Goal: Task Accomplishment & Management: Use online tool/utility

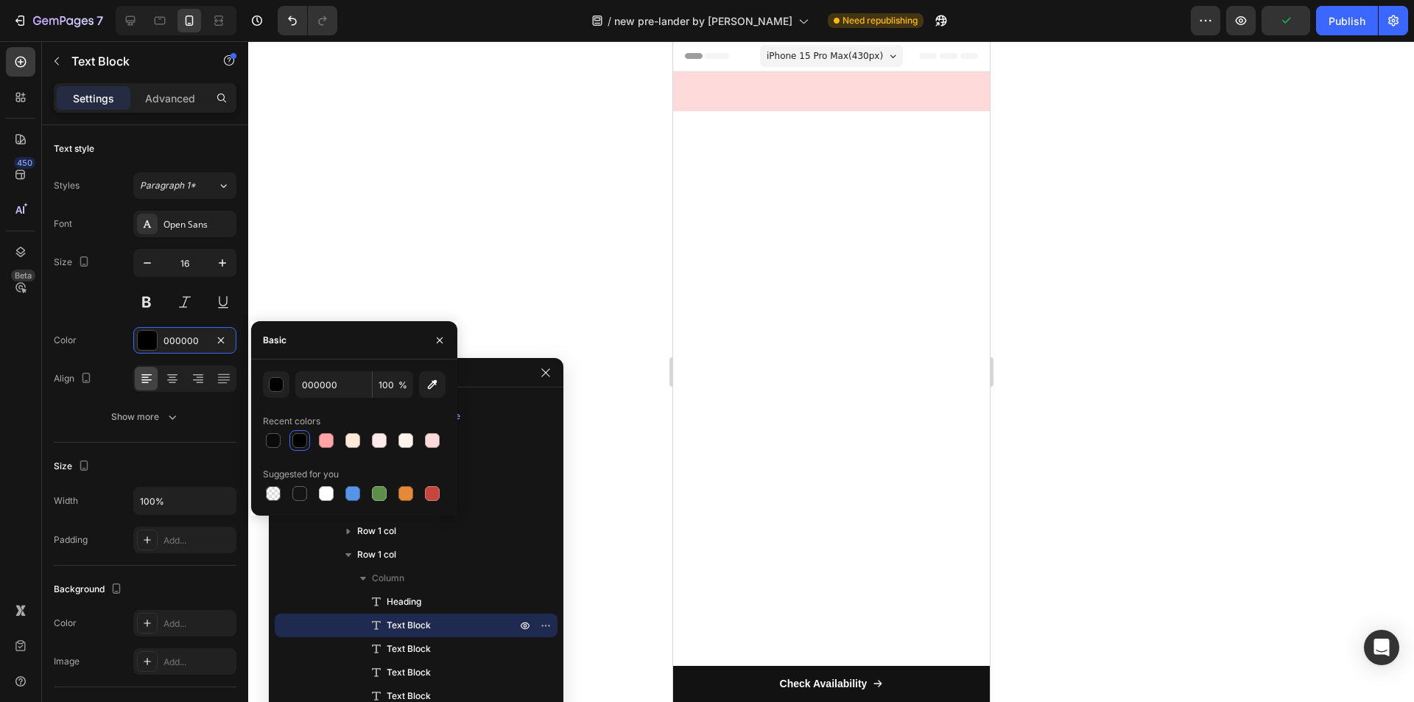
scroll to position [1468, 0]
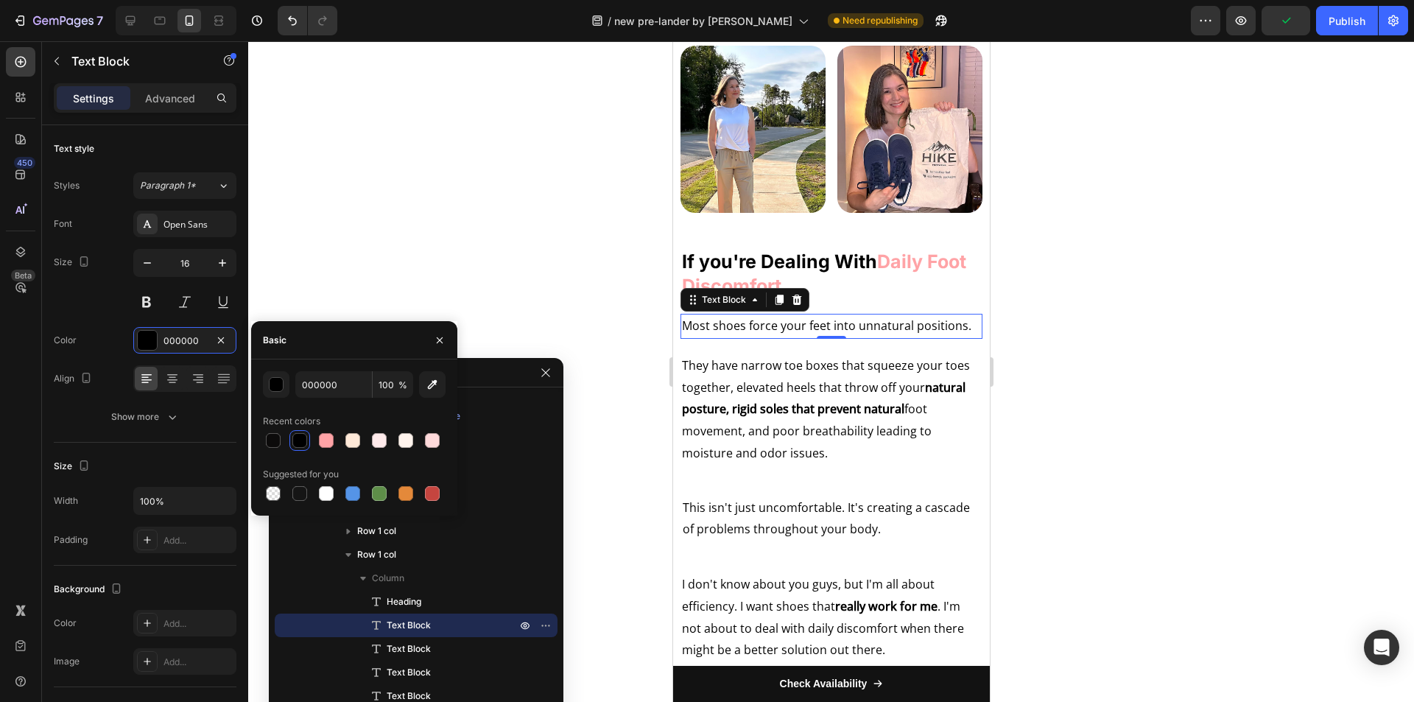
click at [278, 382] on div "button" at bounding box center [277, 385] width 15 height 15
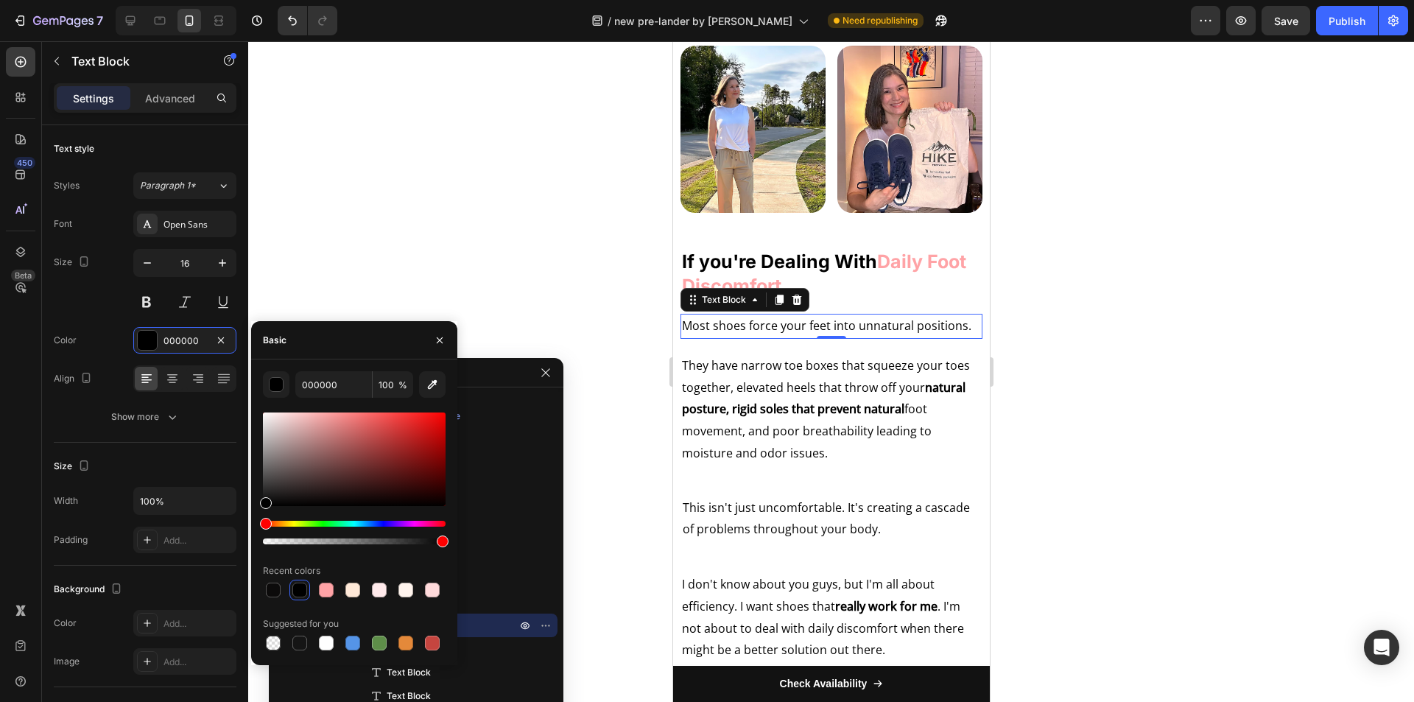
click at [342, 478] on div at bounding box center [354, 459] width 183 height 94
drag, startPoint x: 281, startPoint y: 496, endPoint x: 255, endPoint y: 512, distance: 30.4
click at [255, 512] on div "492A2A 100 % Recent colors Suggested for you" at bounding box center [354, 512] width 206 height 282
type input "000000"
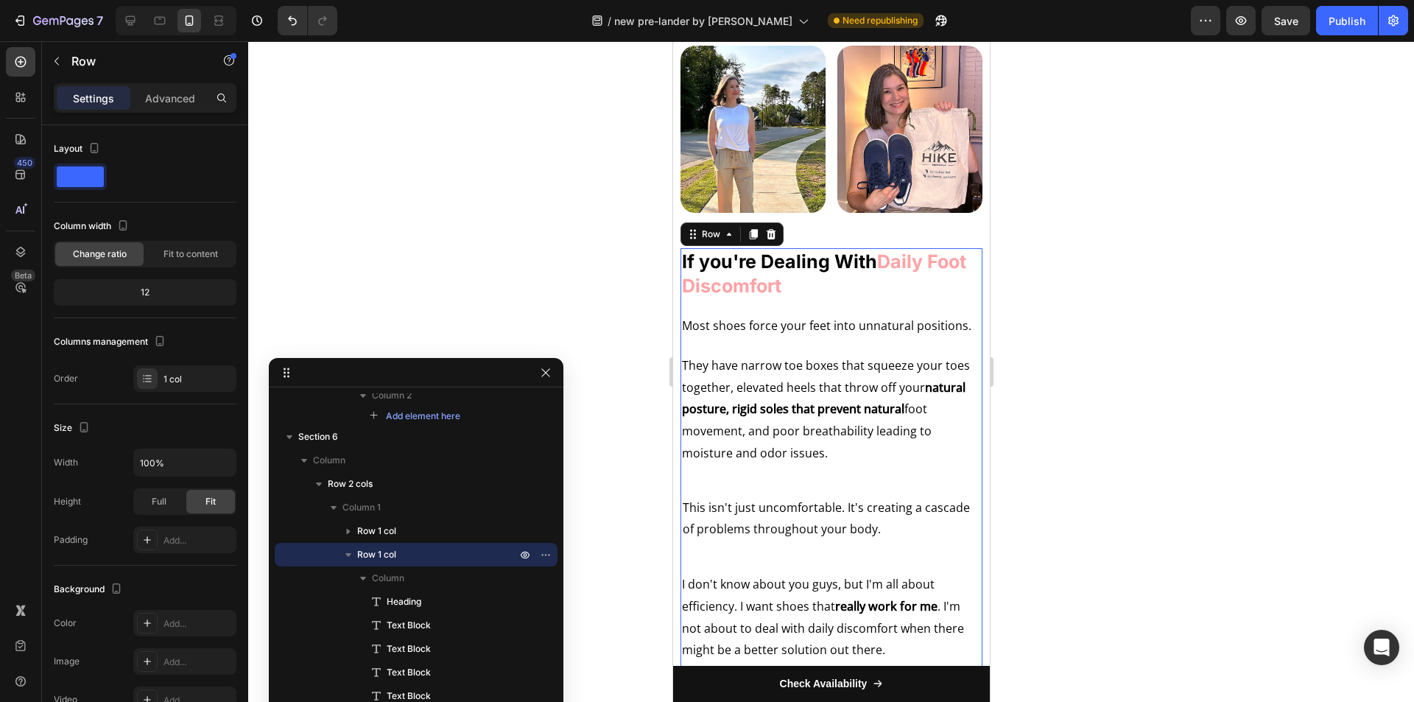
click at [804, 466] on div "If you're Dealing With Daily Foot Discomfort Heading Most shoes force your feet…" at bounding box center [831, 547] width 302 height 598
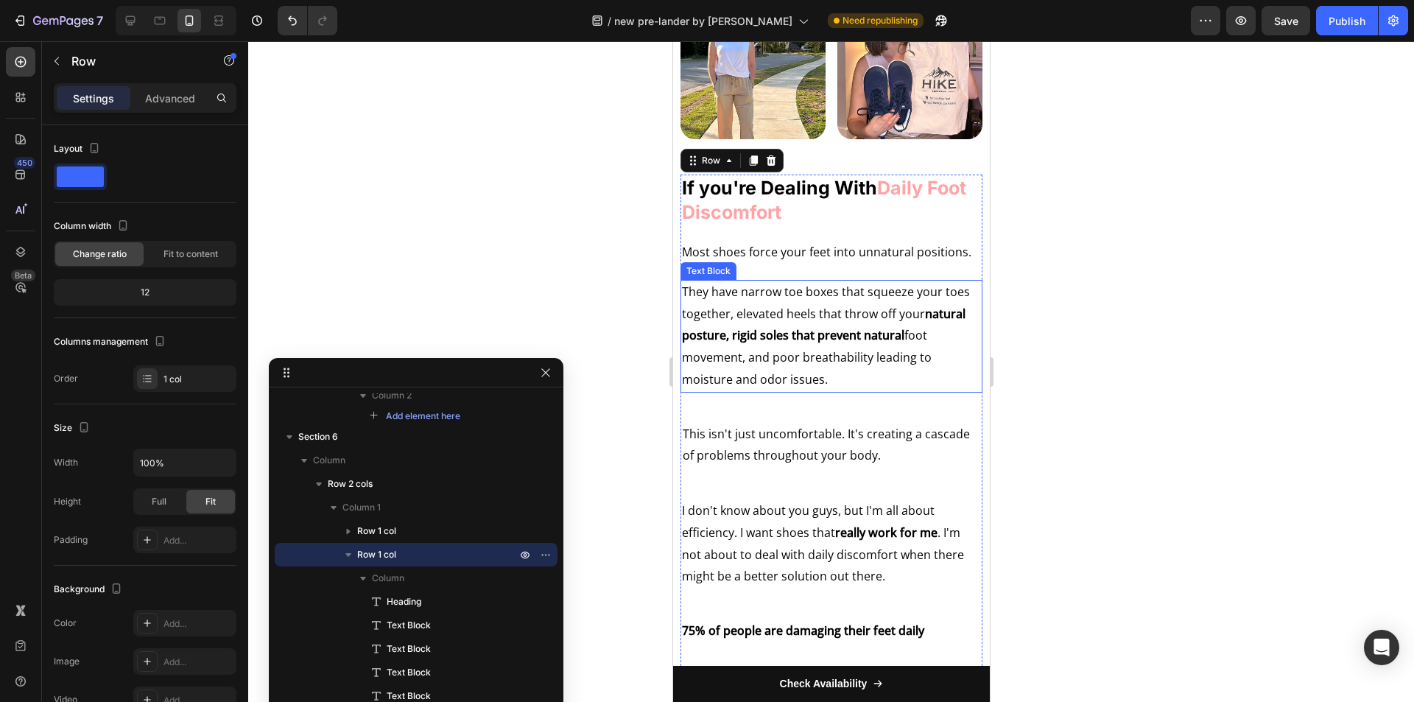
scroll to position [1615, 0]
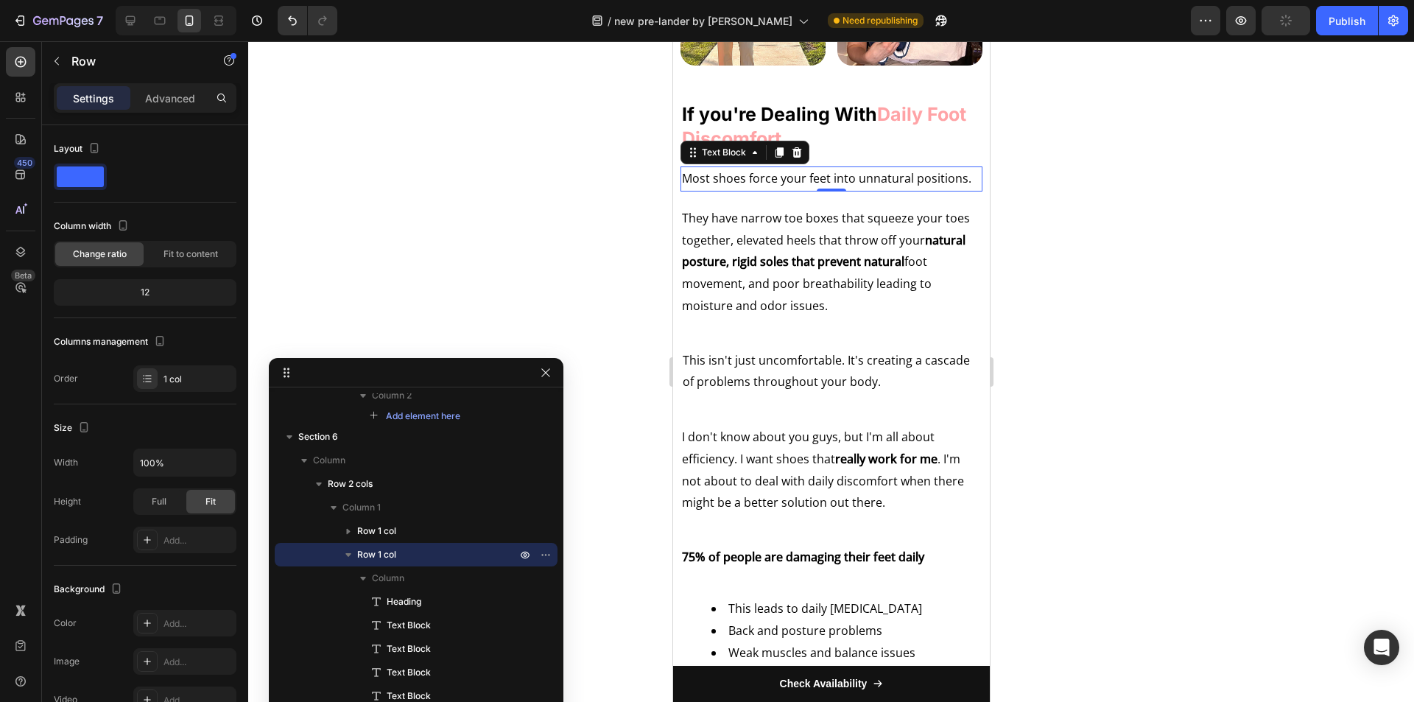
click at [770, 174] on p "Most shoes force your feet into unnatural positions." at bounding box center [830, 179] width 299 height 22
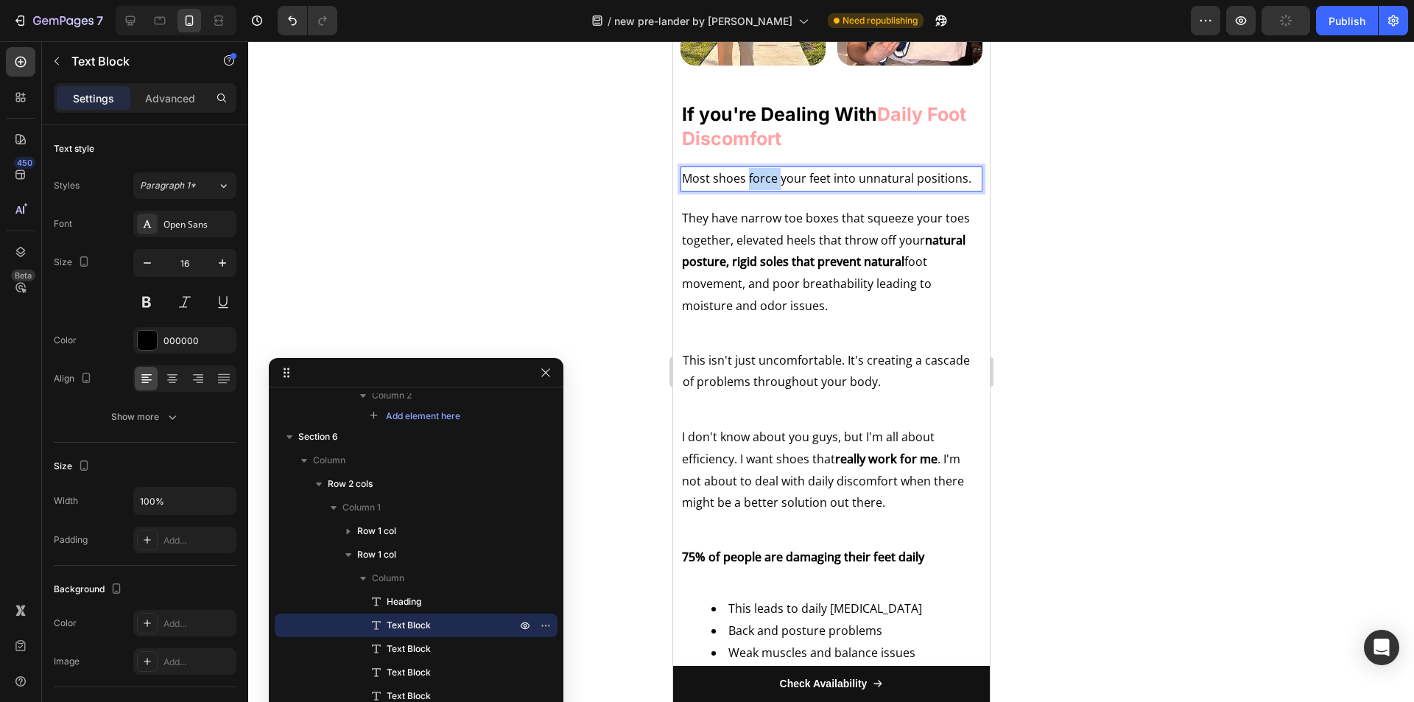
click at [770, 174] on p "Most shoes force your feet into unnatural positions." at bounding box center [830, 179] width 299 height 22
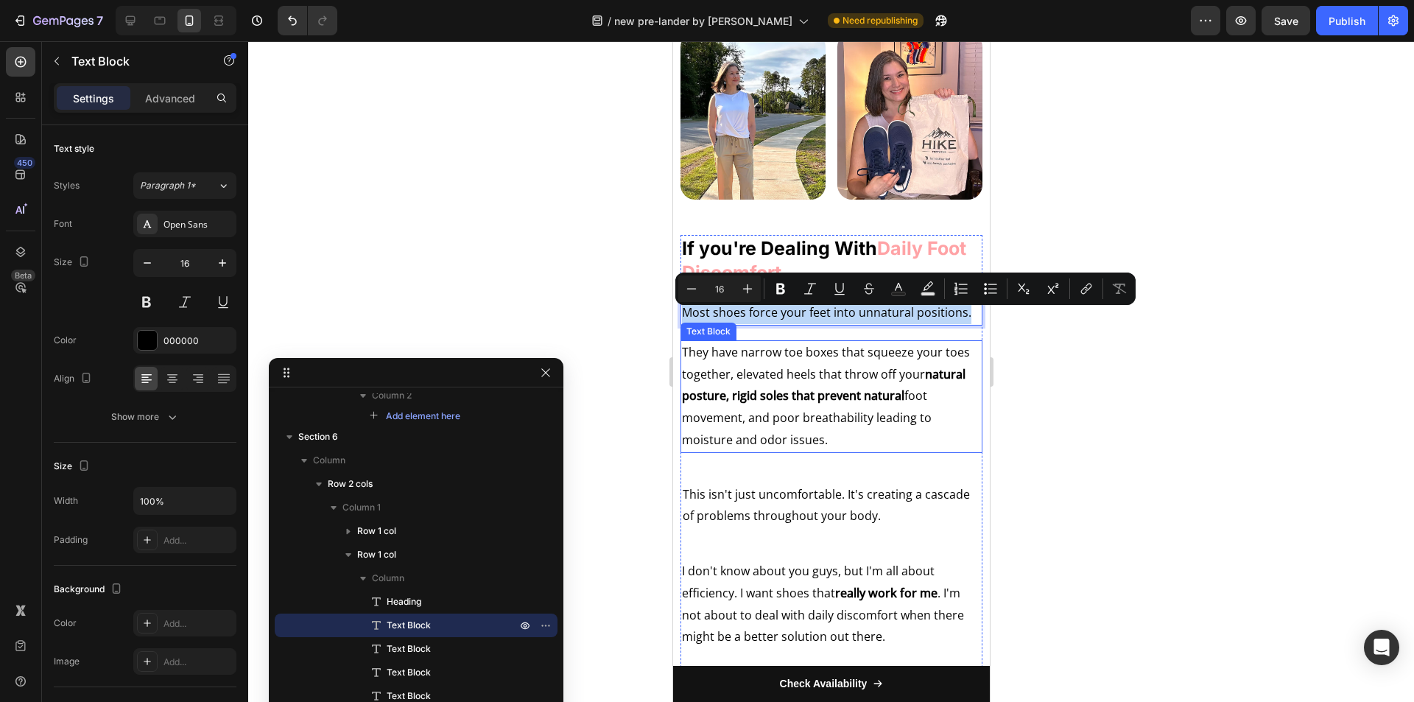
scroll to position [1468, 0]
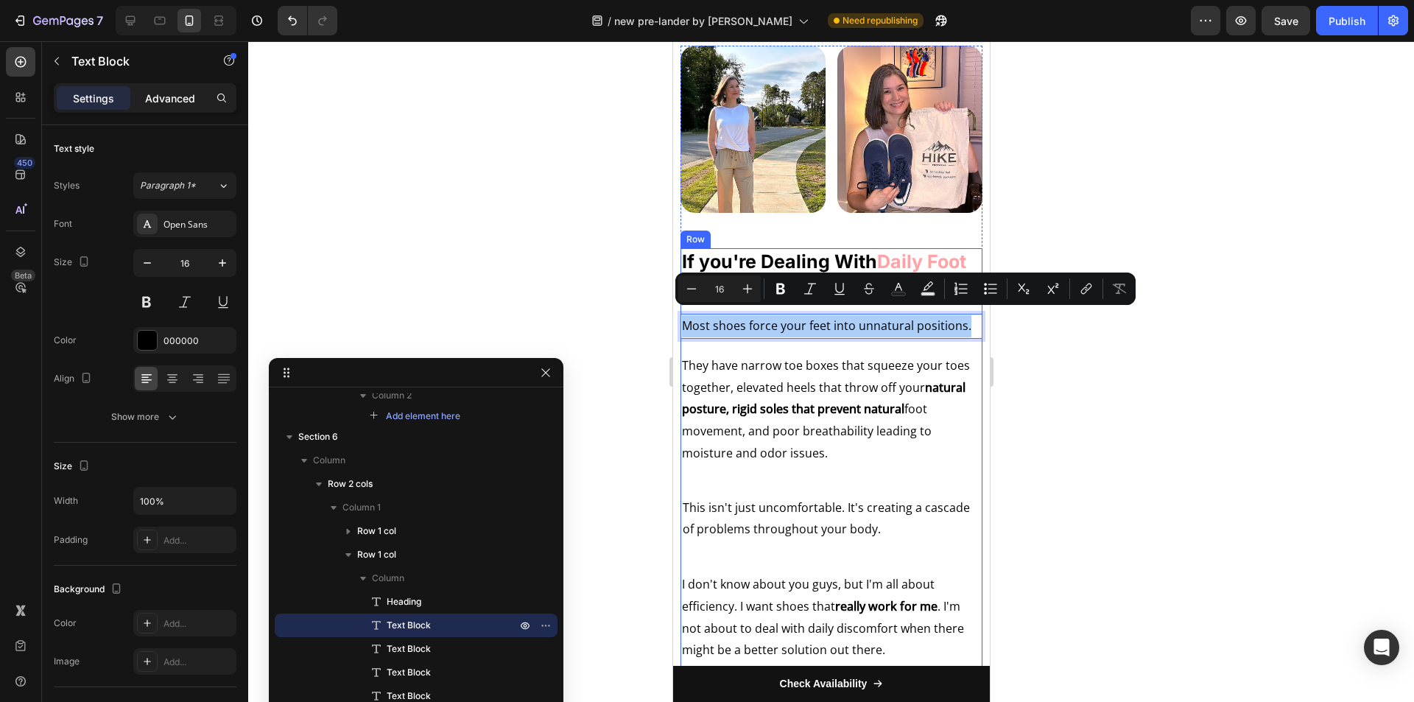
click at [181, 91] on p "Advanced" at bounding box center [170, 98] width 50 height 15
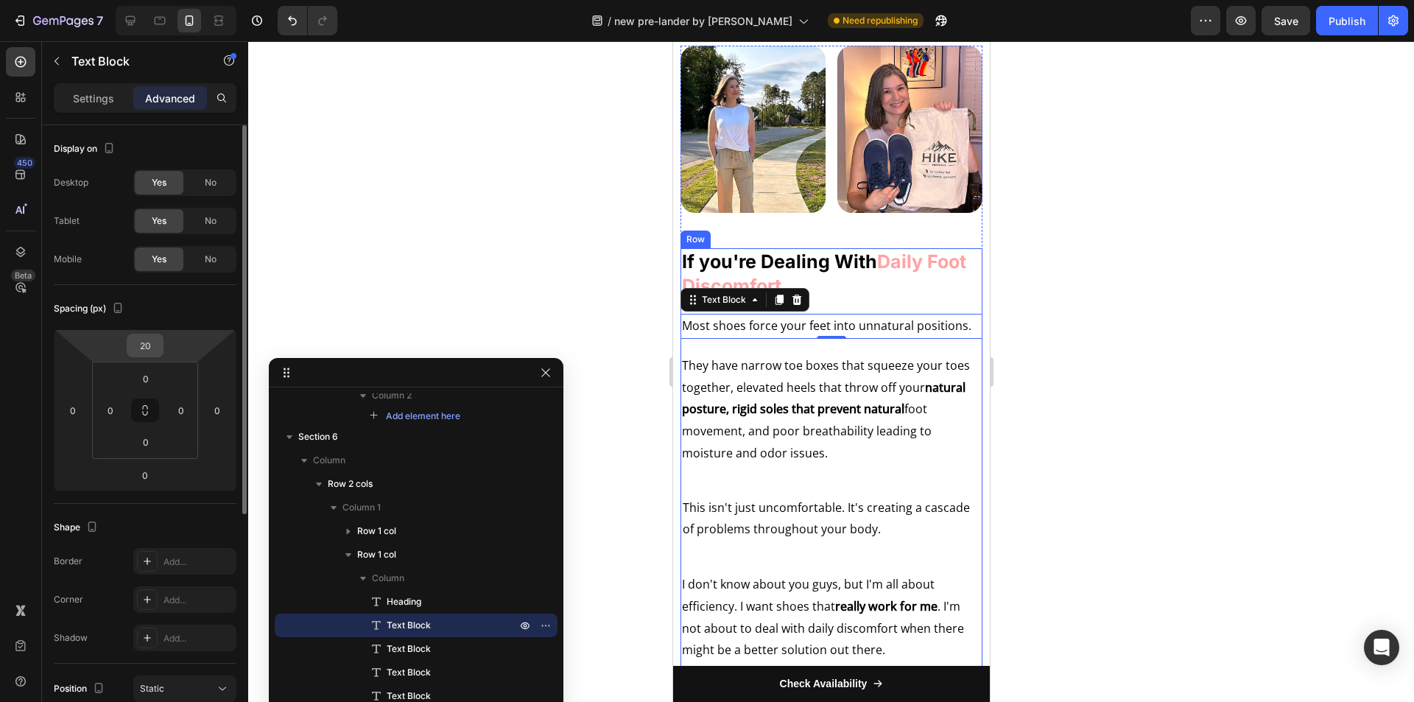
click at [154, 340] on input "20" at bounding box center [144, 345] width 29 height 22
type input "16"
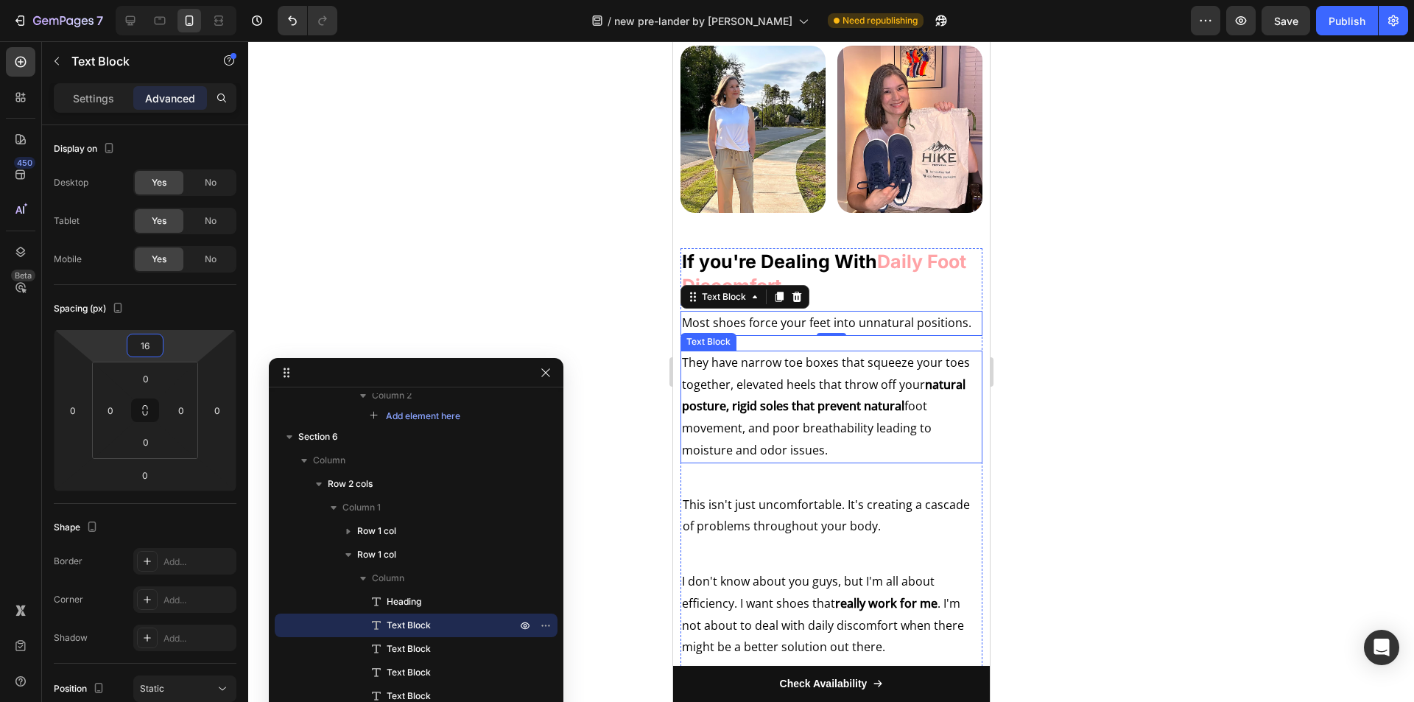
click at [789, 375] on p "They have narrow toe boxes that squeeze your toes together, elevated heels that…" at bounding box center [830, 407] width 299 height 110
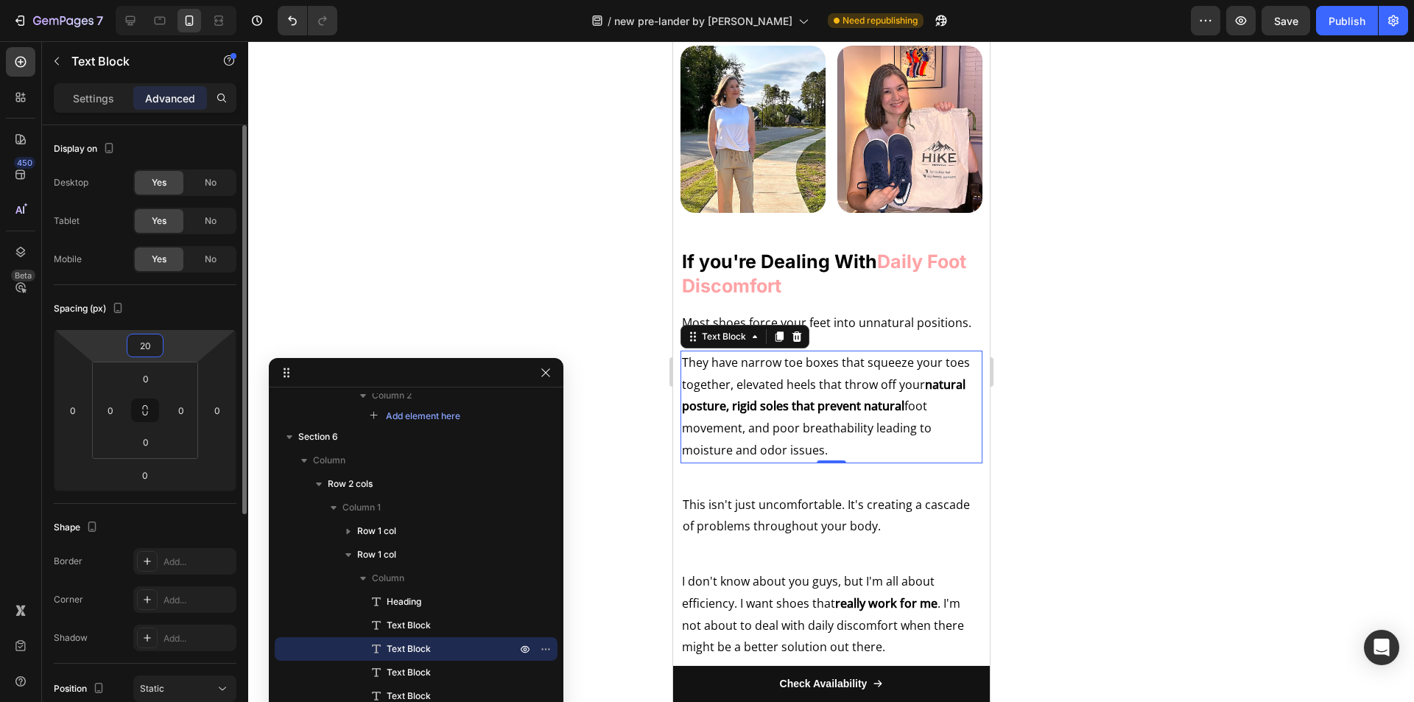
click at [144, 339] on input "20" at bounding box center [144, 345] width 29 height 22
type input "16"
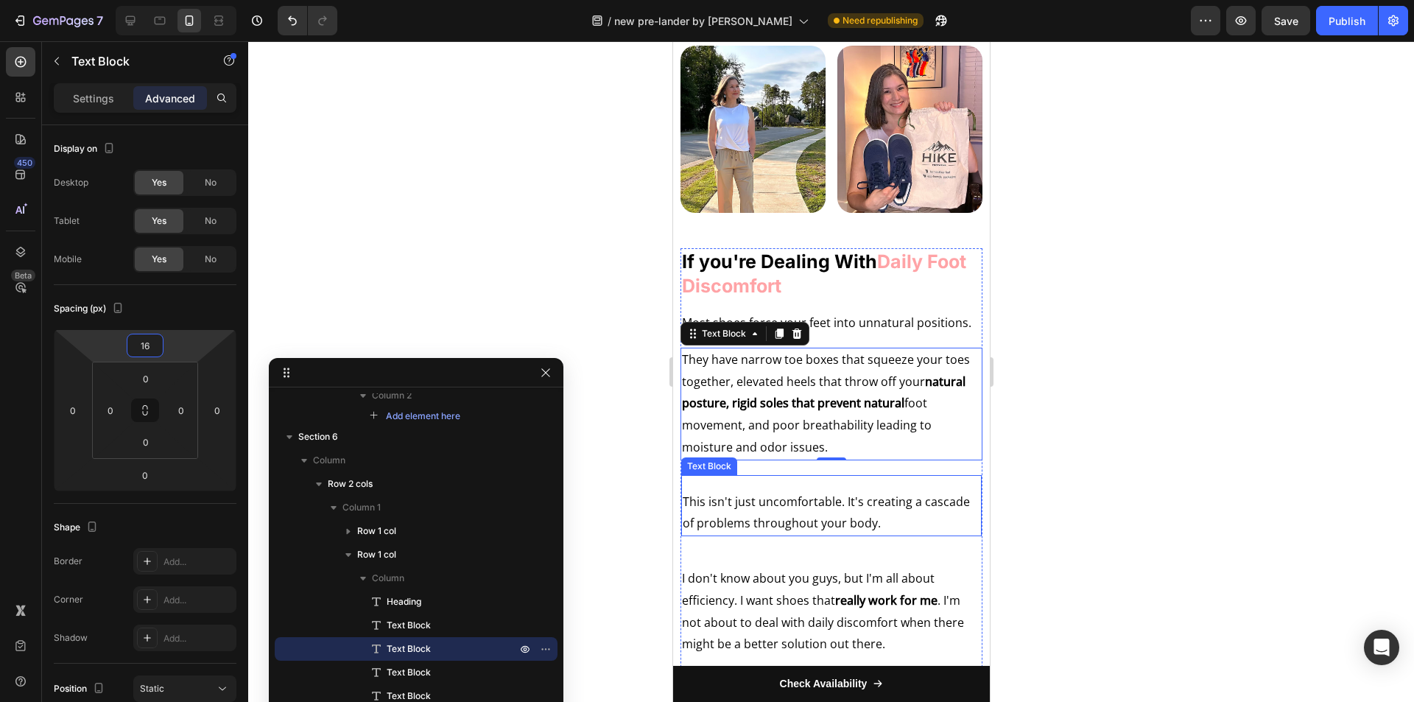
click at [770, 491] on p "This isn't just uncomfortable. It's creating a cascade of problems throughout y…" at bounding box center [831, 513] width 298 height 44
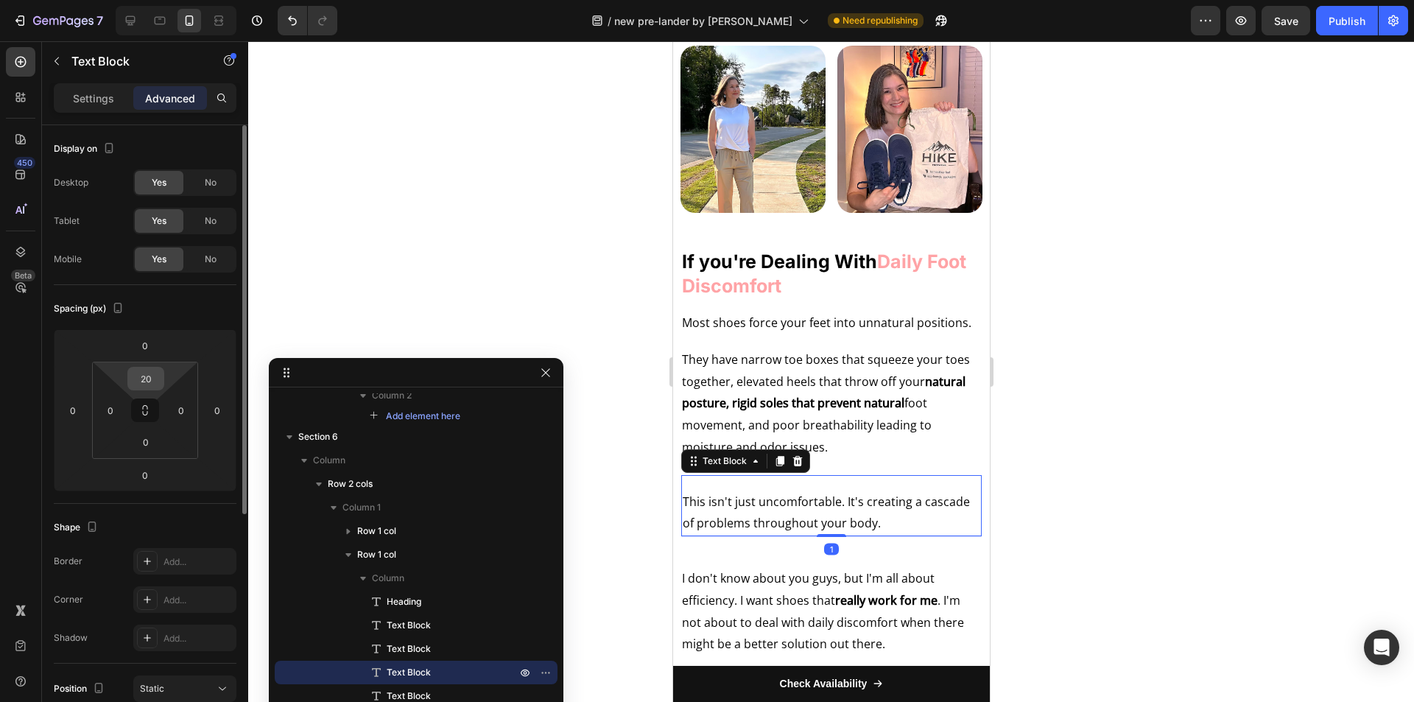
click at [147, 382] on input "20" at bounding box center [145, 379] width 29 height 22
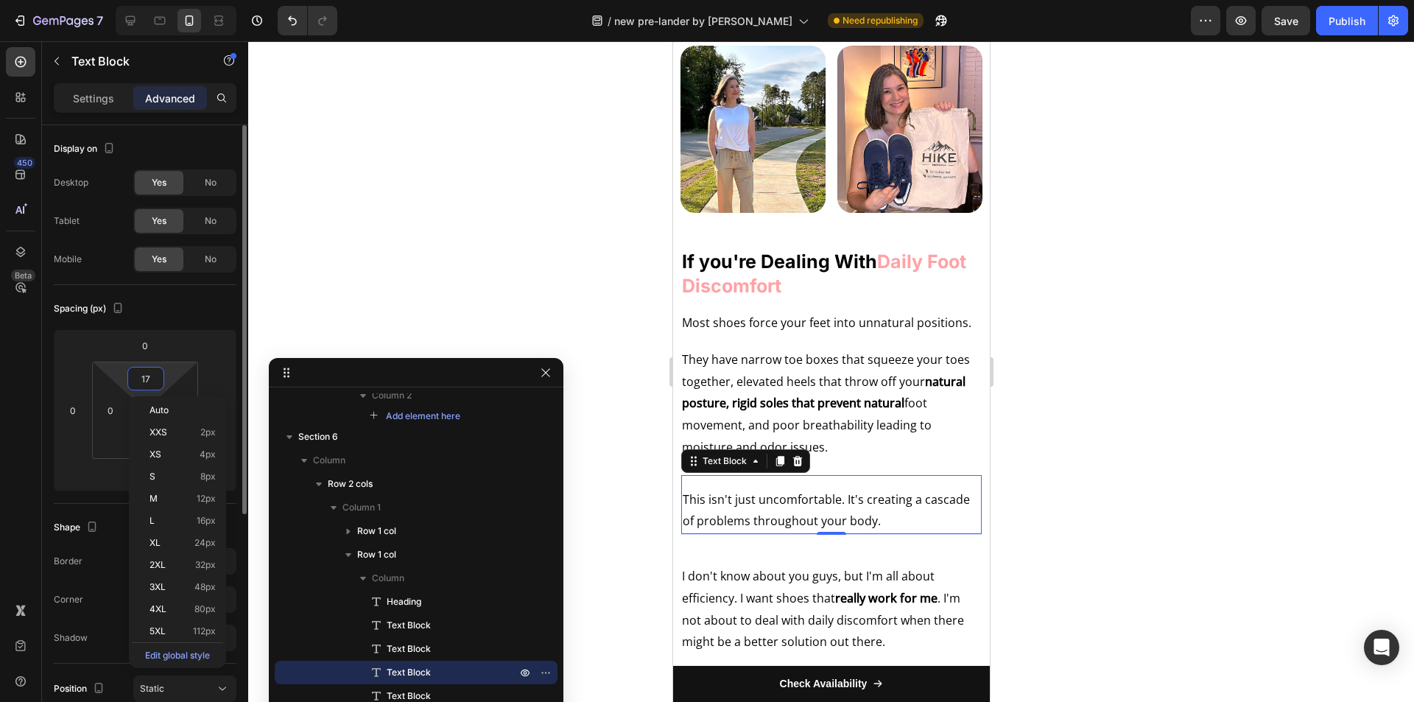
type input "16"
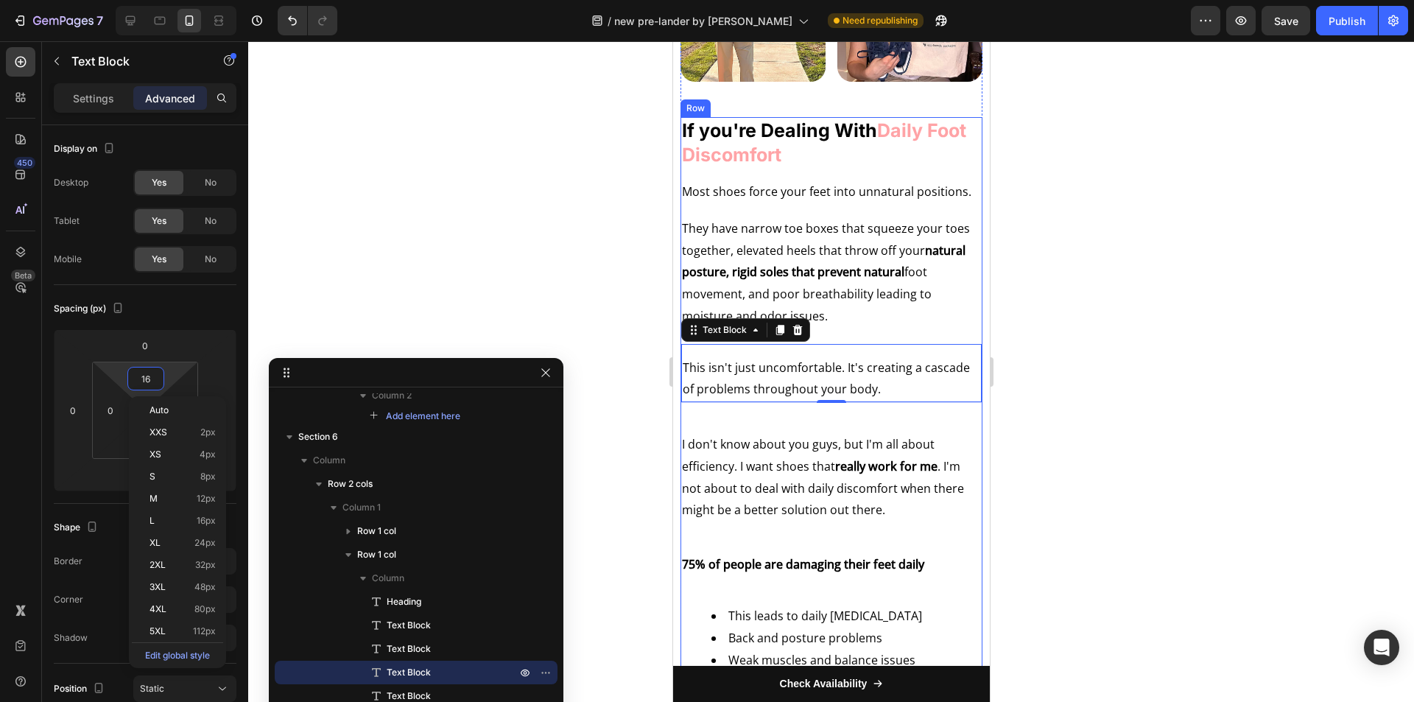
scroll to position [1615, 0]
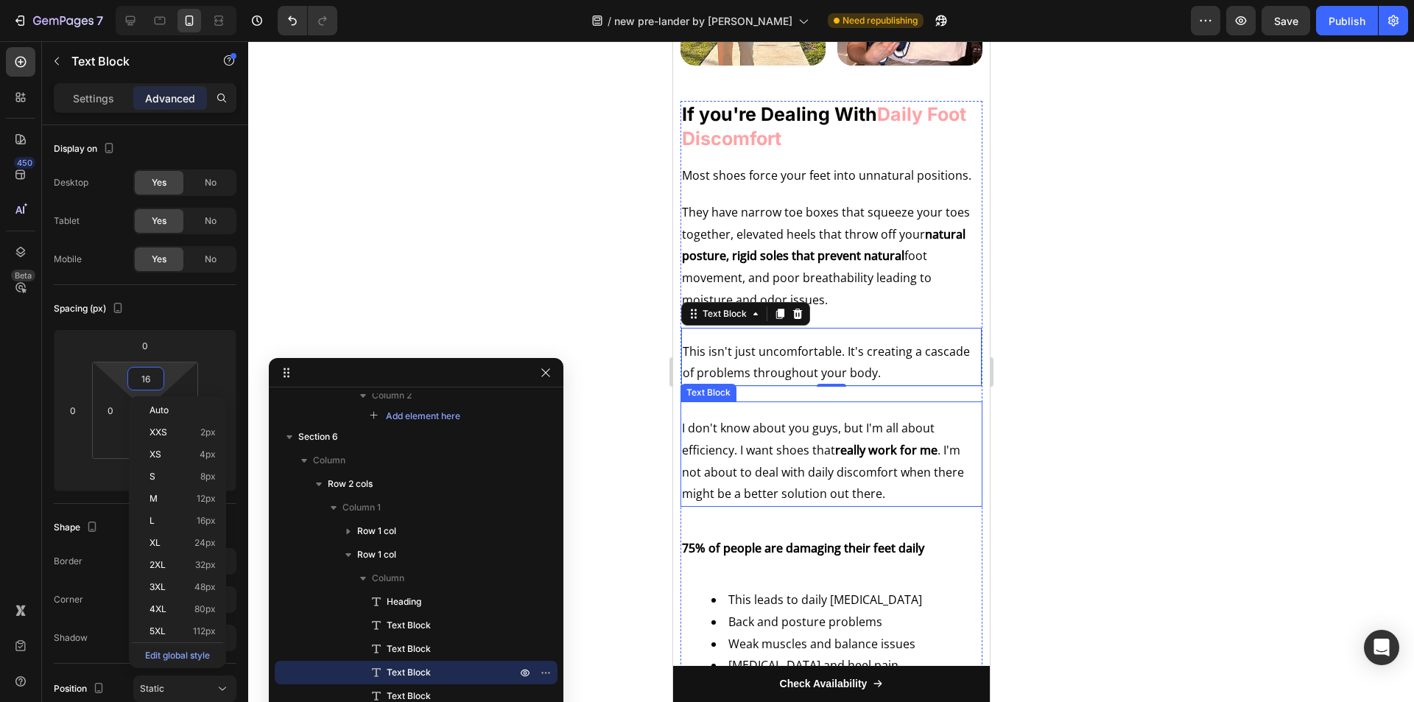
click at [737, 446] on p "I don't know about you guys, but I'm all about efficiency. I want shoes that re…" at bounding box center [830, 462] width 299 height 88
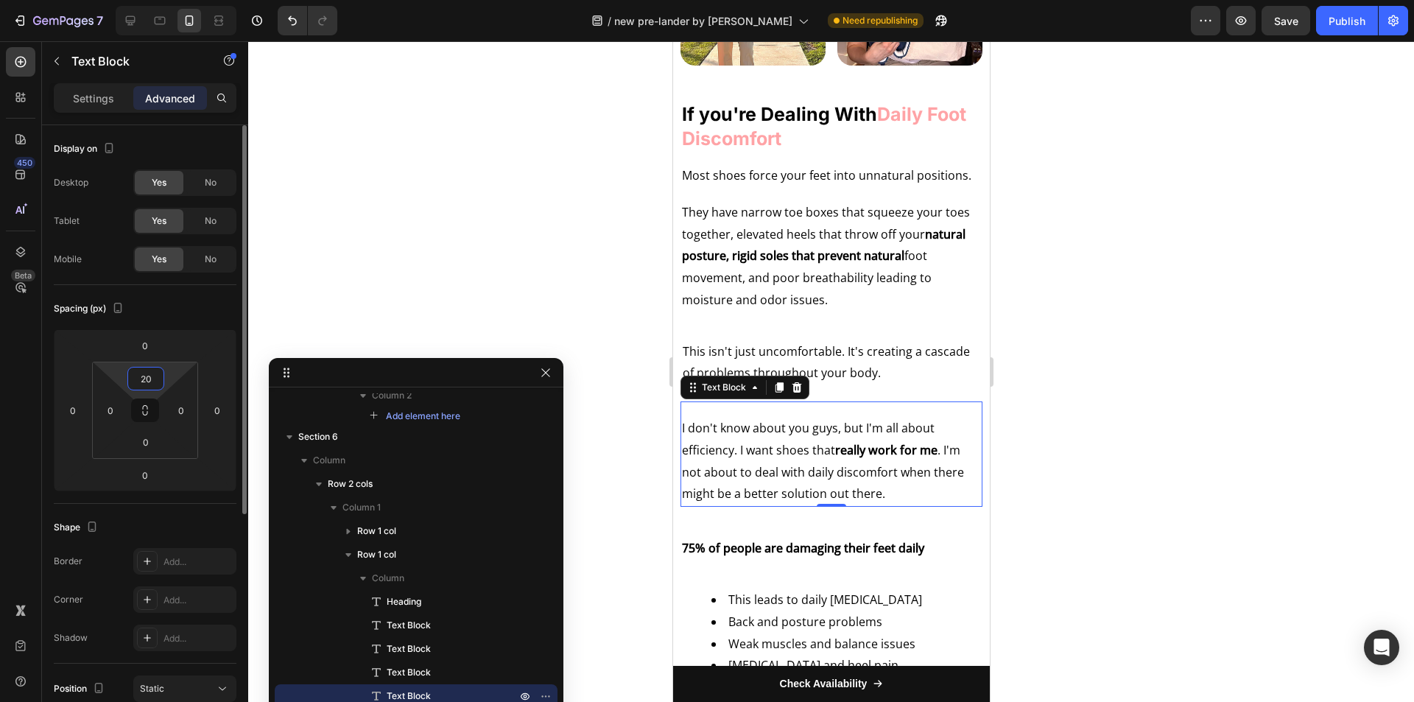
click at [150, 373] on input "20" at bounding box center [145, 379] width 29 height 22
type input "16"
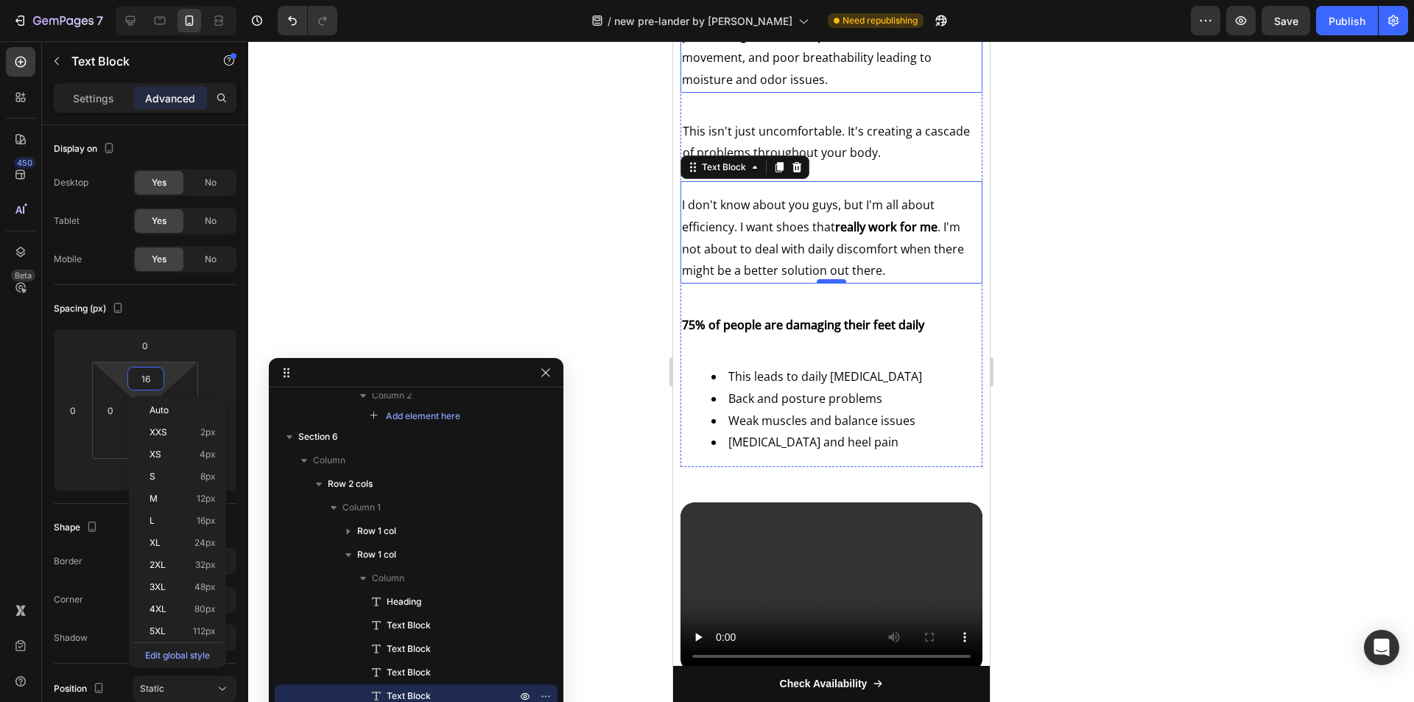
scroll to position [1836, 0]
click at [770, 316] on strong "75% of people are damaging their feet daily" at bounding box center [802, 324] width 242 height 16
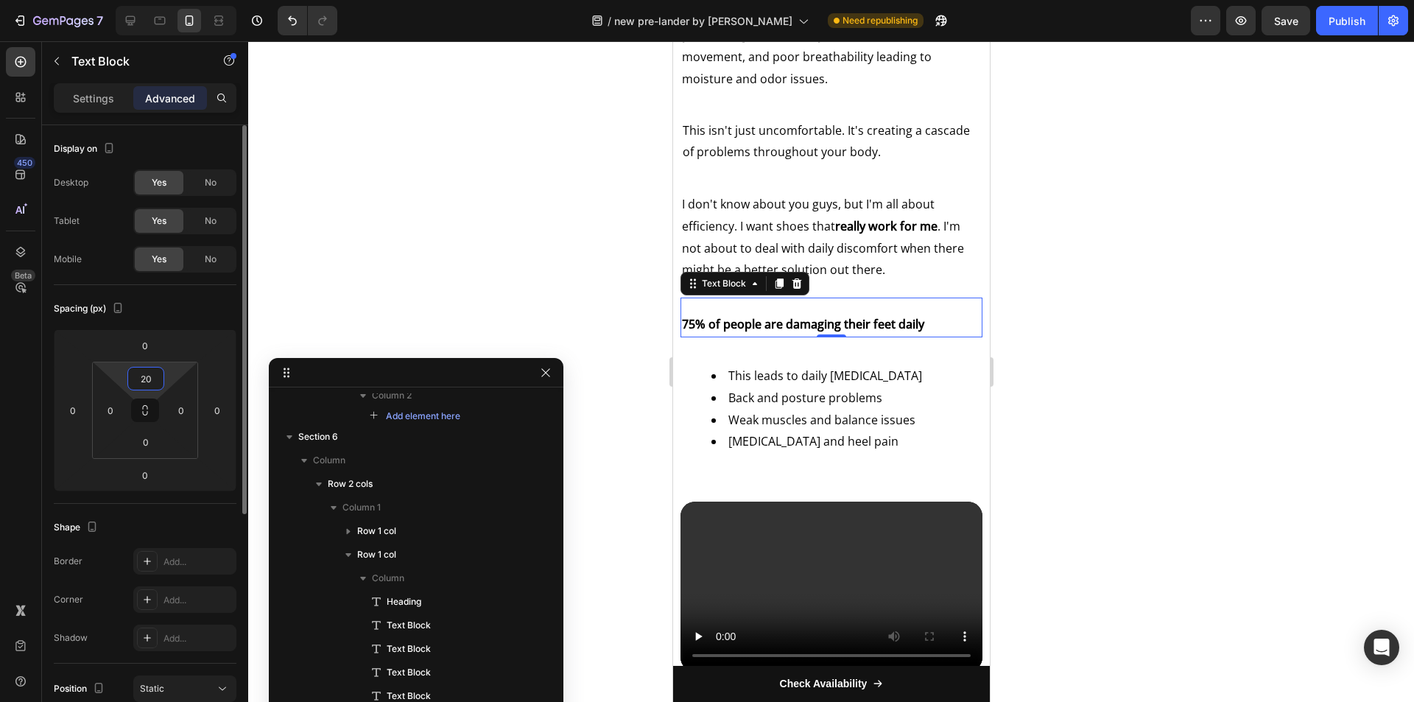
click at [137, 0] on html "7 Version history / new pre-lander by sharif Need republishing Preview Save Pub…" at bounding box center [707, 0] width 1414 height 0
click at [144, 370] on input "20" at bounding box center [145, 379] width 29 height 22
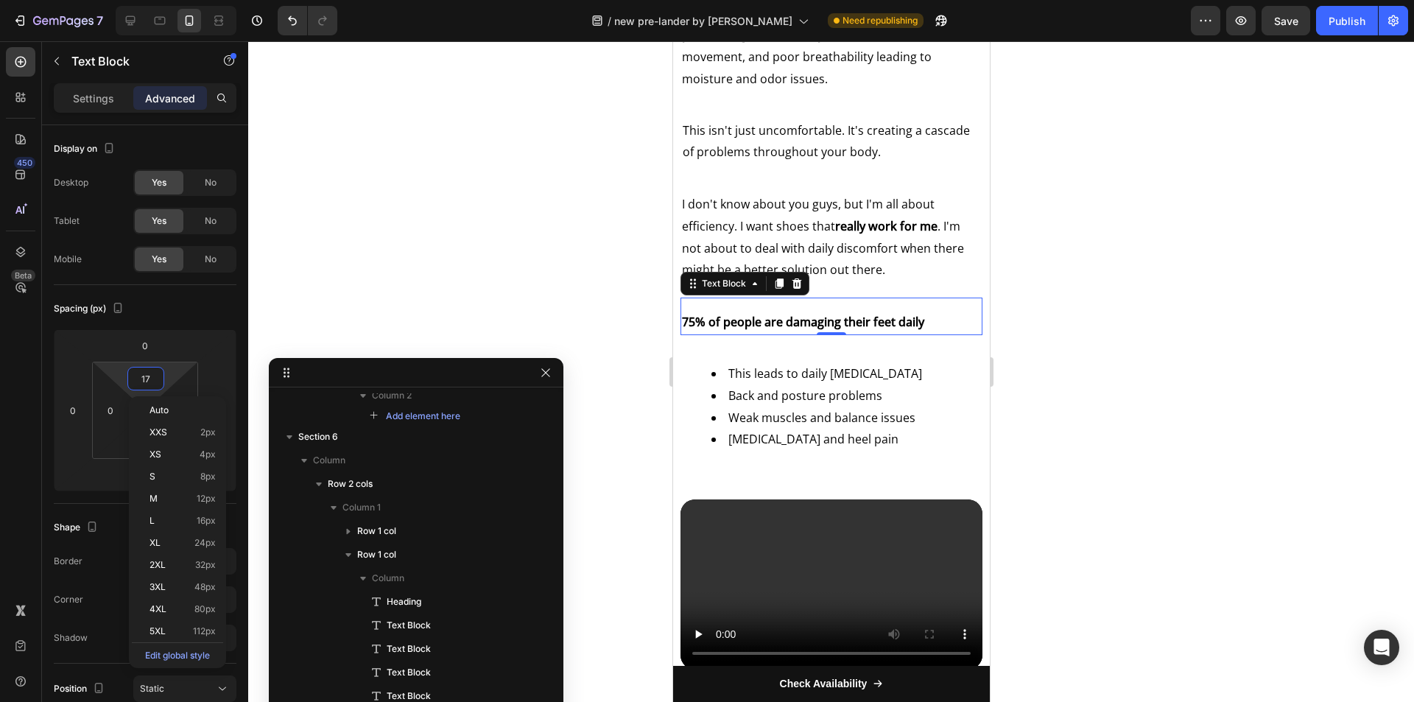
type input "16"
click at [851, 392] on li "Back and posture problems" at bounding box center [846, 395] width 270 height 22
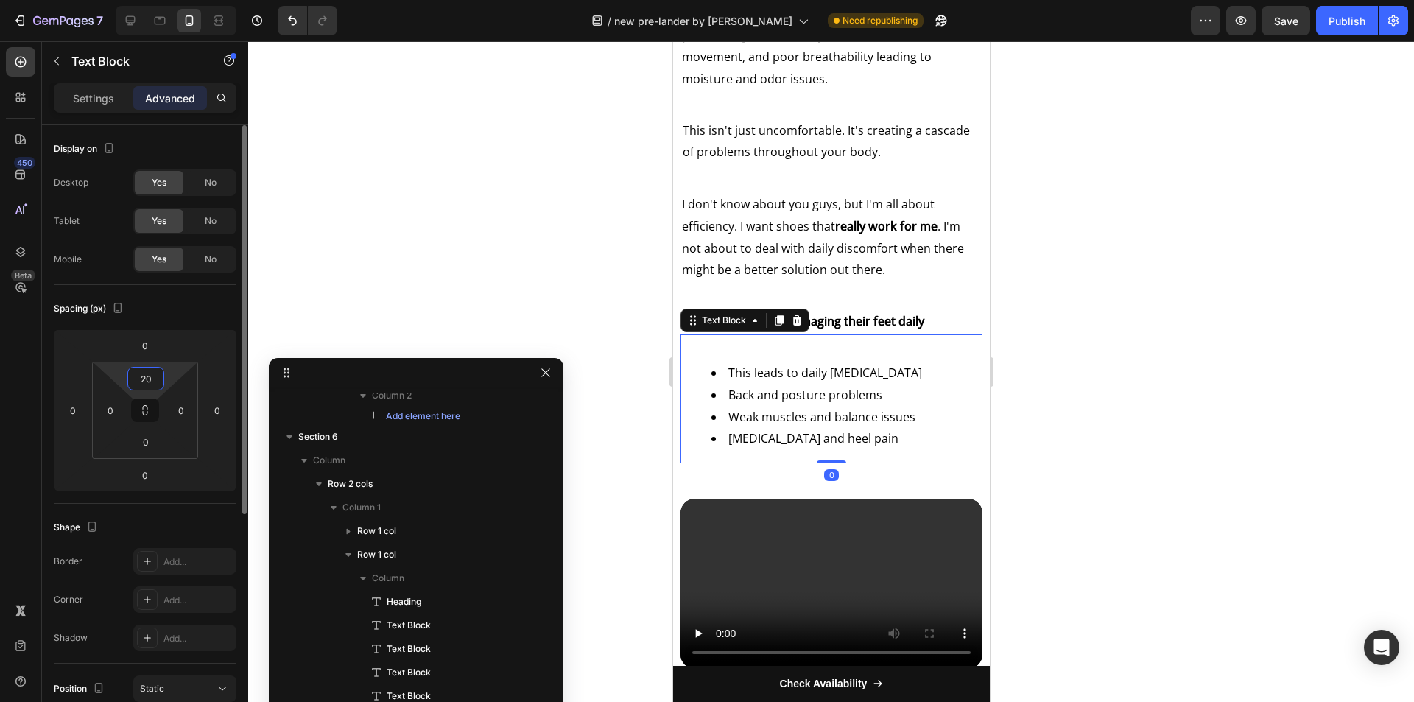
click at [154, 380] on input "20" at bounding box center [145, 379] width 29 height 22
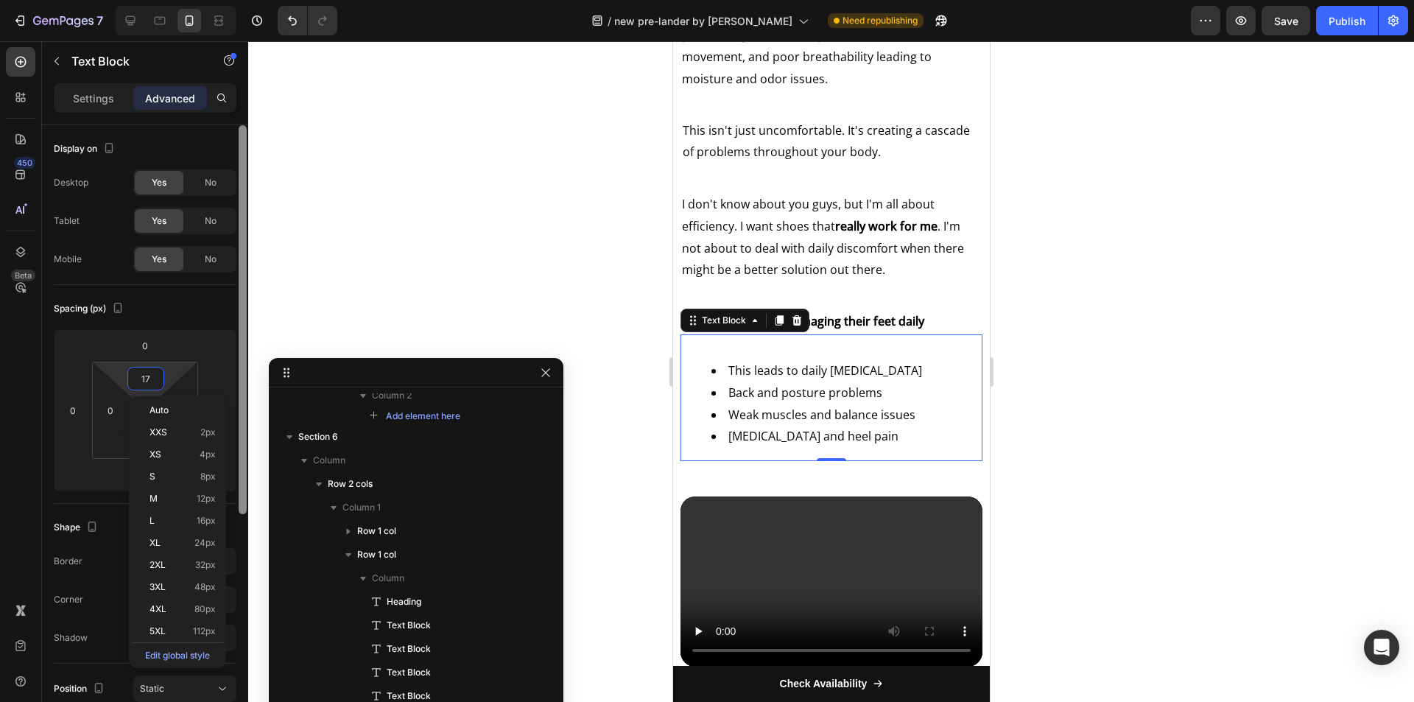
type input "16"
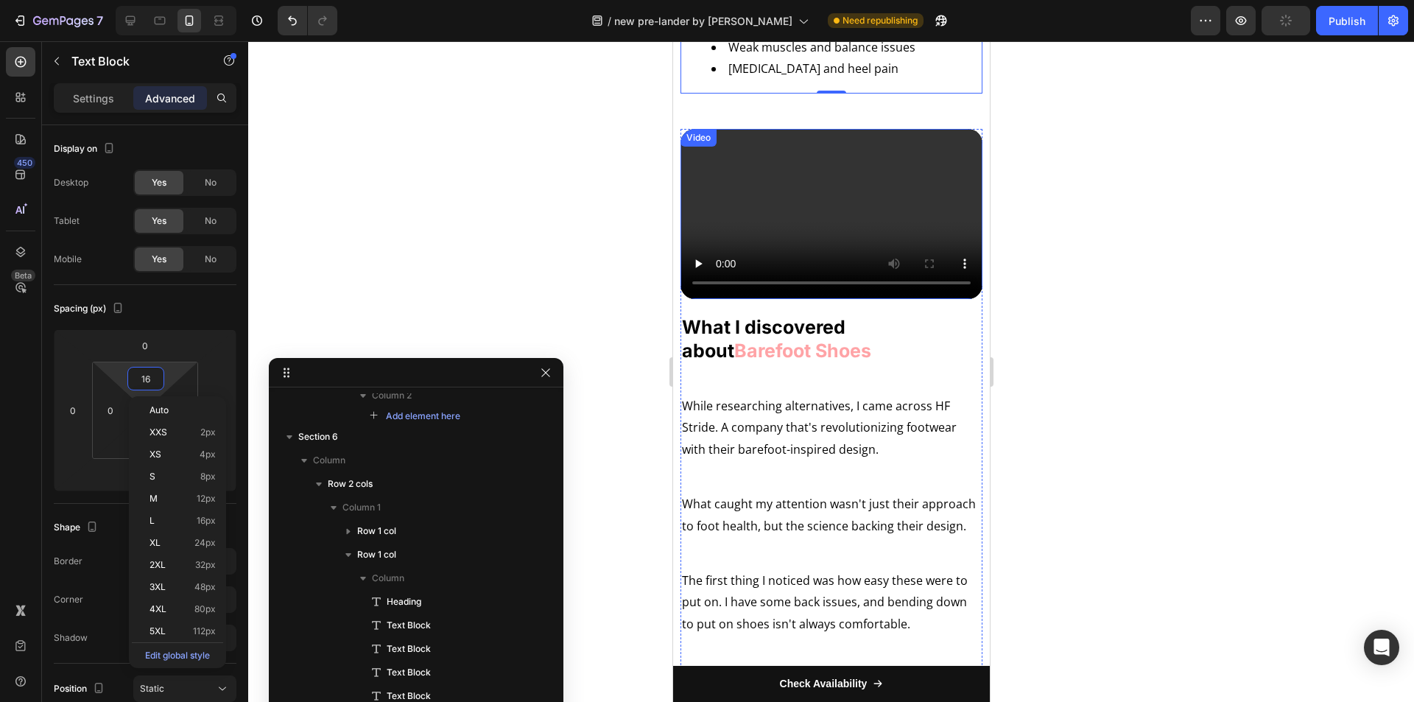
scroll to position [2204, 0]
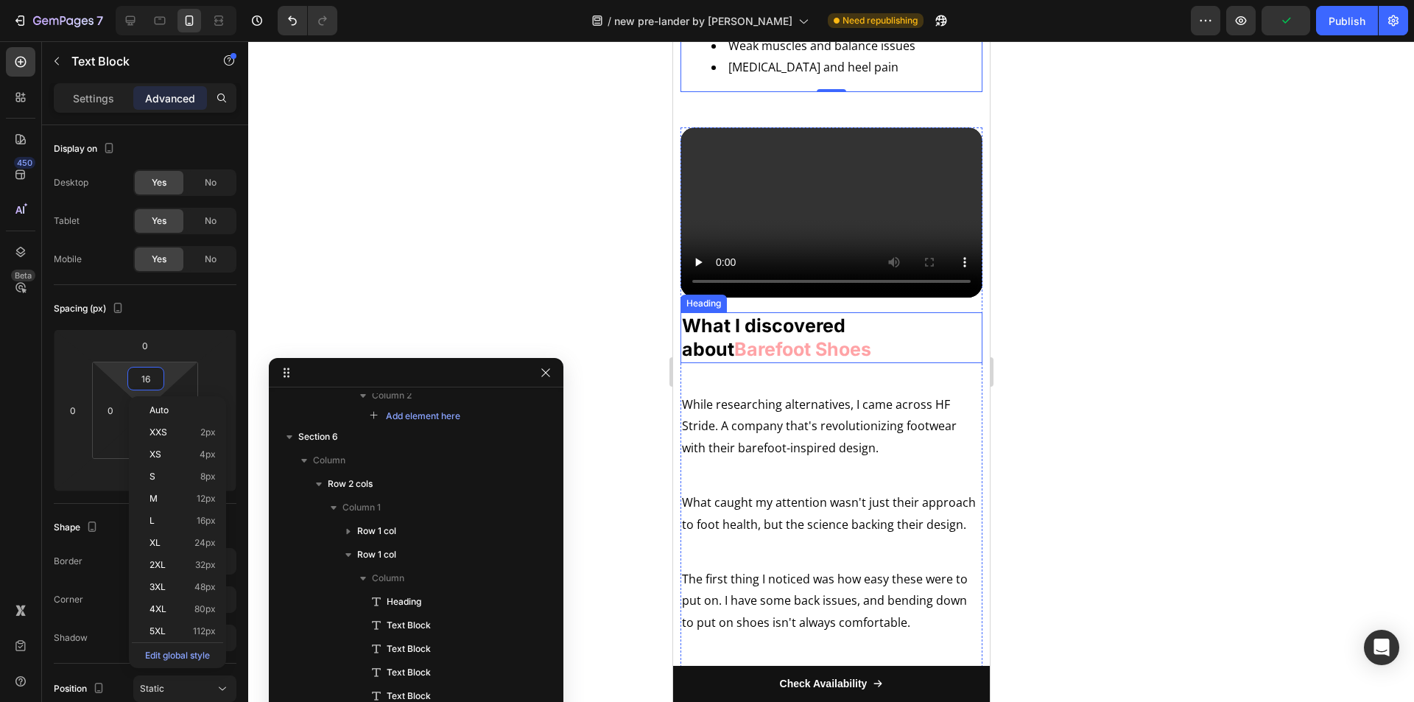
click at [745, 338] on strong "Barefoot Shoes" at bounding box center [802, 349] width 137 height 22
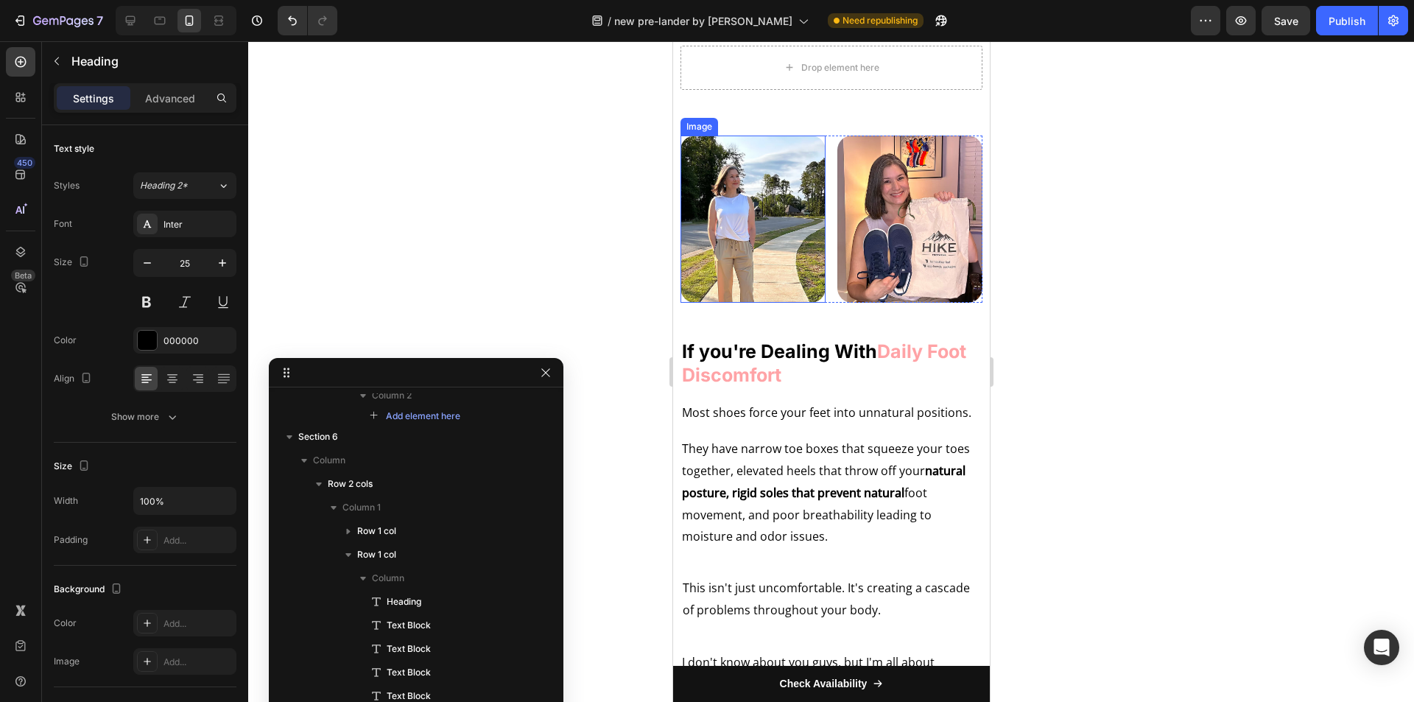
scroll to position [1394, 0]
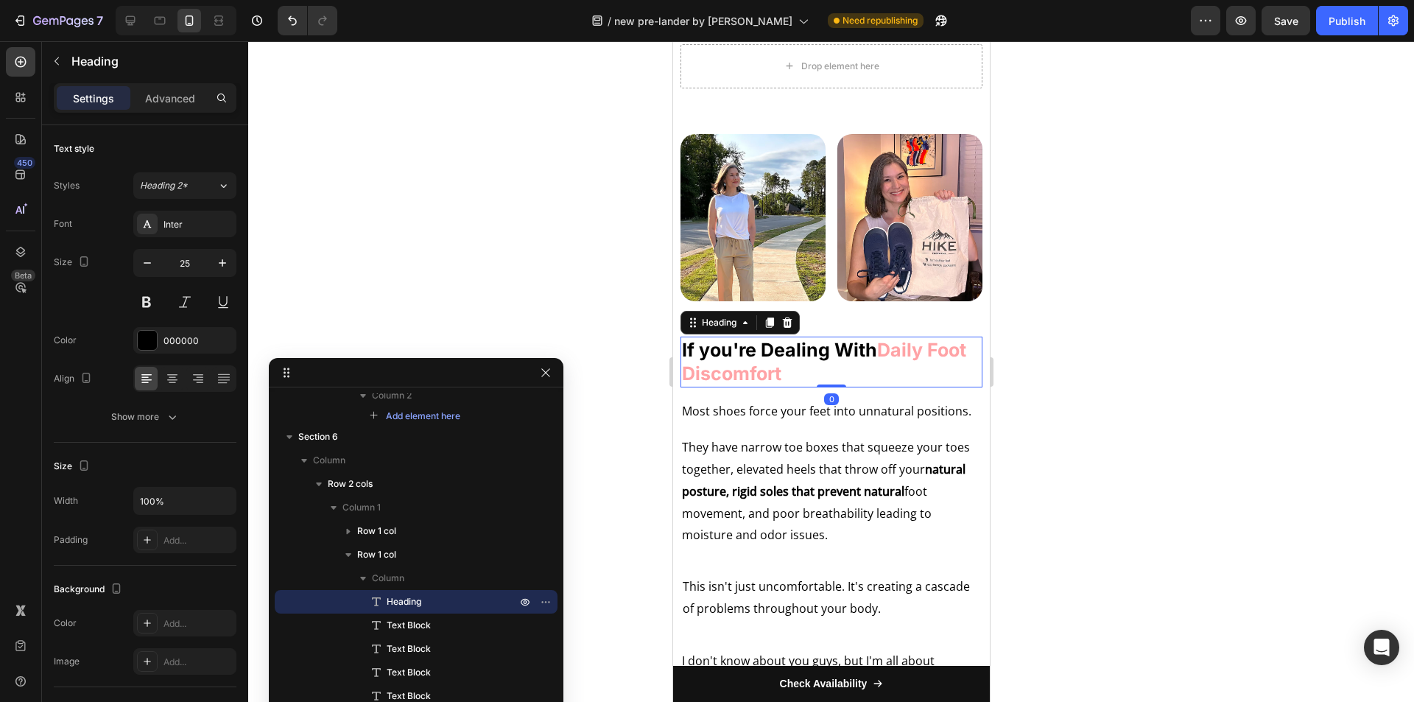
click at [742, 339] on strong "If you're Dealing With" at bounding box center [778, 350] width 195 height 22
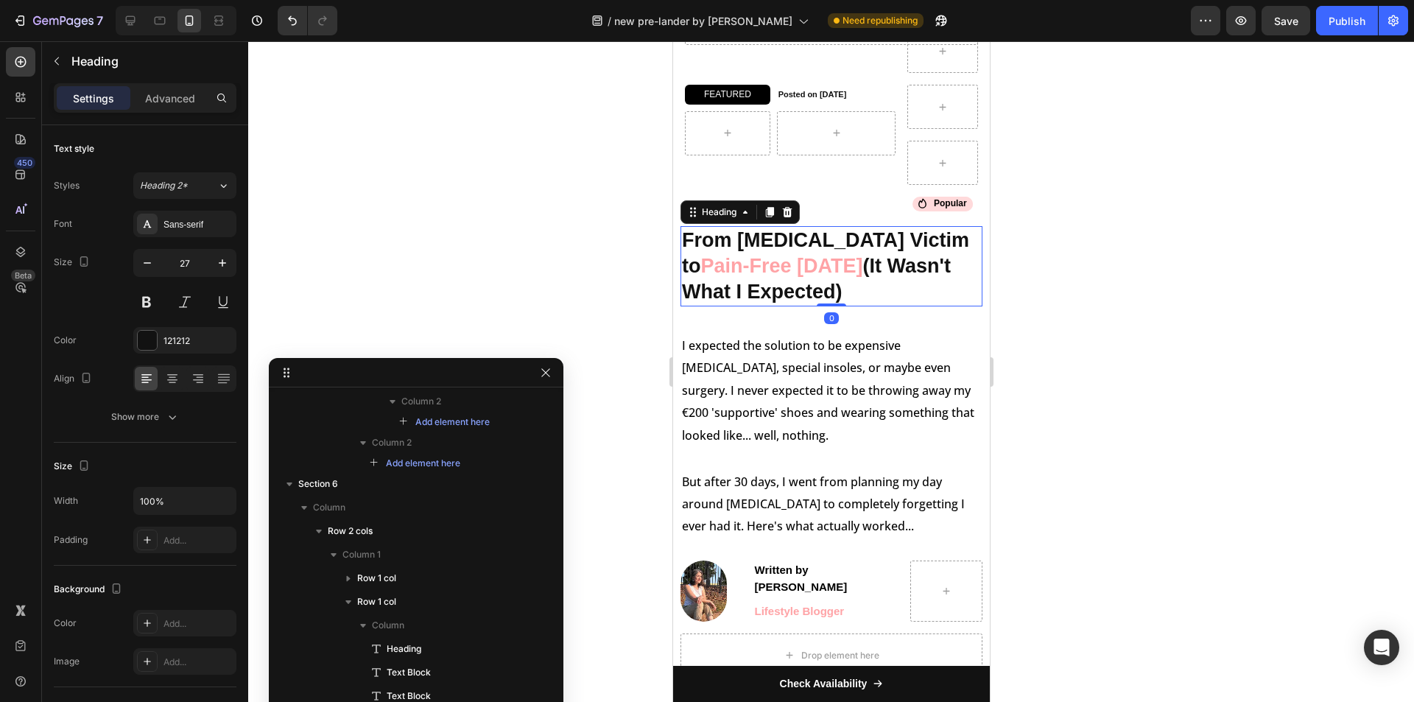
scroll to position [673, 0]
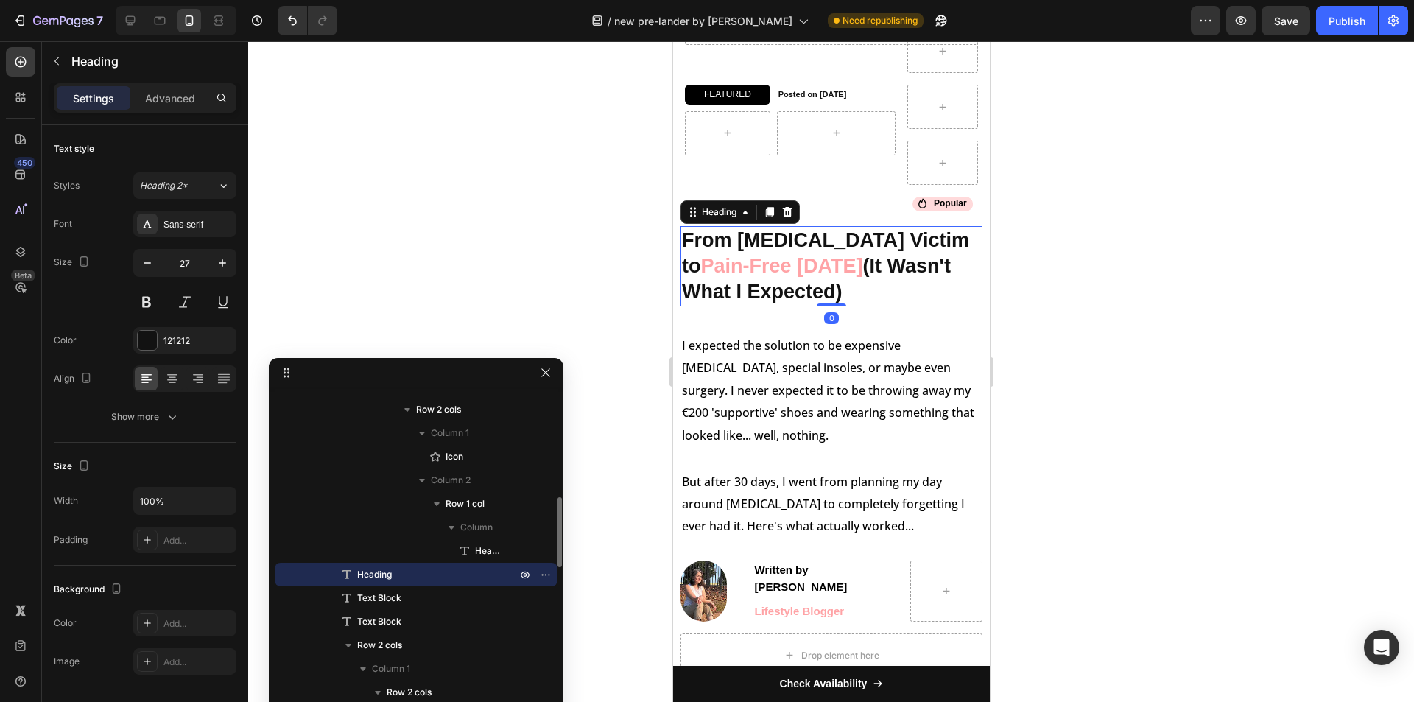
click at [787, 243] on h2 "From Foot Pain Victim to Pain-Free in 30 Days (It Wasn't What I Expected)" at bounding box center [831, 266] width 302 height 80
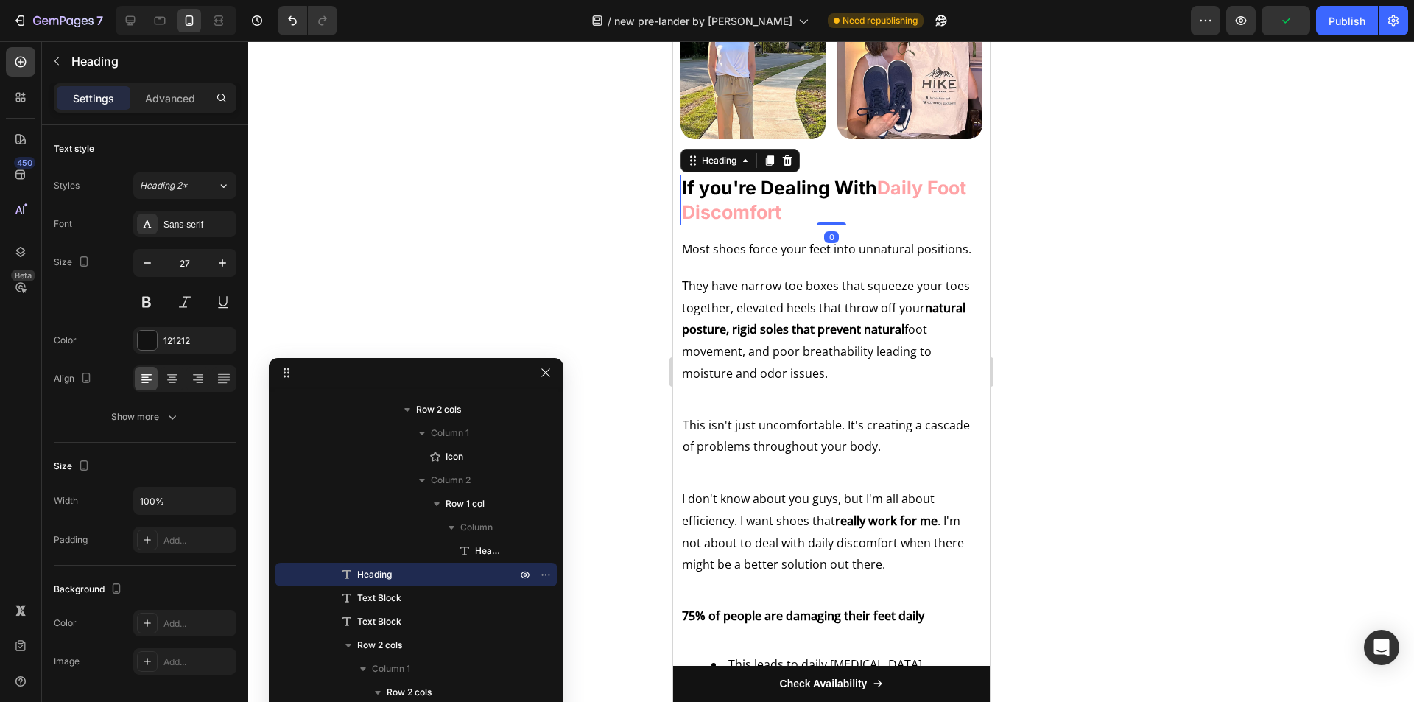
scroll to position [1274, 0]
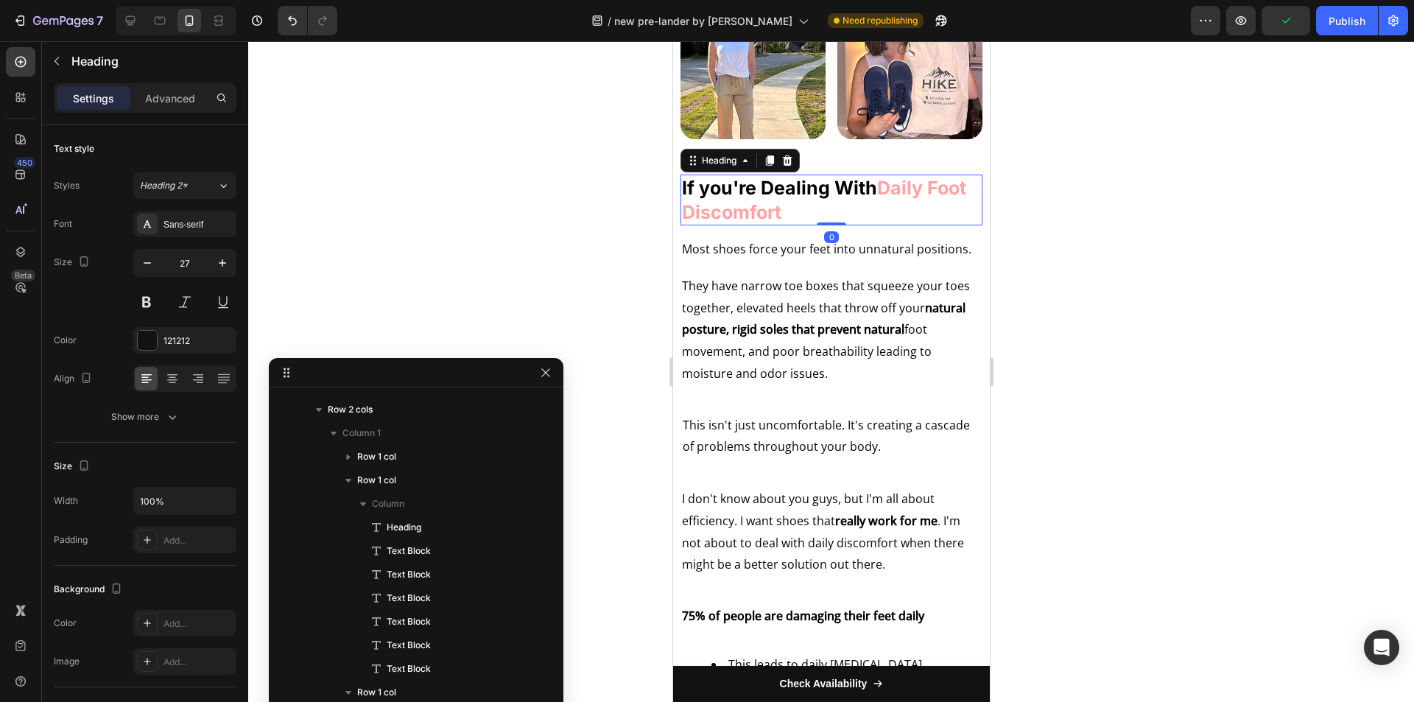
click at [745, 186] on strong "If you're Dealing With" at bounding box center [778, 188] width 195 height 22
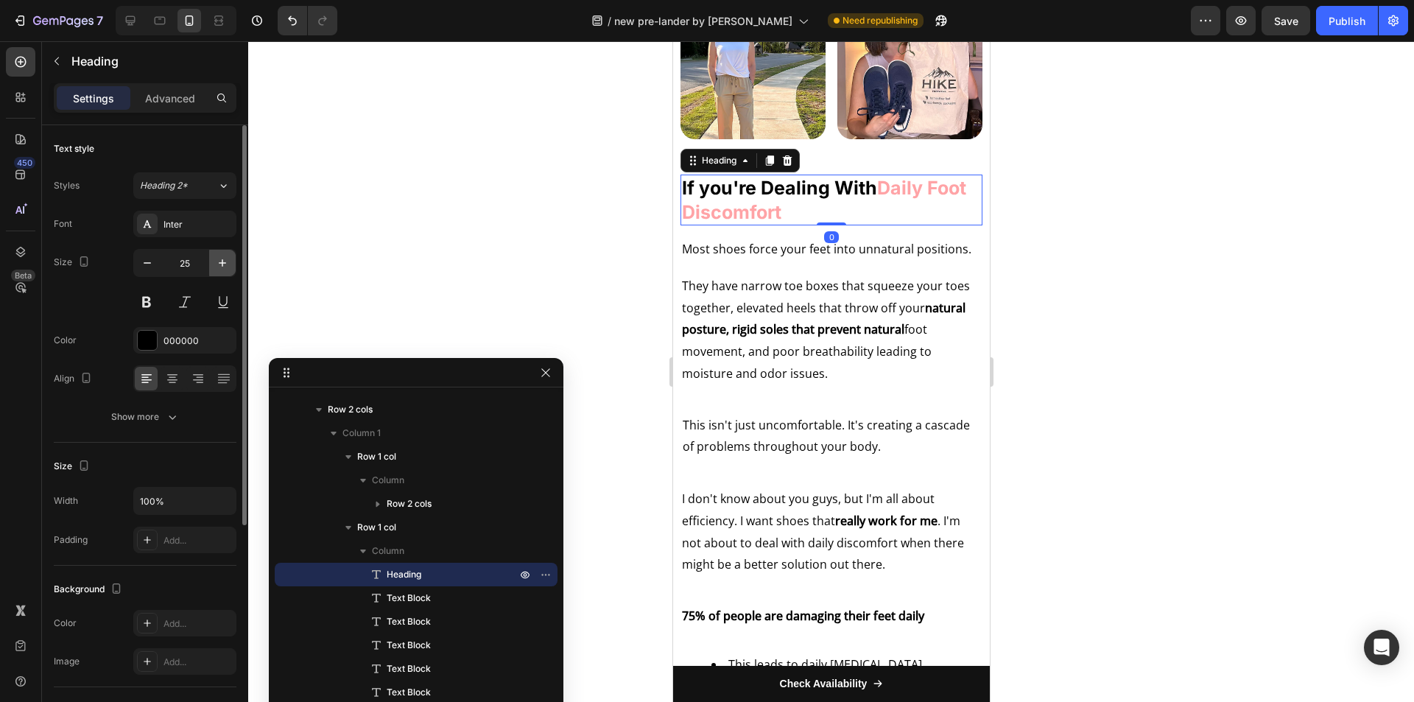
click at [219, 263] on icon "button" at bounding box center [222, 262] width 7 height 7
type input "27"
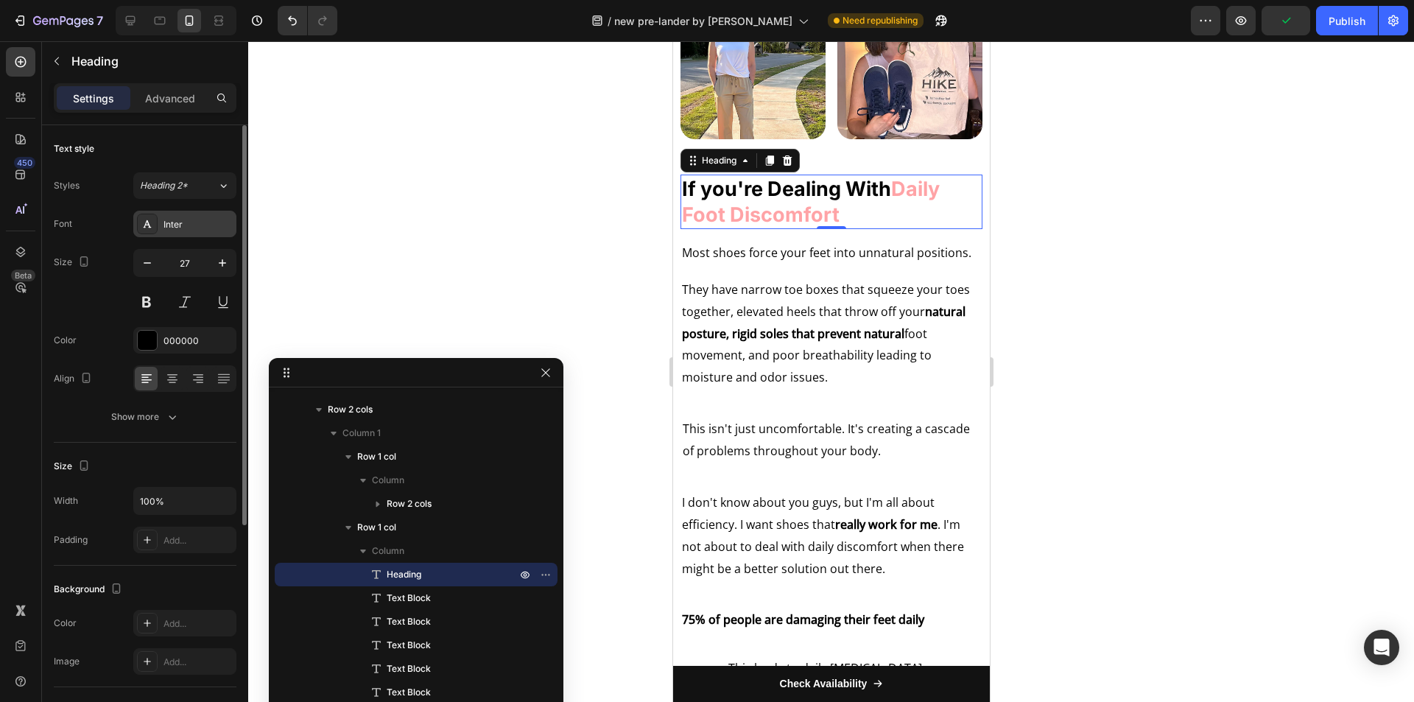
click at [187, 224] on div "Inter" at bounding box center [198, 224] width 69 height 13
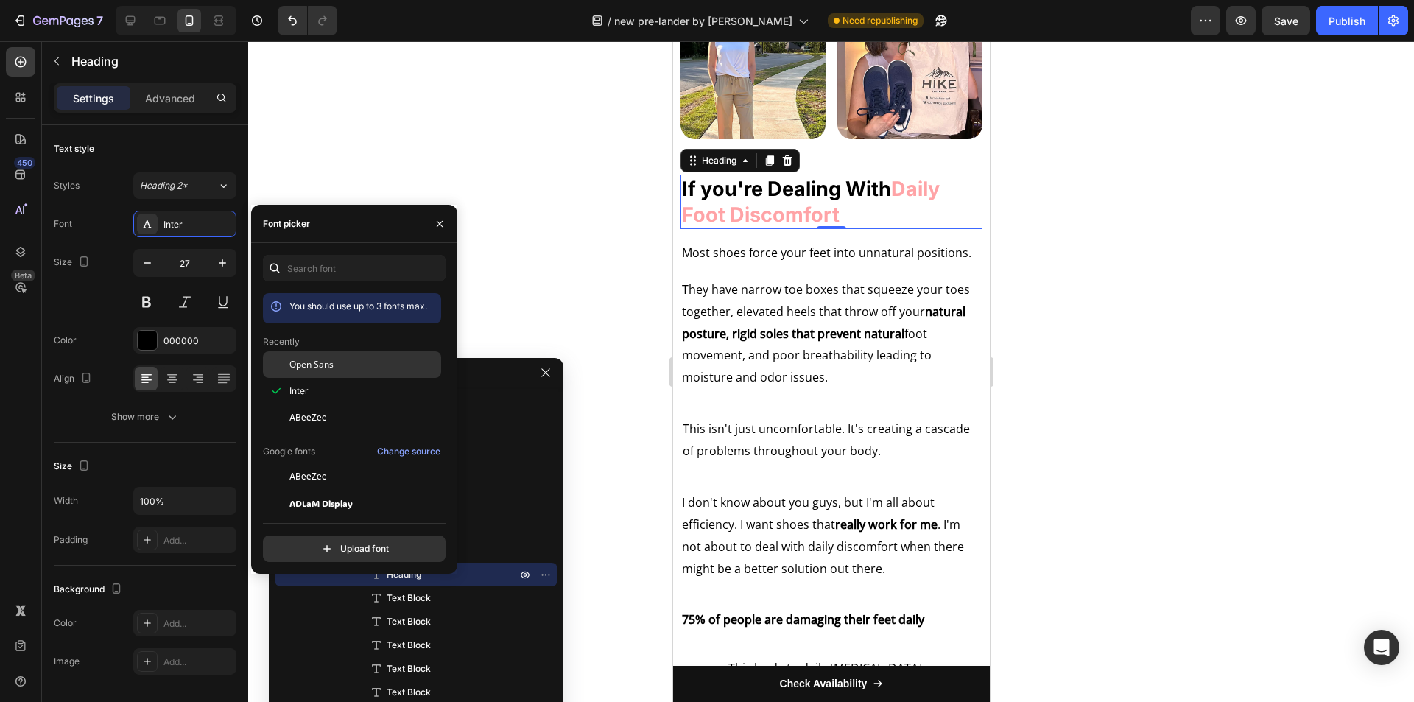
click at [306, 362] on span "Open Sans" at bounding box center [311, 364] width 44 height 13
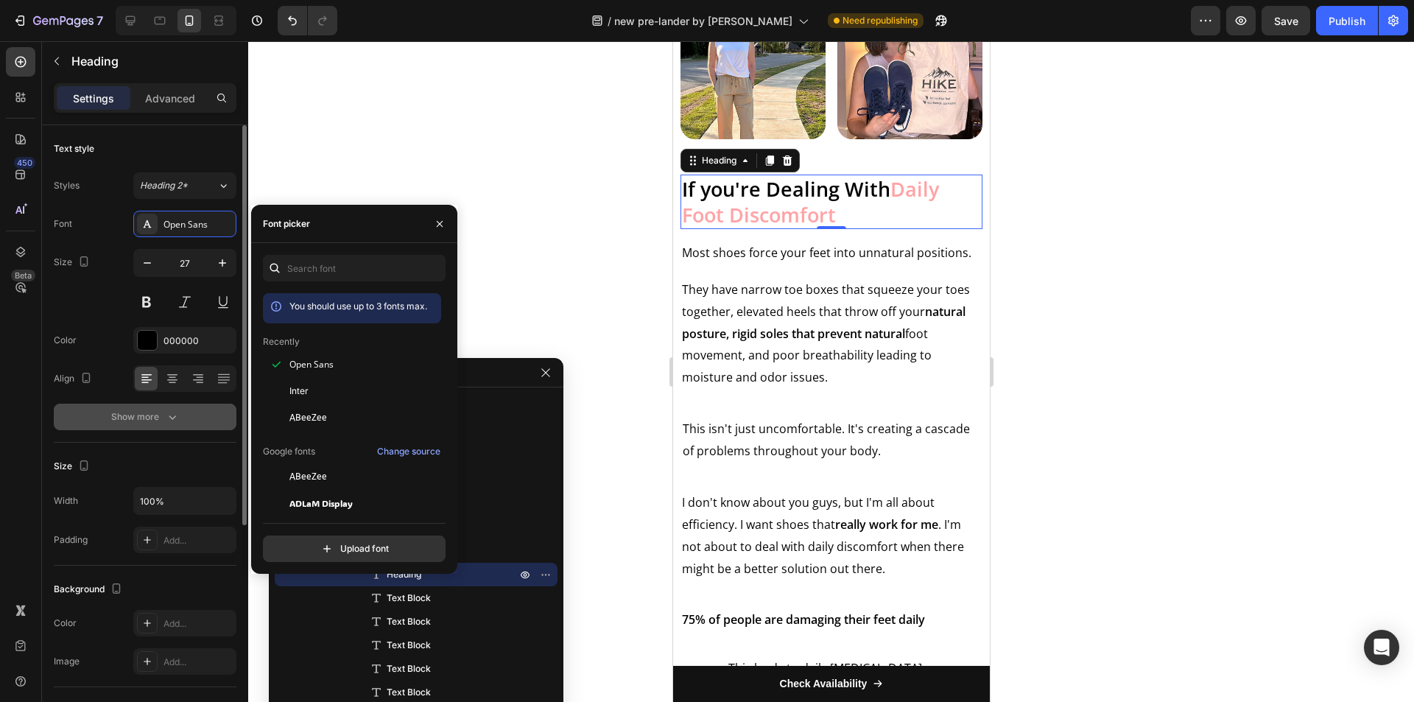
click at [161, 407] on button "Show more" at bounding box center [145, 417] width 183 height 27
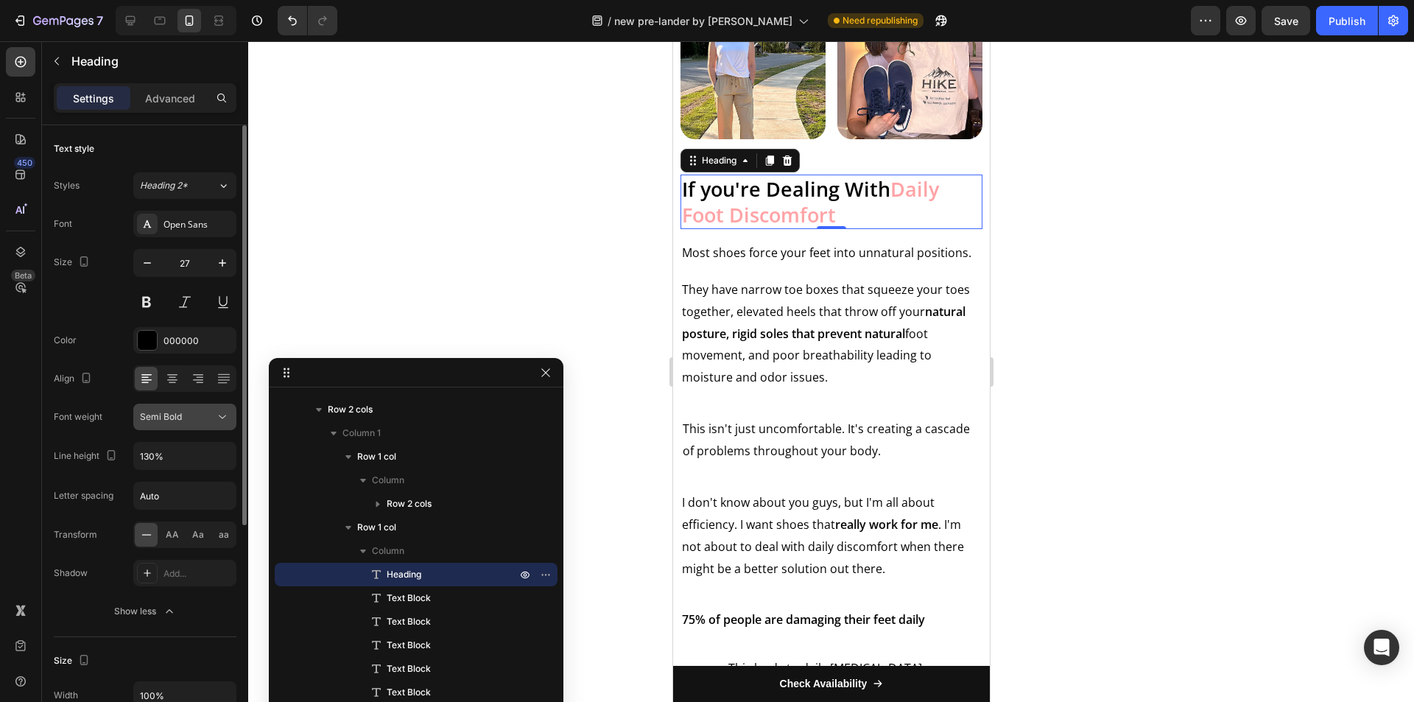
click at [167, 421] on span "Semi Bold" at bounding box center [161, 416] width 42 height 11
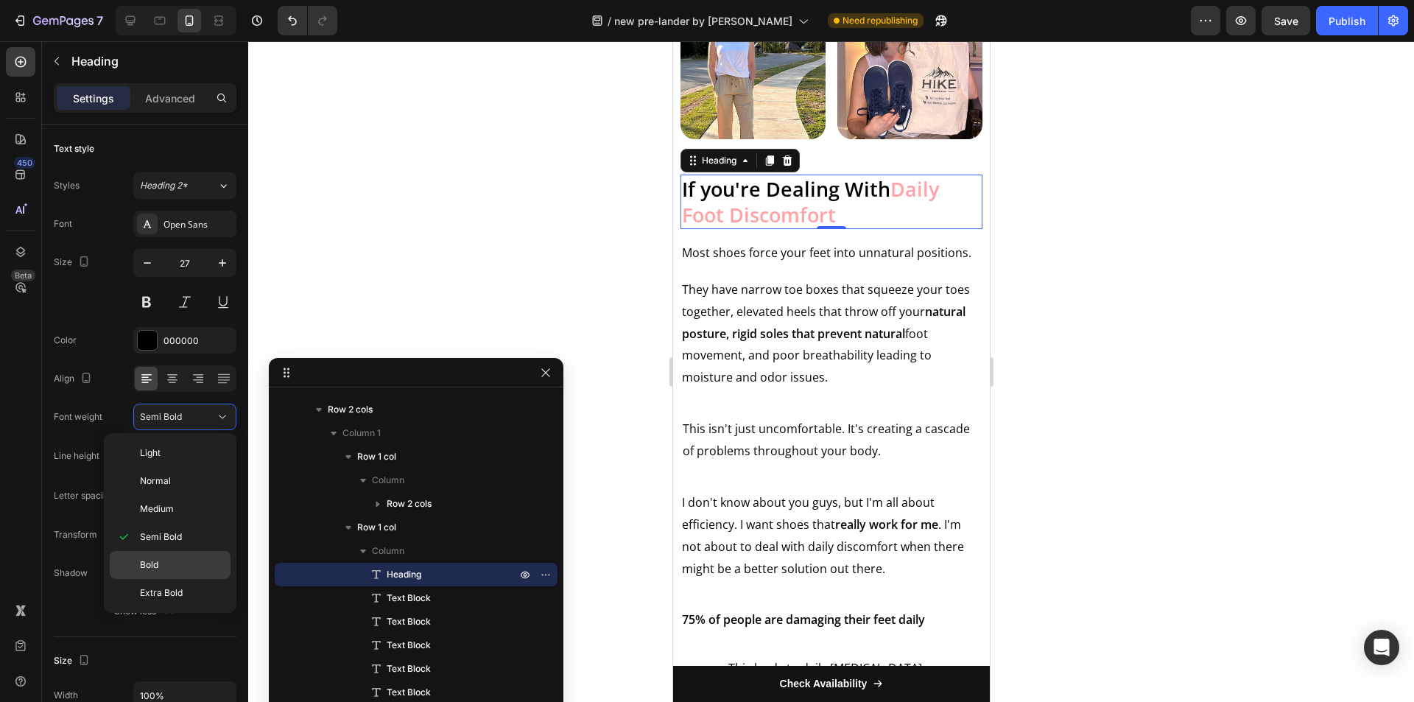
click at [161, 562] on p "Bold" at bounding box center [182, 564] width 84 height 13
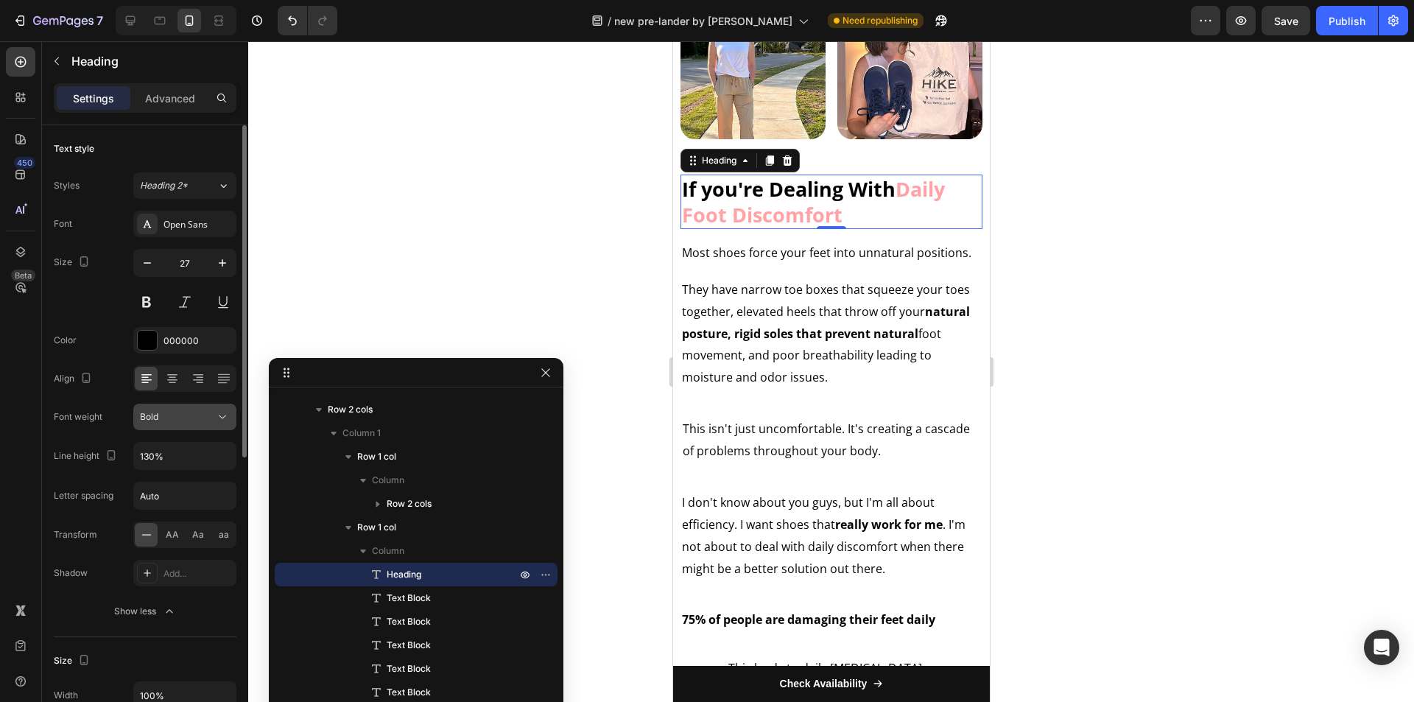
click at [184, 415] on div "Bold" at bounding box center [177, 416] width 75 height 13
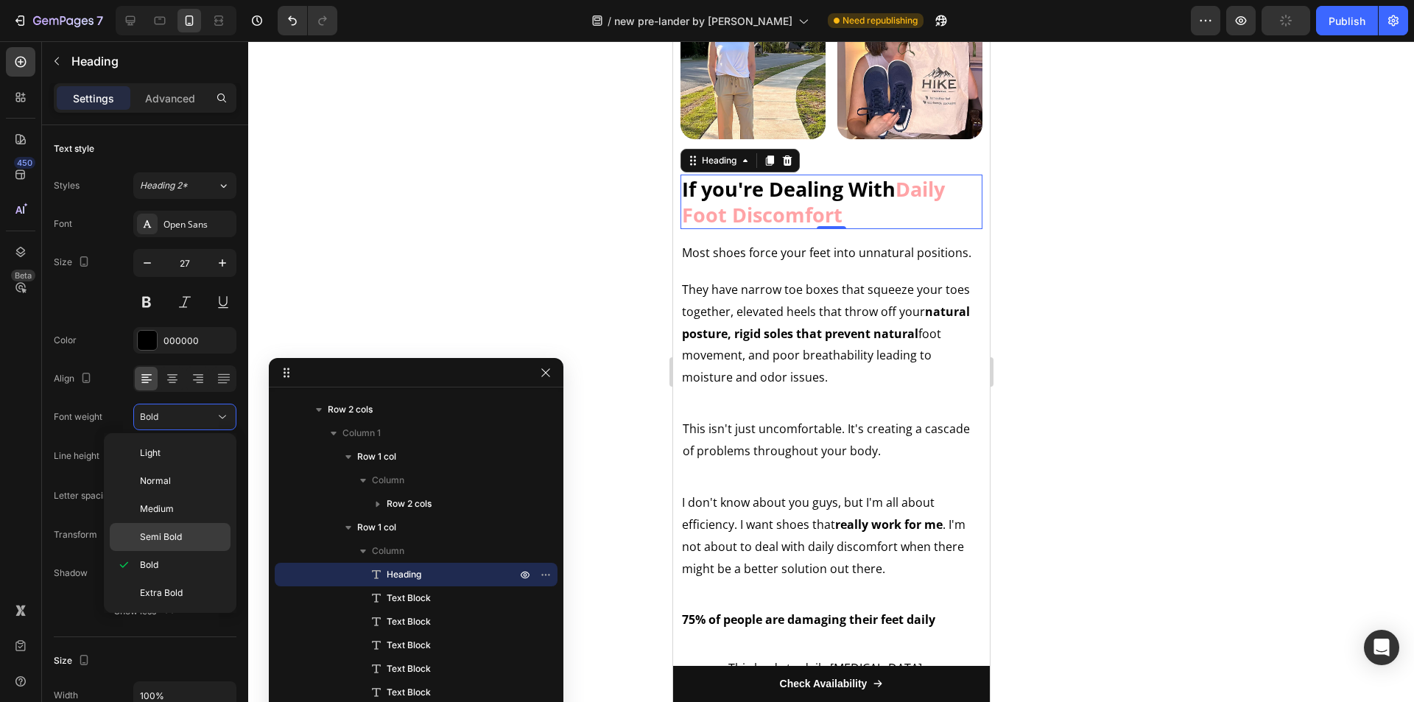
click at [170, 532] on span "Semi Bold" at bounding box center [161, 536] width 42 height 13
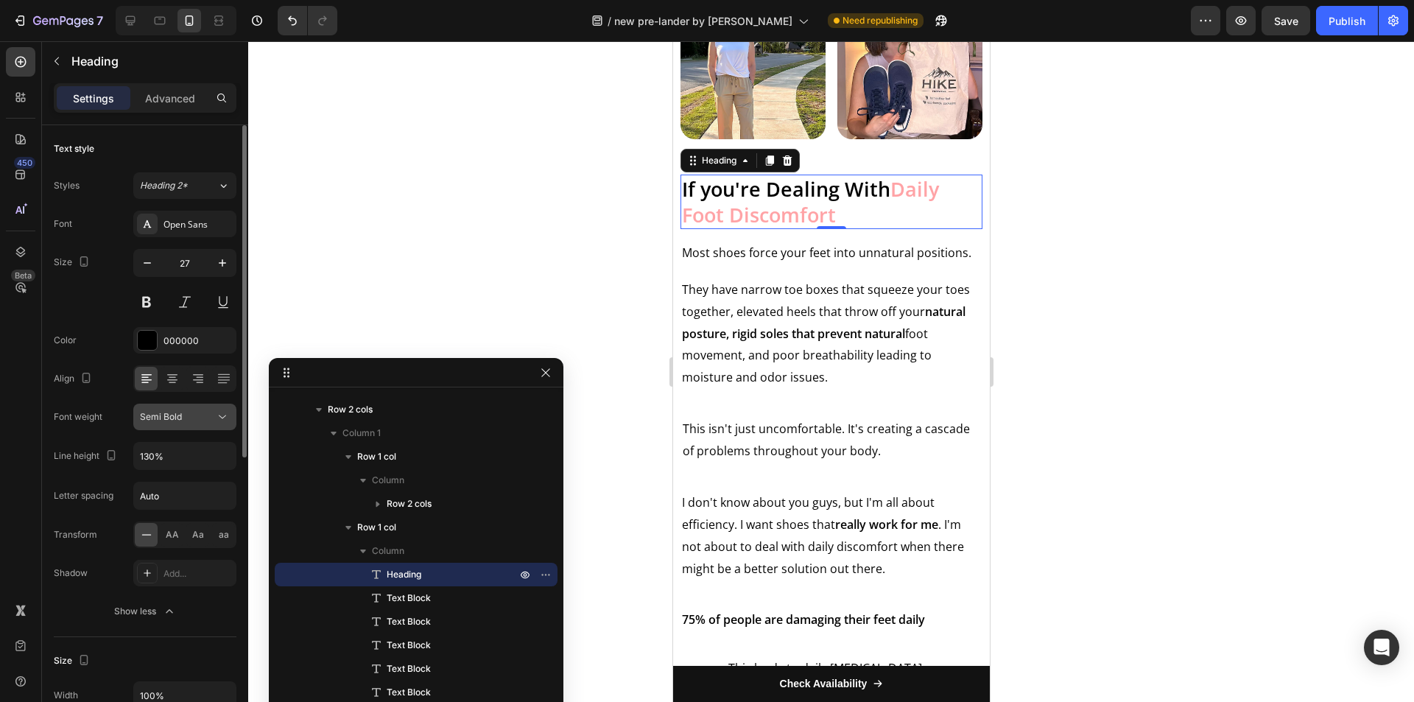
click at [184, 413] on div "Semi Bold" at bounding box center [177, 416] width 75 height 13
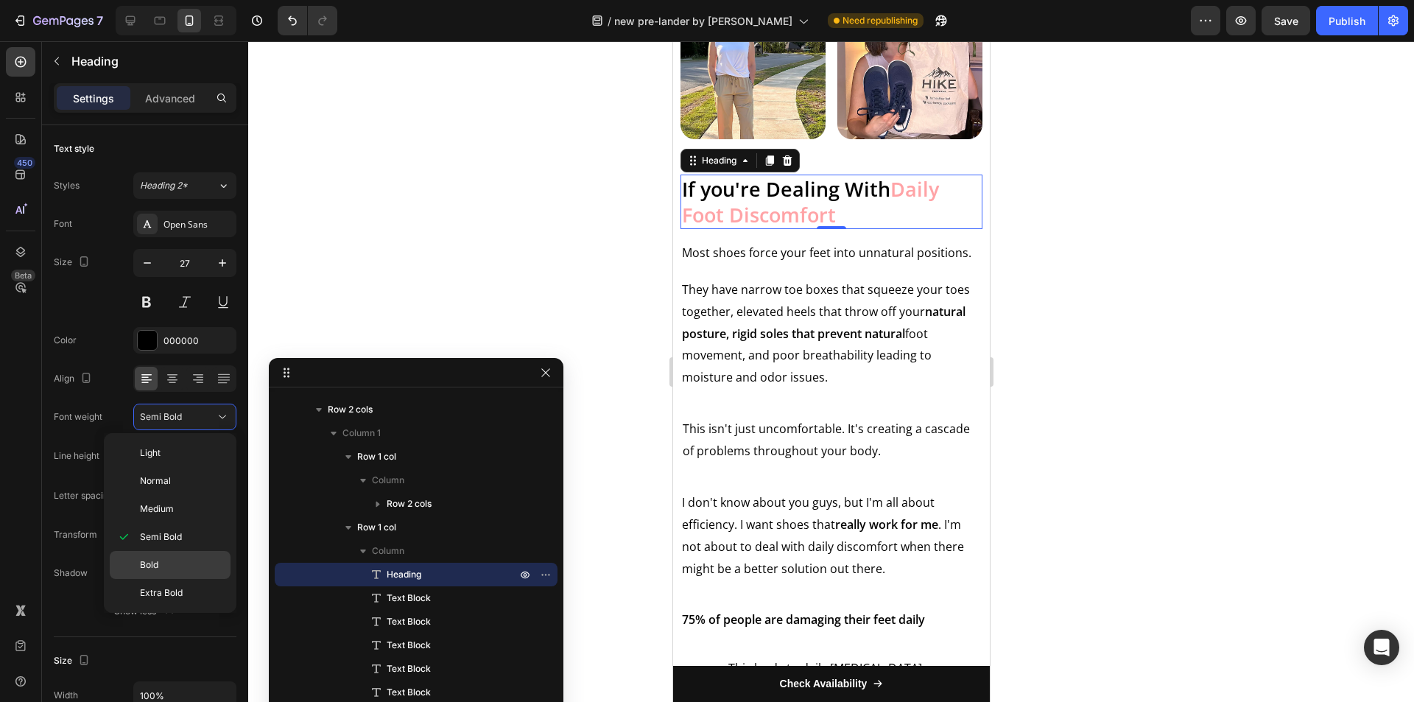
click at [152, 579] on div "Bold" at bounding box center [170, 593] width 121 height 28
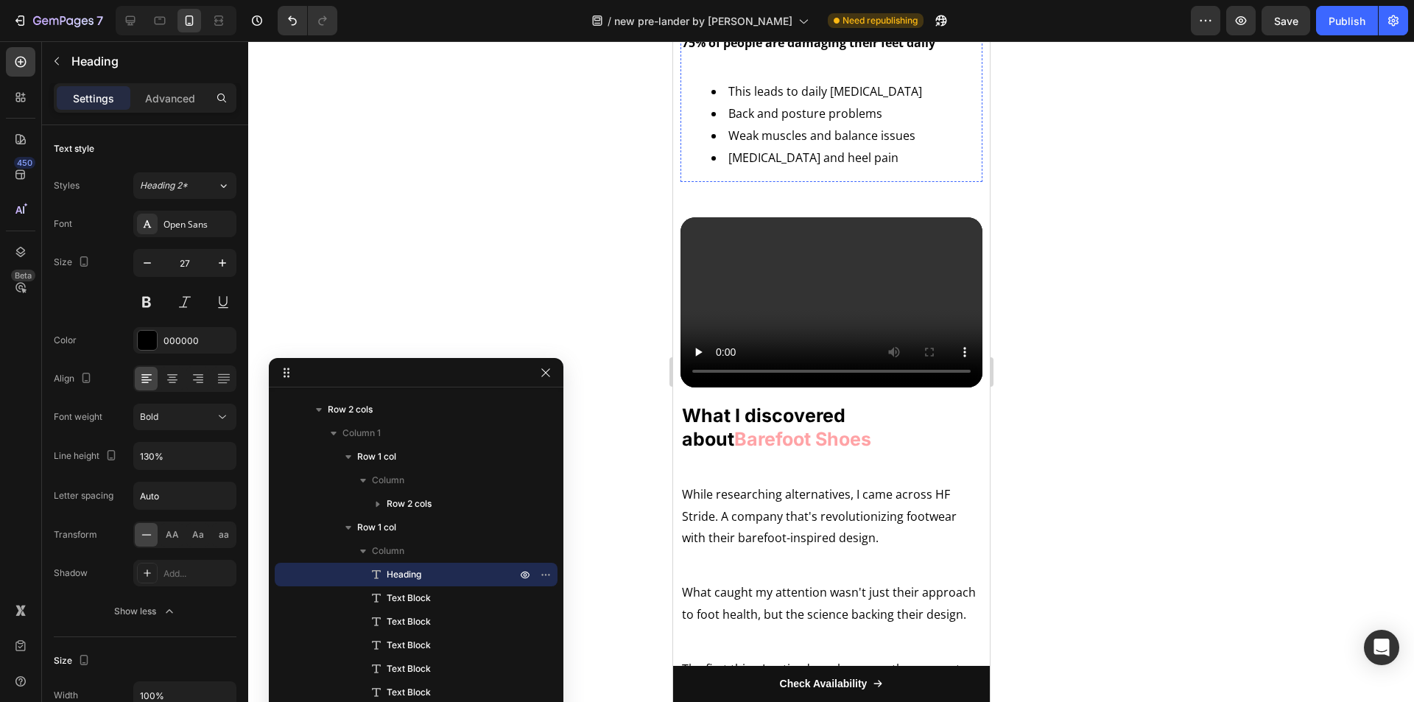
scroll to position [2204, 0]
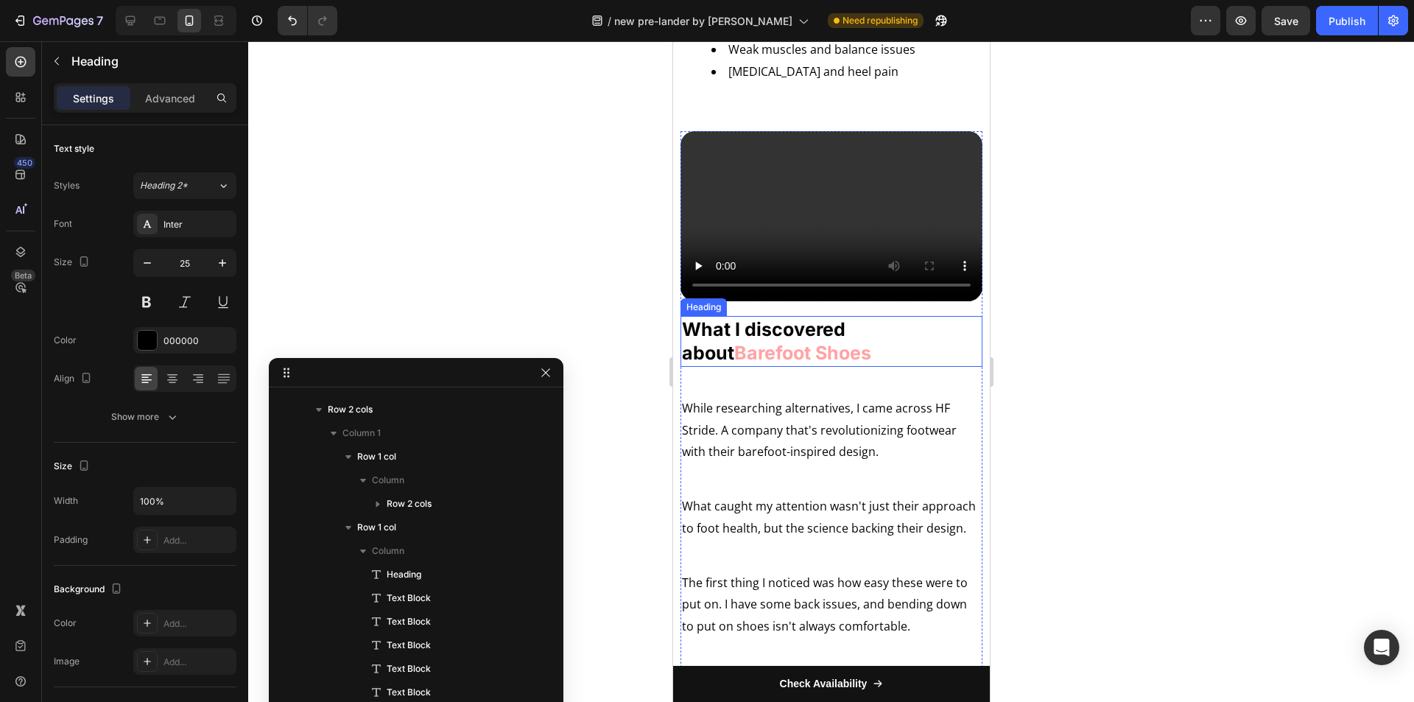
click at [779, 344] on strong "Barefoot Shoes" at bounding box center [802, 353] width 137 height 22
click at [187, 235] on div "Inter" at bounding box center [184, 224] width 103 height 27
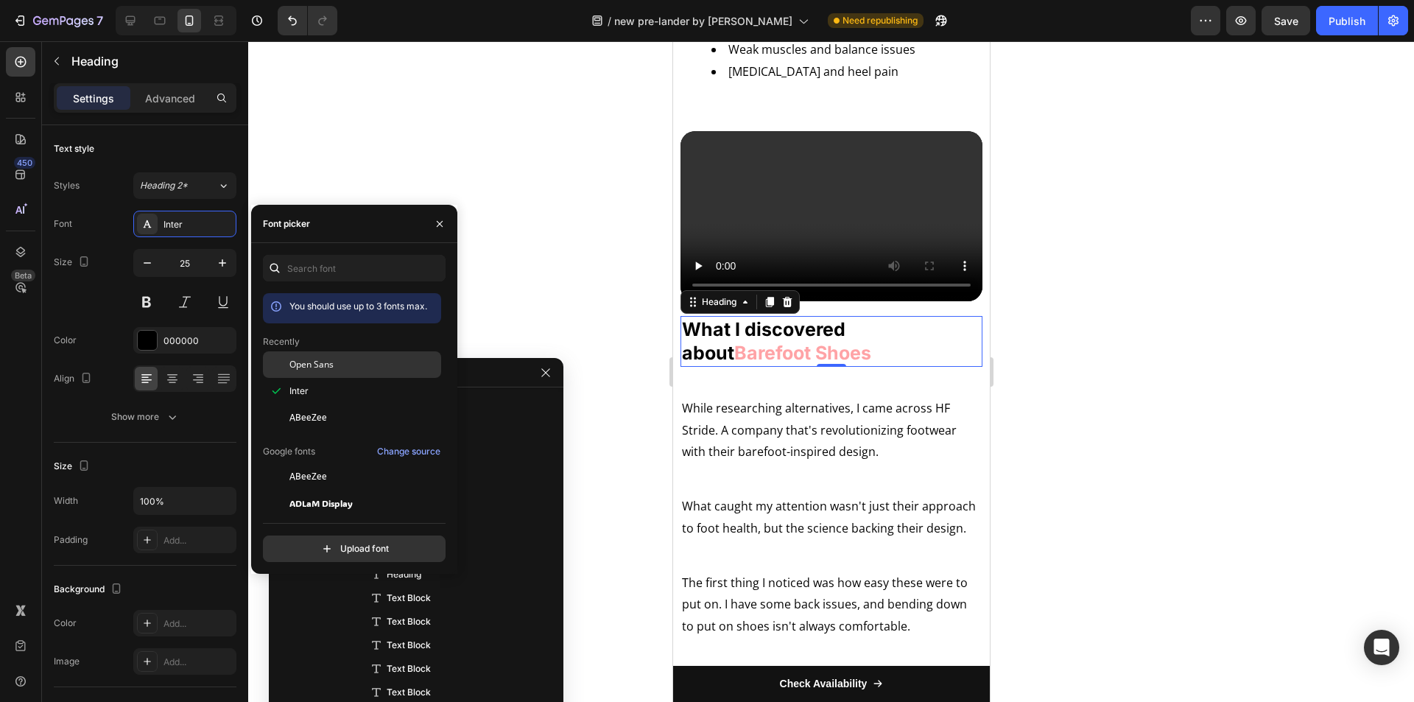
click at [312, 362] on span "Open Sans" at bounding box center [311, 364] width 44 height 13
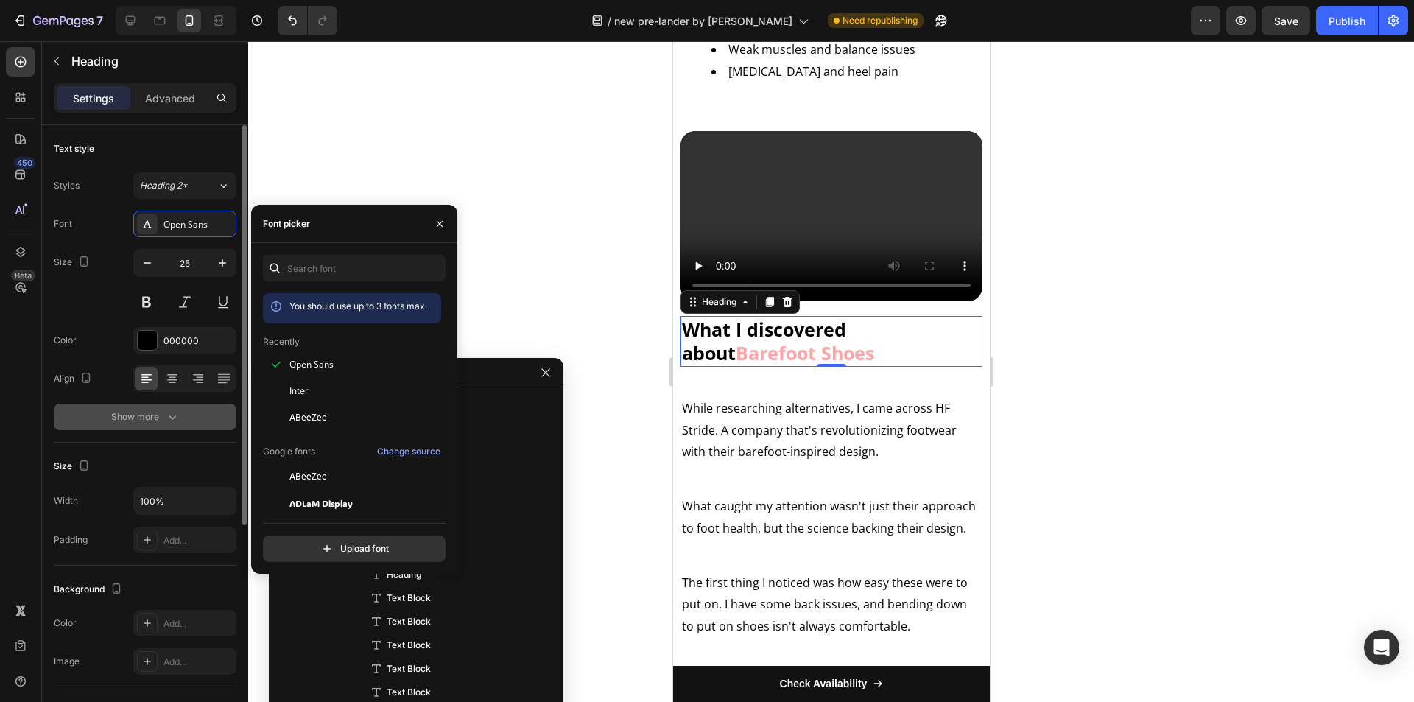
click at [165, 415] on icon "button" at bounding box center [172, 417] width 15 height 15
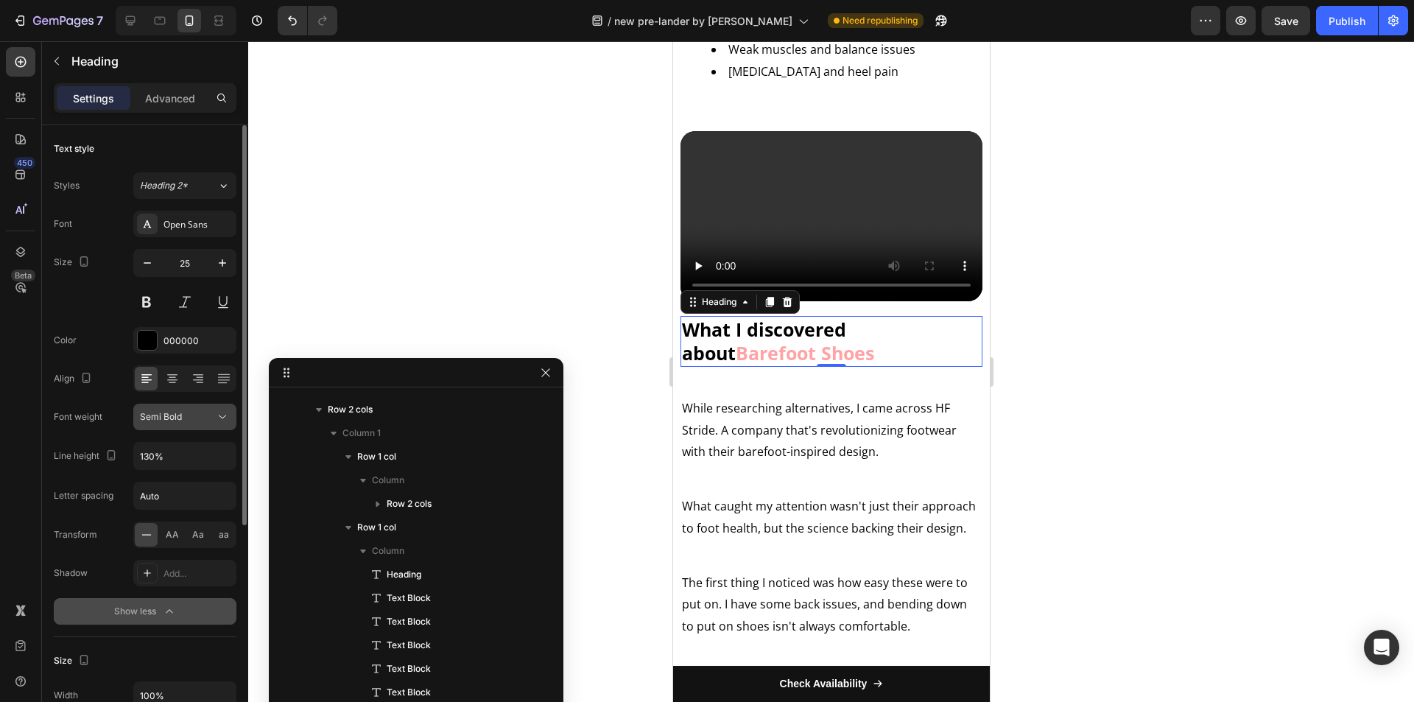
click at [176, 425] on button "Semi Bold" at bounding box center [184, 417] width 103 height 27
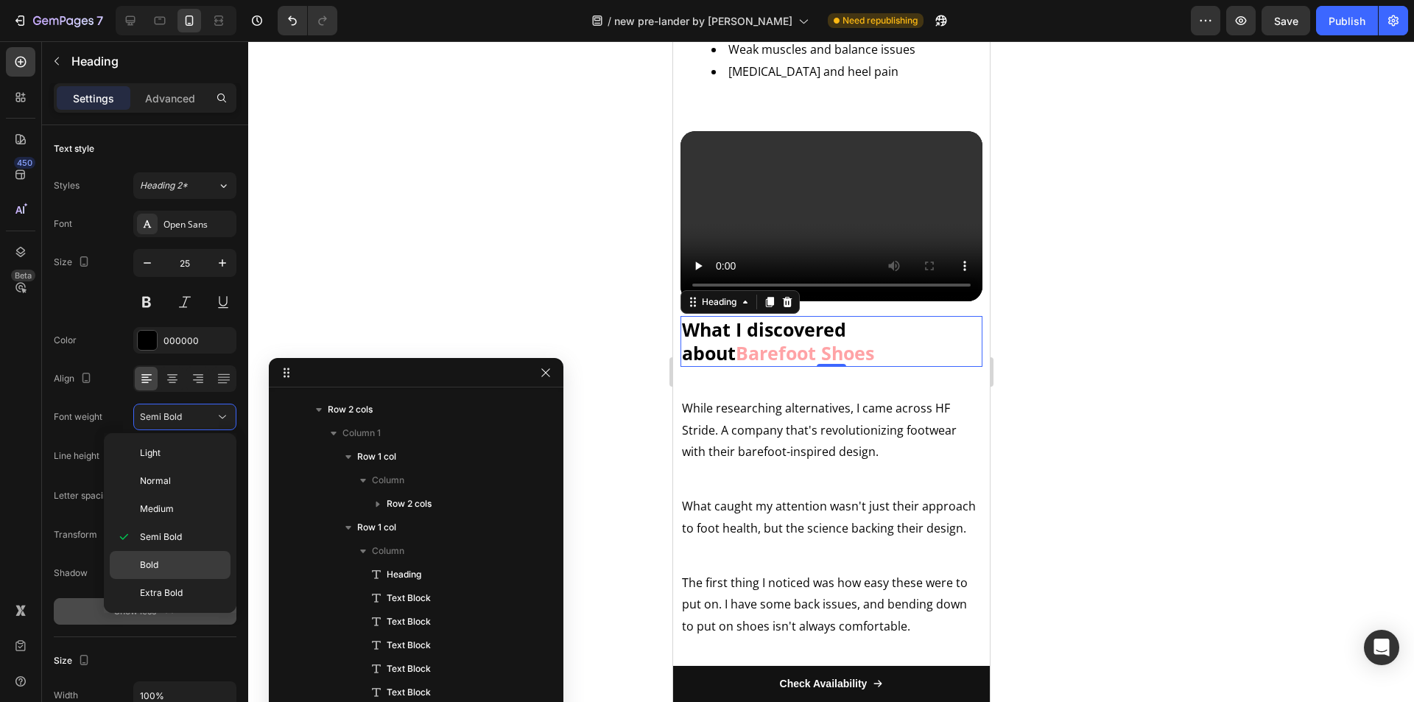
click at [151, 563] on span "Bold" at bounding box center [149, 564] width 18 height 13
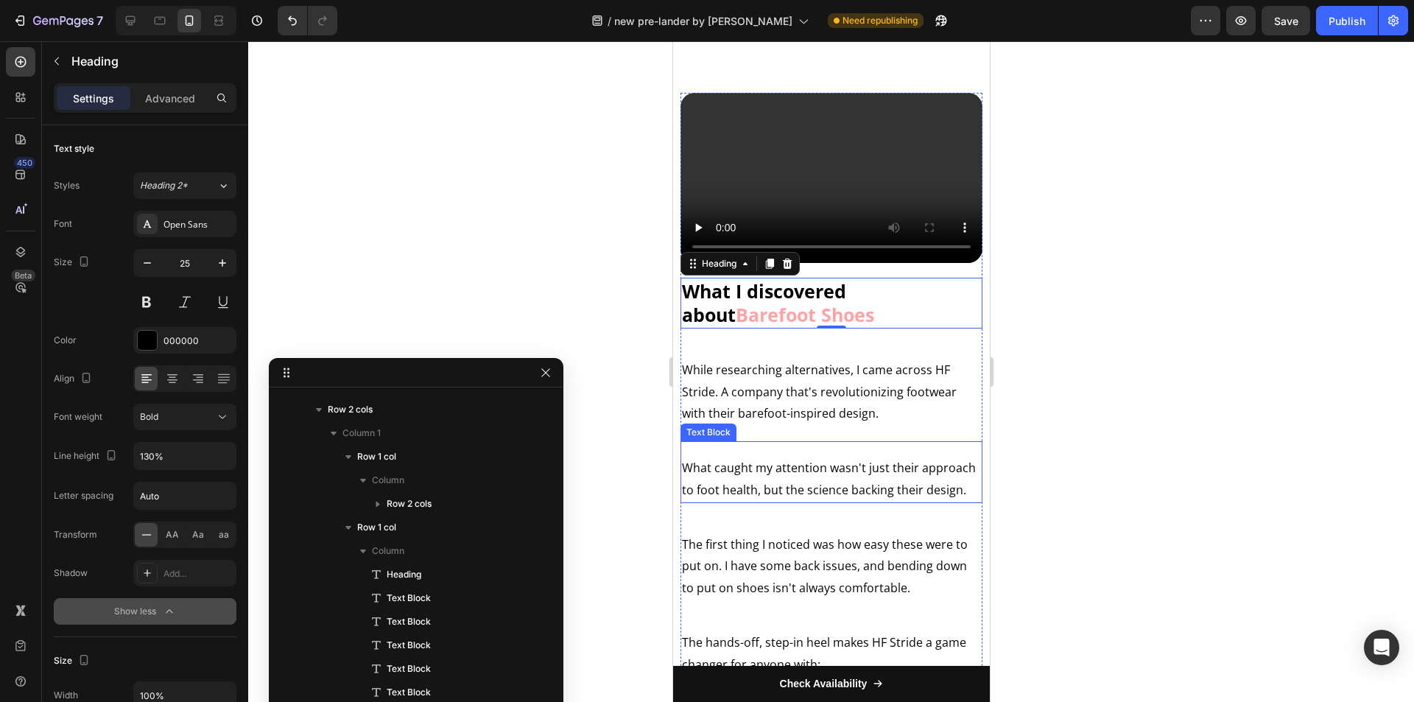
scroll to position [2278, 0]
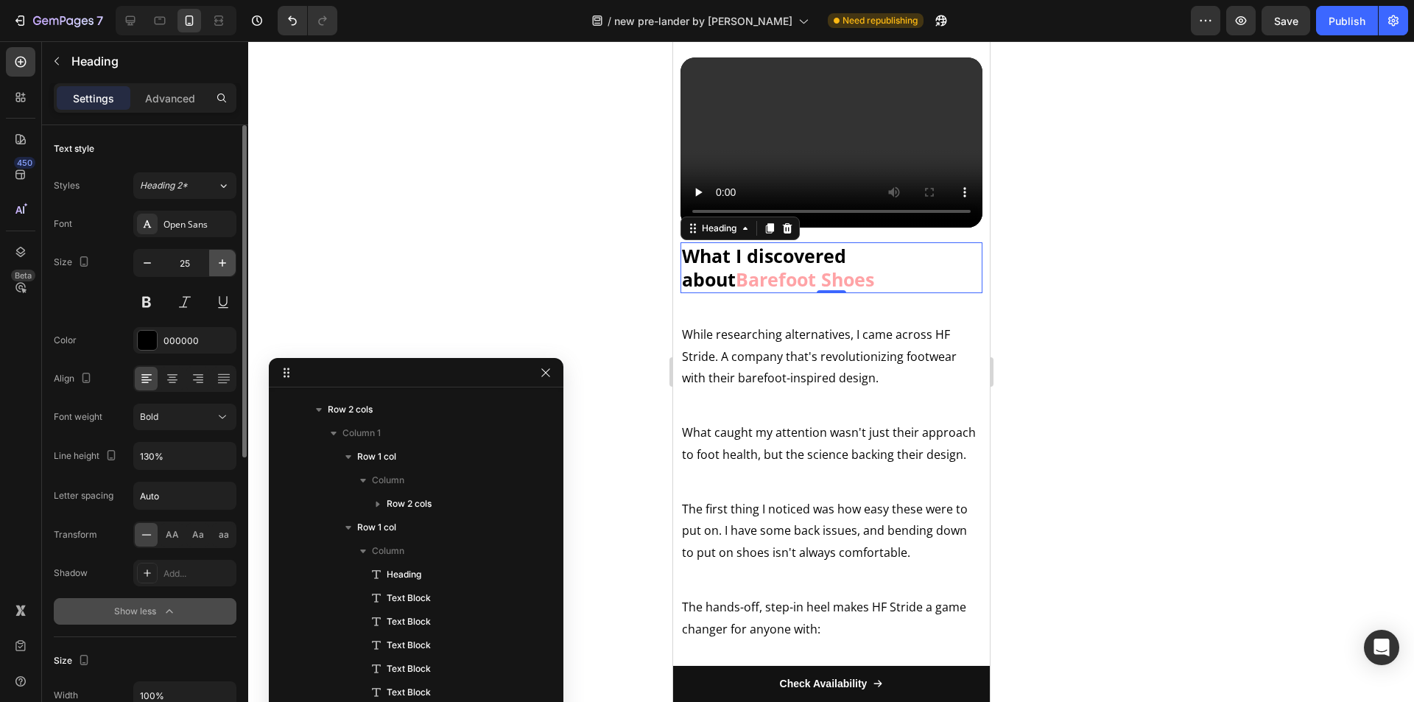
click at [223, 256] on icon "button" at bounding box center [222, 263] width 15 height 15
type input "27"
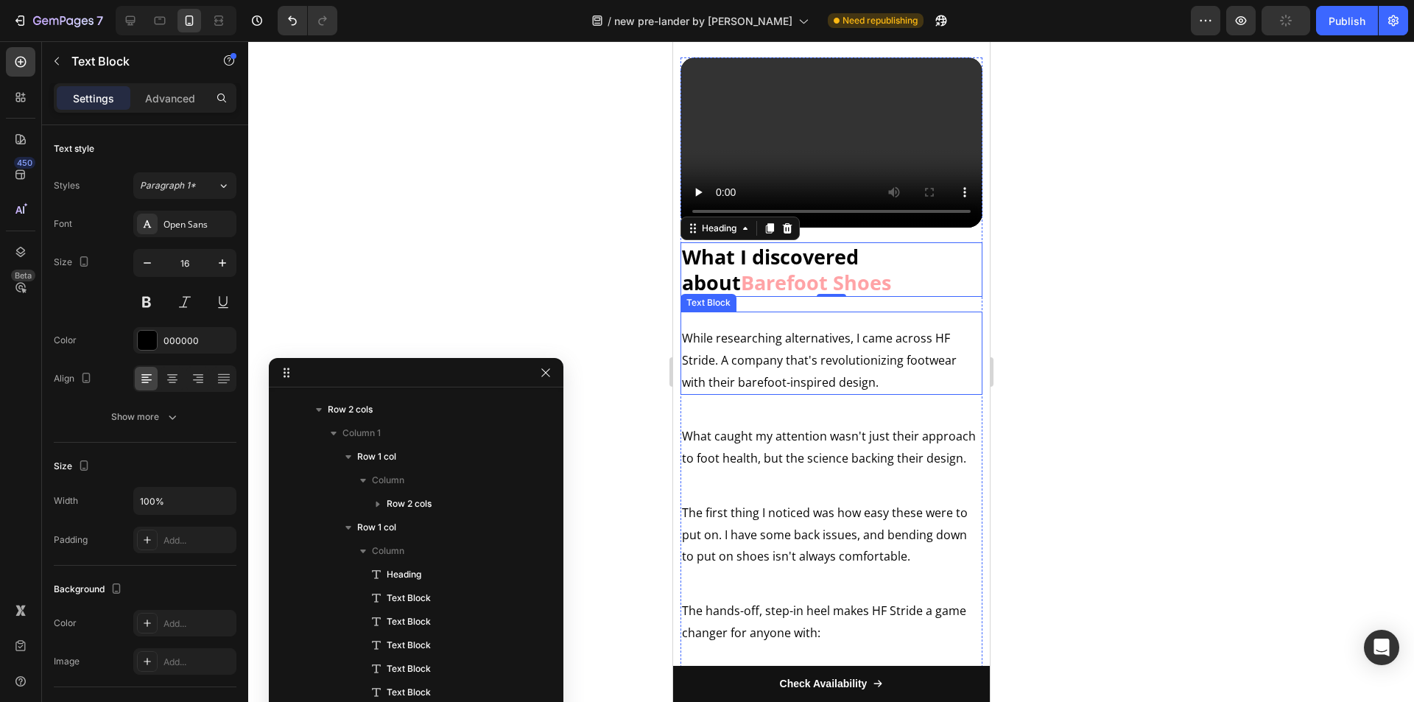
click at [756, 354] on p "While researching alternatives, I came across HF Stride. A company that's revol…" at bounding box center [830, 361] width 299 height 66
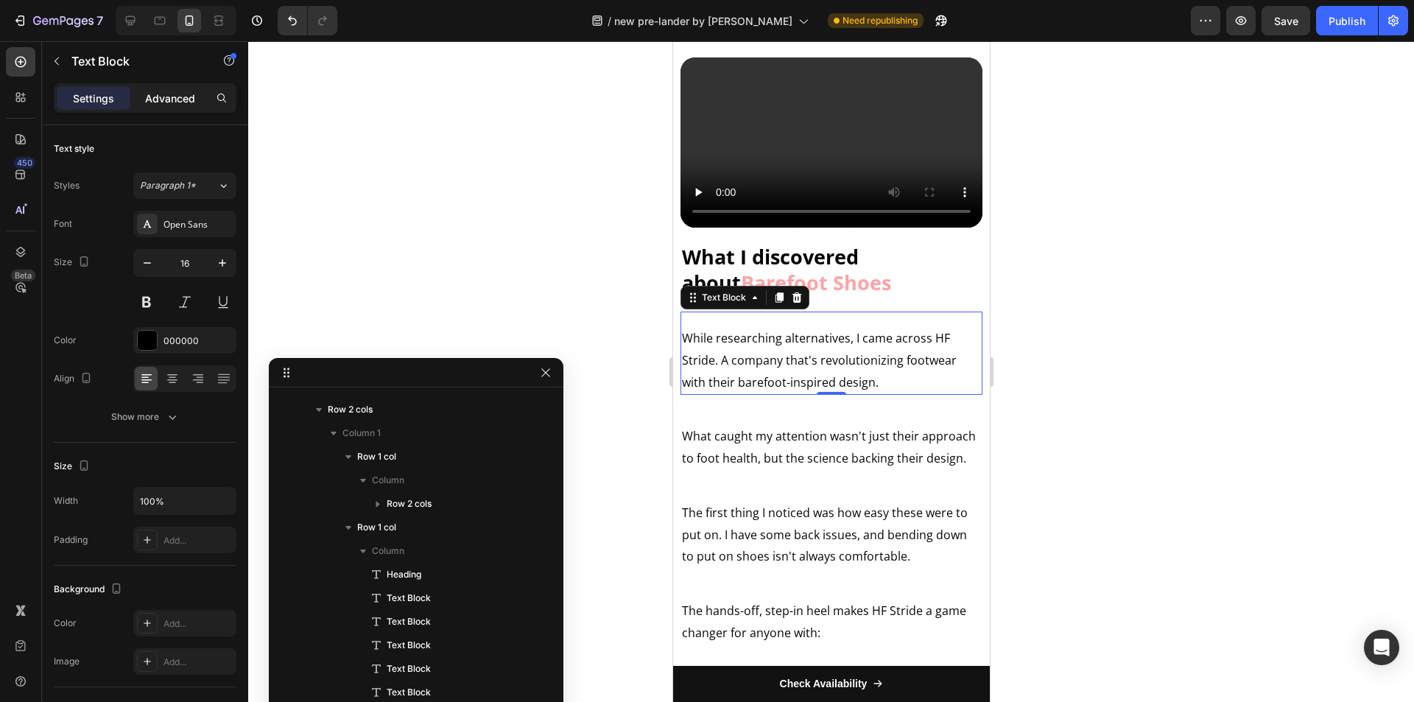
click at [172, 104] on p "Advanced" at bounding box center [170, 98] width 50 height 15
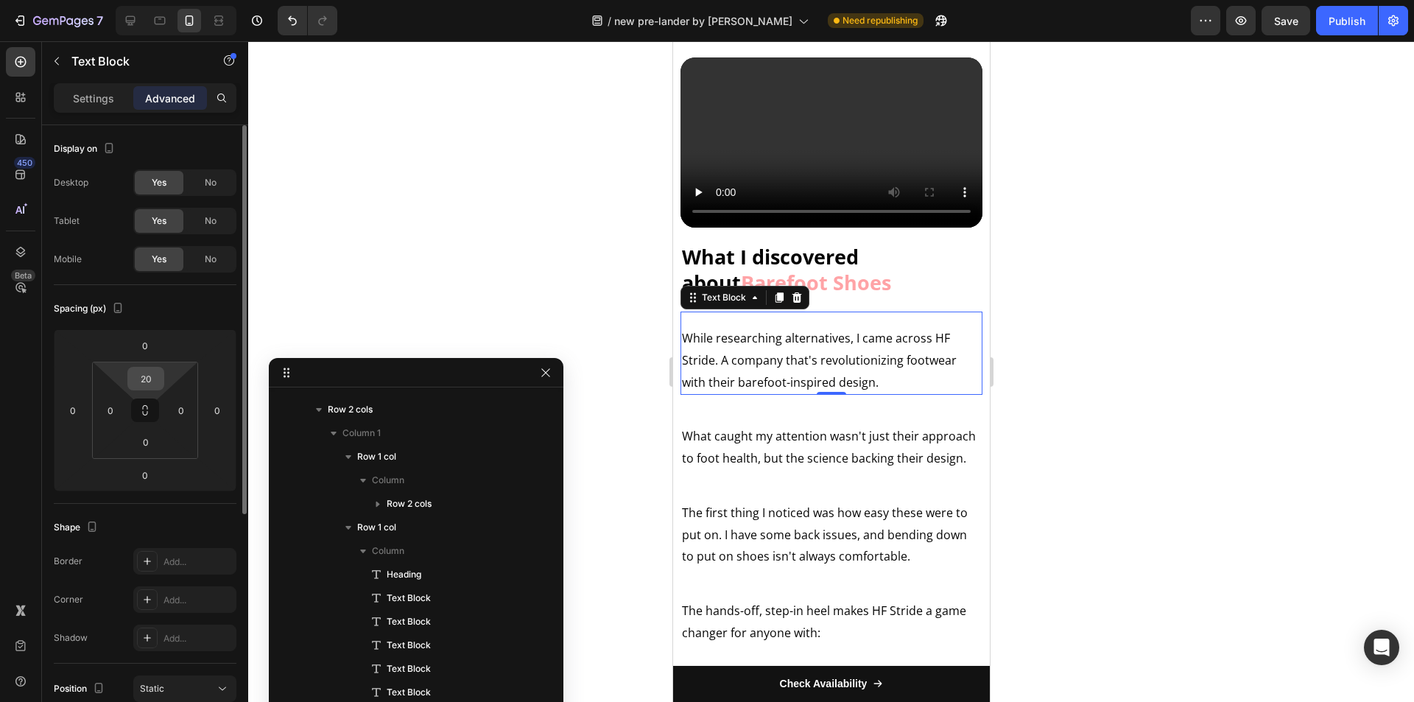
click at [157, 376] on input "20" at bounding box center [145, 379] width 29 height 22
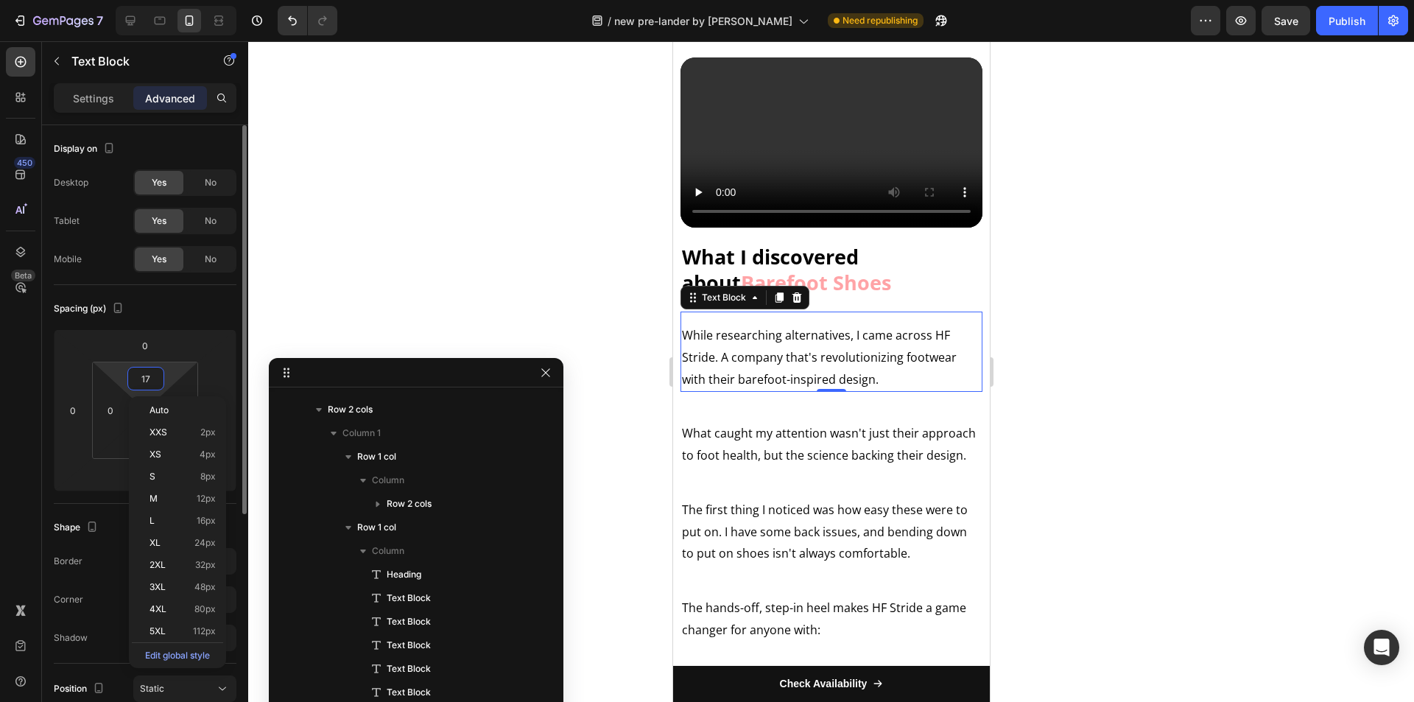
type input "16"
click at [740, 425] on p "What caught my attention wasn't just their approach to foot health, but the sci…" at bounding box center [830, 445] width 299 height 44
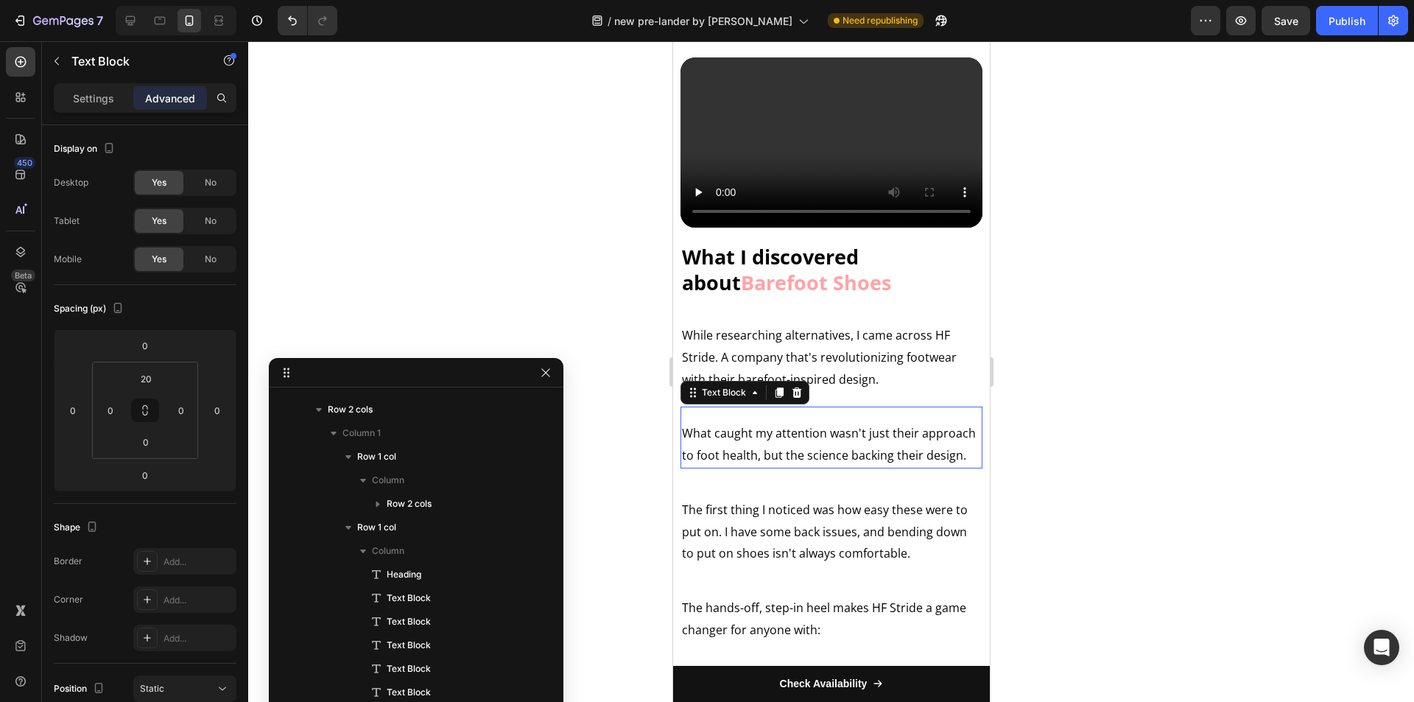
scroll to position [1557, 0]
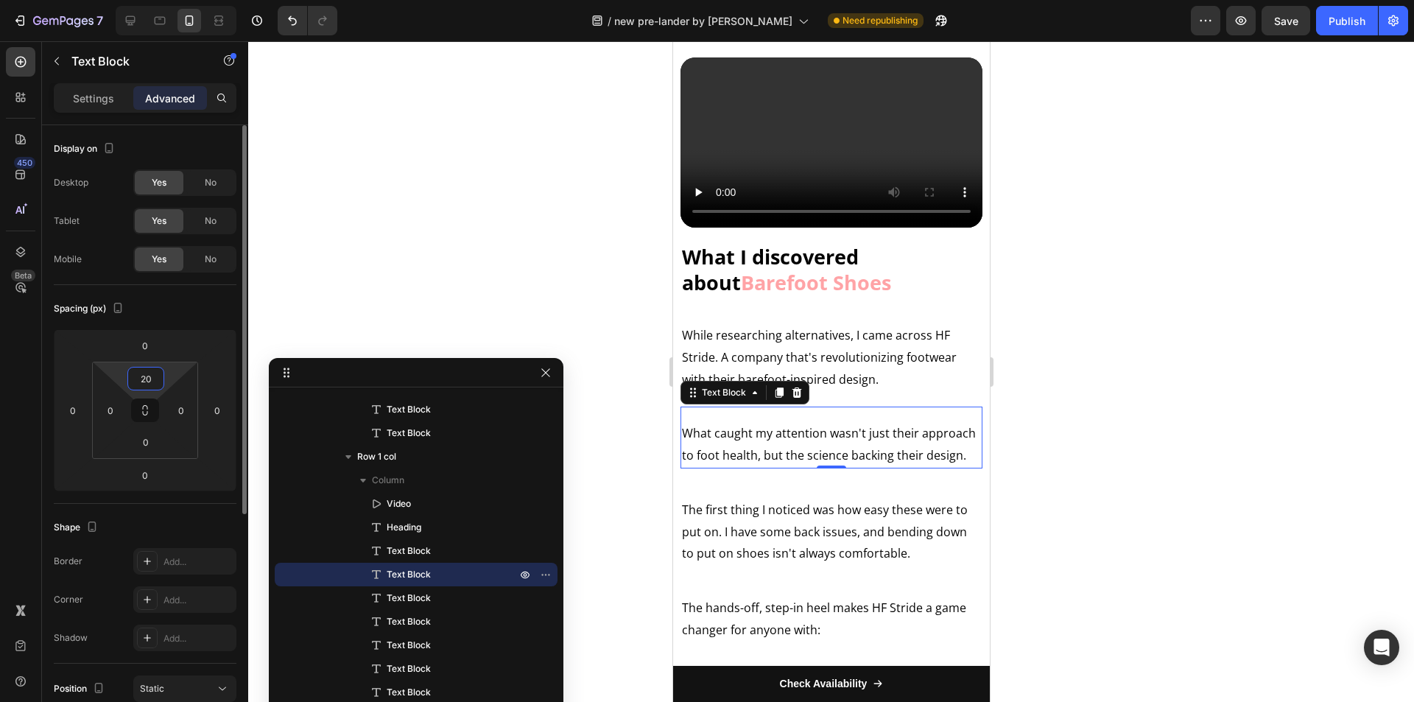
click at [150, 373] on input "20" at bounding box center [145, 379] width 29 height 22
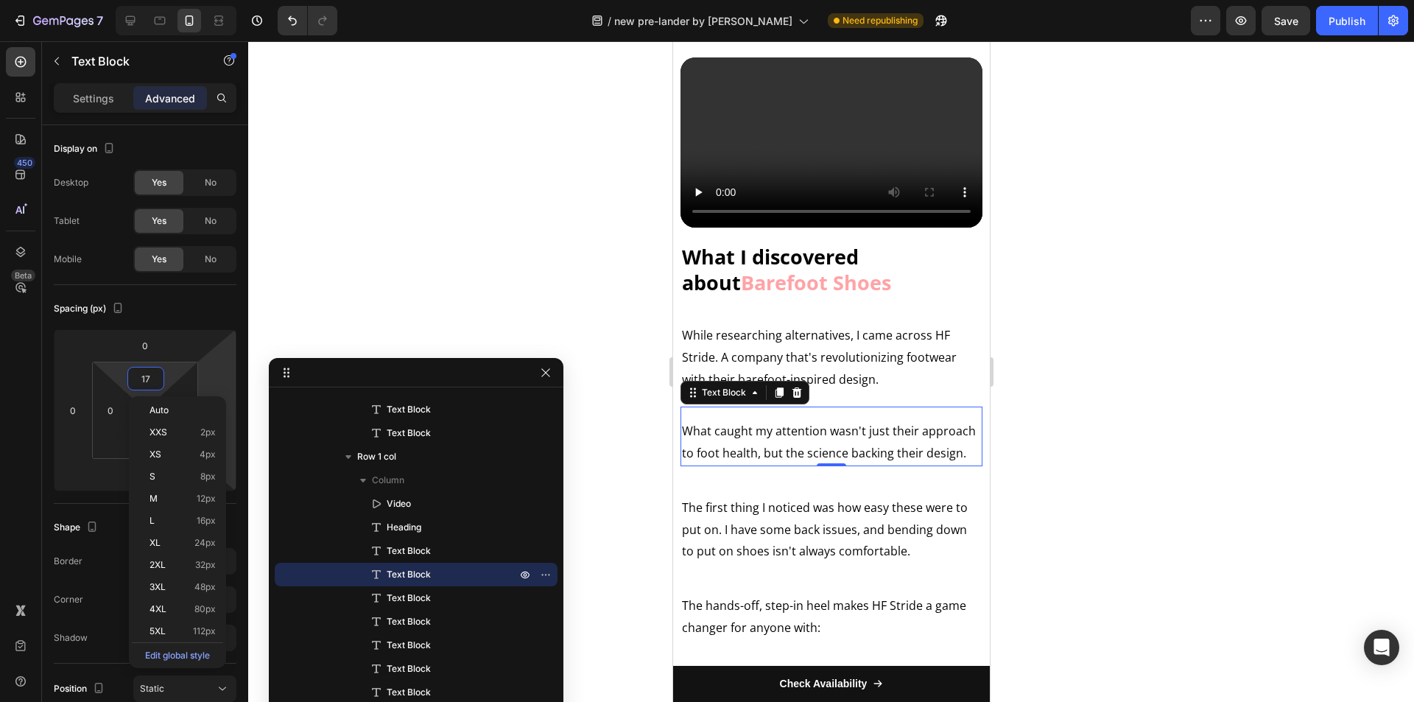
type input "16"
click at [745, 533] on p "The first thing I noticed was how easy these were to put on. I have some back i…" at bounding box center [830, 529] width 299 height 66
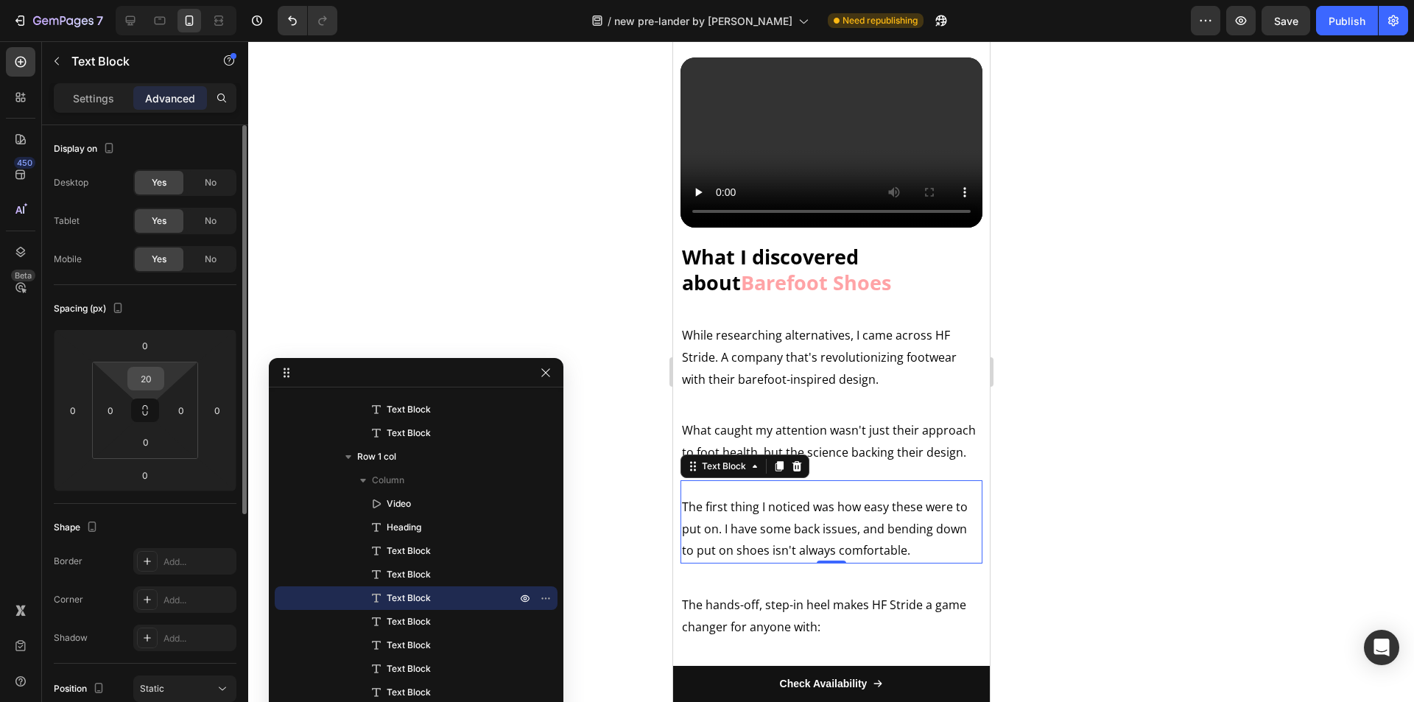
click at [138, 368] on input "20" at bounding box center [145, 379] width 29 height 22
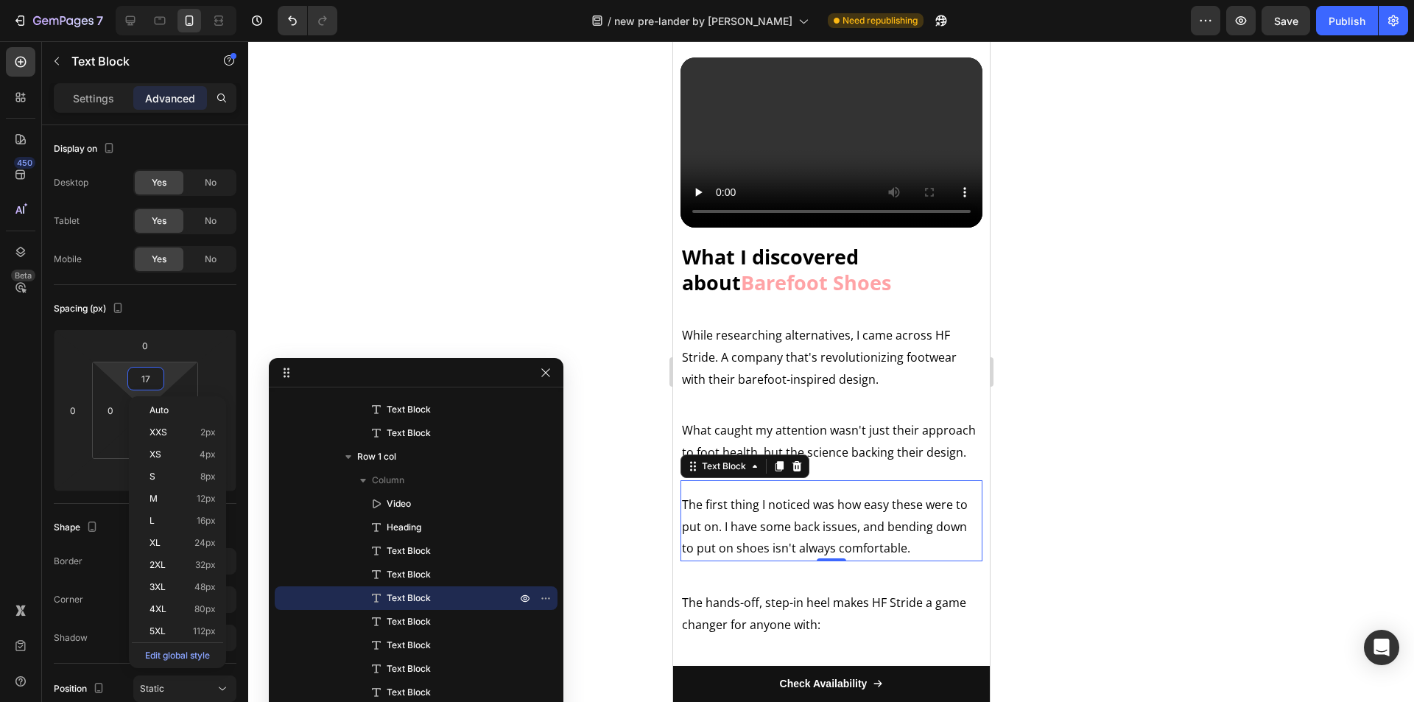
type input "16"
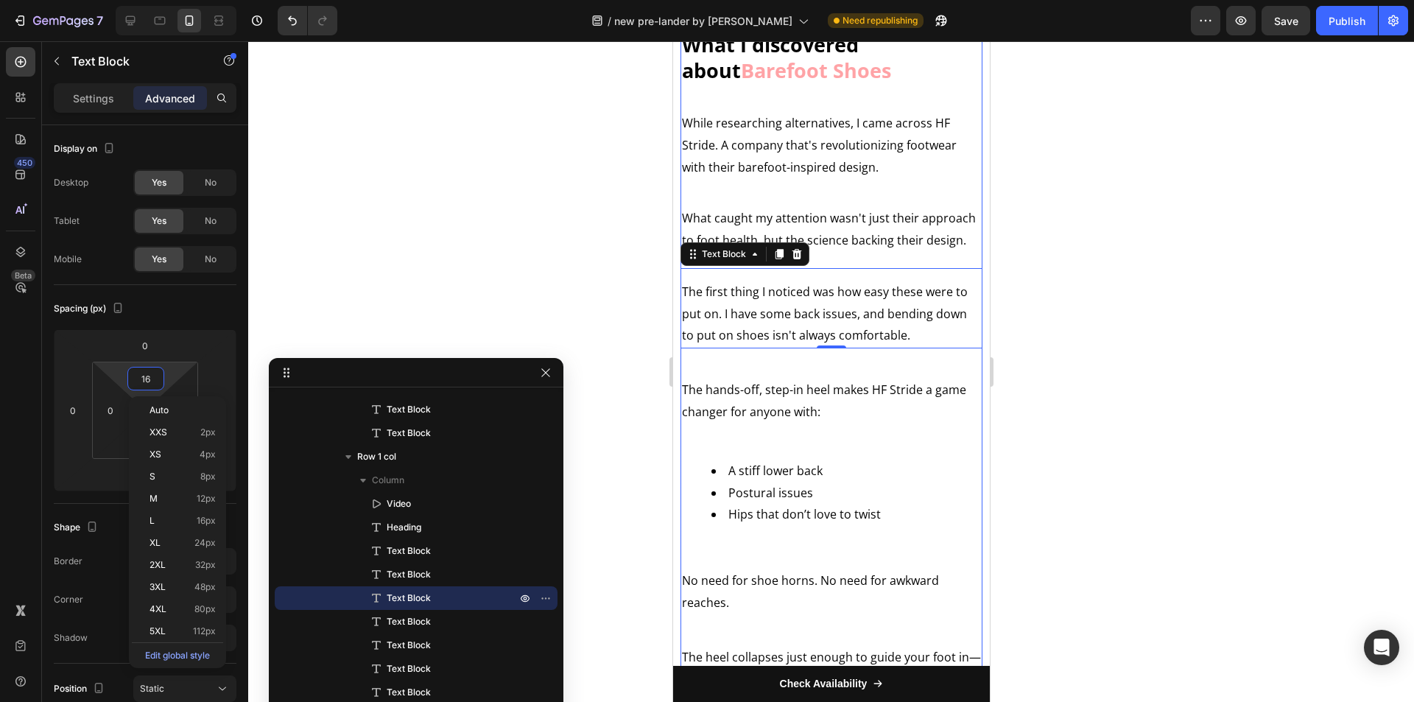
scroll to position [2499, 0]
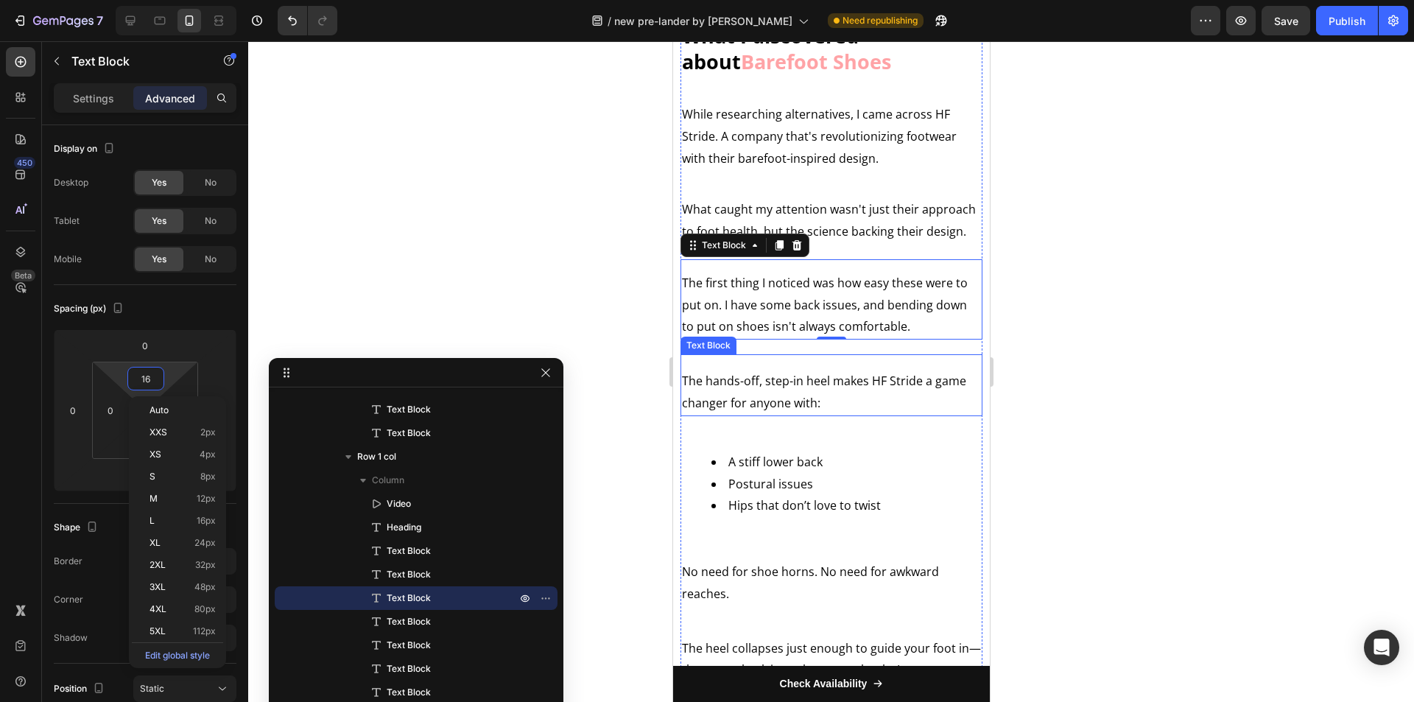
click at [774, 402] on p "The hands-off, step-in heel makes HF Stride a game changer for anyone with:" at bounding box center [830, 392] width 299 height 44
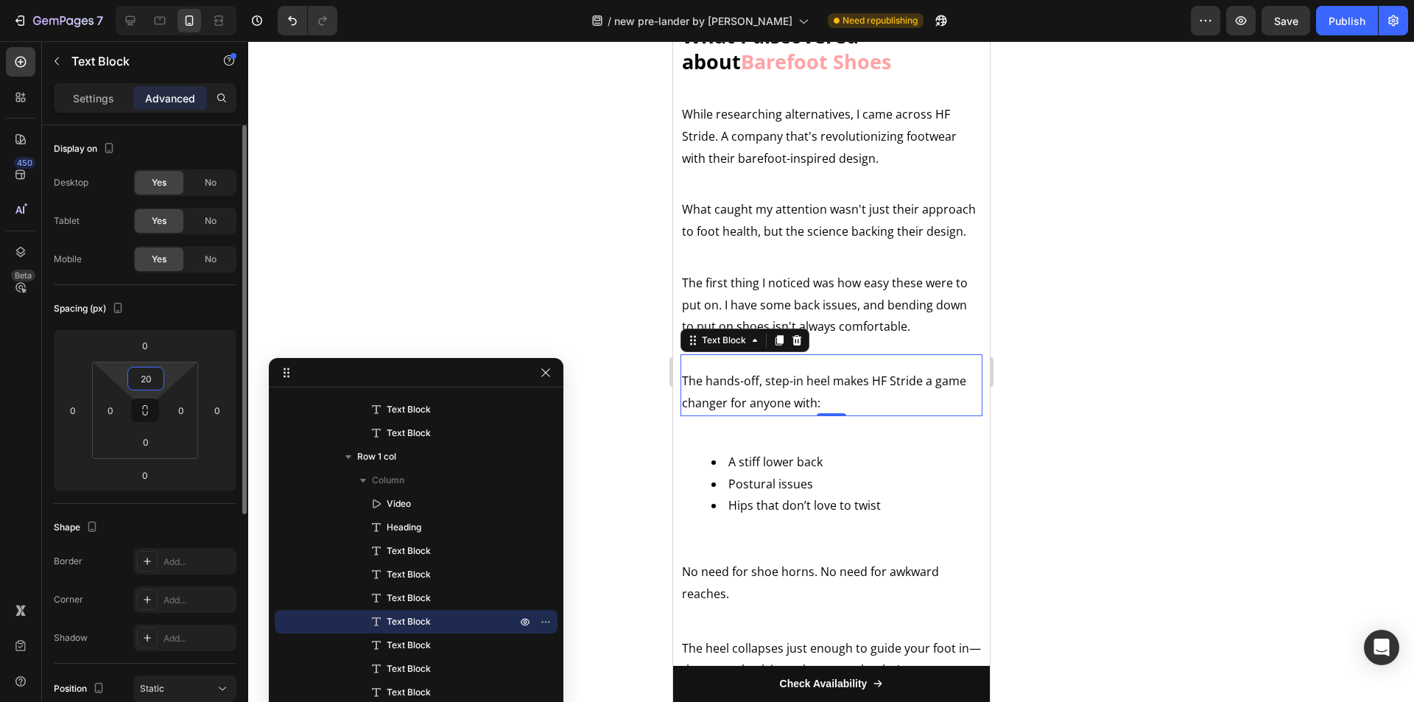
click at [139, 372] on input "20" at bounding box center [145, 379] width 29 height 22
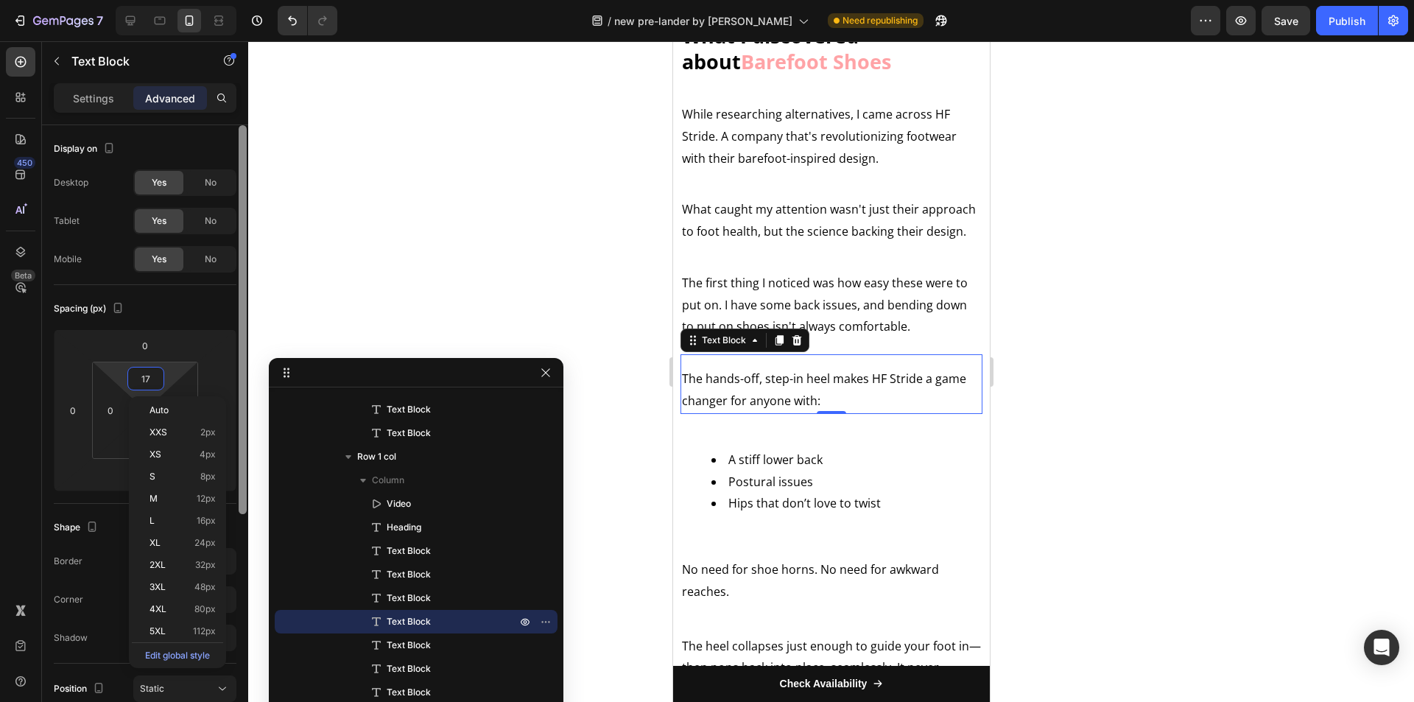
type input "16"
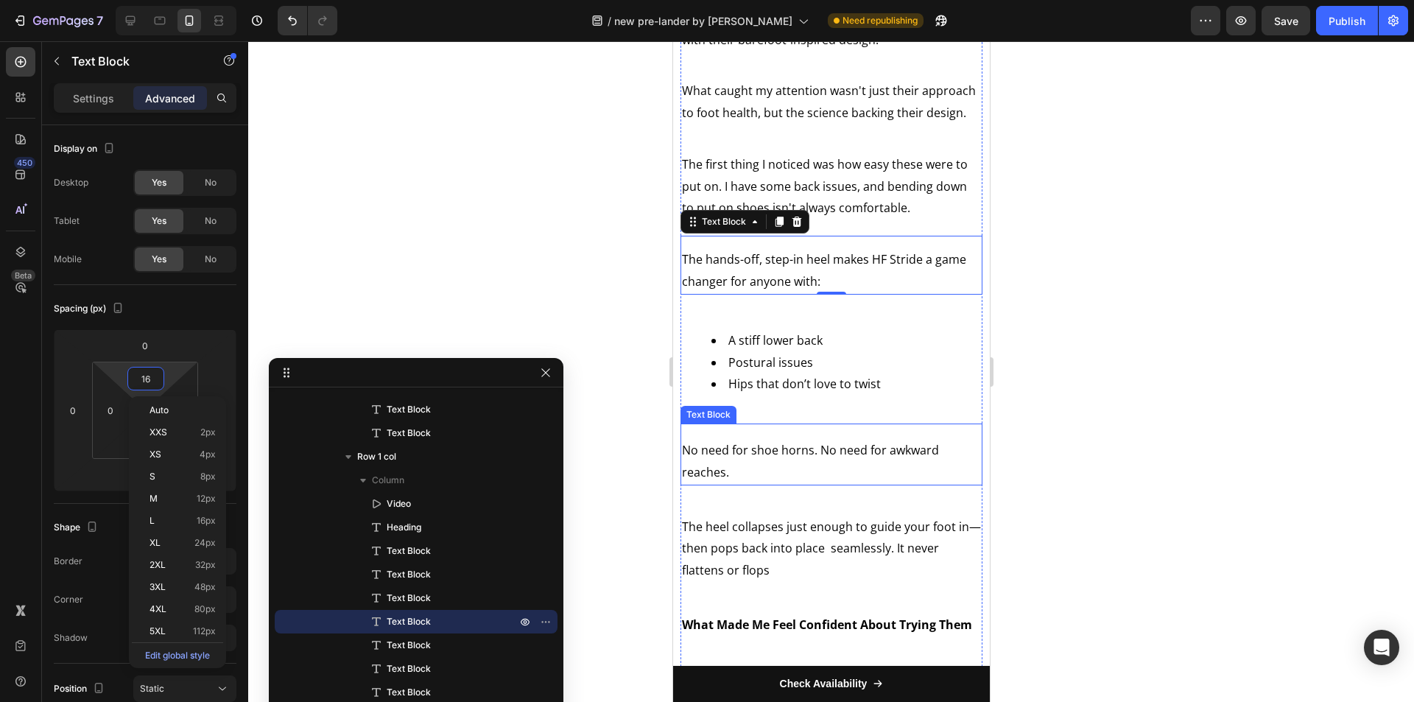
scroll to position [2646, 0]
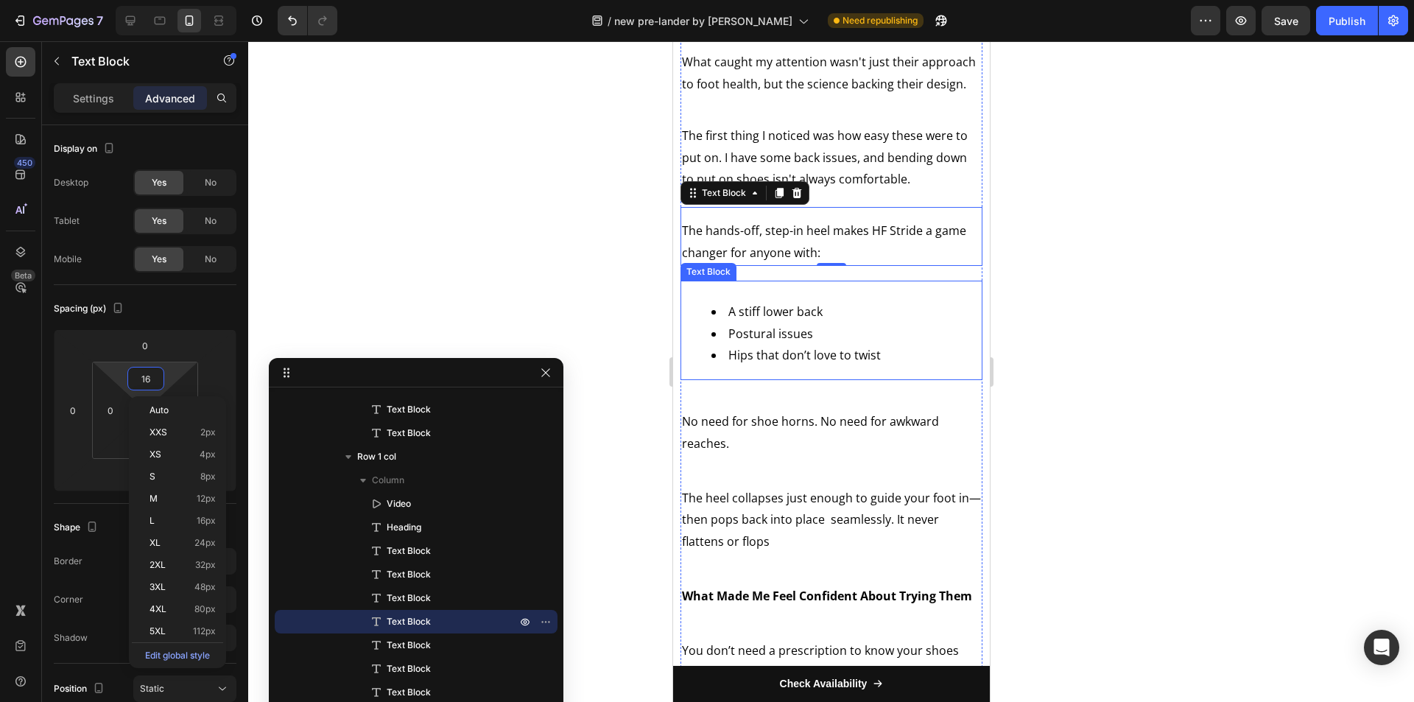
click at [822, 304] on div "A stiff lower back Postural issues Hips that donʼt love to twist" at bounding box center [831, 334] width 302 height 92
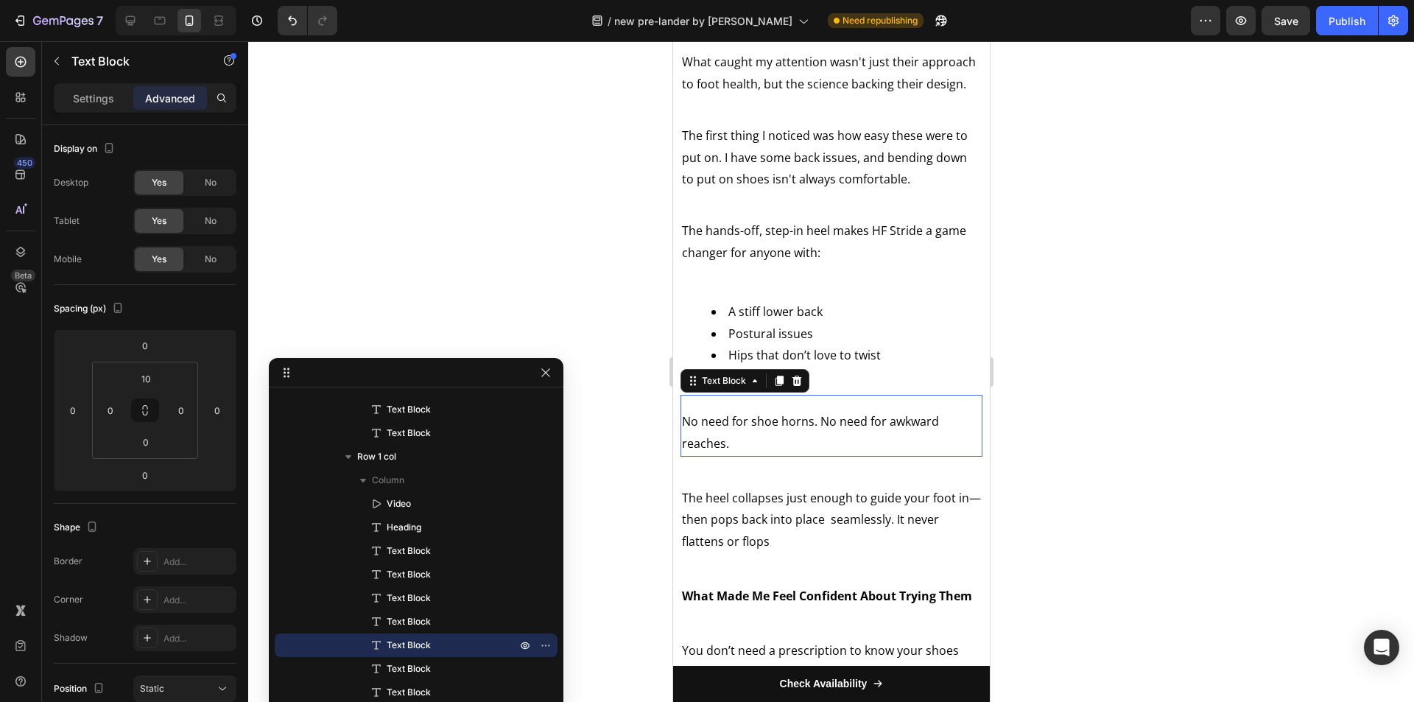
click at [733, 443] on p "No need for shoe horns. No need for awkward reaches." at bounding box center [830, 433] width 299 height 44
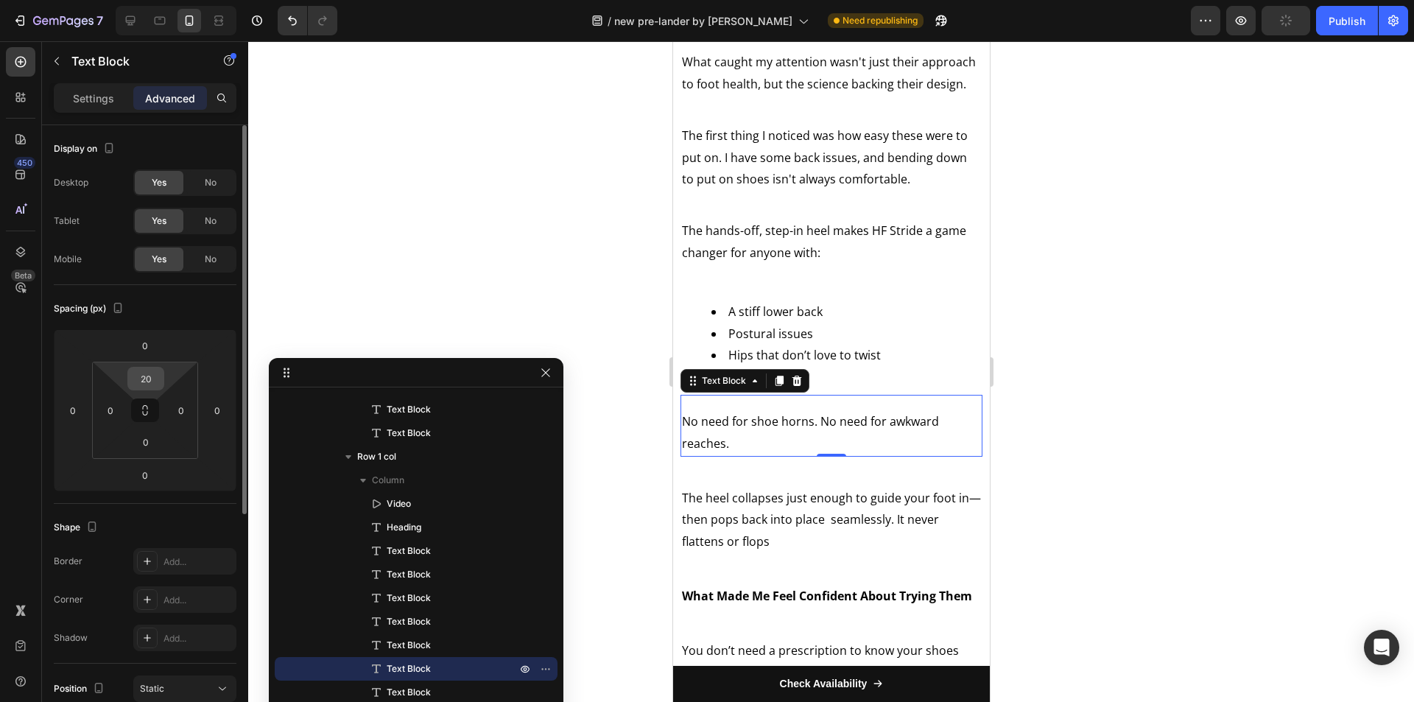
click at [147, 373] on input "20" at bounding box center [145, 379] width 29 height 22
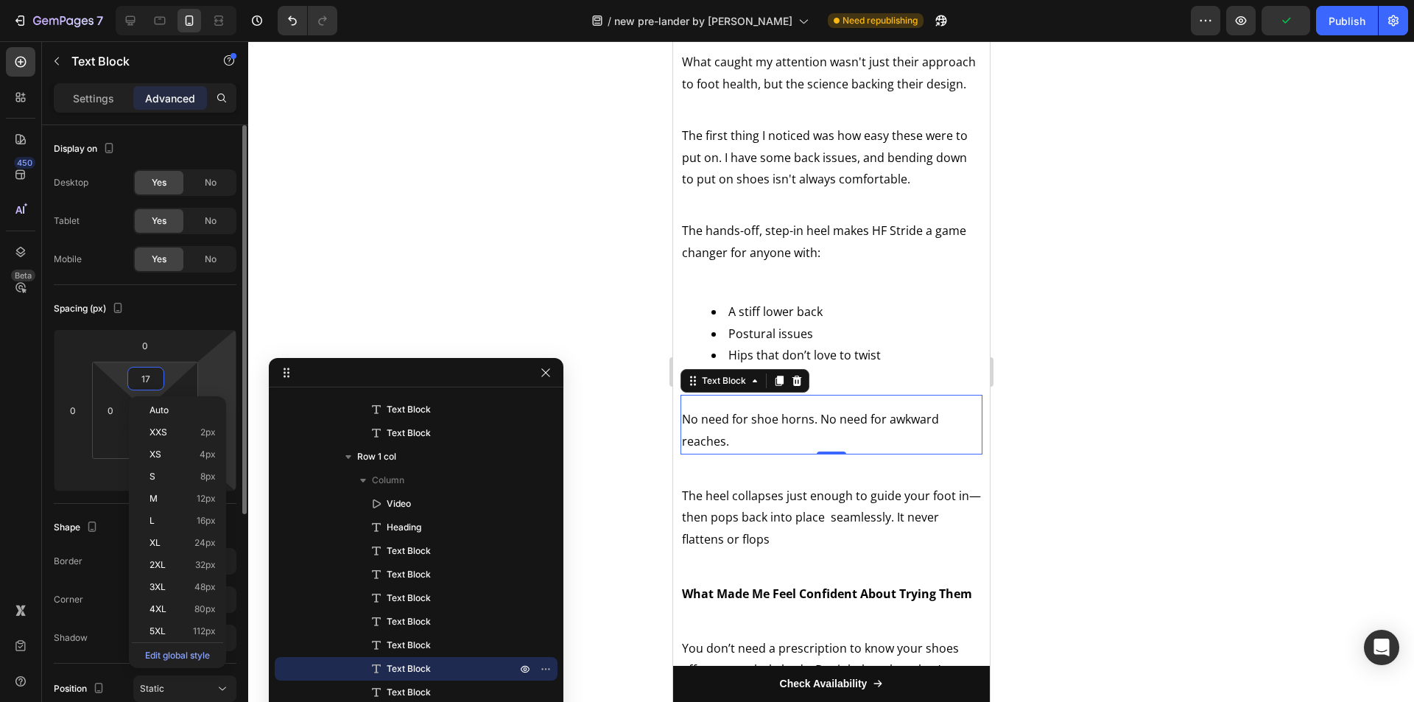
type input "16"
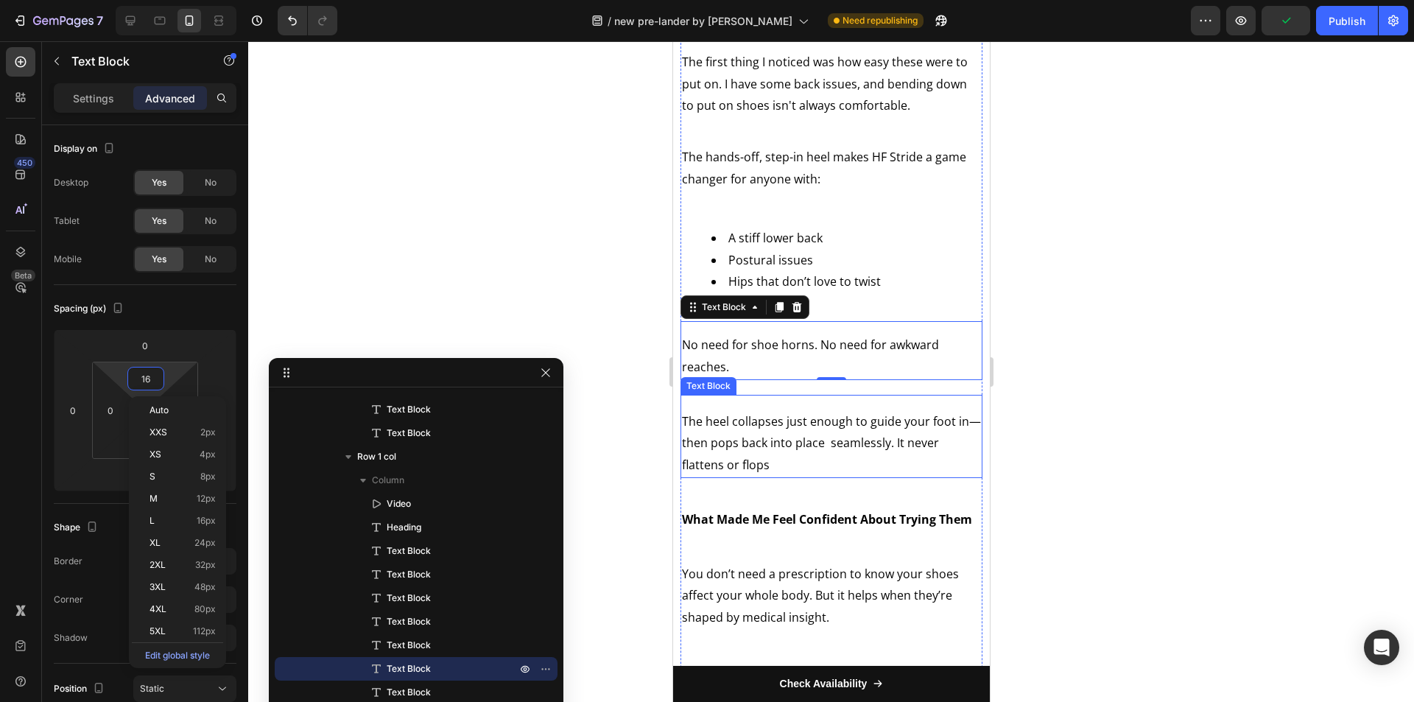
click at [793, 423] on p "The heel collapses just enough to guide your foot in—then pops back into place …" at bounding box center [830, 444] width 299 height 66
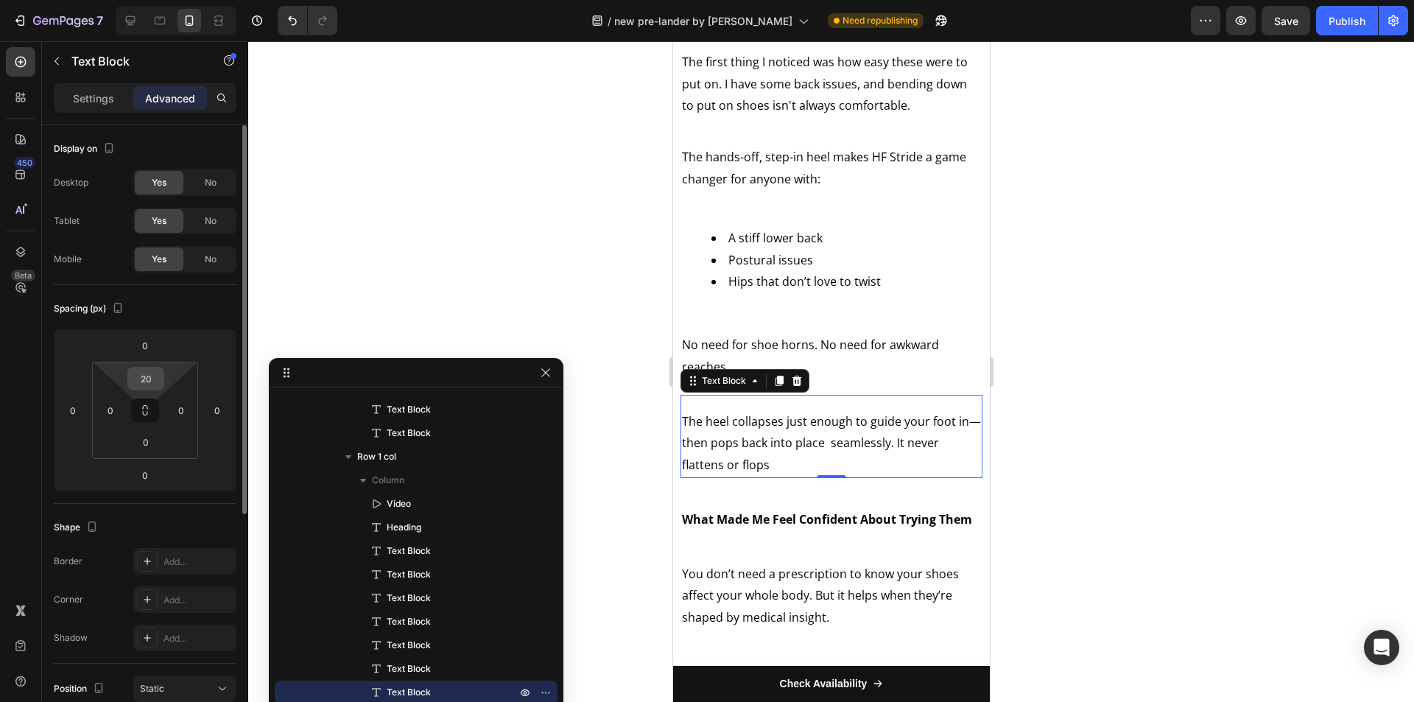
click at [147, 382] on input "20" at bounding box center [145, 379] width 29 height 22
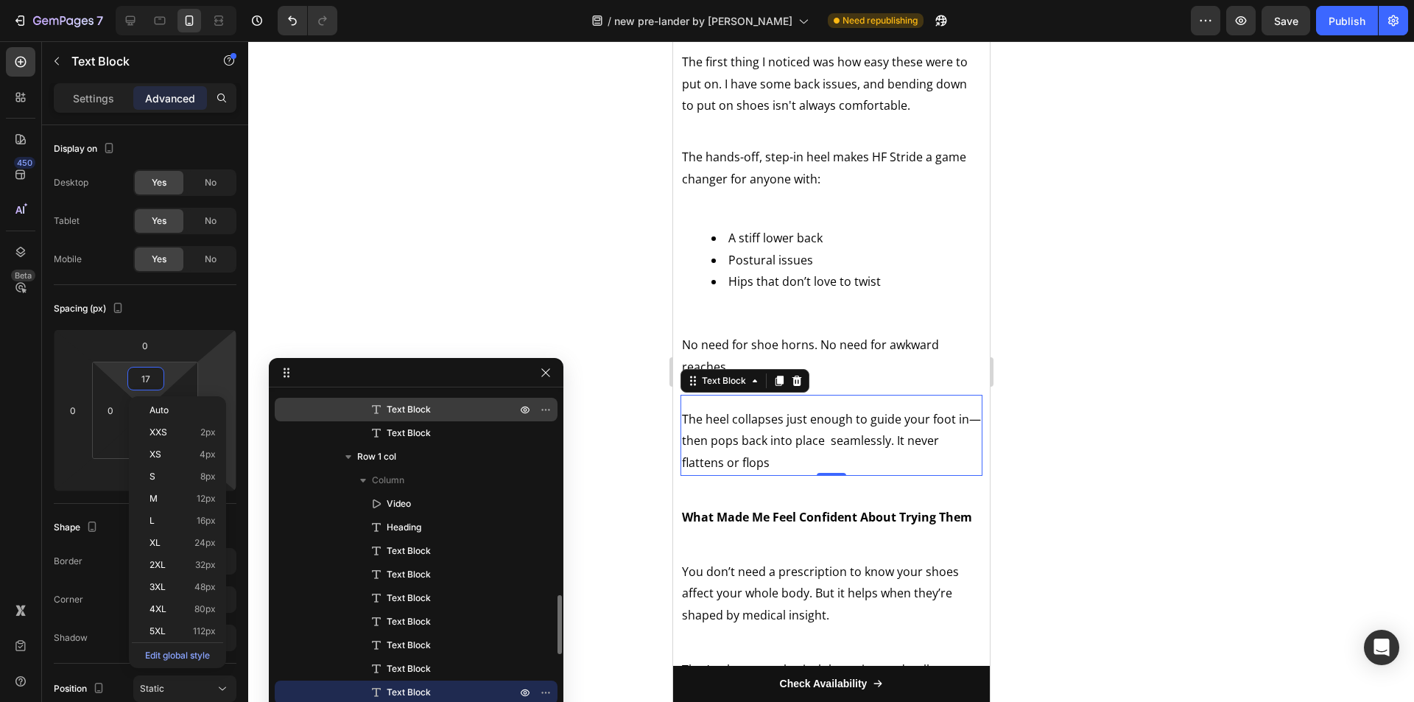
type input "16"
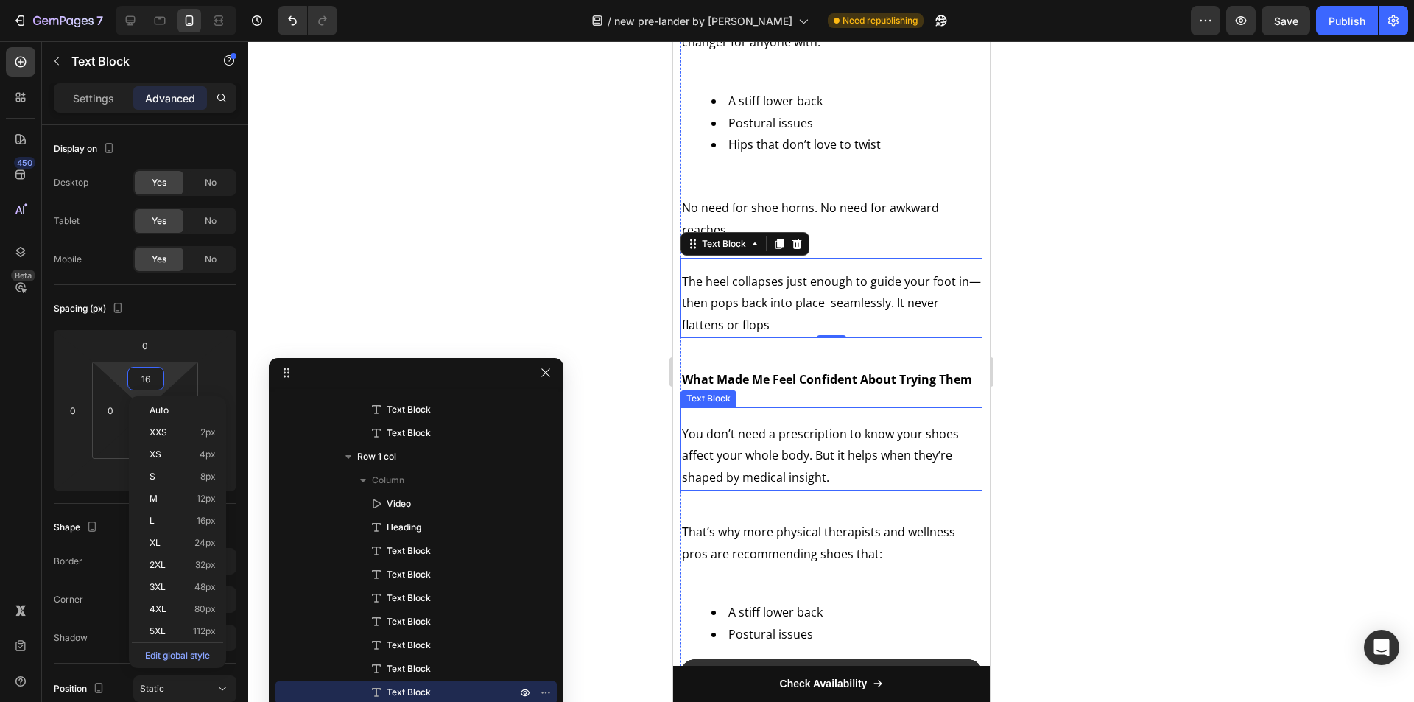
scroll to position [2867, 0]
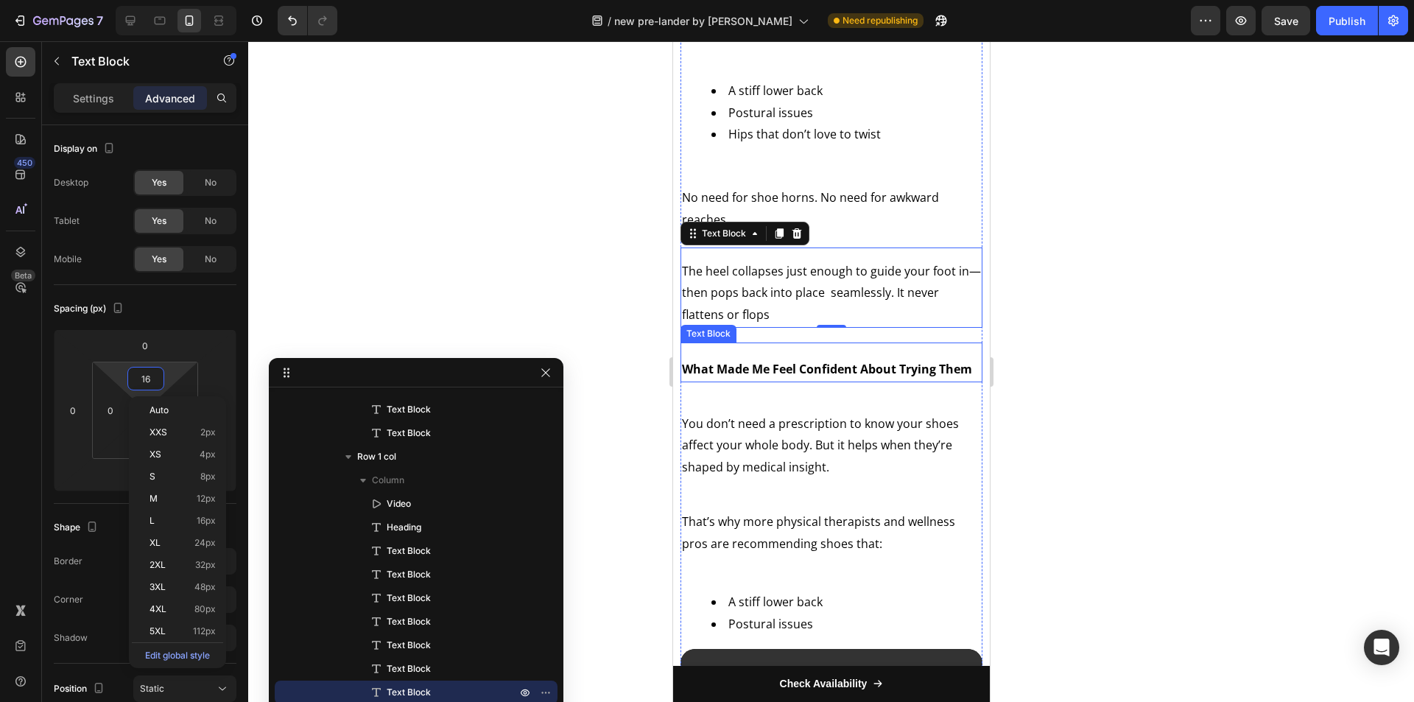
click at [799, 376] on strong "What Made Me Feel Confident About Trying Them" at bounding box center [826, 369] width 290 height 16
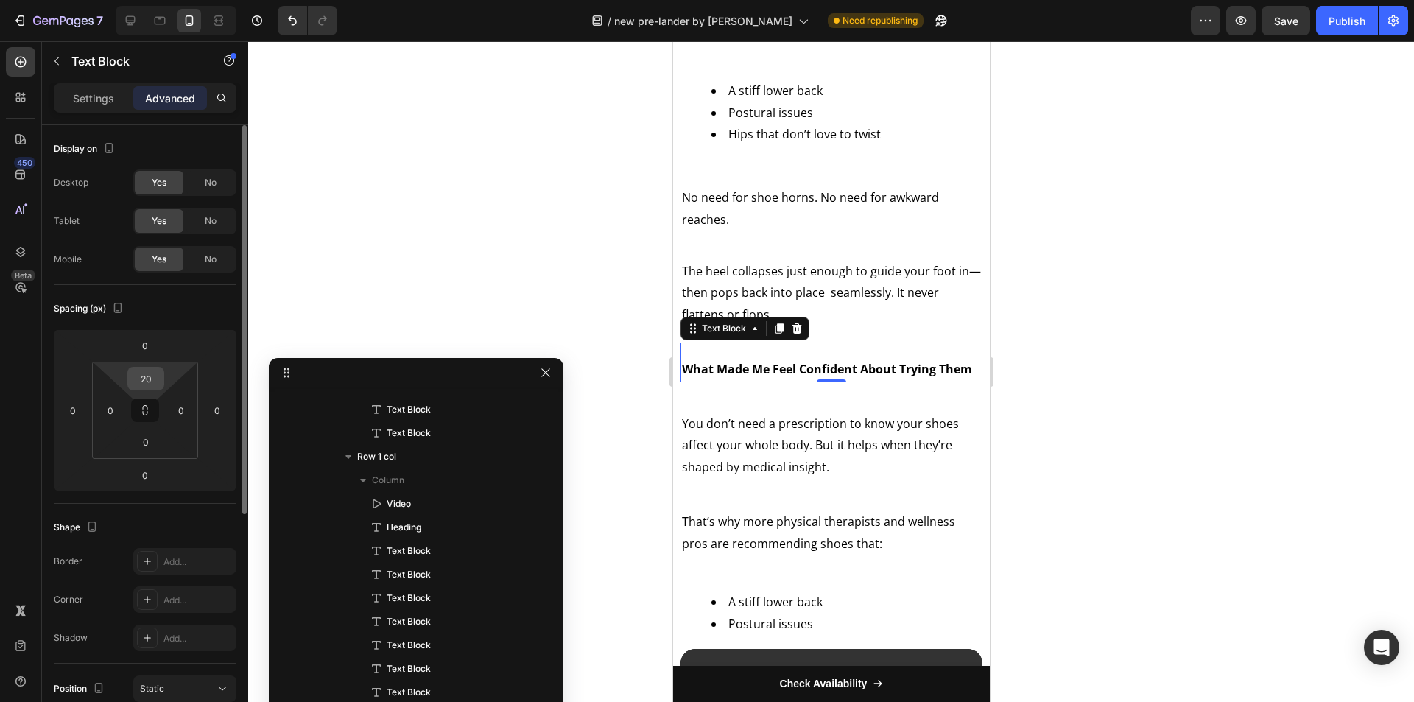
click at [144, 382] on input "20" at bounding box center [145, 379] width 29 height 22
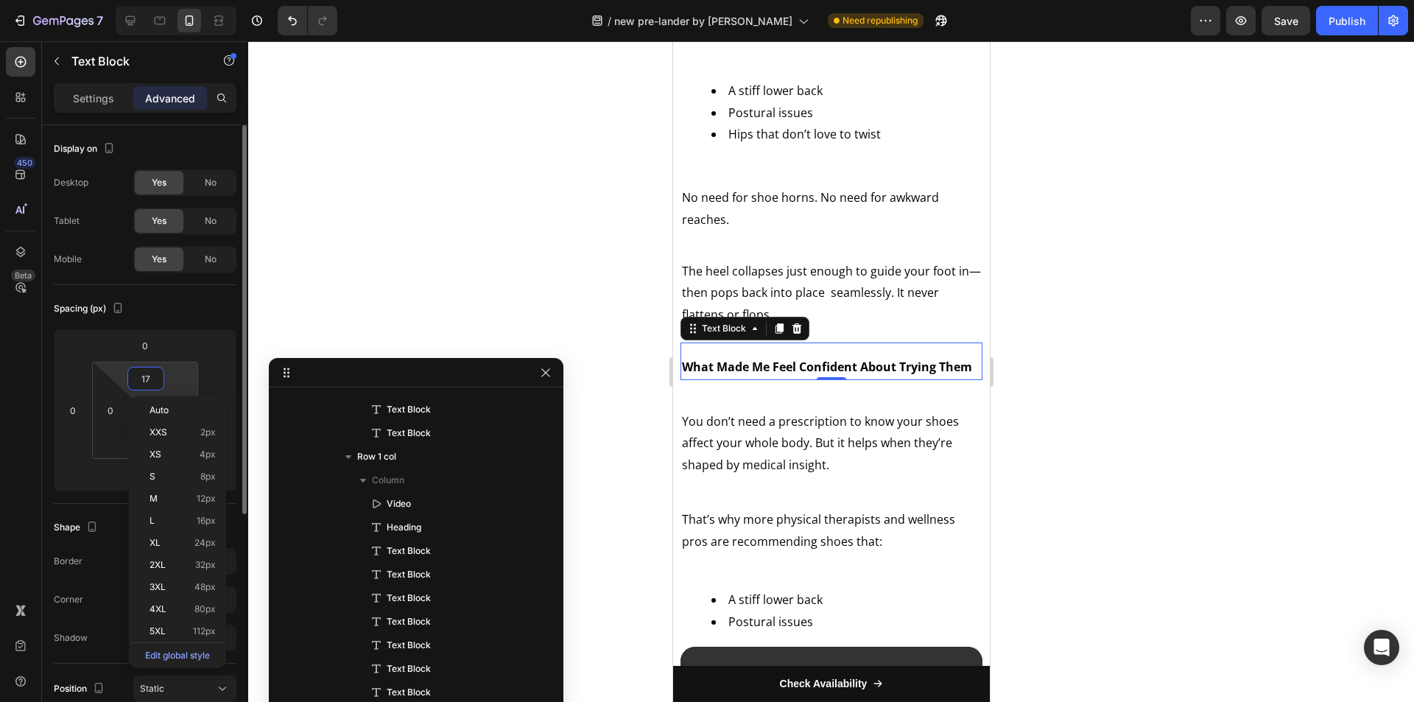
type input "16"
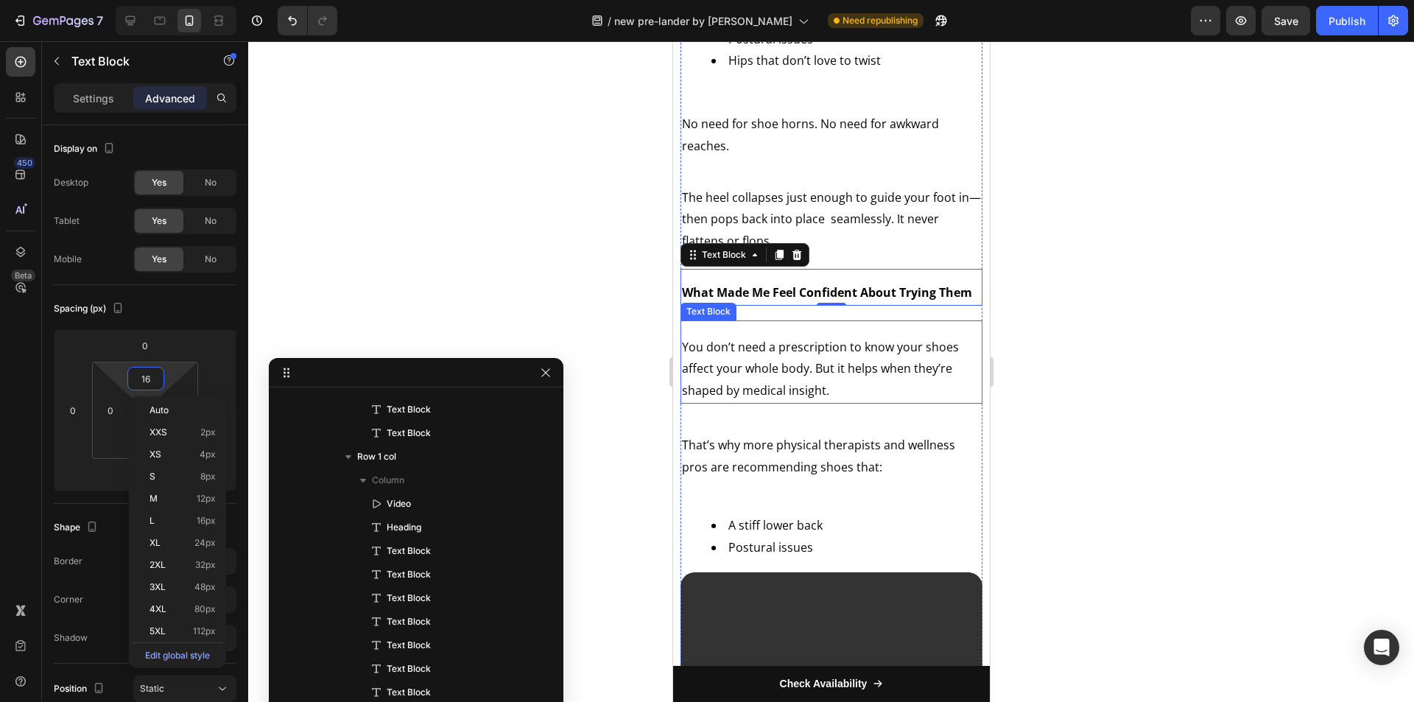
click at [800, 368] on p "You donʼt need a prescription to know your shoes affect your whole body. But it…" at bounding box center [830, 370] width 299 height 66
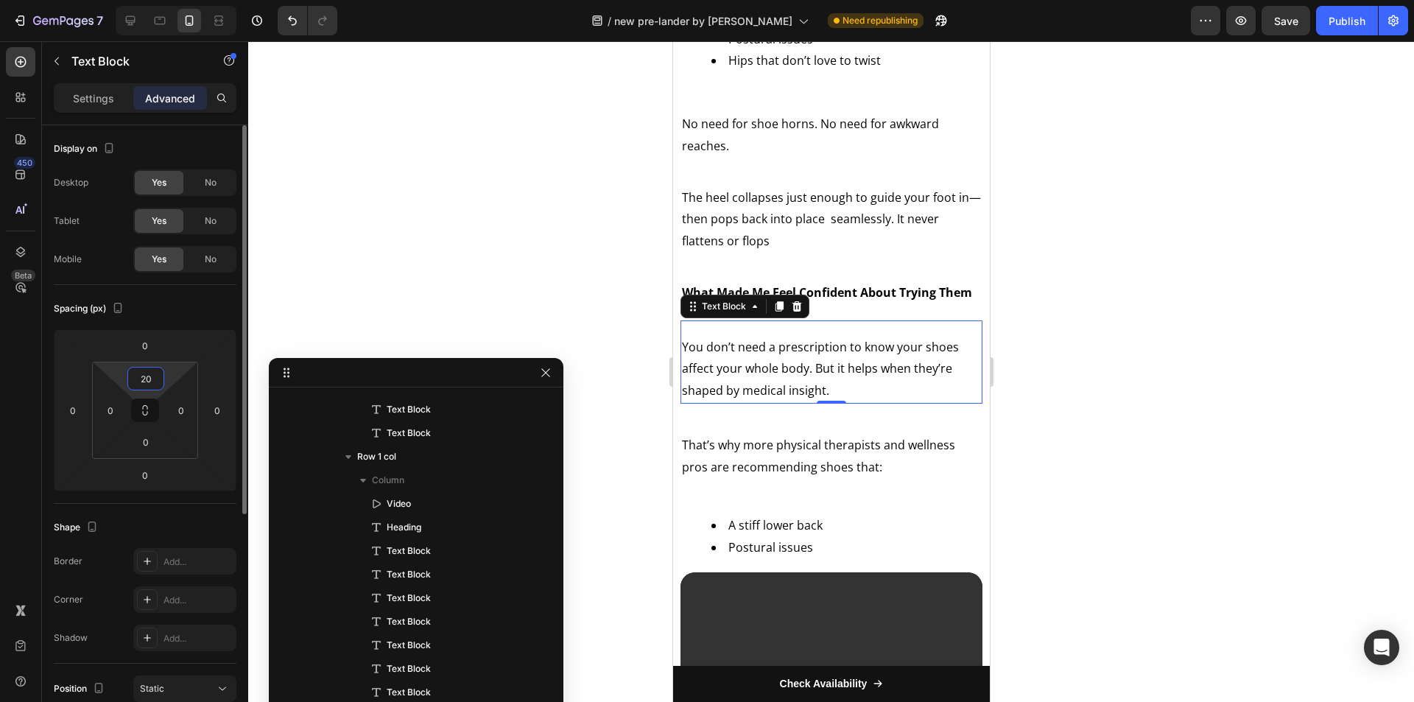
click at [138, 373] on input "20" at bounding box center [145, 379] width 29 height 22
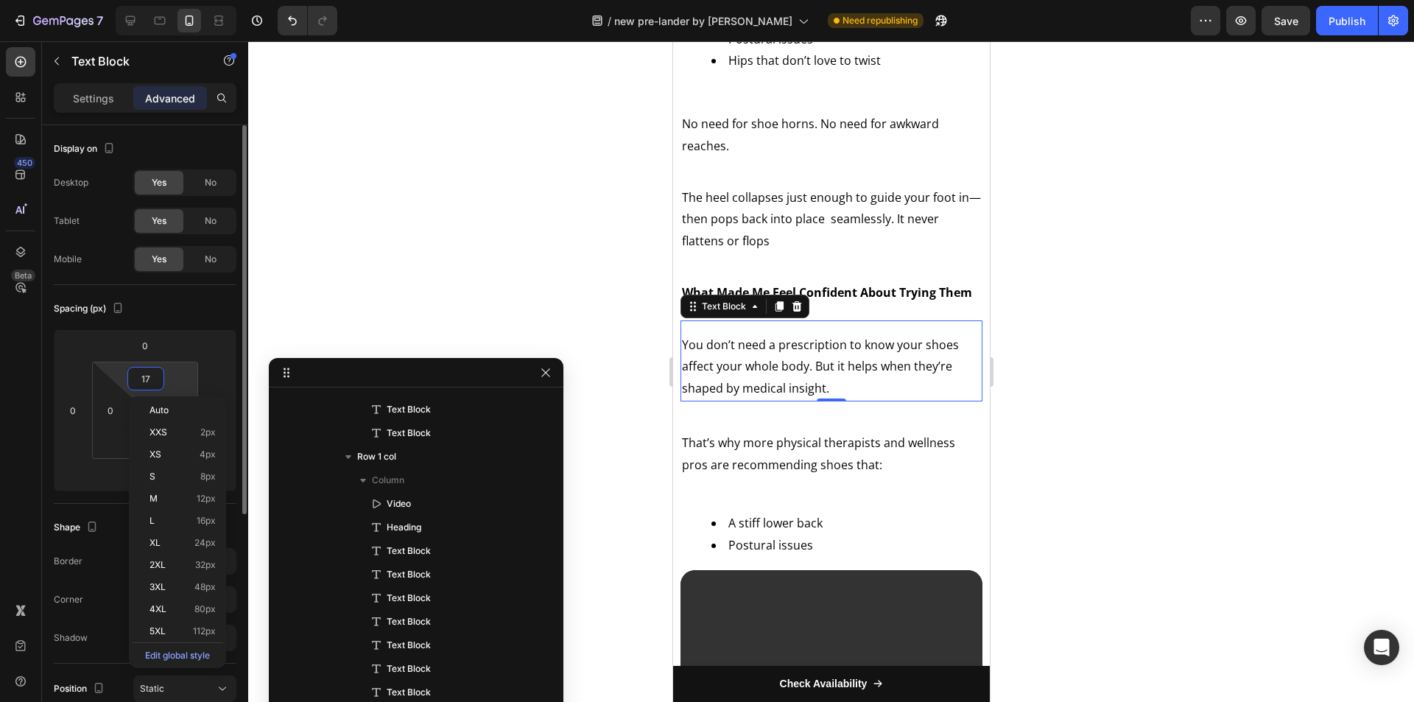
type input "16"
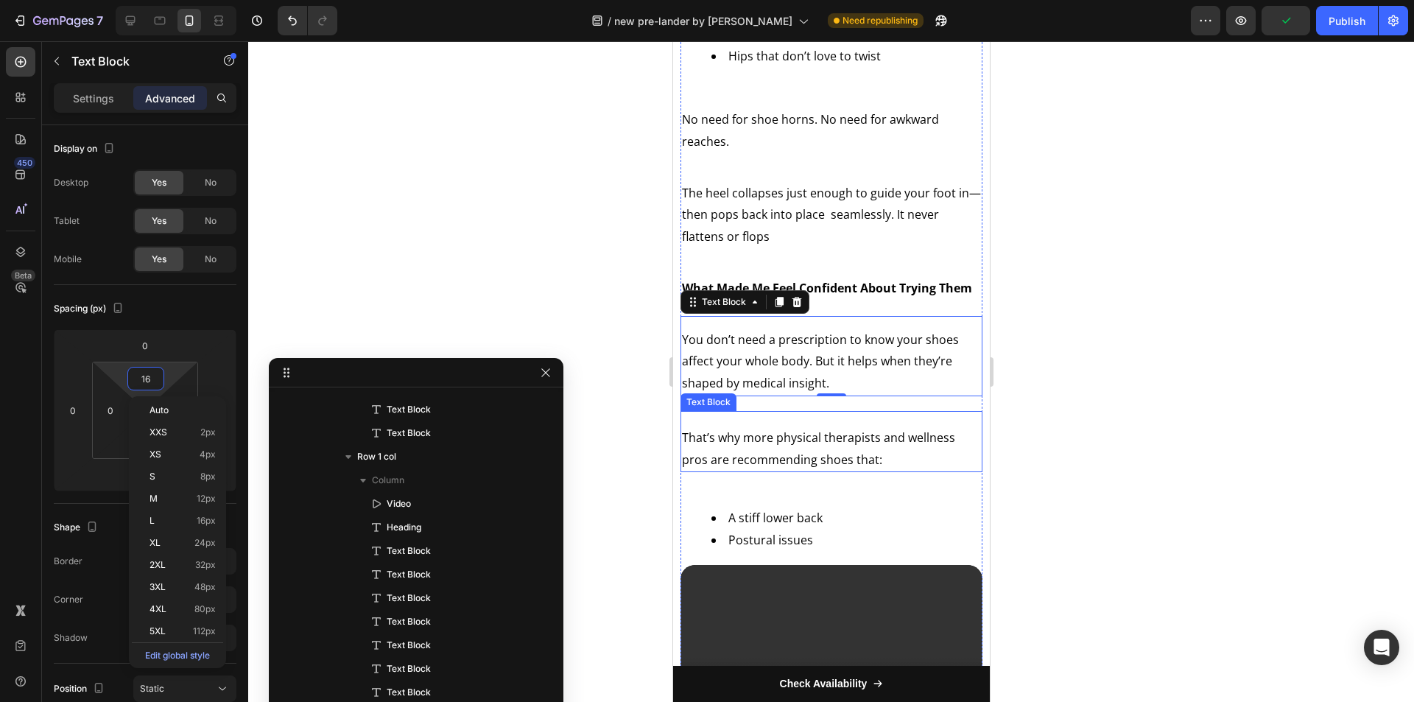
scroll to position [3015, 0]
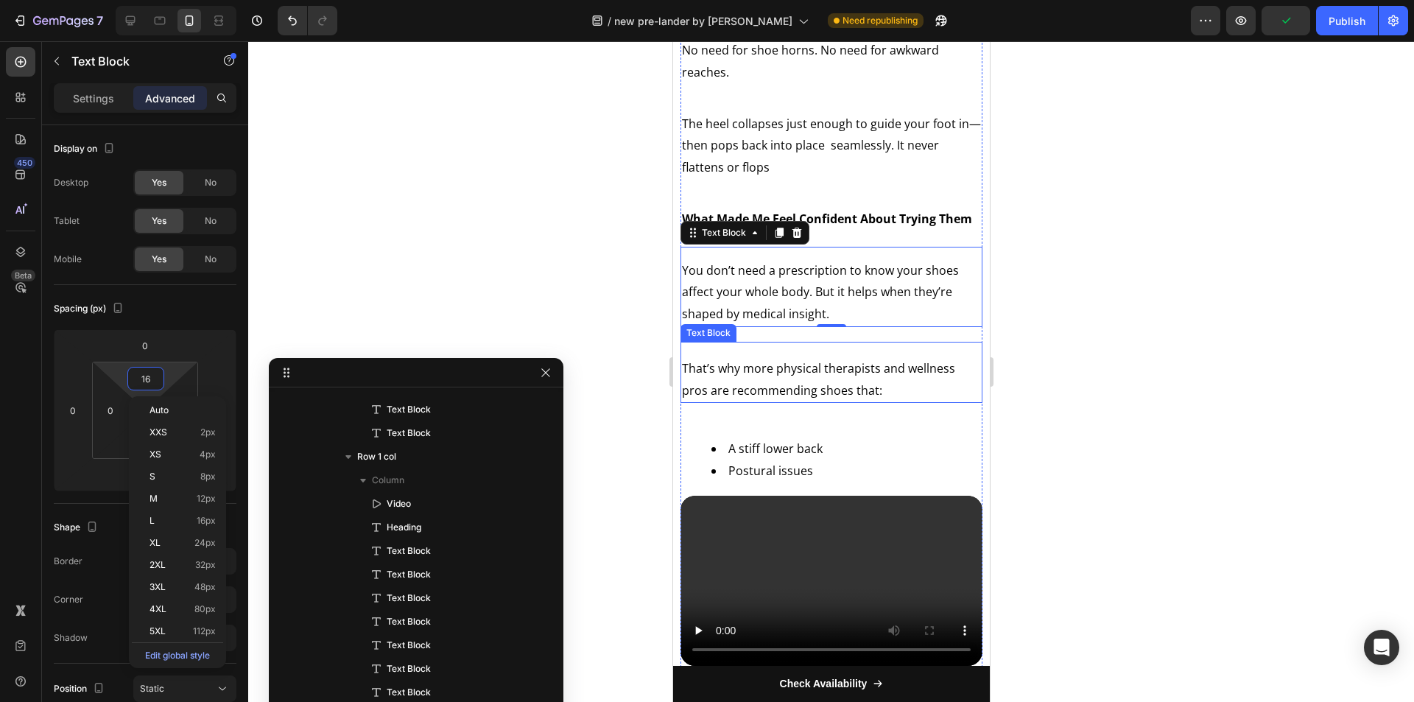
click at [785, 391] on p "Thatʼs why more physical therapists and wellness pros are recommending shoes th…" at bounding box center [830, 380] width 299 height 44
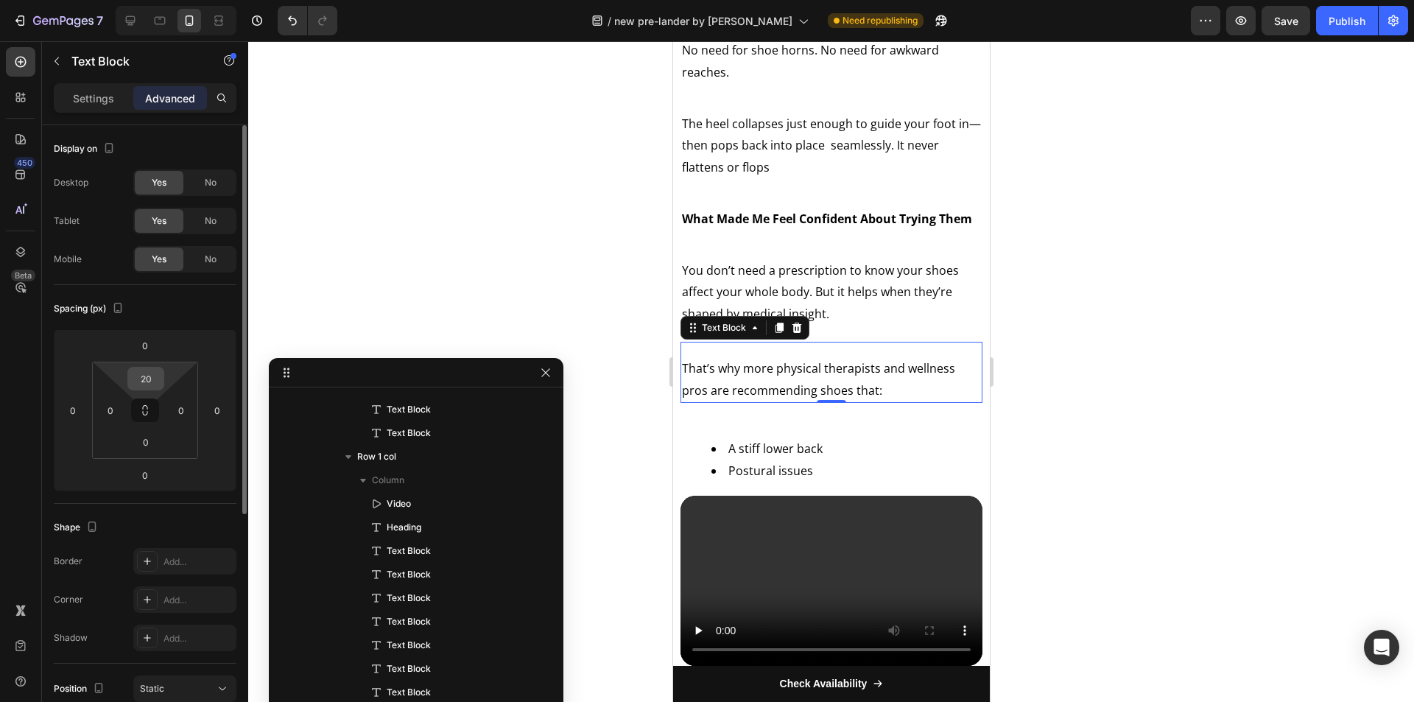
click at [147, 379] on input "20" at bounding box center [145, 379] width 29 height 22
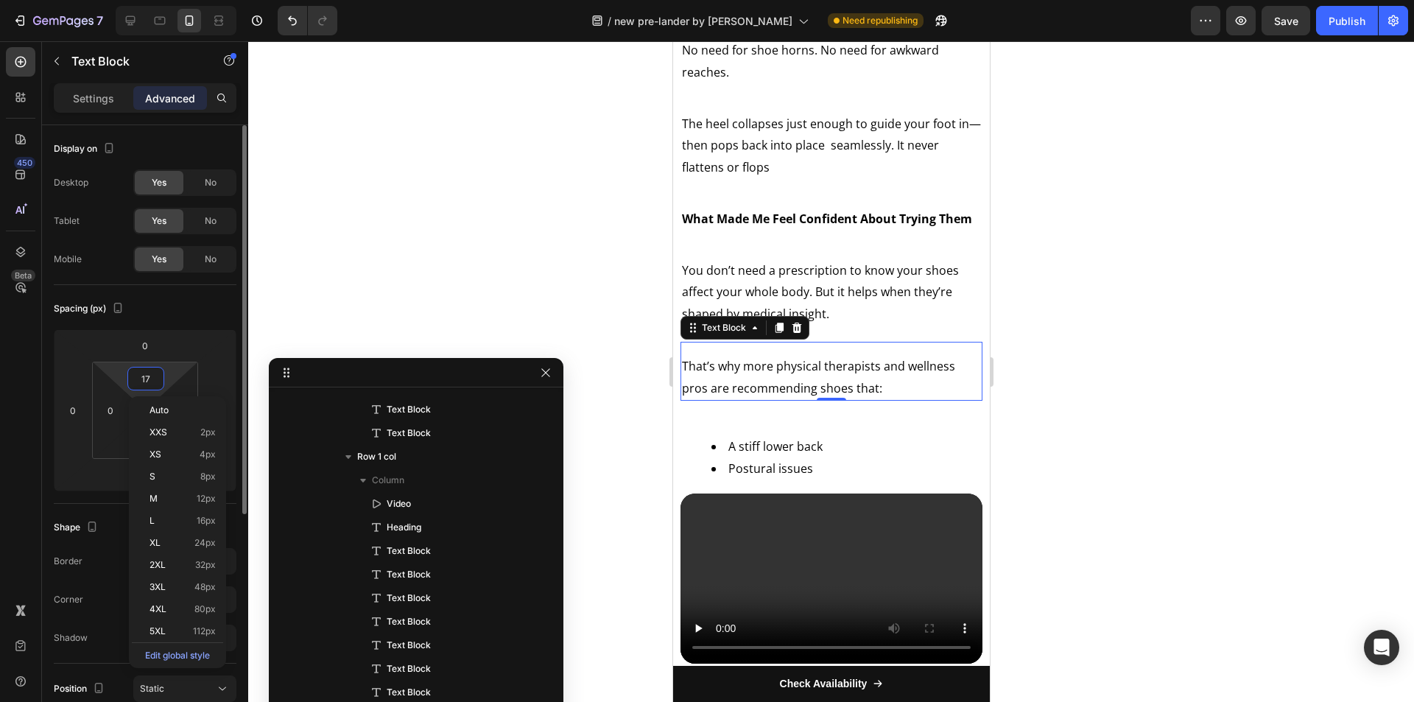
type input "16"
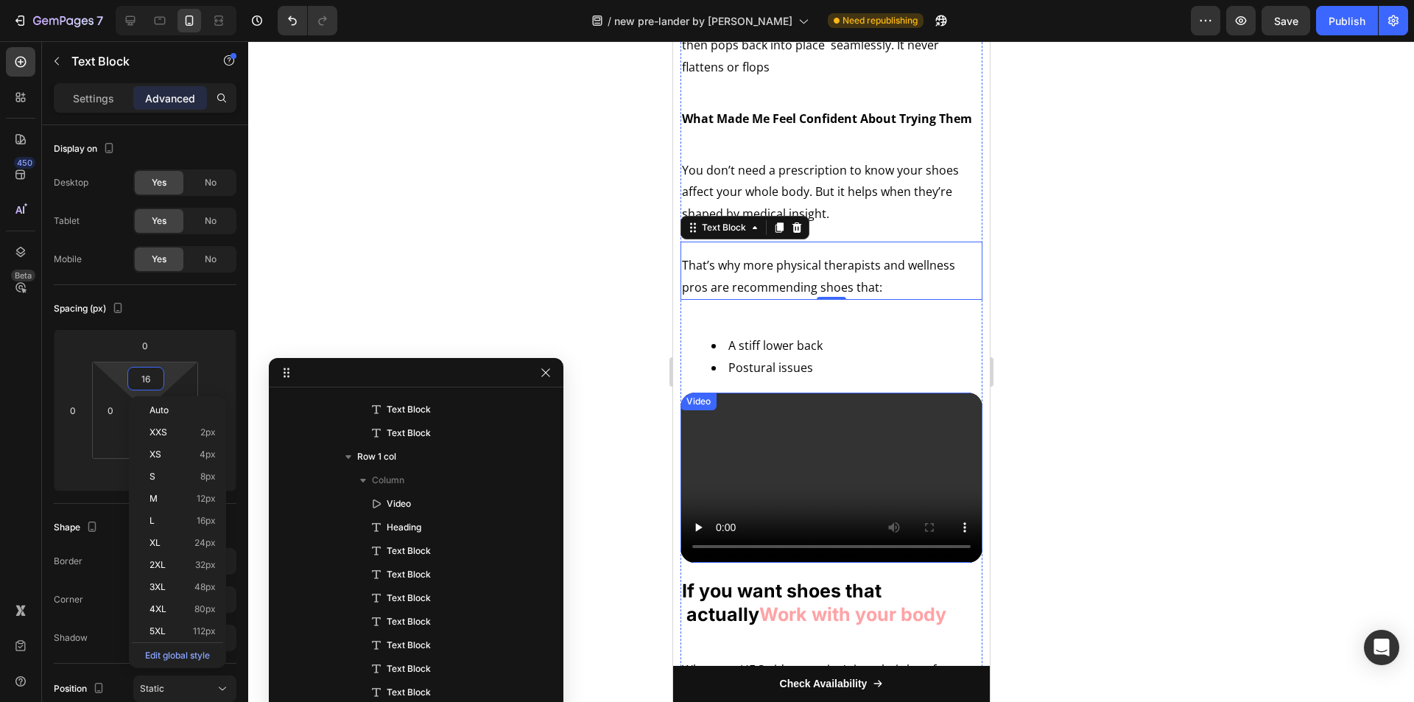
scroll to position [3162, 0]
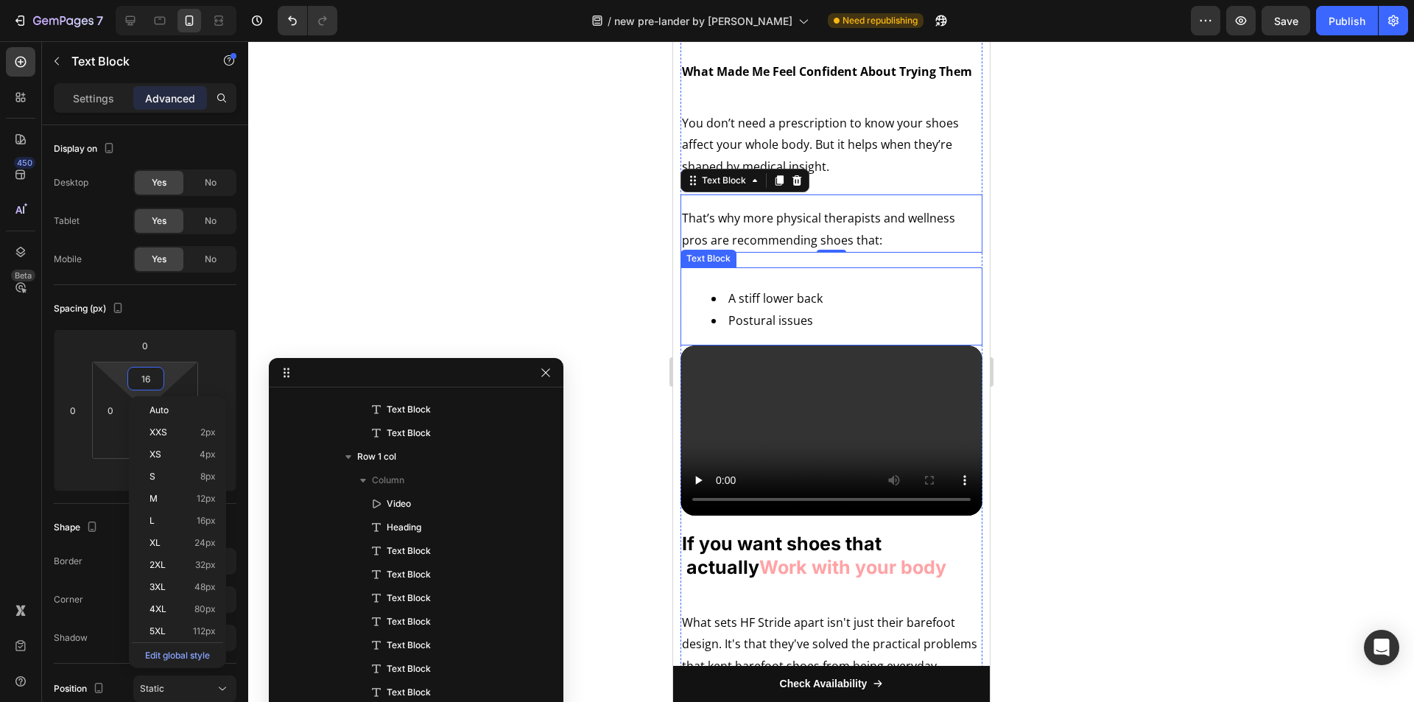
click at [792, 310] on li "A stiff lower back" at bounding box center [846, 299] width 270 height 22
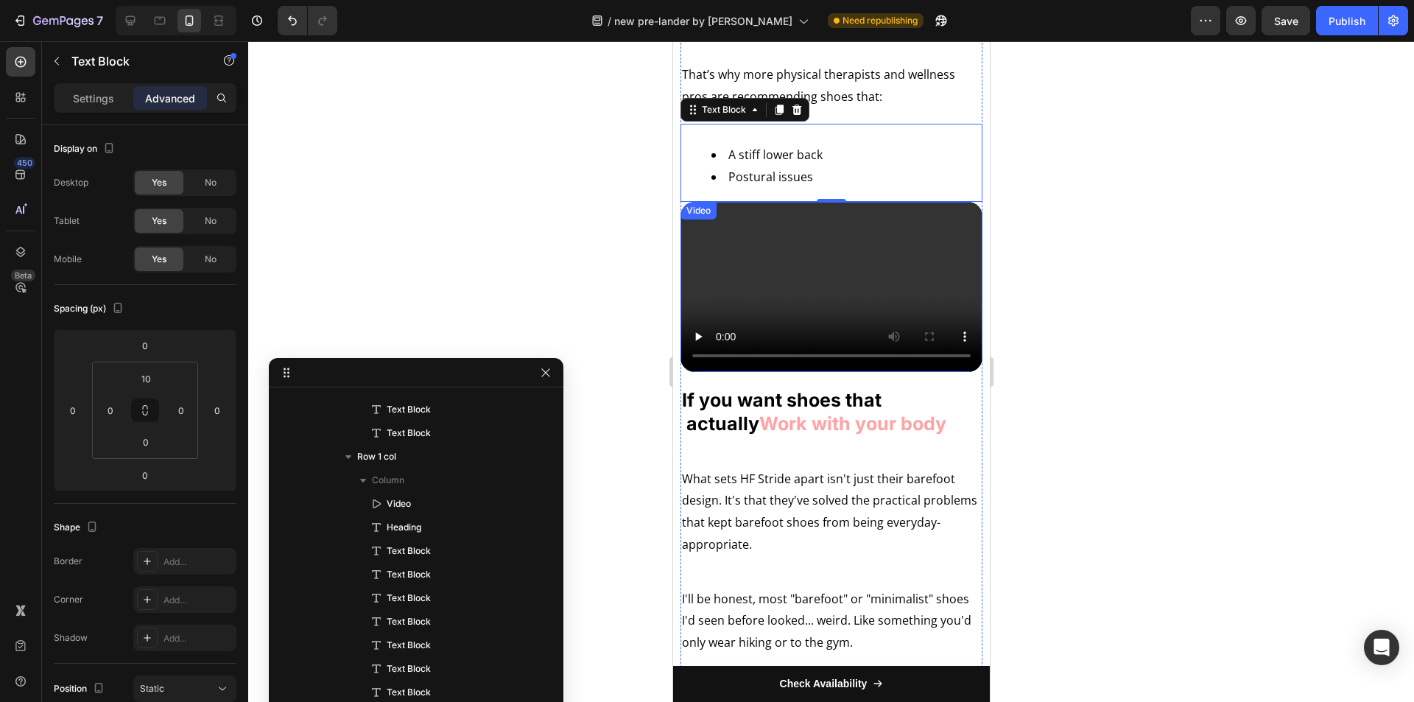
scroll to position [3383, 0]
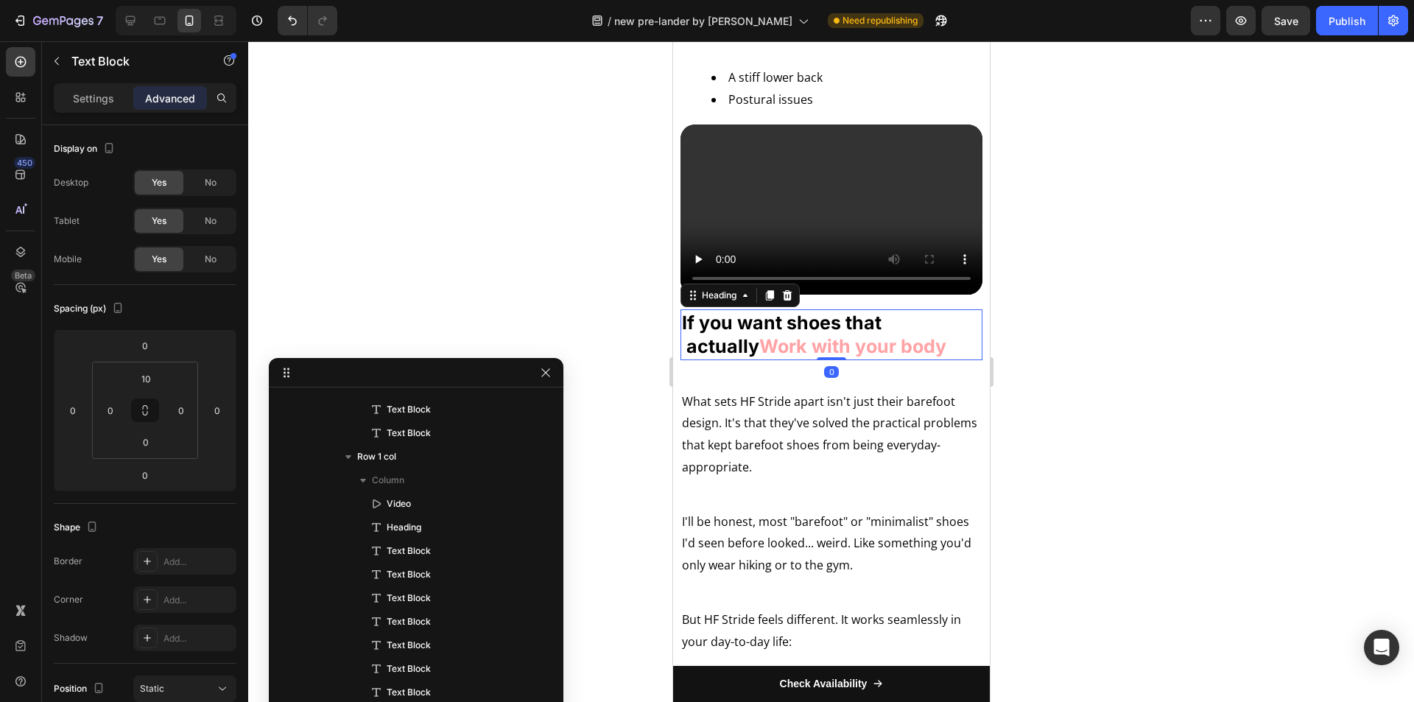
click at [860, 357] on strong "Work with your body" at bounding box center [852, 346] width 187 height 22
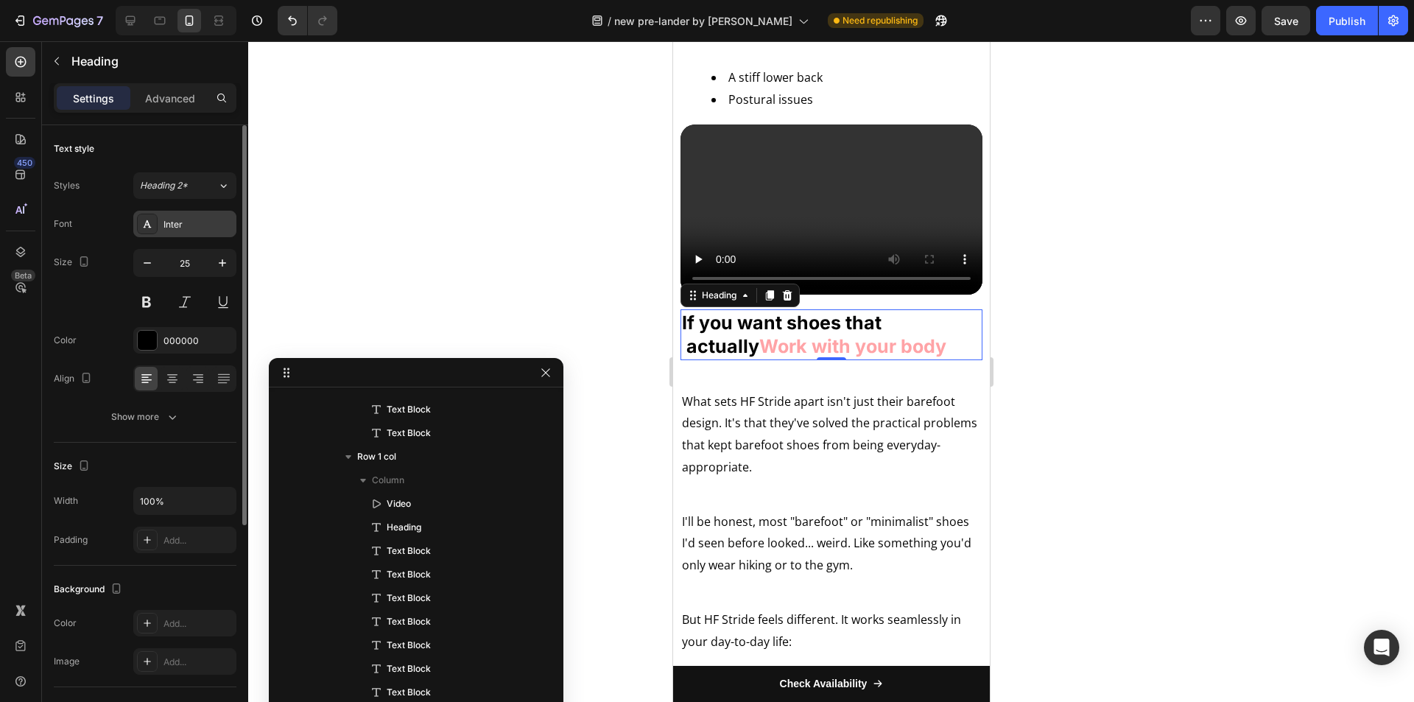
click at [191, 218] on div "Inter" at bounding box center [198, 224] width 69 height 13
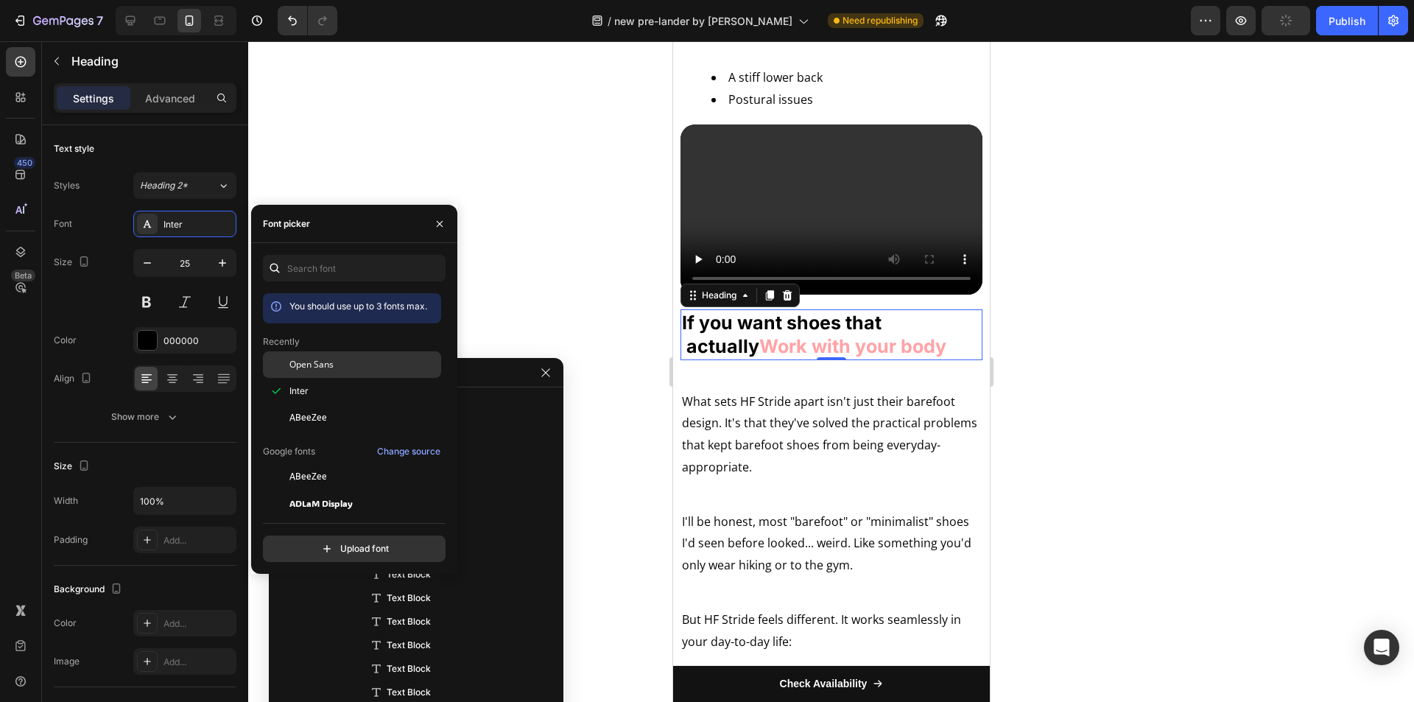
click at [317, 362] on span "Open Sans" at bounding box center [311, 364] width 44 height 13
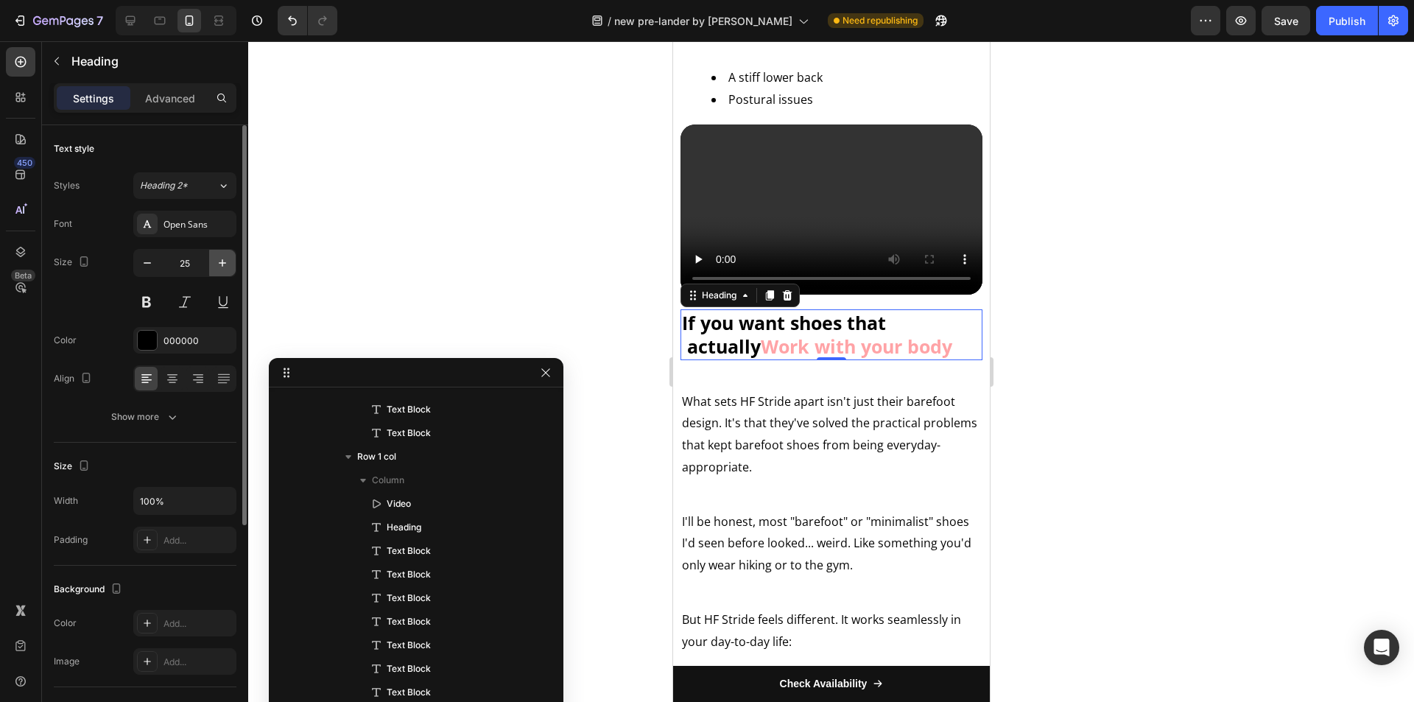
click at [209, 266] on button "button" at bounding box center [222, 263] width 27 height 27
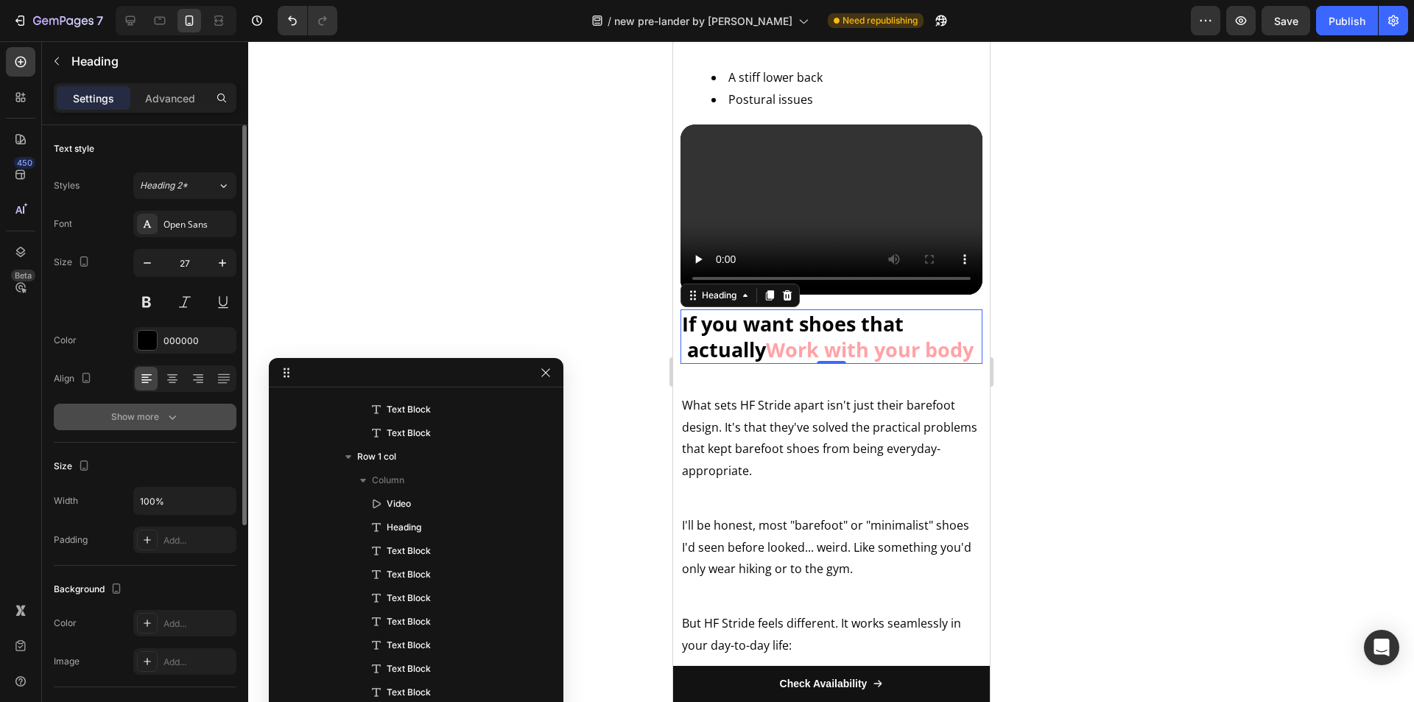
click at [170, 410] on icon "button" at bounding box center [172, 417] width 15 height 15
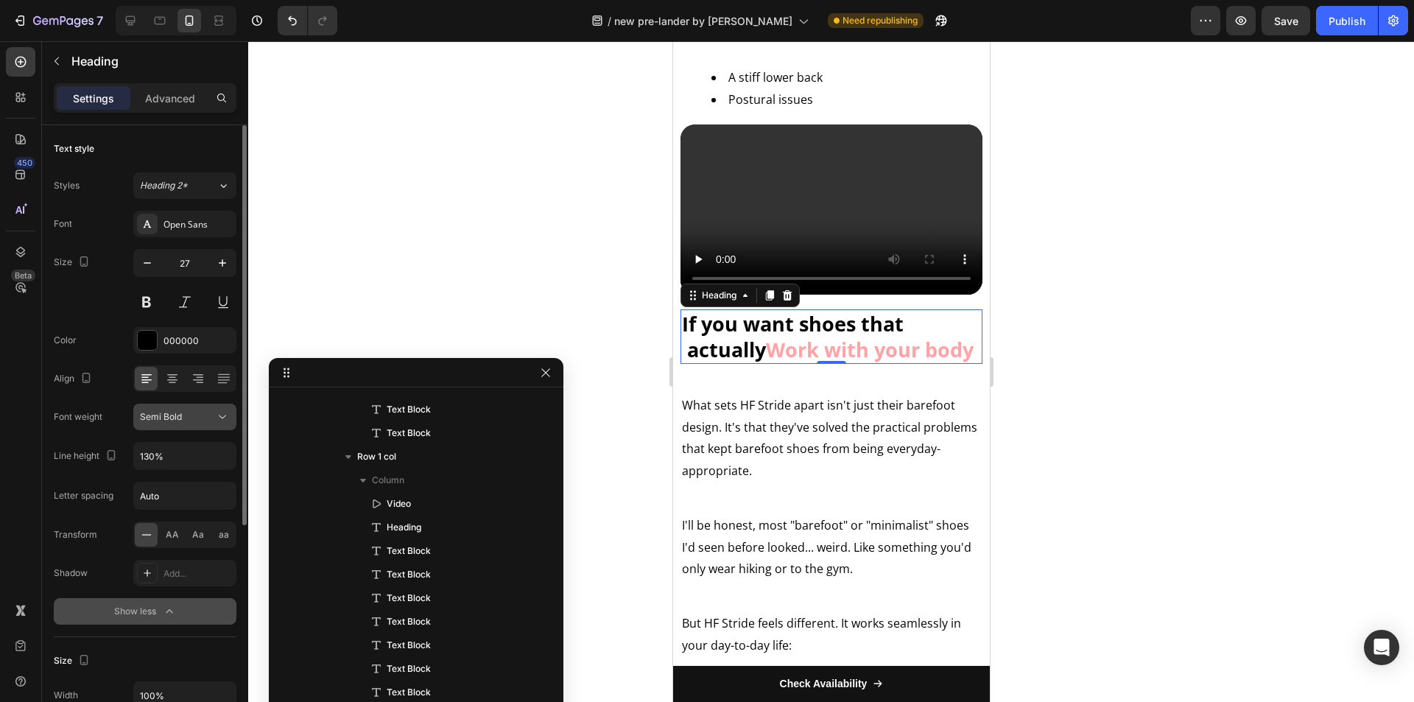
click at [181, 423] on span "Semi Bold" at bounding box center [161, 416] width 42 height 13
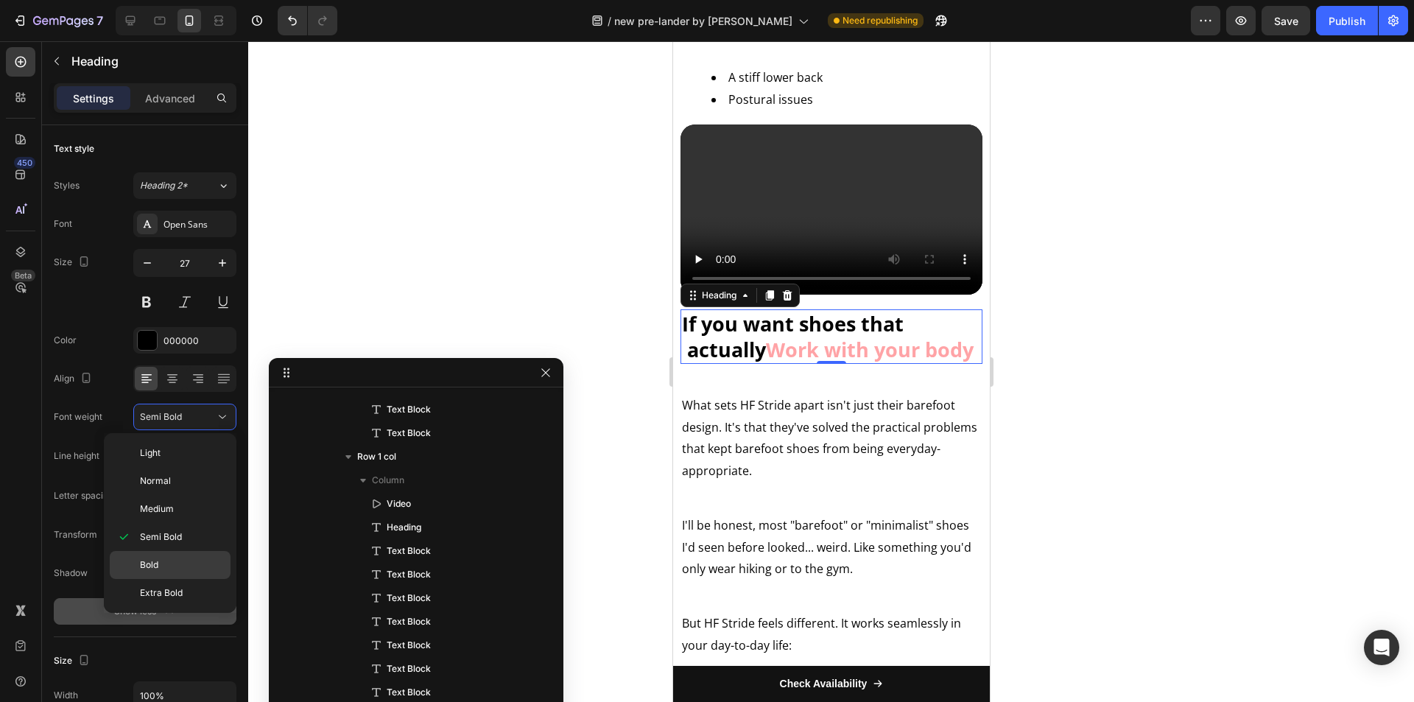
click at [155, 561] on span "Bold" at bounding box center [149, 564] width 18 height 13
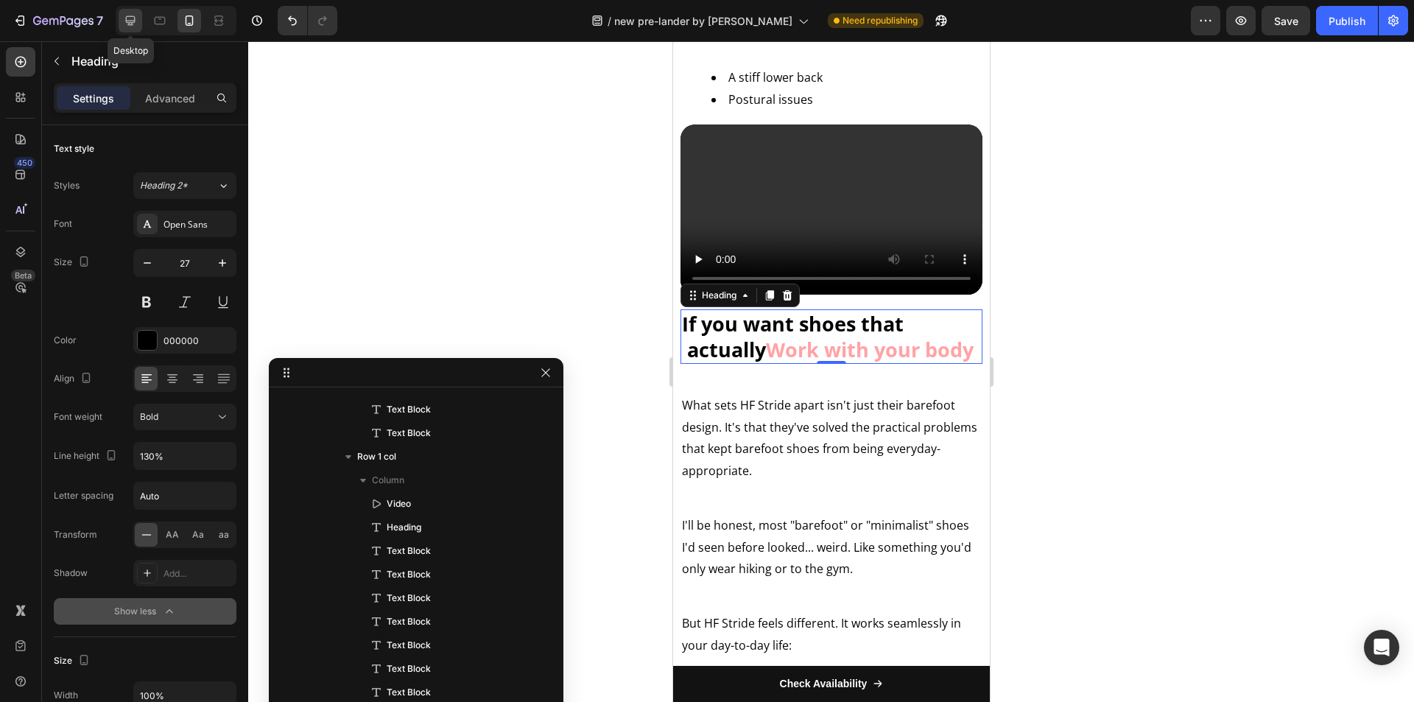
click at [131, 17] on icon at bounding box center [131, 21] width 10 height 10
type input "33"
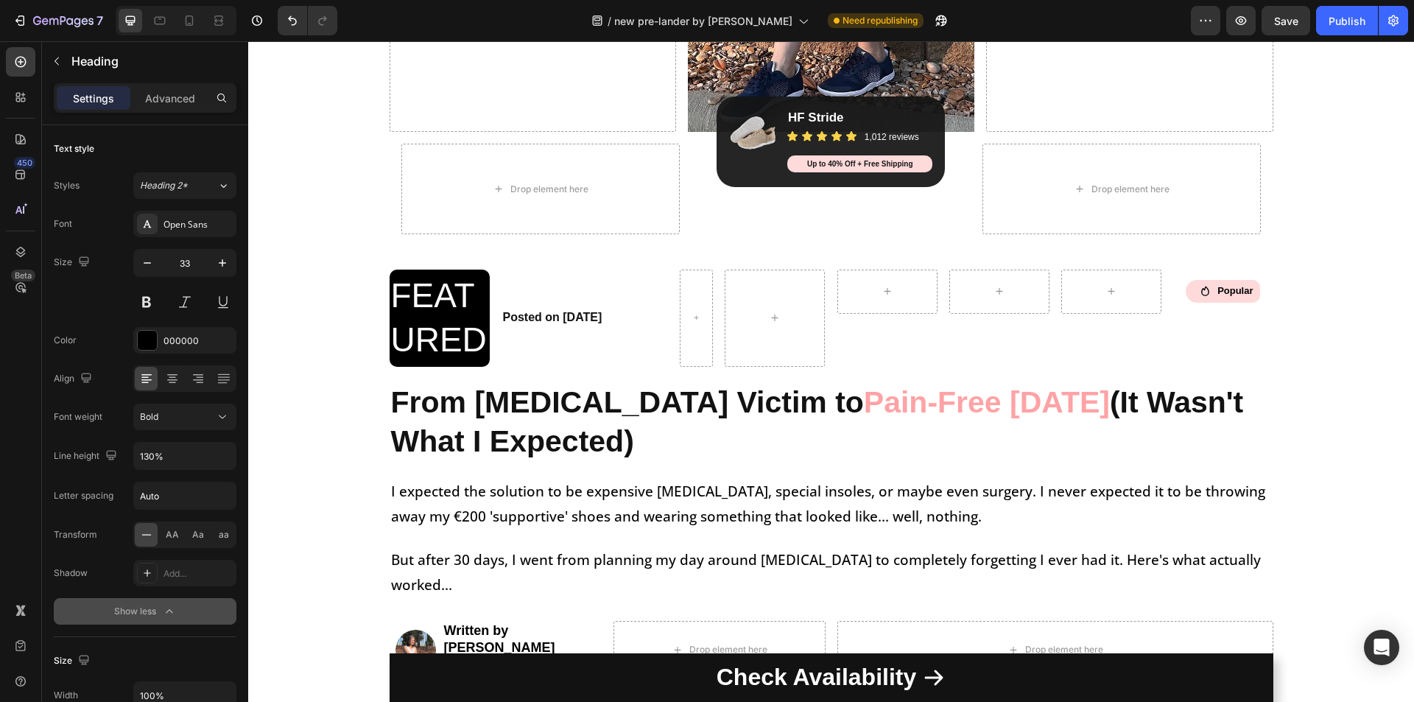
scroll to position [326, 0]
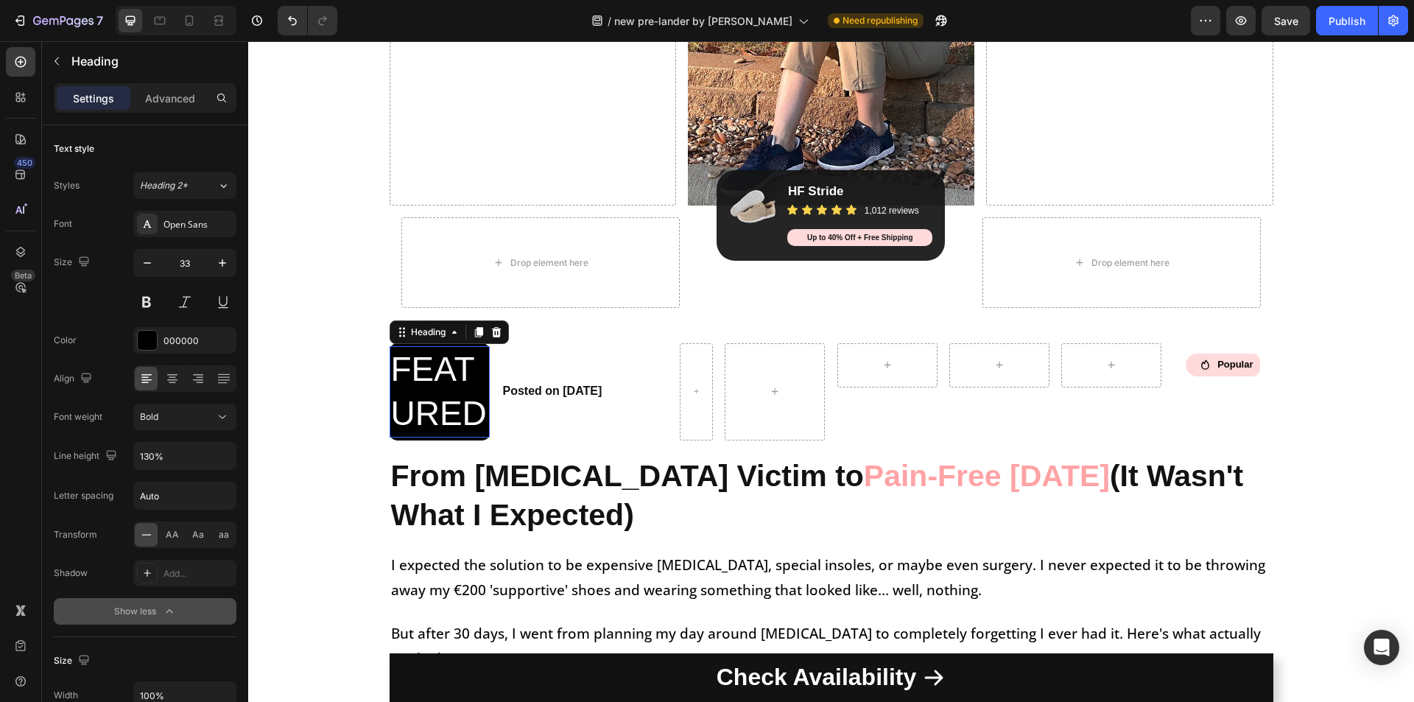
click at [476, 378] on h2 "FEATURED" at bounding box center [440, 391] width 100 height 91
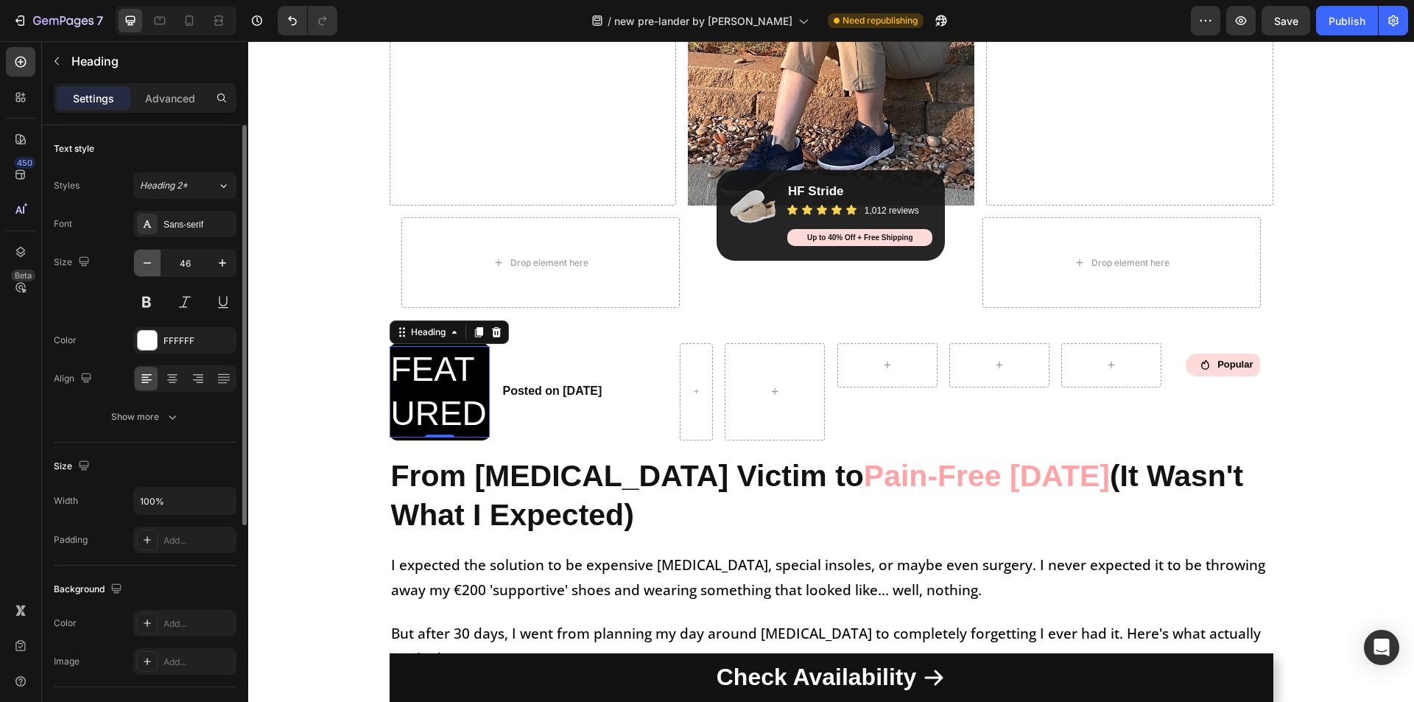
click at [148, 265] on icon "button" at bounding box center [147, 263] width 15 height 15
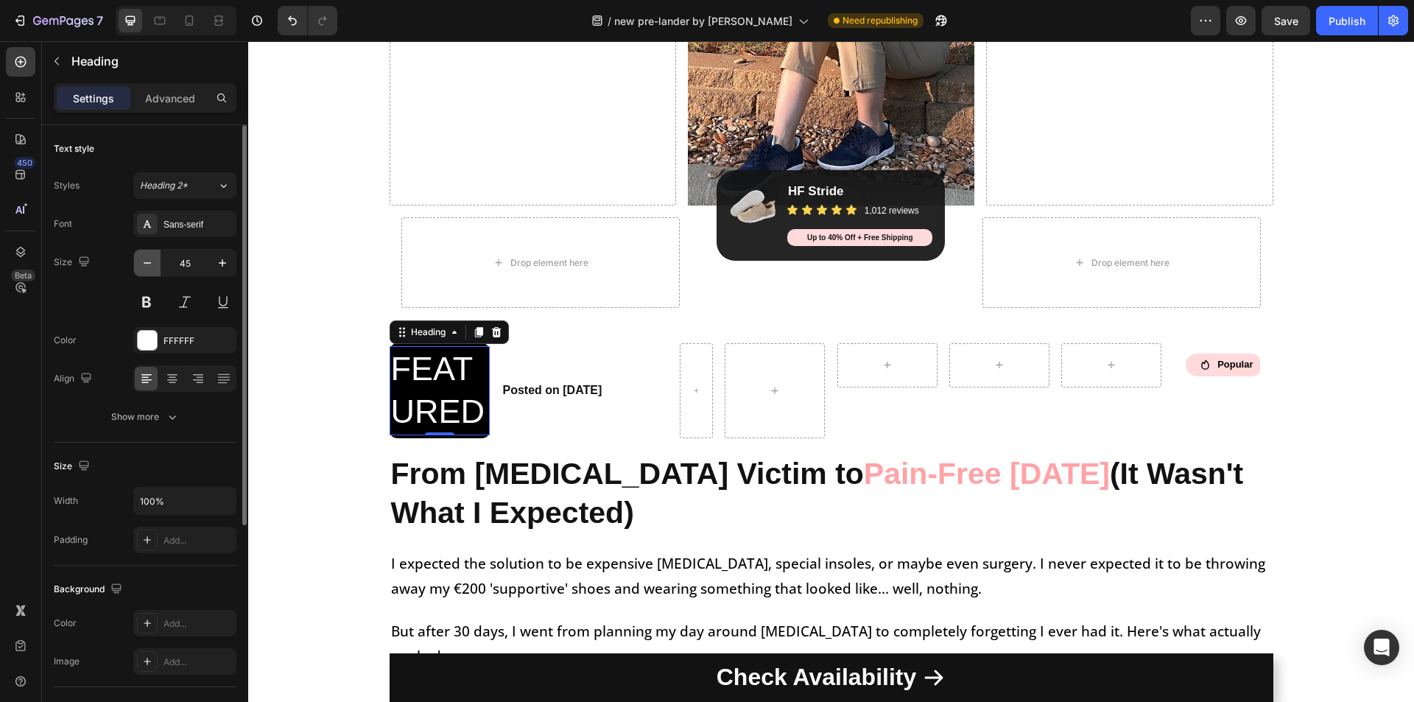
click at [148, 265] on icon "button" at bounding box center [147, 263] width 15 height 15
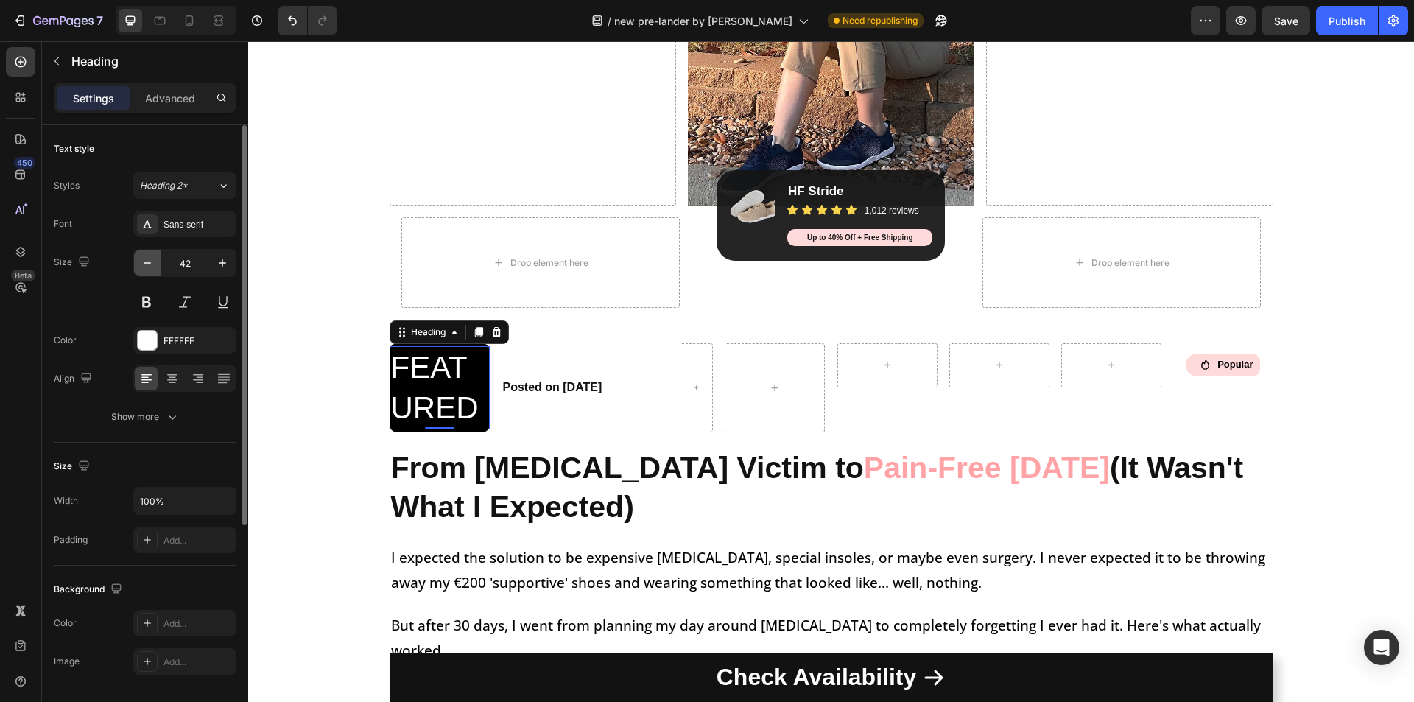
click at [148, 265] on icon "button" at bounding box center [147, 263] width 15 height 15
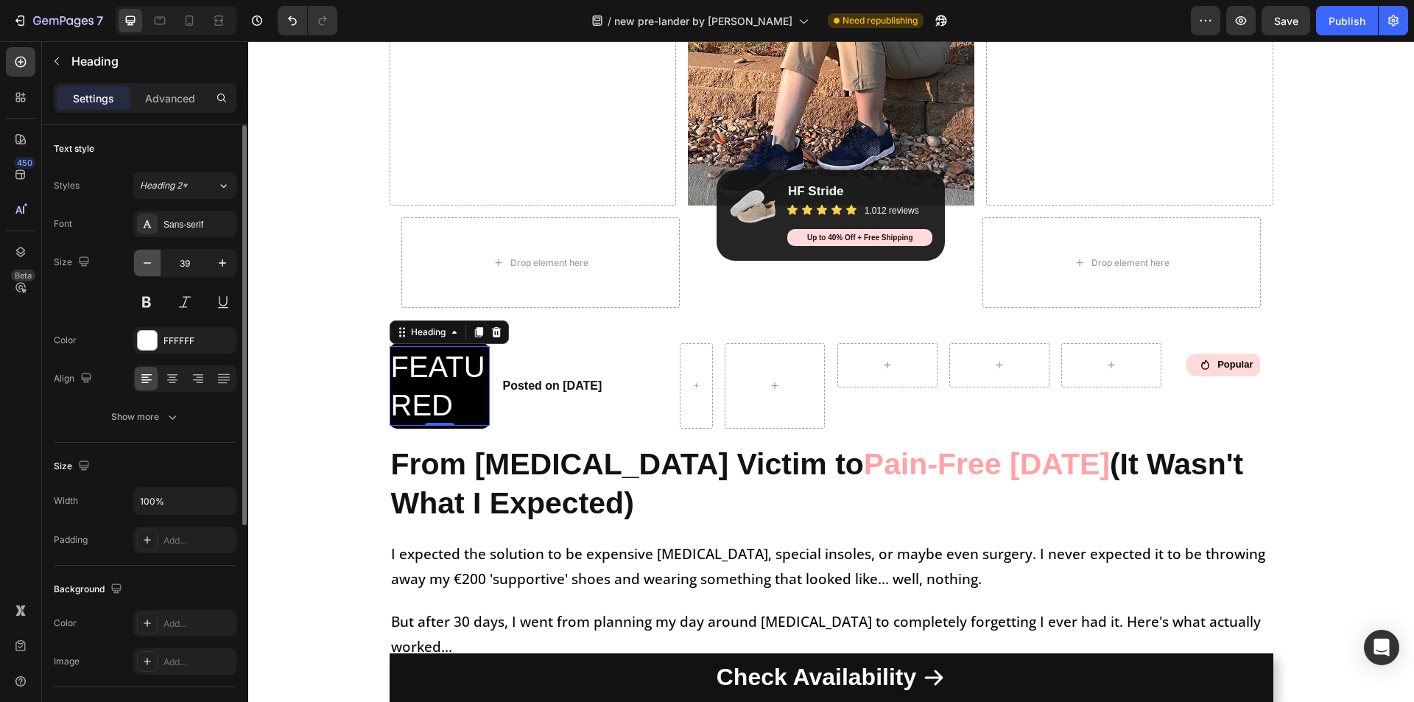
click at [148, 265] on icon "button" at bounding box center [147, 263] width 15 height 15
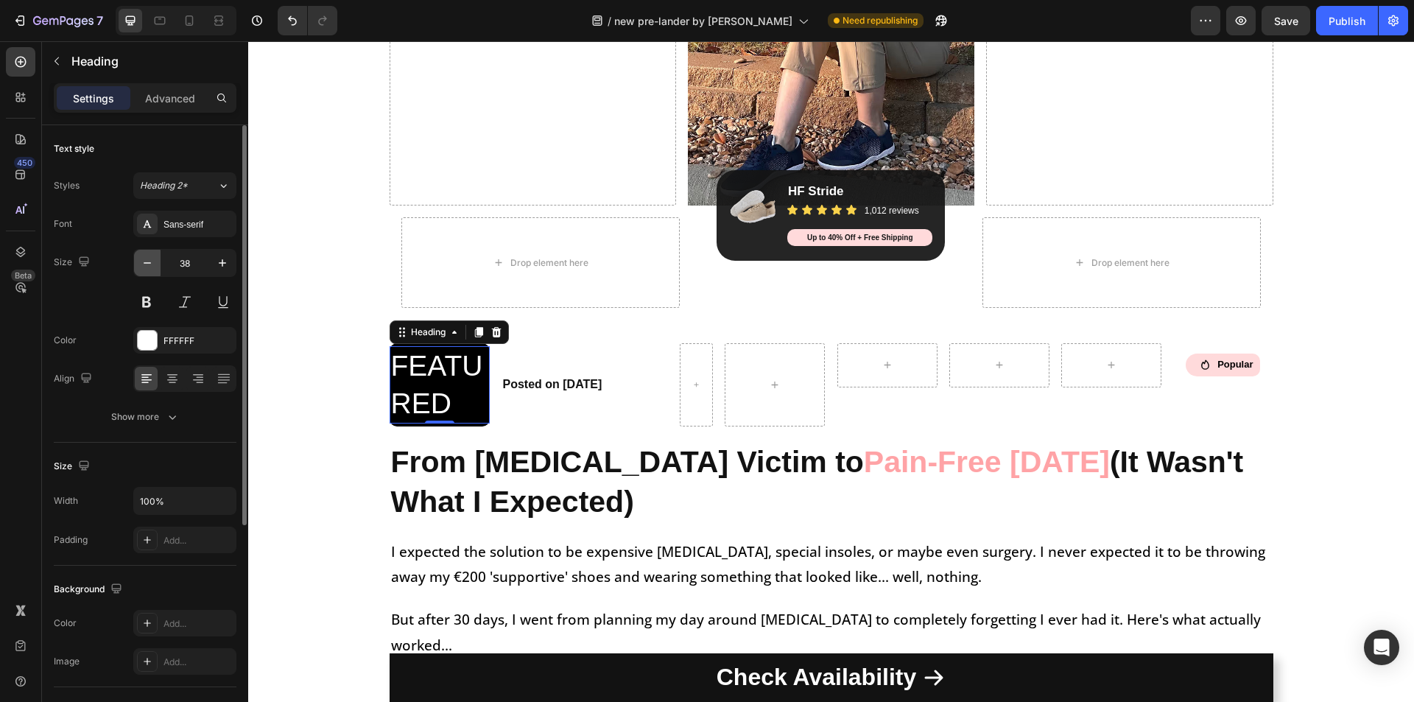
click at [148, 265] on icon "button" at bounding box center [147, 263] width 15 height 15
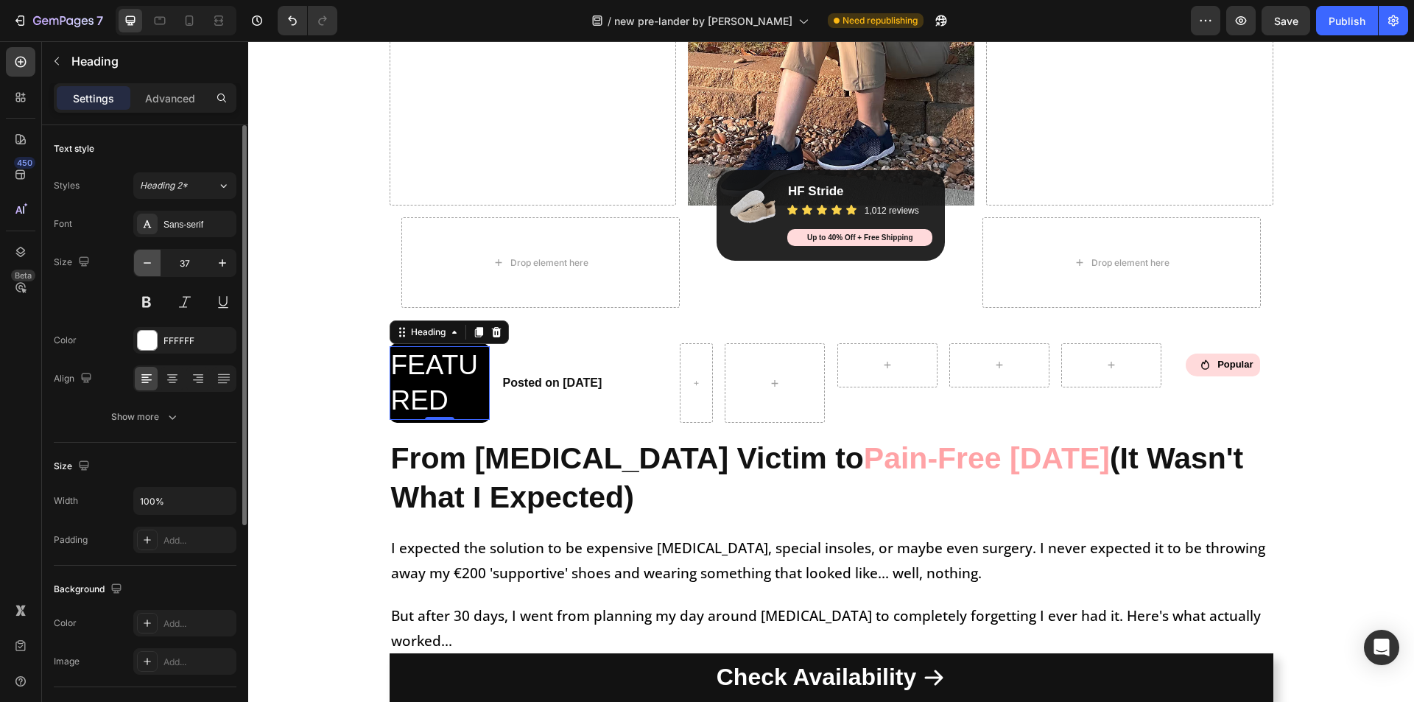
click at [148, 265] on icon "button" at bounding box center [147, 263] width 15 height 15
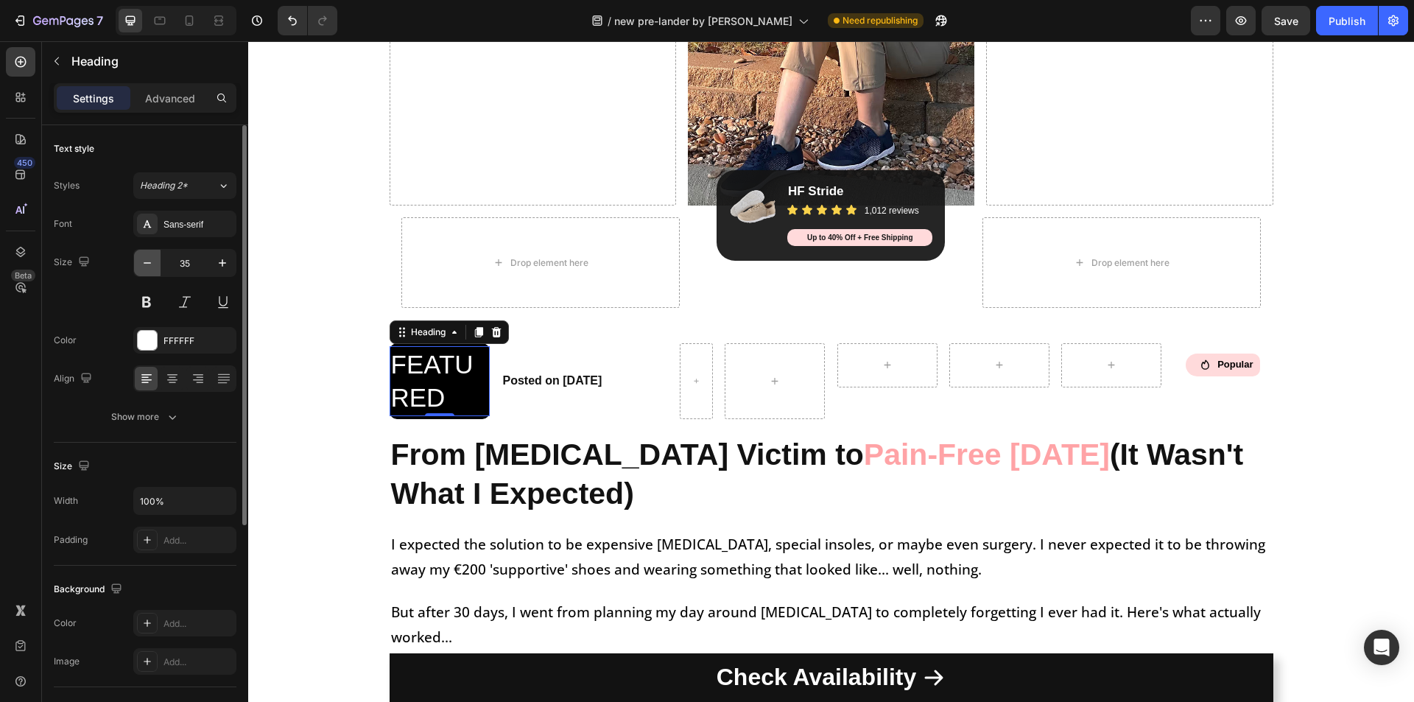
click at [148, 265] on icon "button" at bounding box center [147, 263] width 15 height 15
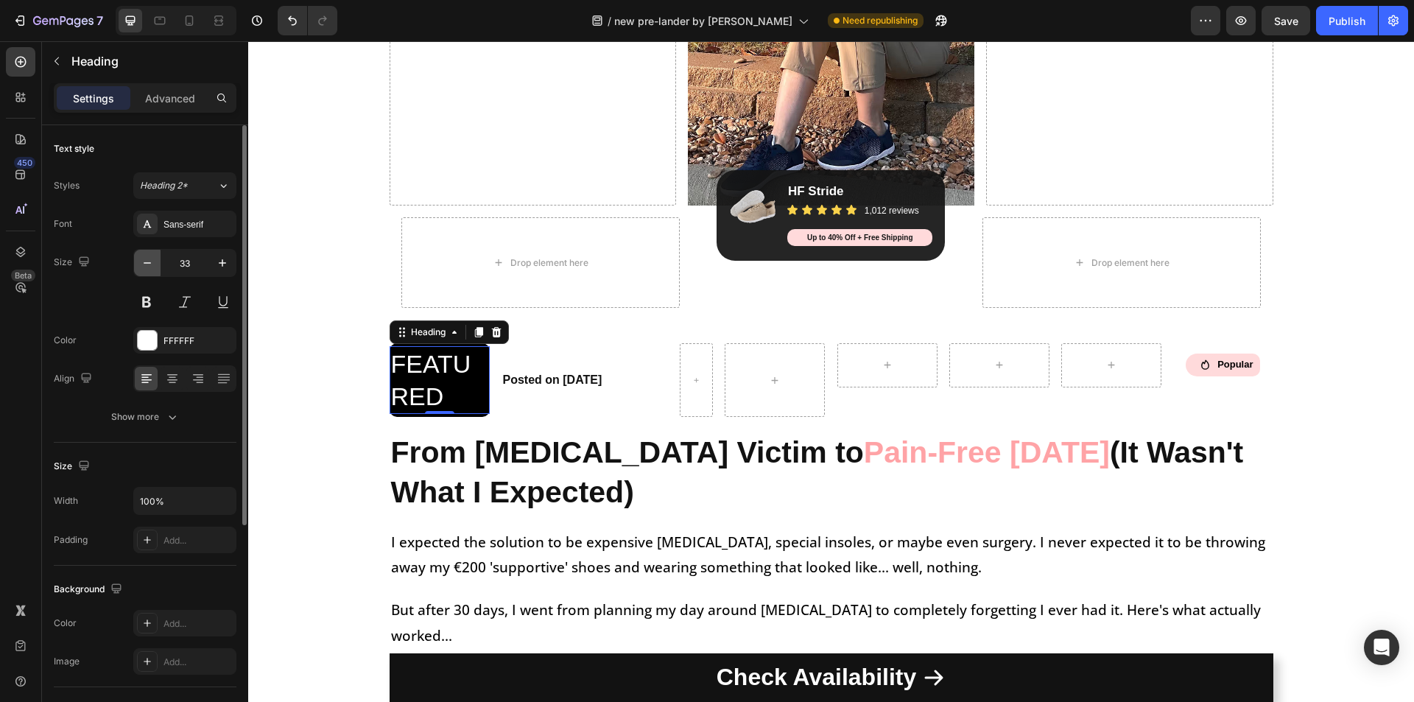
click at [148, 265] on icon "button" at bounding box center [147, 263] width 15 height 15
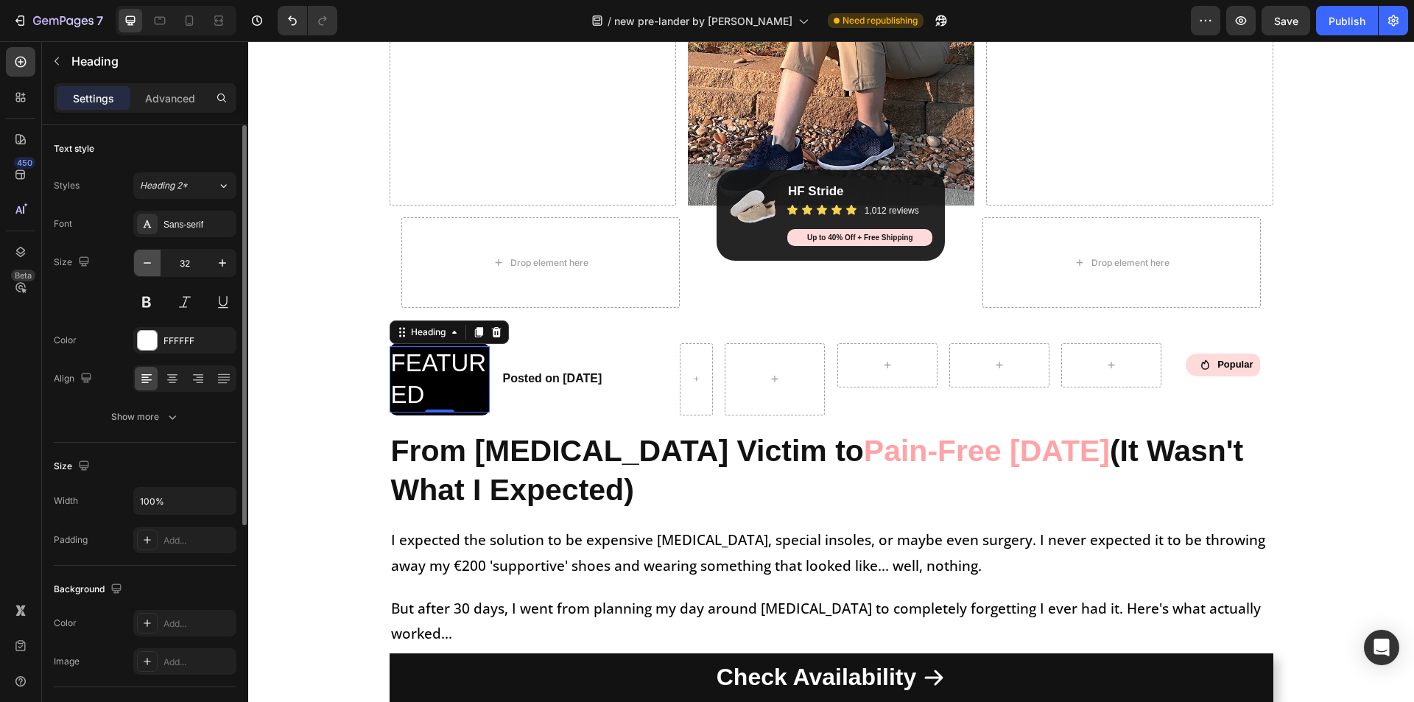
click at [148, 265] on icon "button" at bounding box center [147, 263] width 15 height 15
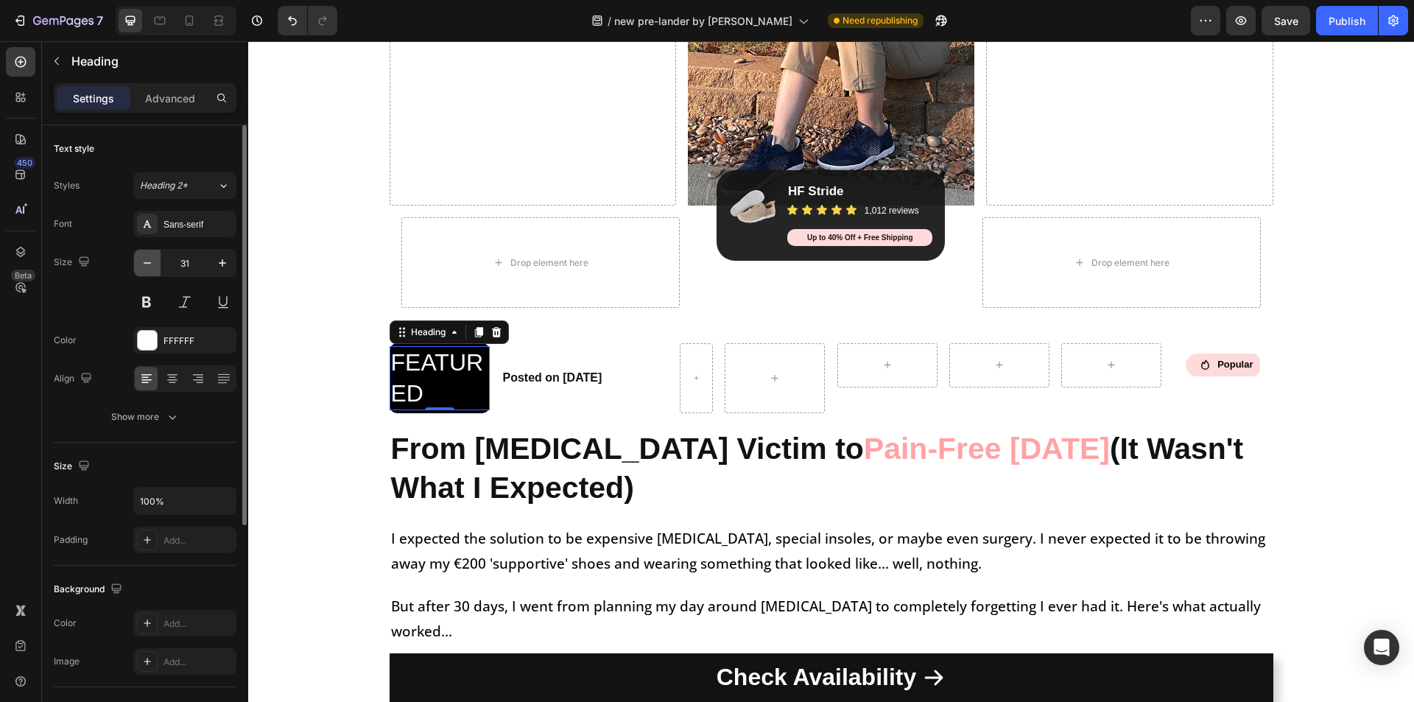
click at [148, 265] on icon "button" at bounding box center [147, 263] width 15 height 15
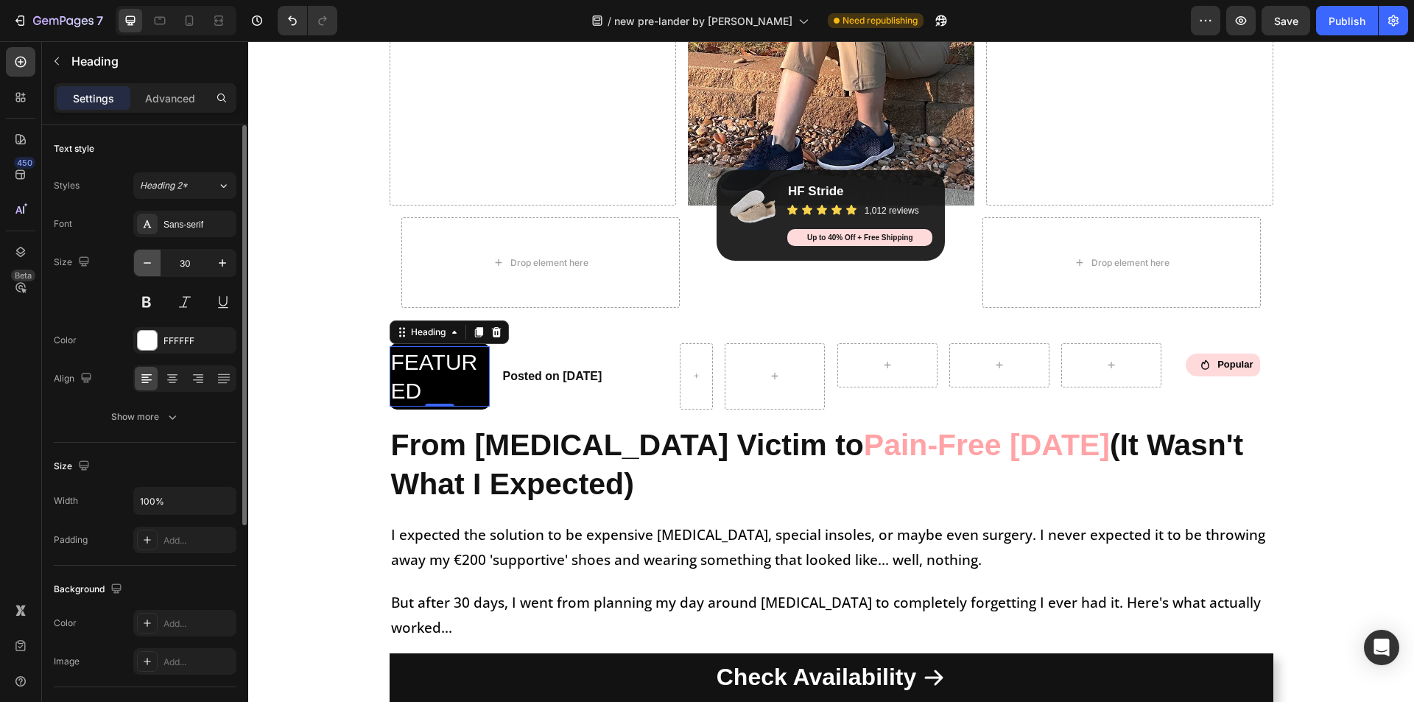
click at [148, 265] on icon "button" at bounding box center [147, 263] width 15 height 15
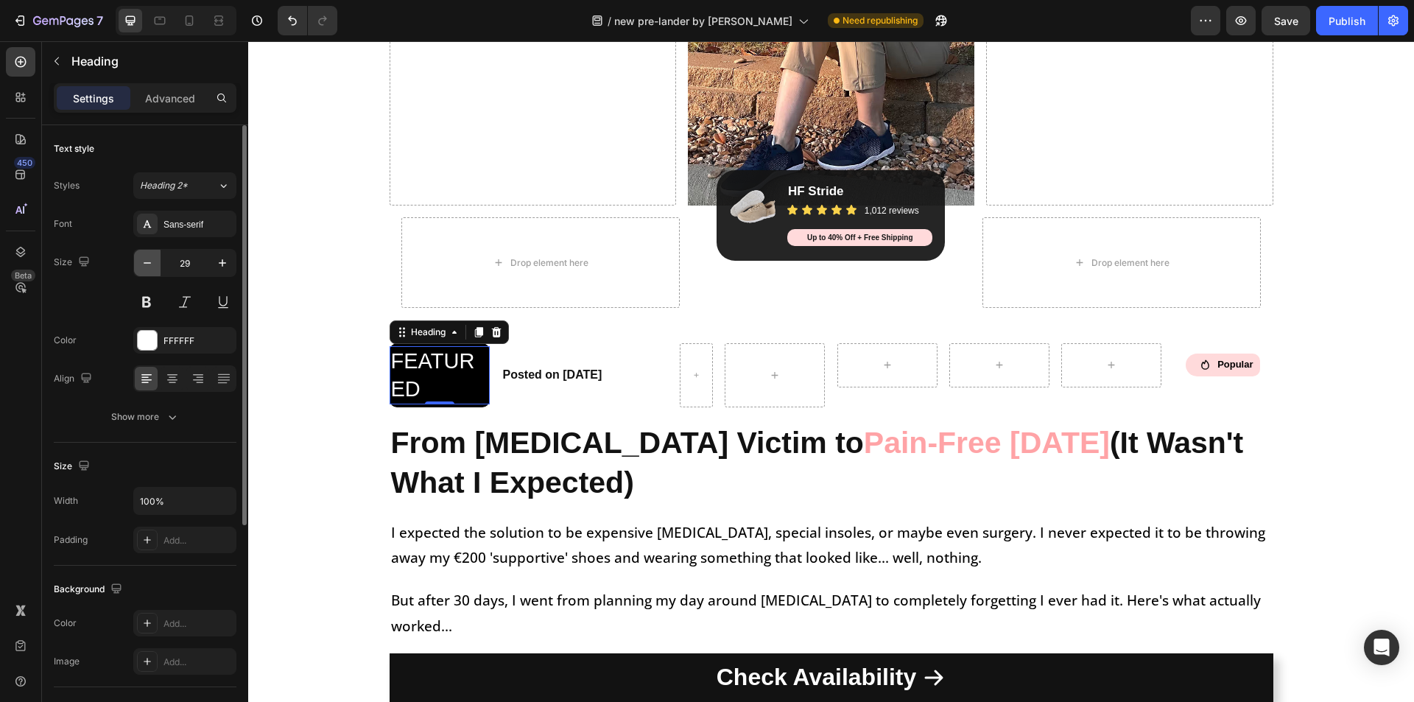
click at [148, 265] on icon "button" at bounding box center [147, 263] width 15 height 15
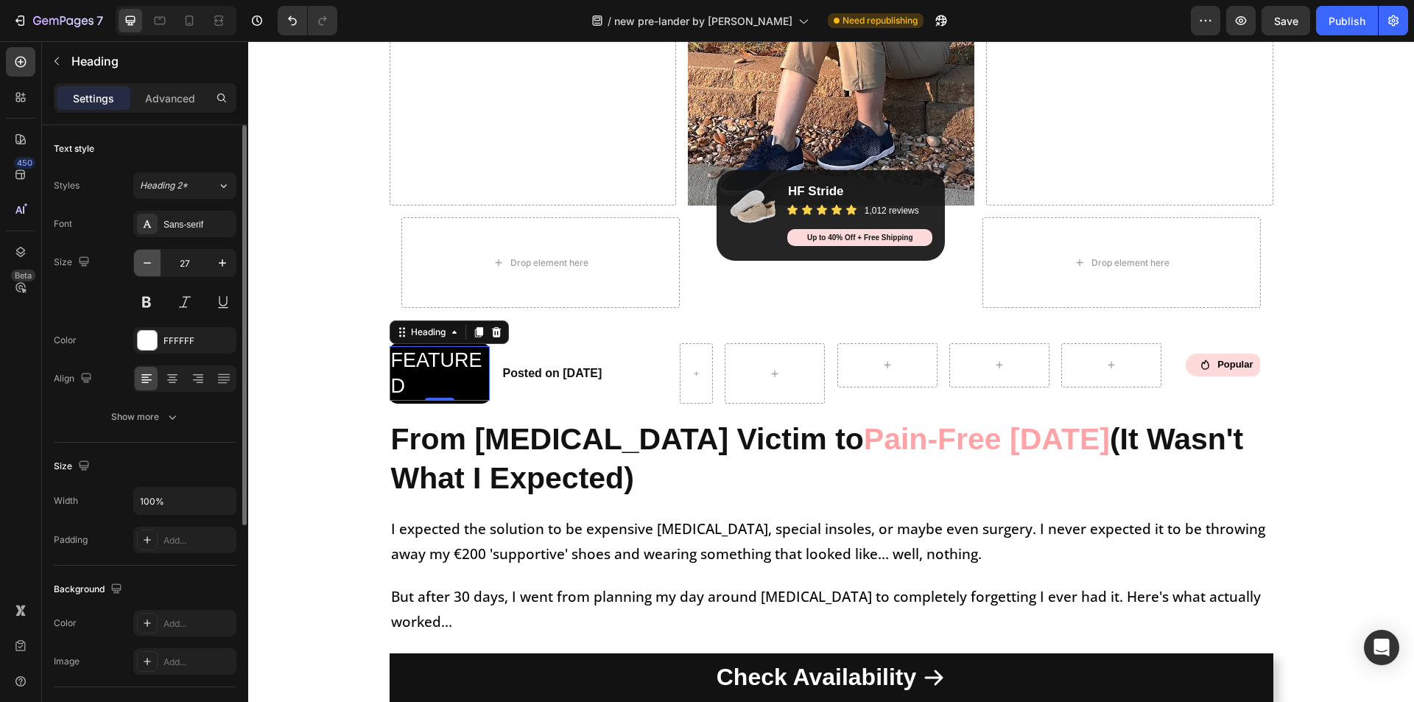
click at [148, 265] on icon "button" at bounding box center [147, 263] width 15 height 15
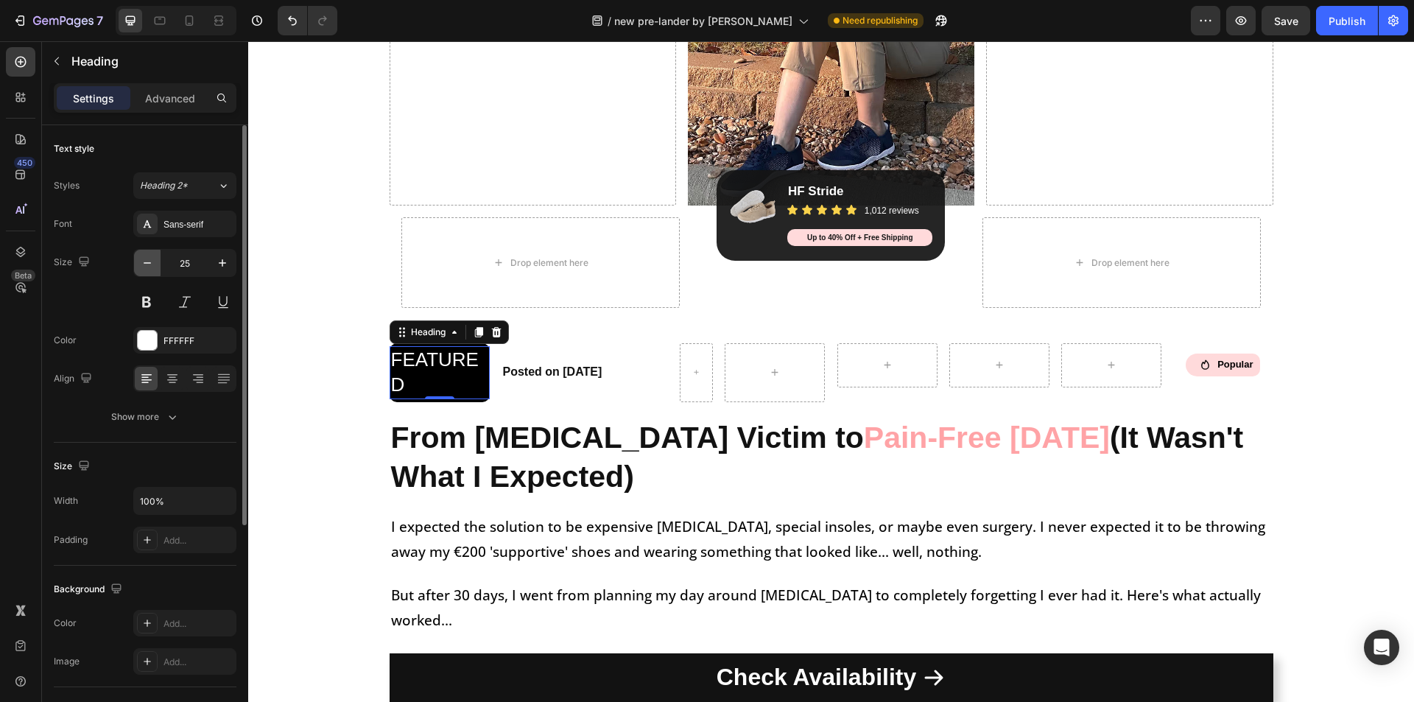
click at [148, 265] on icon "button" at bounding box center [147, 263] width 15 height 15
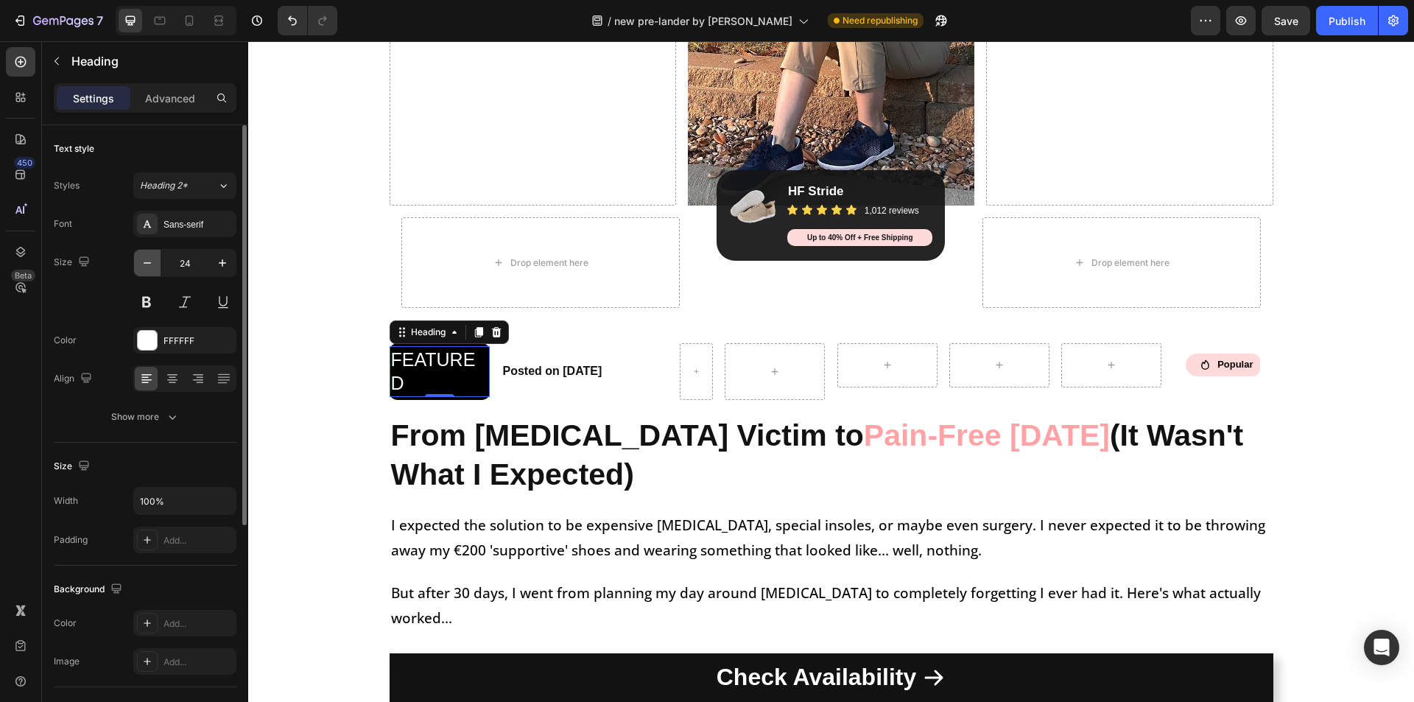
click at [148, 265] on icon "button" at bounding box center [147, 263] width 15 height 15
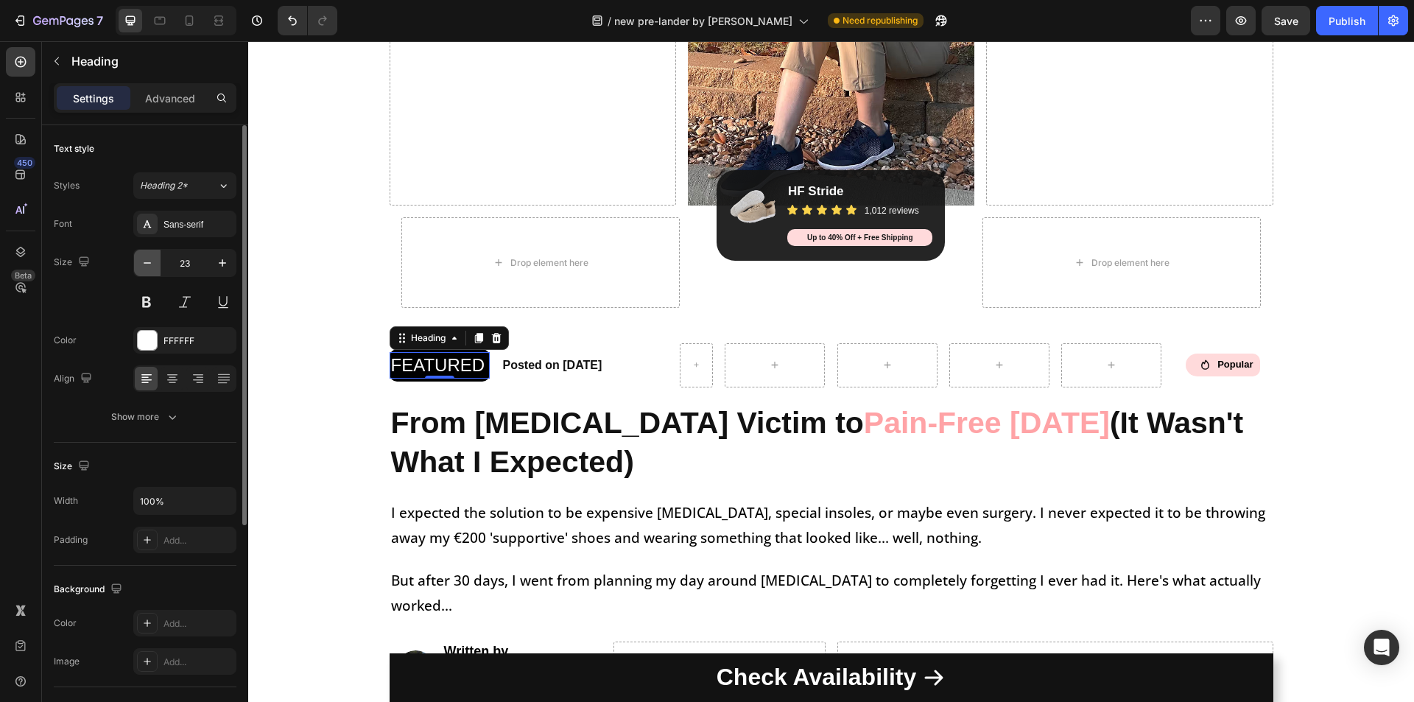
click at [148, 265] on icon "button" at bounding box center [147, 263] width 15 height 15
click at [172, 377] on icon at bounding box center [172, 377] width 7 height 1
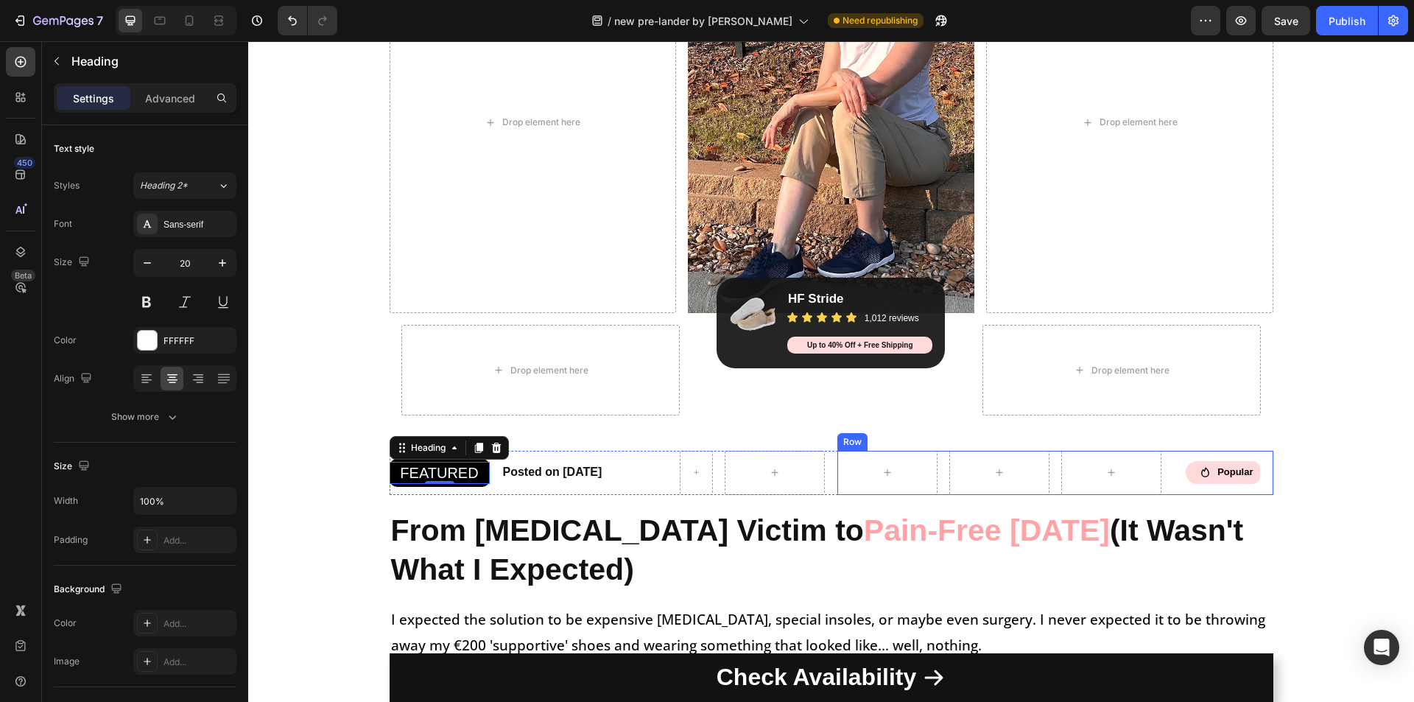
scroll to position [0, 0]
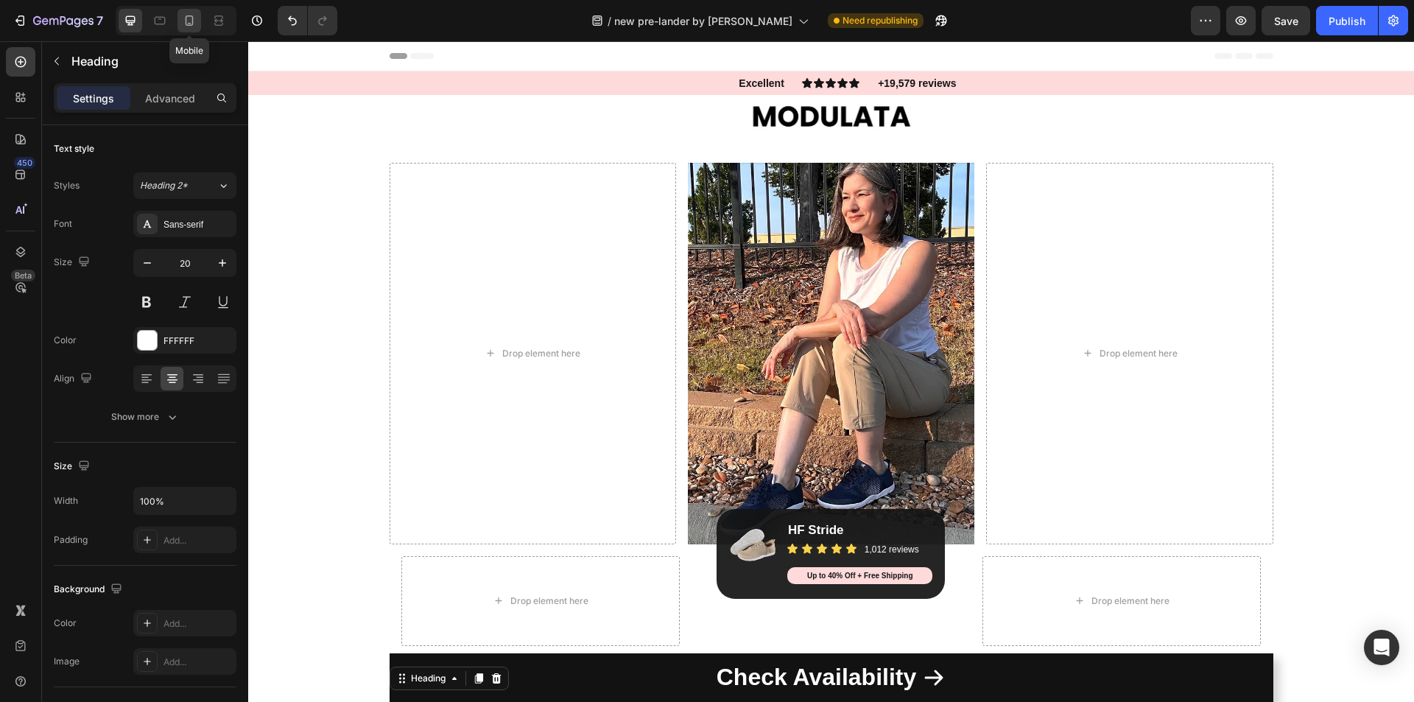
click at [188, 24] on icon at bounding box center [189, 20] width 15 height 15
type input "12"
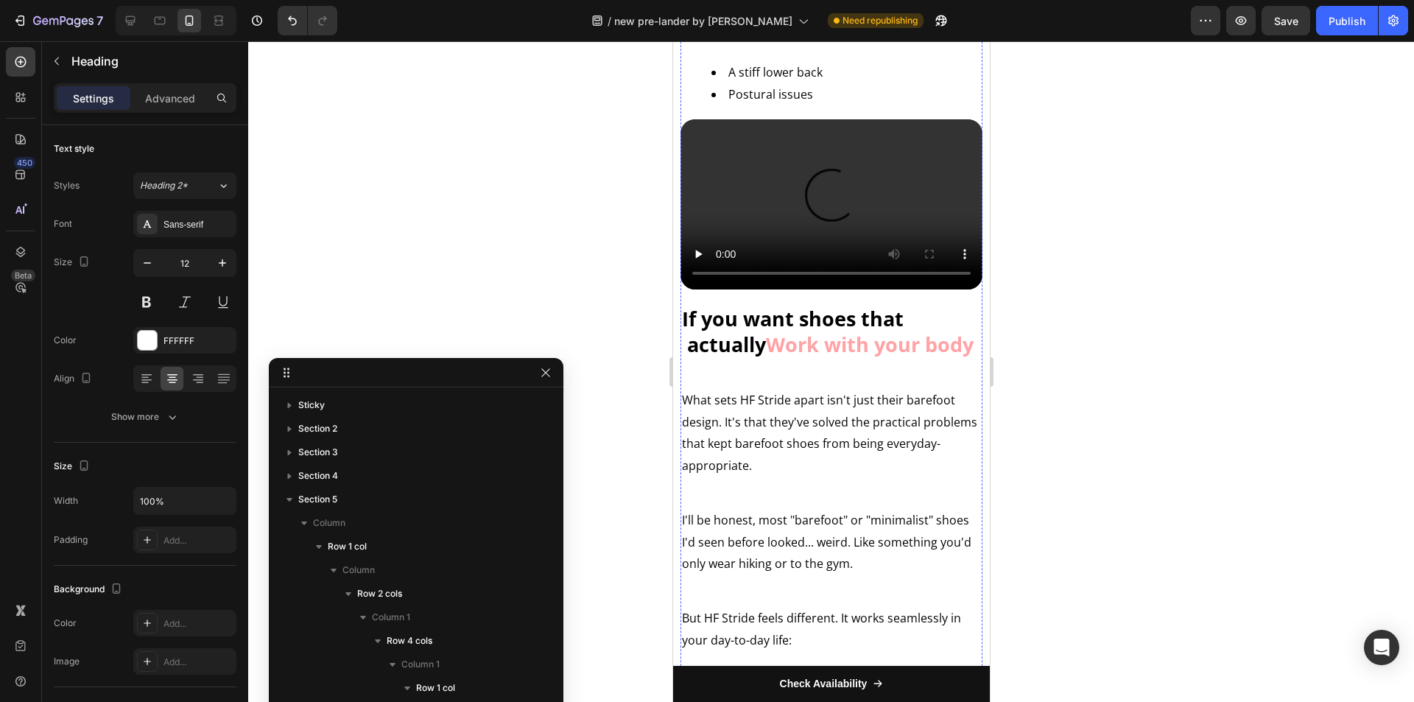
scroll to position [3462, 0]
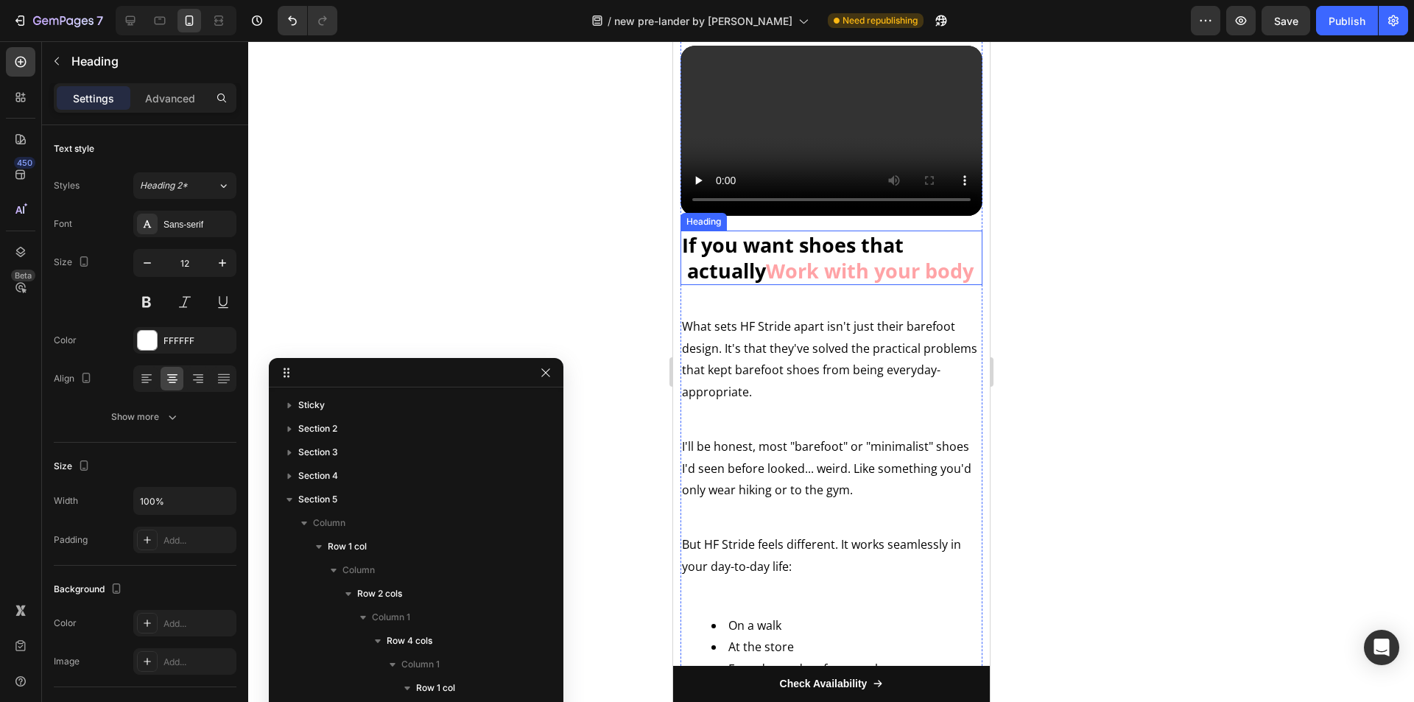
click at [821, 284] on strong "Work with your body" at bounding box center [869, 270] width 208 height 27
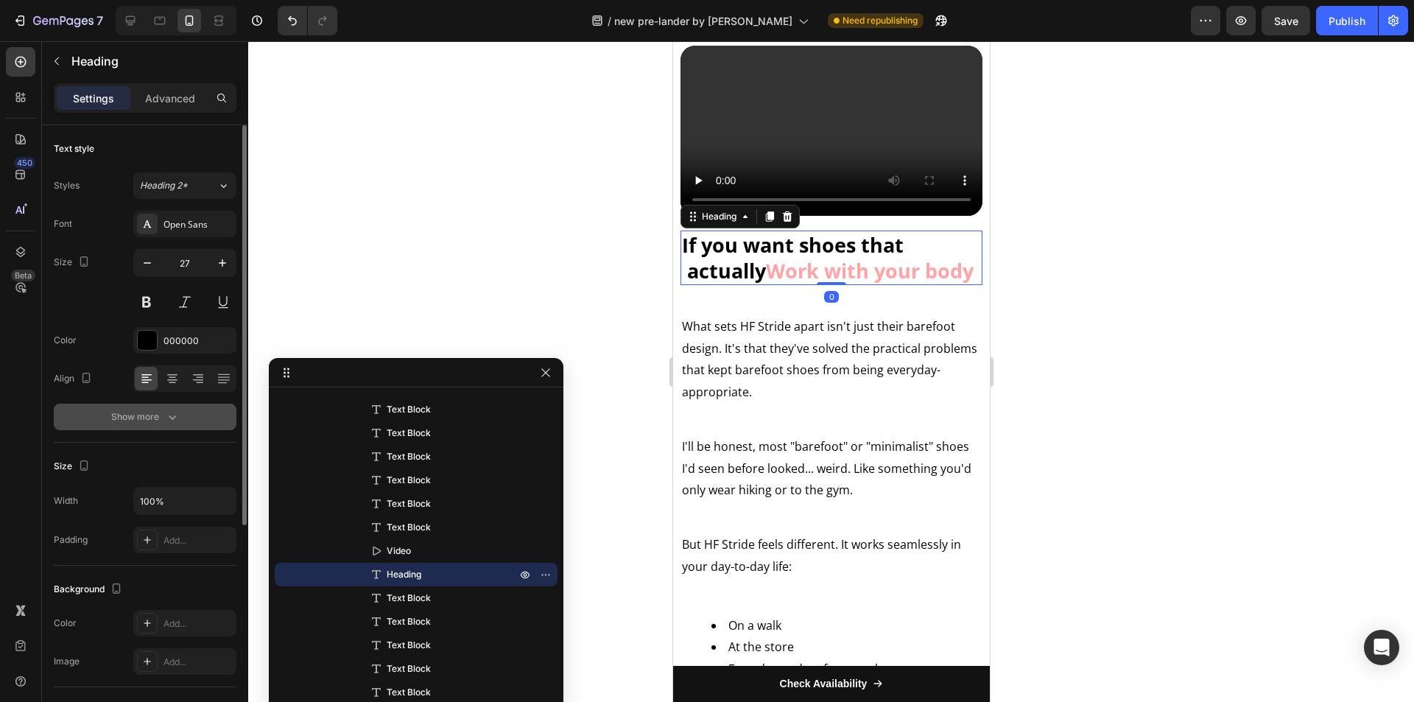
click at [197, 418] on button "Show more" at bounding box center [145, 417] width 183 height 27
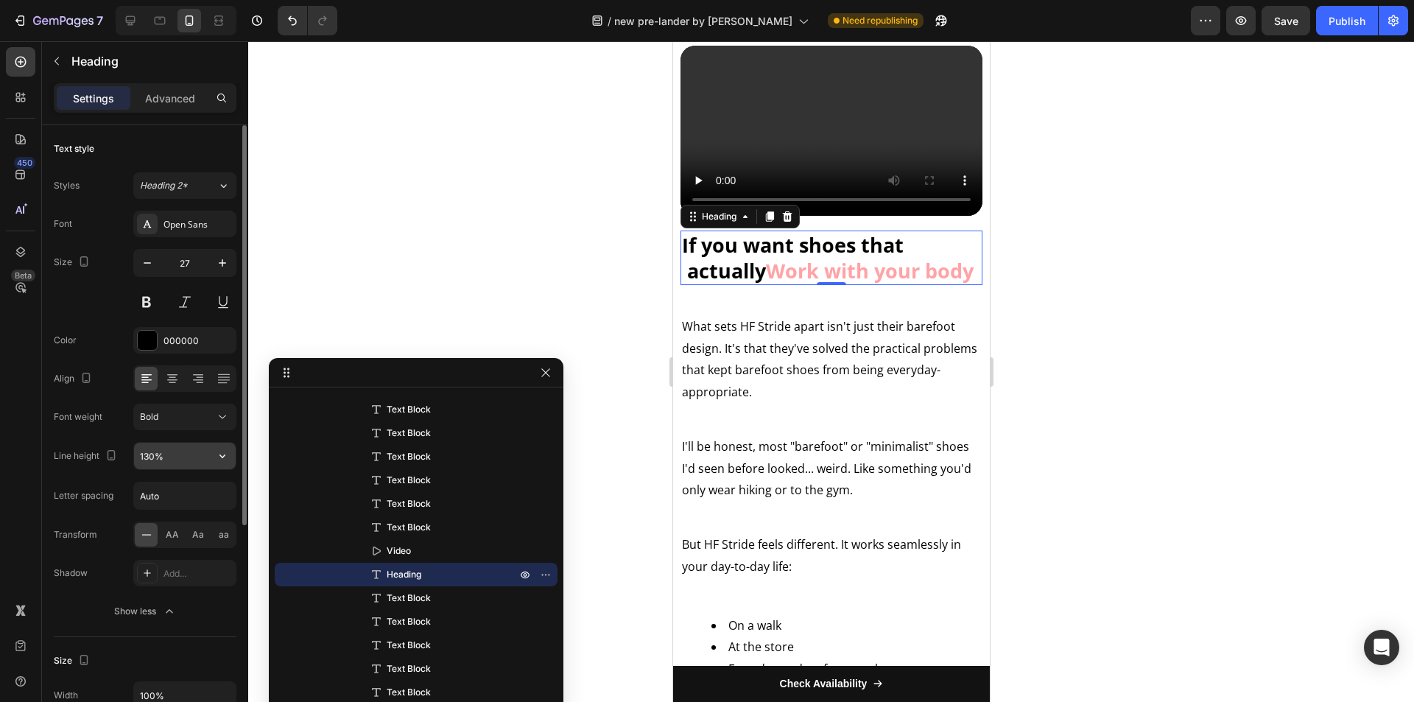
click at [178, 446] on input "130%" at bounding box center [185, 456] width 102 height 27
type input "135%"
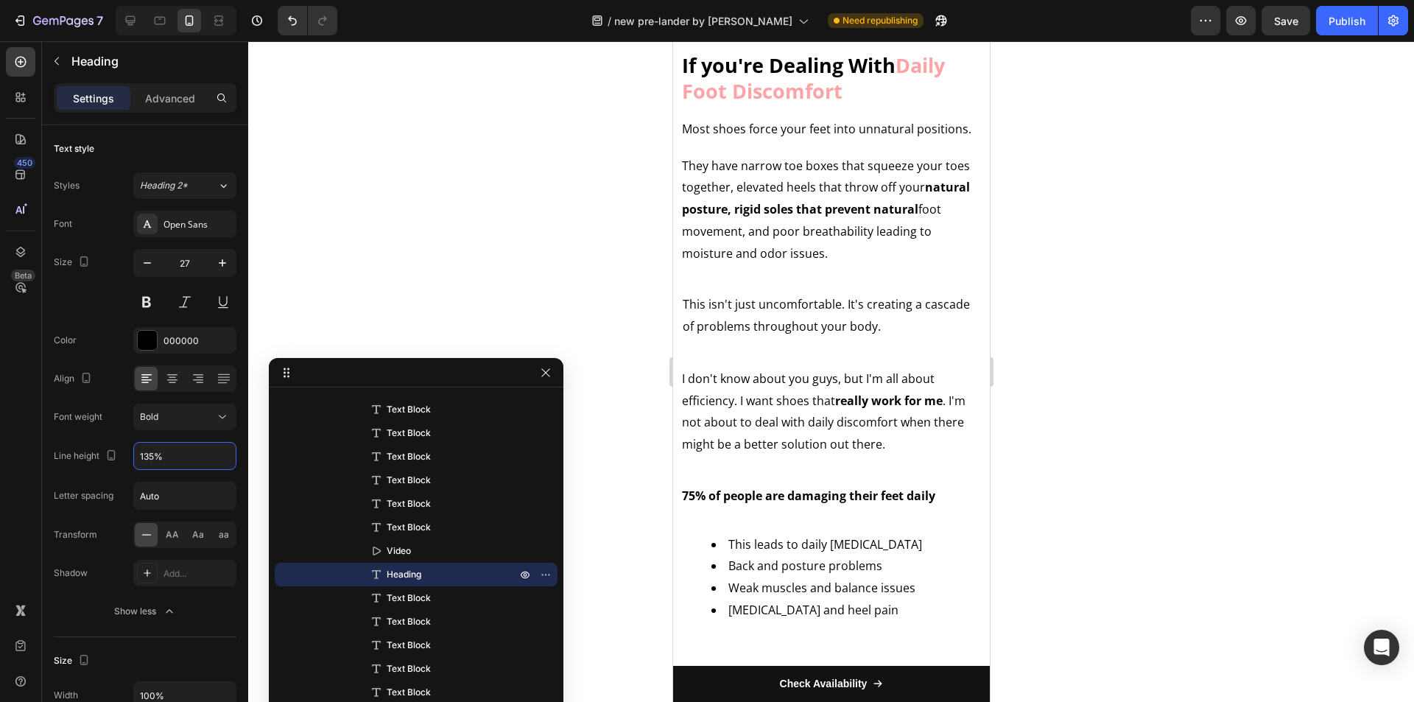
scroll to position [1399, 0]
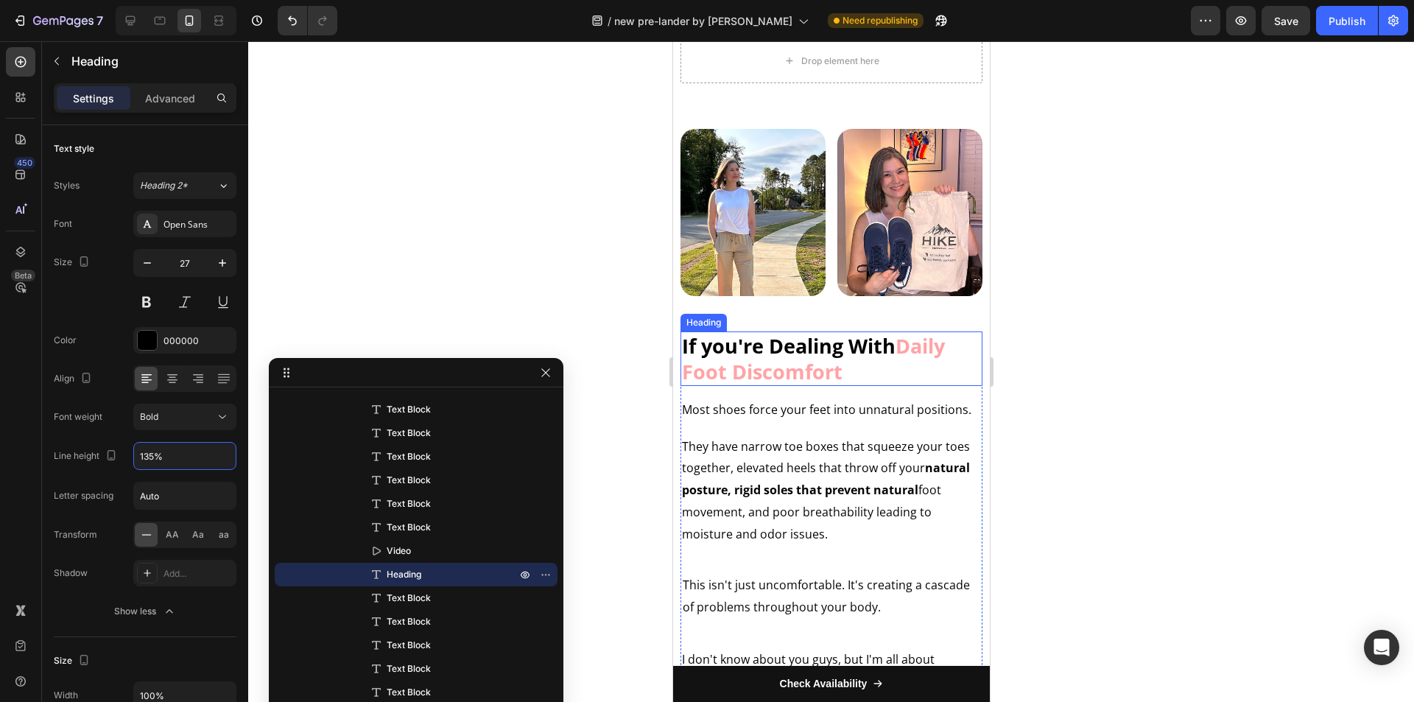
click at [800, 341] on strong "Daily Foot Discomfort" at bounding box center [812, 358] width 263 height 53
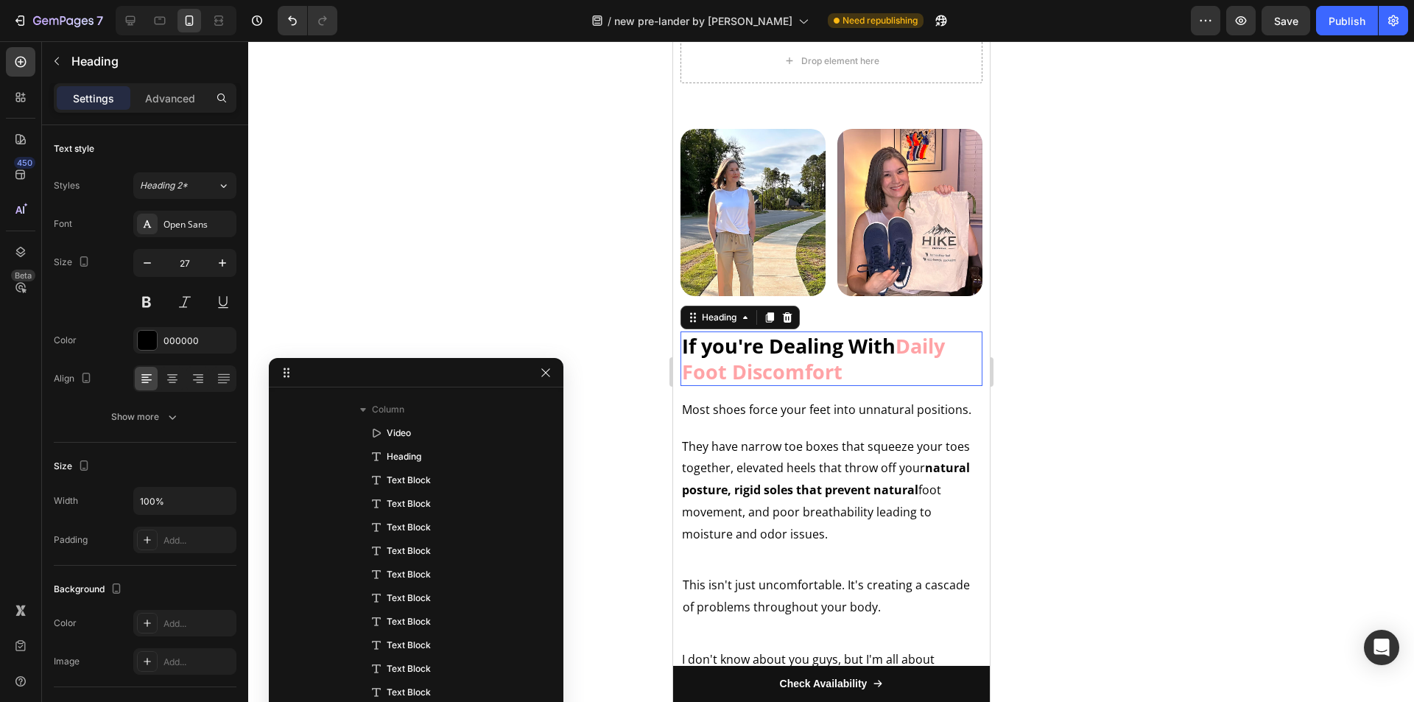
scroll to position [620, 0]
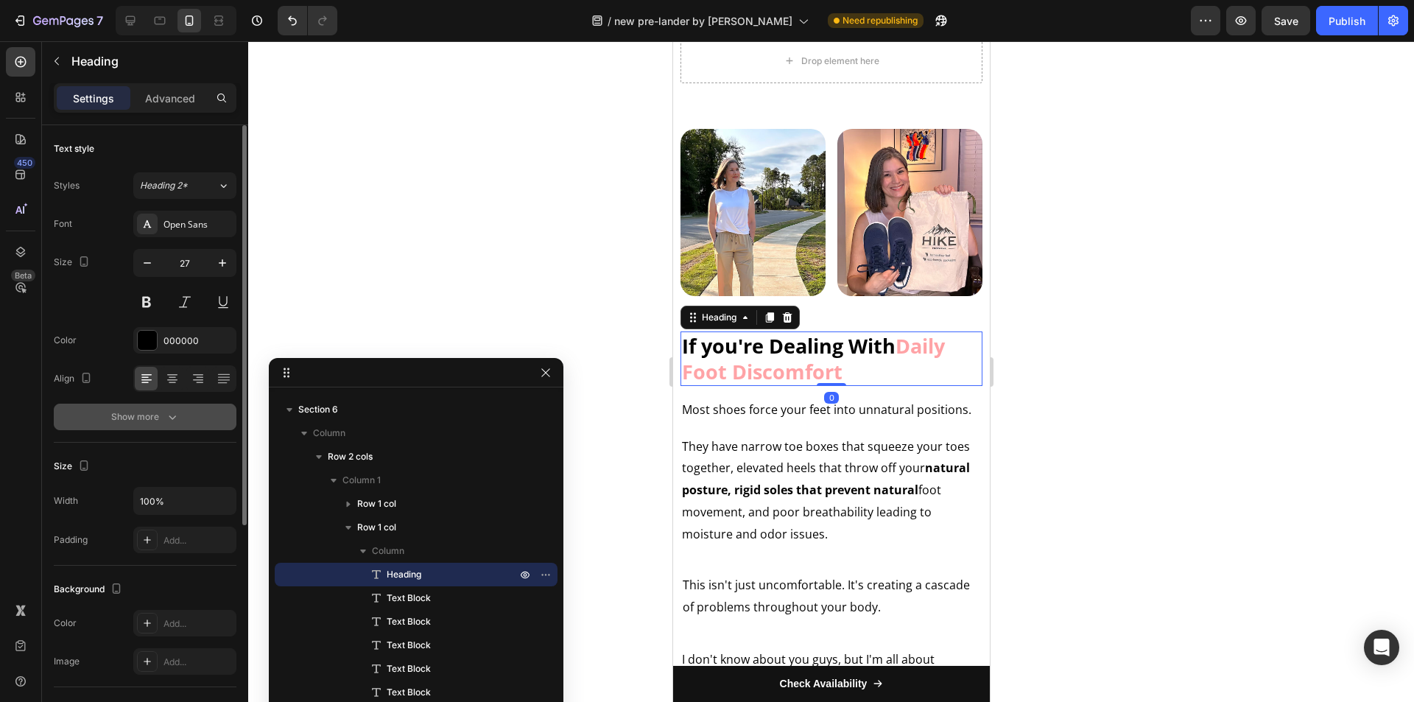
click at [158, 411] on div "Show more" at bounding box center [145, 417] width 68 height 15
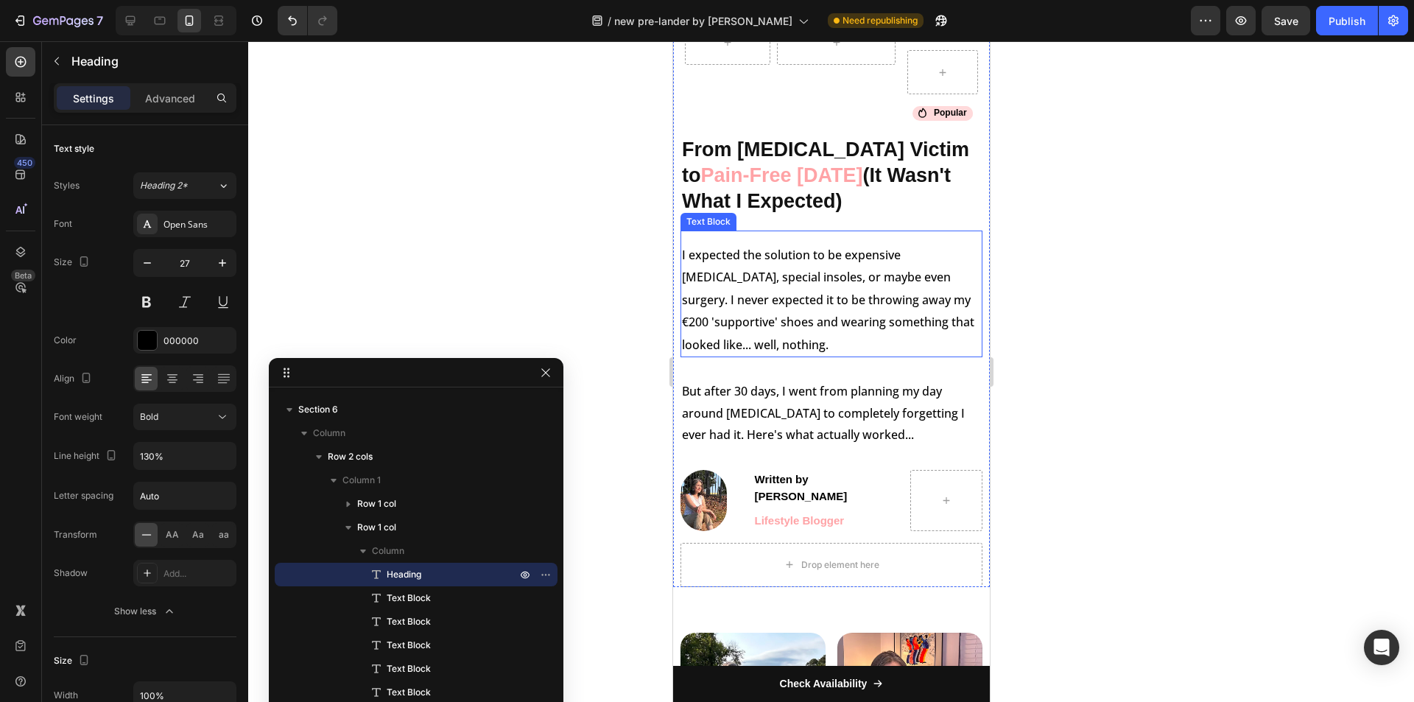
scroll to position [810, 0]
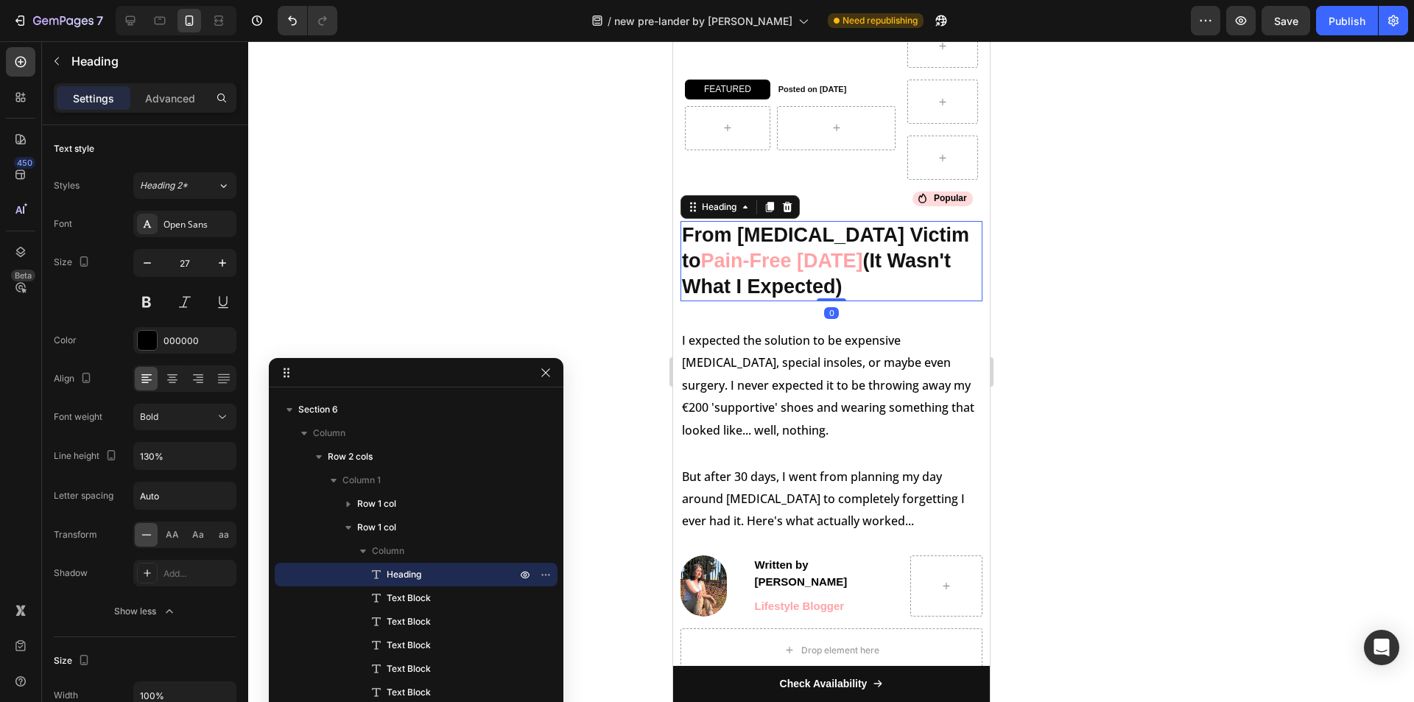
click at [737, 256] on span "Pain-Free in 30 Days" at bounding box center [781, 261] width 162 height 22
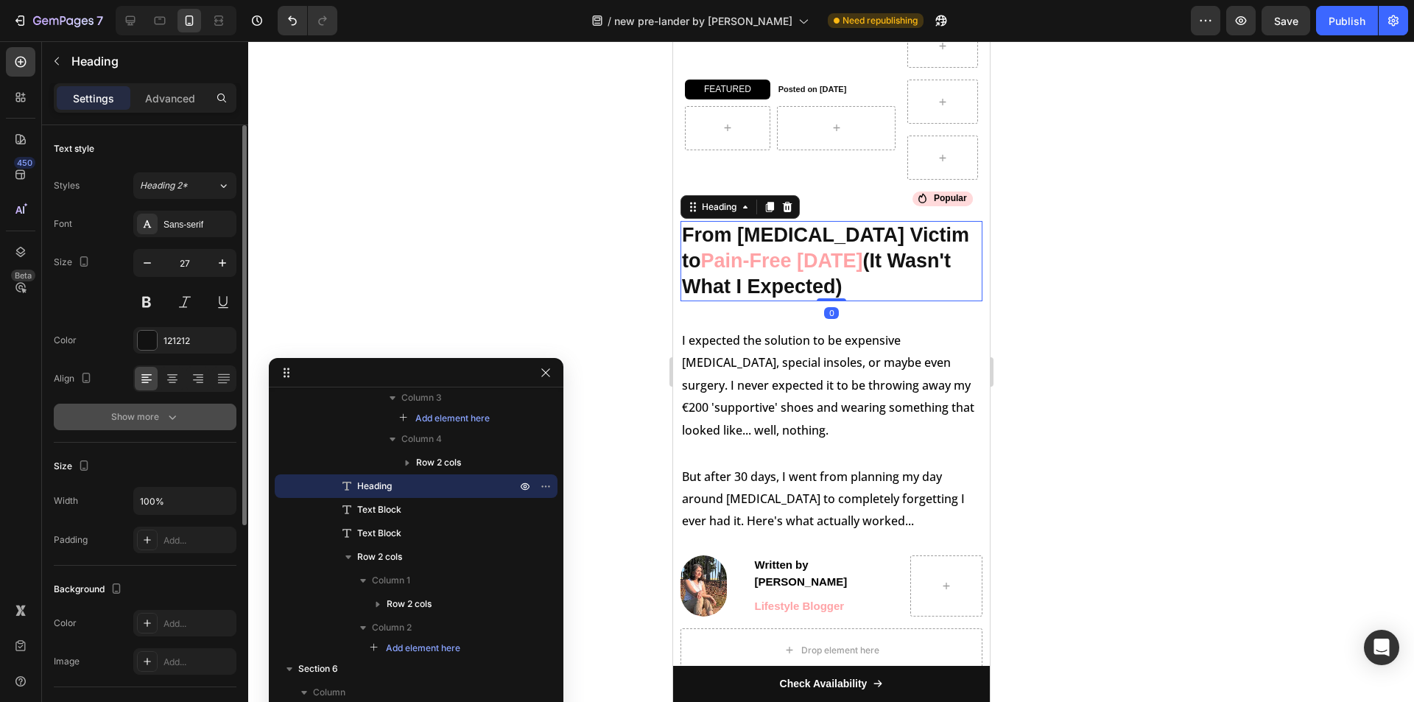
click at [170, 410] on icon "button" at bounding box center [172, 417] width 15 height 15
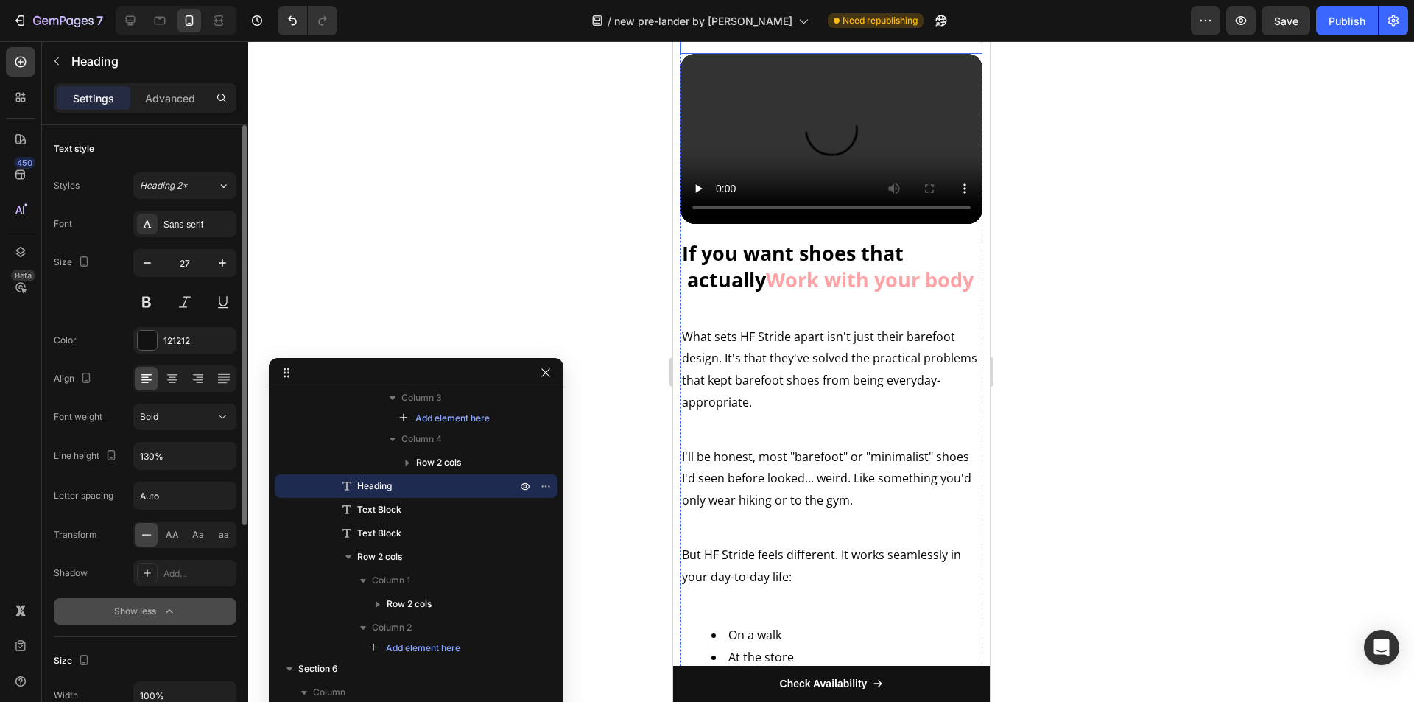
scroll to position [3535, 0]
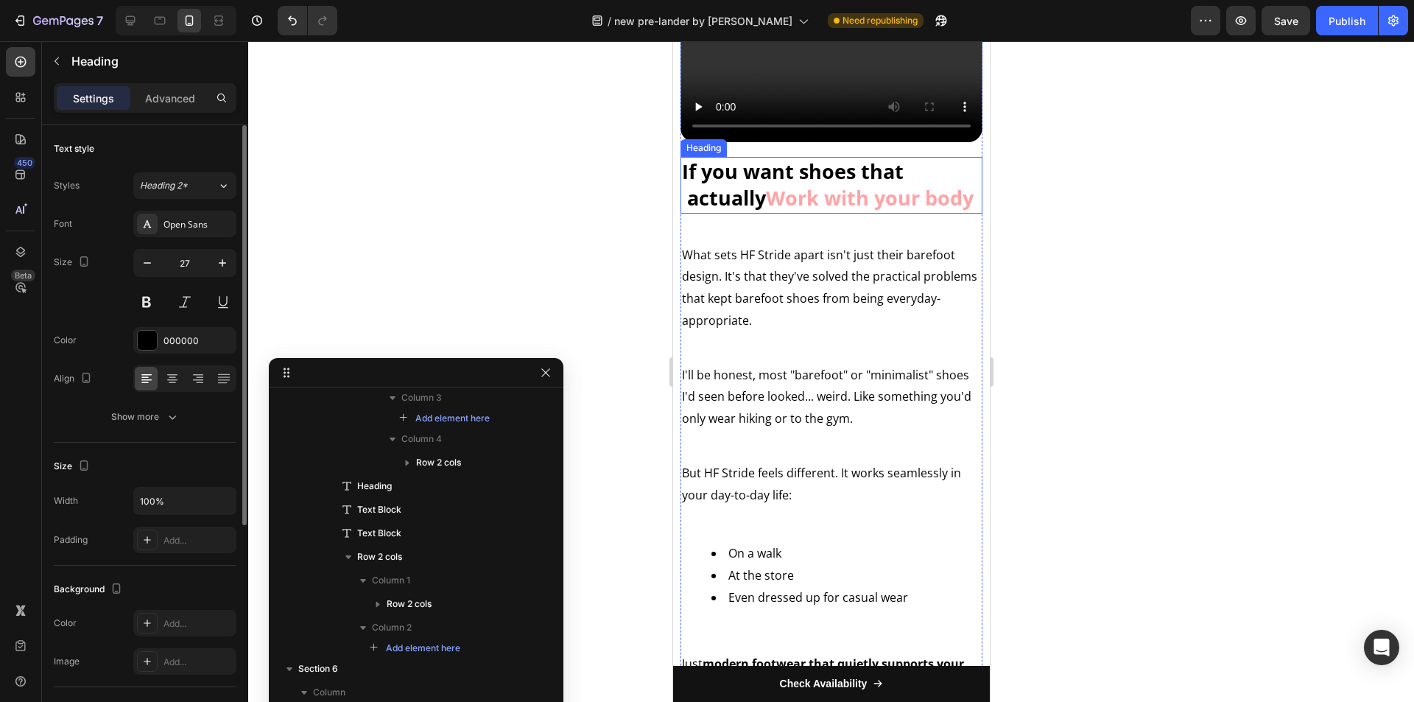
click at [830, 211] on strong "Work with your body" at bounding box center [869, 197] width 208 height 27
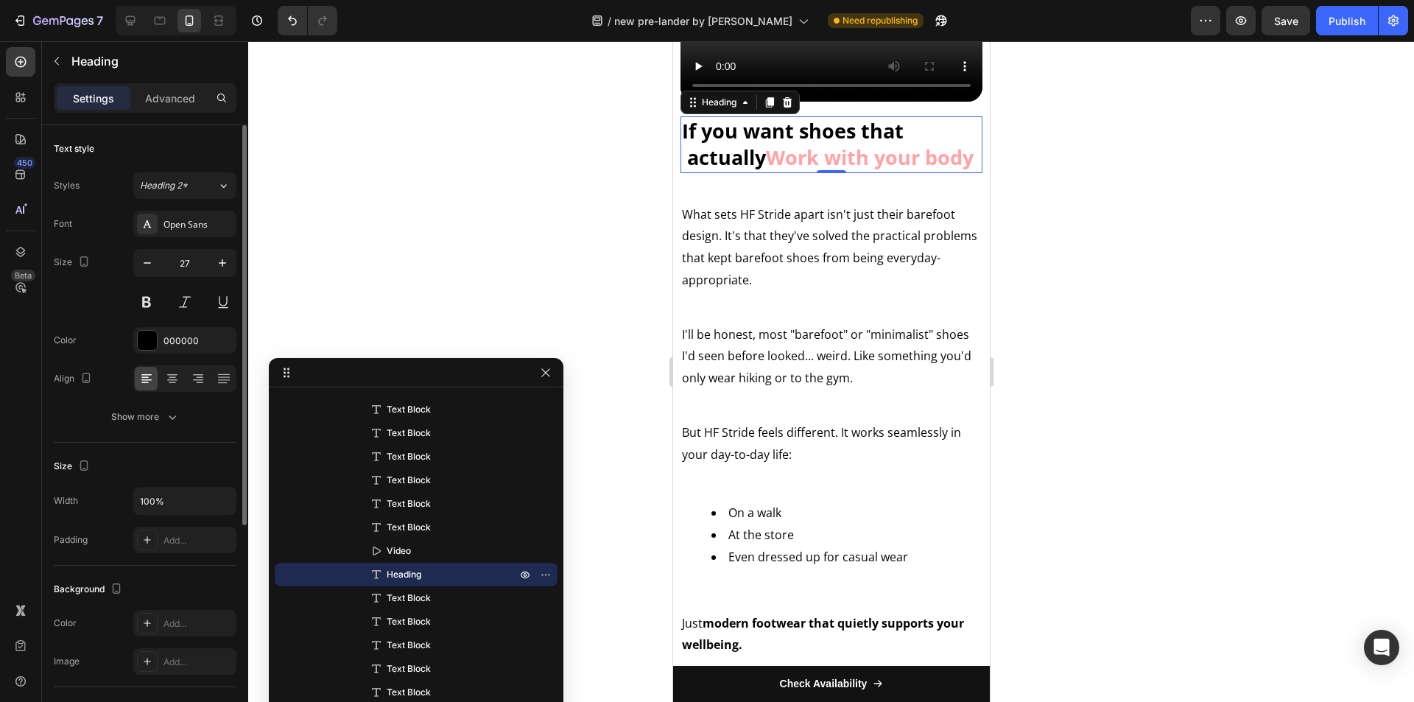
scroll to position [3609, 0]
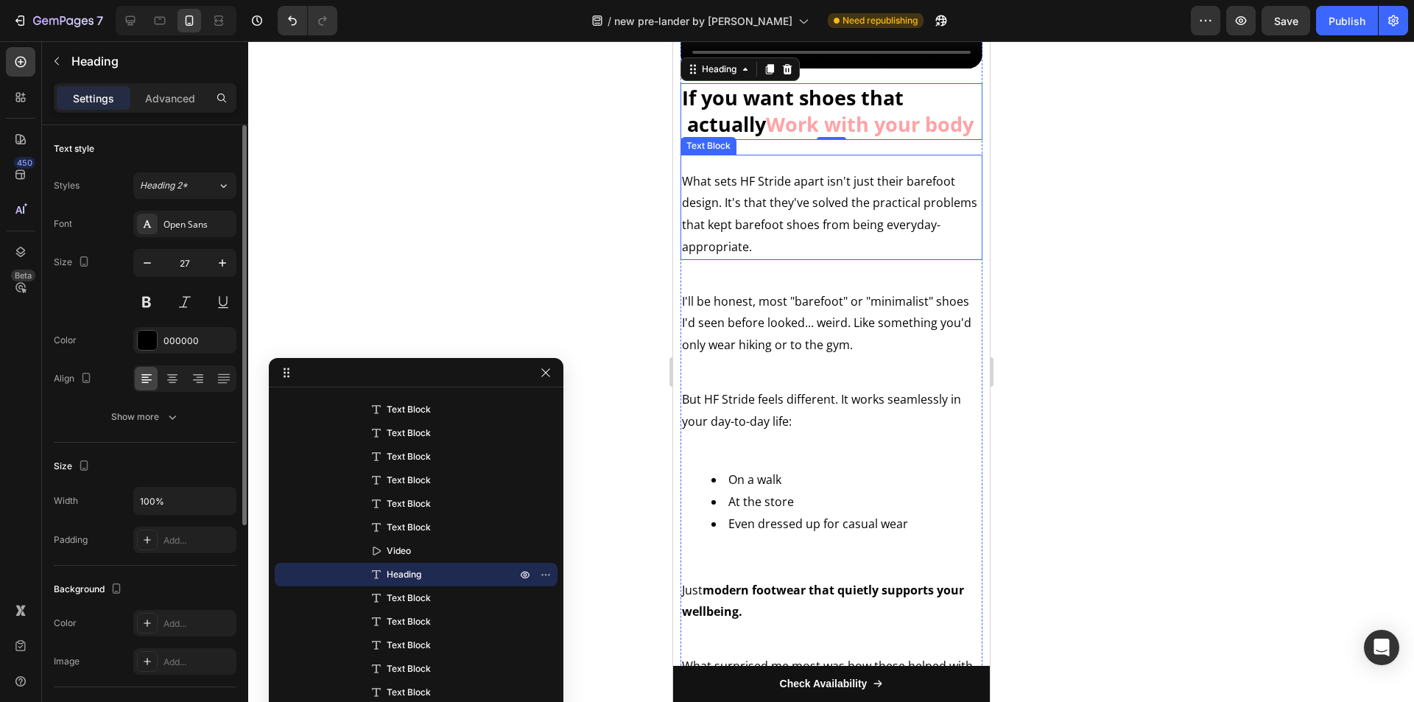
click at [756, 242] on p "What sets HF Stride apart isn't just their barefoot design. It's that they've s…" at bounding box center [830, 215] width 299 height 88
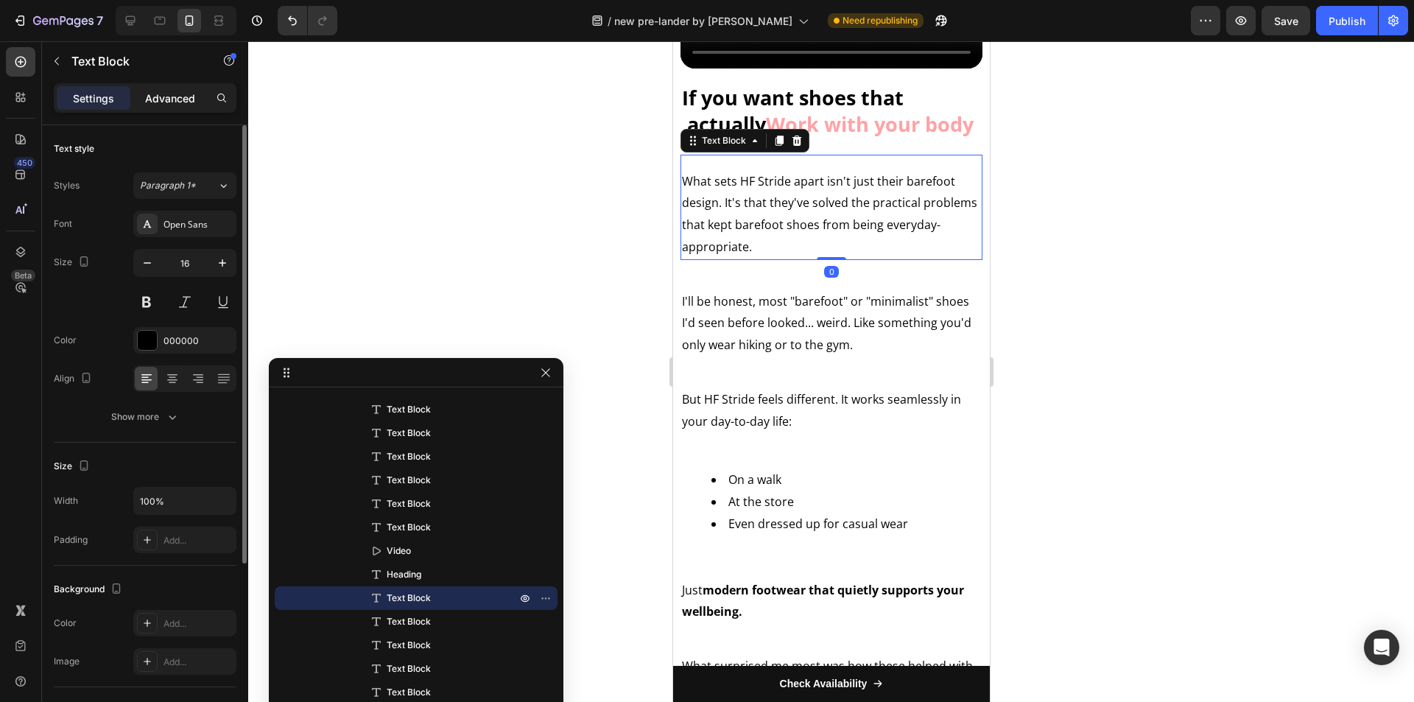
click at [177, 97] on p "Advanced" at bounding box center [170, 98] width 50 height 15
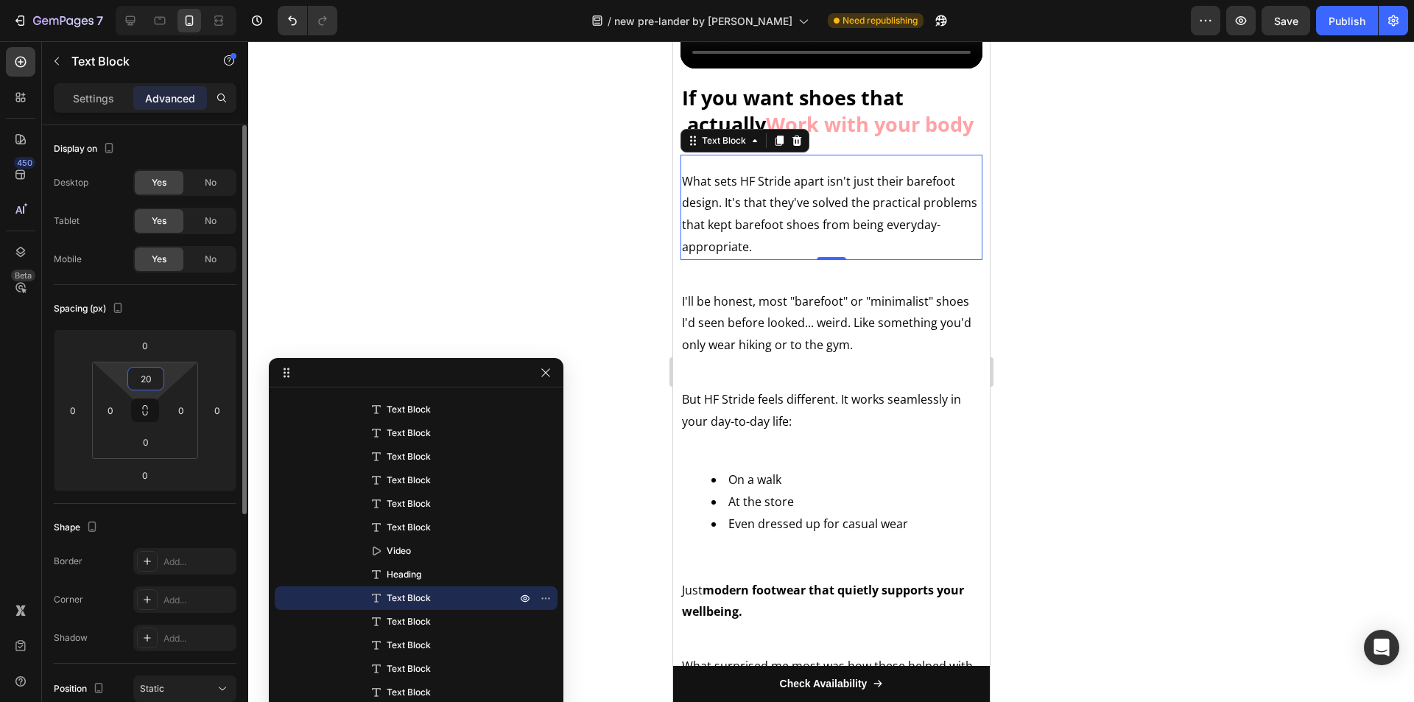
click at [139, 386] on input "20" at bounding box center [145, 379] width 29 height 22
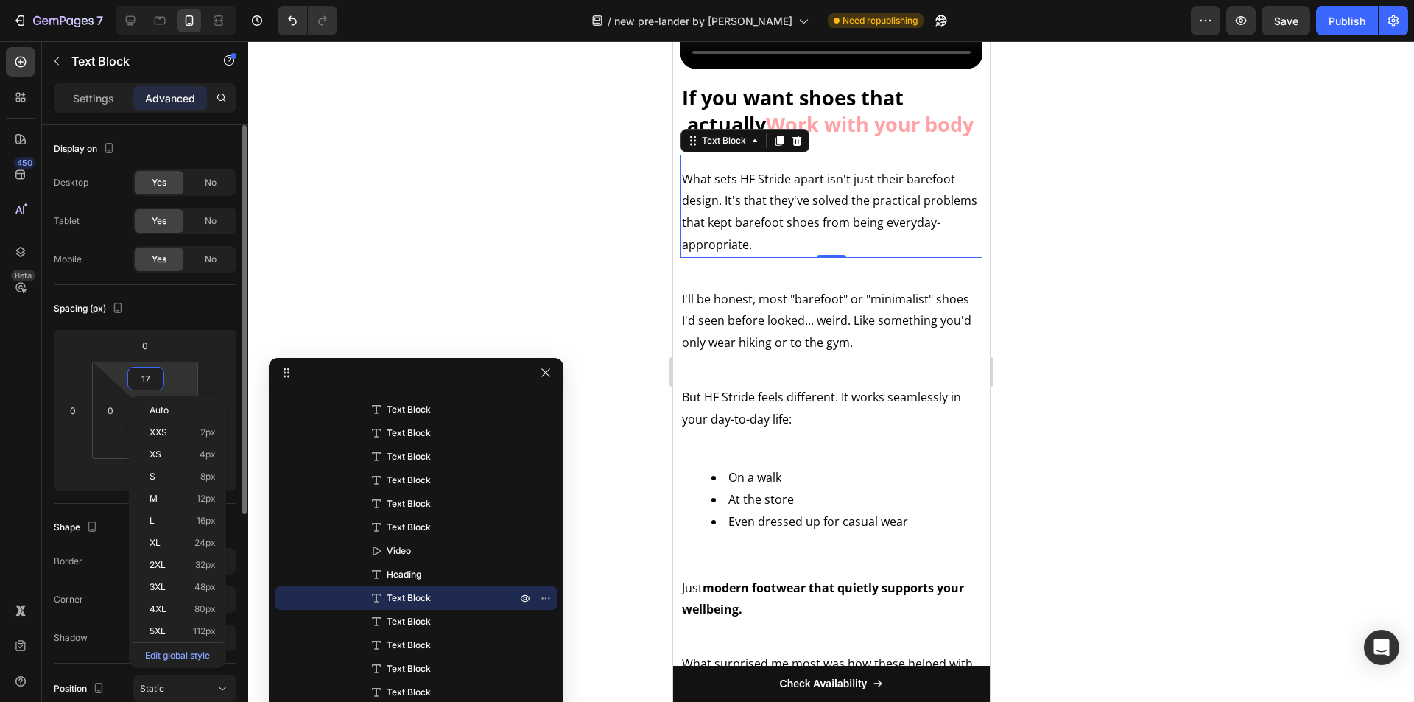
type input "16"
click at [798, 354] on p "I'll be honest, most "barefoot" or "minimalist" shoes I'd seen before looked...…" at bounding box center [830, 321] width 299 height 66
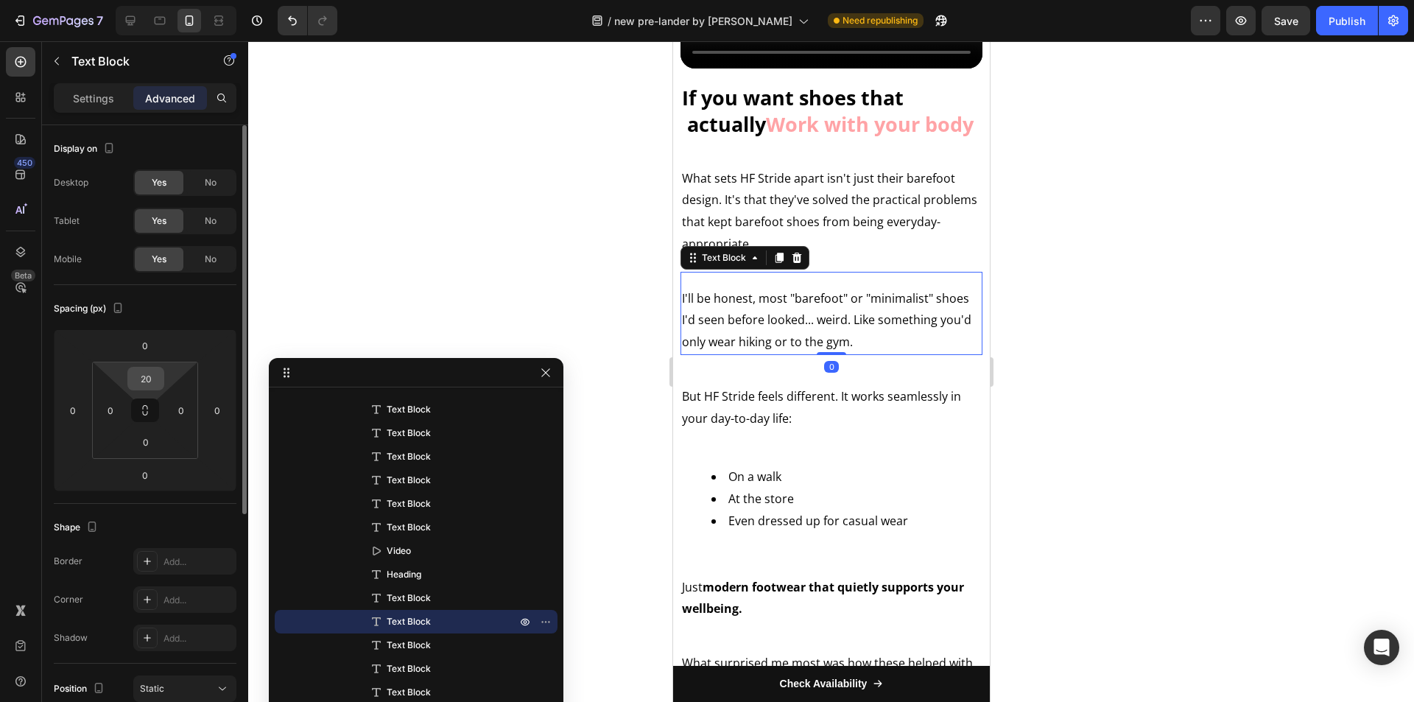
click at [151, 382] on input "20" at bounding box center [145, 379] width 29 height 22
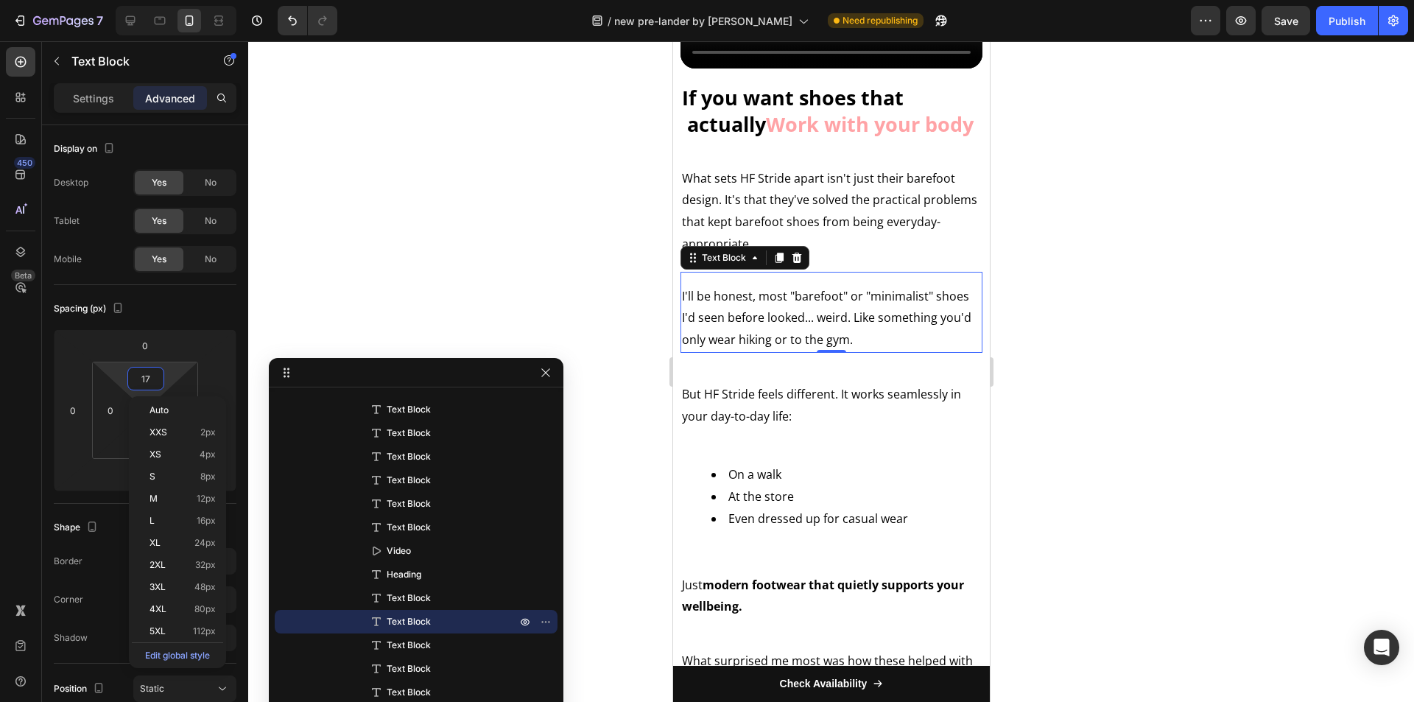
type input "16"
click at [781, 427] on p "But HF Stride feels different. It works seamlessly in your day-to-day life:" at bounding box center [830, 405] width 299 height 44
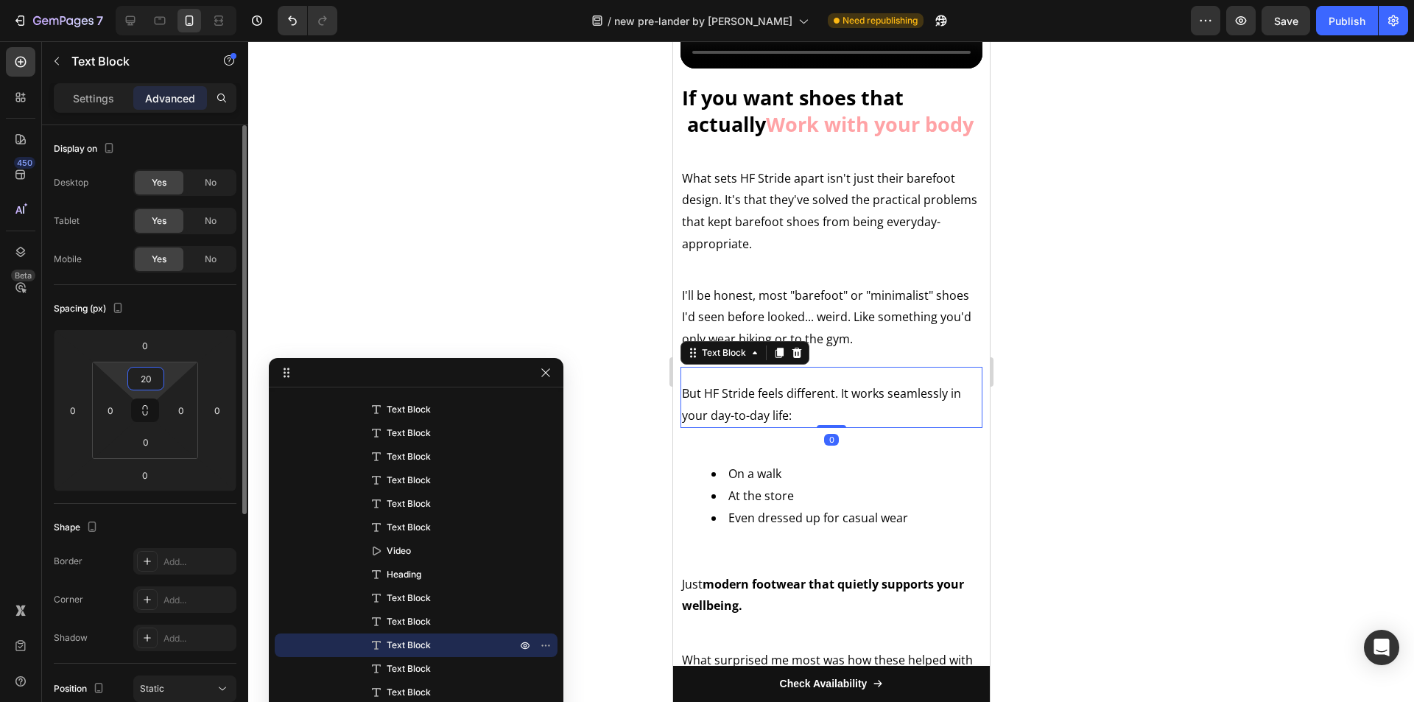
click at [135, 377] on input "20" at bounding box center [145, 379] width 29 height 22
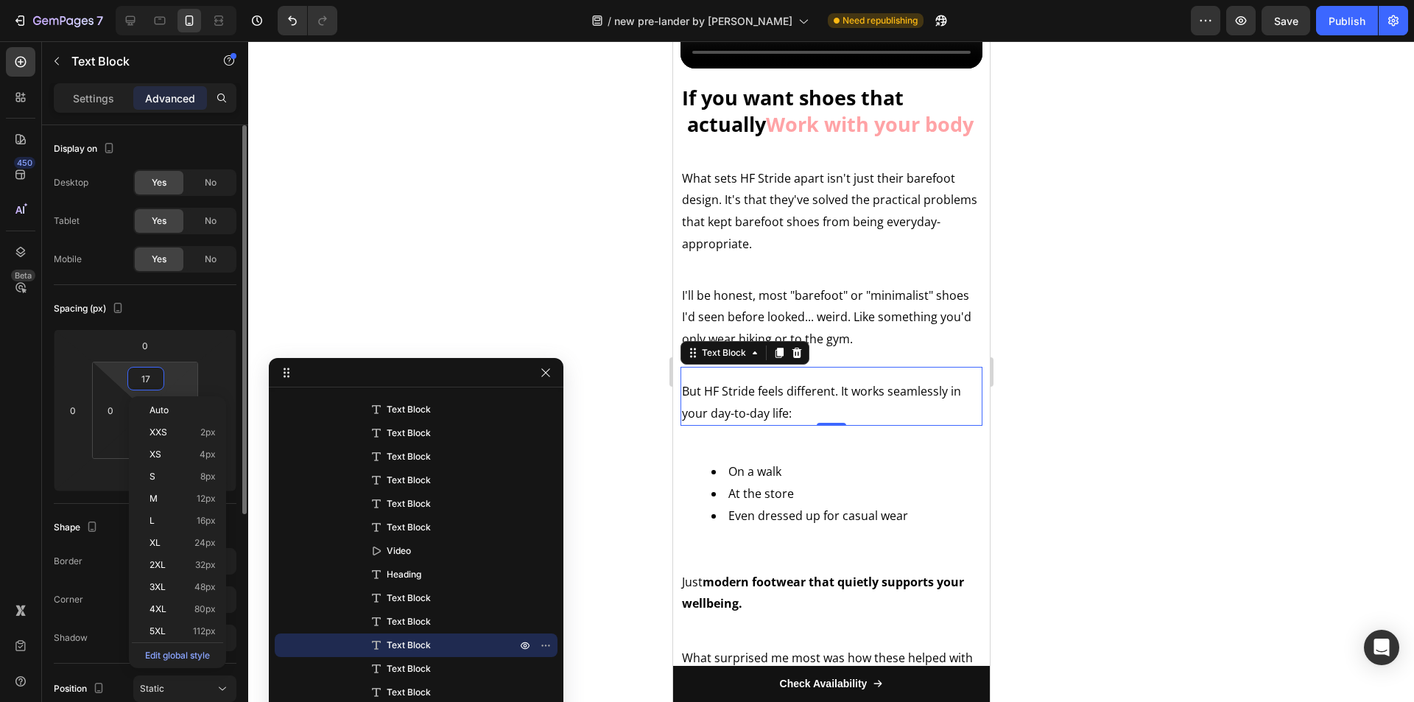
type input "16"
click at [806, 499] on div "On a walk At the store Even dressed up for casual wear" at bounding box center [831, 493] width 302 height 92
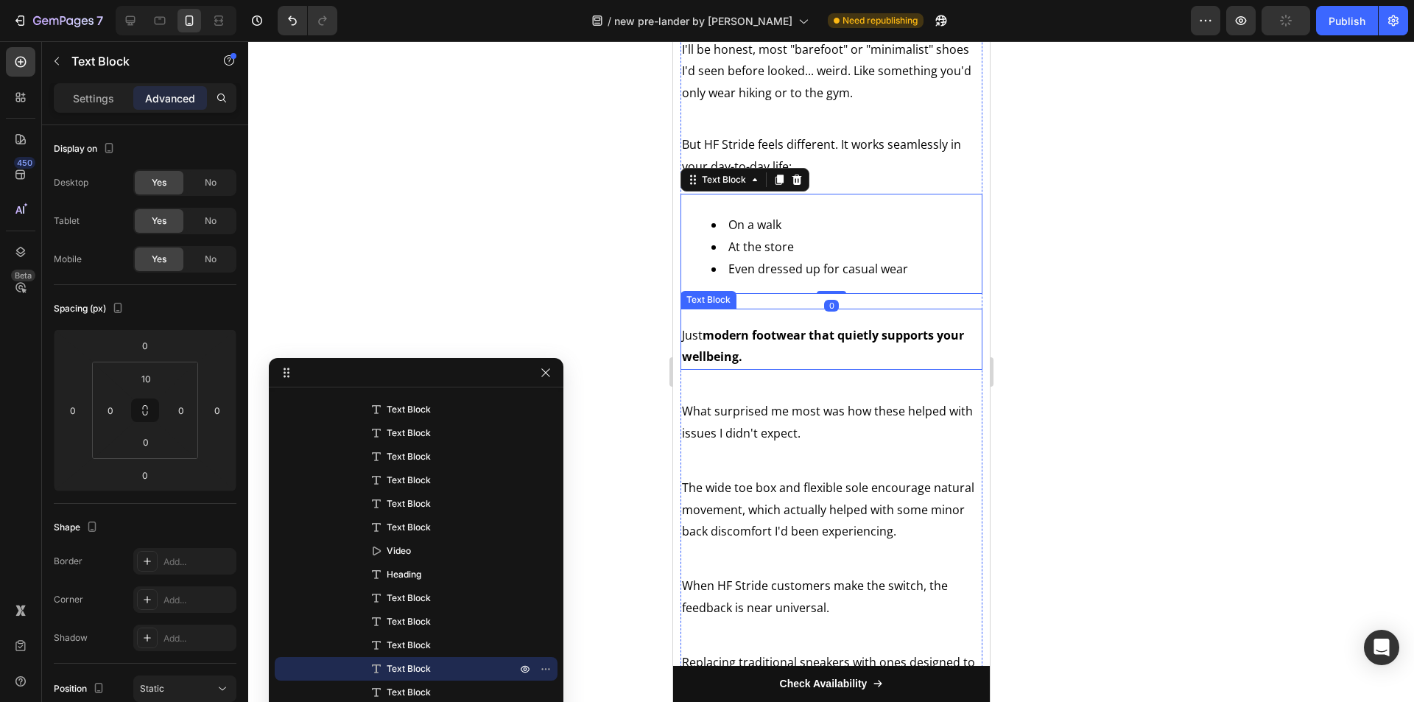
scroll to position [3904, 0]
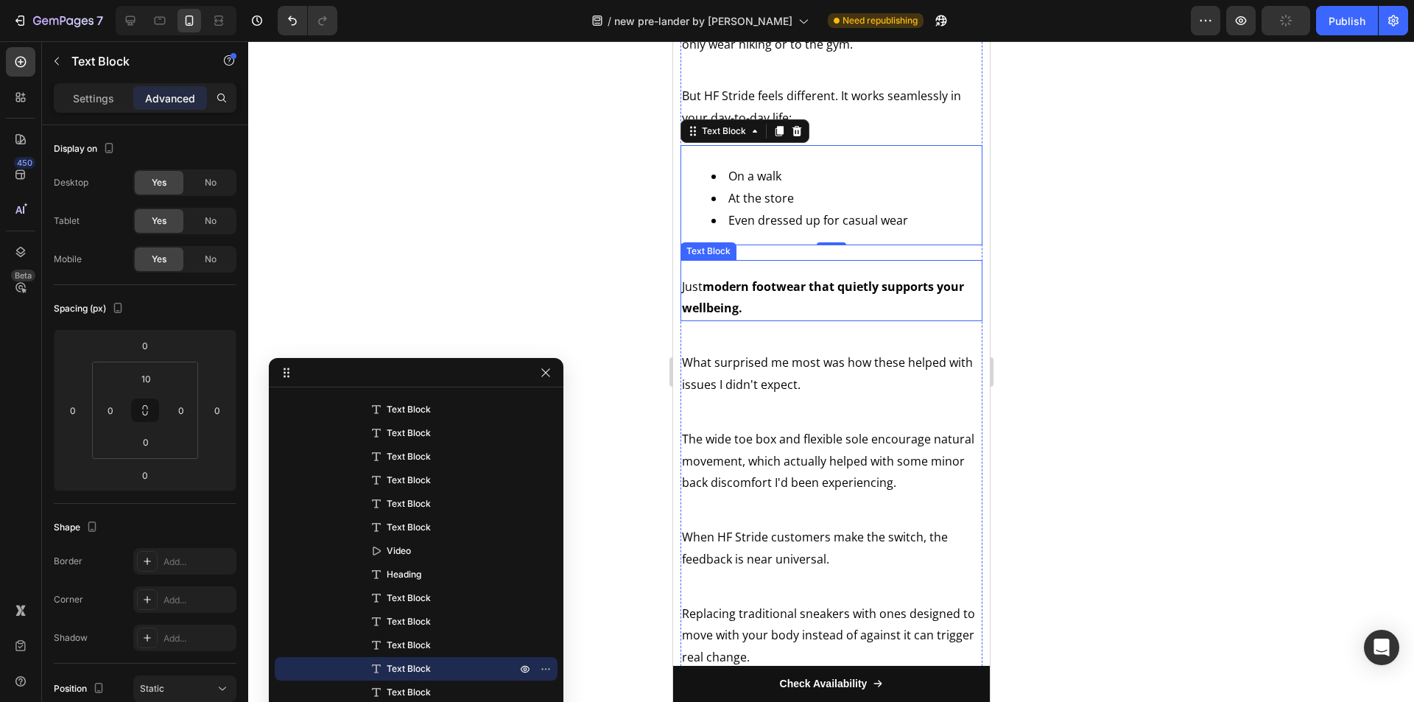
click at [765, 320] on p "Just modern footwear that quietly supports your wellbeing." at bounding box center [830, 298] width 299 height 44
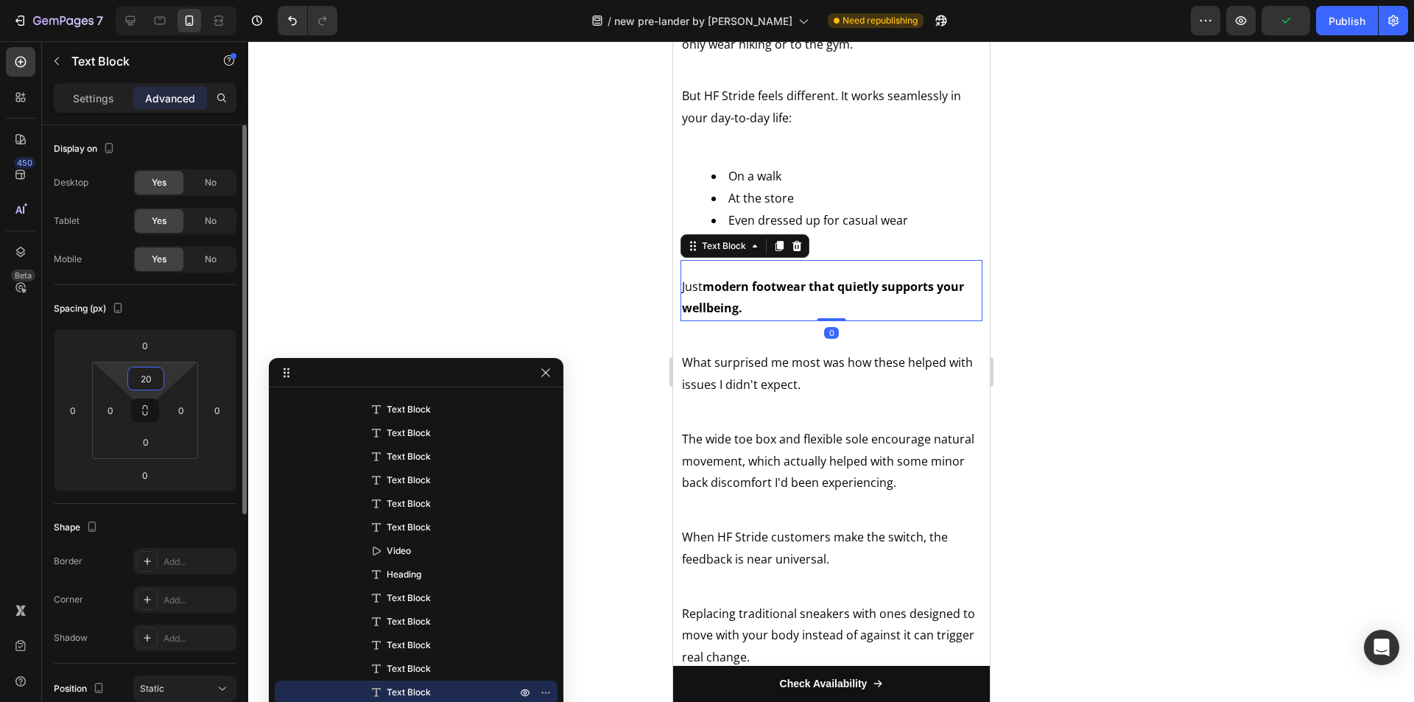
click at [154, 377] on input "20" at bounding box center [145, 379] width 29 height 22
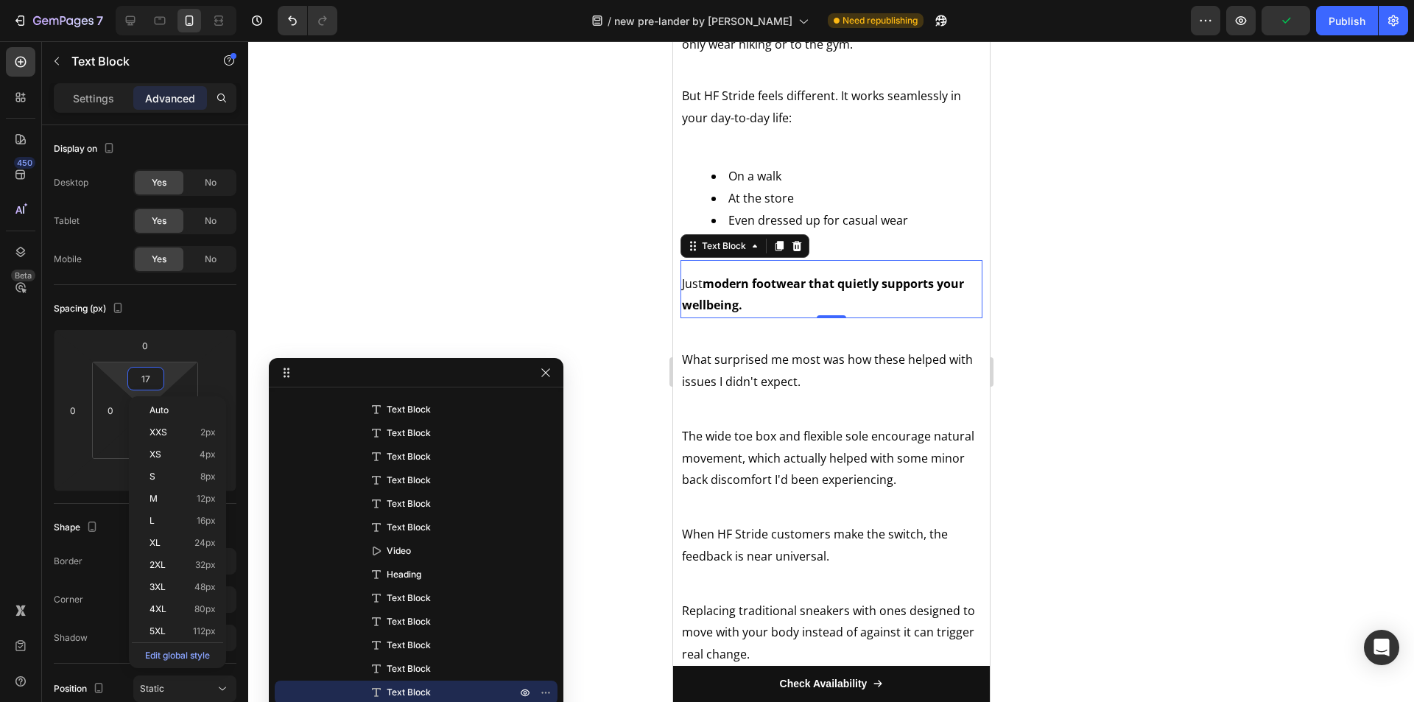
type input "16"
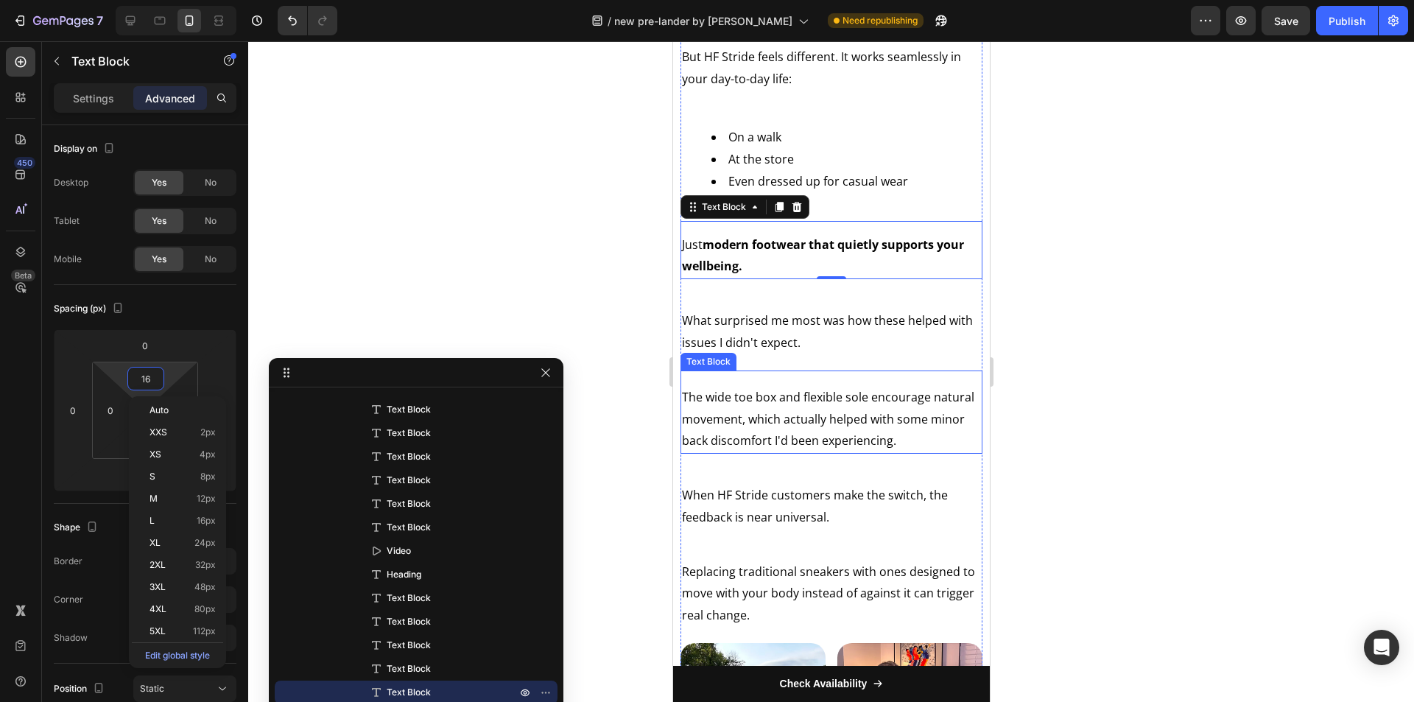
scroll to position [3977, 0]
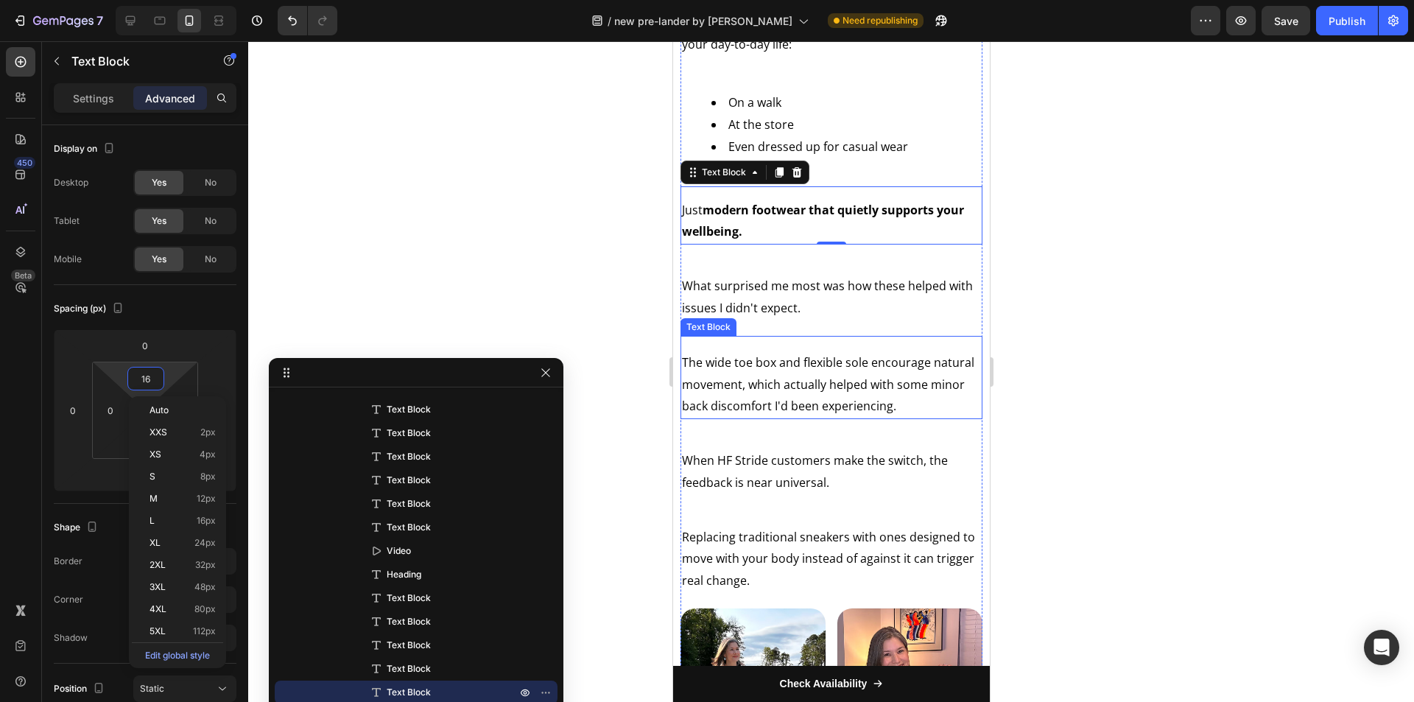
click at [755, 401] on div "The wide toe box and flexible sole encourage natural movement, which actually h…" at bounding box center [831, 377] width 302 height 83
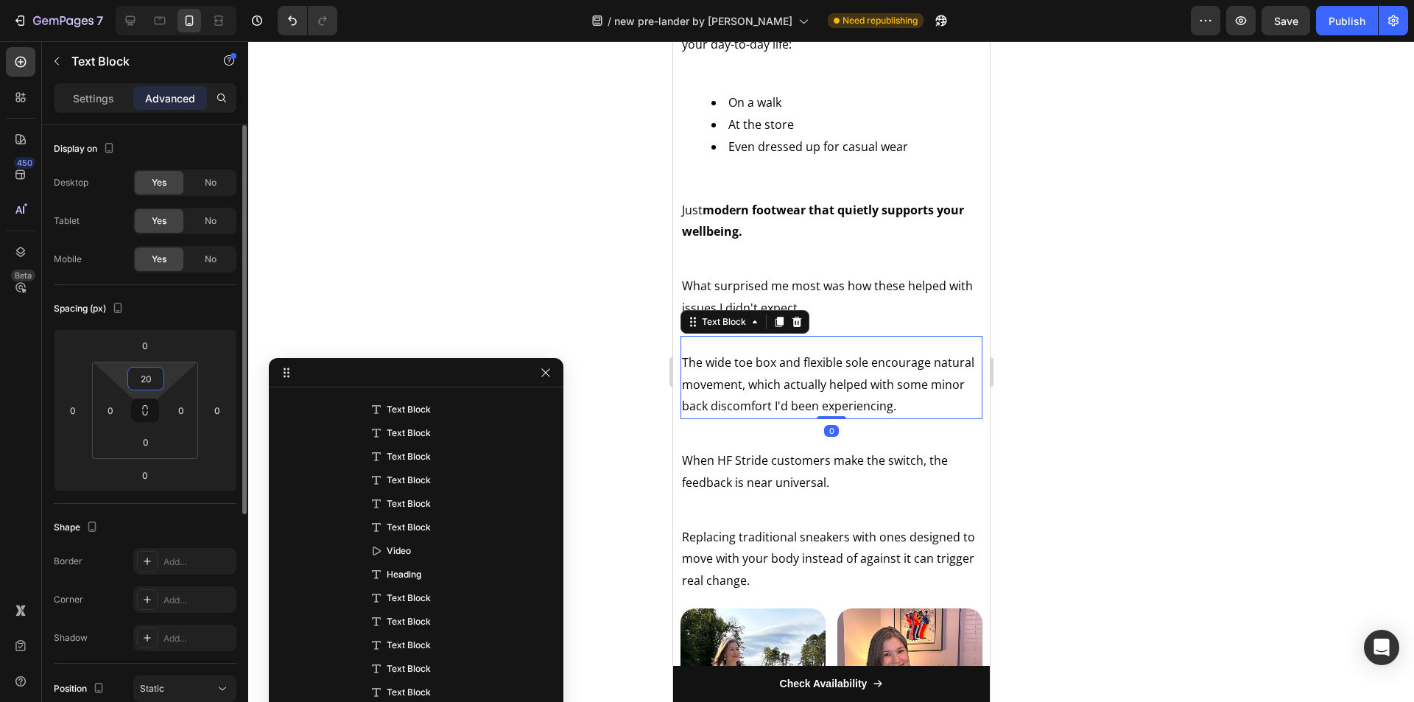
click at [141, 379] on input "20" at bounding box center [145, 379] width 29 height 22
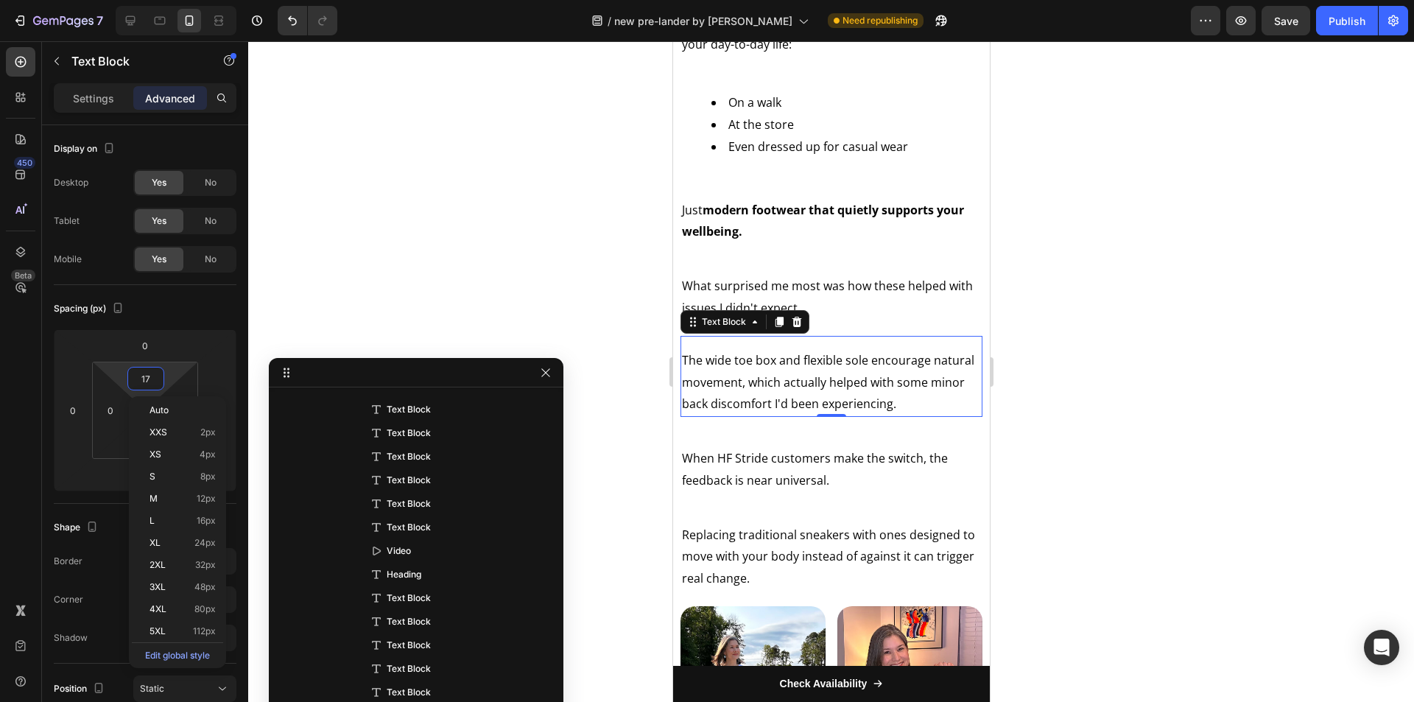
type input "16"
click at [854, 491] on p "When HF Stride customers make the switch, the feedback is near universal." at bounding box center [830, 469] width 299 height 44
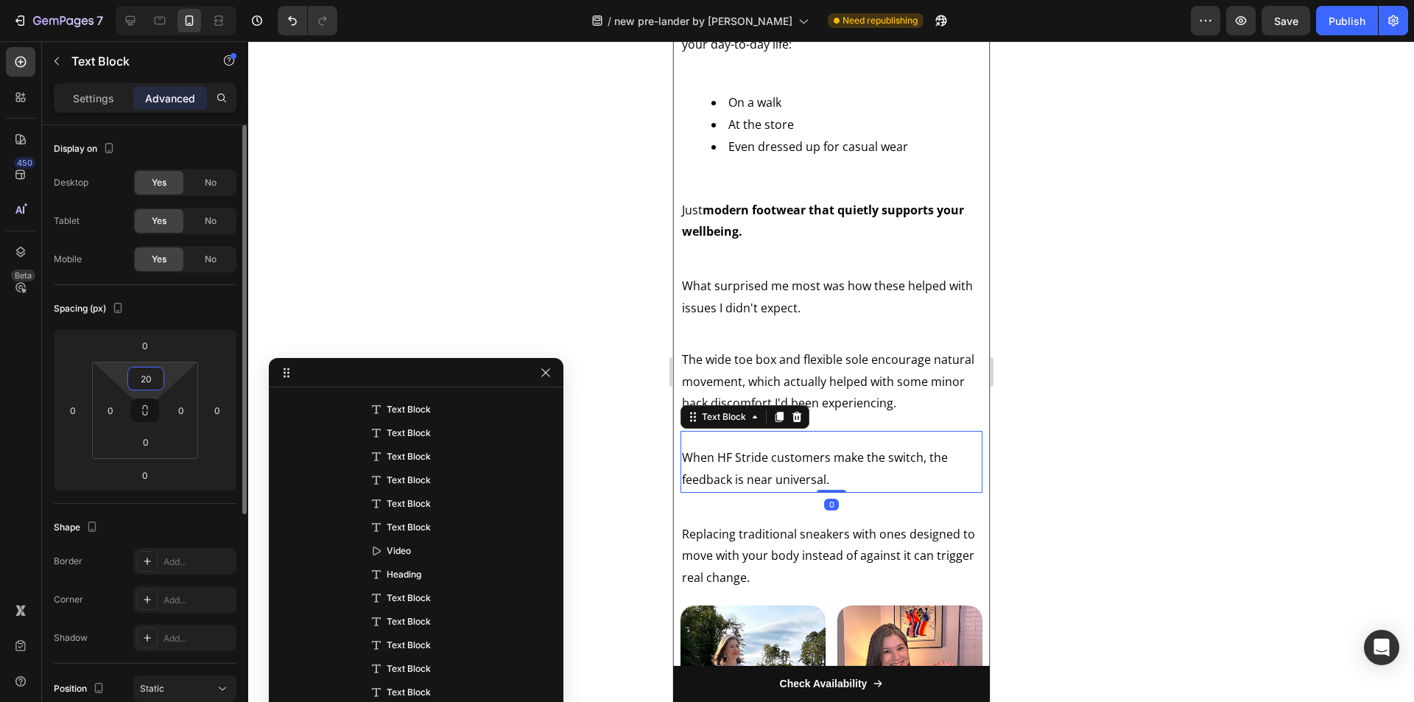
click at [158, 379] on input "20" at bounding box center [145, 379] width 29 height 22
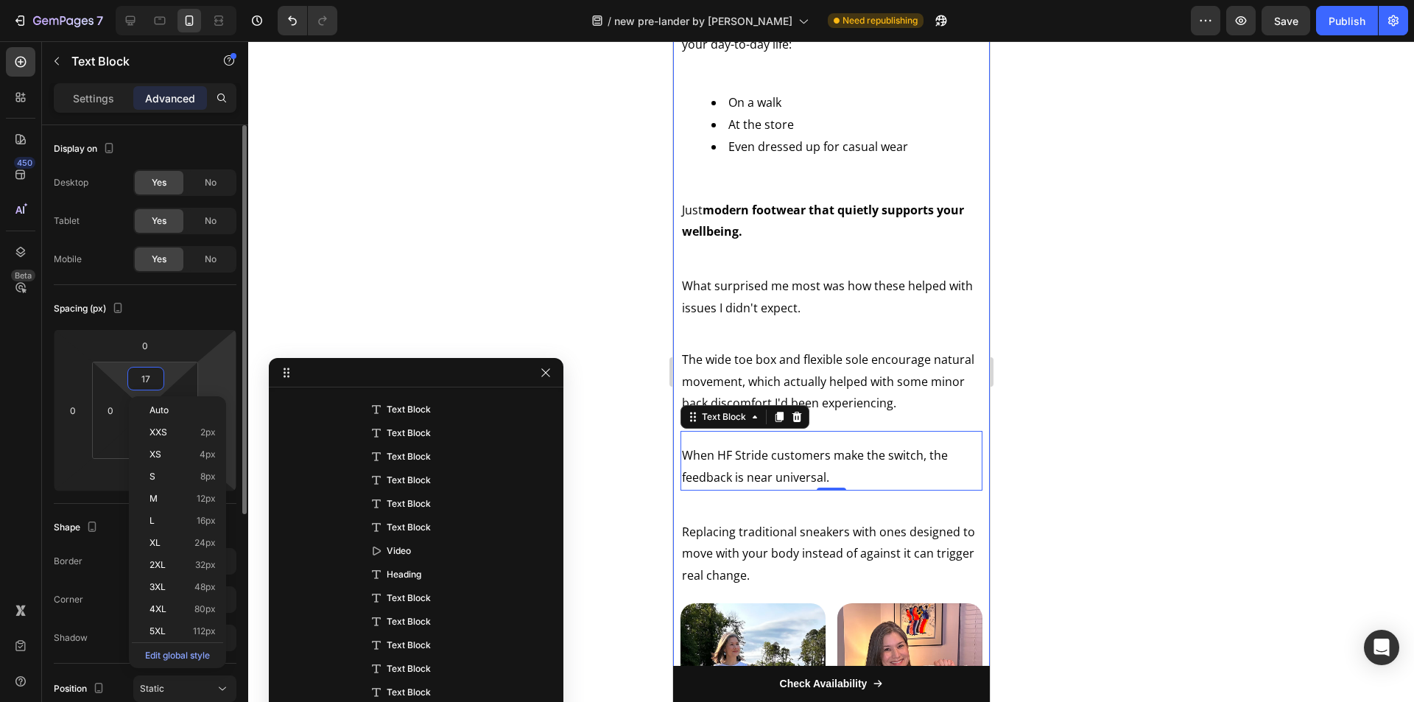
type input "16"
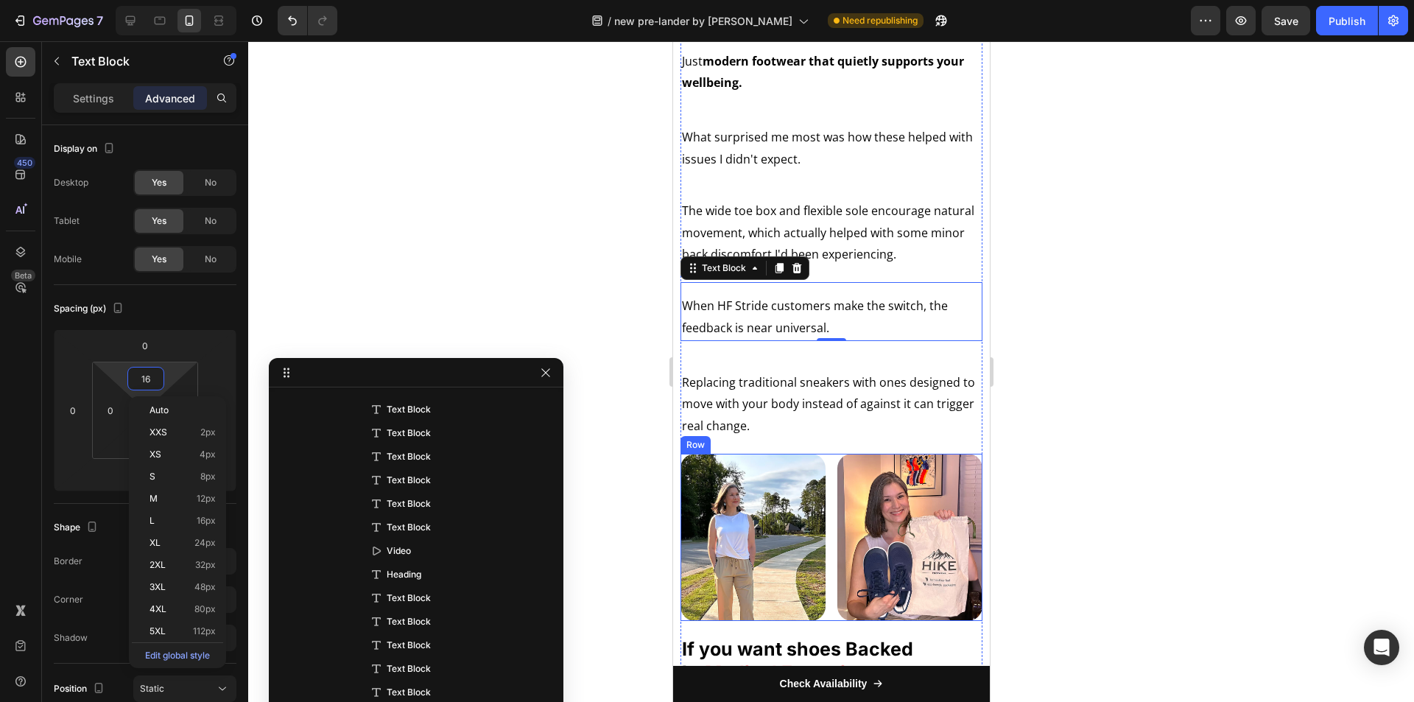
scroll to position [4198, 0]
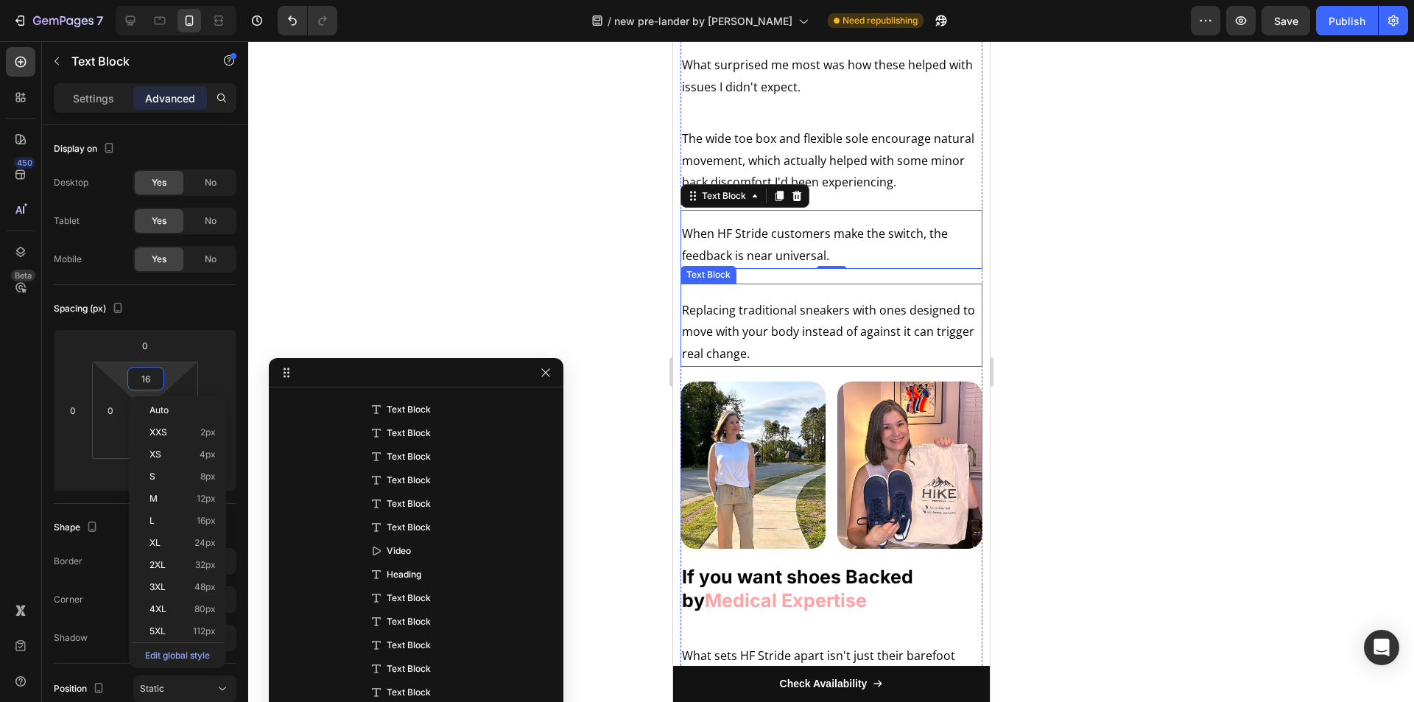
click at [728, 361] on p "Replacing traditional sneakers with ones designed to move with your body instea…" at bounding box center [830, 333] width 299 height 66
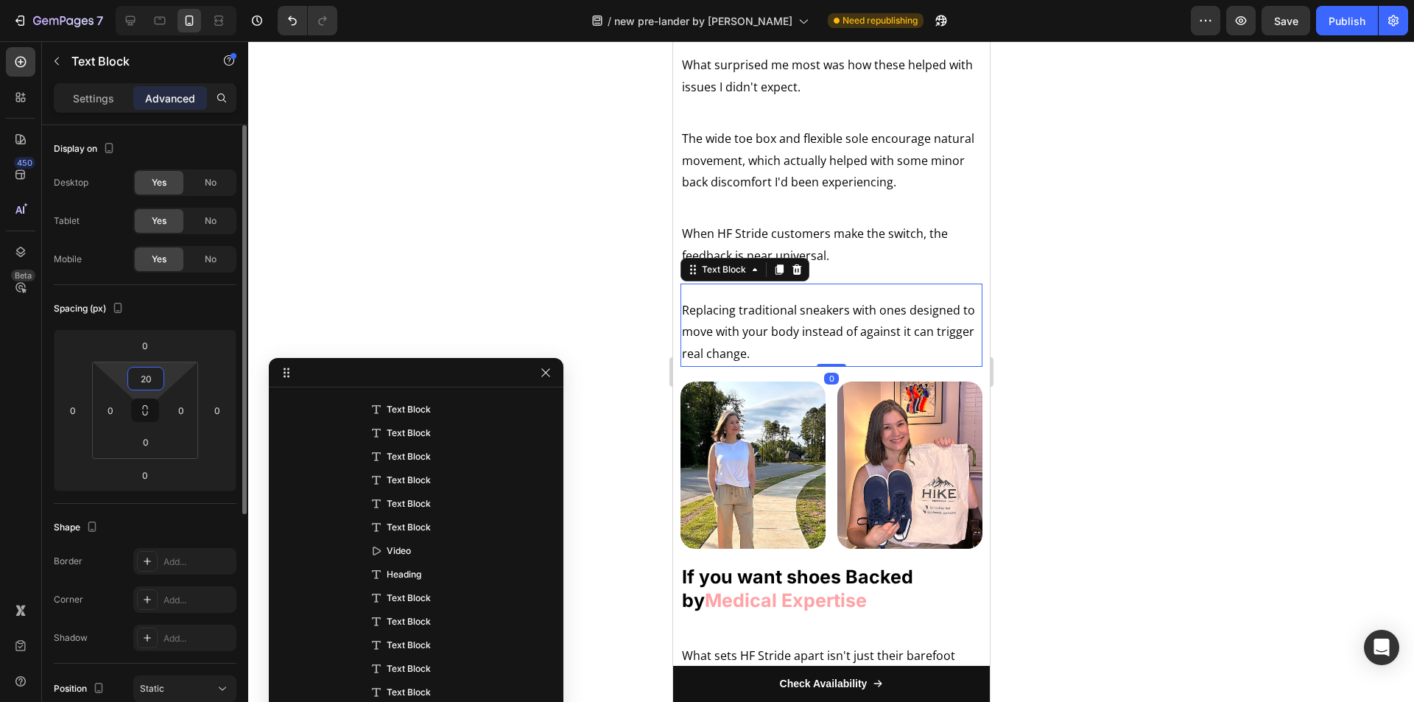
click at [144, 386] on input "20" at bounding box center [145, 379] width 29 height 22
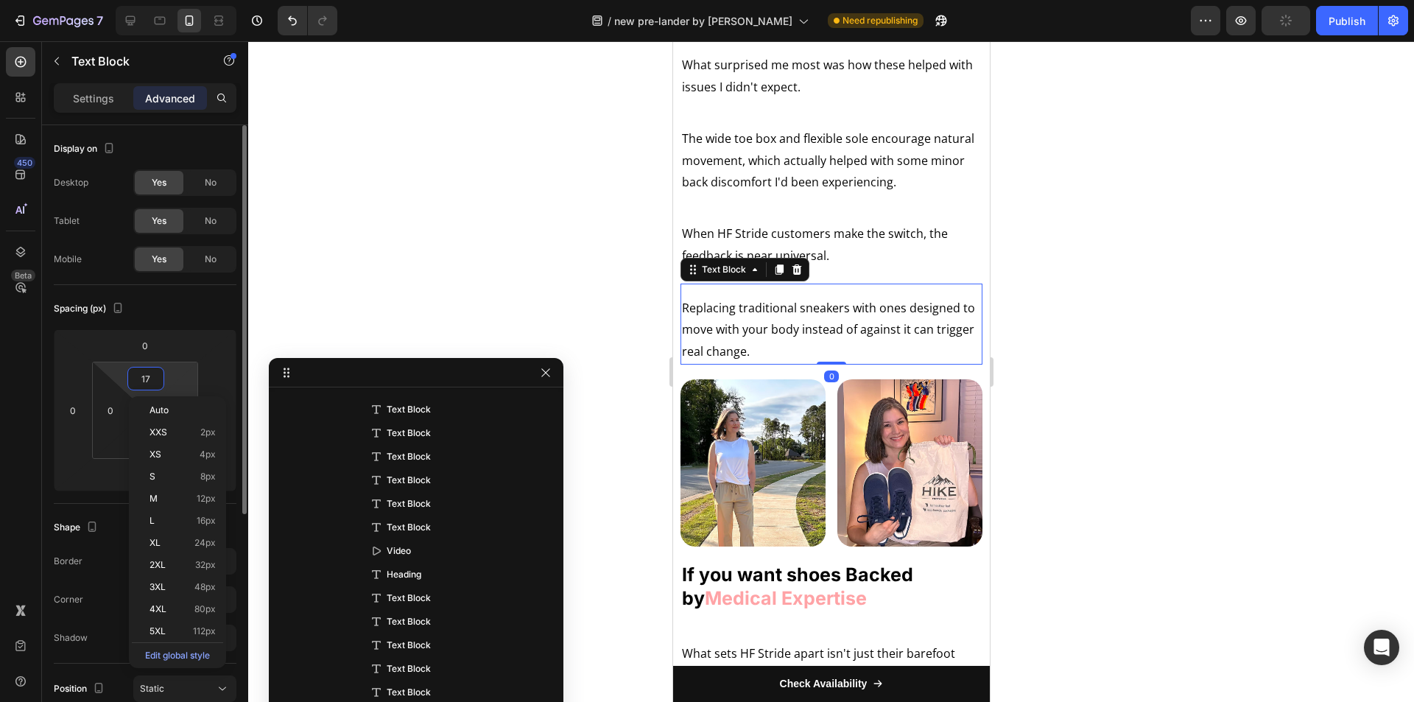
type input "16"
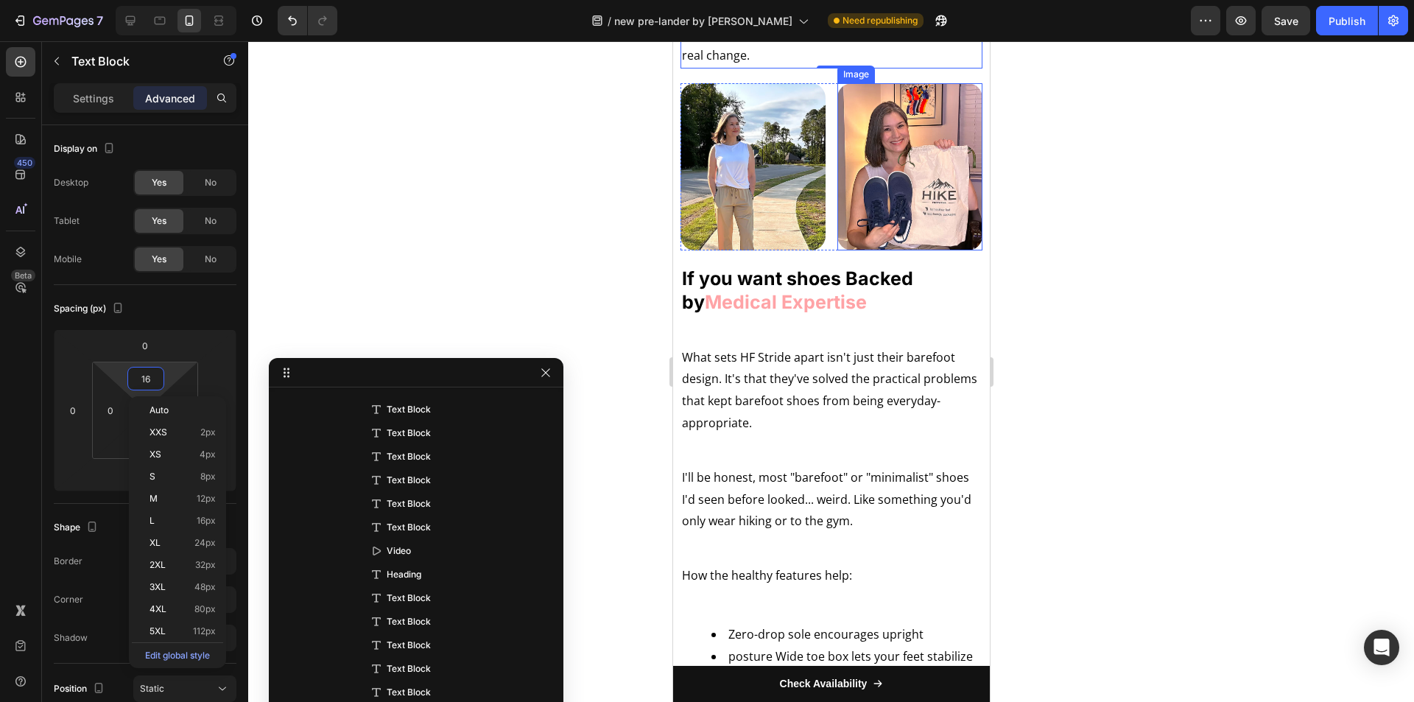
scroll to position [4567, 0]
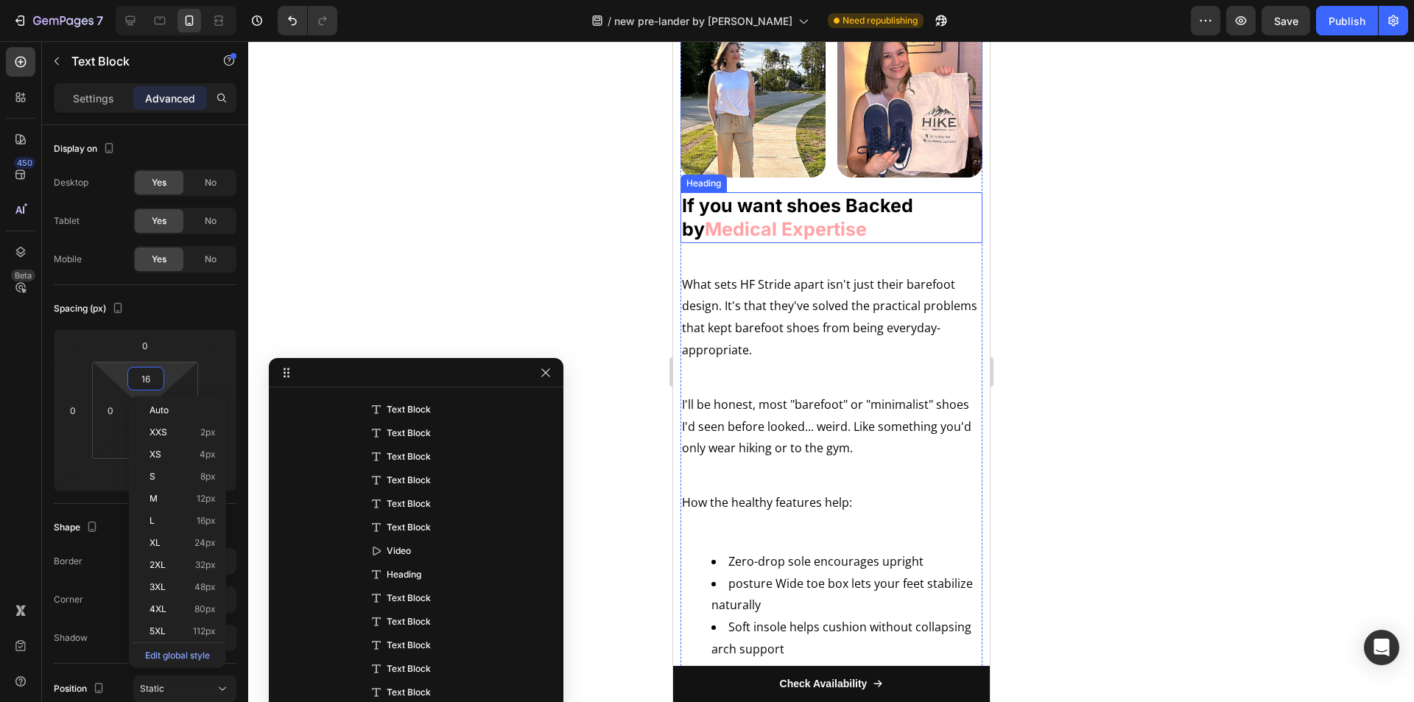
click at [801, 240] on strong "Medical Expertise" at bounding box center [785, 229] width 162 height 22
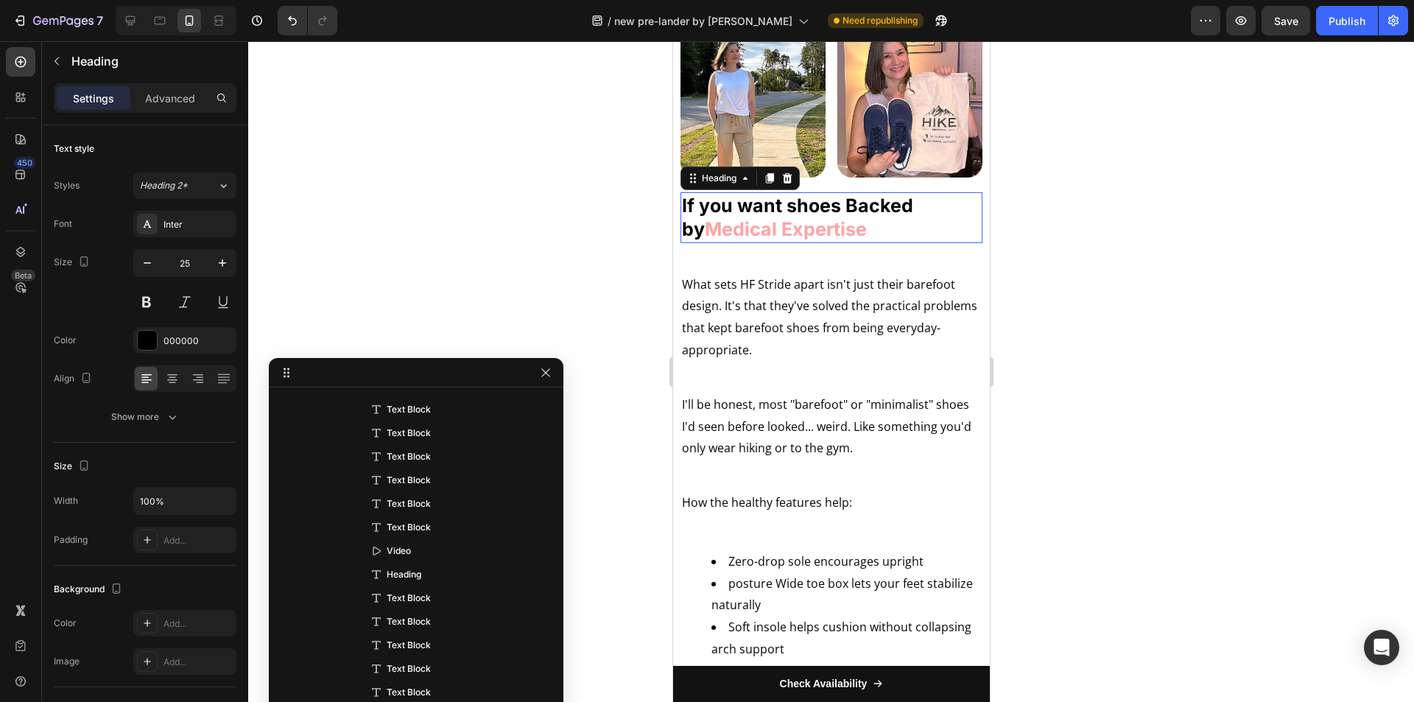
scroll to position [1822, 0]
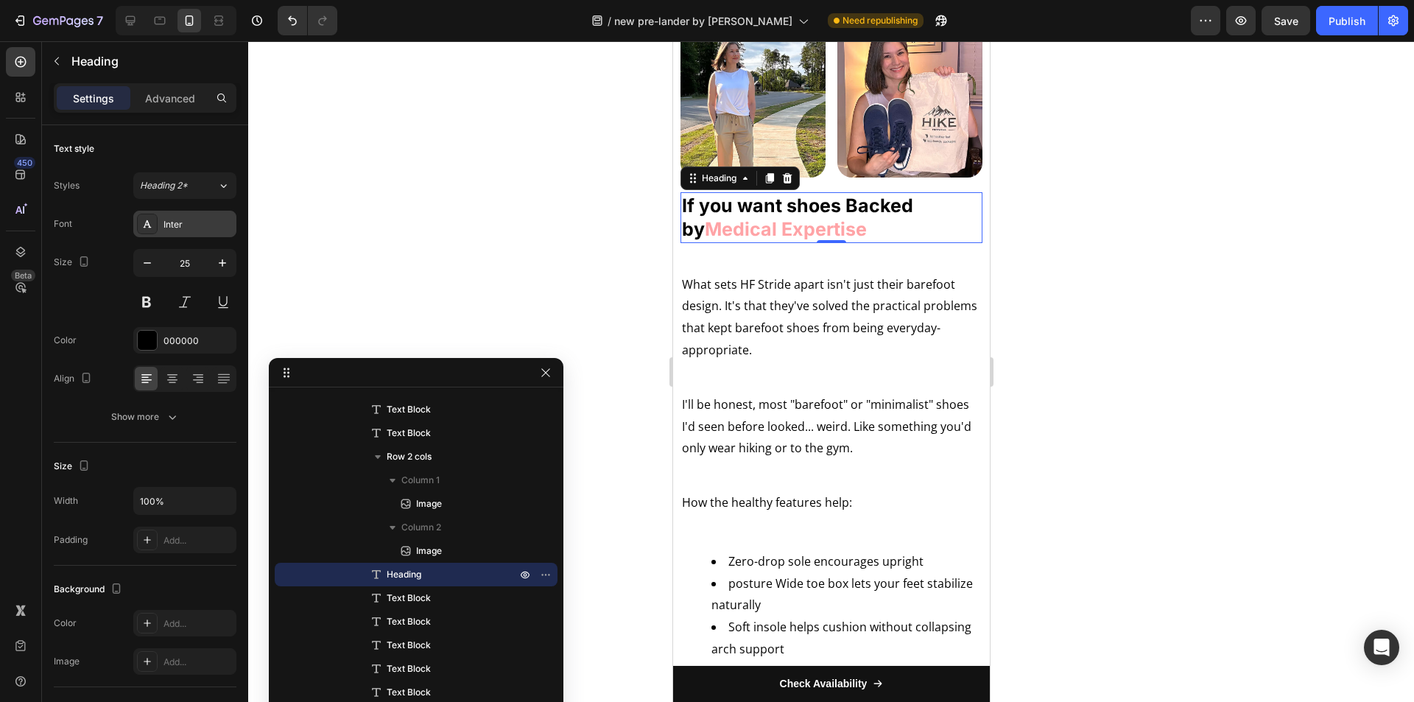
click at [186, 225] on div "Inter" at bounding box center [198, 224] width 69 height 13
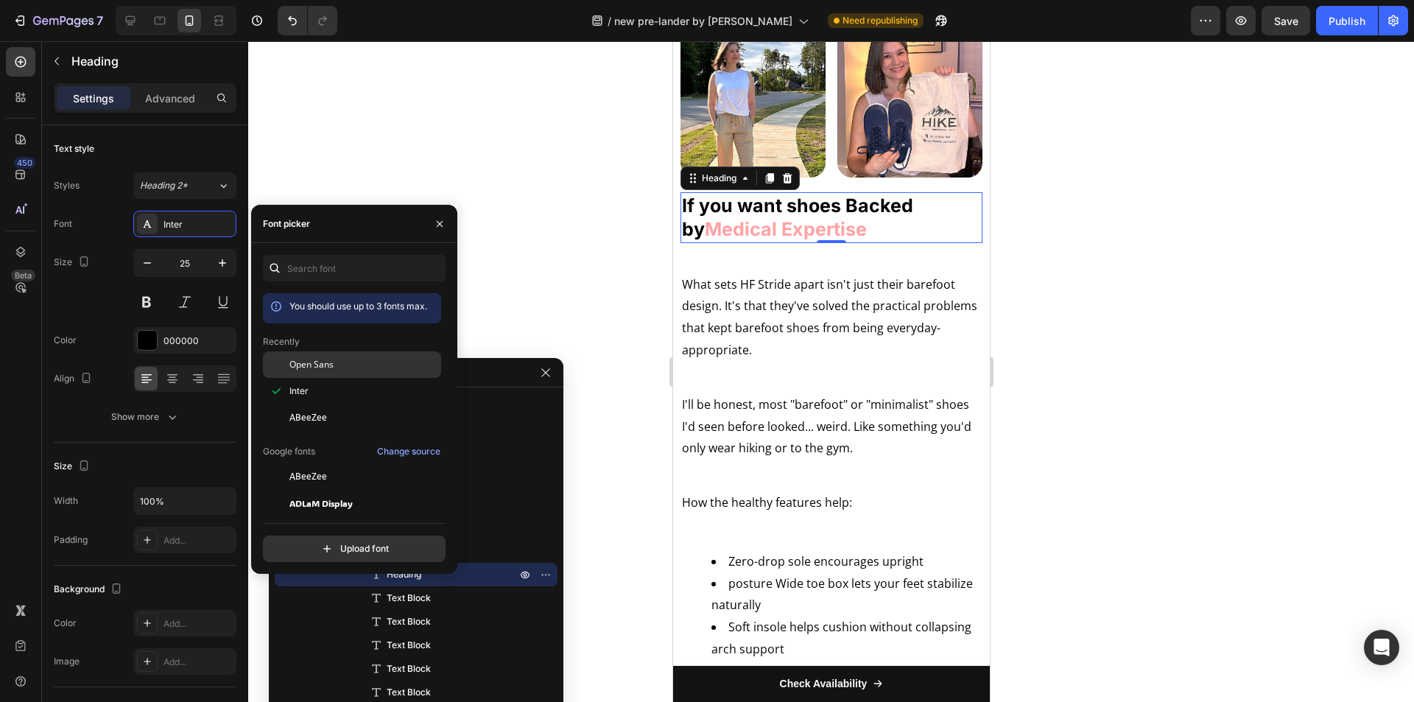
click at [310, 362] on span "Open Sans" at bounding box center [311, 364] width 44 height 13
click at [222, 258] on icon "button" at bounding box center [222, 263] width 15 height 15
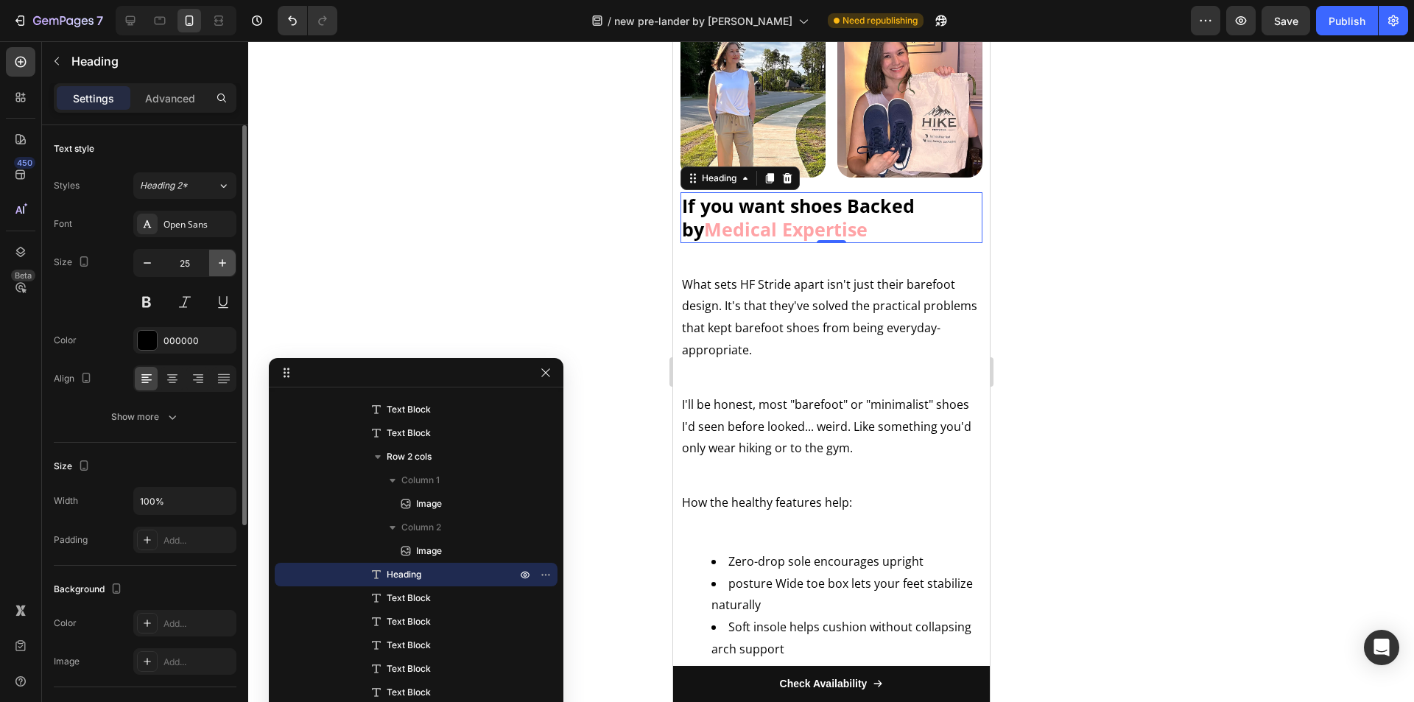
click at [222, 258] on icon "button" at bounding box center [222, 263] width 15 height 15
type input "27"
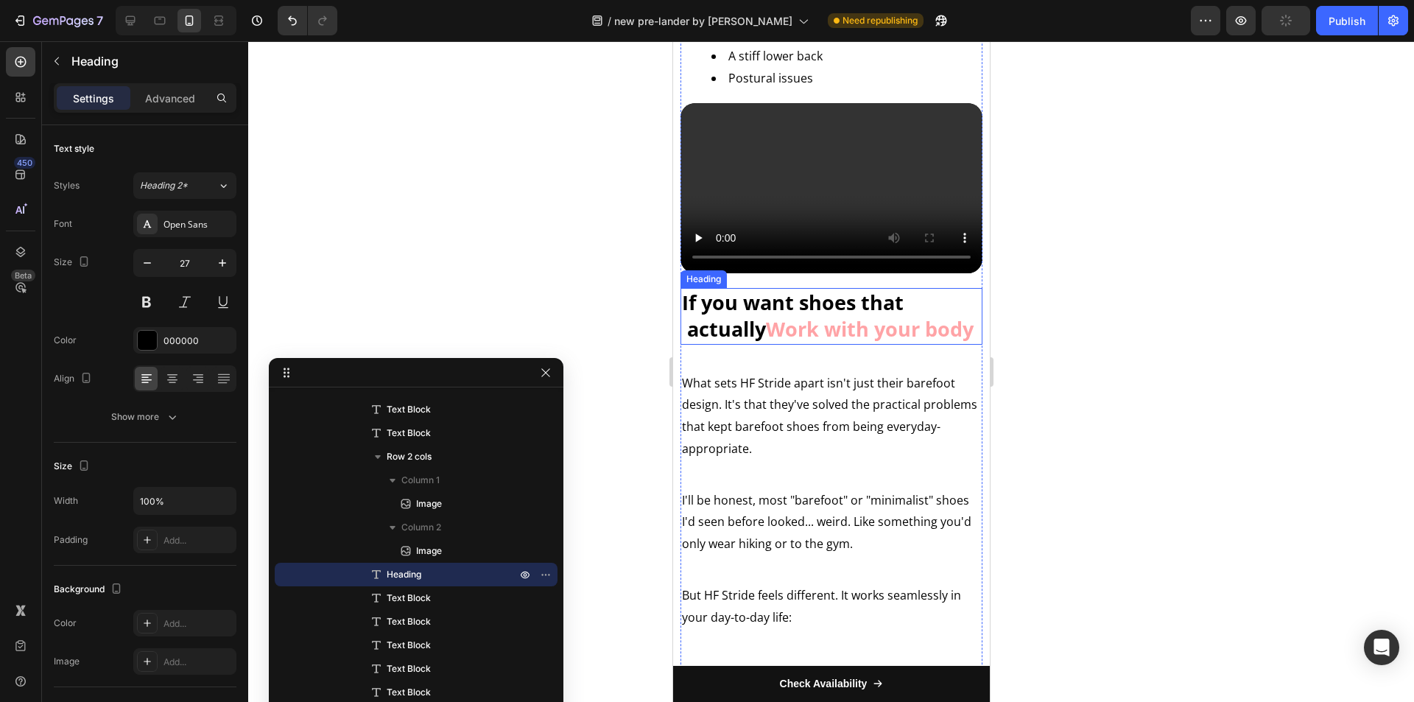
scroll to position [3388, 0]
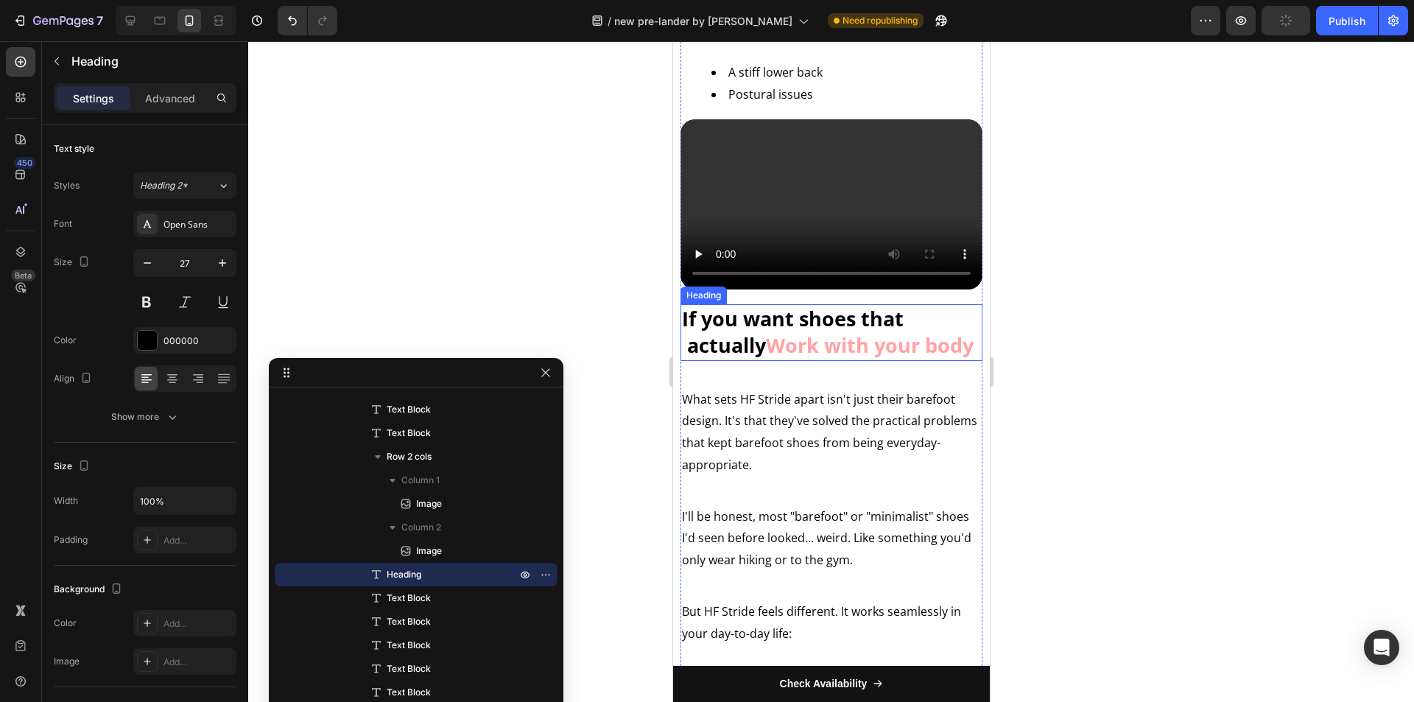
click at [781, 359] on strong "Work with your body" at bounding box center [869, 344] width 208 height 27
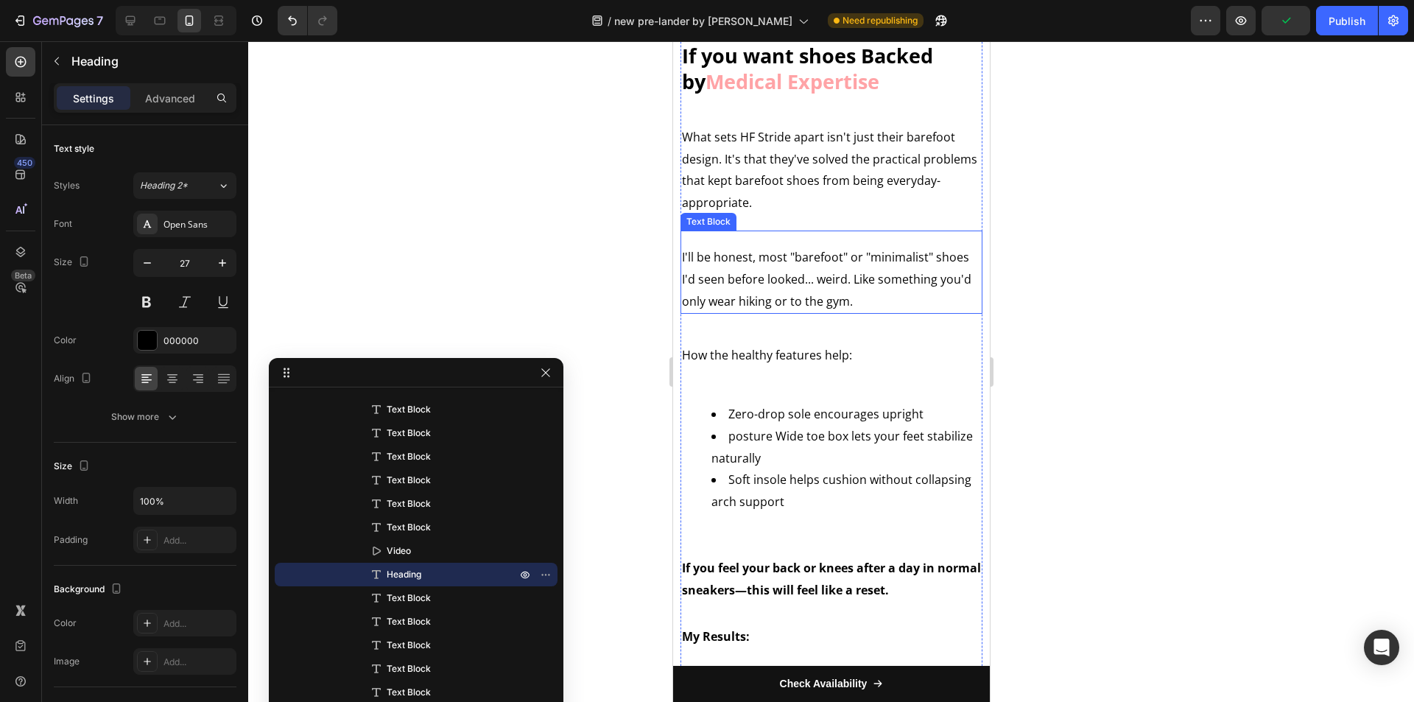
scroll to position [4640, 0]
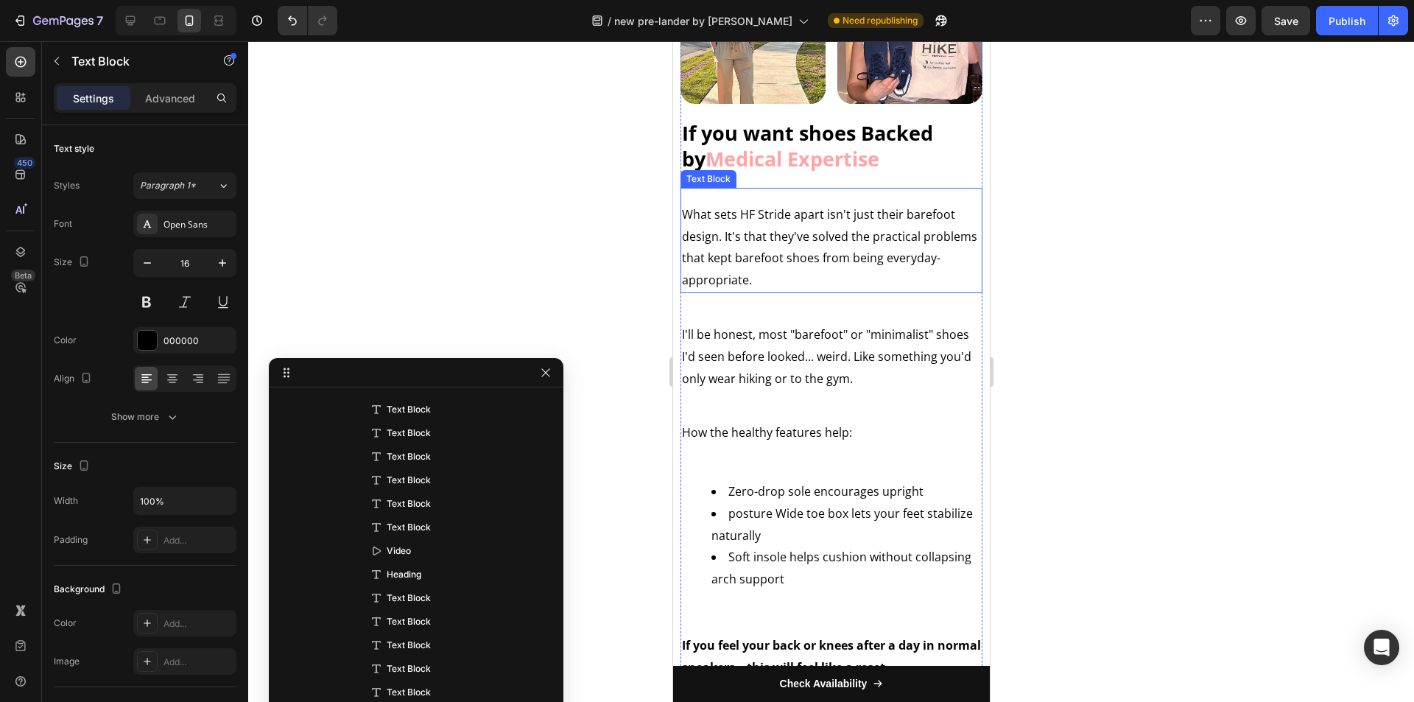
click at [805, 292] on p "What sets HF Stride apart isn't just their barefoot design. It's that they've s…" at bounding box center [830, 248] width 299 height 88
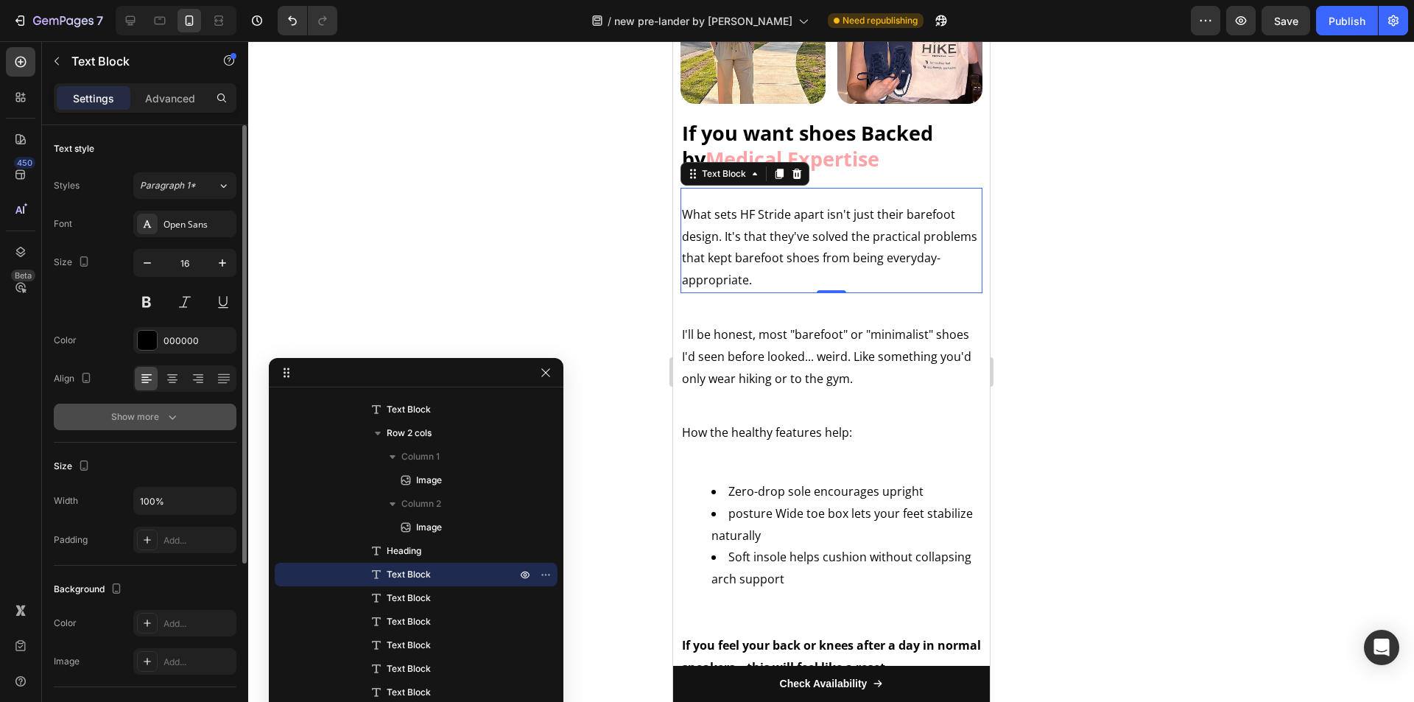
click at [169, 408] on button "Show more" at bounding box center [145, 417] width 183 height 27
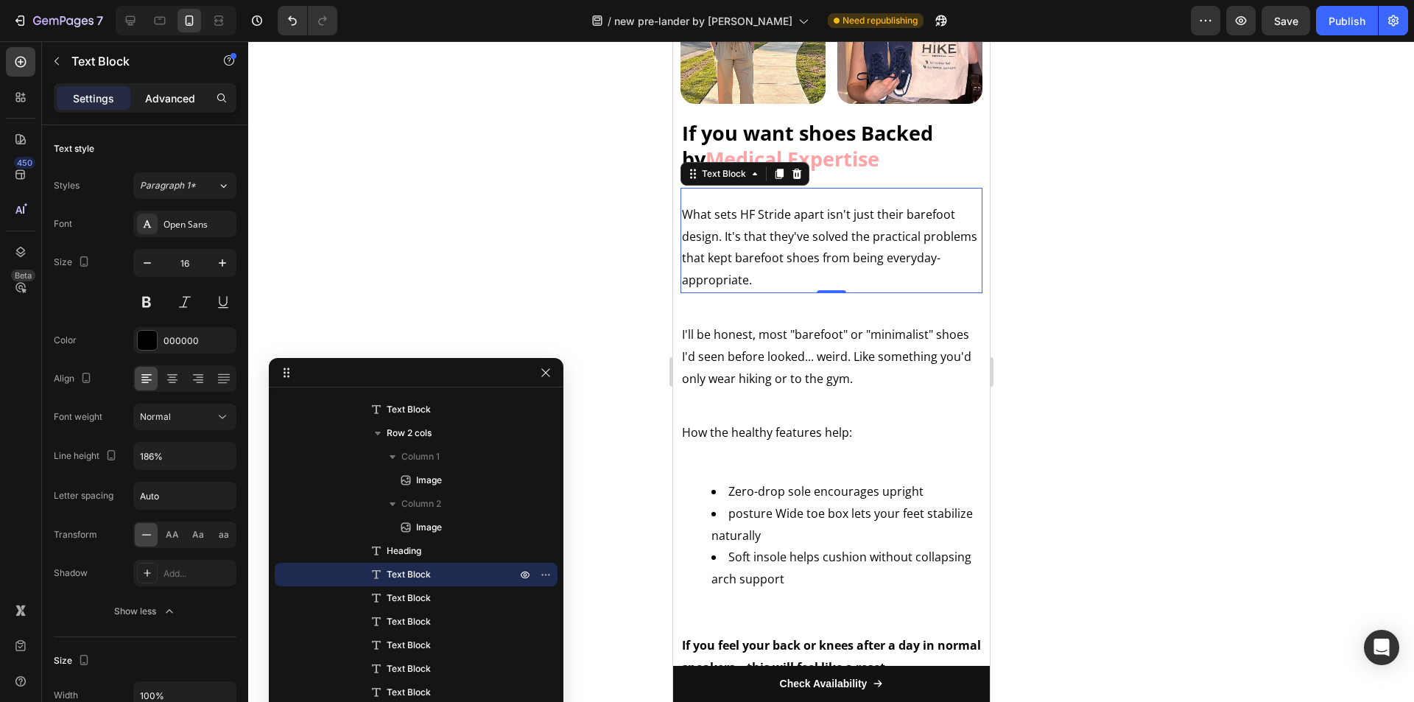
click at [164, 96] on p "Advanced" at bounding box center [170, 98] width 50 height 15
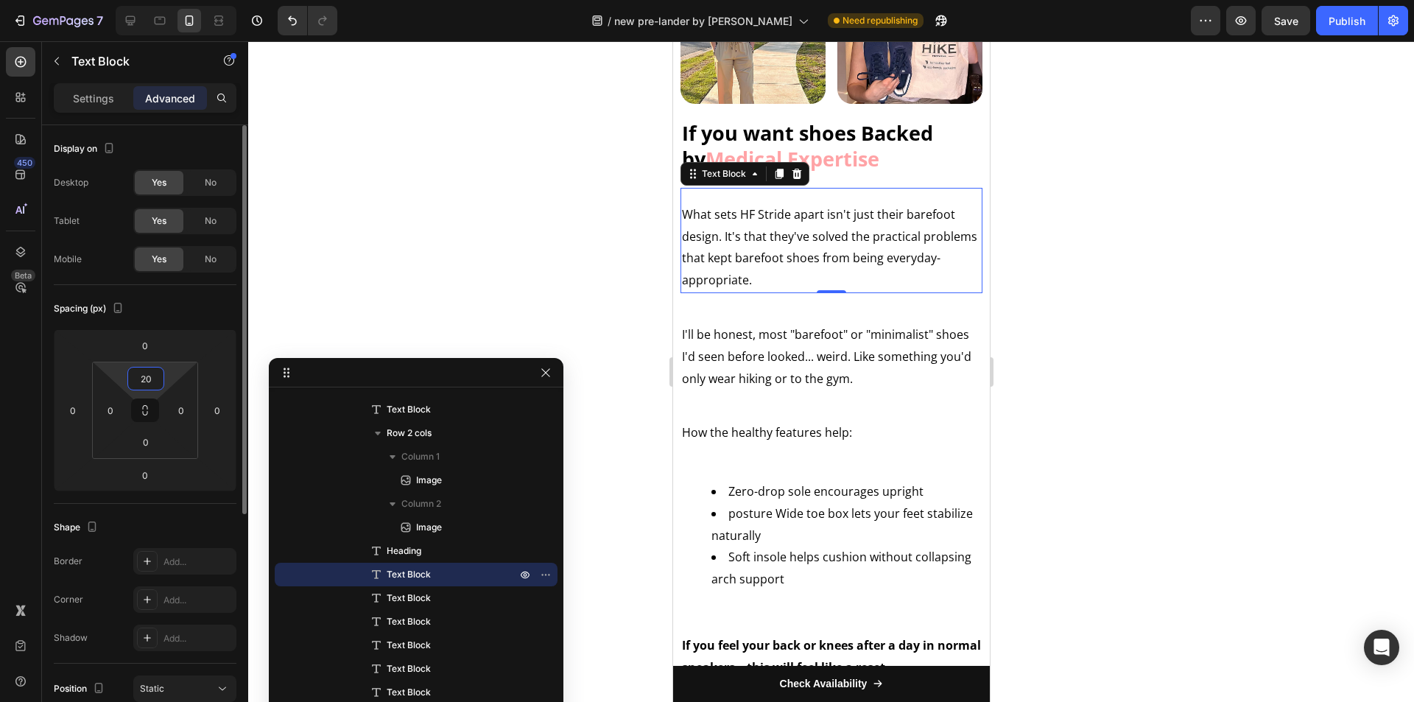
click at [141, 384] on input "20" at bounding box center [145, 379] width 29 height 22
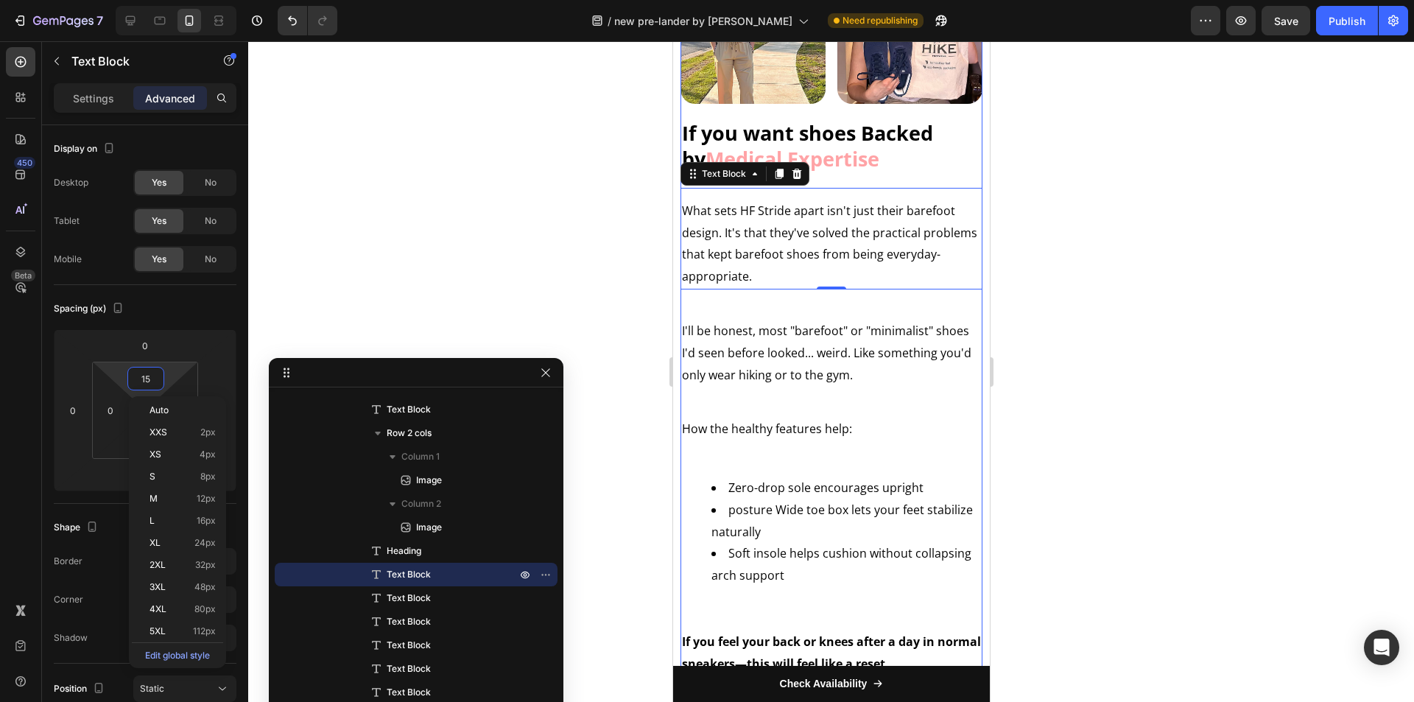
type input "16"
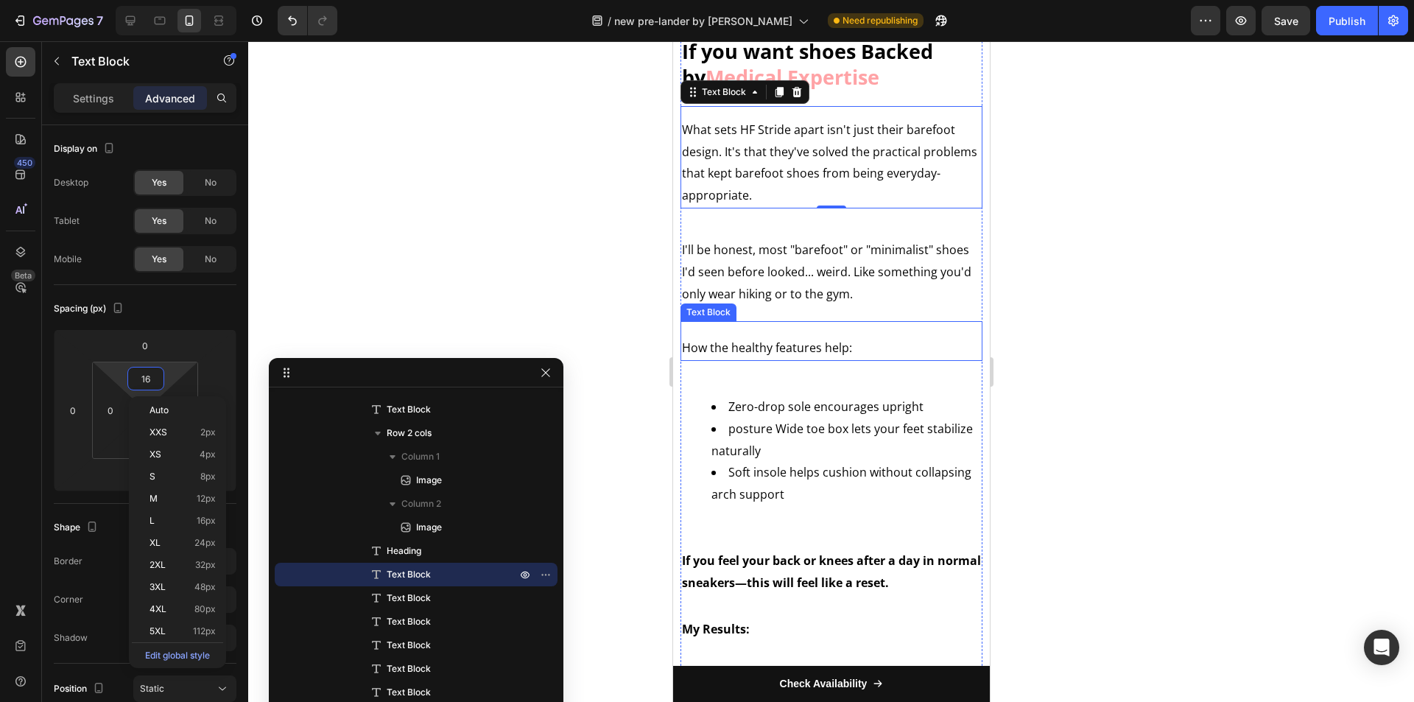
scroll to position [4861, 0]
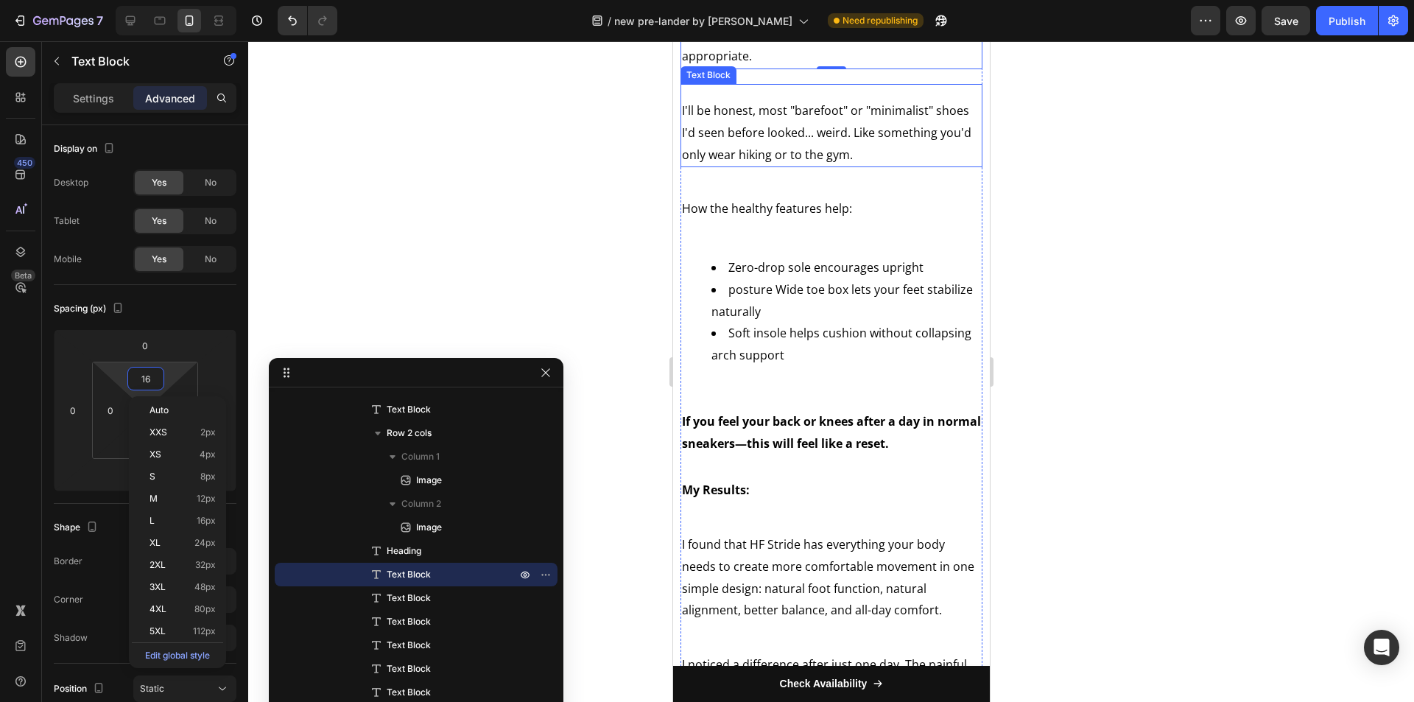
click at [779, 166] on p "I'll be honest, most "barefoot" or "minimalist" shoes I'd seen before looked...…" at bounding box center [830, 133] width 299 height 66
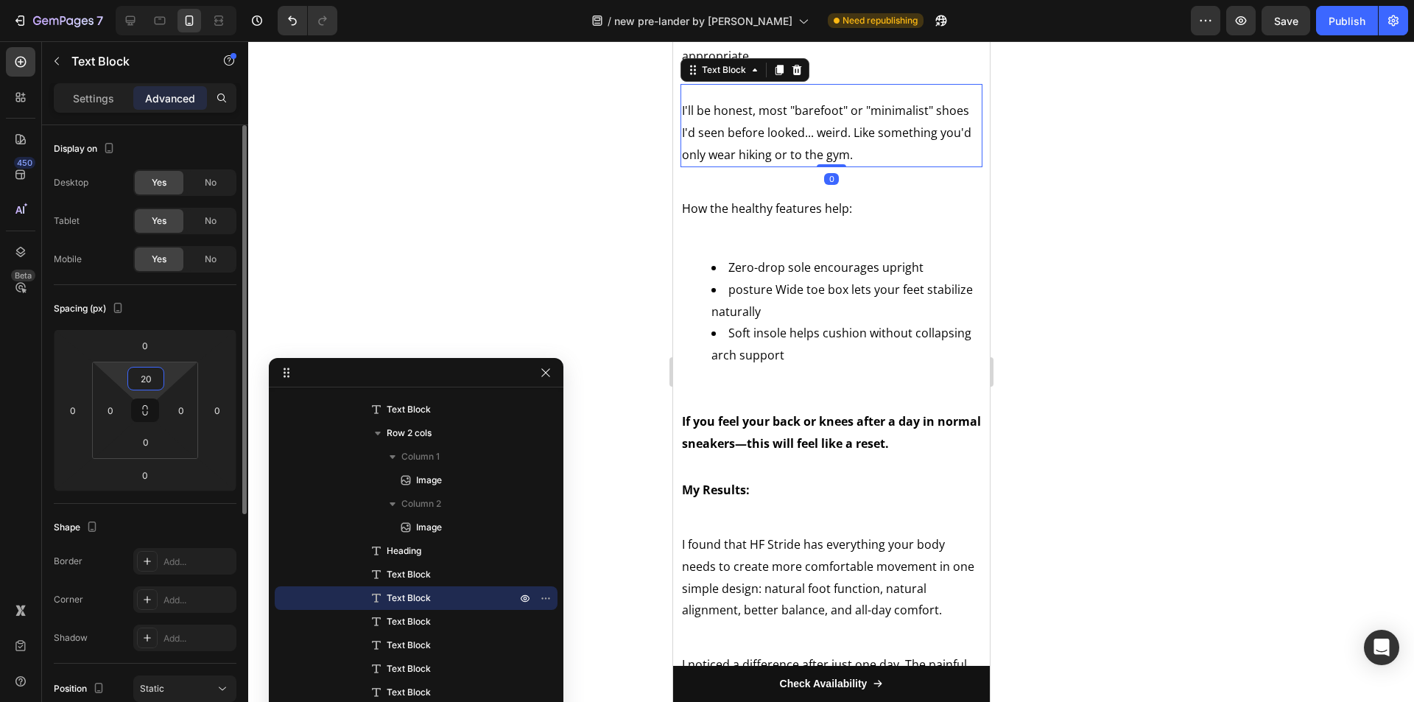
click at [159, 379] on input "20" at bounding box center [145, 379] width 29 height 22
type input "16"
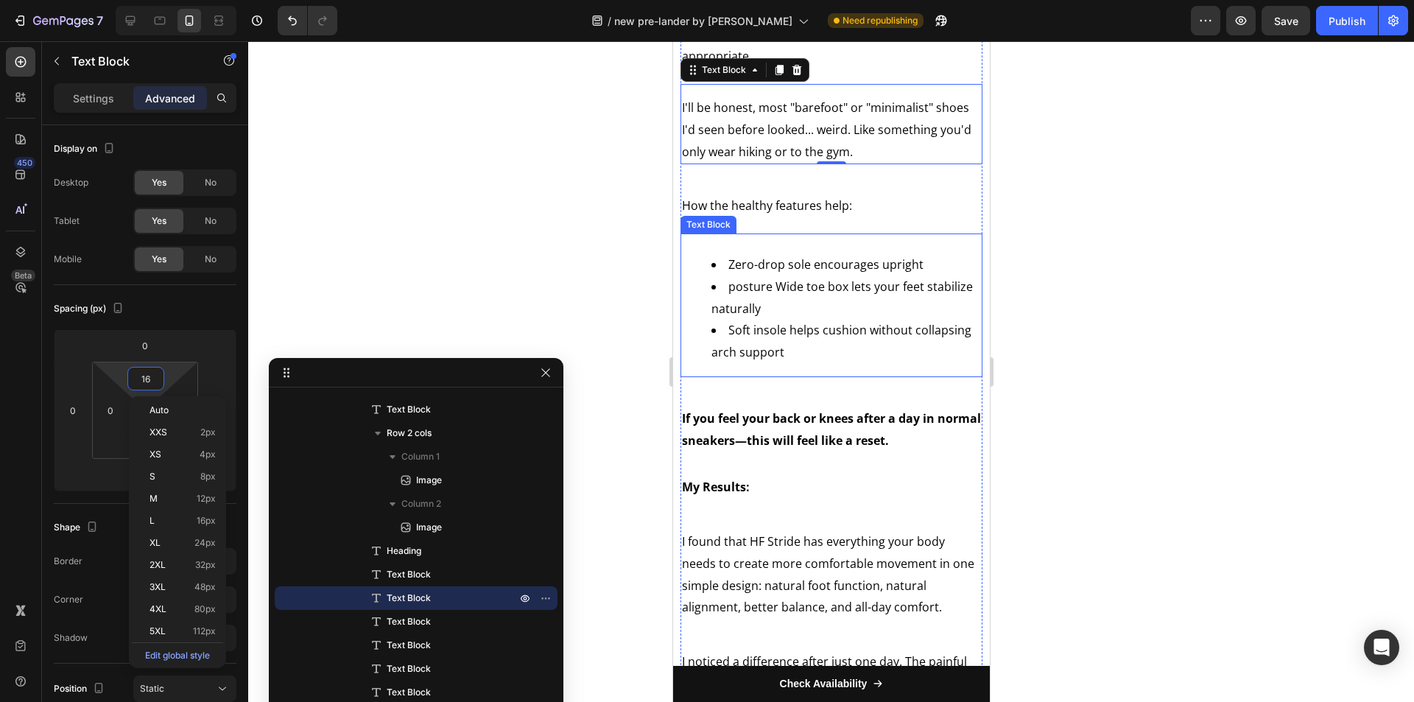
click at [832, 320] on li "posture Wide toe box lets your feet stabilize naturally" at bounding box center [846, 298] width 270 height 44
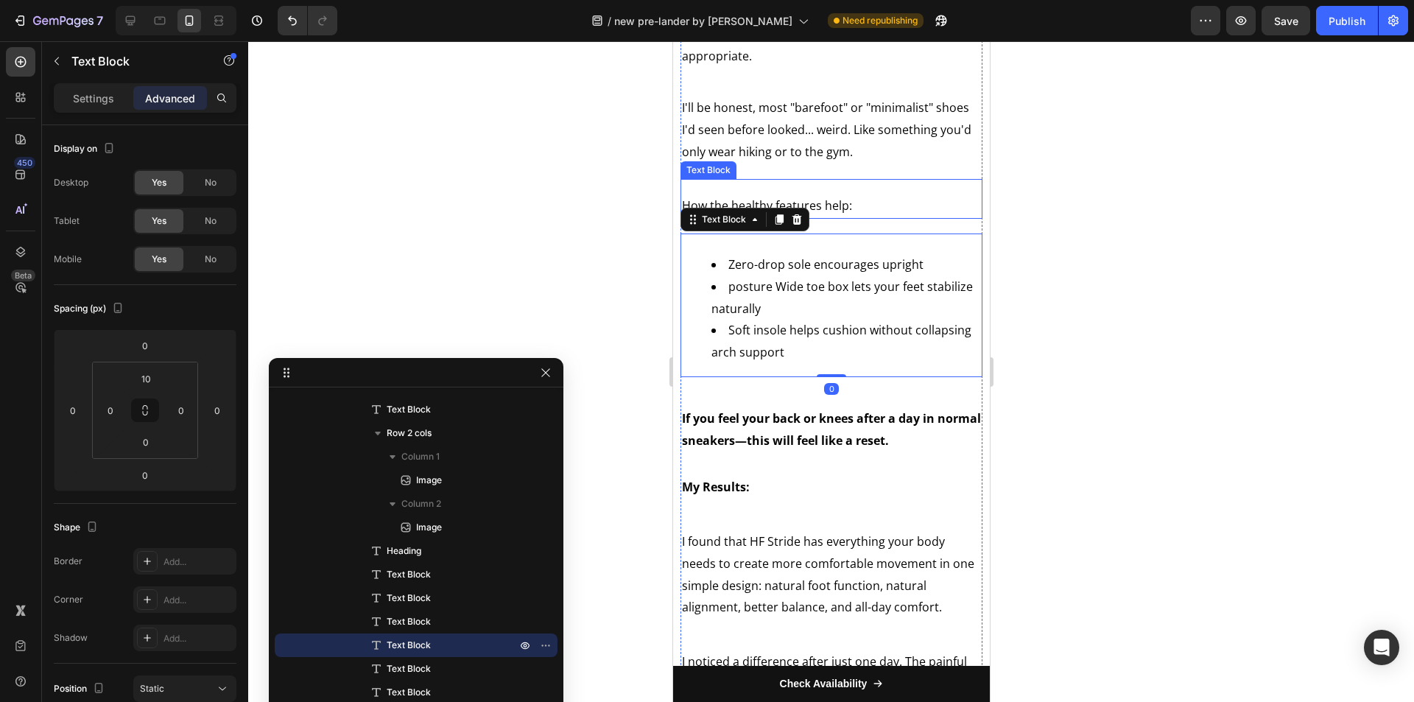
click at [827, 217] on p "How the healthy features help:" at bounding box center [830, 206] width 299 height 22
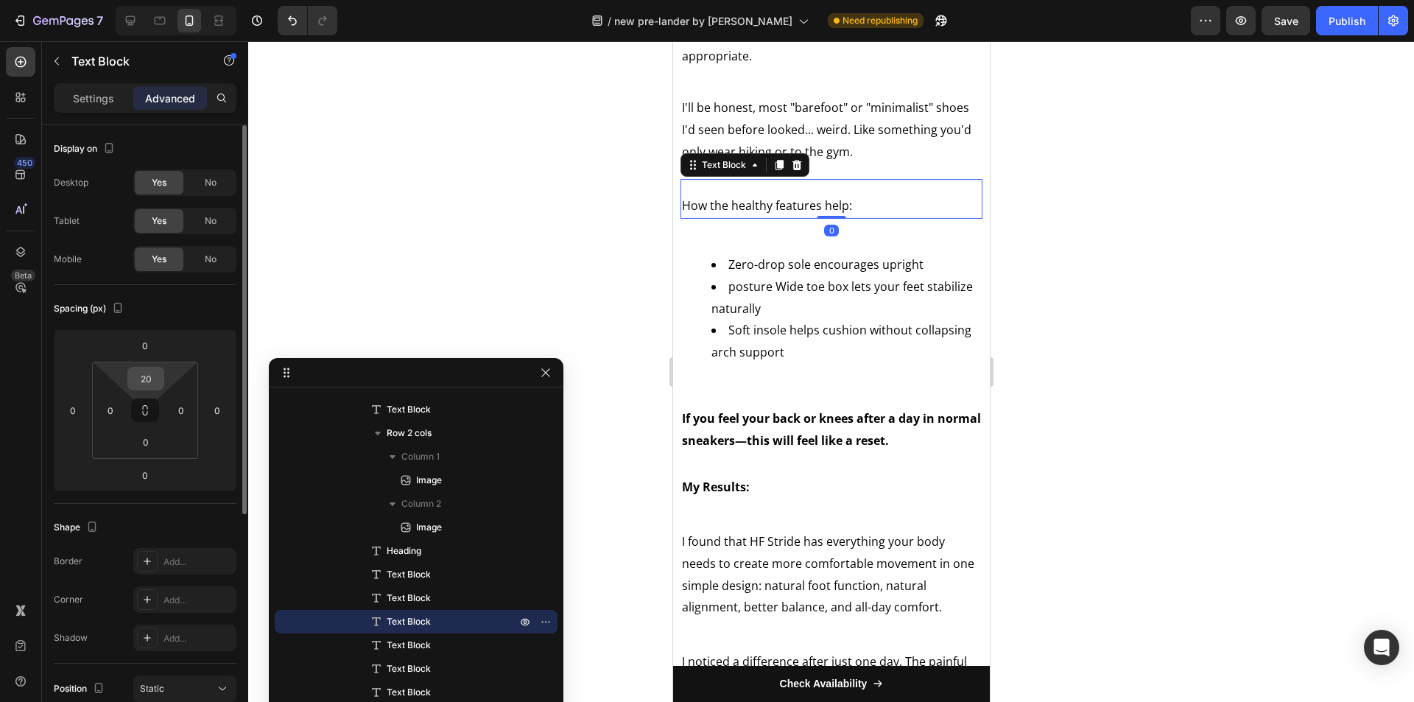
click at [159, 376] on input "20" at bounding box center [145, 379] width 29 height 22
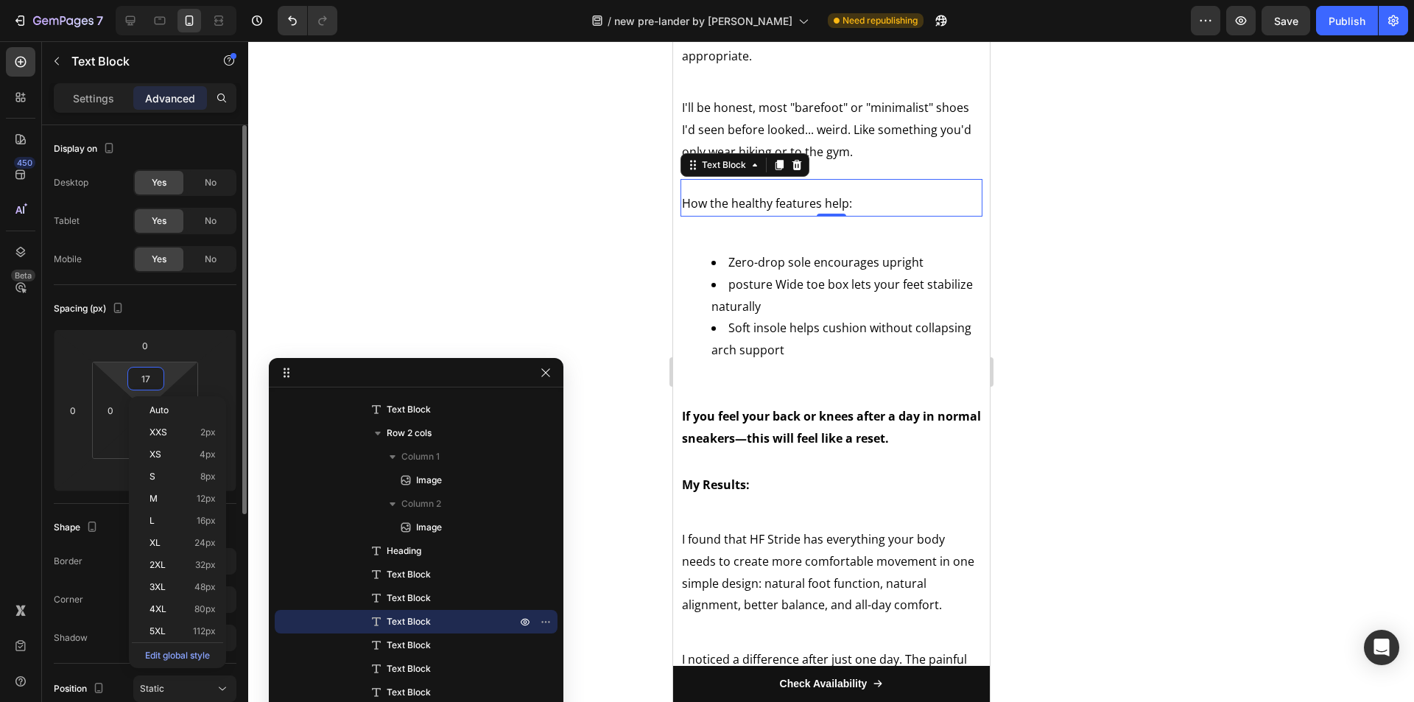
type input "16"
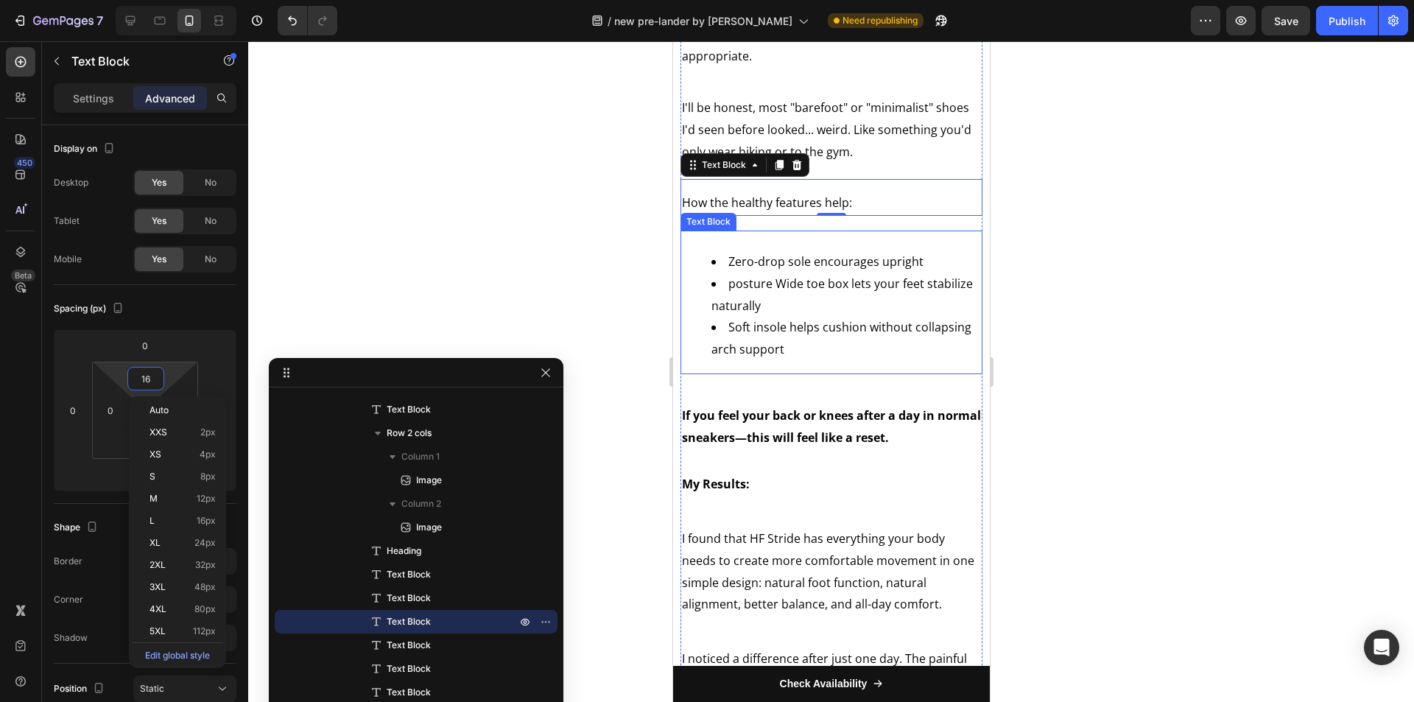
click at [849, 273] on li "Zero-drop sole encourages upright" at bounding box center [846, 262] width 270 height 22
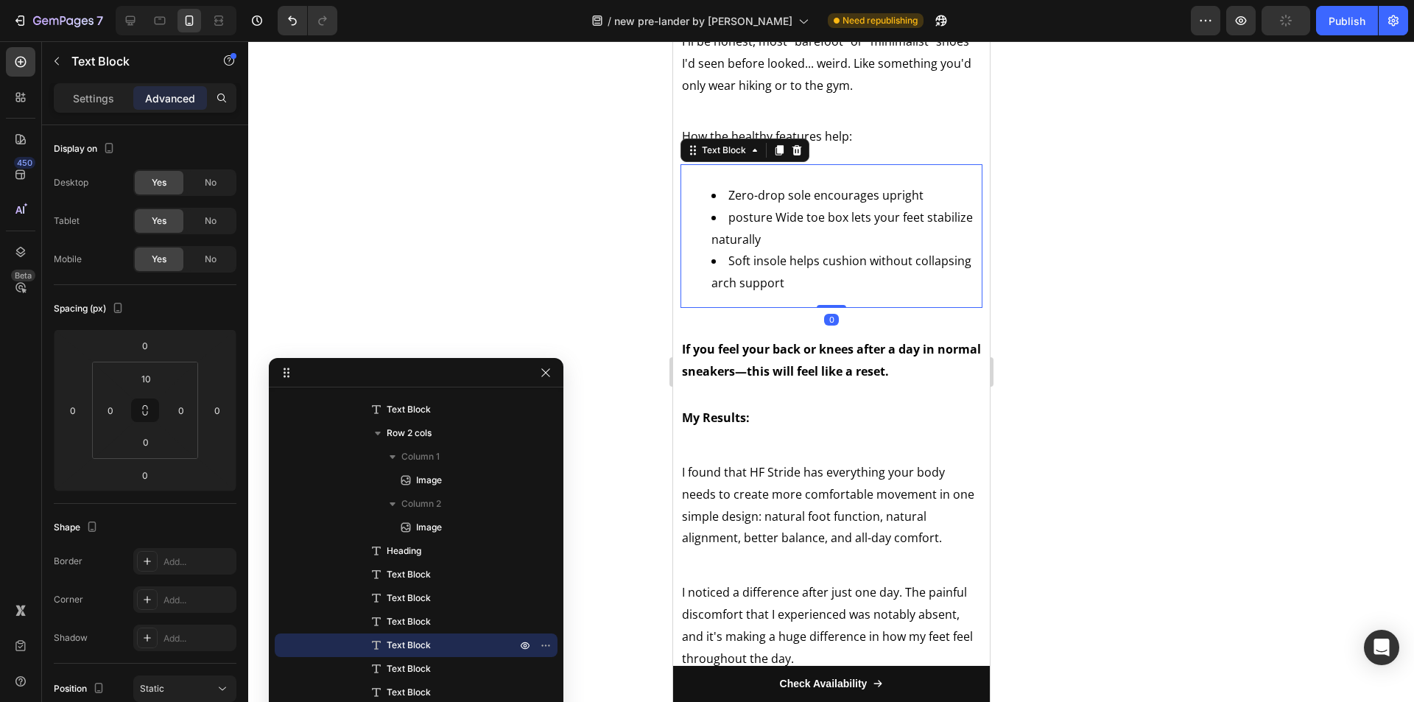
scroll to position [5008, 0]
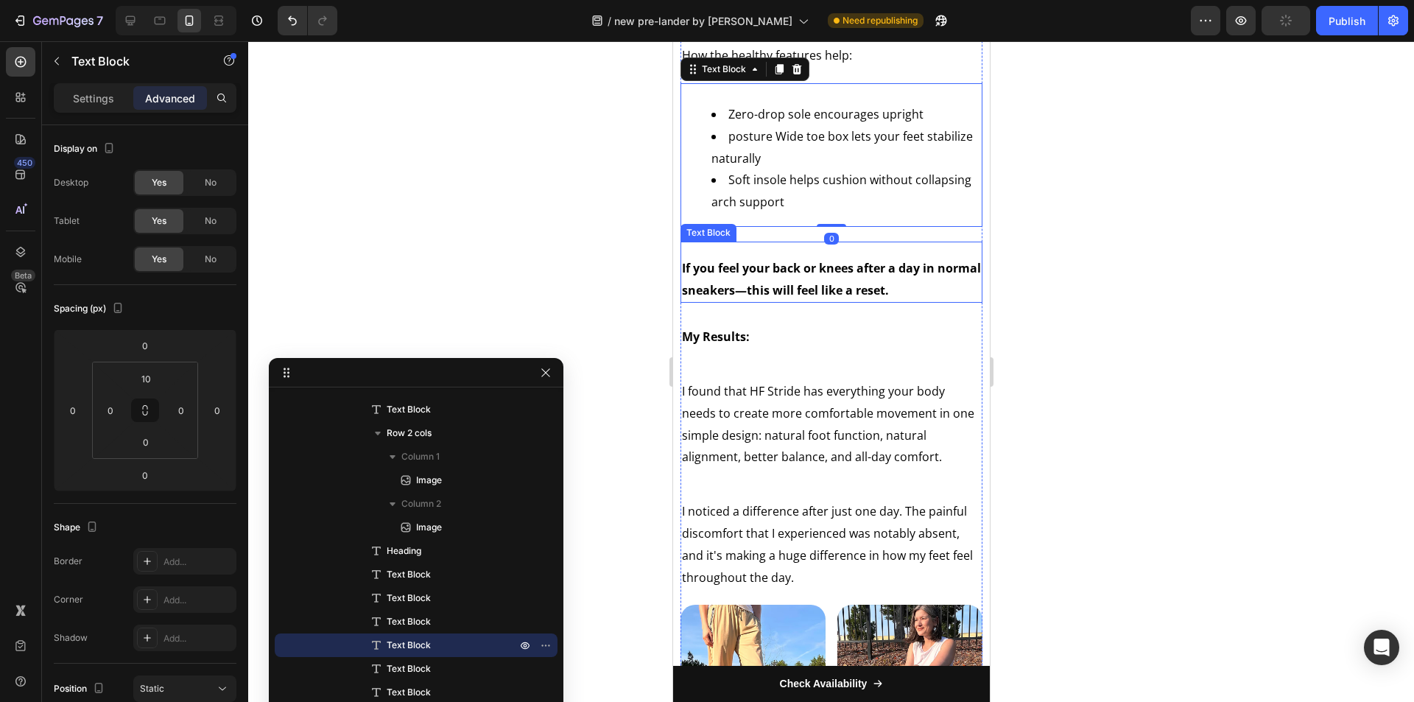
click at [815, 298] on strong "If you feel your back or knees after a day in normal sneakers—this will feel li…" at bounding box center [830, 279] width 299 height 38
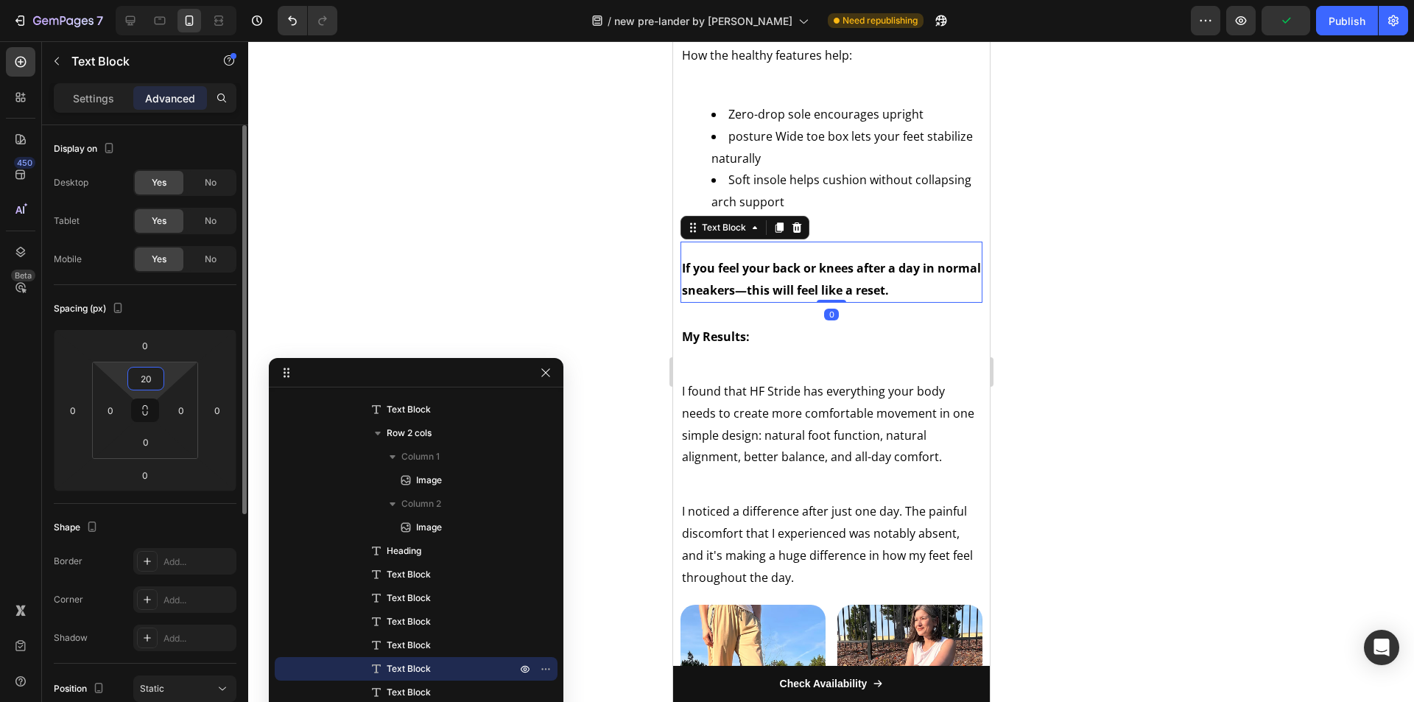
click at [143, 369] on input "20" at bounding box center [145, 379] width 29 height 22
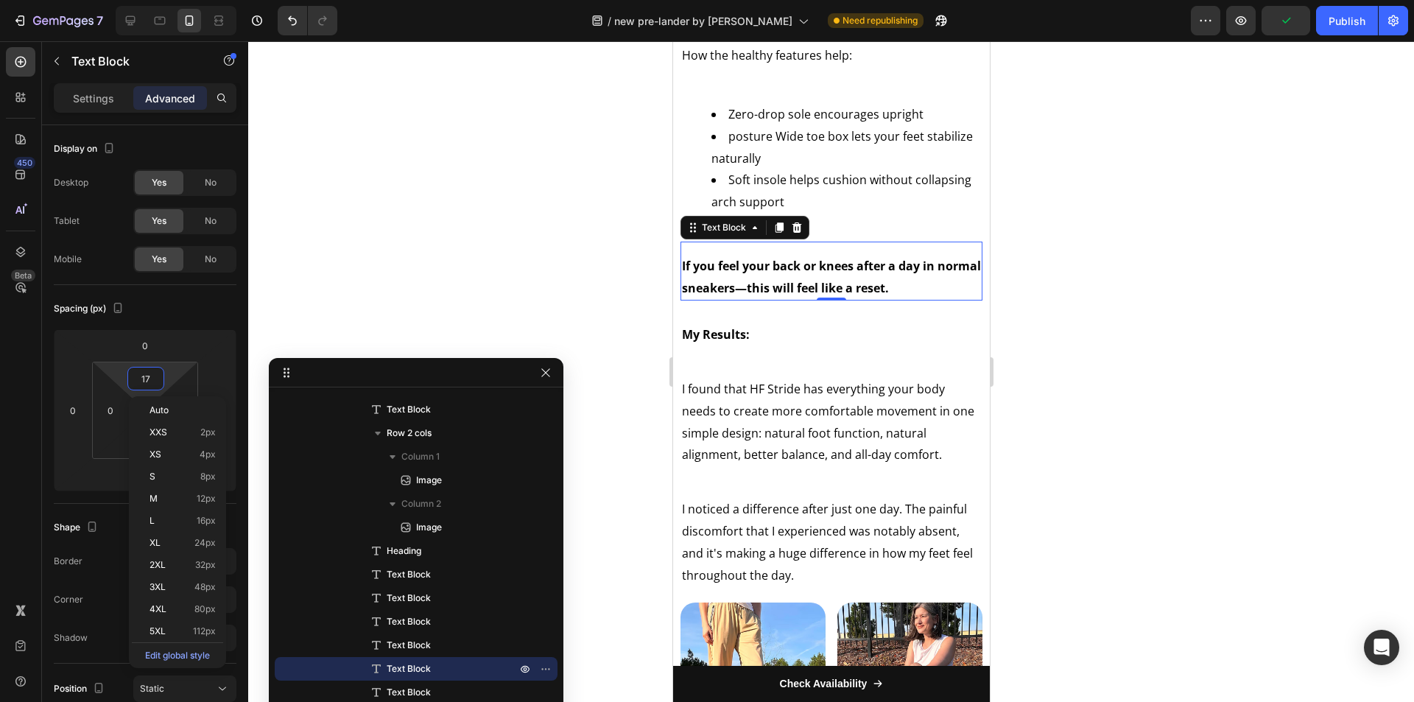
type input "16"
click at [853, 401] on div "Video What I discovered about Barefoot Shoes Heading While researching alternat…" at bounding box center [831, 298] width 302 height 5942
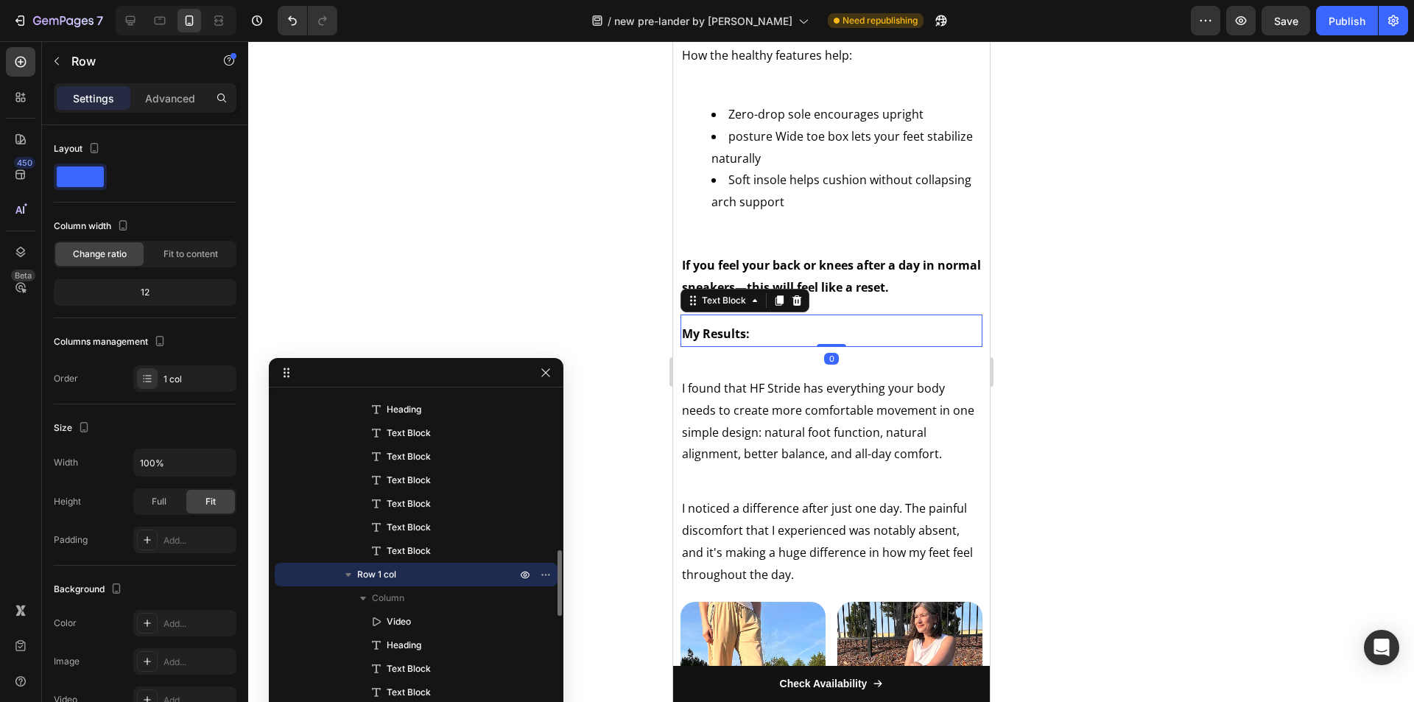
click at [692, 342] on strong "My Results:" at bounding box center [715, 334] width 68 height 16
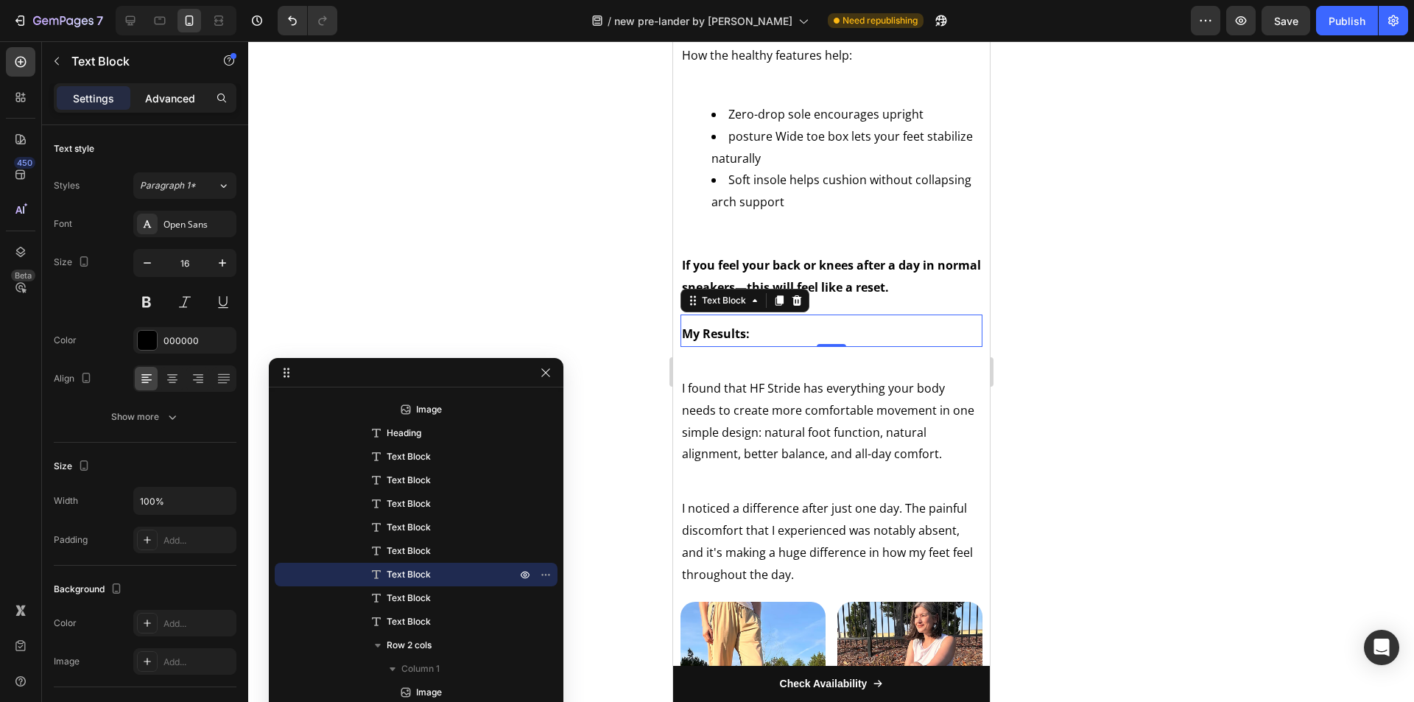
click at [177, 94] on p "Advanced" at bounding box center [170, 98] width 50 height 15
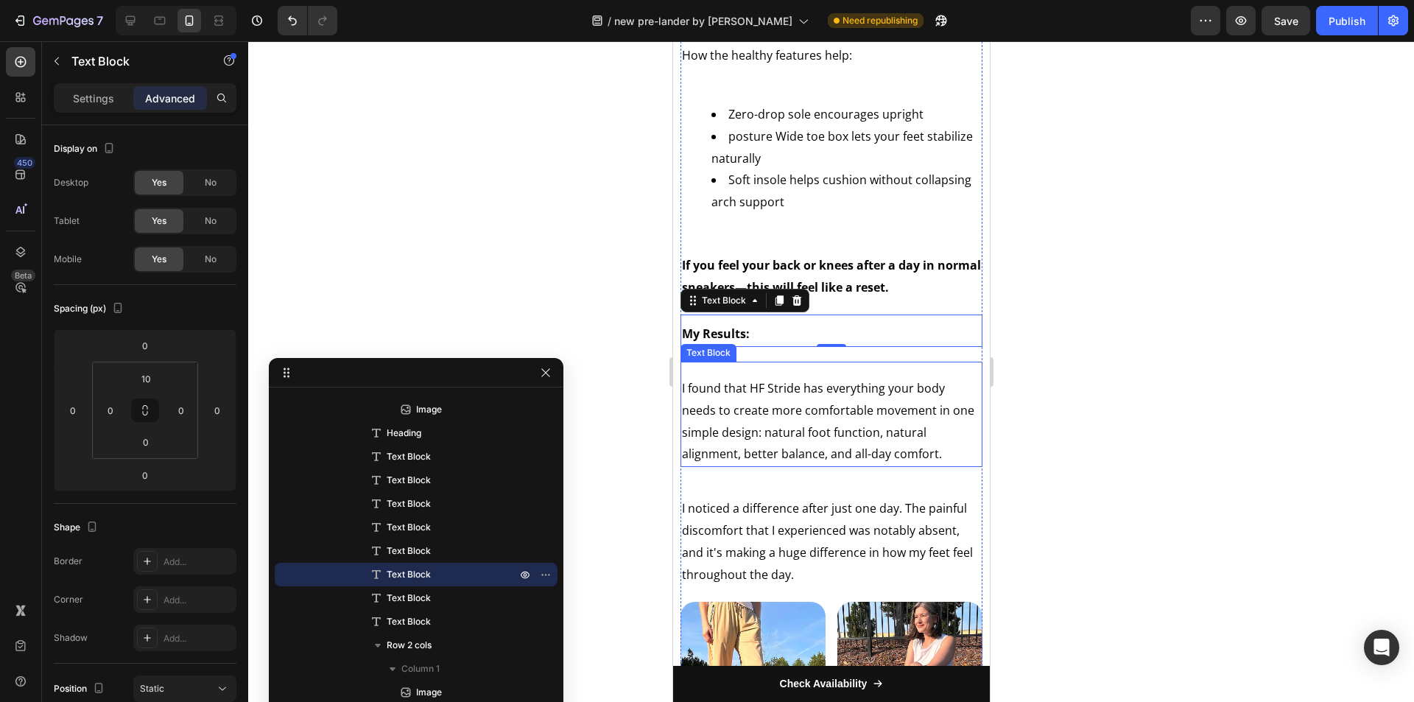
click at [767, 420] on div "I found that HF Stride has everything your body needs to create more comfortabl…" at bounding box center [831, 414] width 302 height 105
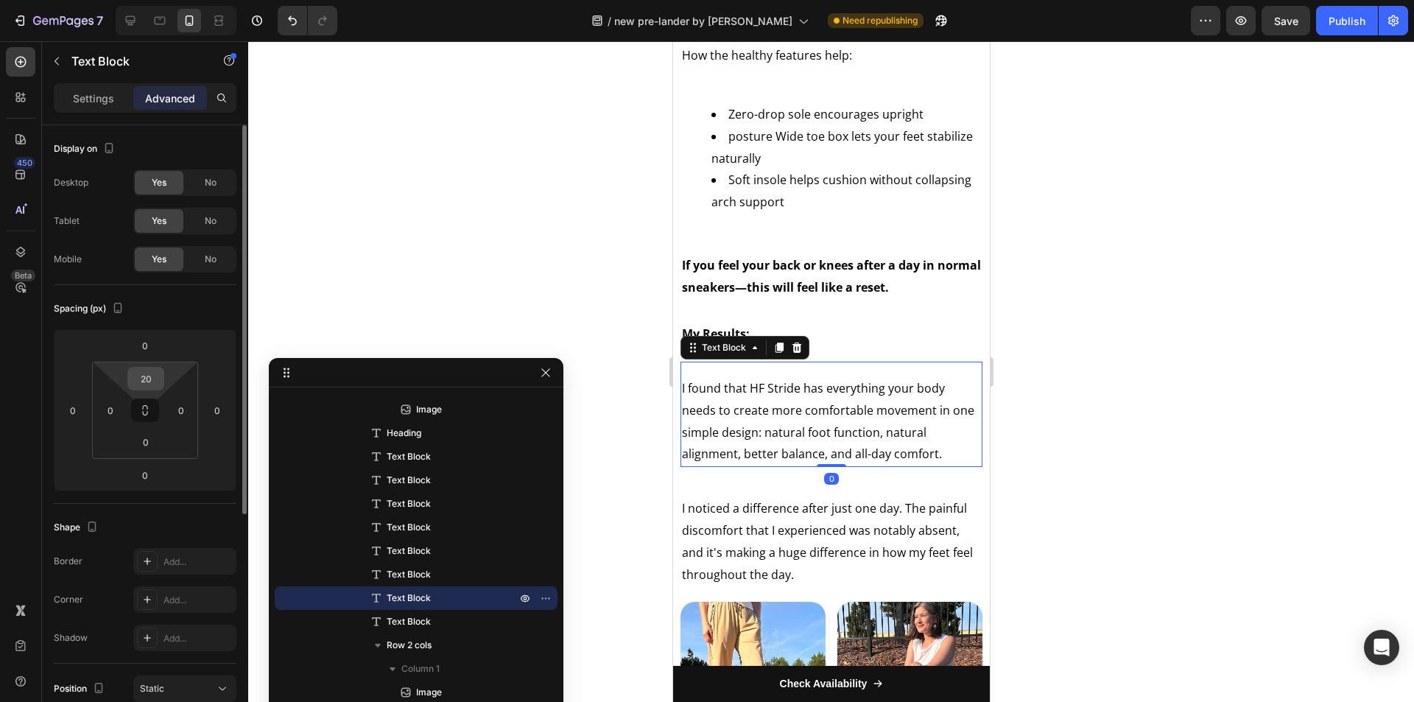
click at [160, 379] on input "20" at bounding box center [145, 379] width 29 height 22
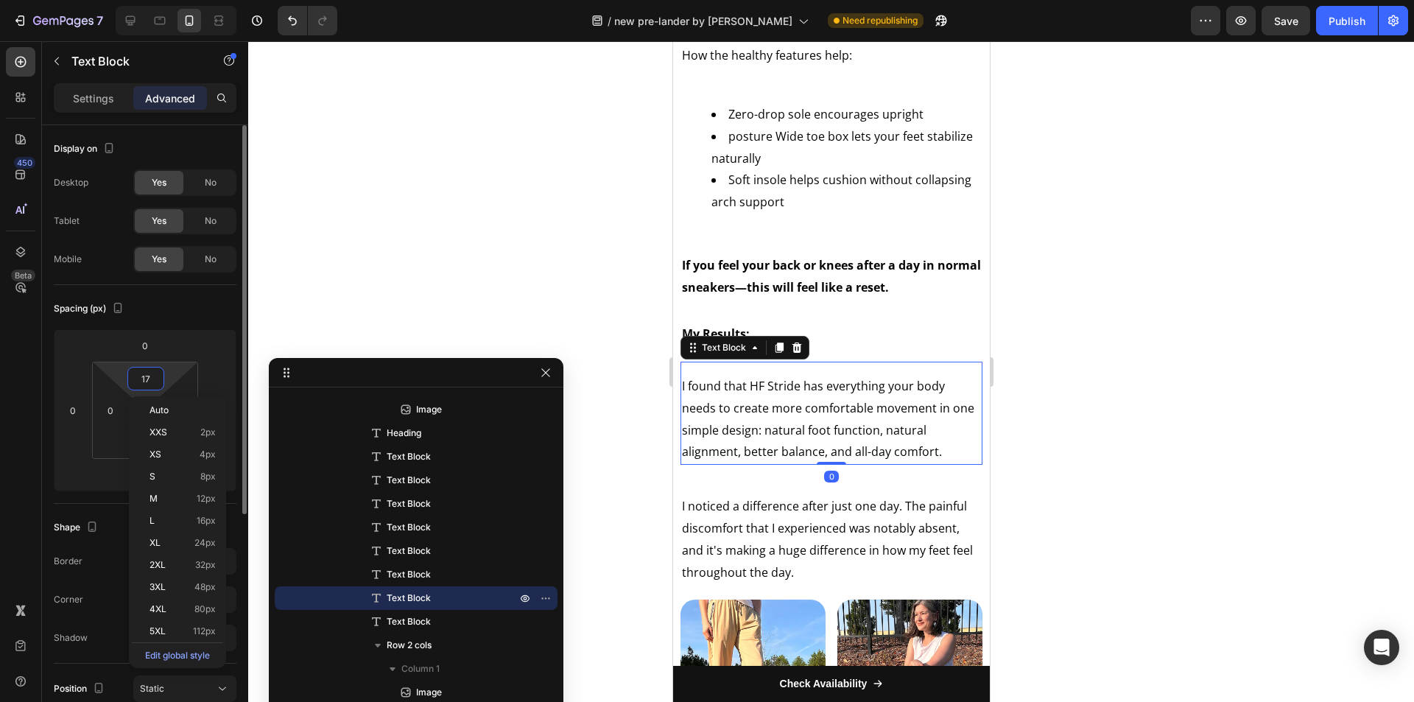
type input "16"
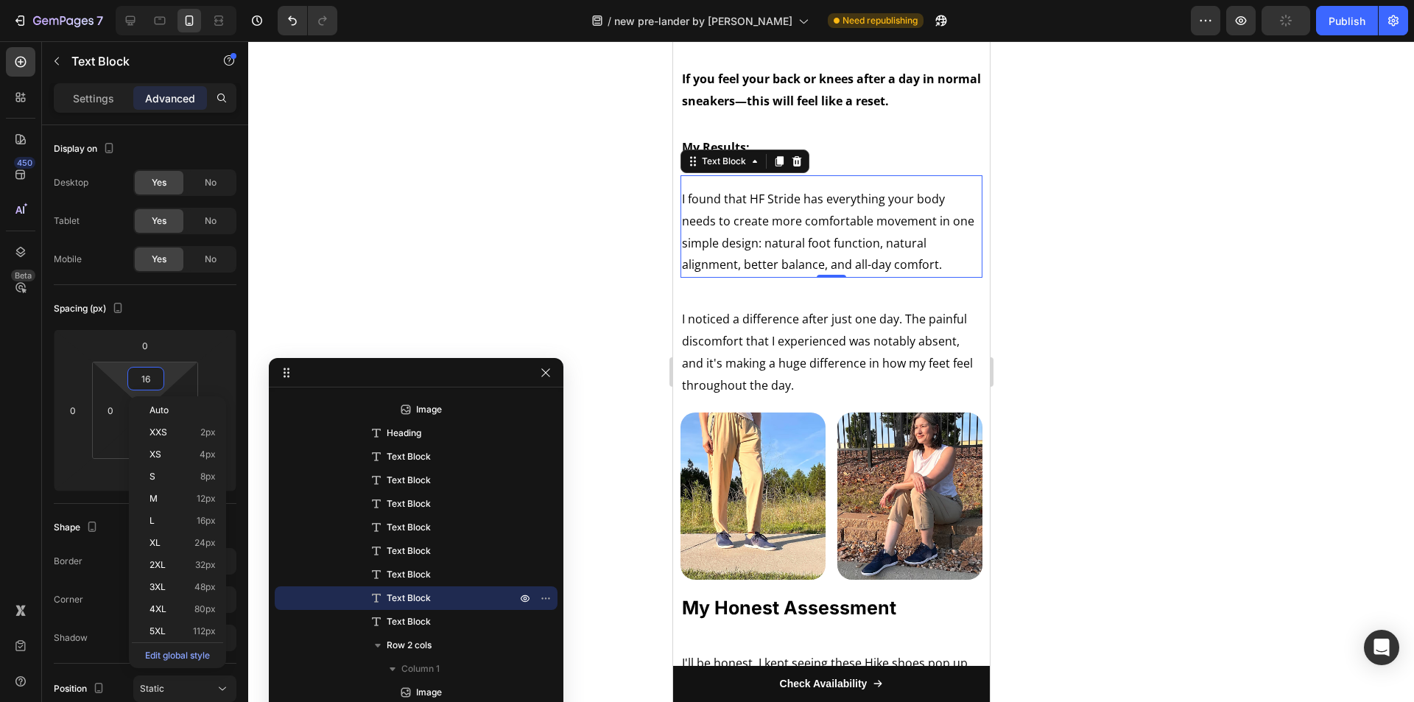
scroll to position [5229, 0]
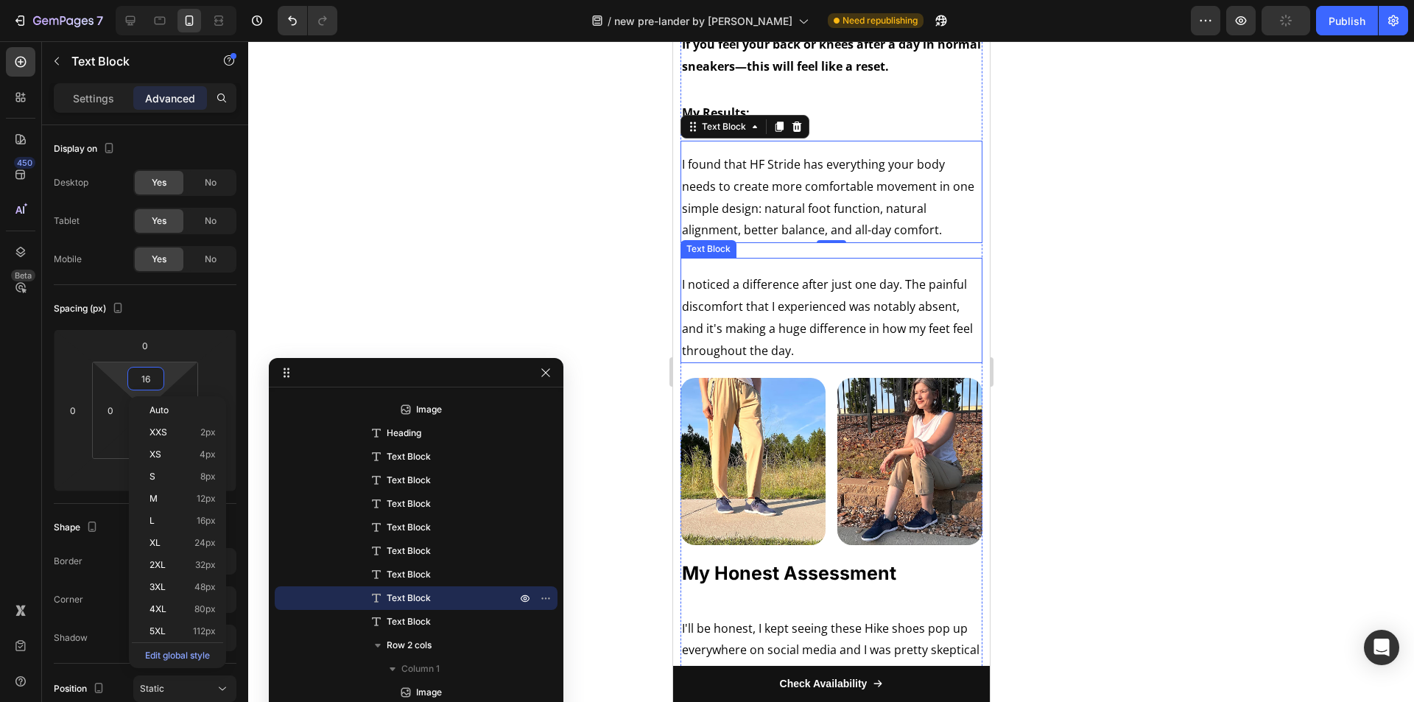
click at [771, 321] on p "I noticed a difference after just one day. The painful discomfort that I experi…" at bounding box center [830, 318] width 299 height 88
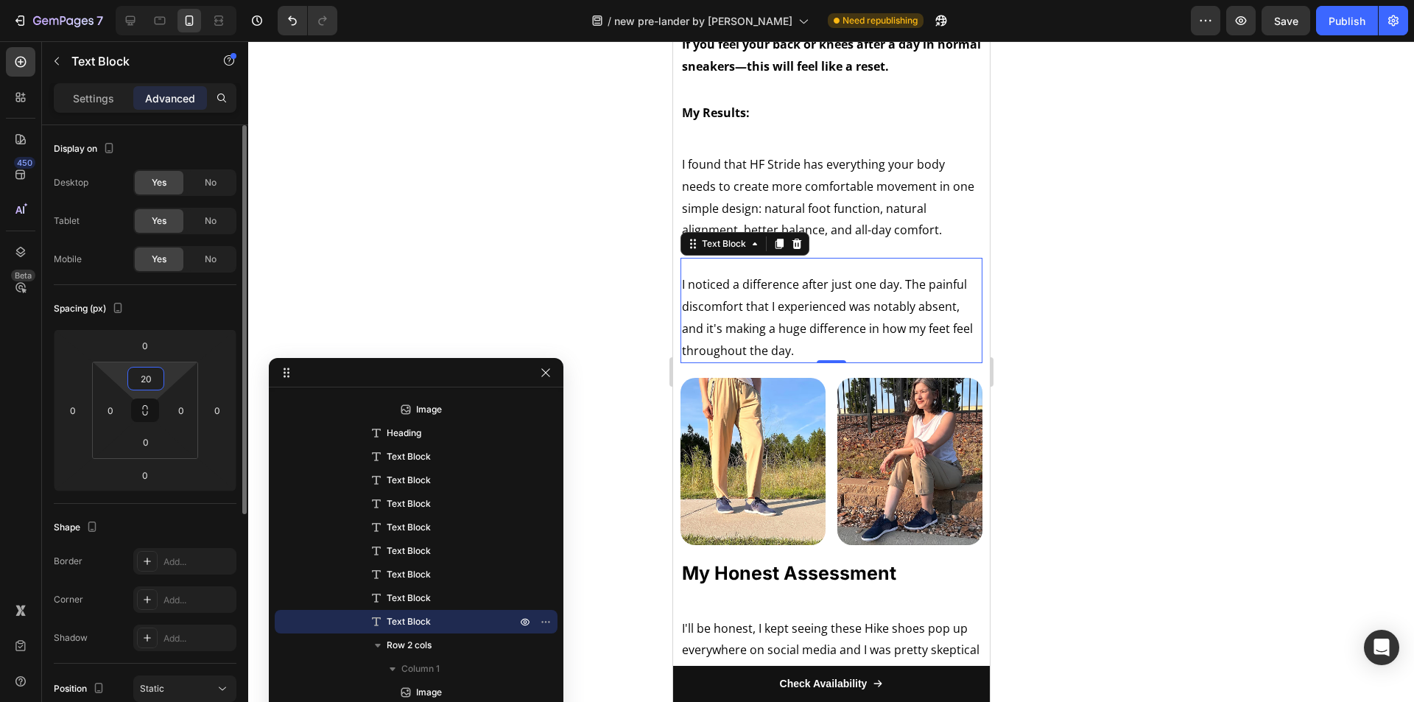
click at [151, 383] on input "20" at bounding box center [145, 379] width 29 height 22
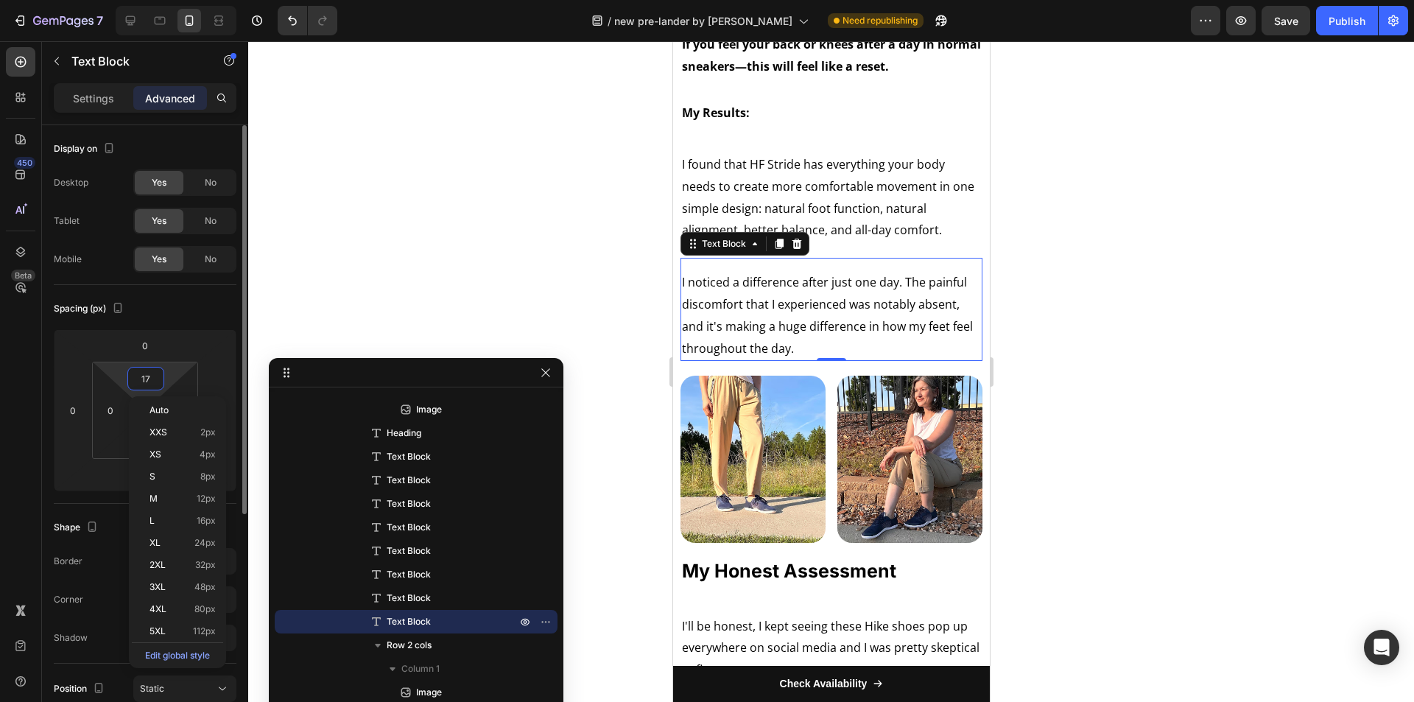
type input "16"
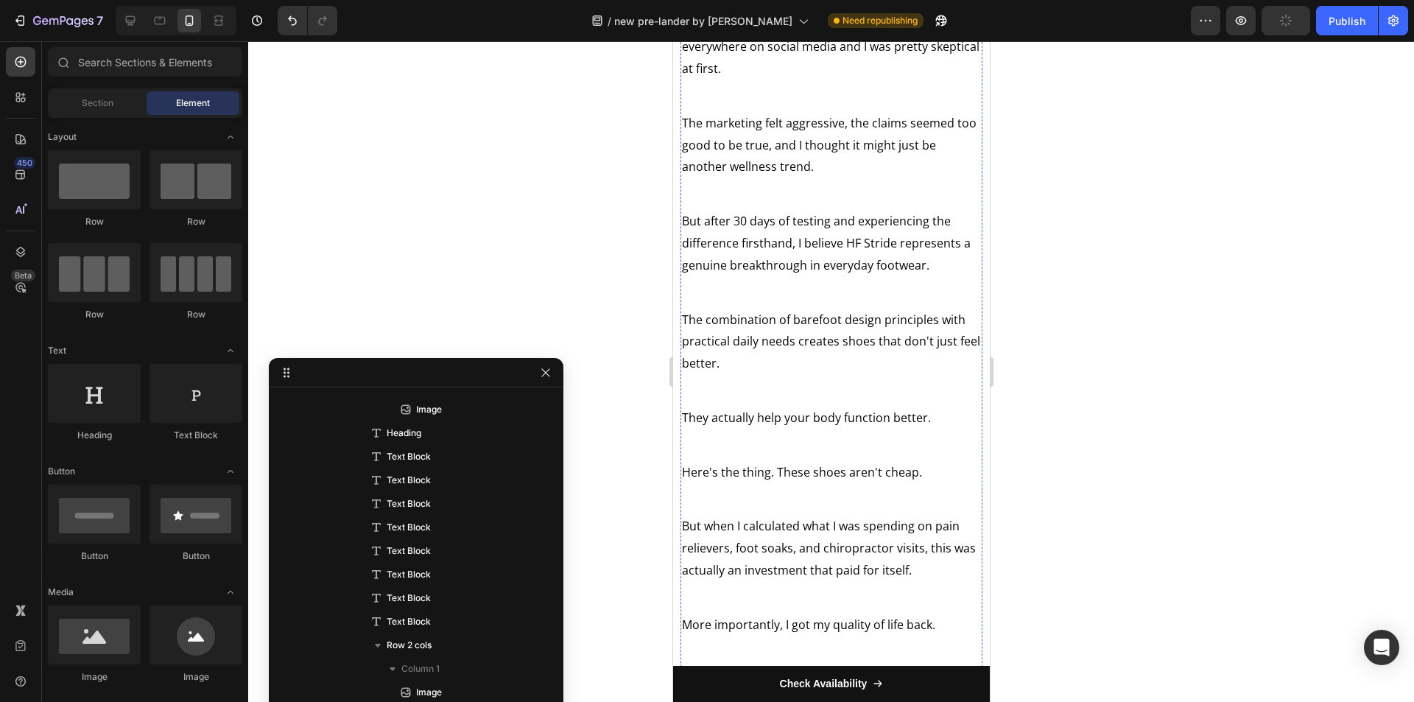
scroll to position [5461, 0]
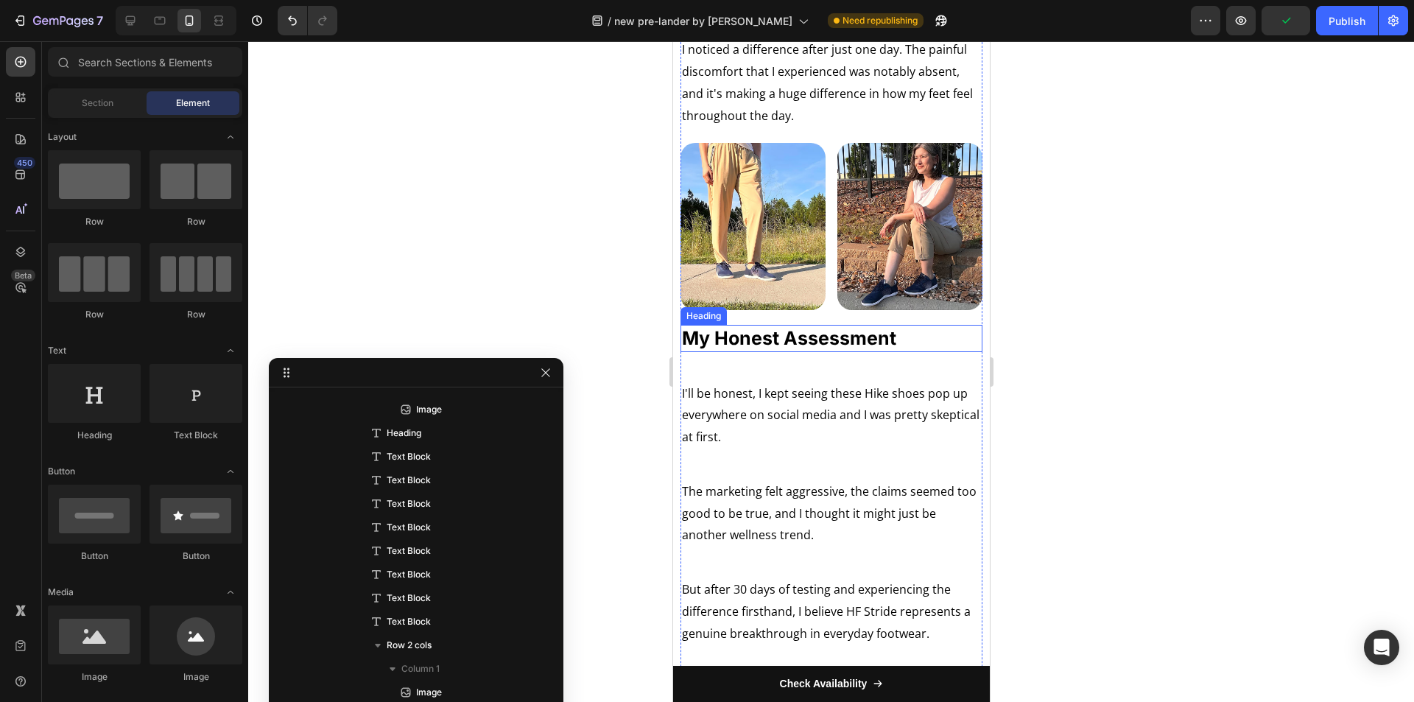
click at [950, 352] on h2 "My Honest Assessment" at bounding box center [831, 338] width 302 height 27
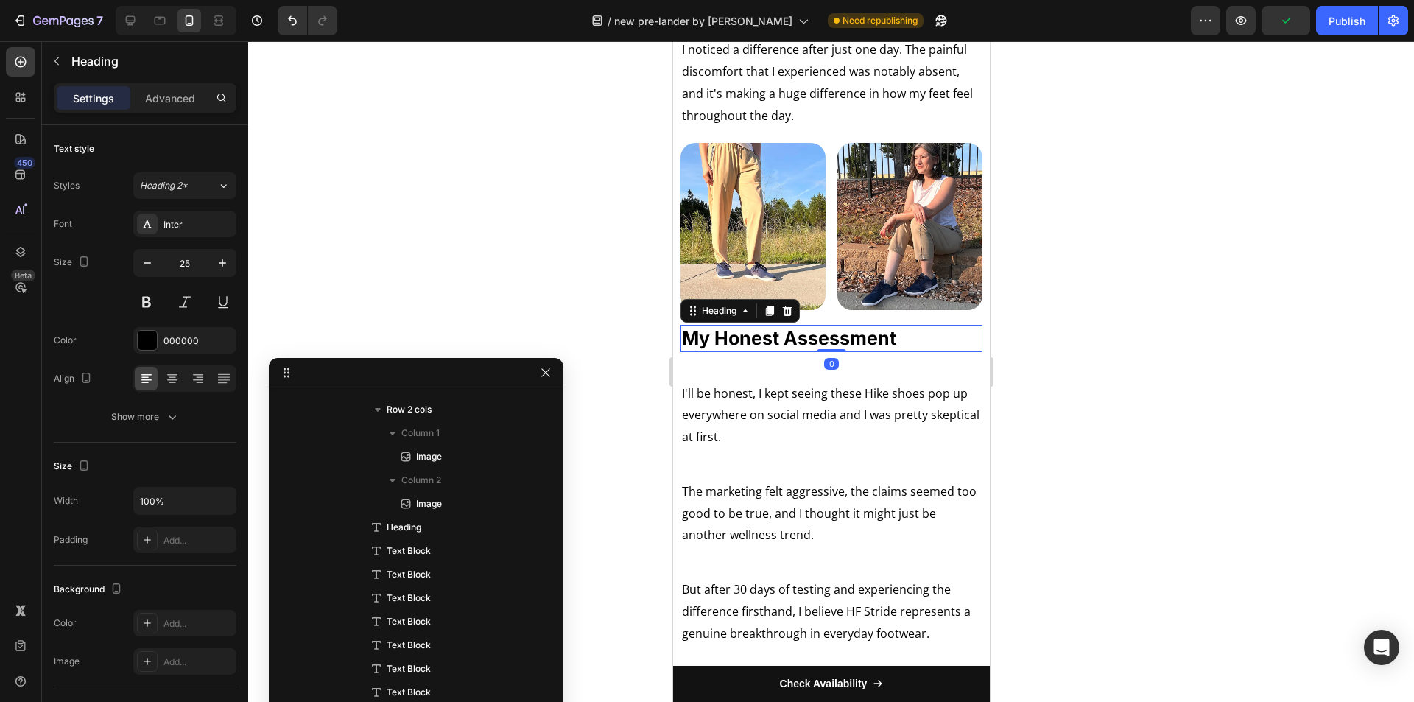
scroll to position [2246, 0]
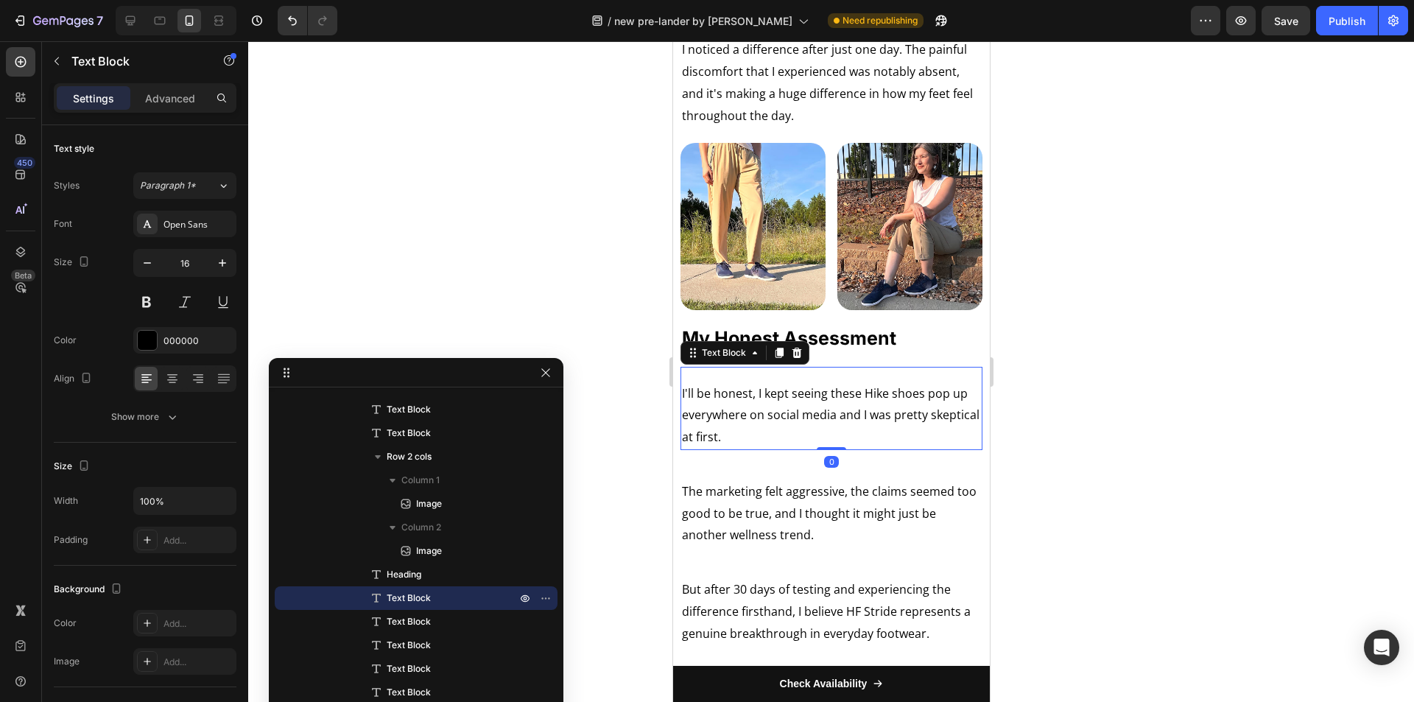
click at [770, 419] on div "I'll be honest, I kept seeing these Hike shoes pop up everywhere on social medi…" at bounding box center [831, 408] width 302 height 83
click at [170, 102] on p "Advanced" at bounding box center [170, 98] width 50 height 15
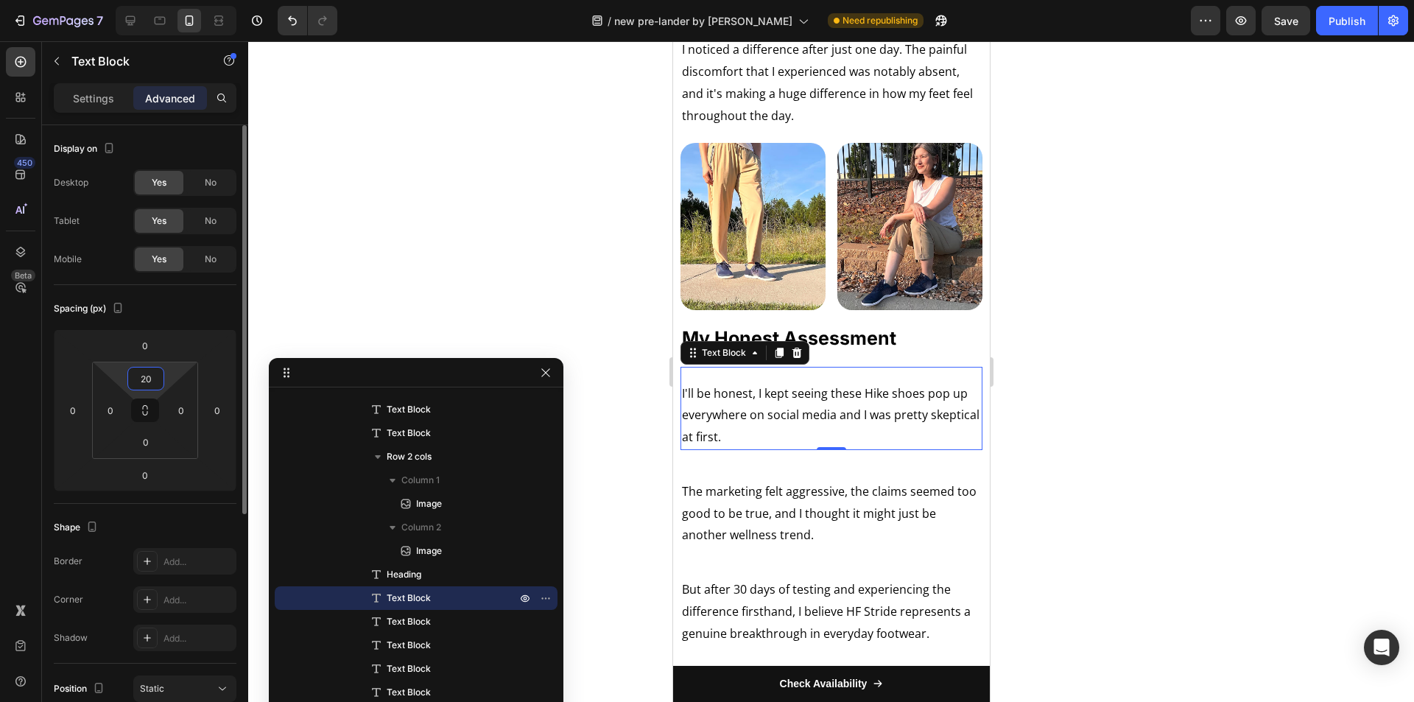
click at [160, 380] on input "20" at bounding box center [145, 379] width 29 height 22
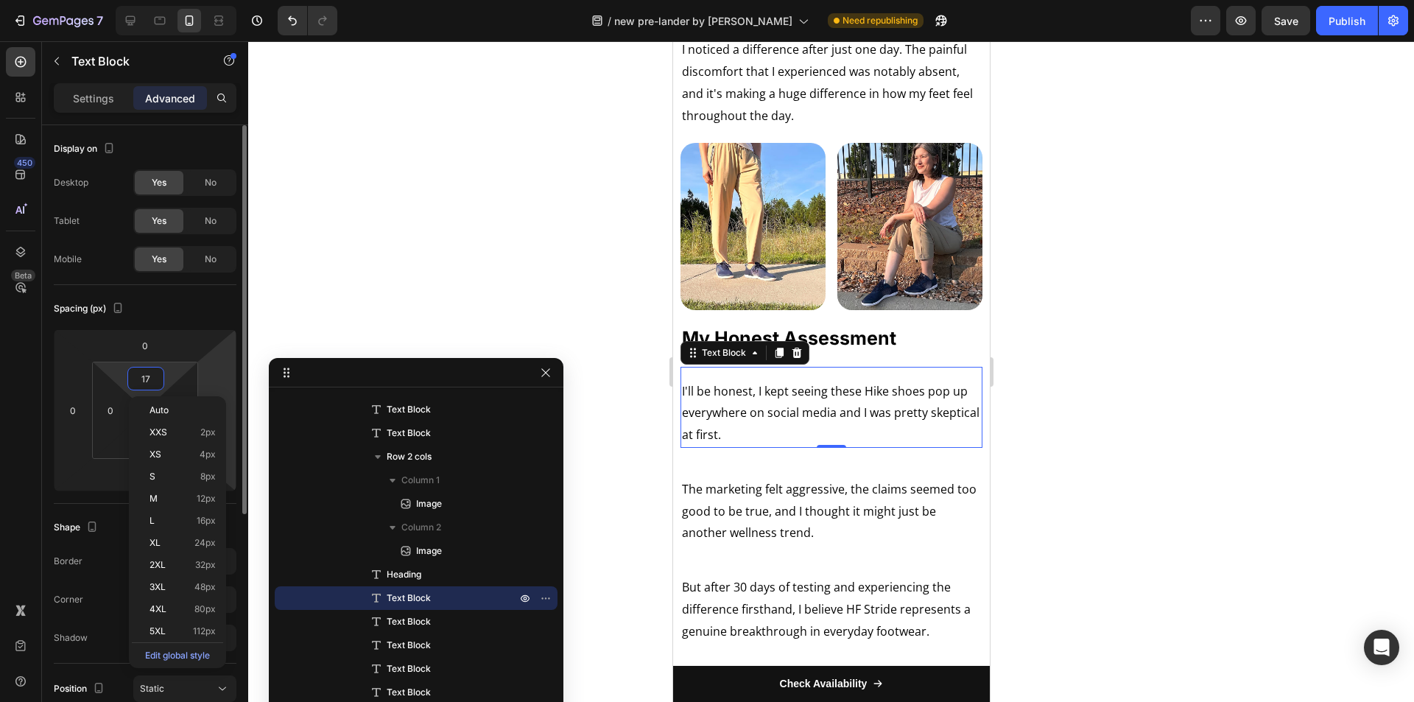
type input "16"
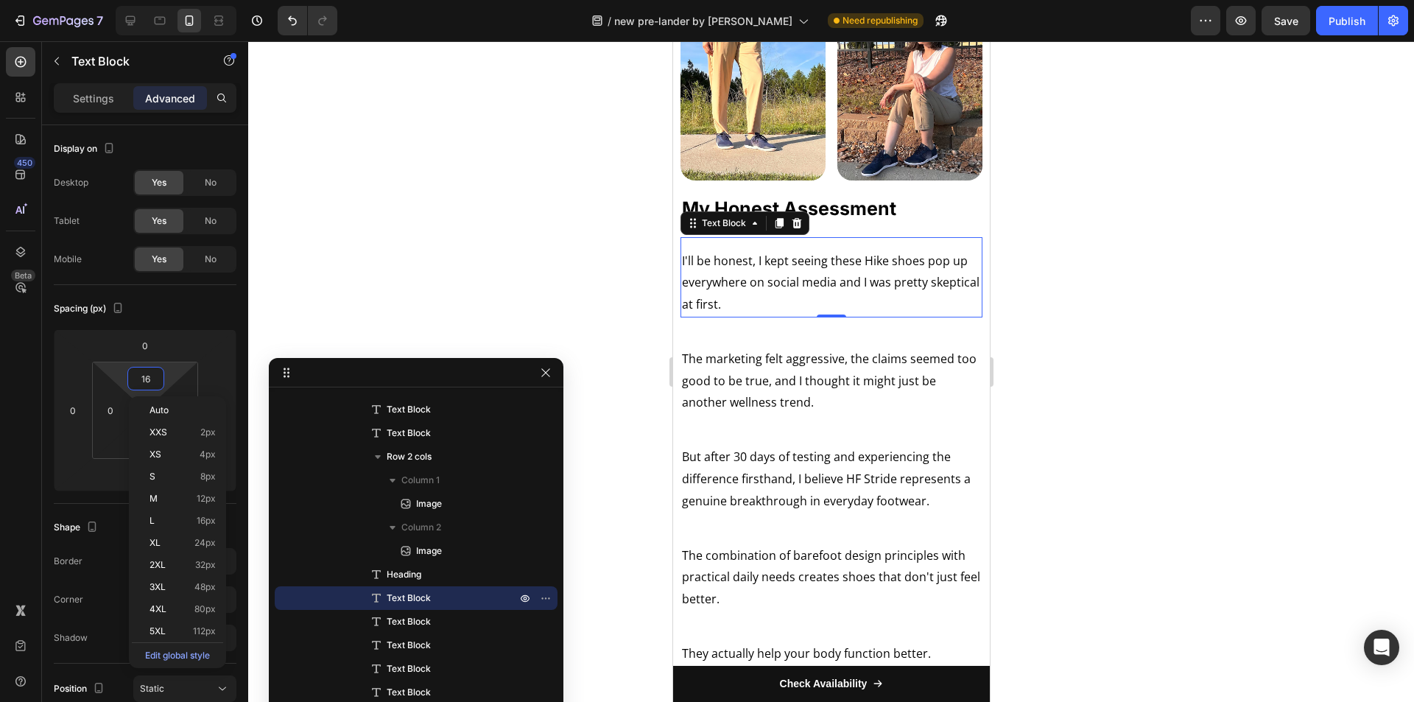
scroll to position [5609, 0]
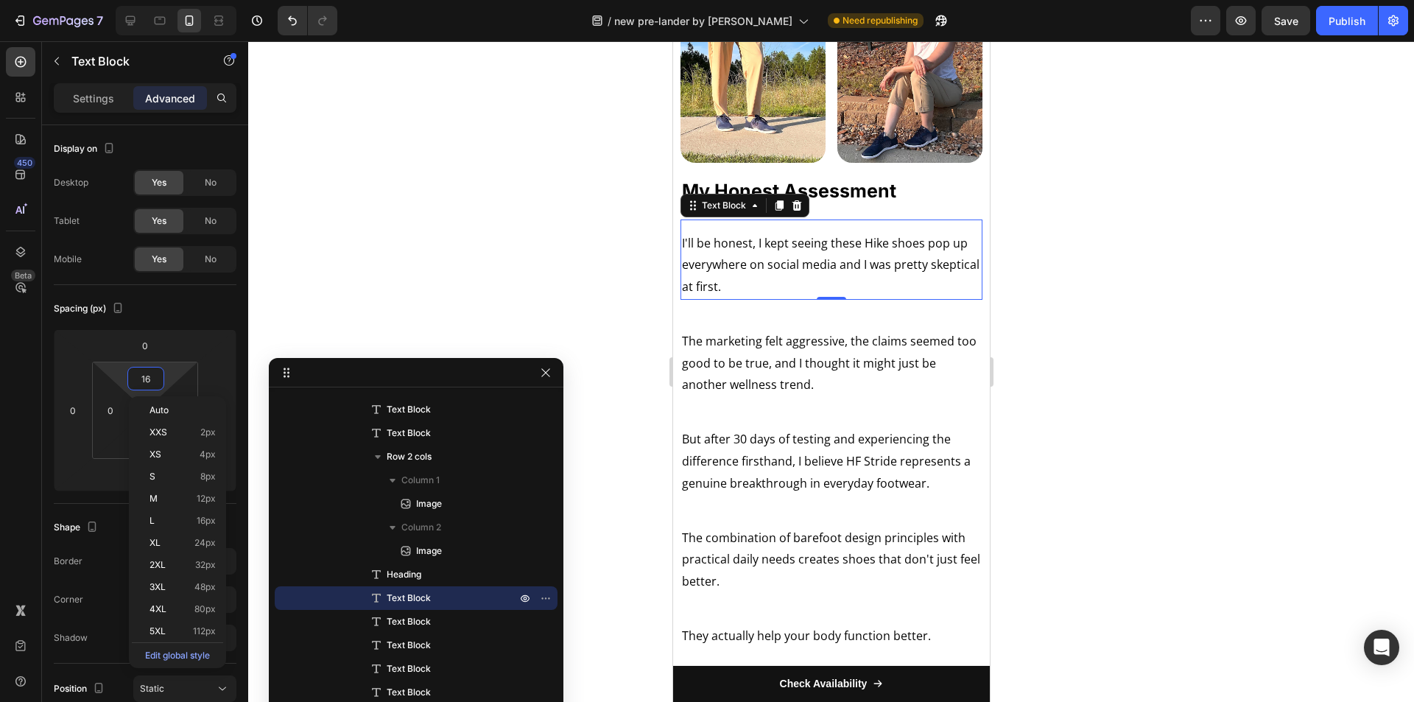
click at [826, 298] on p "I'll be honest, I kept seeing these Hike shoes pop up everywhere on social medi…" at bounding box center [830, 266] width 299 height 66
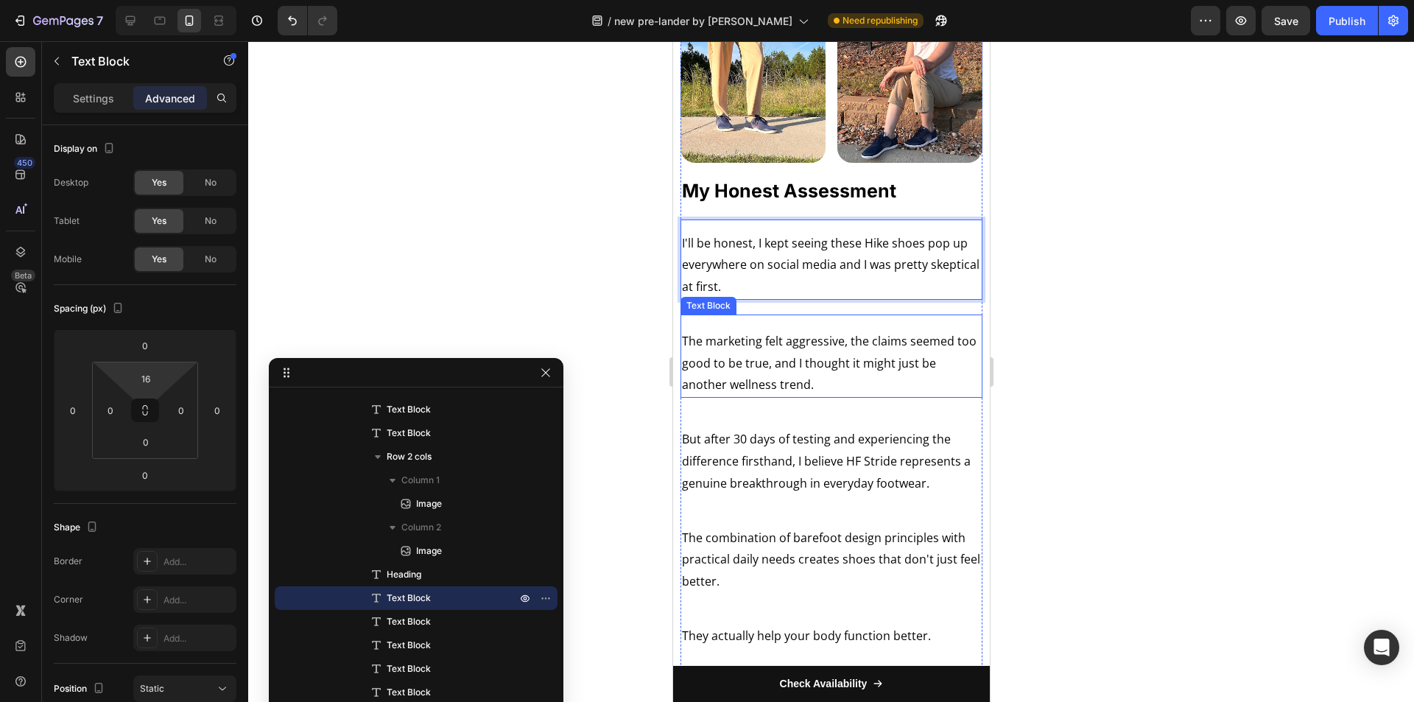
click at [807, 386] on p "The marketing felt aggressive, the claims seemed too good to be true, and I tho…" at bounding box center [830, 364] width 299 height 66
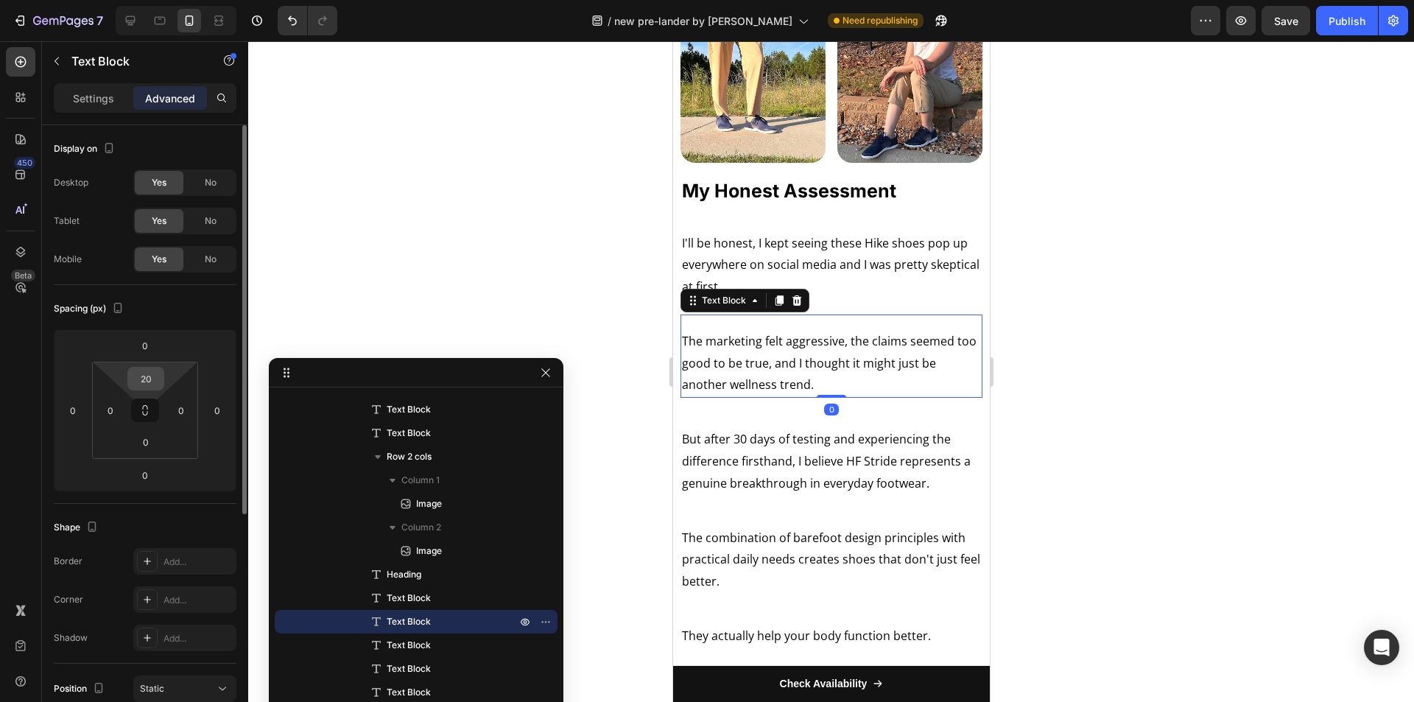
click at [149, 381] on input "20" at bounding box center [145, 379] width 29 height 22
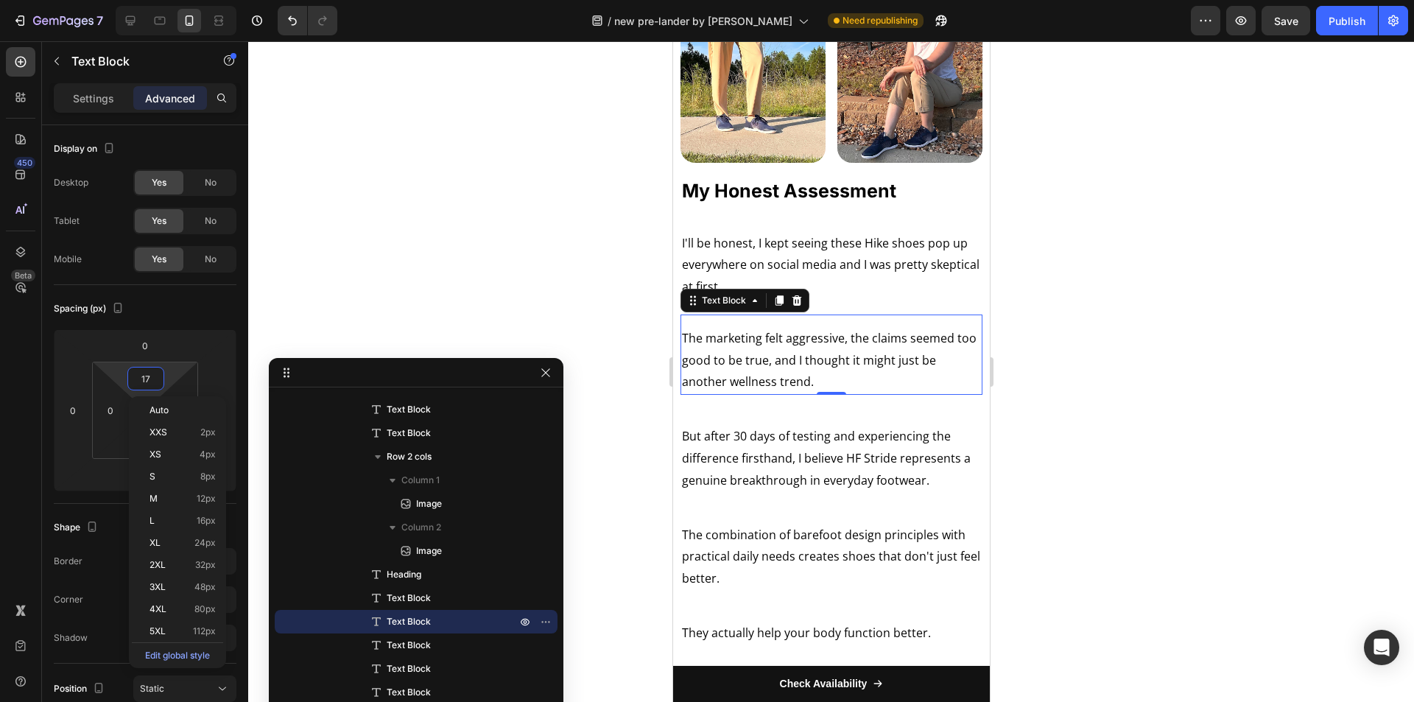
type input "16"
click at [790, 491] on p "But after 30 days of testing and experiencing the difference firsthand, I belie…" at bounding box center [830, 459] width 299 height 66
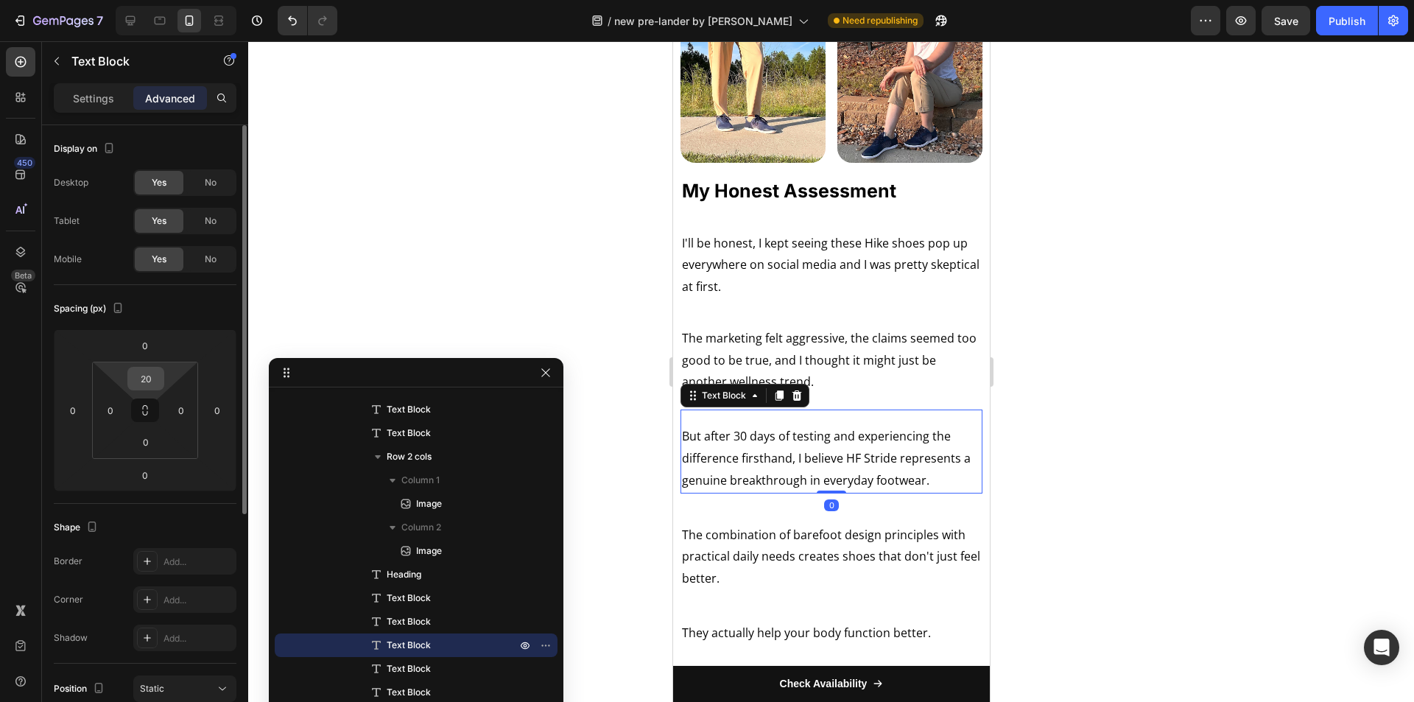
click at [153, 377] on input "20" at bounding box center [145, 379] width 29 height 22
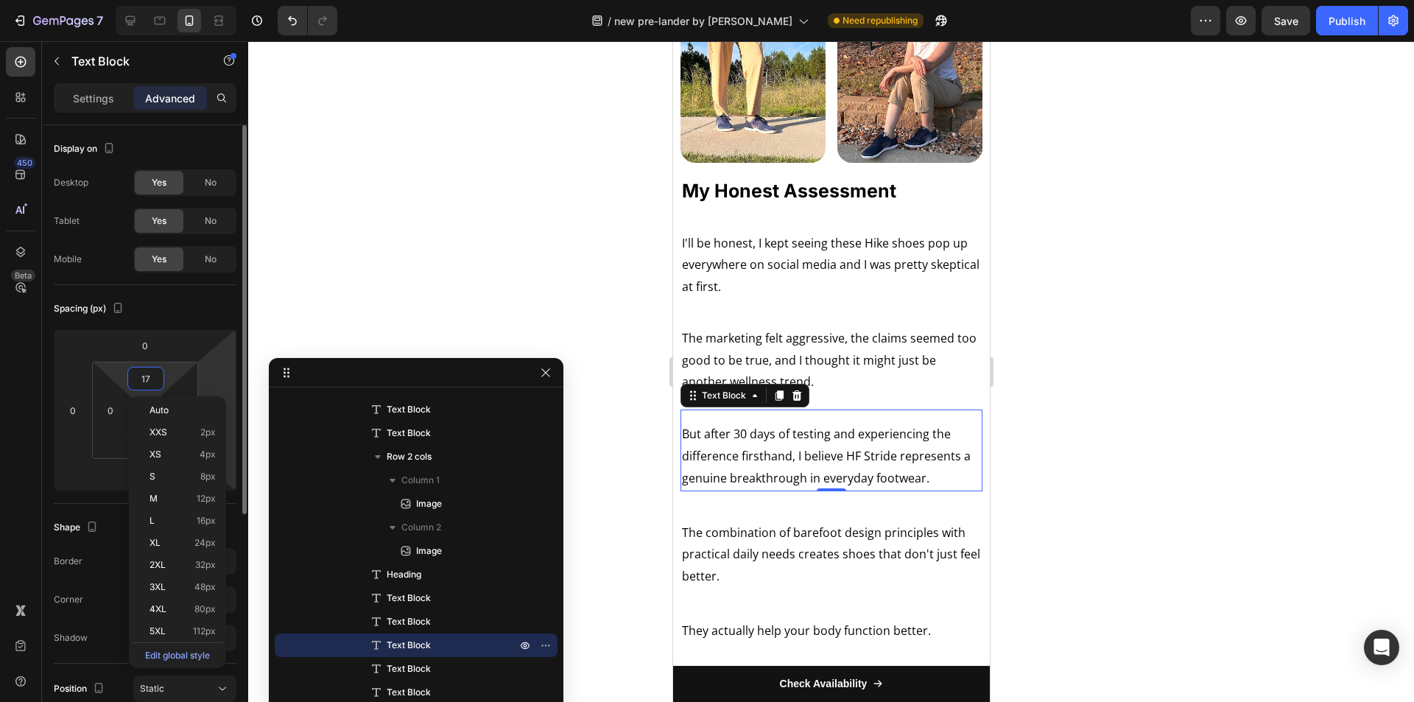
type input "16"
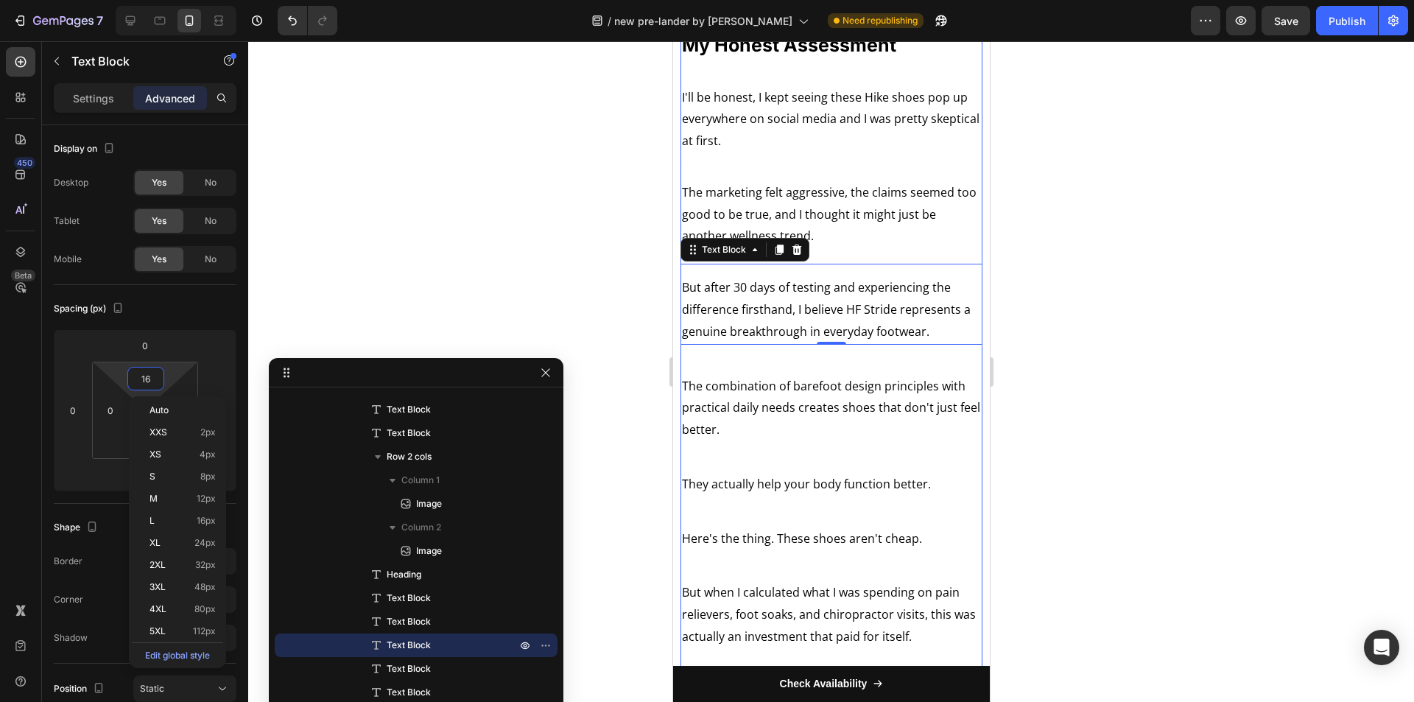
scroll to position [5756, 0]
click at [728, 440] on p "The combination of barefoot design principles with practical daily needs create…" at bounding box center [830, 407] width 299 height 66
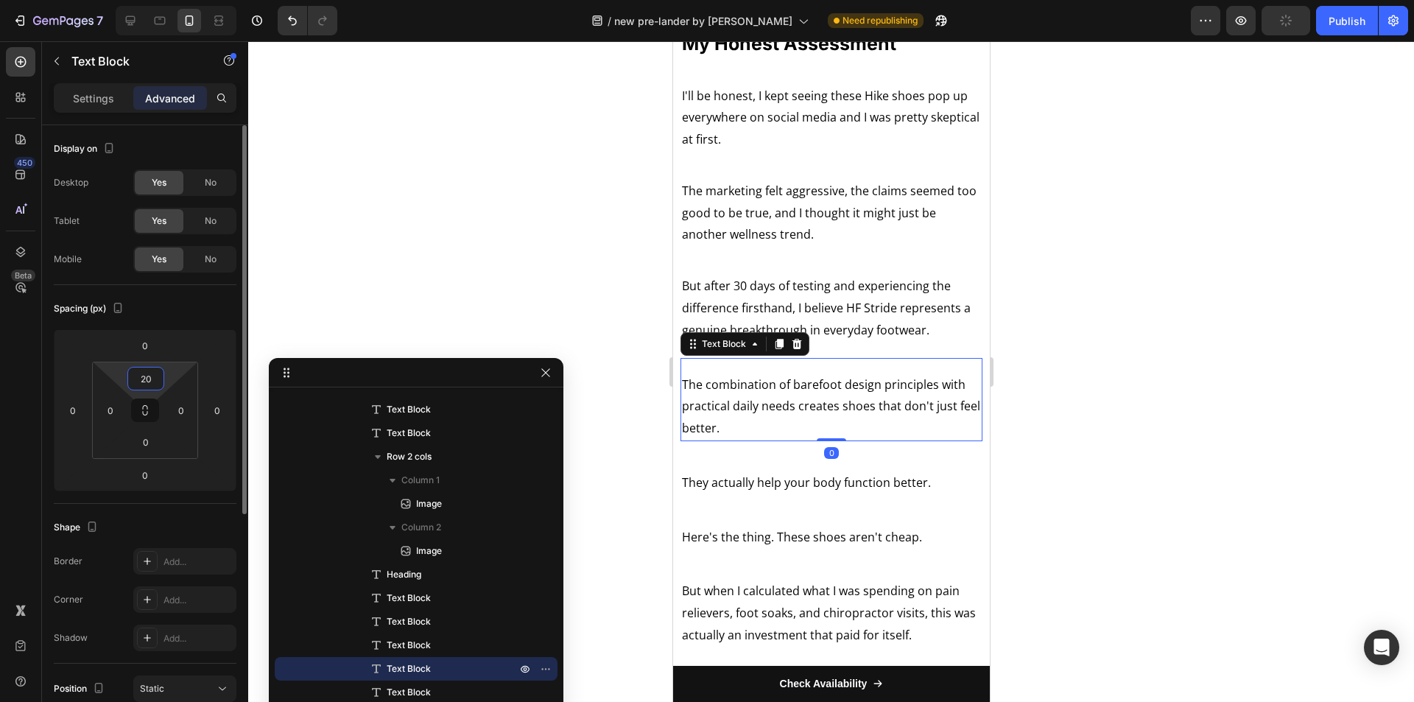
click at [150, 384] on input "20" at bounding box center [145, 379] width 29 height 22
type input "16"
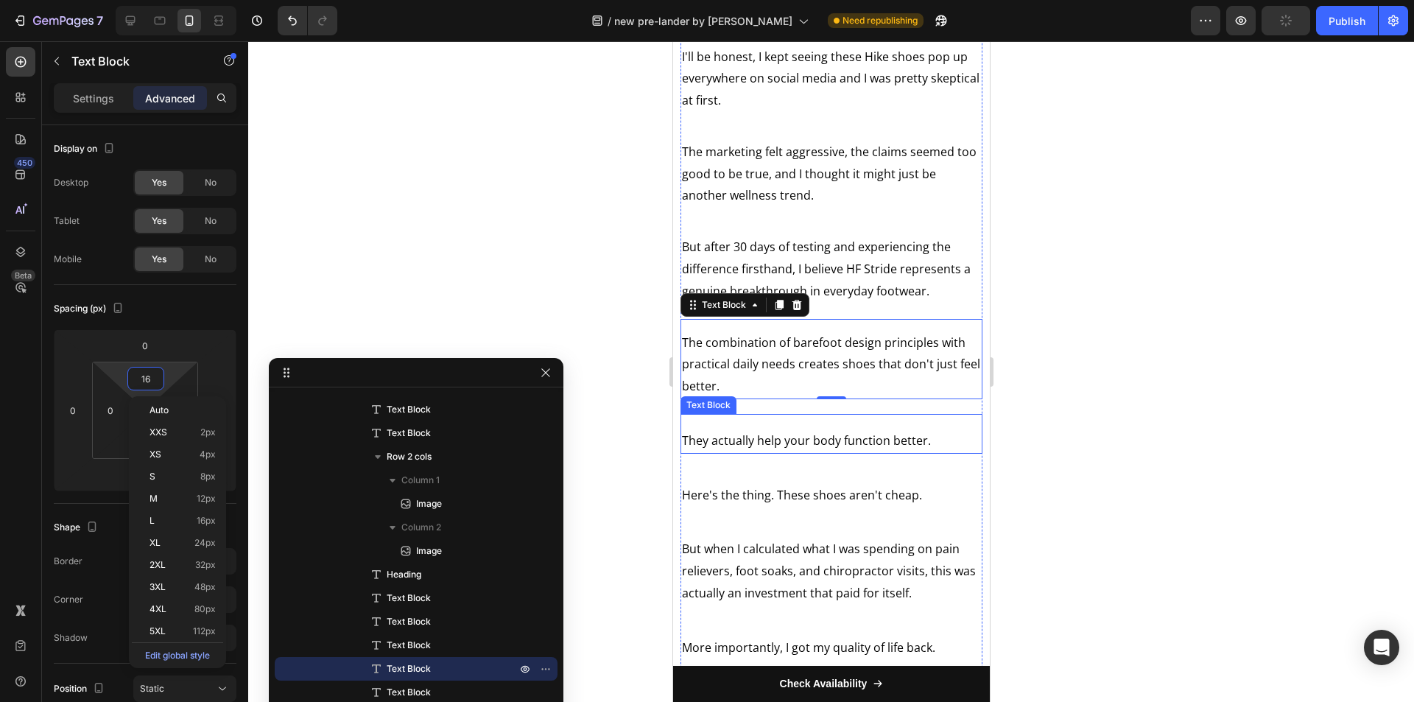
scroll to position [5830, 0]
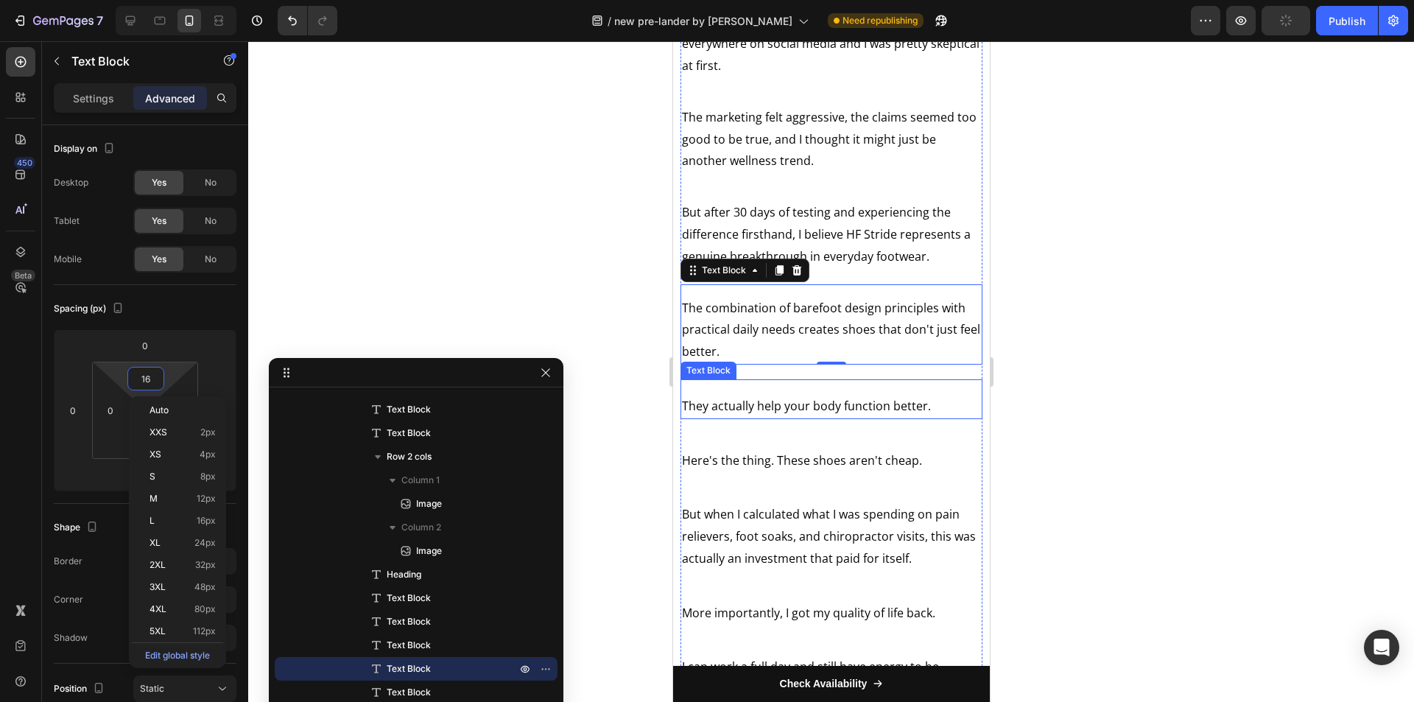
click at [808, 418] on p "They actually help your body function better." at bounding box center [830, 407] width 299 height 22
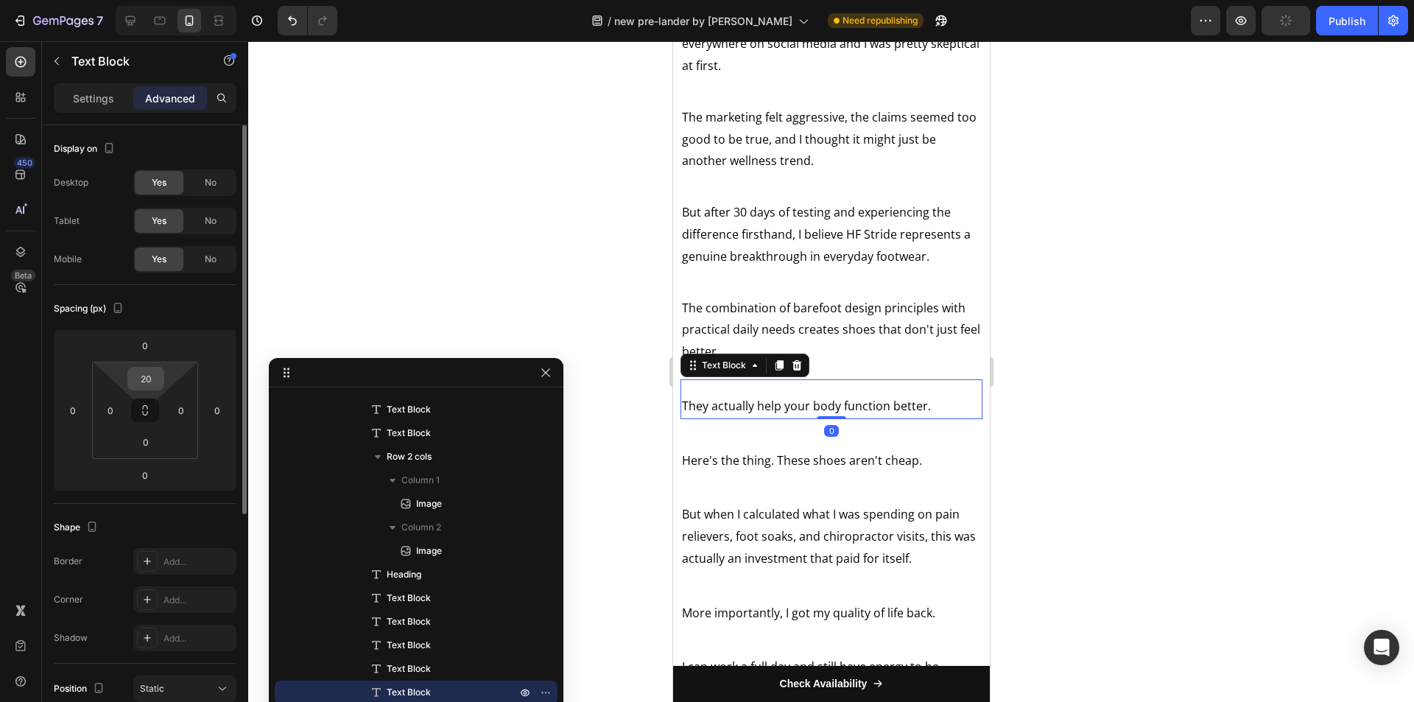
click at [135, 382] on input "20" at bounding box center [145, 379] width 29 height 22
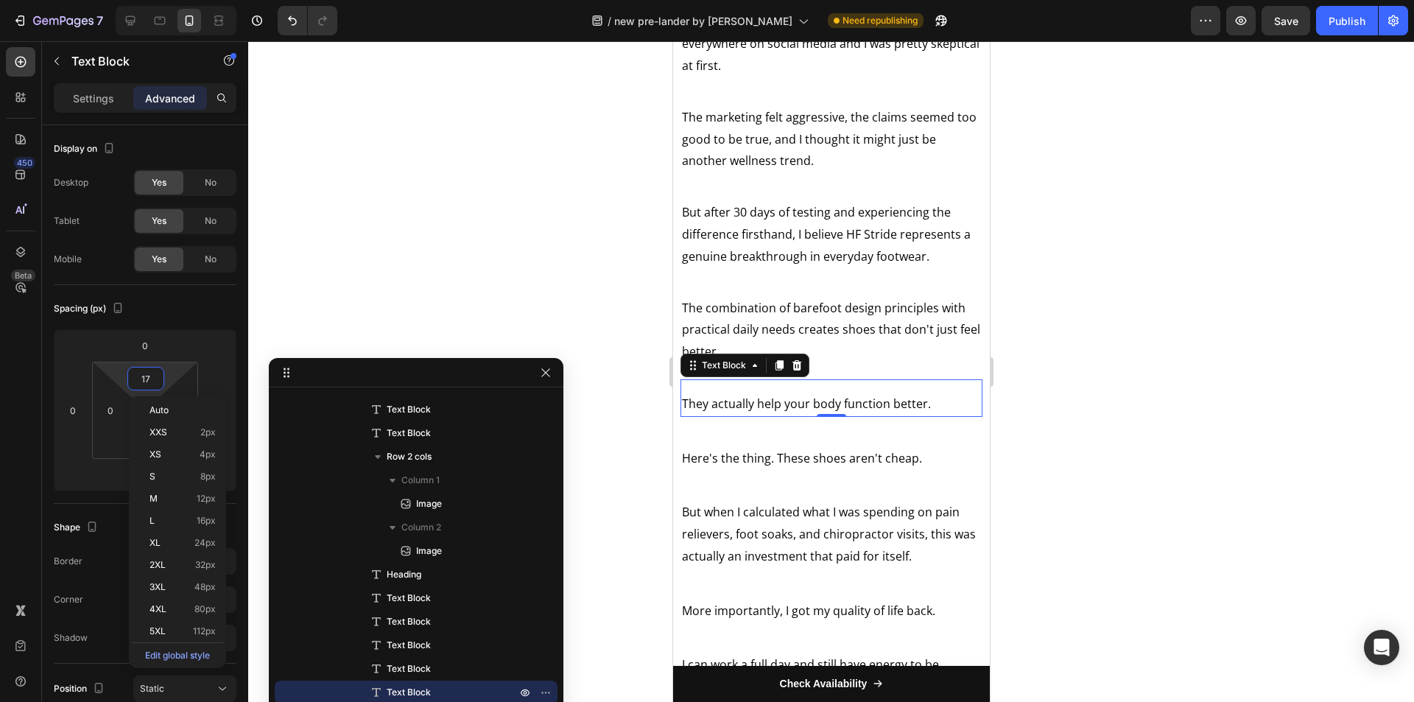
type input "16"
click at [785, 469] on p "Here's the thing. These shoes aren't cheap." at bounding box center [830, 458] width 299 height 22
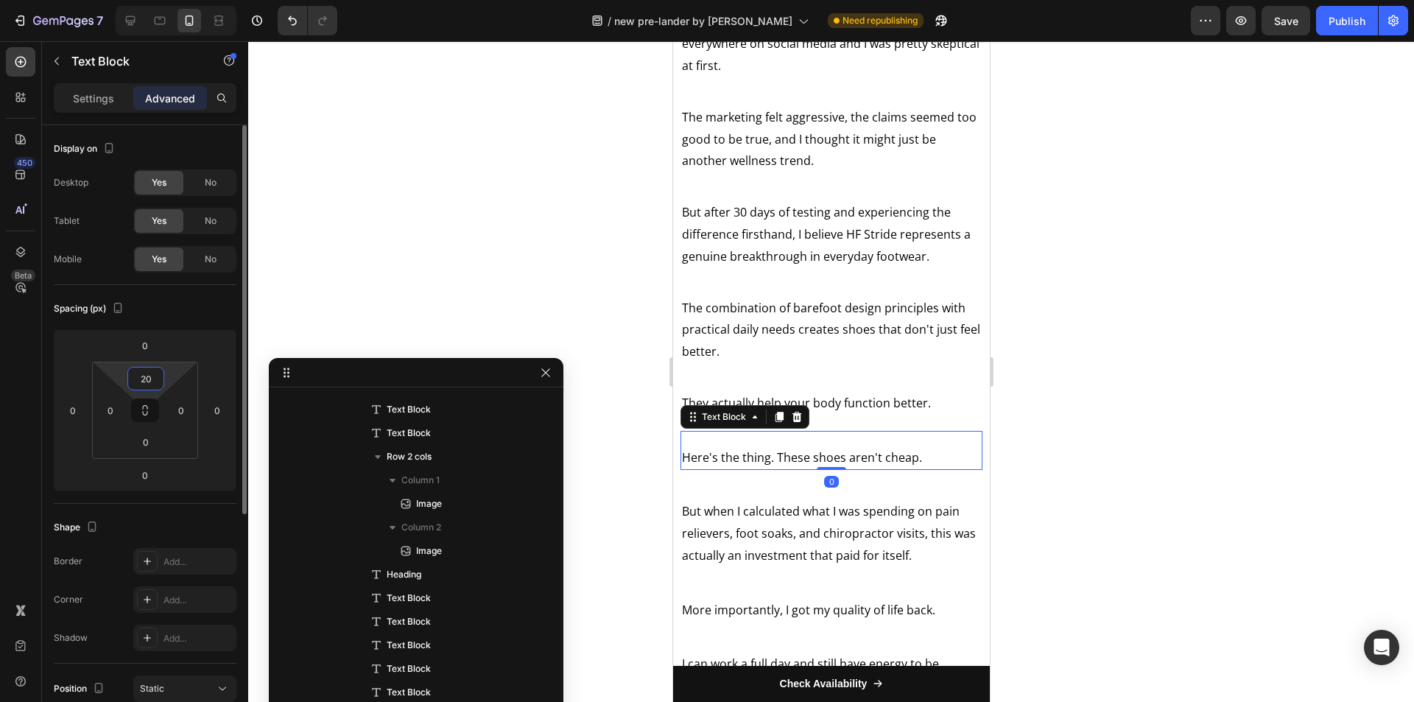
click at [152, 376] on input "20" at bounding box center [145, 379] width 29 height 22
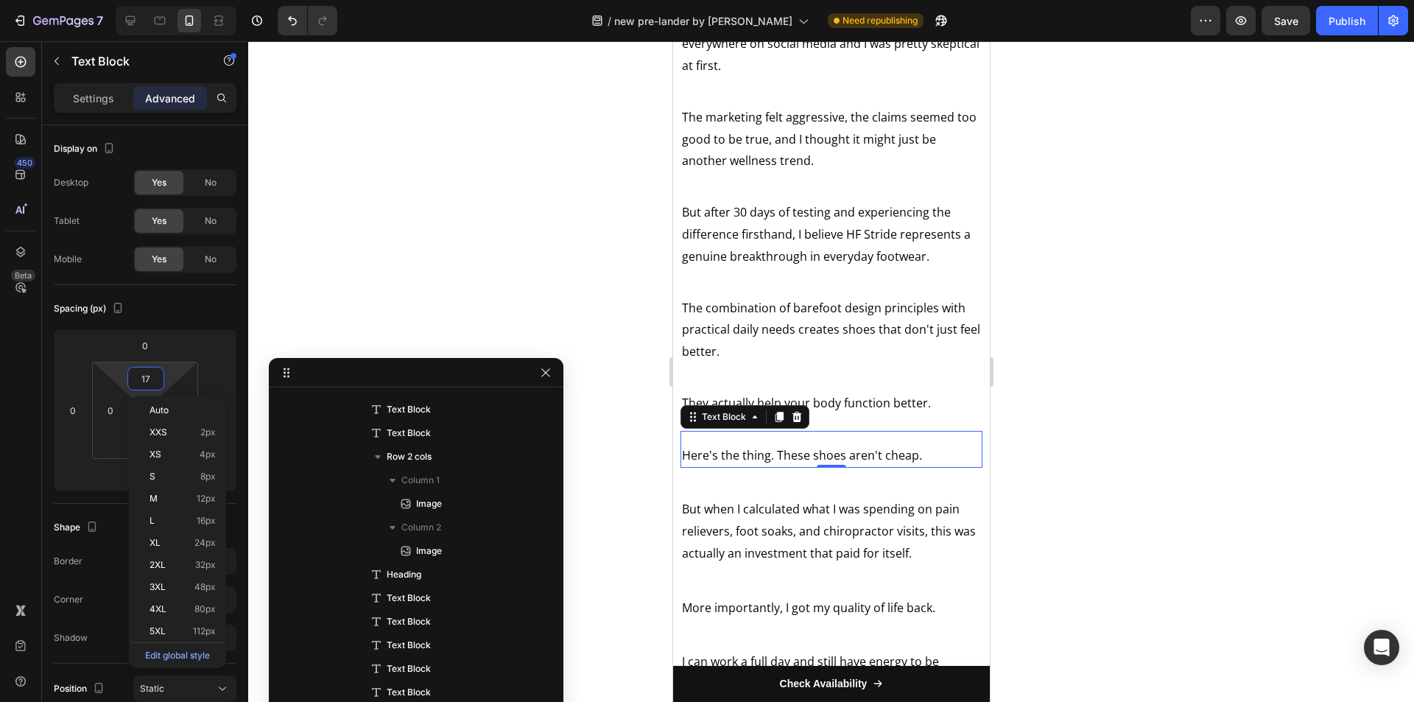
type input "16"
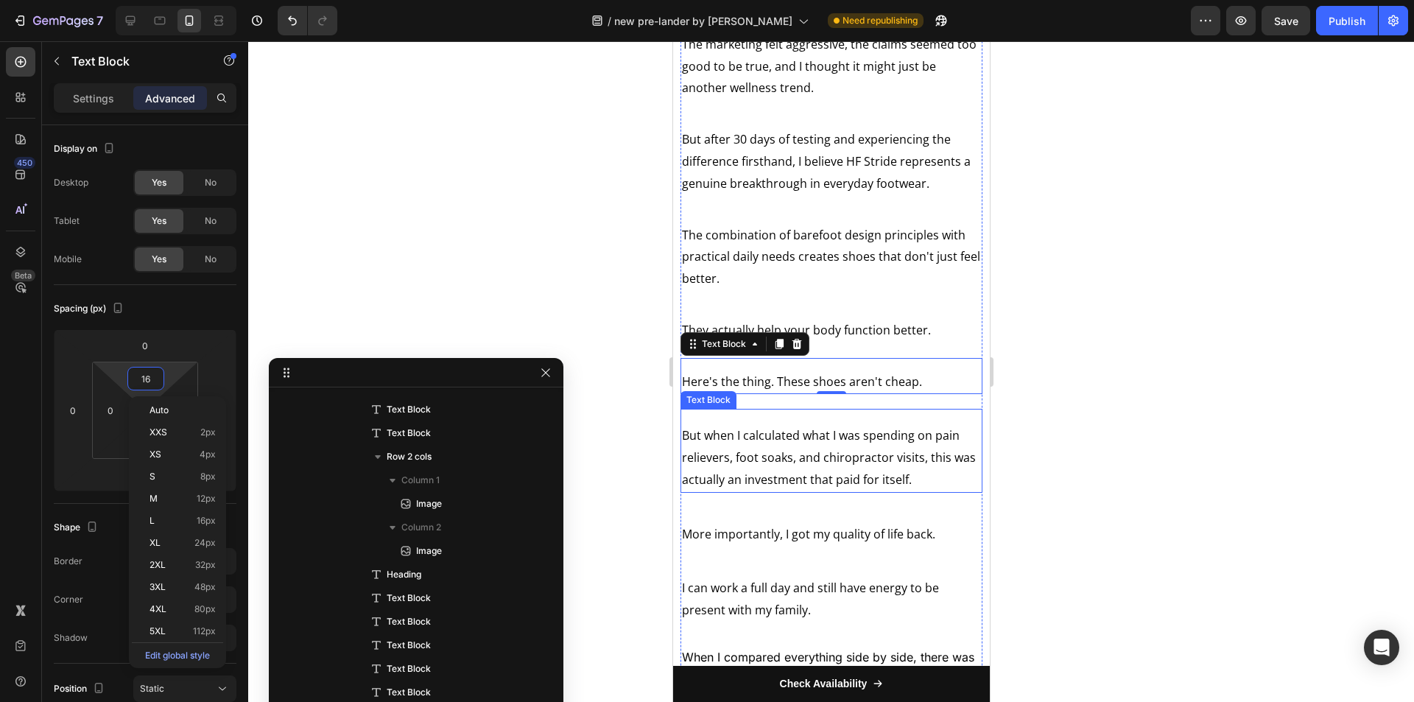
scroll to position [5903, 0]
click at [805, 462] on div "But when I calculated what I was spending on pain relievers, foot soaks, and ch…" at bounding box center [831, 457] width 302 height 68
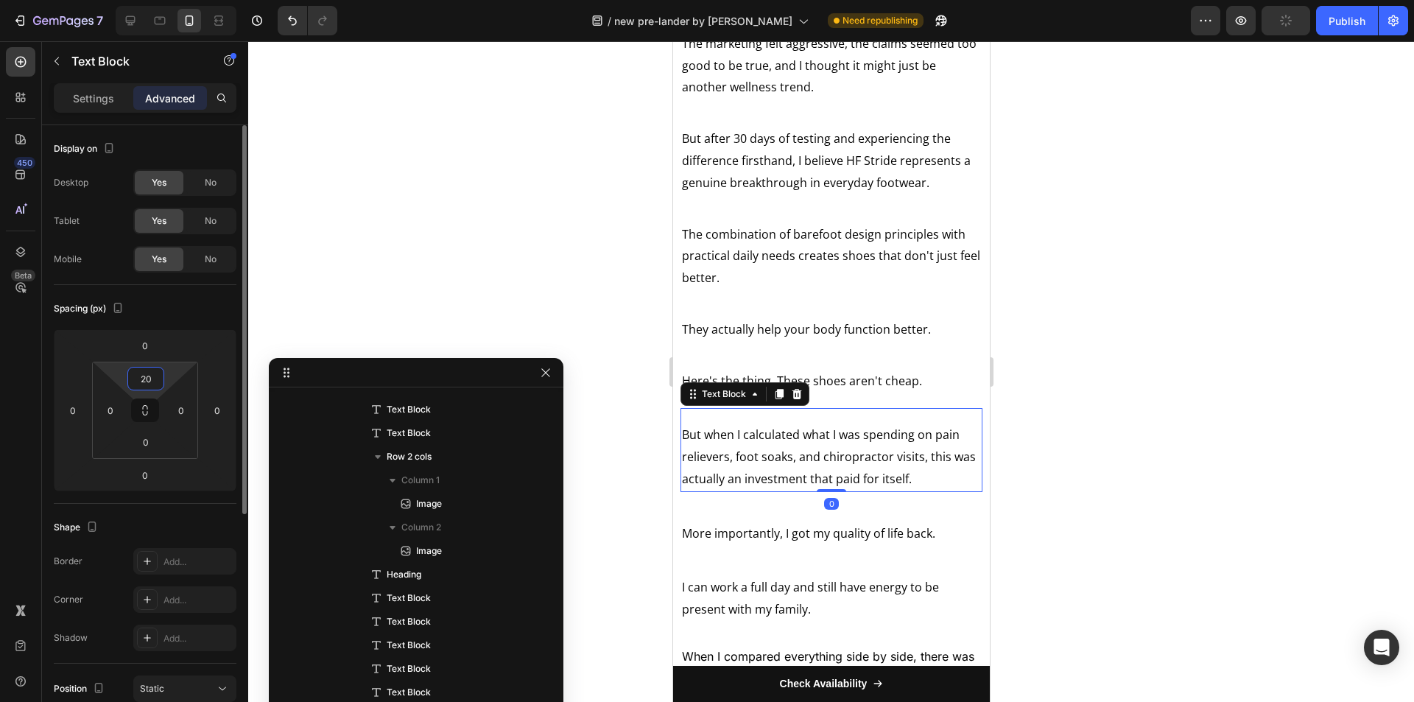
click at [155, 375] on input "20" at bounding box center [145, 379] width 29 height 22
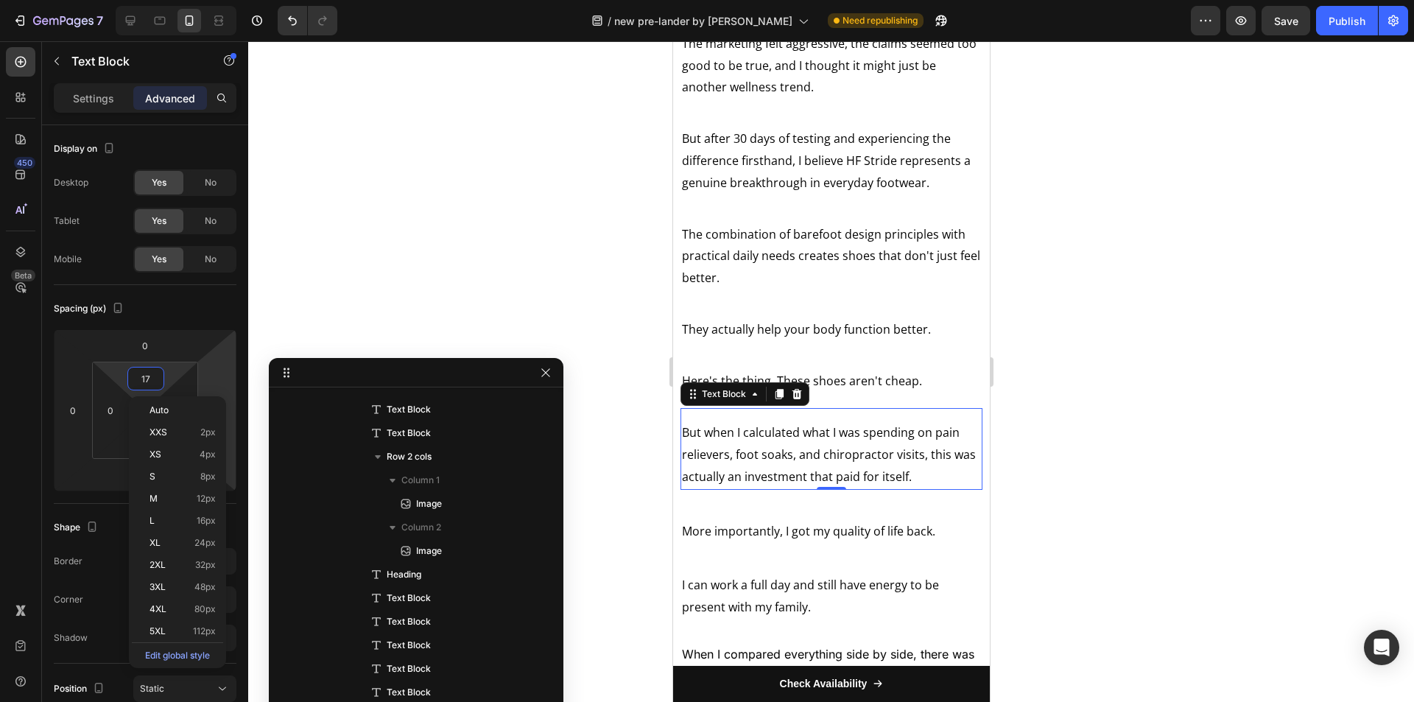
type input "16"
click at [767, 544] on div "More importantly, I got my quality of life back. Text Block" at bounding box center [831, 524] width 302 height 40
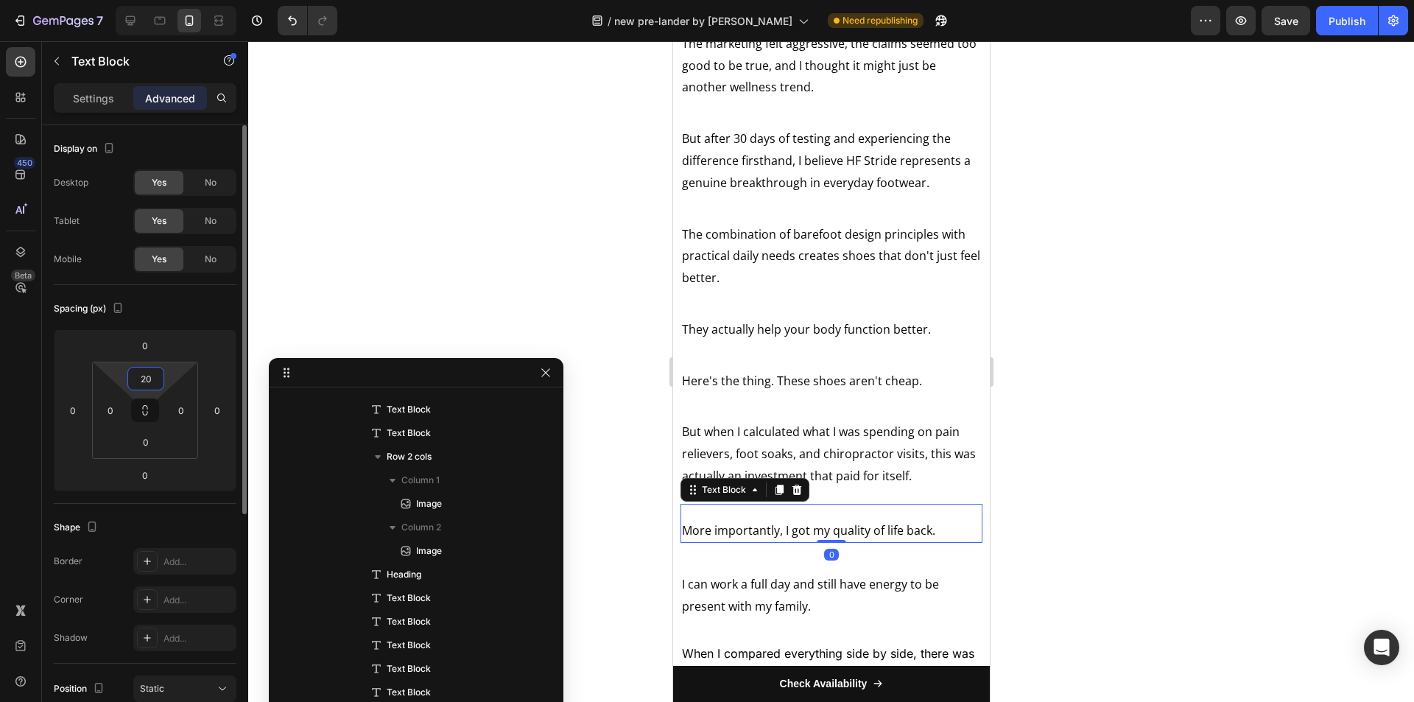
click at [144, 381] on input "20" at bounding box center [145, 379] width 29 height 22
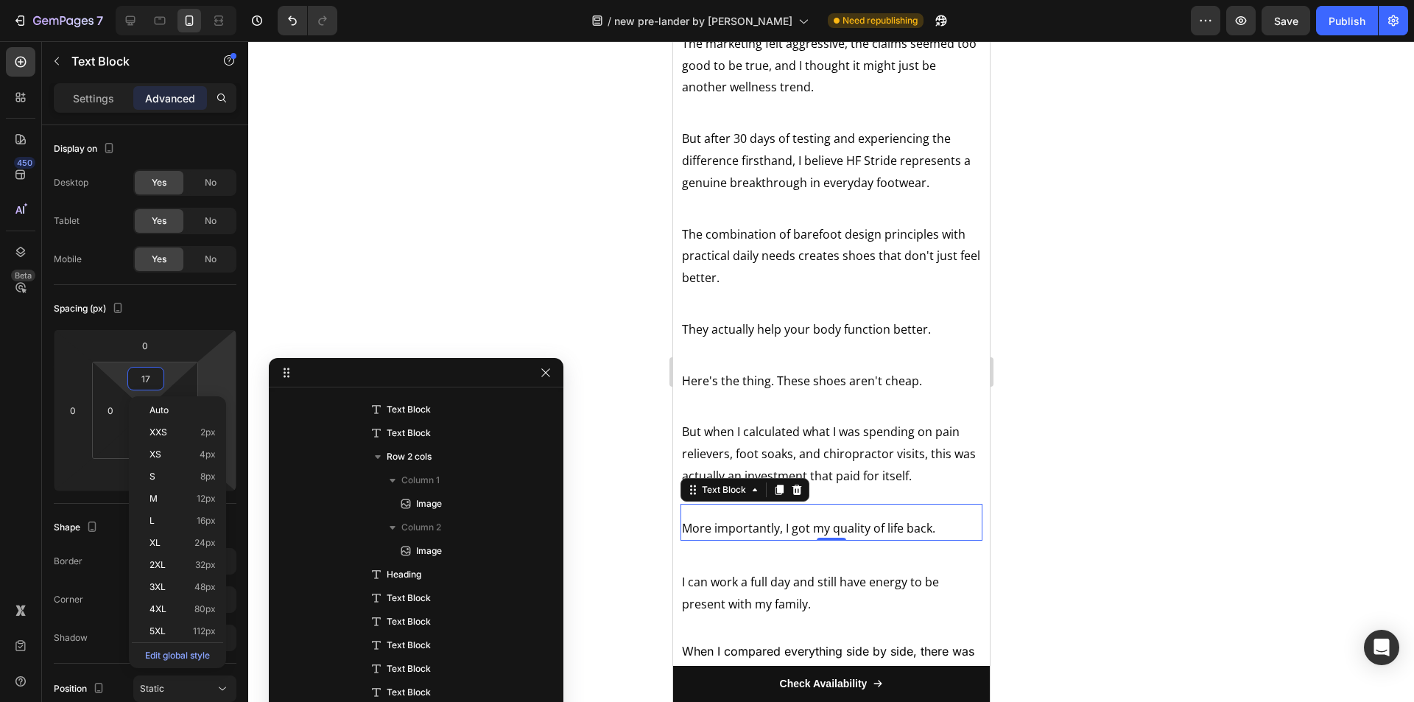
type input "16"
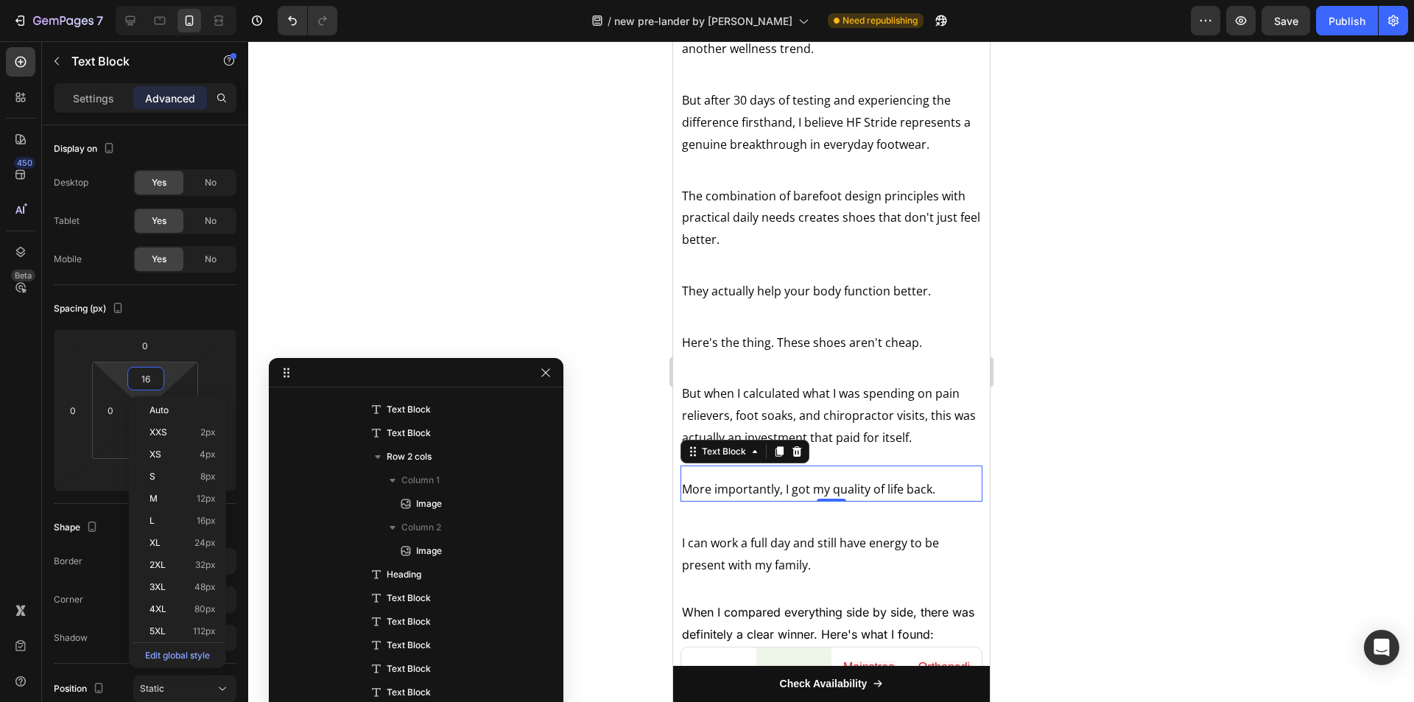
scroll to position [5977, 0]
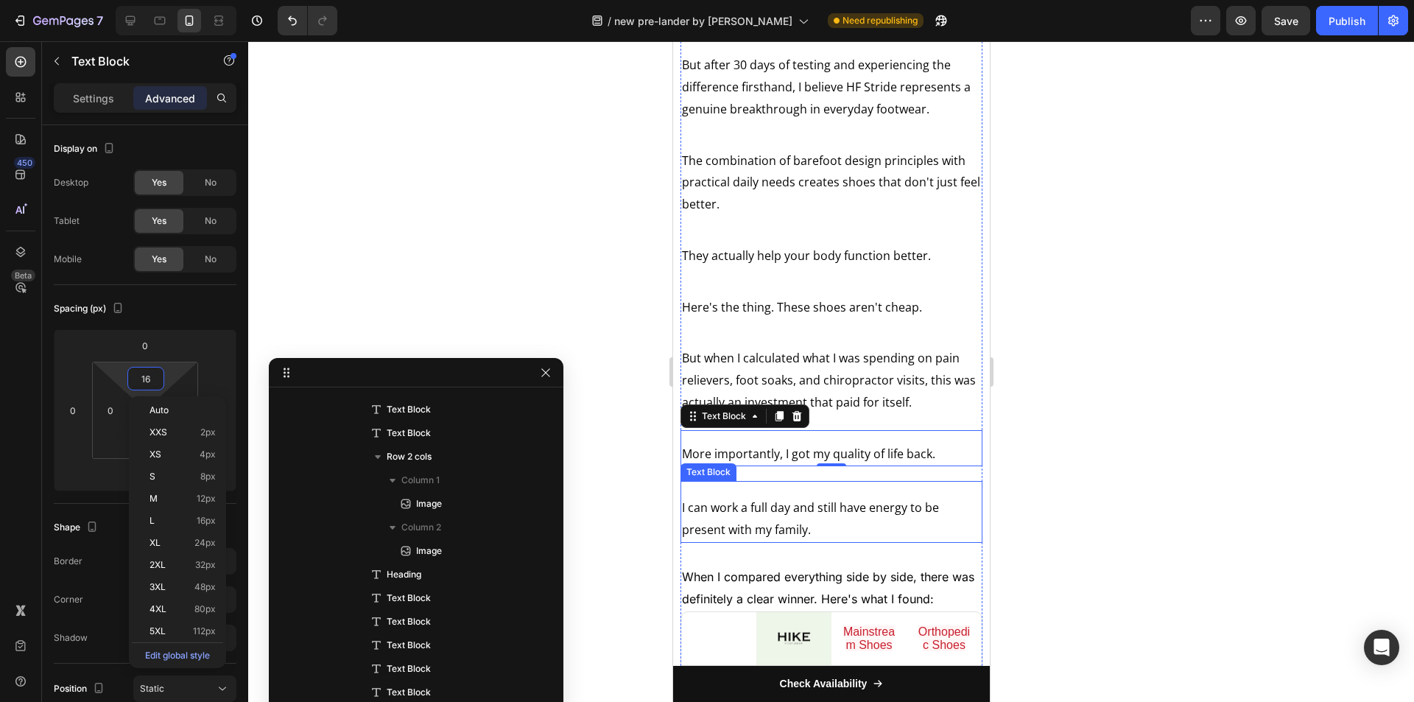
click at [773, 527] on div "I can work a full day and still have energy to be present with my family. Text …" at bounding box center [831, 512] width 302 height 62
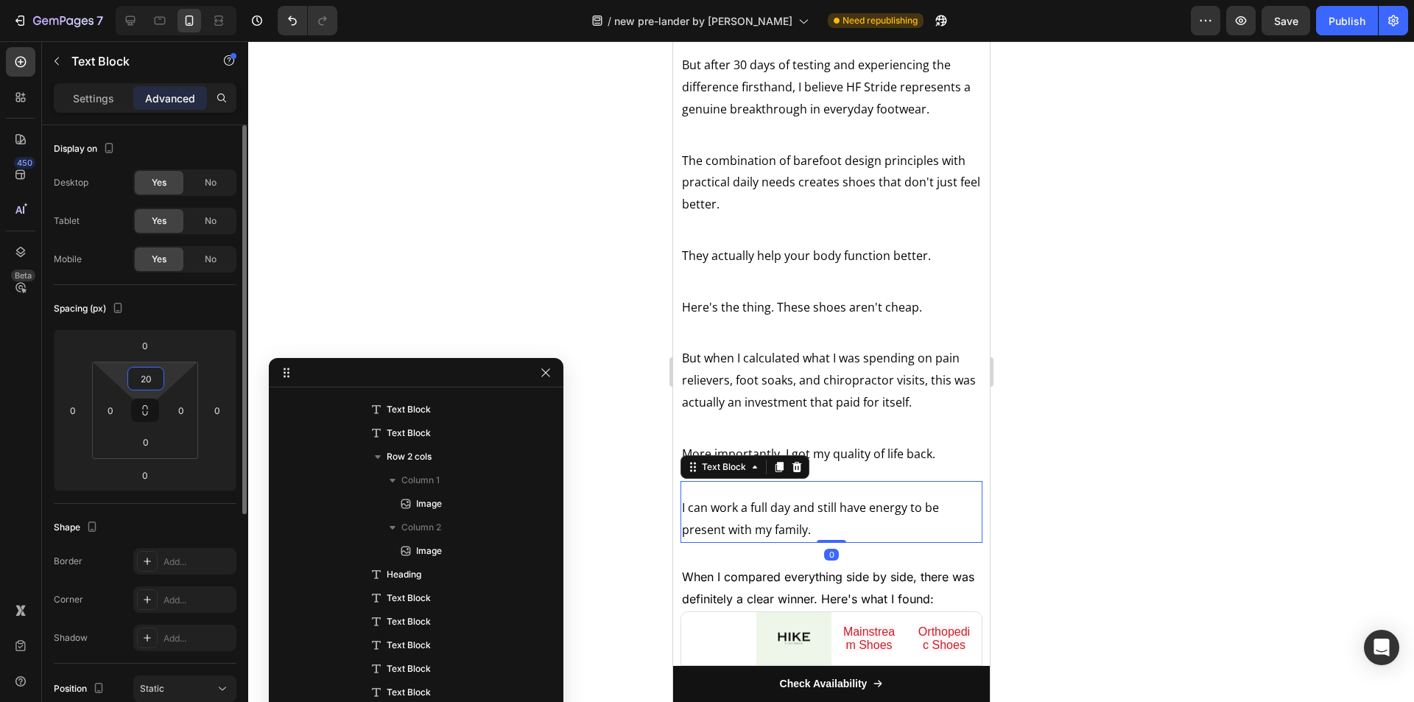
click at [145, 383] on input "20" at bounding box center [145, 379] width 29 height 22
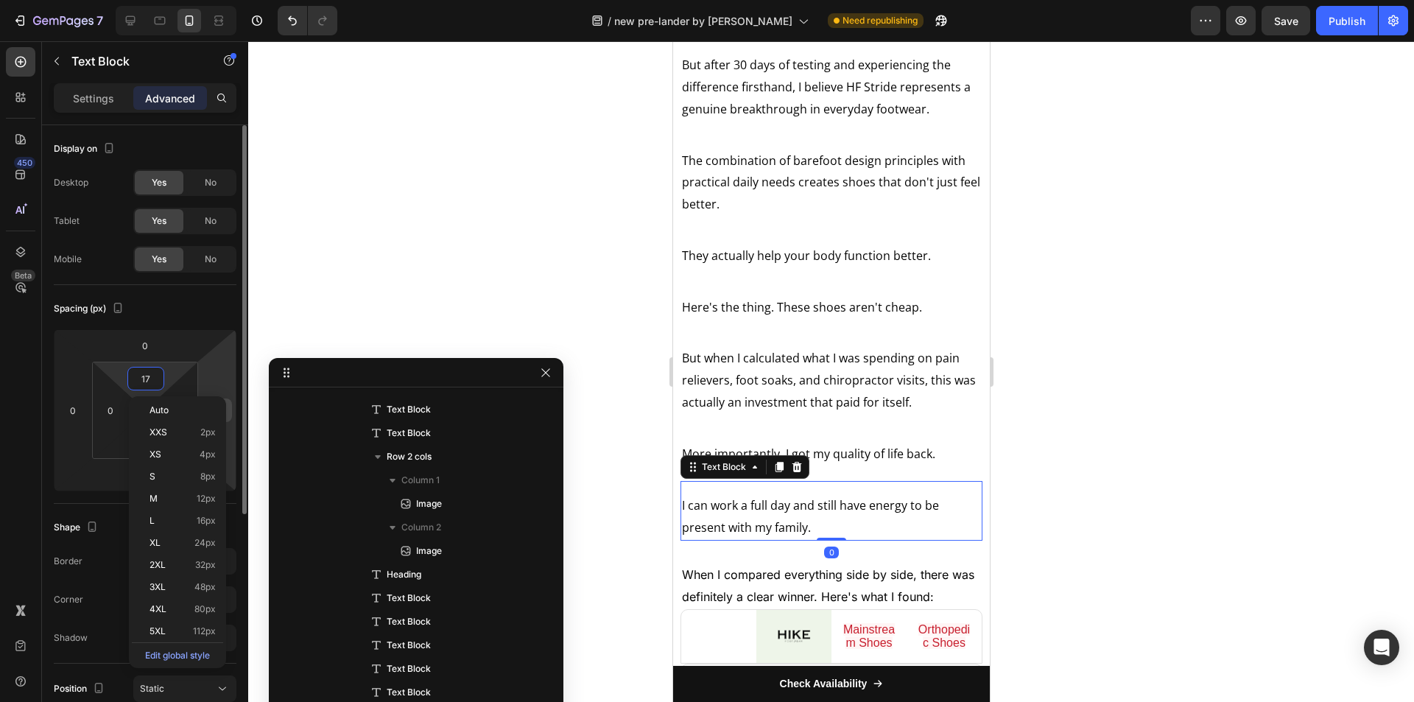
type input "16"
click at [861, 598] on div "When I compared everything side by side, there was definitely a clear winner. H…" at bounding box center [831, 582] width 302 height 55
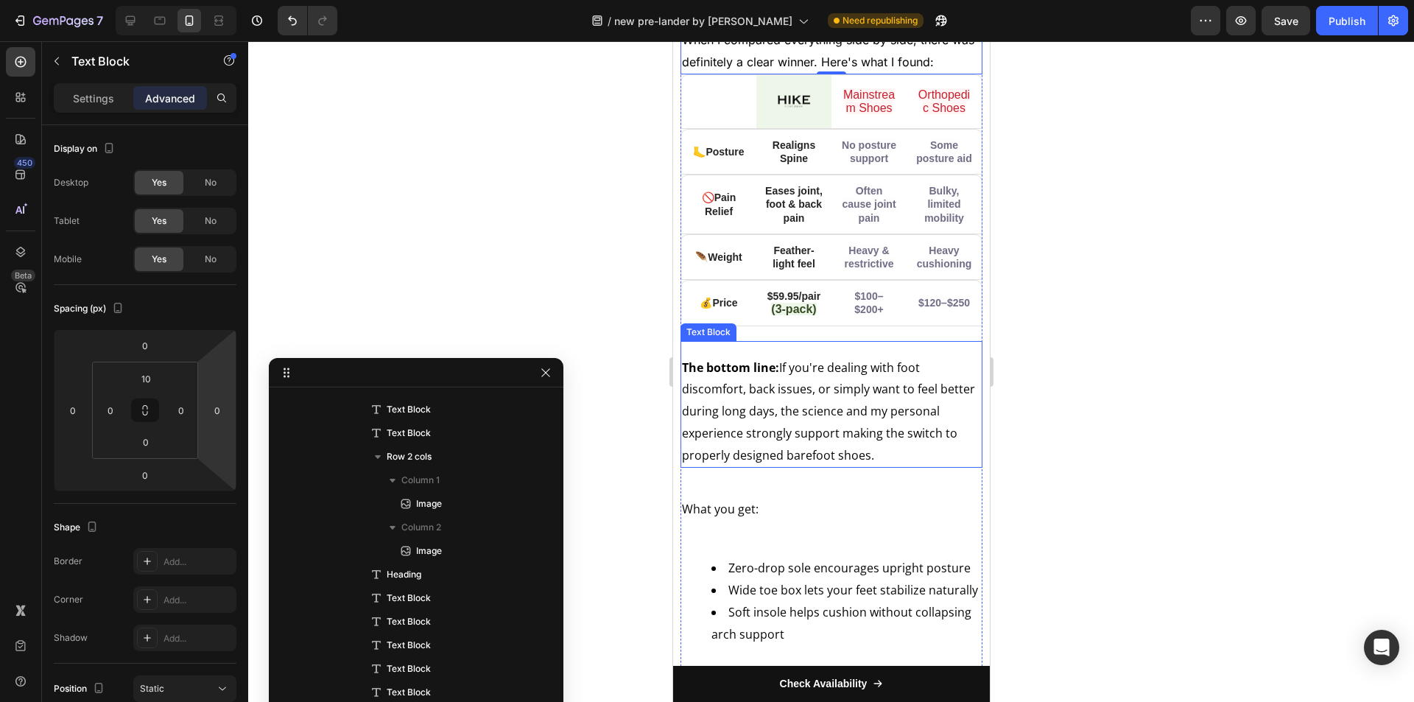
scroll to position [6566, 0]
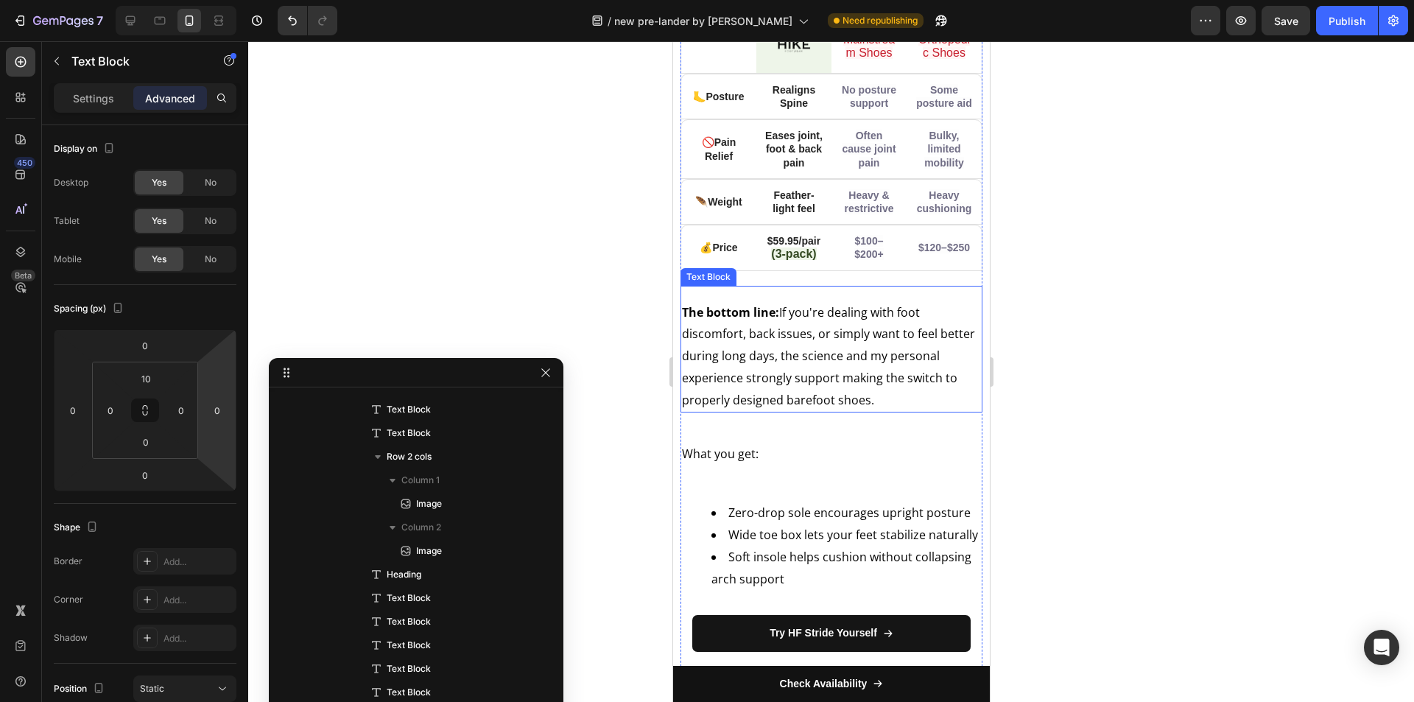
click at [850, 373] on p "The bottom line: If you're dealing with foot discomfort, back issues, or simply…" at bounding box center [830, 357] width 299 height 110
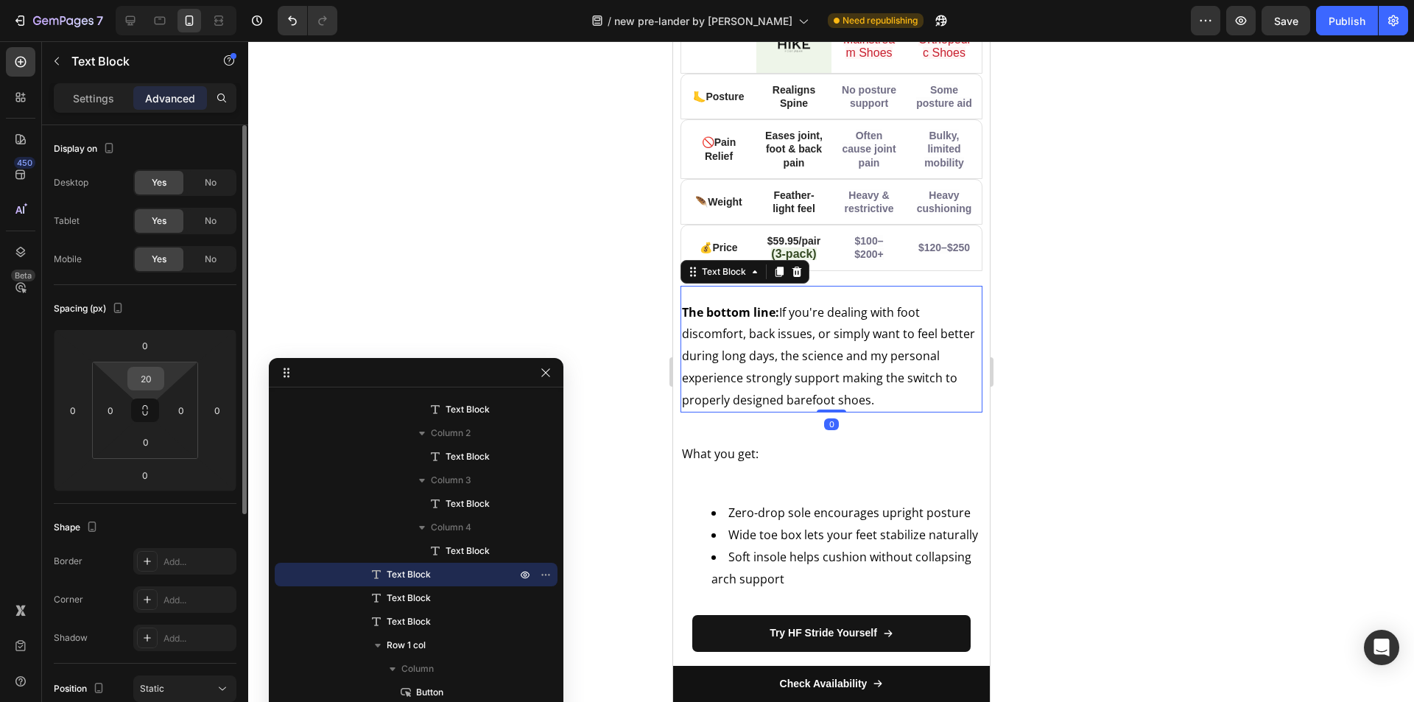
click at [155, 380] on input "20" at bounding box center [145, 379] width 29 height 22
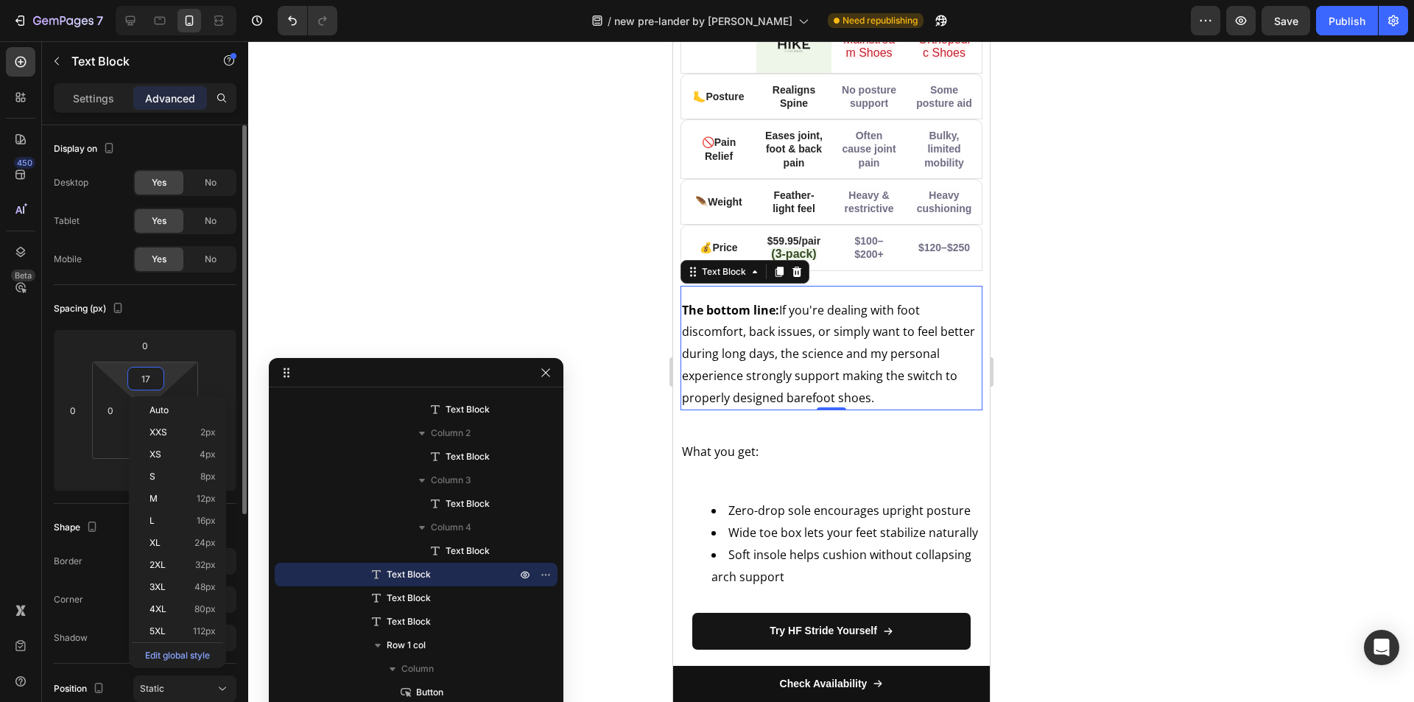
type input "16"
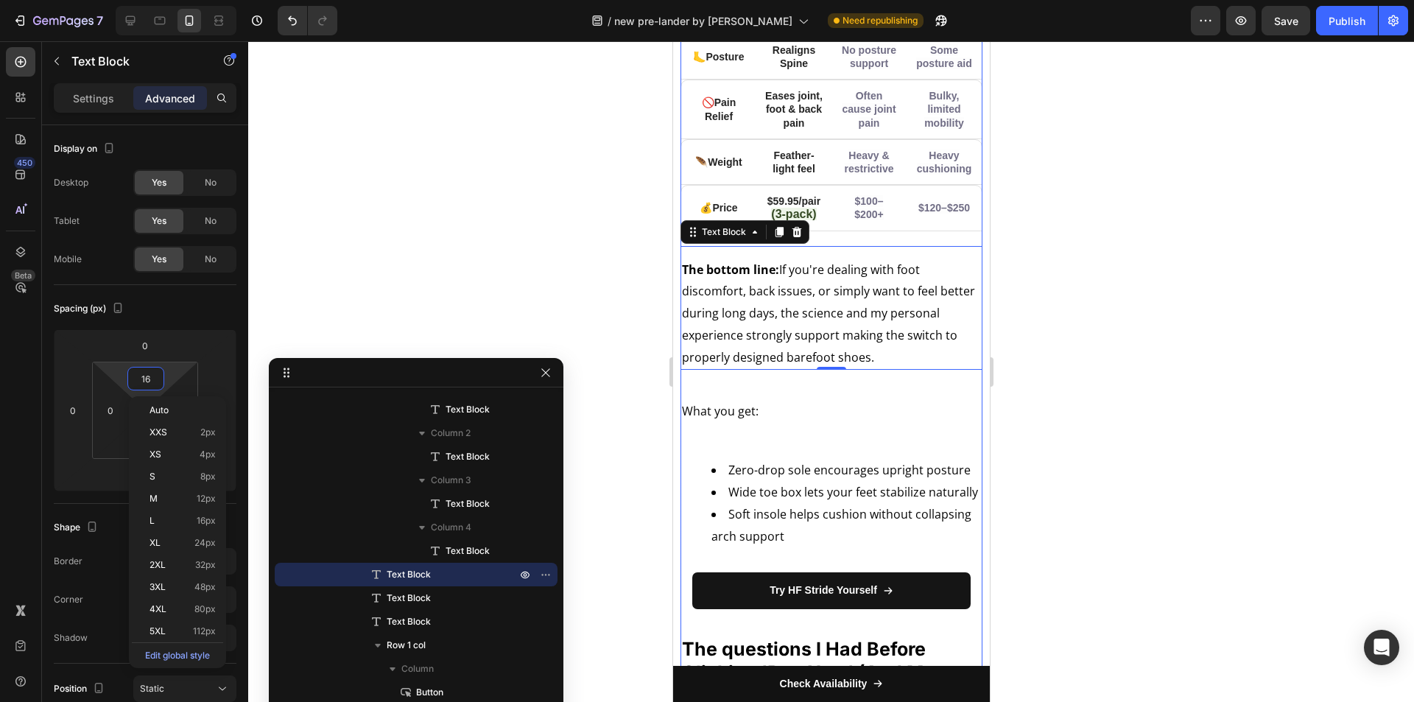
scroll to position [6640, 0]
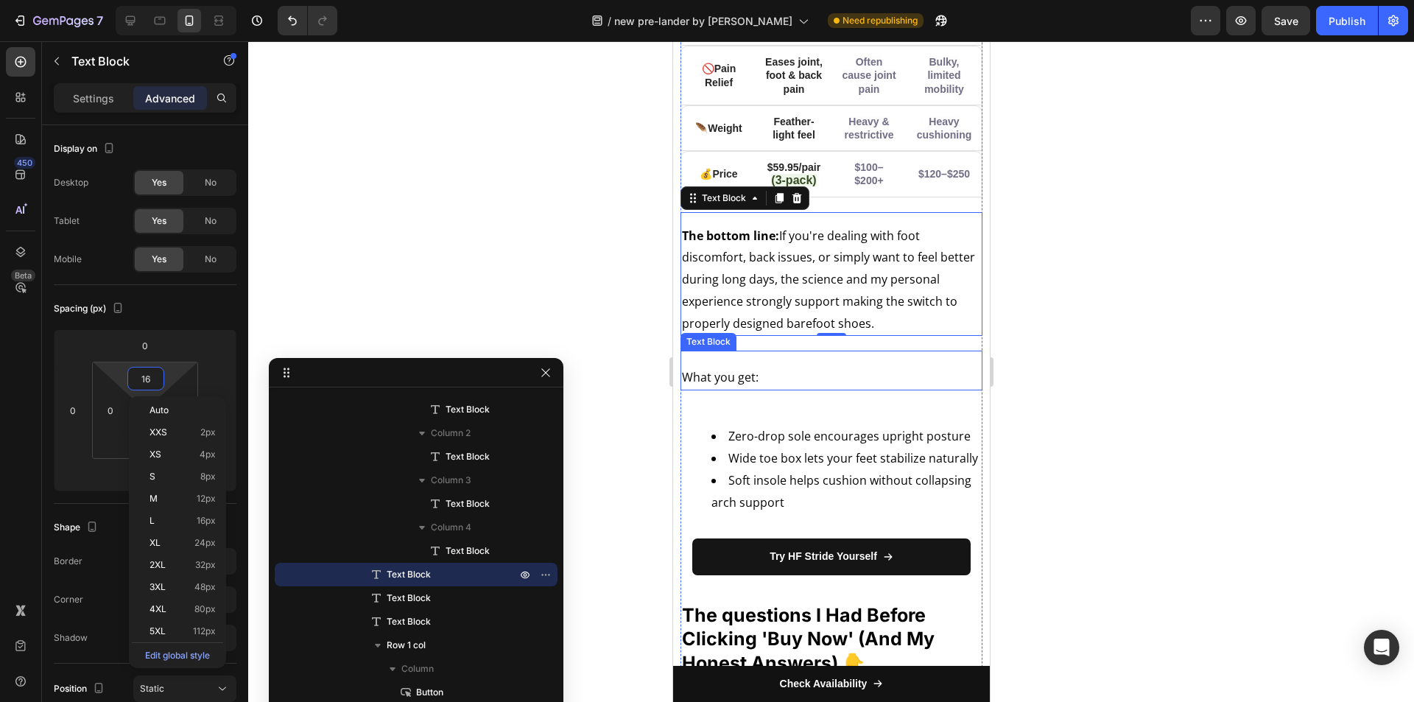
click at [811, 390] on div "What you get: Text Block" at bounding box center [831, 371] width 302 height 40
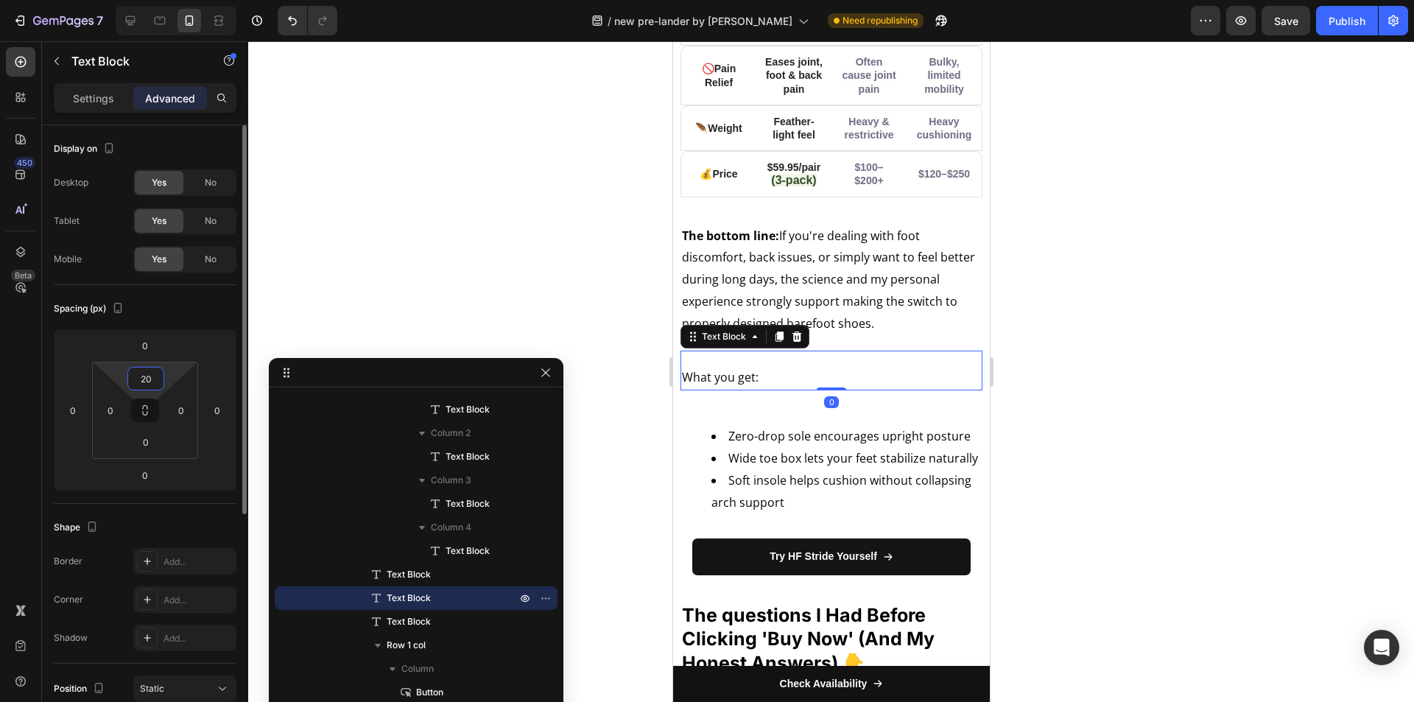
click at [159, 376] on input "20" at bounding box center [145, 379] width 29 height 22
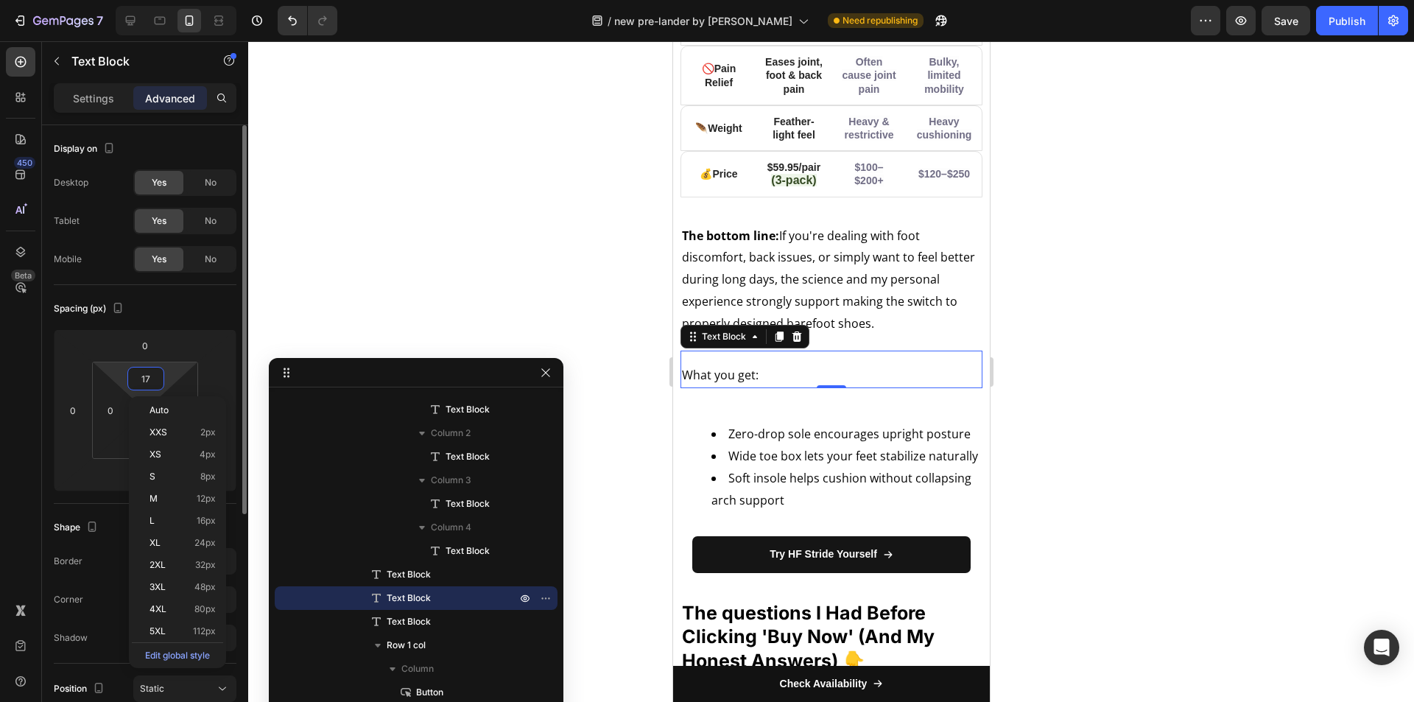
type input "16"
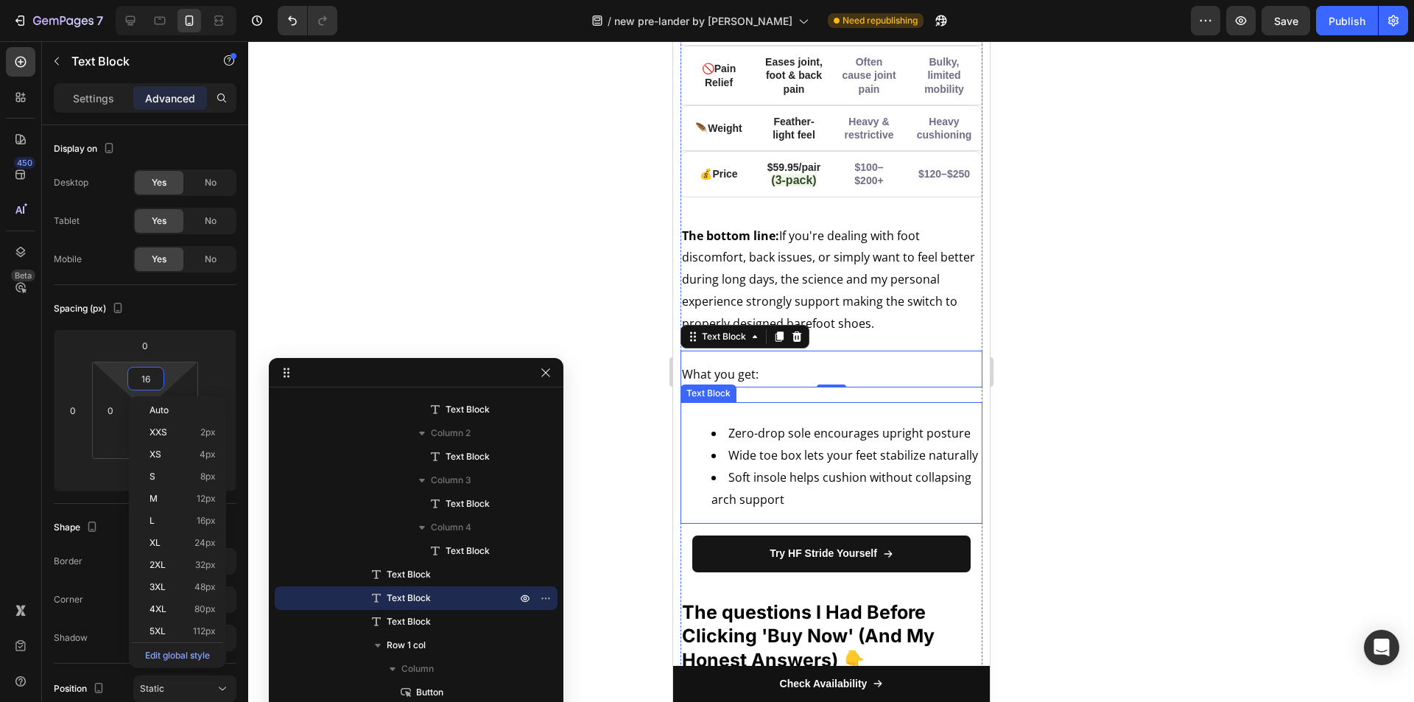
click at [819, 466] on div "Zero-drop sole encourages upright posture Wide toe box lets your feet stabilize…" at bounding box center [831, 467] width 302 height 114
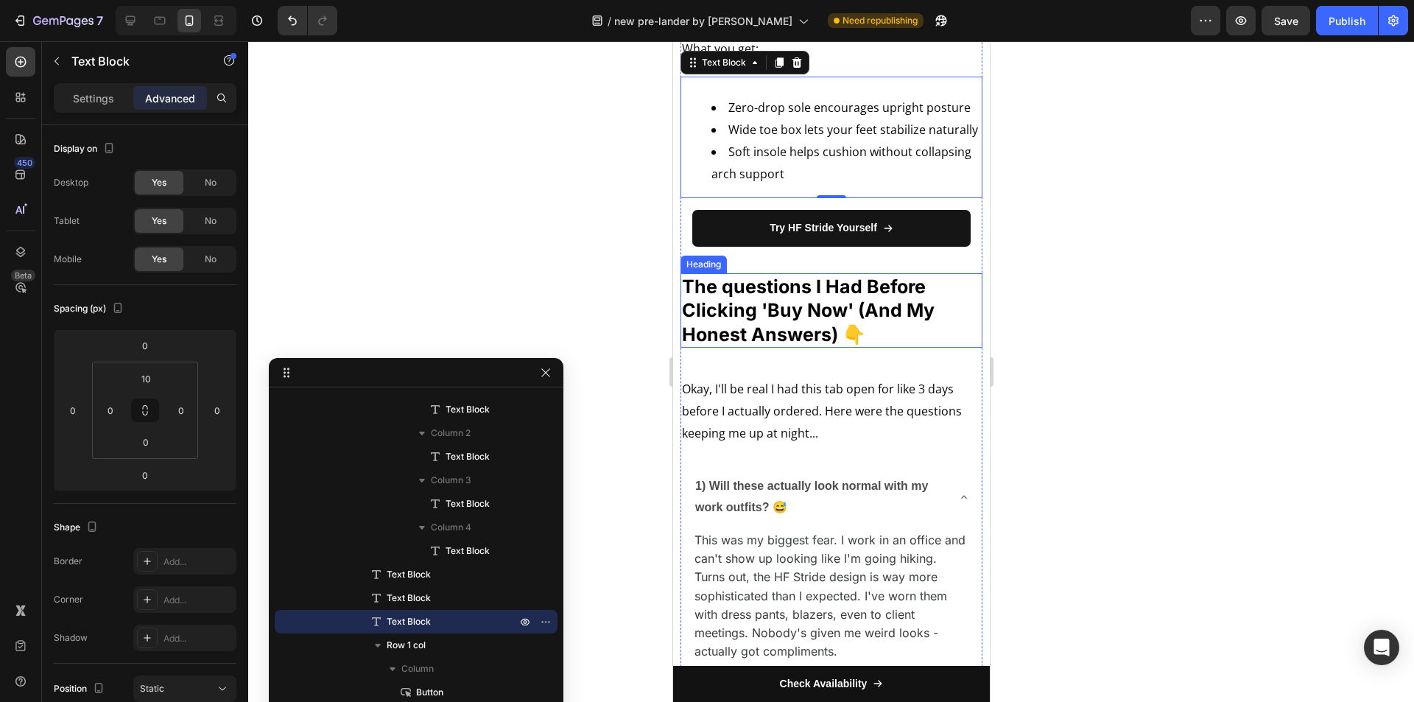
scroll to position [7008, 0]
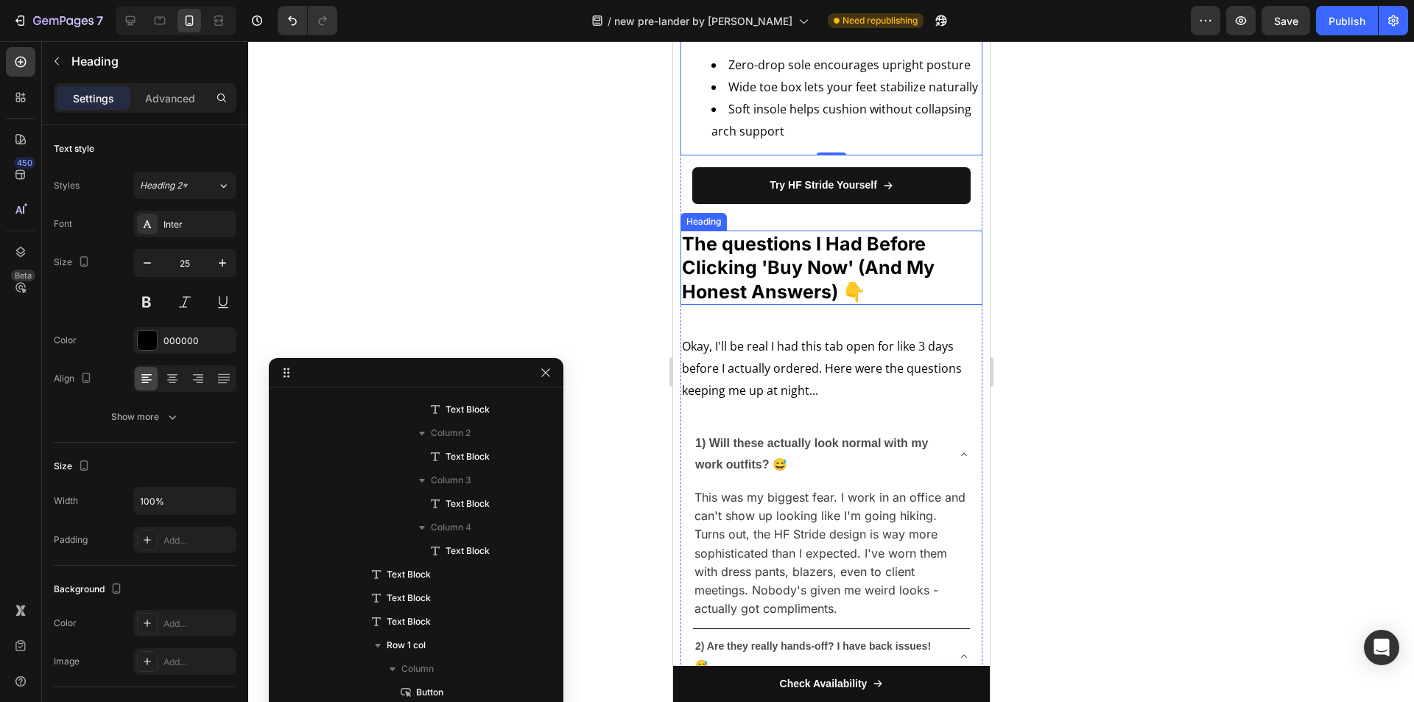
click at [776, 303] on strong "The questions I Had Before Clicking 'Buy Now' (And My Honest Answers) 👇" at bounding box center [807, 268] width 253 height 70
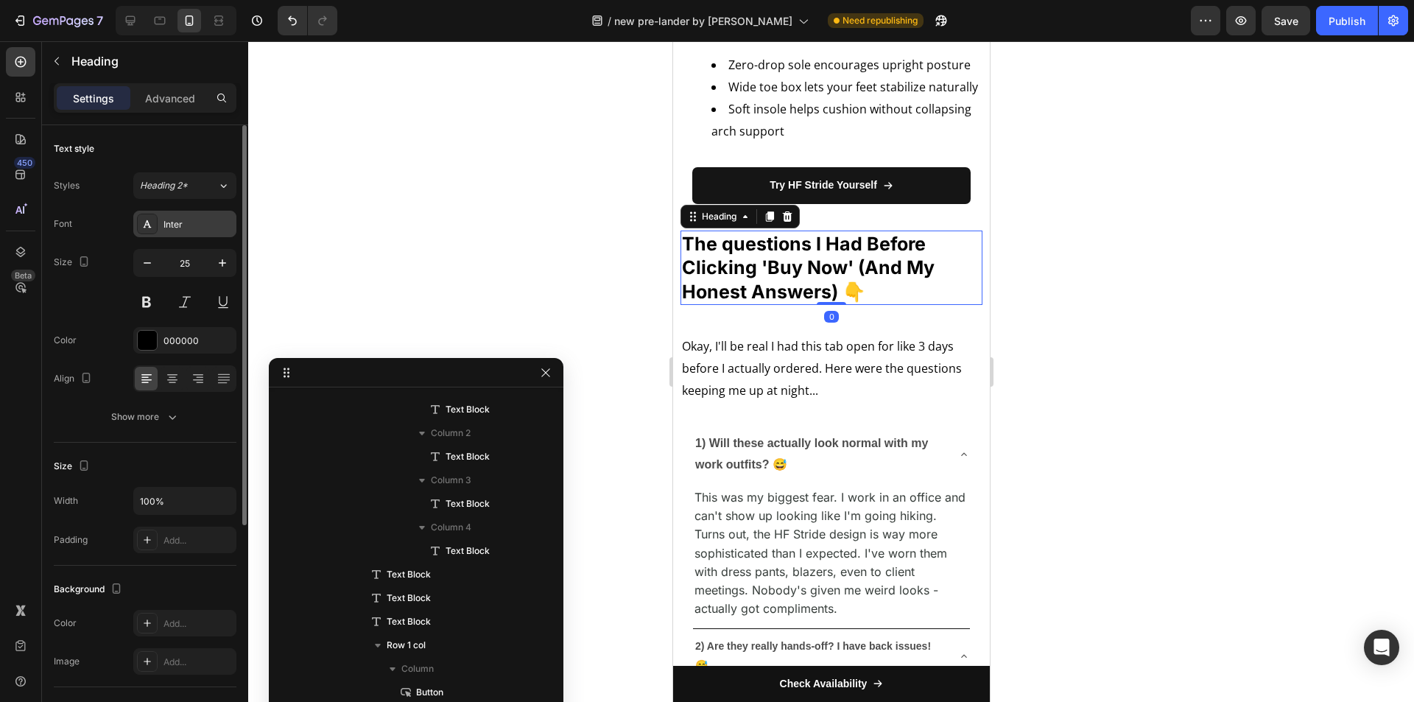
click at [185, 223] on div "Inter" at bounding box center [198, 224] width 69 height 13
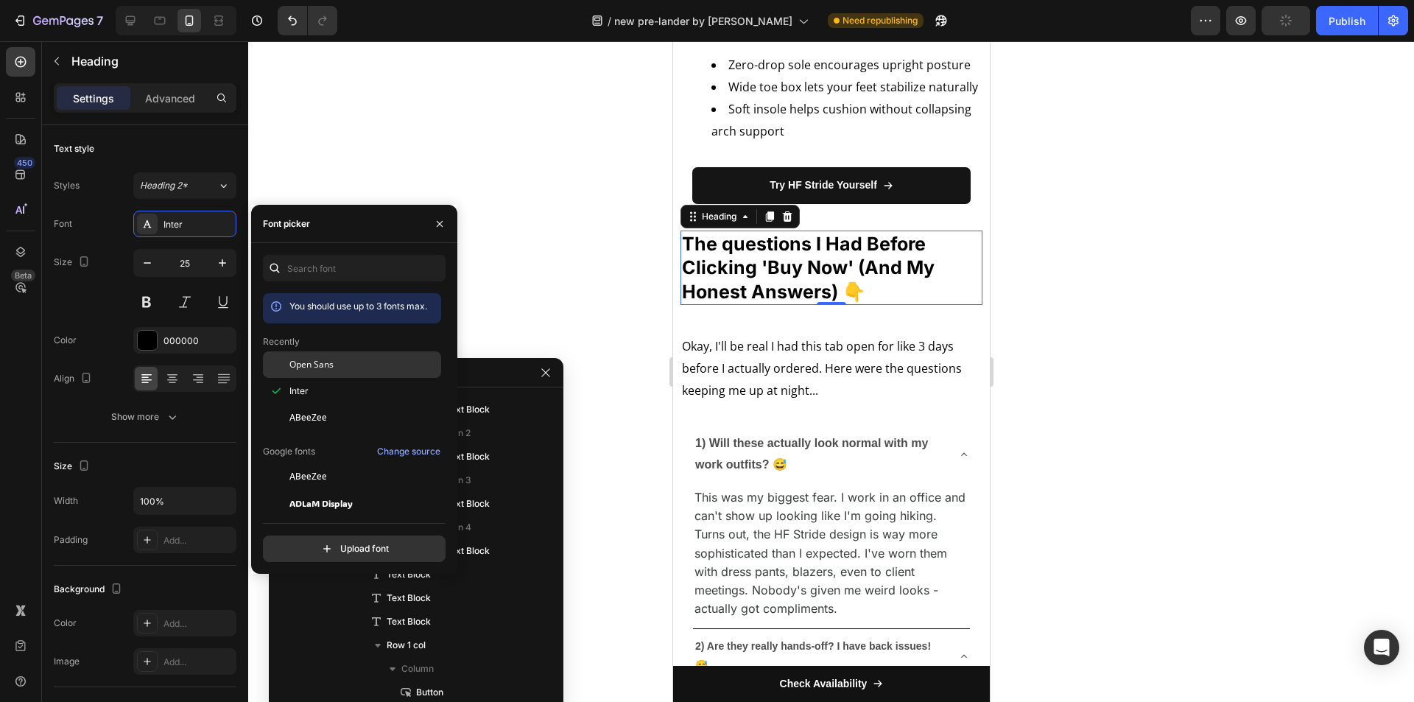
click at [320, 365] on span "Open Sans" at bounding box center [311, 364] width 44 height 13
click at [217, 264] on icon "button" at bounding box center [222, 263] width 15 height 15
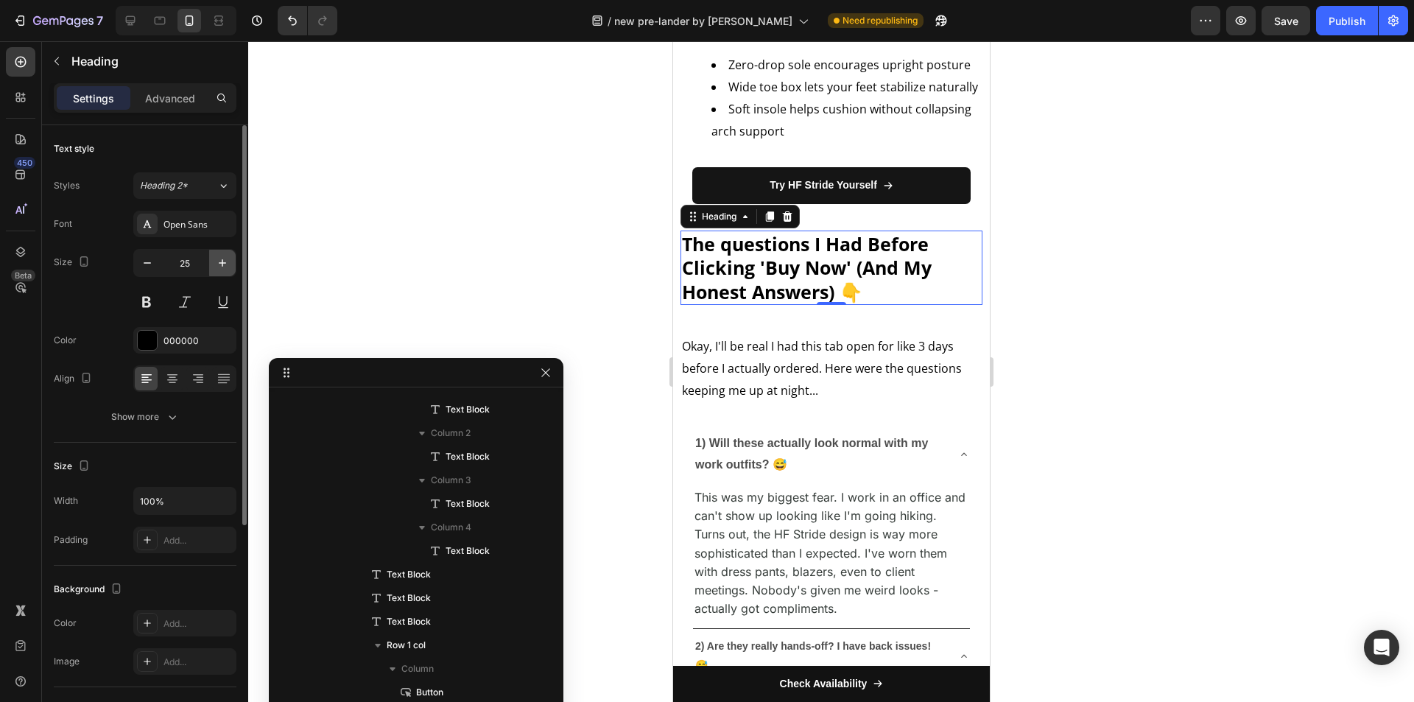
click at [217, 264] on icon "button" at bounding box center [222, 263] width 15 height 15
type input "27"
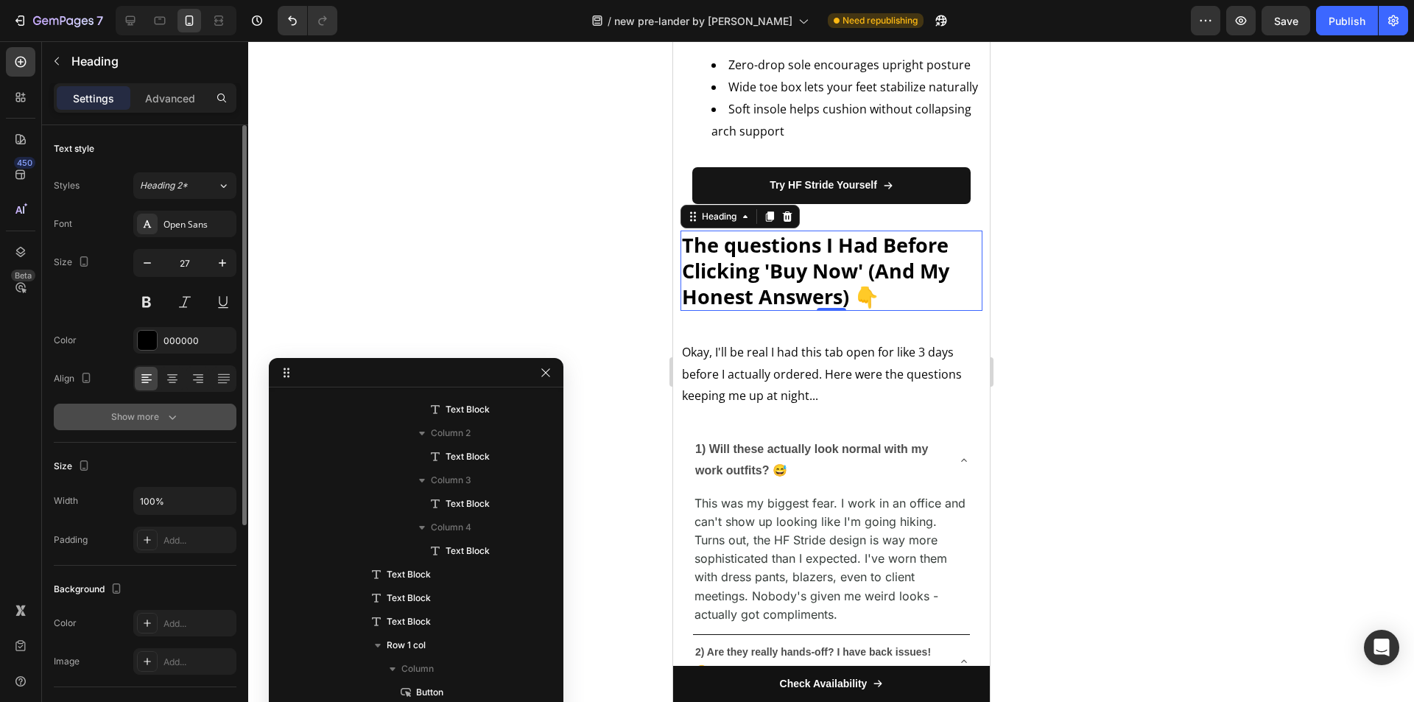
click at [164, 420] on div "Show more" at bounding box center [145, 417] width 68 height 15
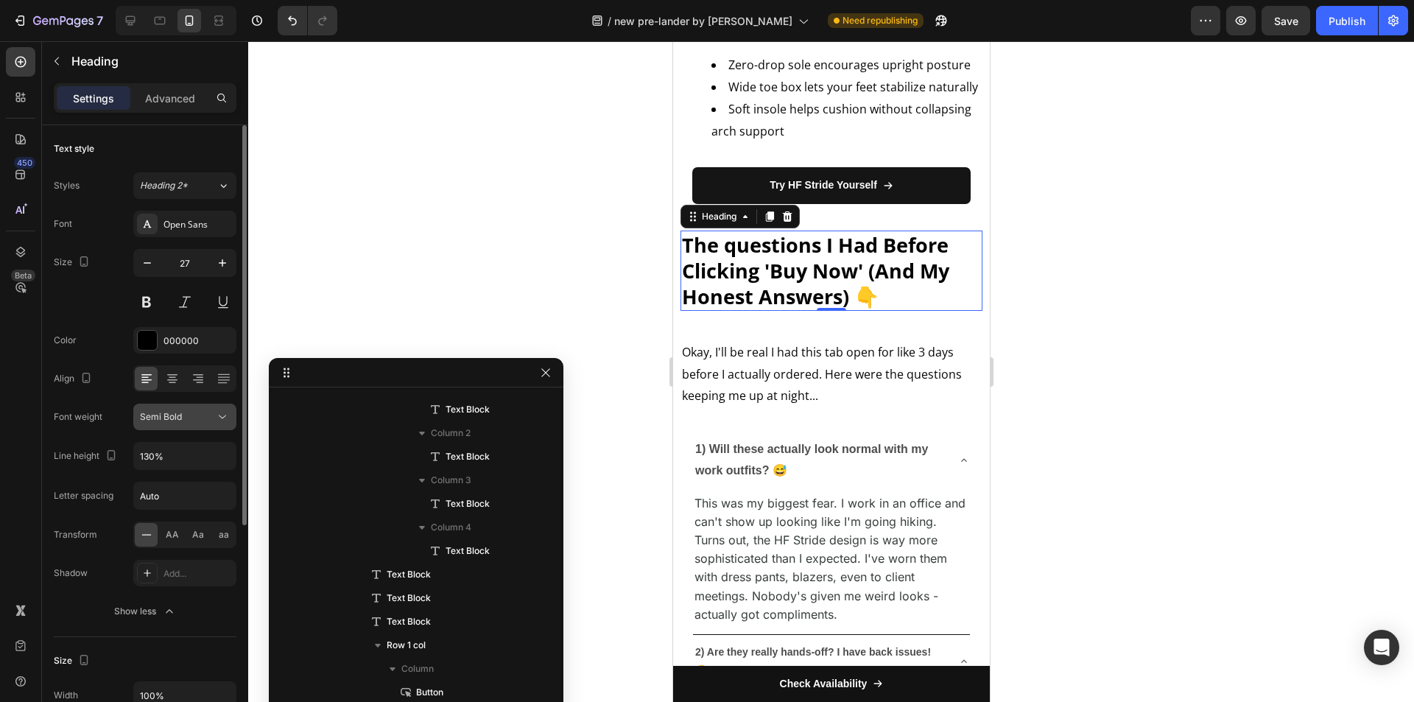
click at [169, 425] on button "Semi Bold" at bounding box center [184, 417] width 103 height 27
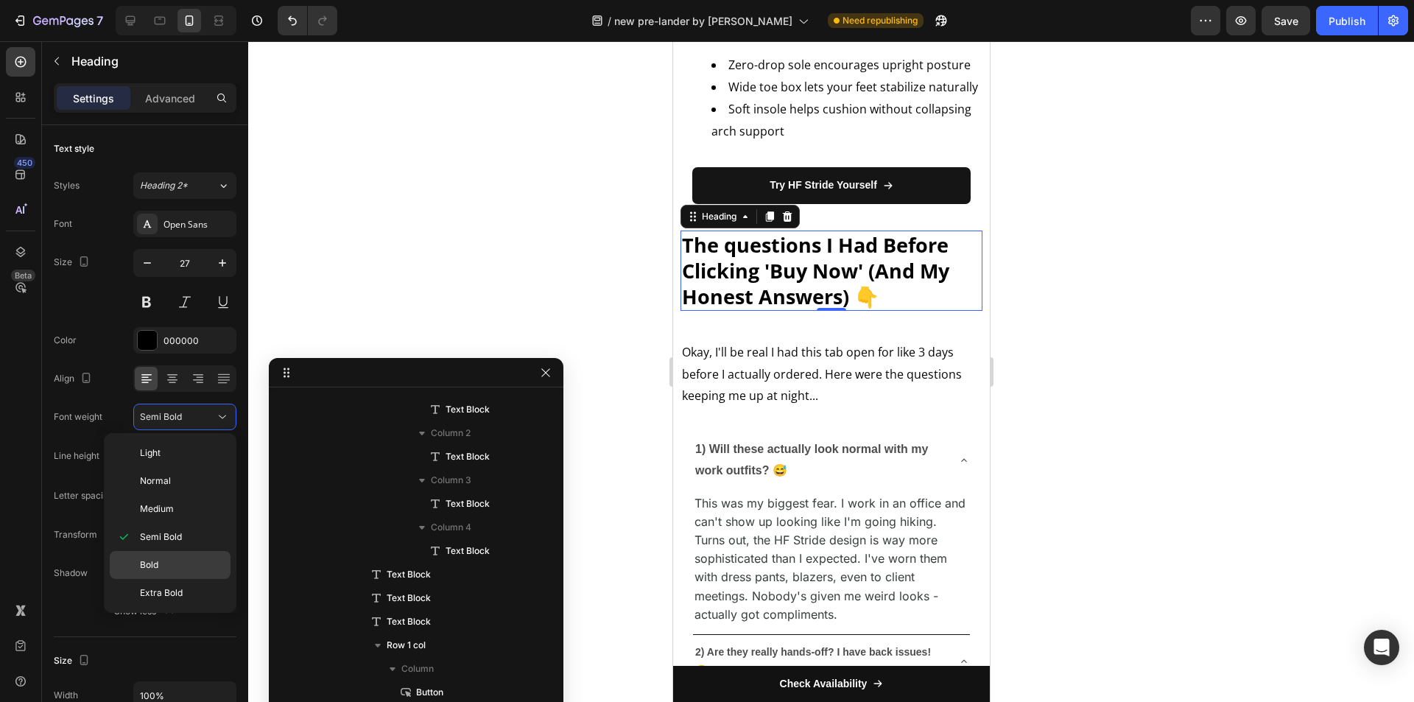
click at [168, 579] on div "Bold" at bounding box center [170, 593] width 121 height 28
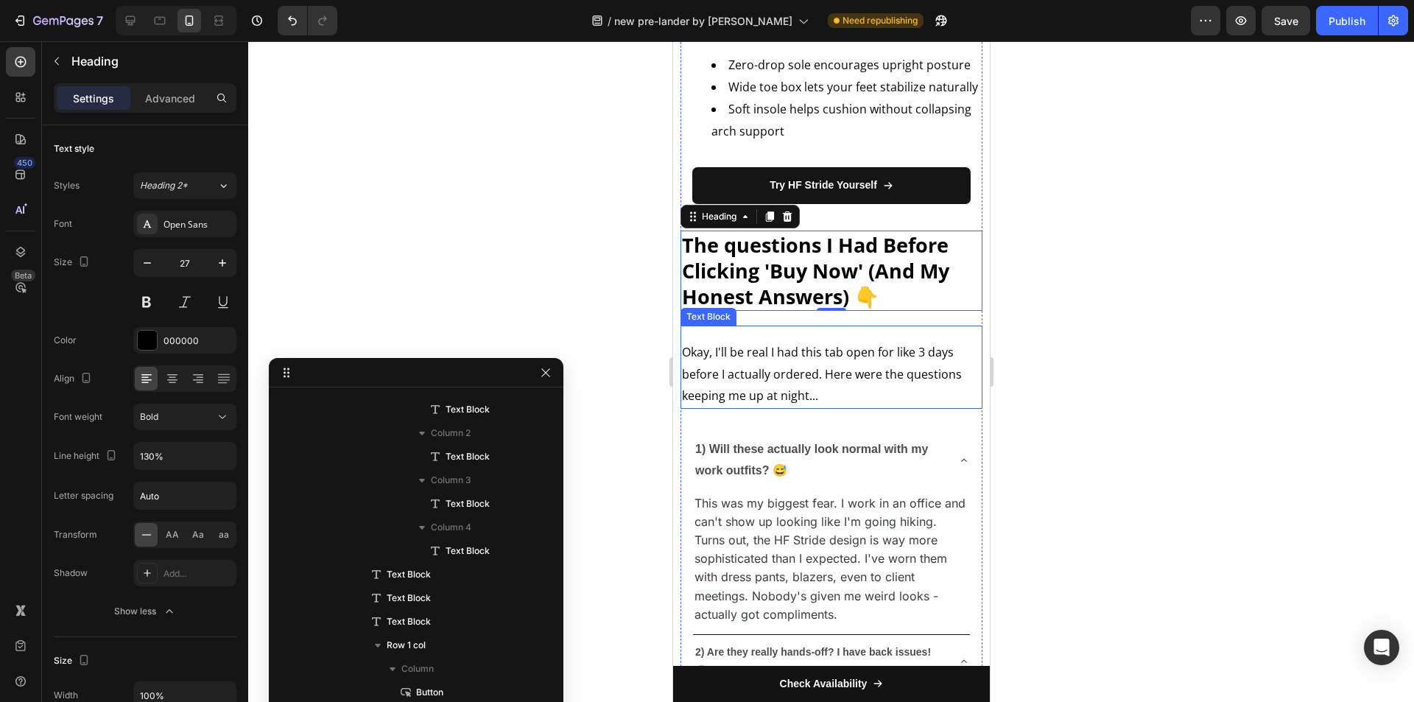
click at [828, 409] on div "Okay, I'll be real I had this tab open for like 3 days before I actually ordere…" at bounding box center [831, 374] width 302 height 68
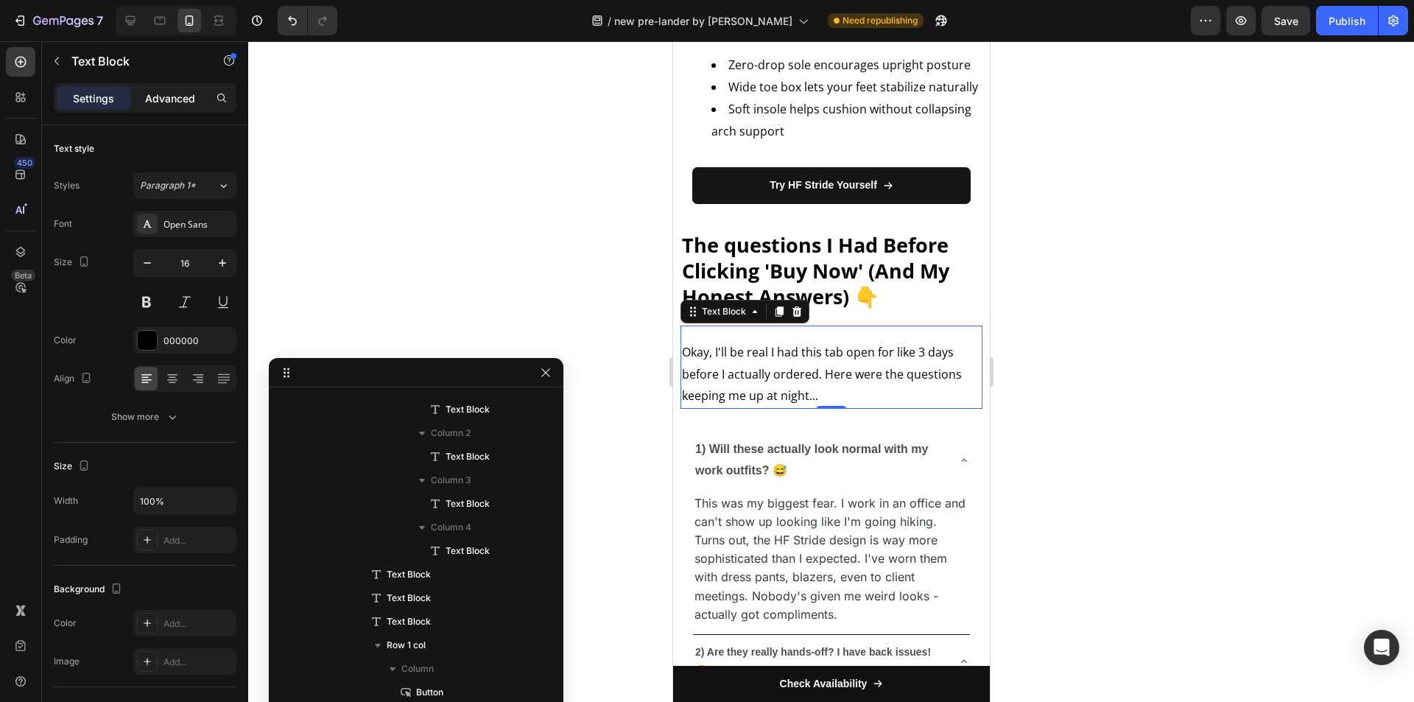
click at [183, 98] on p "Advanced" at bounding box center [170, 98] width 50 height 15
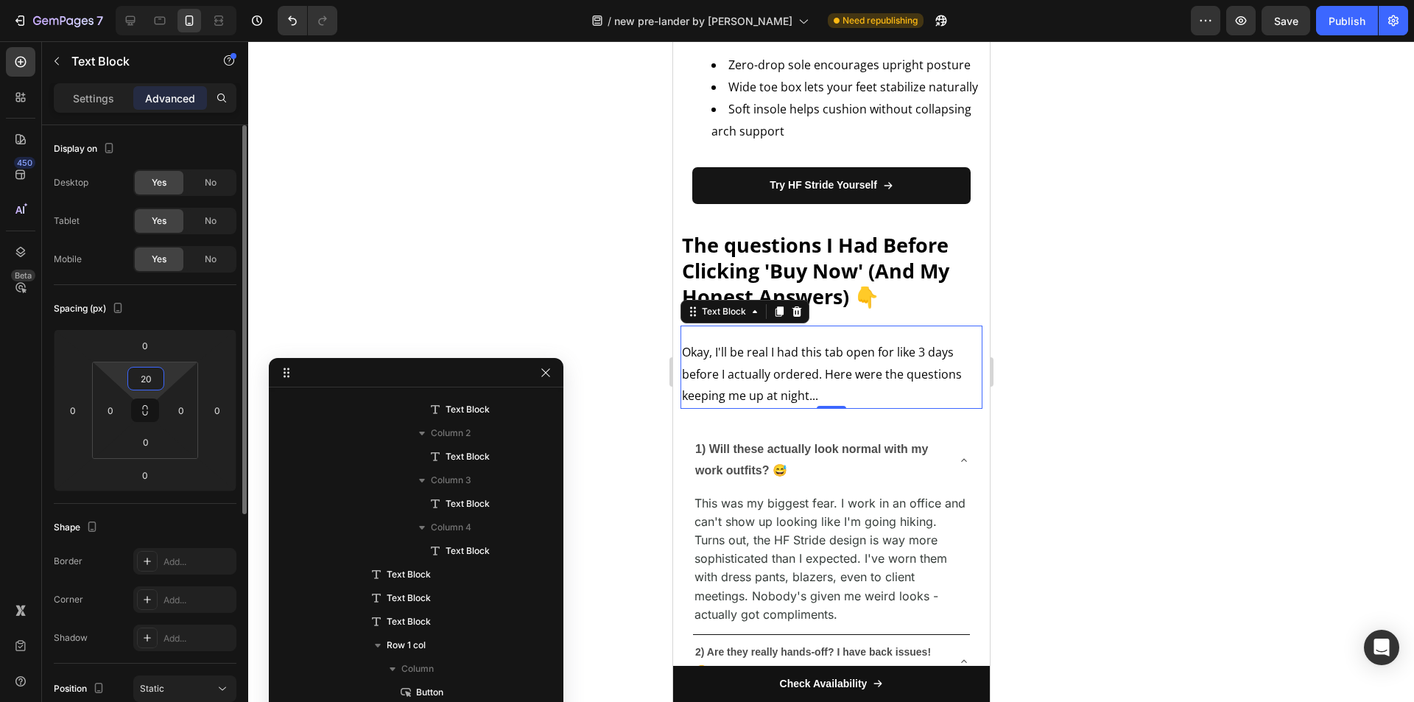
click at [146, 379] on input "20" at bounding box center [145, 379] width 29 height 22
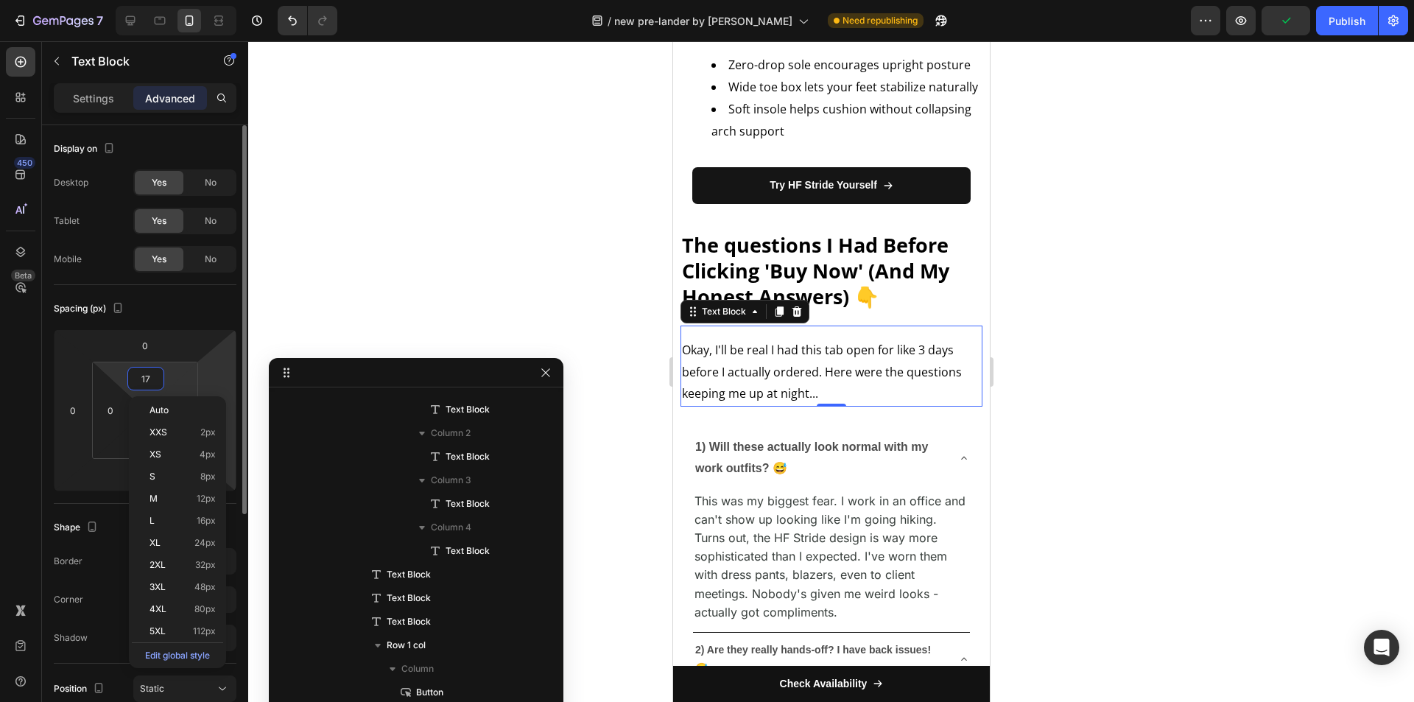
type input "16"
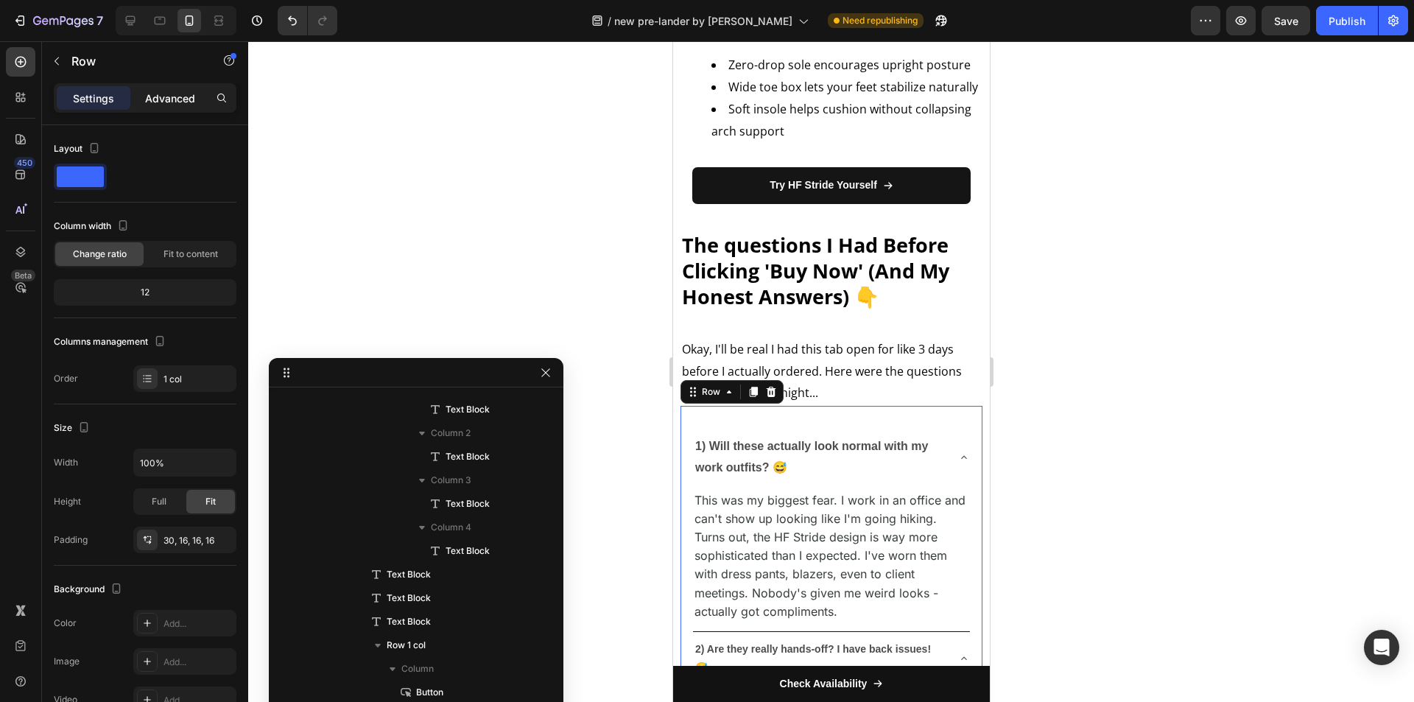
click at [176, 88] on div "Advanced" at bounding box center [170, 98] width 74 height 24
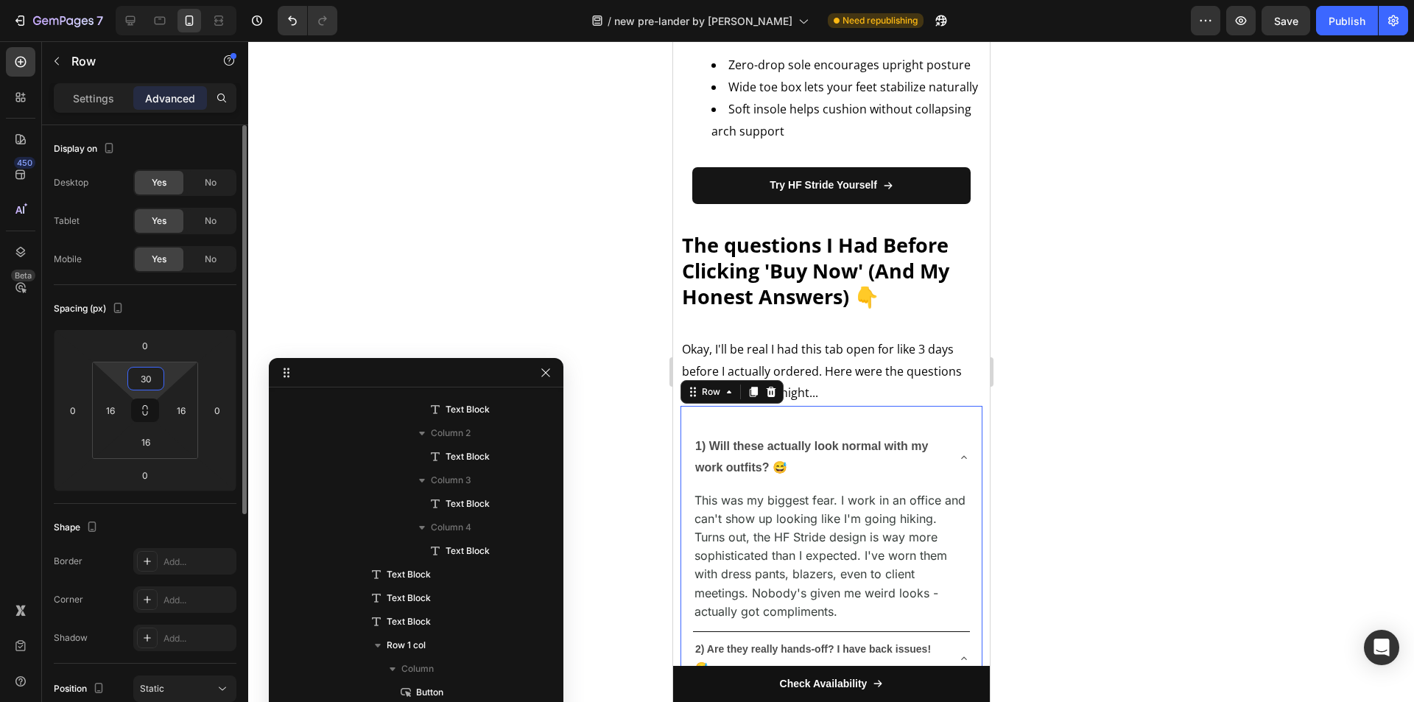
click at [158, 376] on input "30" at bounding box center [145, 379] width 29 height 22
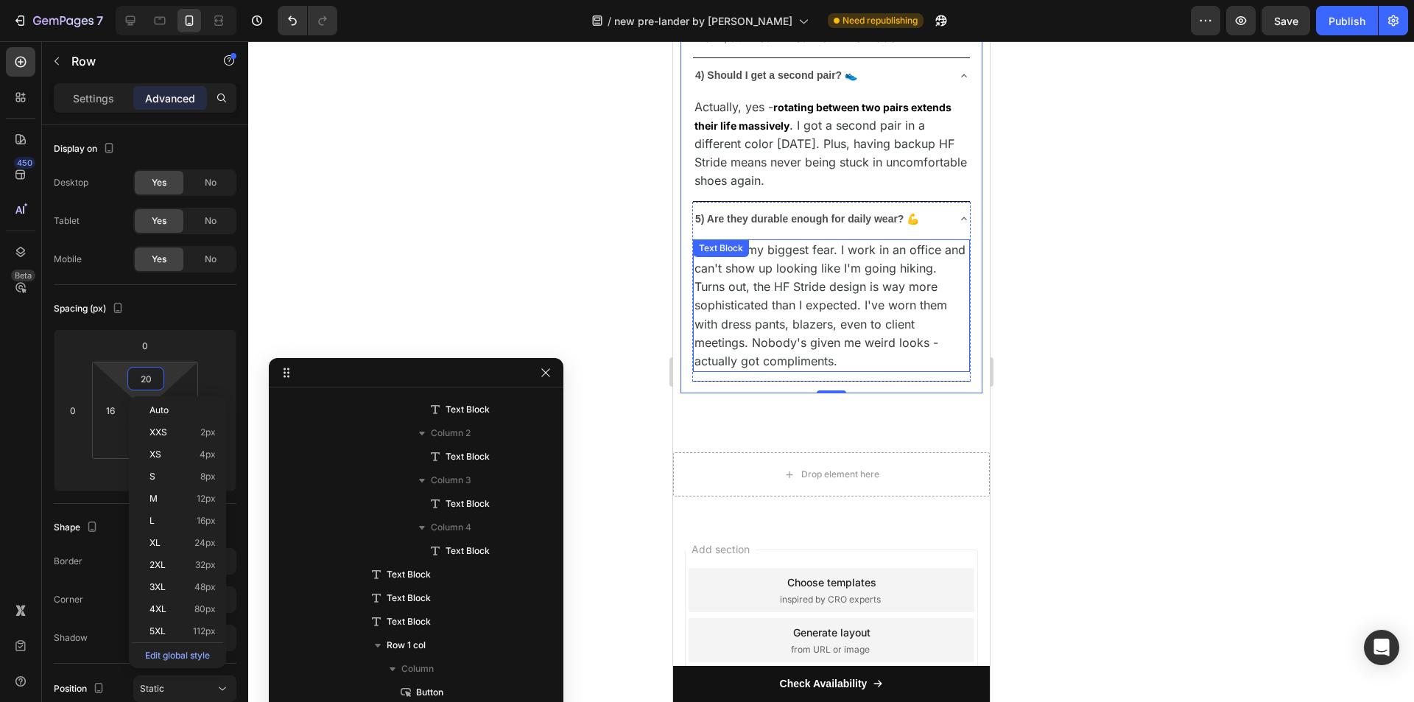
scroll to position [8030, 0]
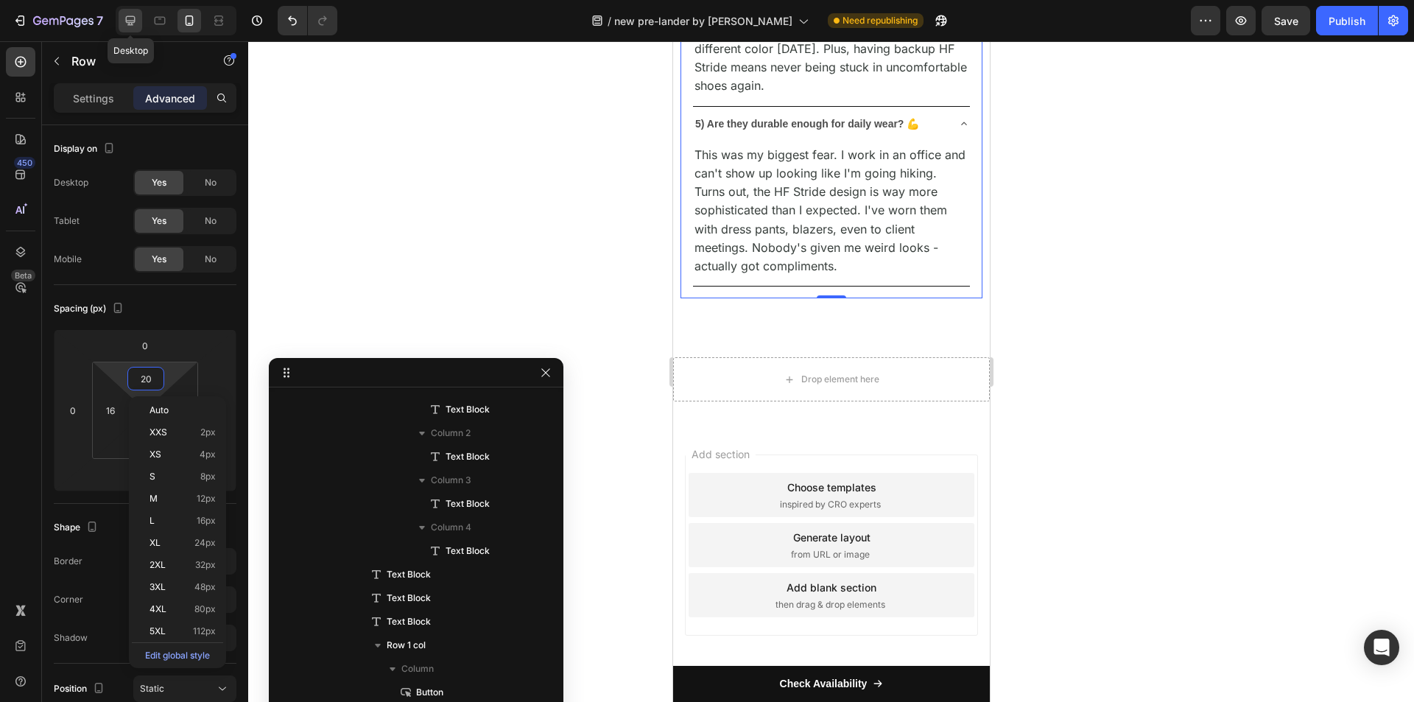
click at [134, 15] on icon at bounding box center [130, 20] width 15 height 15
type input "16"
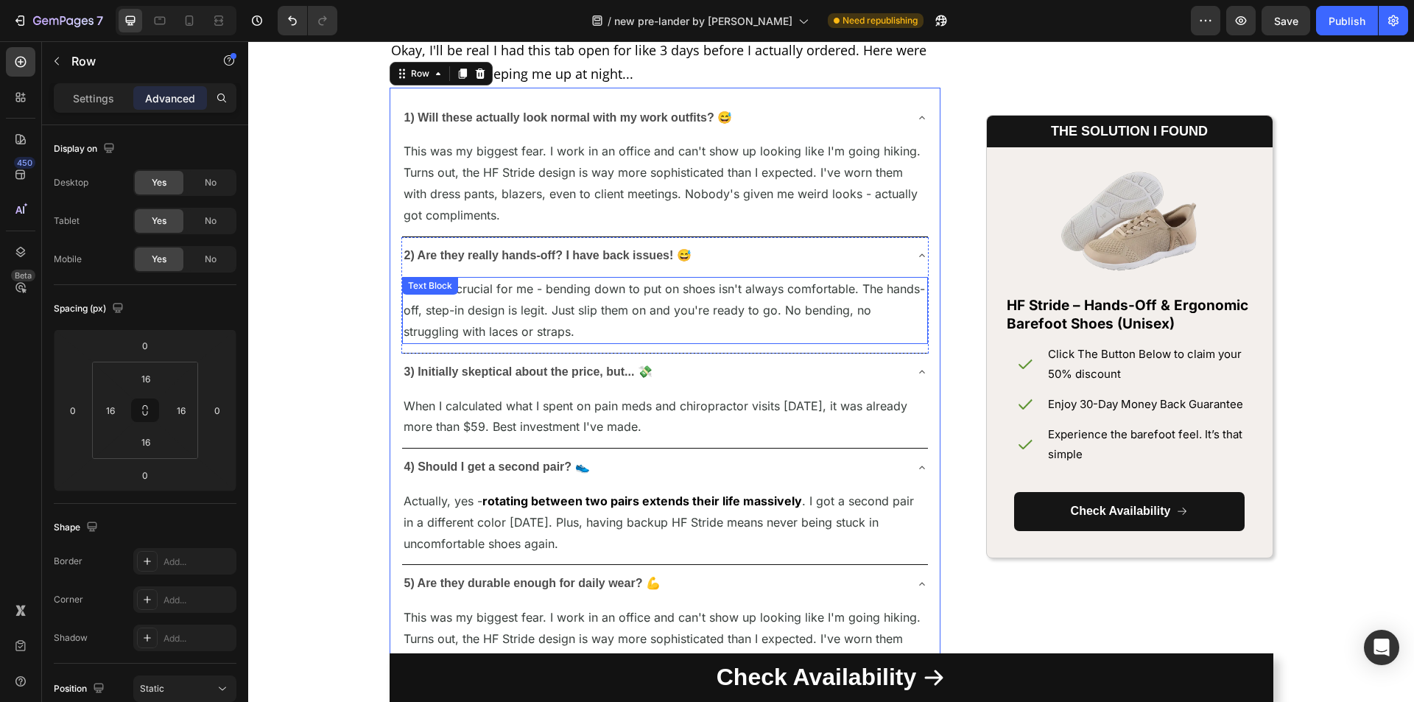
scroll to position [6896, 0]
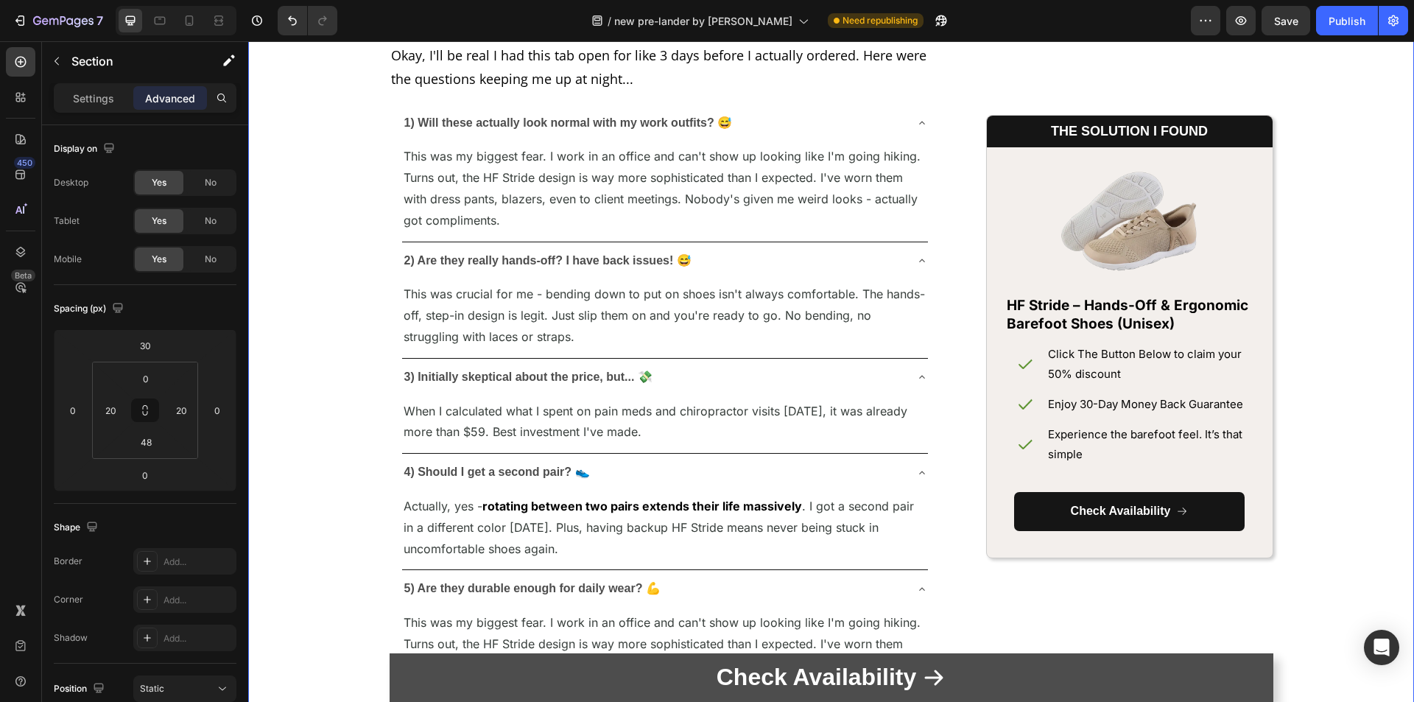
click at [1248, 668] on button "Check Availability" at bounding box center [832, 677] width 884 height 49
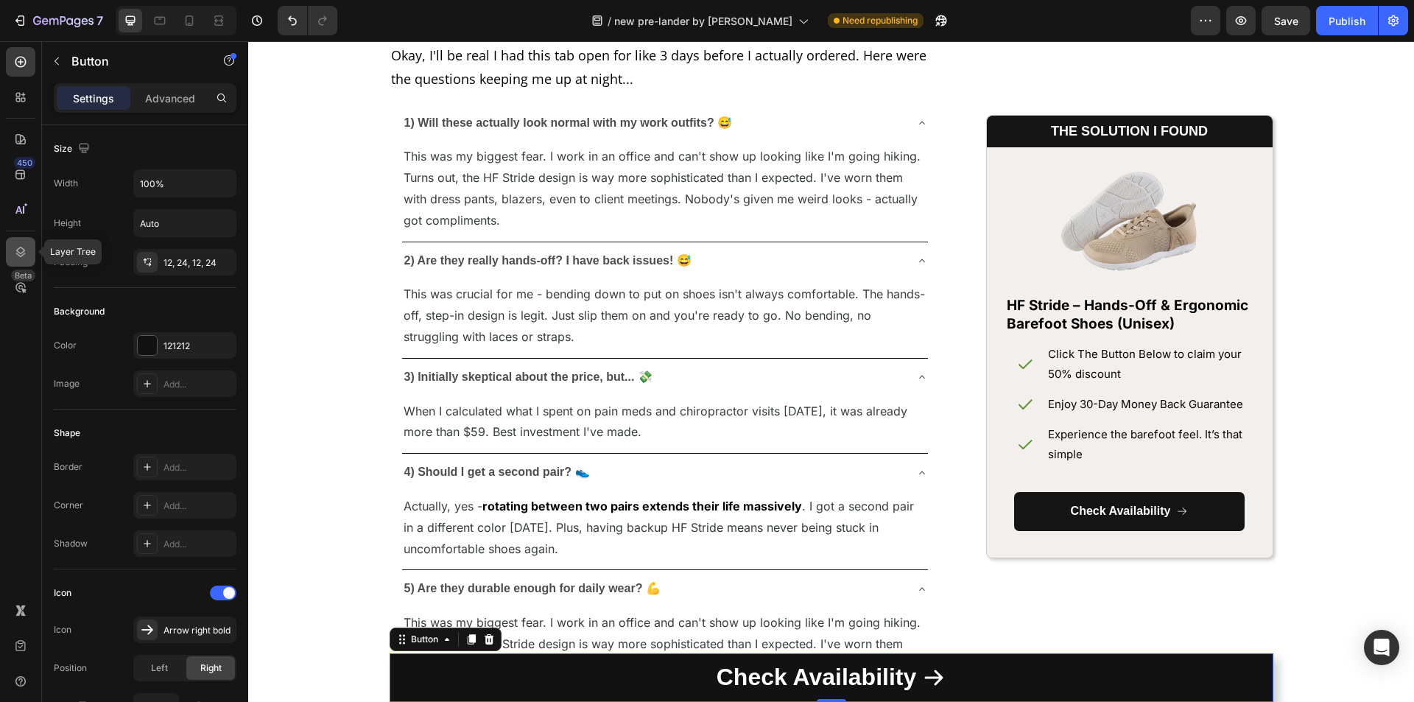
click at [18, 250] on icon at bounding box center [20, 252] width 15 height 15
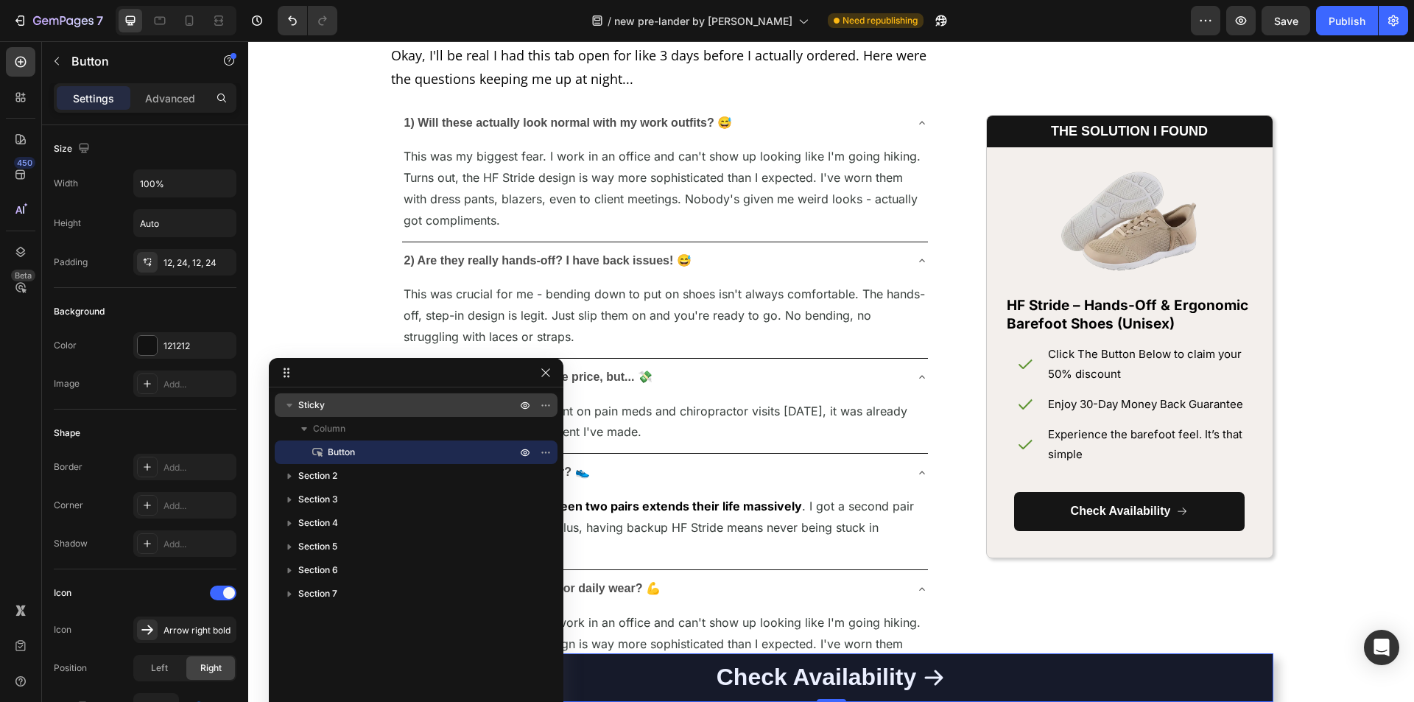
click at [334, 412] on div "Sticky" at bounding box center [416, 405] width 271 height 24
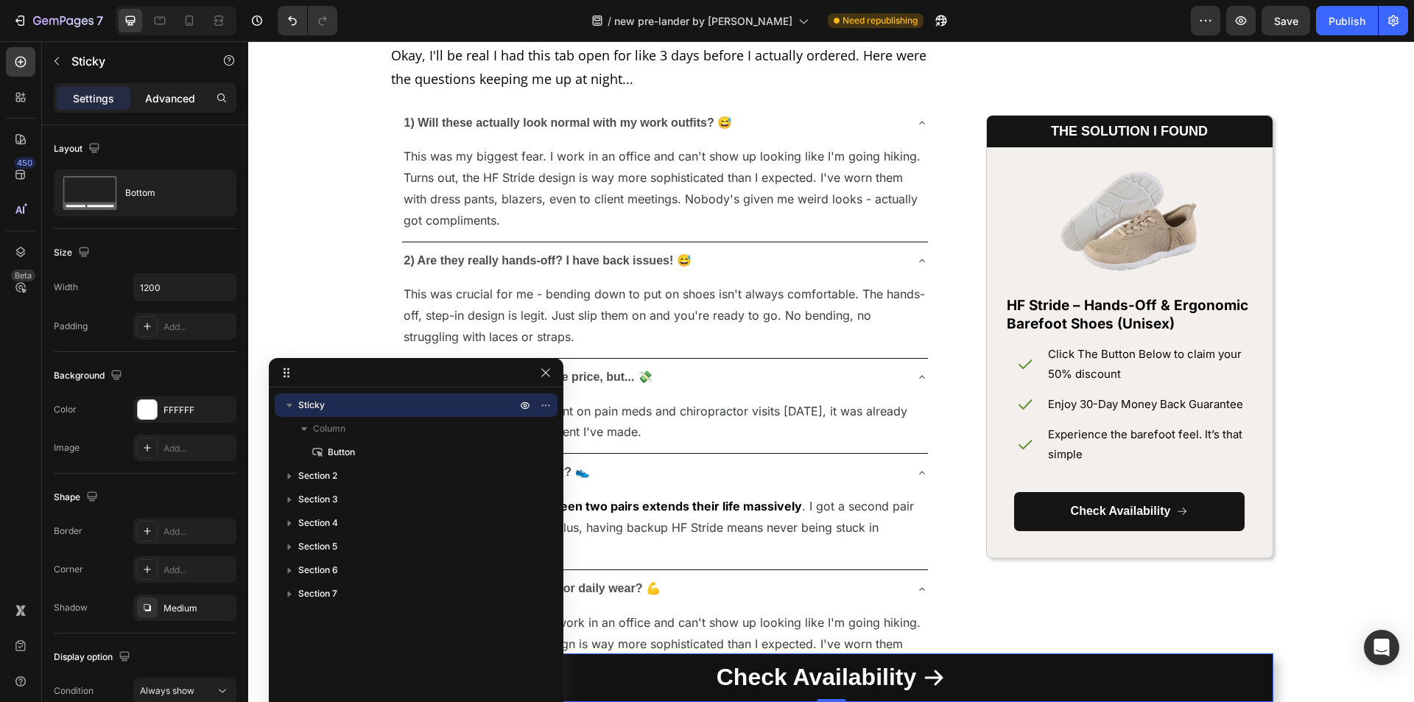
click at [180, 98] on p "Advanced" at bounding box center [170, 98] width 50 height 15
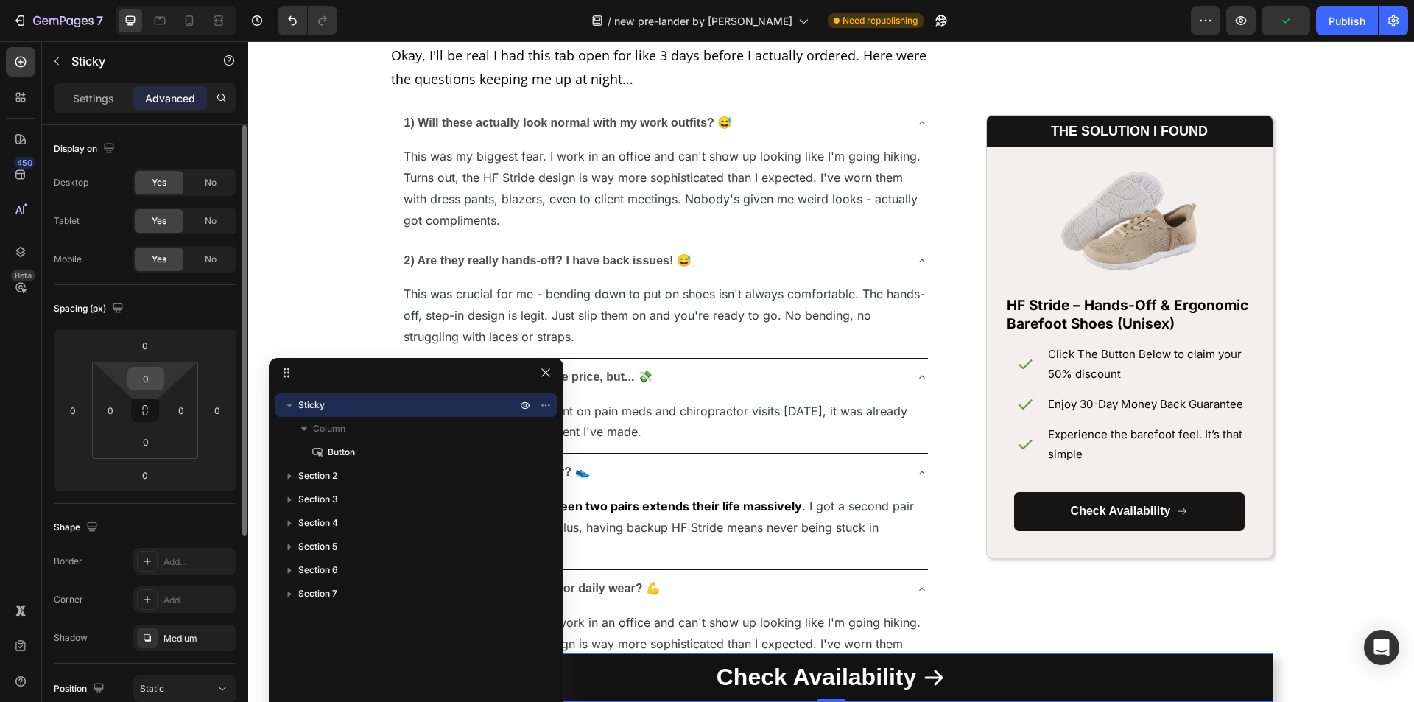
click at [154, 379] on input "0" at bounding box center [145, 379] width 29 height 22
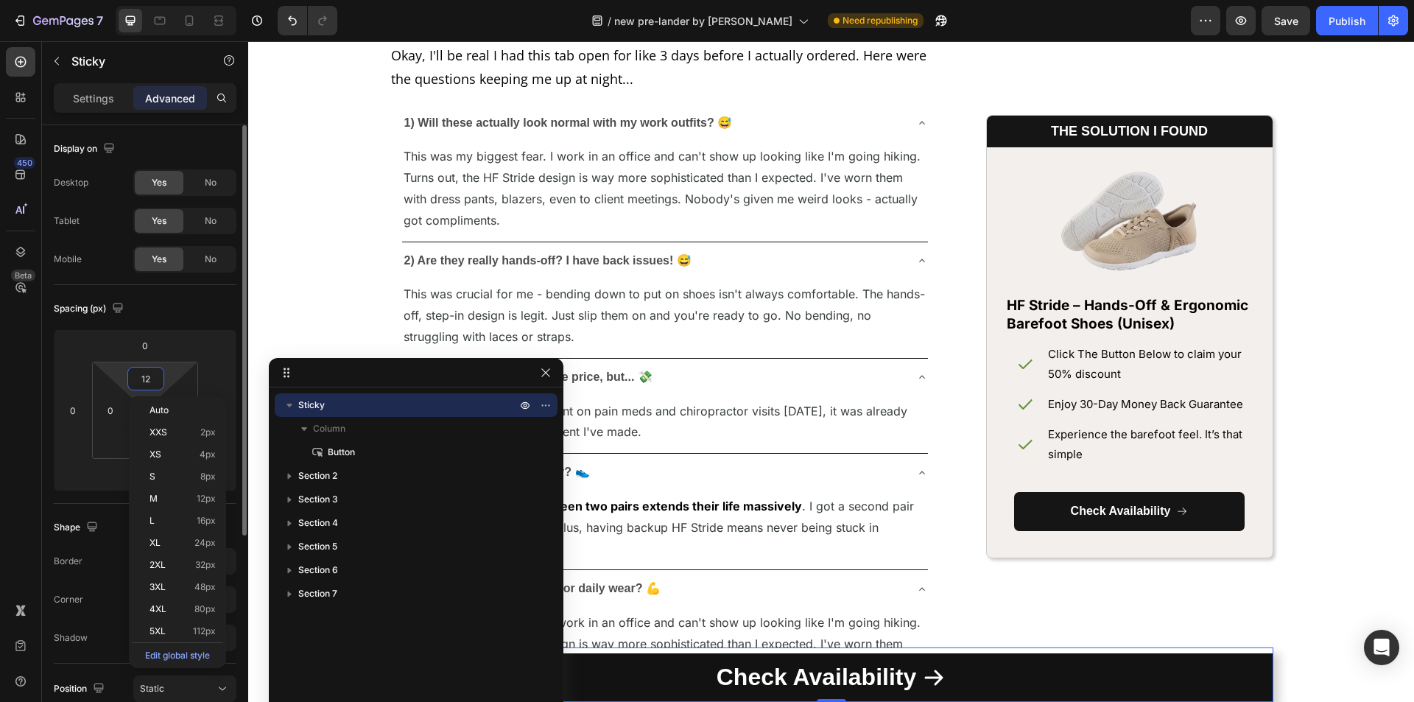
type input "13"
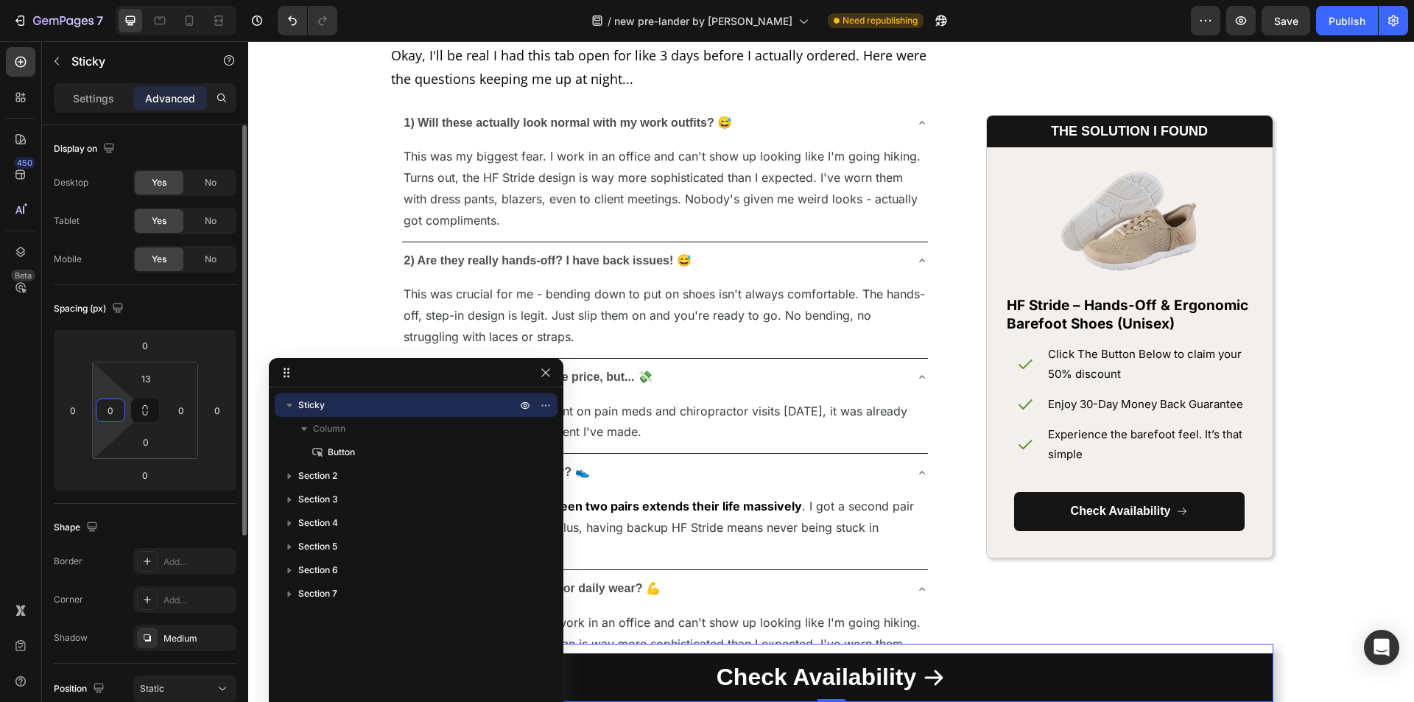
click at [94, 0] on html "7 Version history / new pre-lander by sharif Need republishing Preview Save Pub…" at bounding box center [707, 0] width 1414 height 0
click at [150, 437] on input "0" at bounding box center [145, 442] width 29 height 22
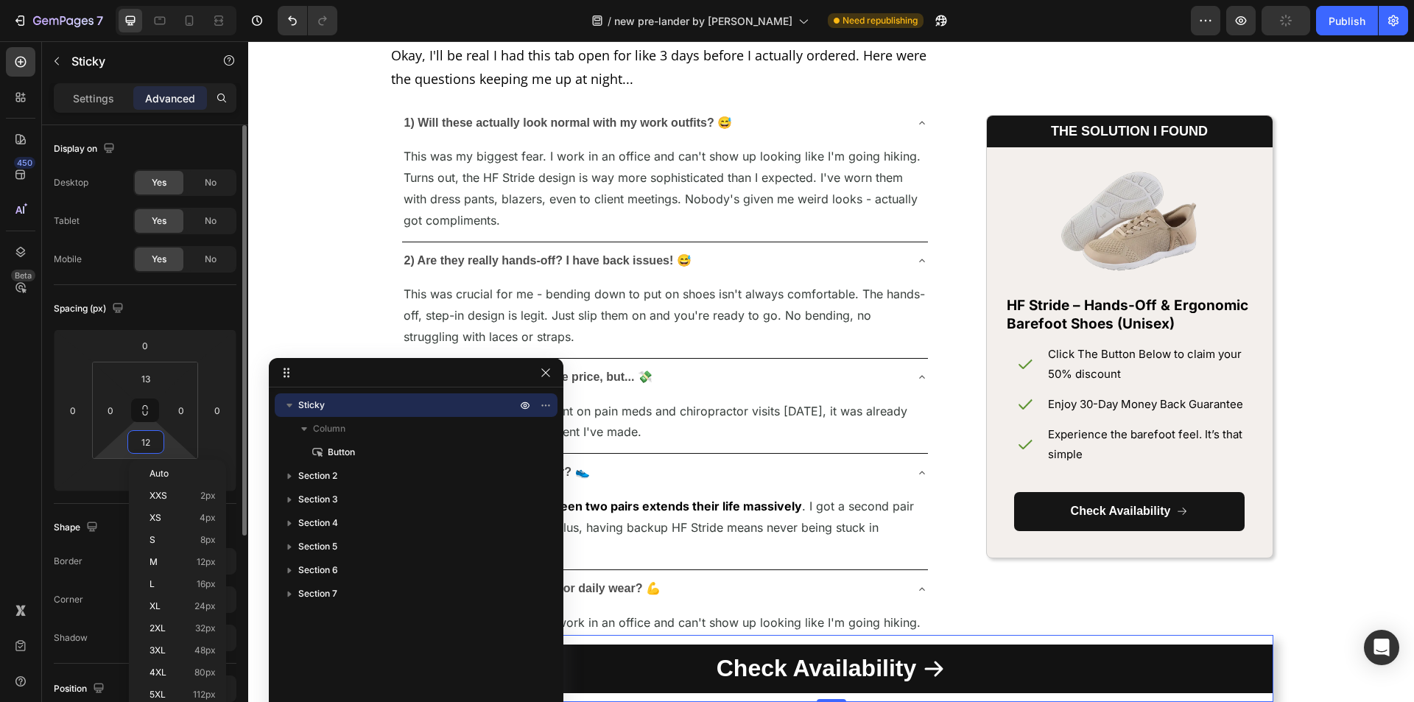
type input "13"
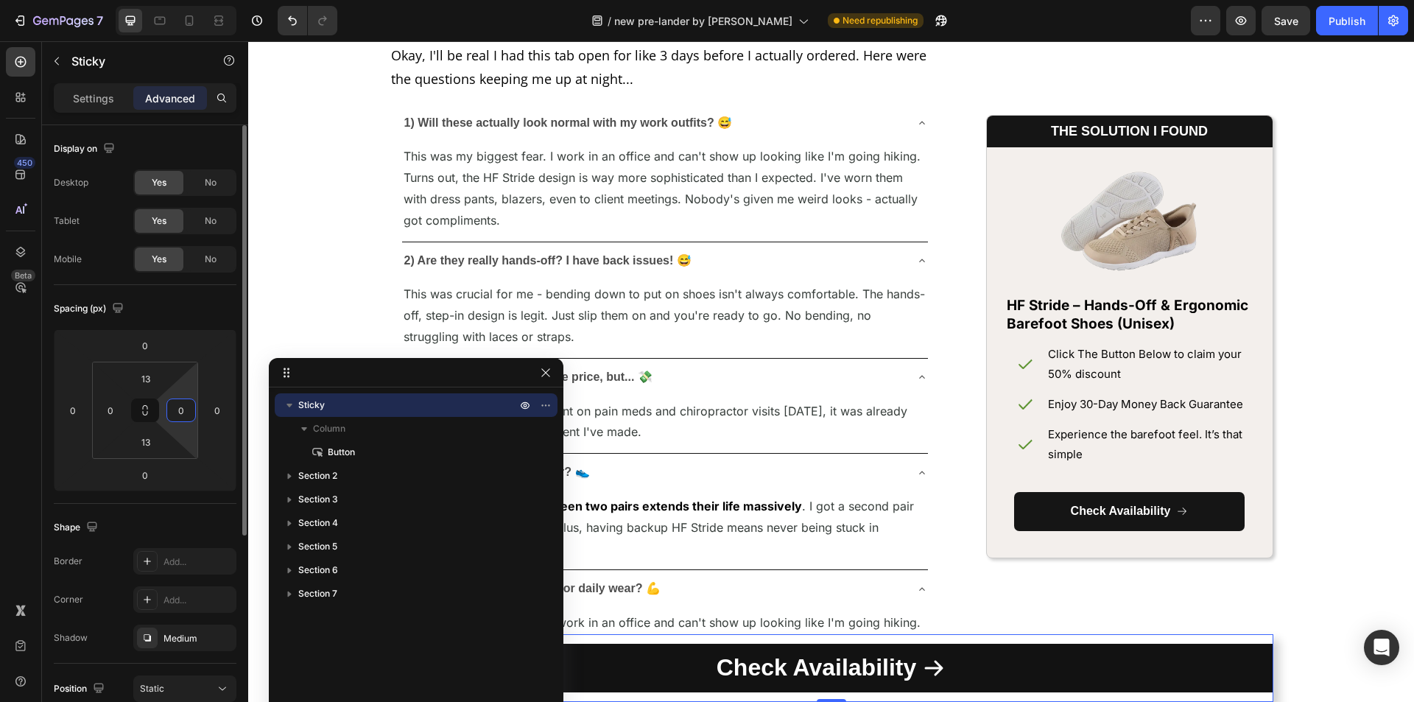
click at [180, 407] on input "0" at bounding box center [181, 410] width 22 height 22
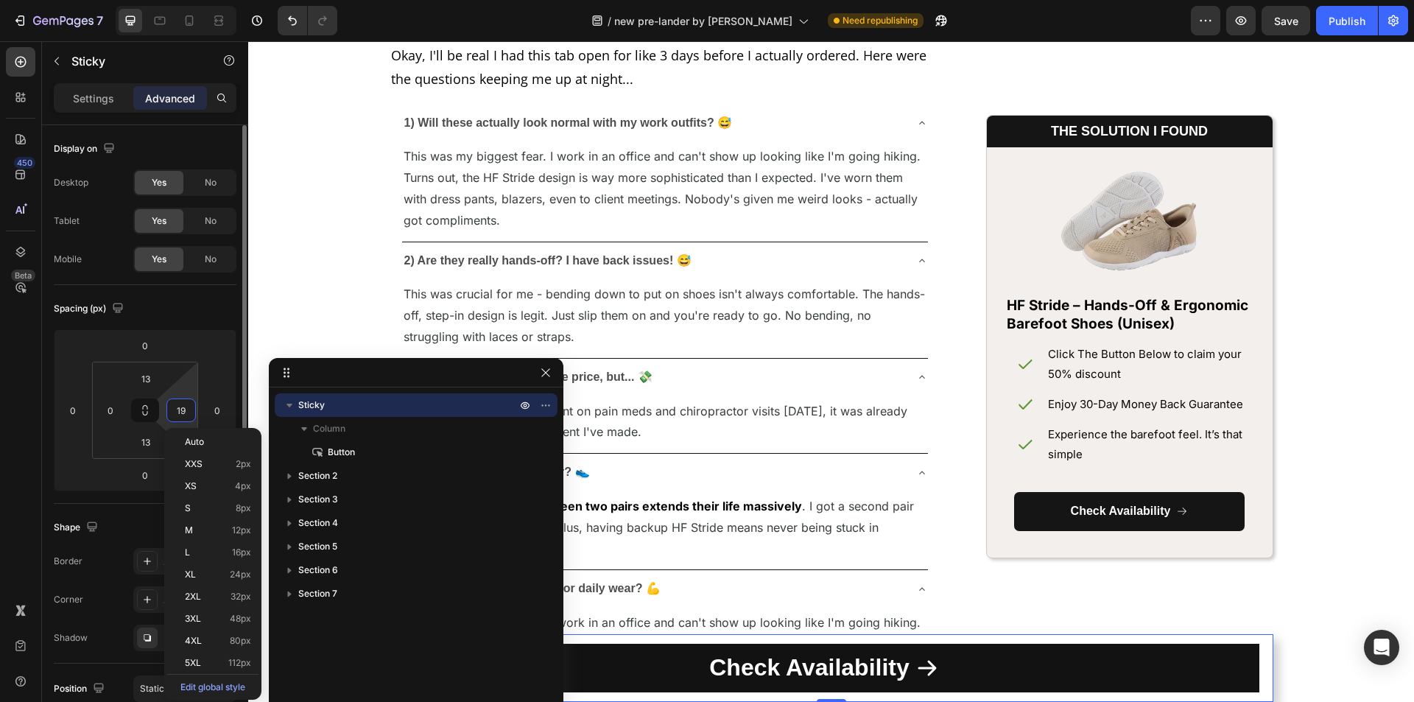
type input "20"
click at [117, 418] on input "0" at bounding box center [110, 410] width 22 height 22
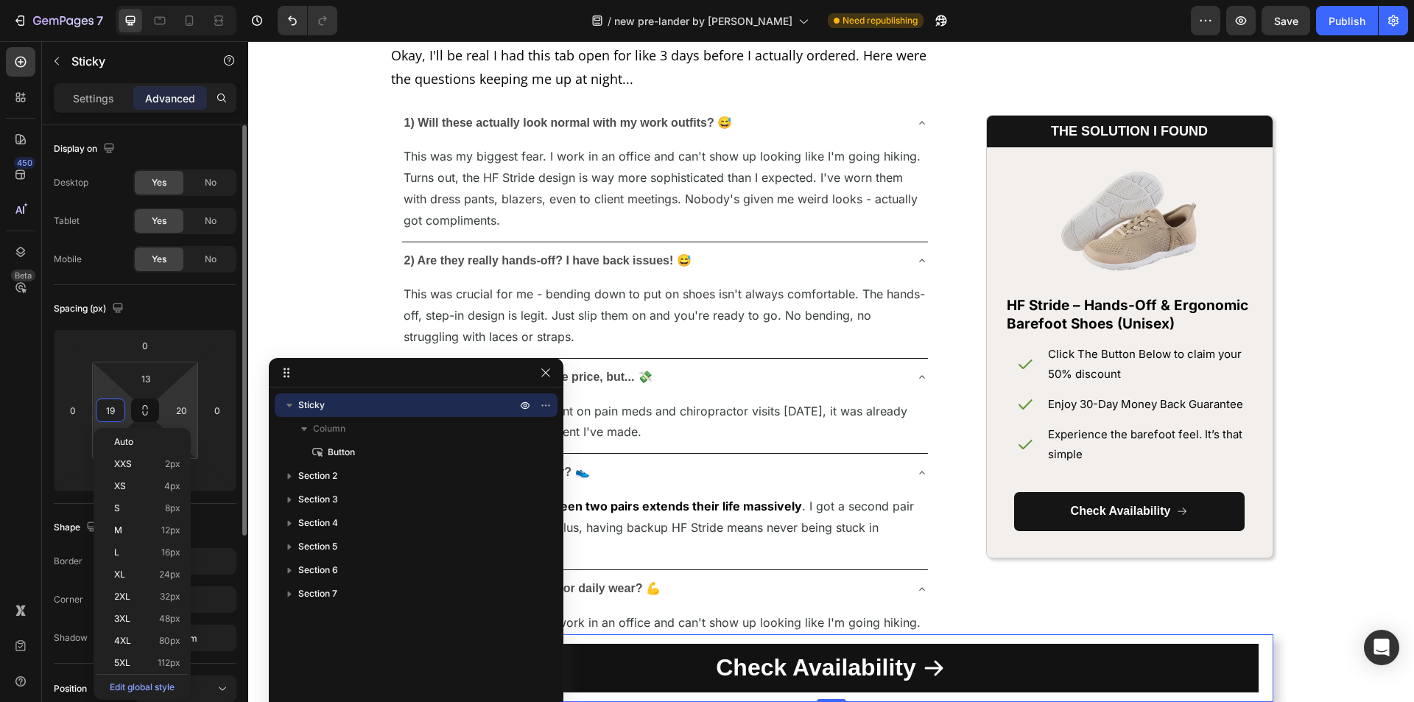
type input "20"
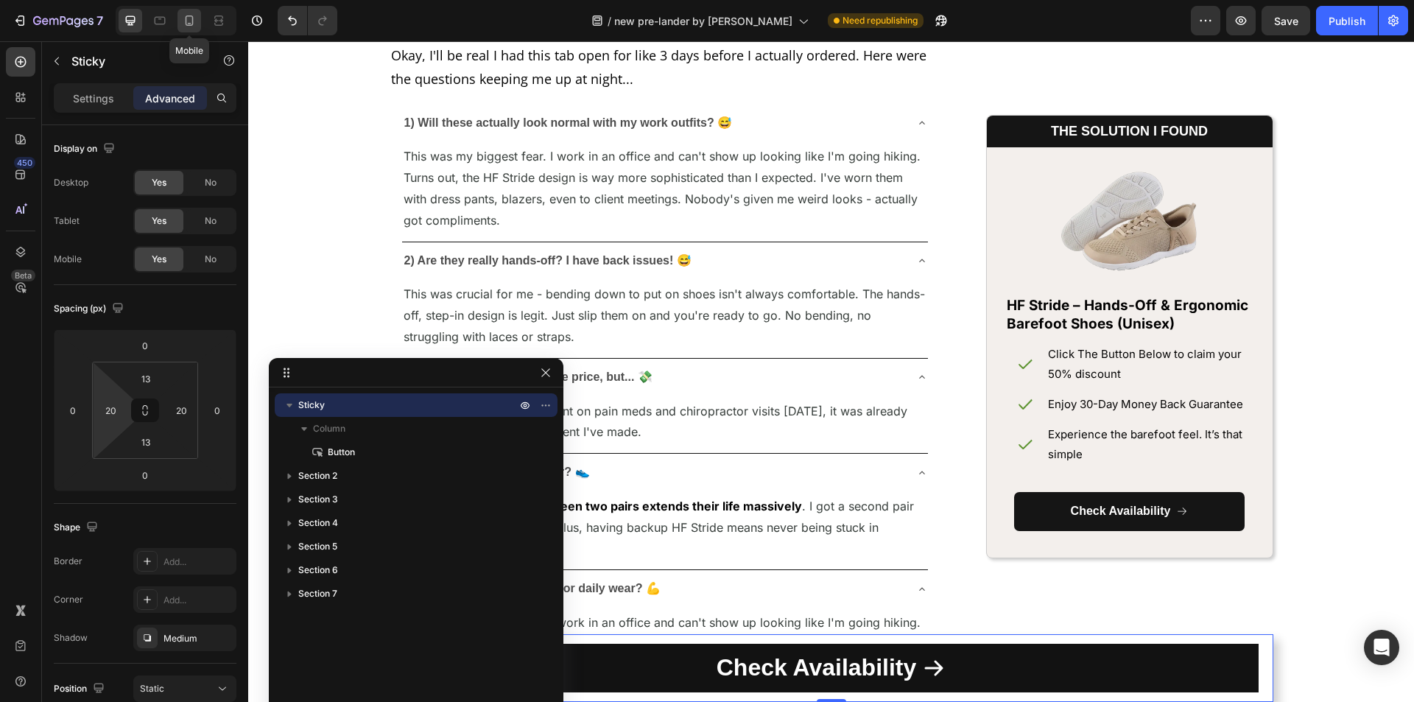
click at [183, 24] on icon at bounding box center [189, 20] width 15 height 15
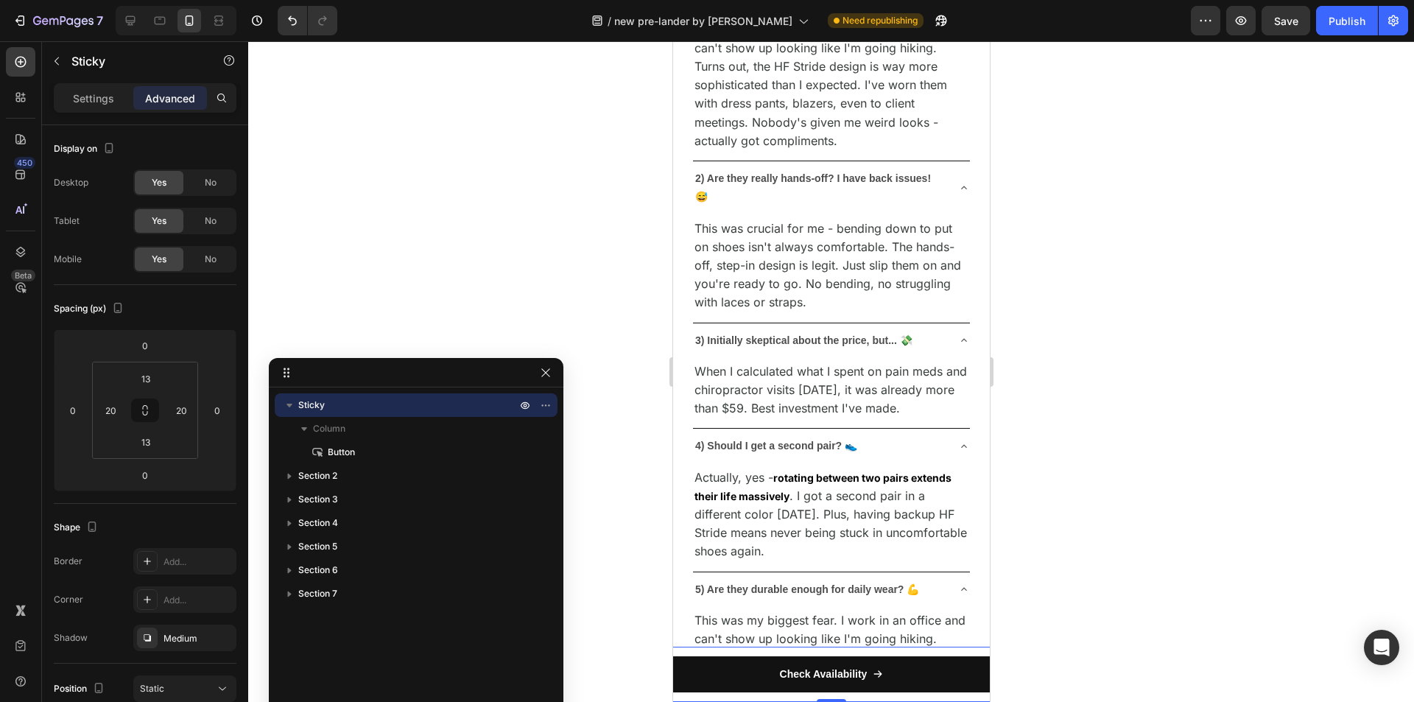
scroll to position [7477, 0]
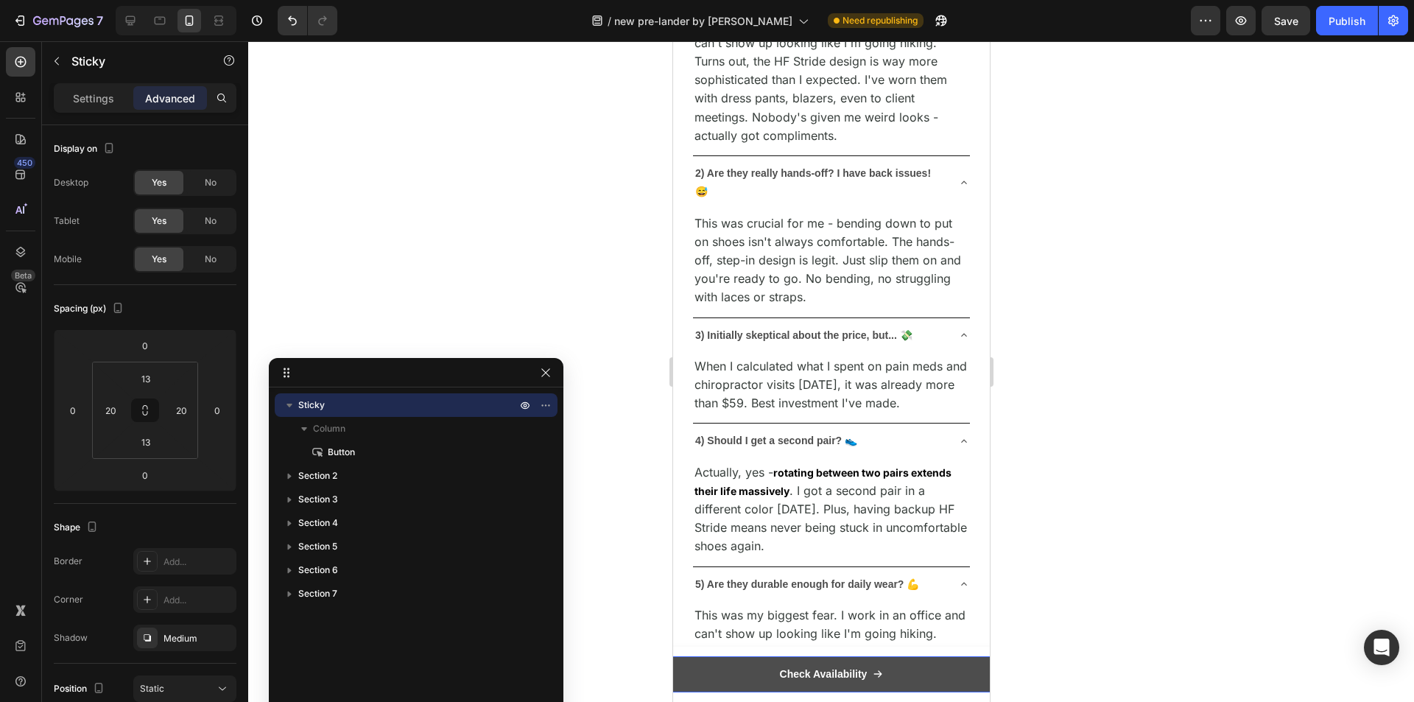
click at [960, 667] on button "Check Availability" at bounding box center [831, 674] width 854 height 36
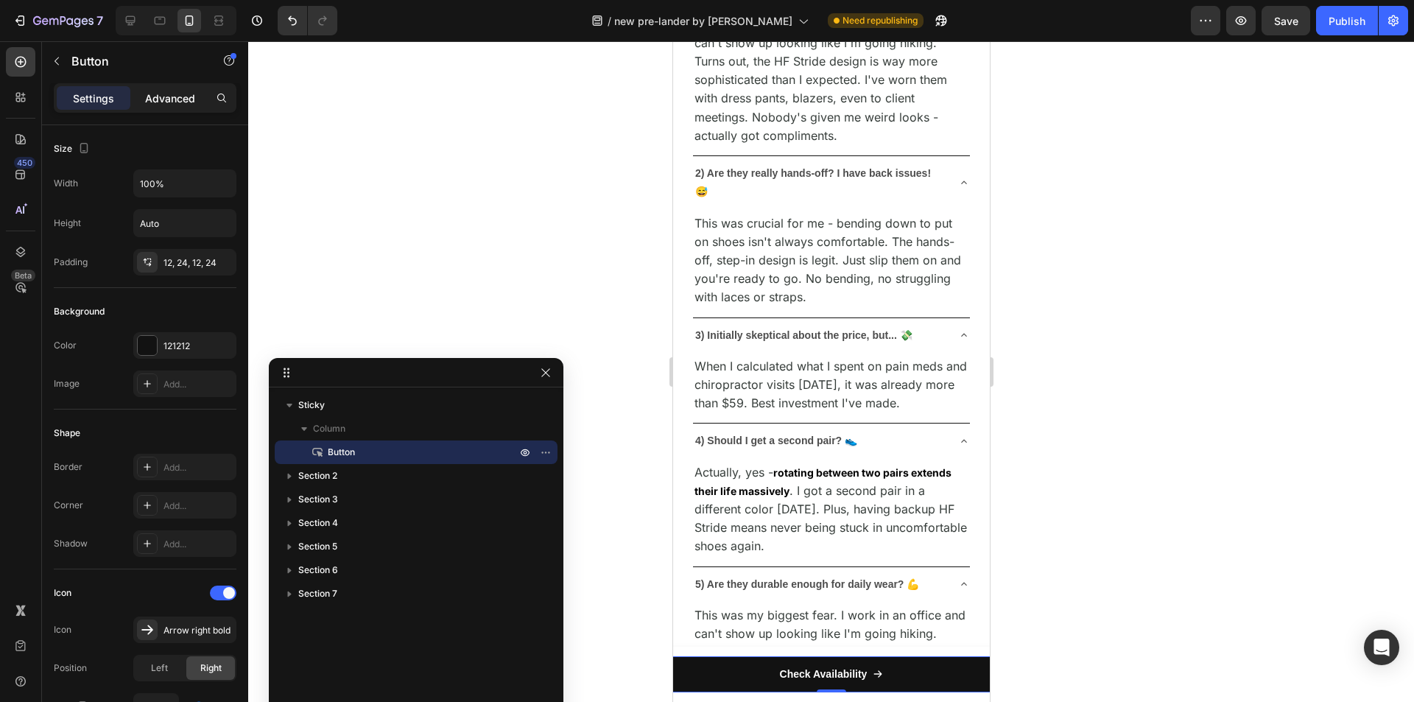
click at [177, 96] on p "Advanced" at bounding box center [170, 98] width 50 height 15
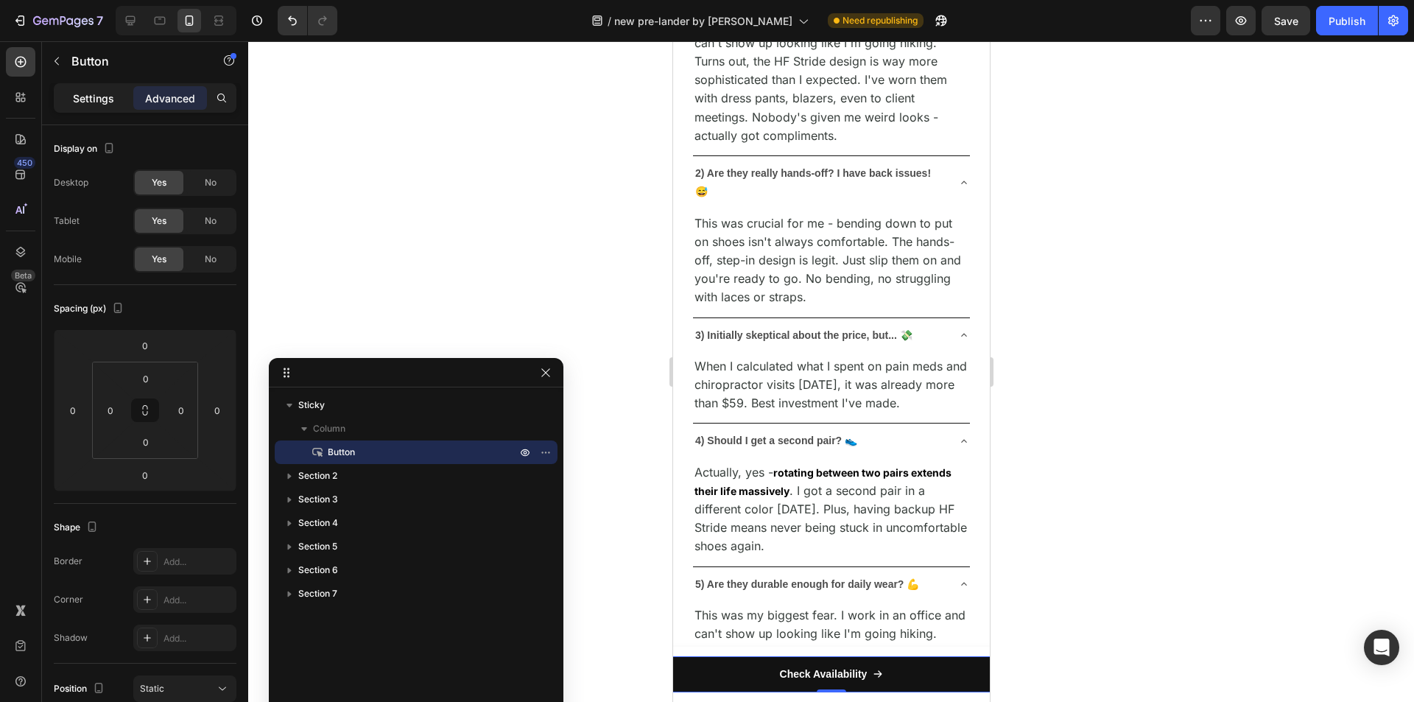
click at [97, 99] on p "Settings" at bounding box center [93, 98] width 41 height 15
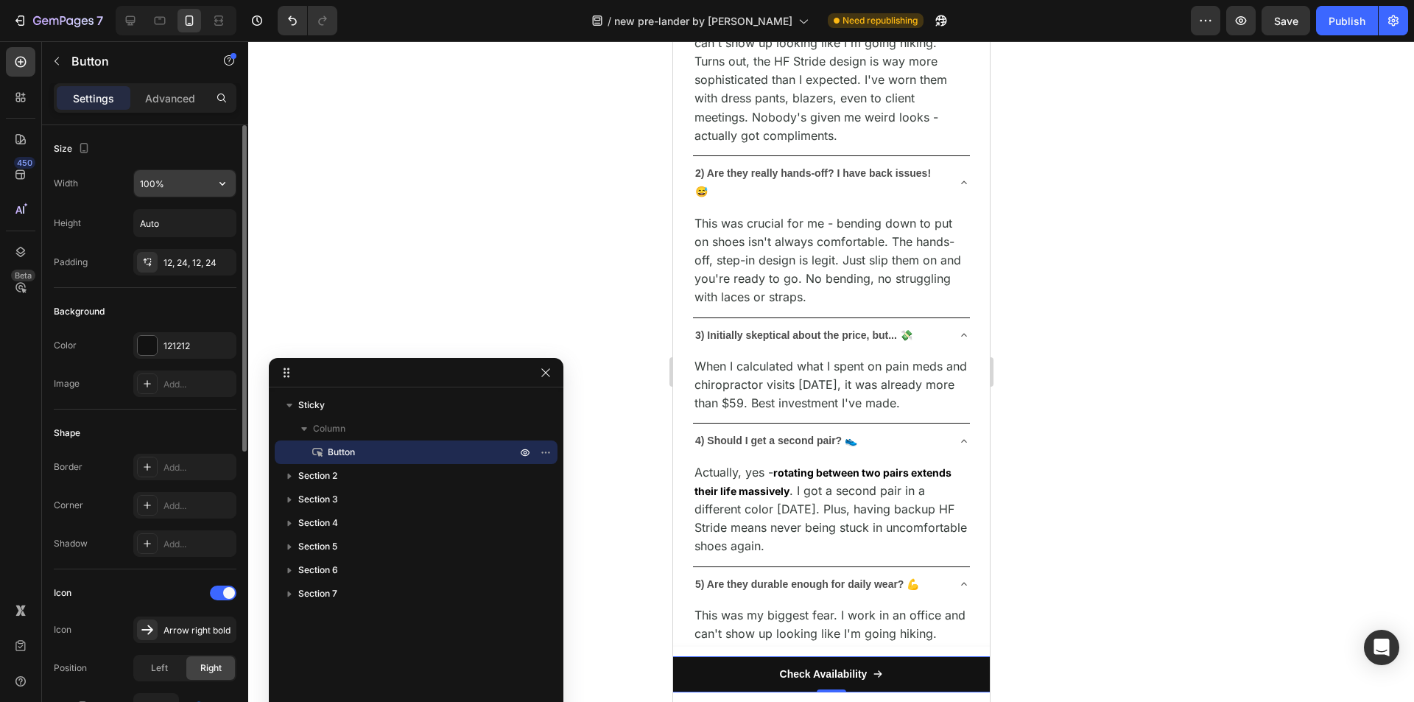
click at [189, 186] on input "100%" at bounding box center [185, 183] width 102 height 27
type input "29%"
click at [148, 499] on div at bounding box center [147, 505] width 21 height 21
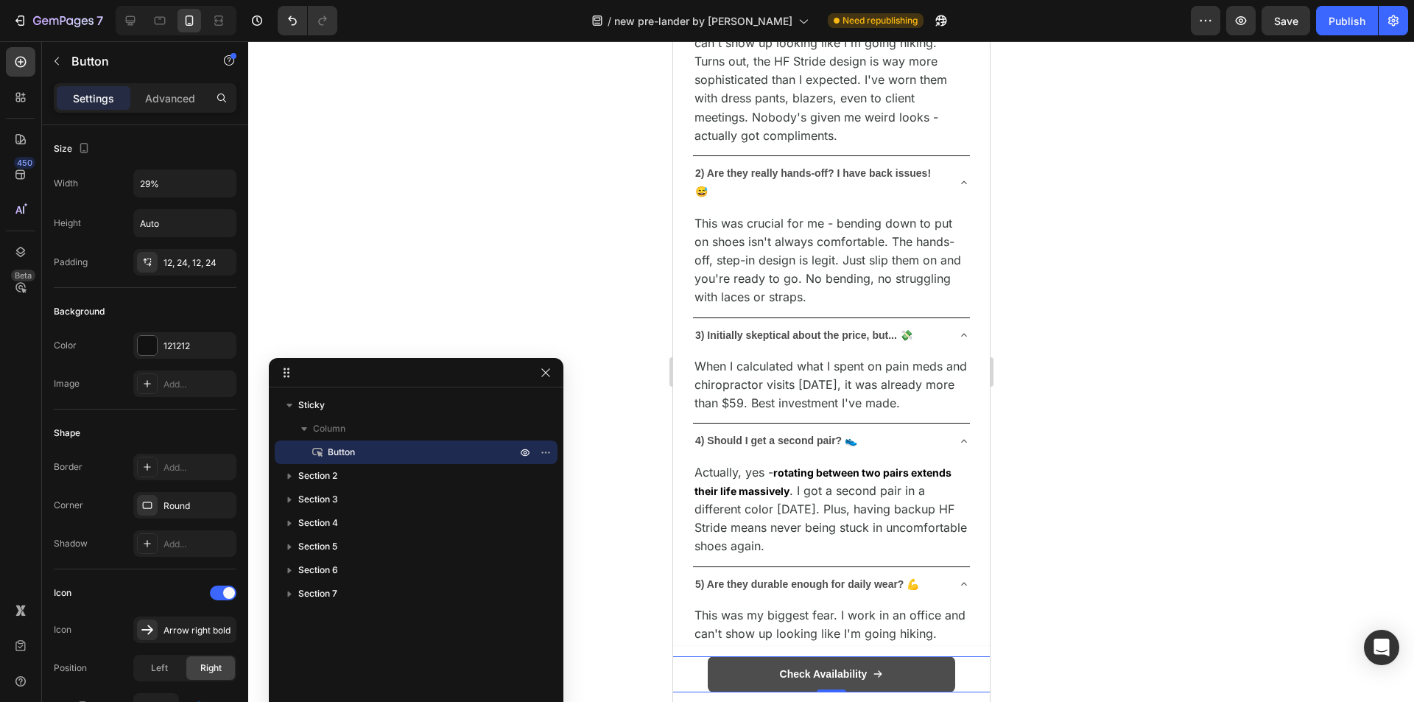
click at [872, 672] on icon "<p><strong>Check Availability</strong></p>" at bounding box center [877, 674] width 10 height 10
click at [822, 678] on strong "Check Availability" at bounding box center [823, 674] width 88 height 12
click at [861, 673] on div "Check Availability" at bounding box center [831, 674] width 104 height 18
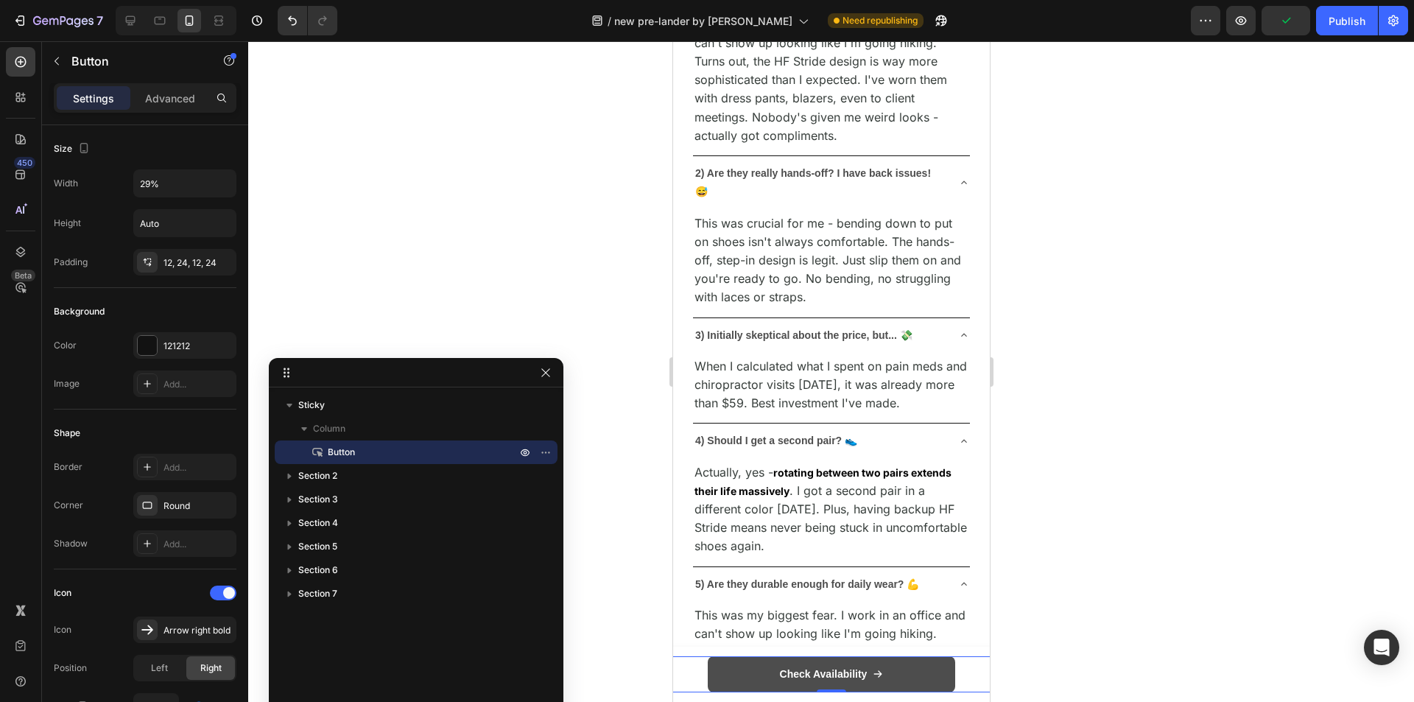
click at [872, 674] on icon "<p><strong>Check Availability</strong></p>" at bounding box center [877, 674] width 10 height 10
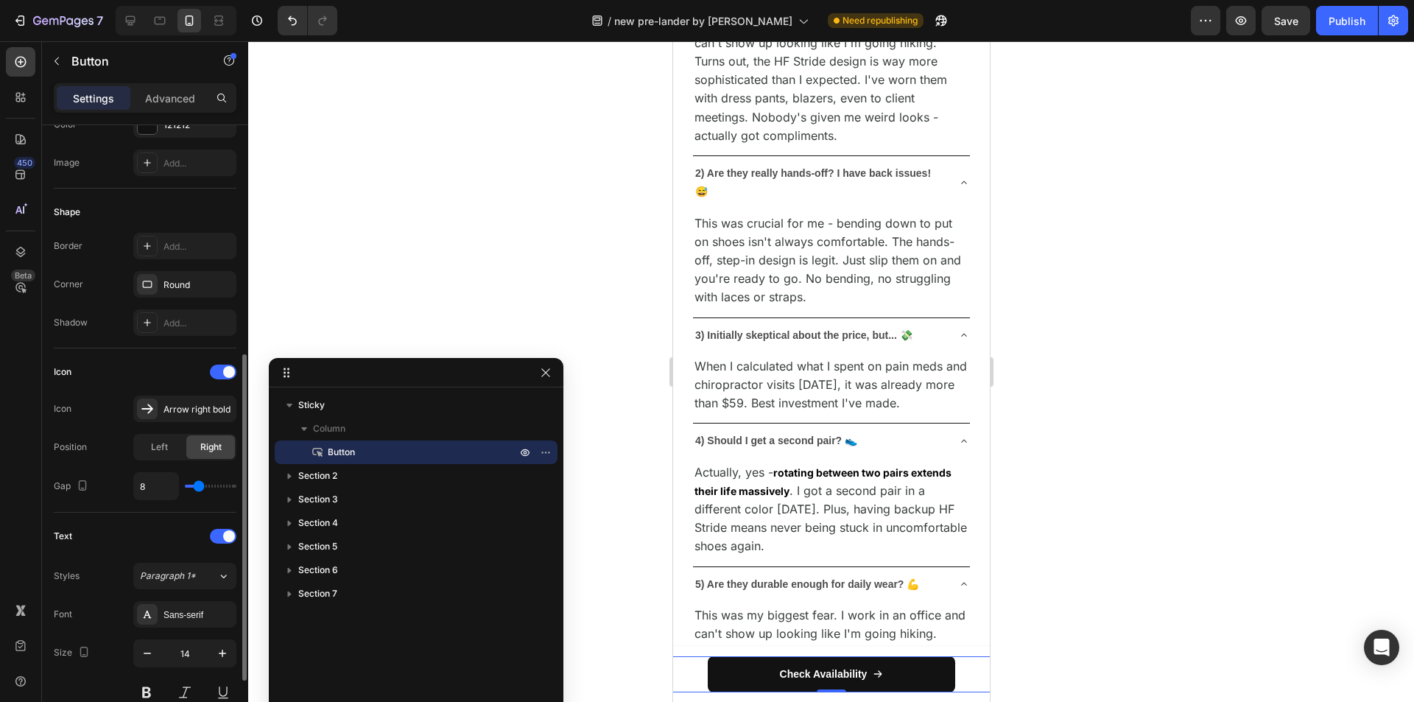
scroll to position [295, 0]
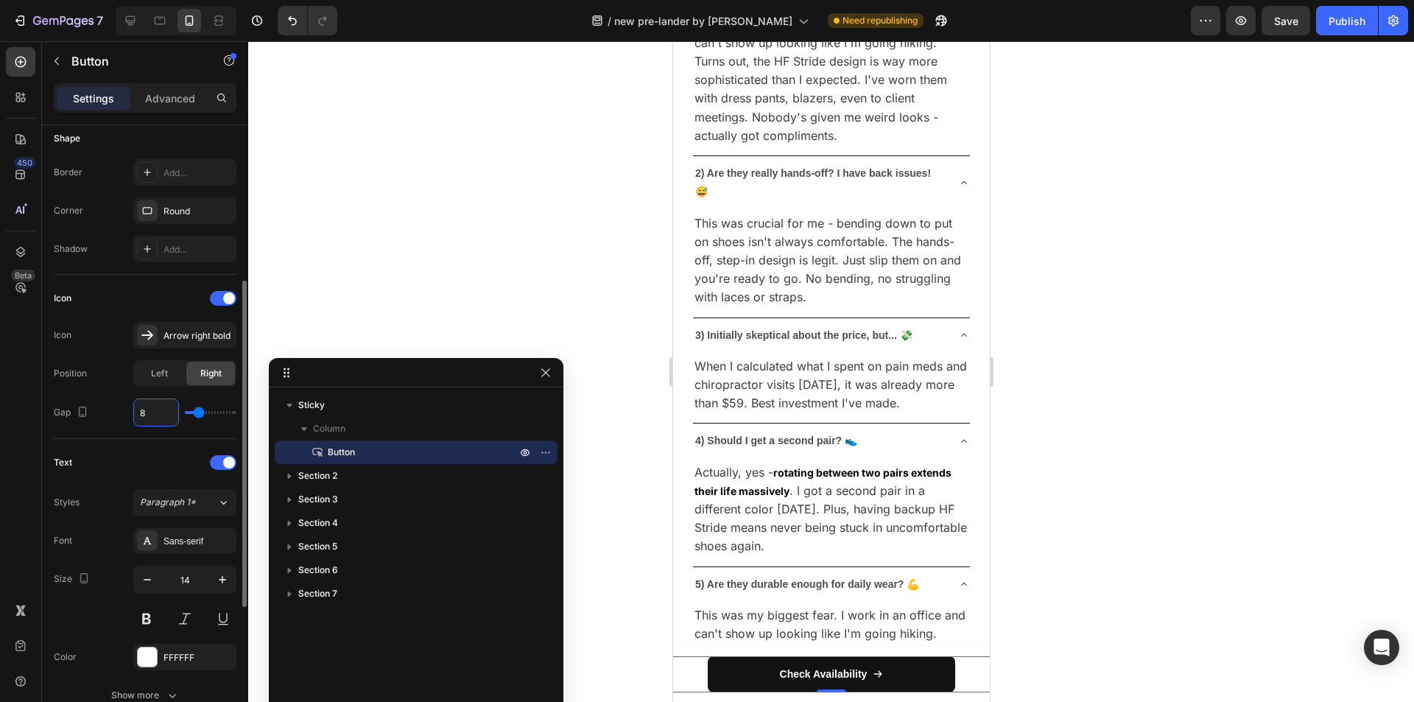
click at [165, 411] on input "8" at bounding box center [156, 412] width 44 height 27
type input "9"
type input "10"
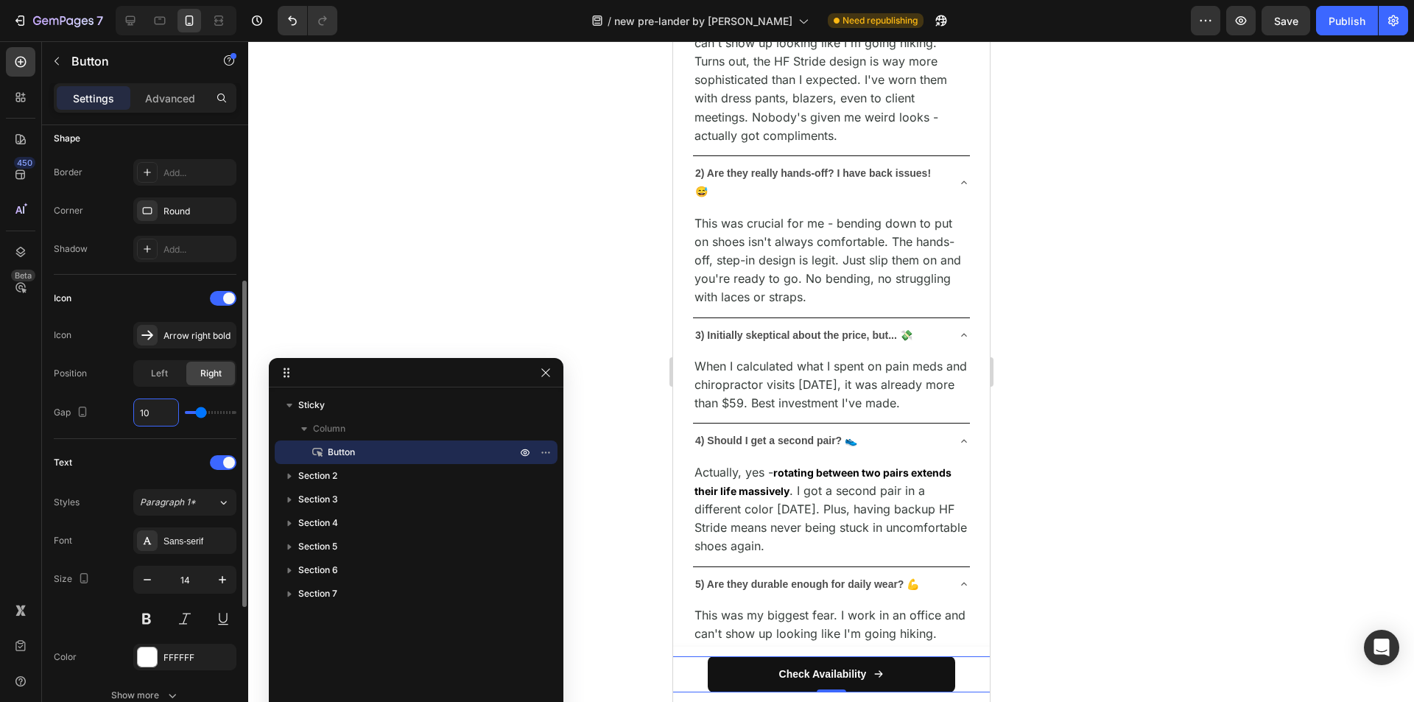
type input "11"
type input "12"
type input "13"
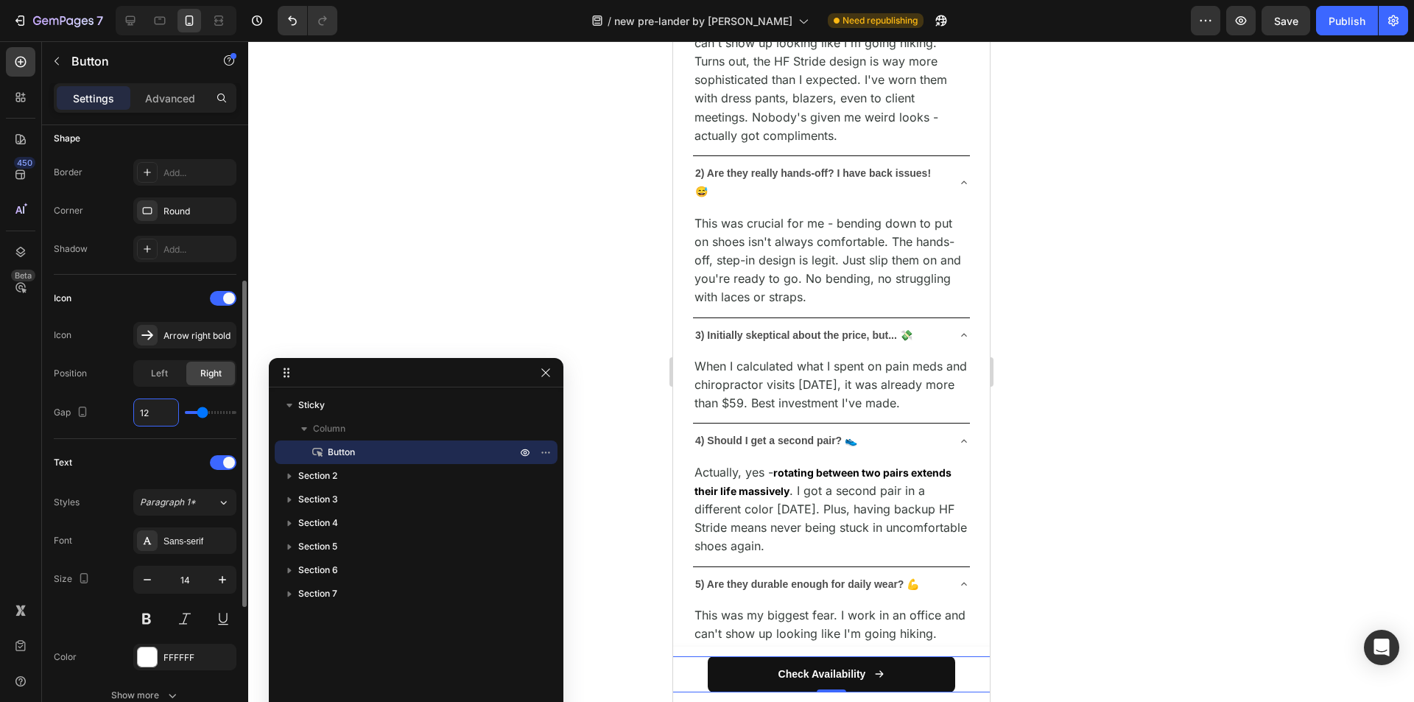
type input "13"
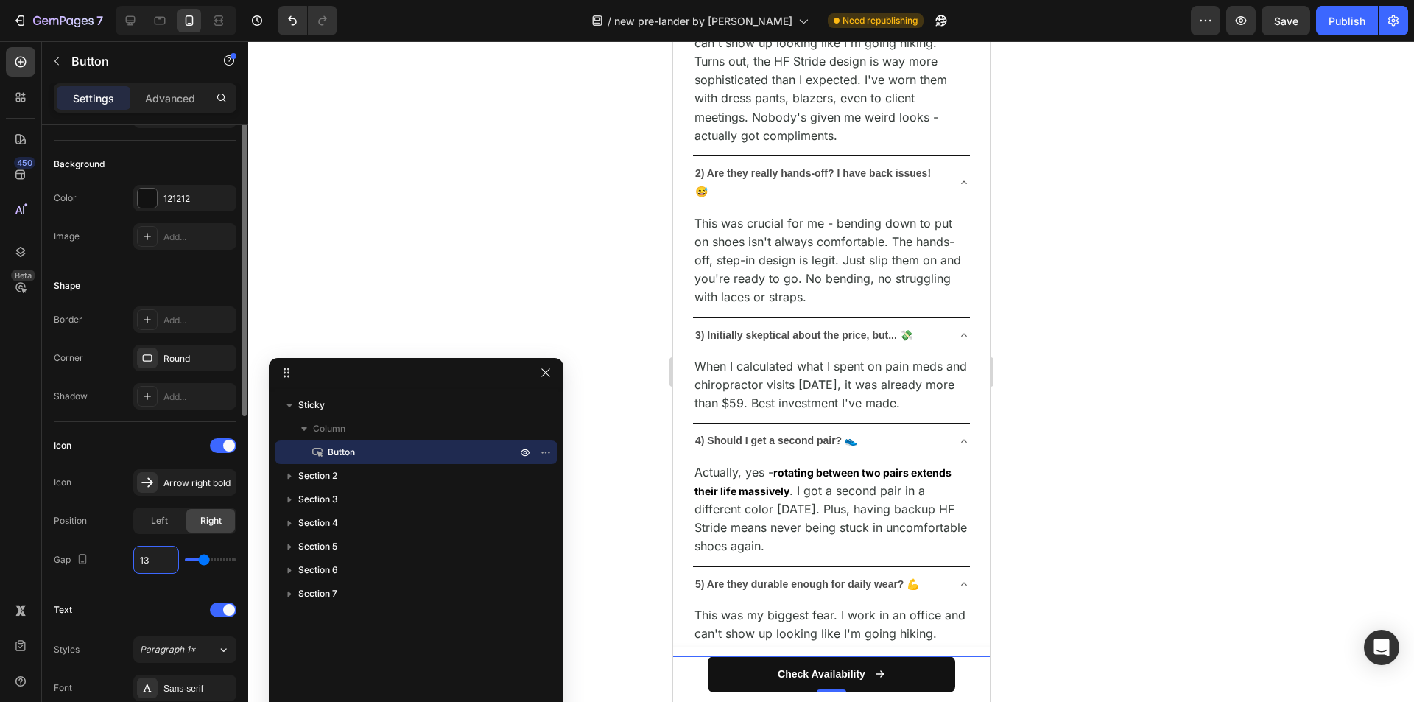
scroll to position [74, 0]
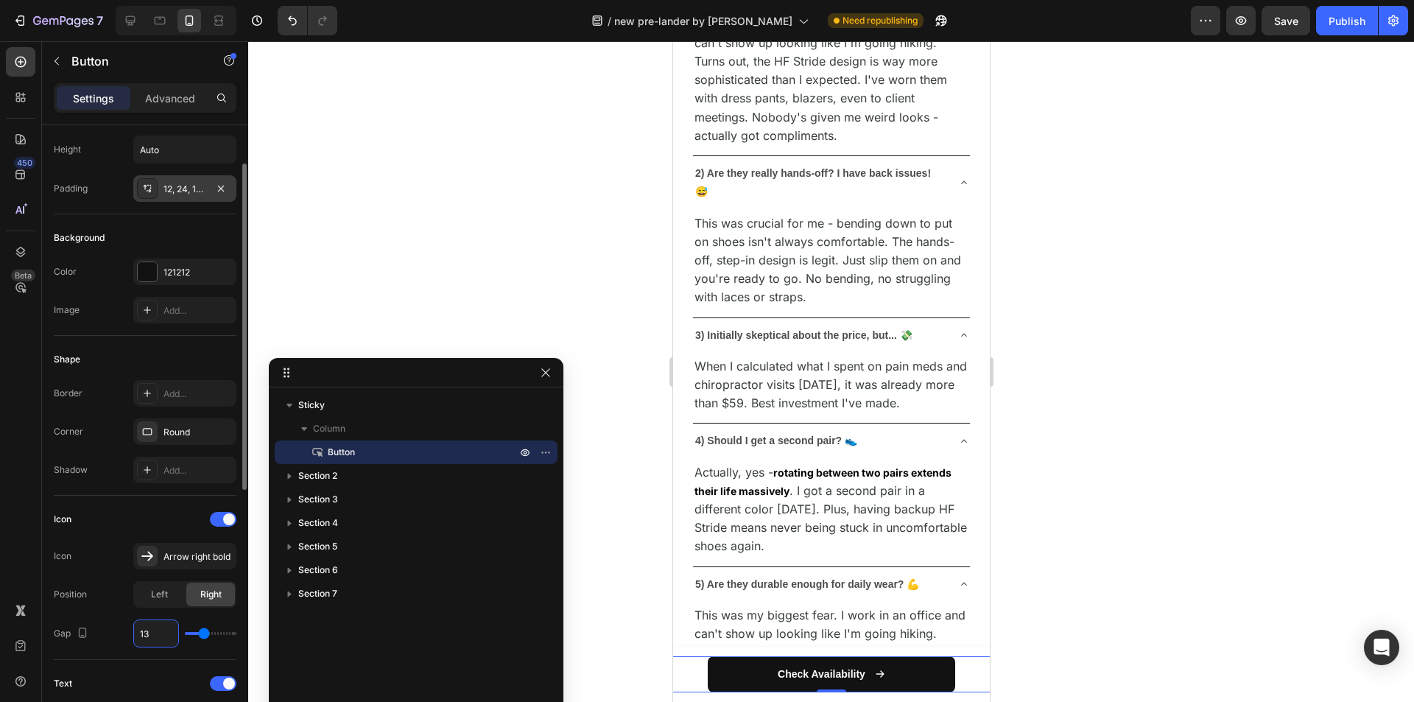
click at [189, 197] on div "12, 24, 12, 24" at bounding box center [184, 188] width 103 height 27
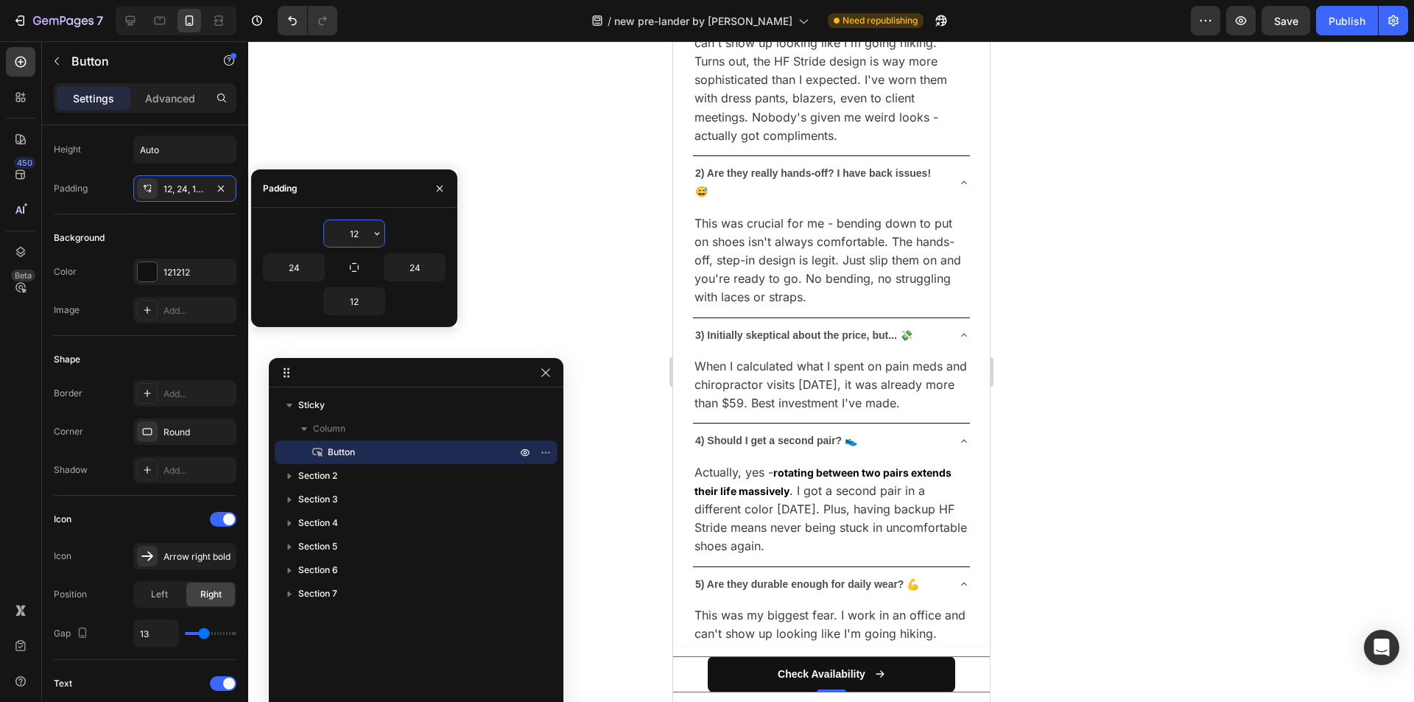
click at [361, 235] on input "12" at bounding box center [354, 233] width 60 height 27
type input "15"
click at [350, 299] on input "12" at bounding box center [354, 301] width 60 height 27
type input "15"
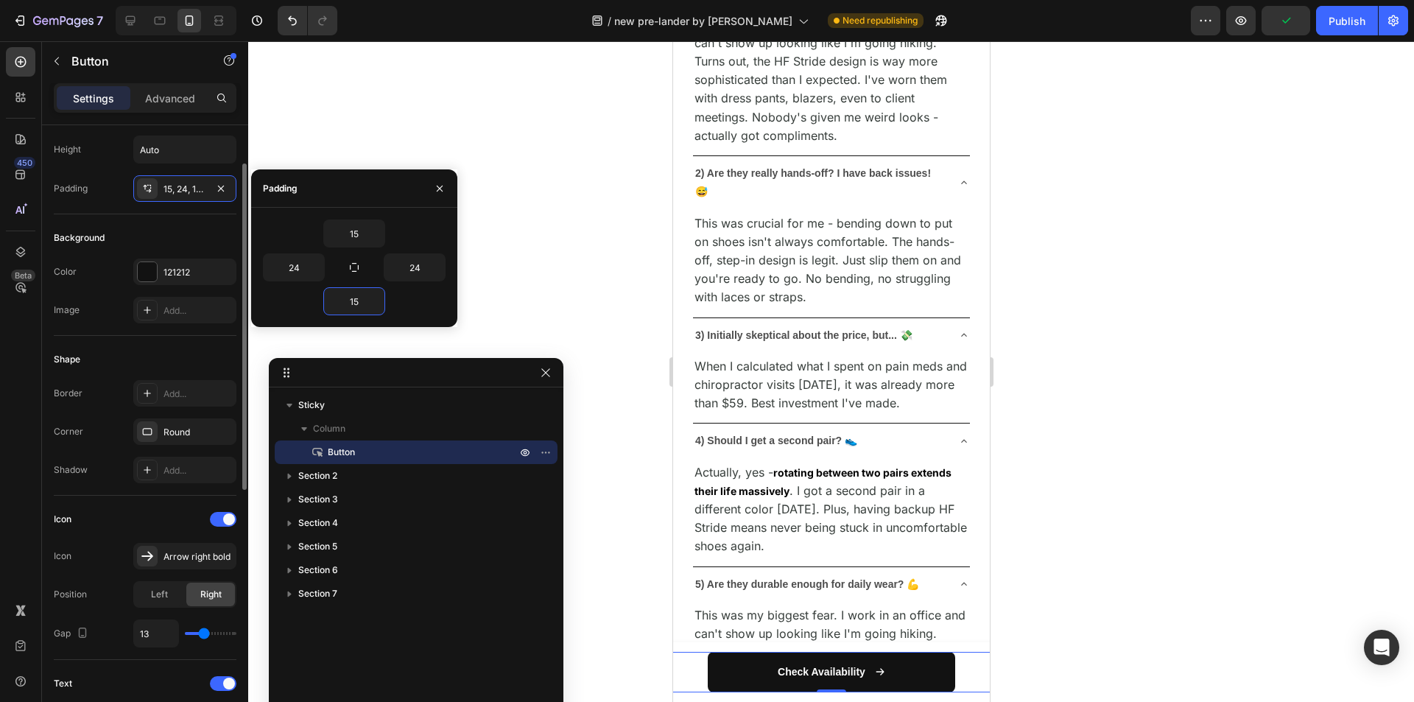
scroll to position [0, 0]
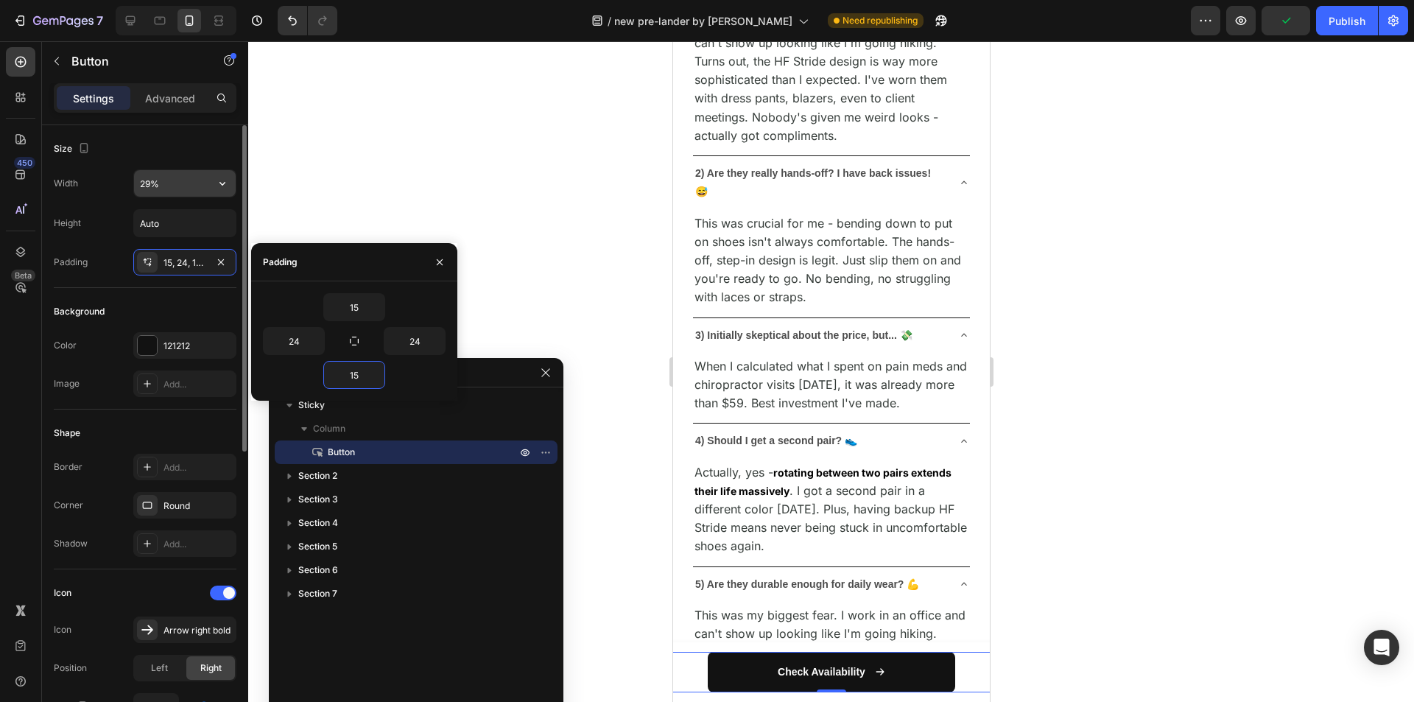
click at [173, 189] on input "29%" at bounding box center [185, 183] width 102 height 27
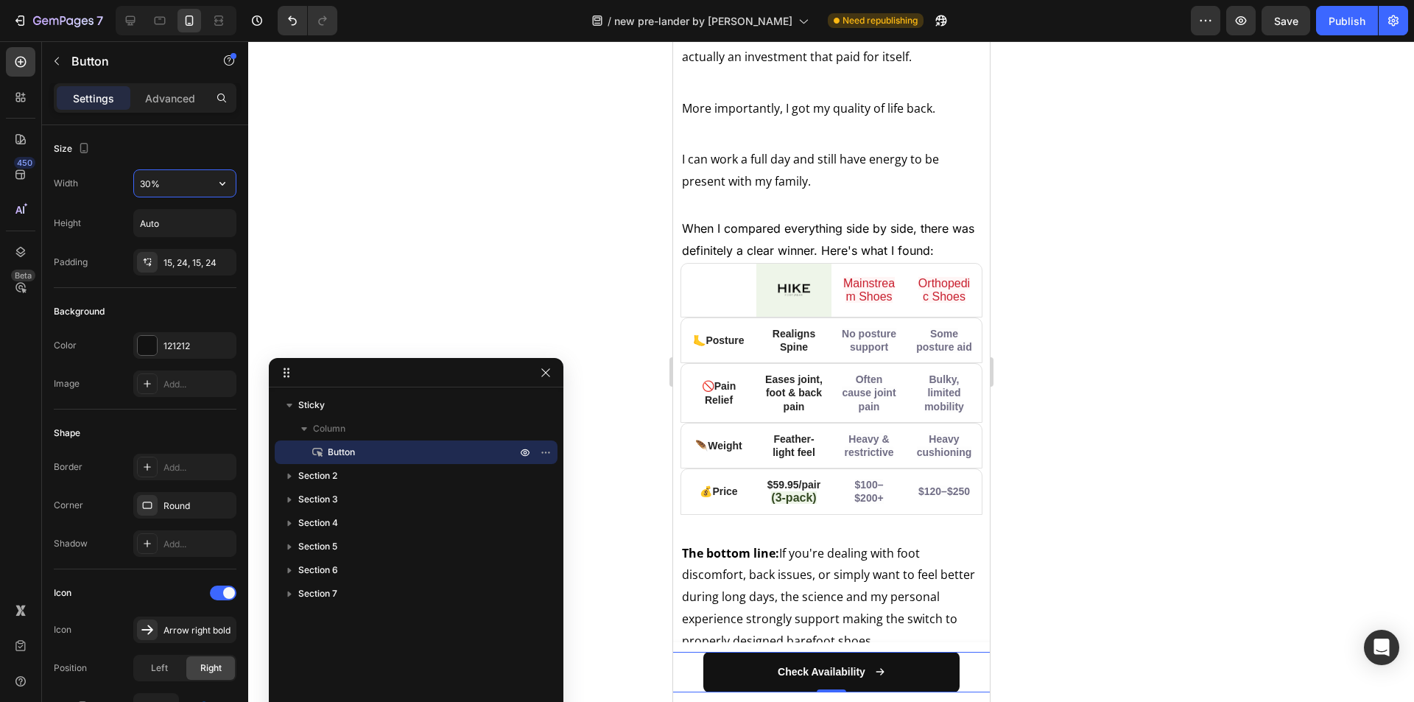
scroll to position [6115, 0]
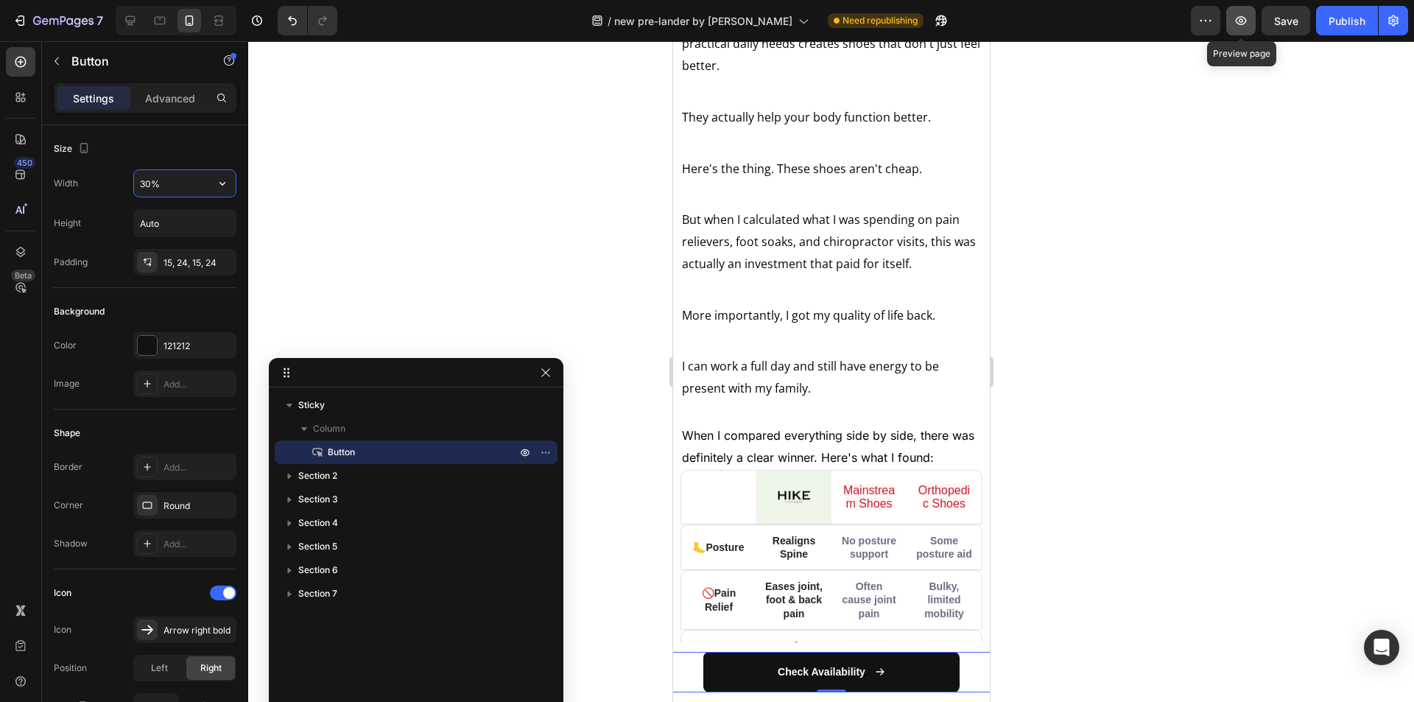
click at [1243, 18] on icon "button" at bounding box center [1241, 20] width 15 height 15
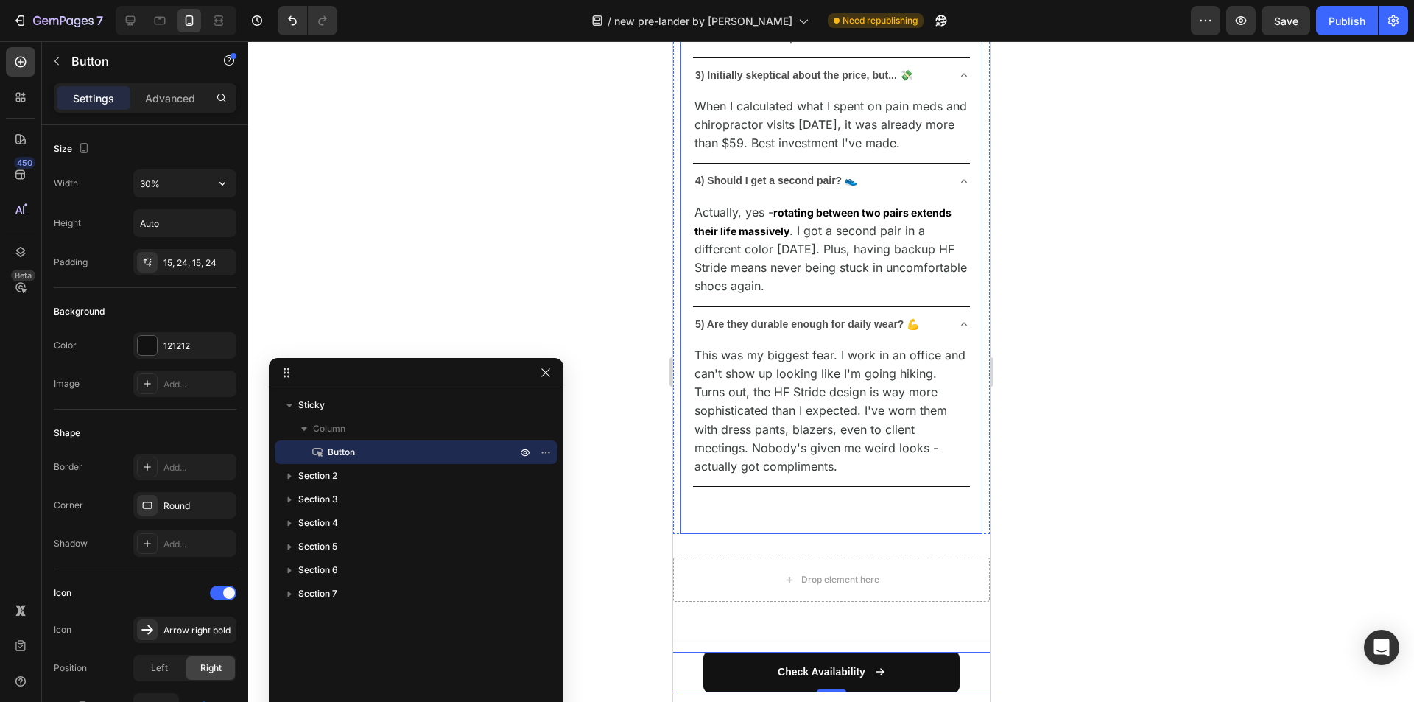
scroll to position [7736, 0]
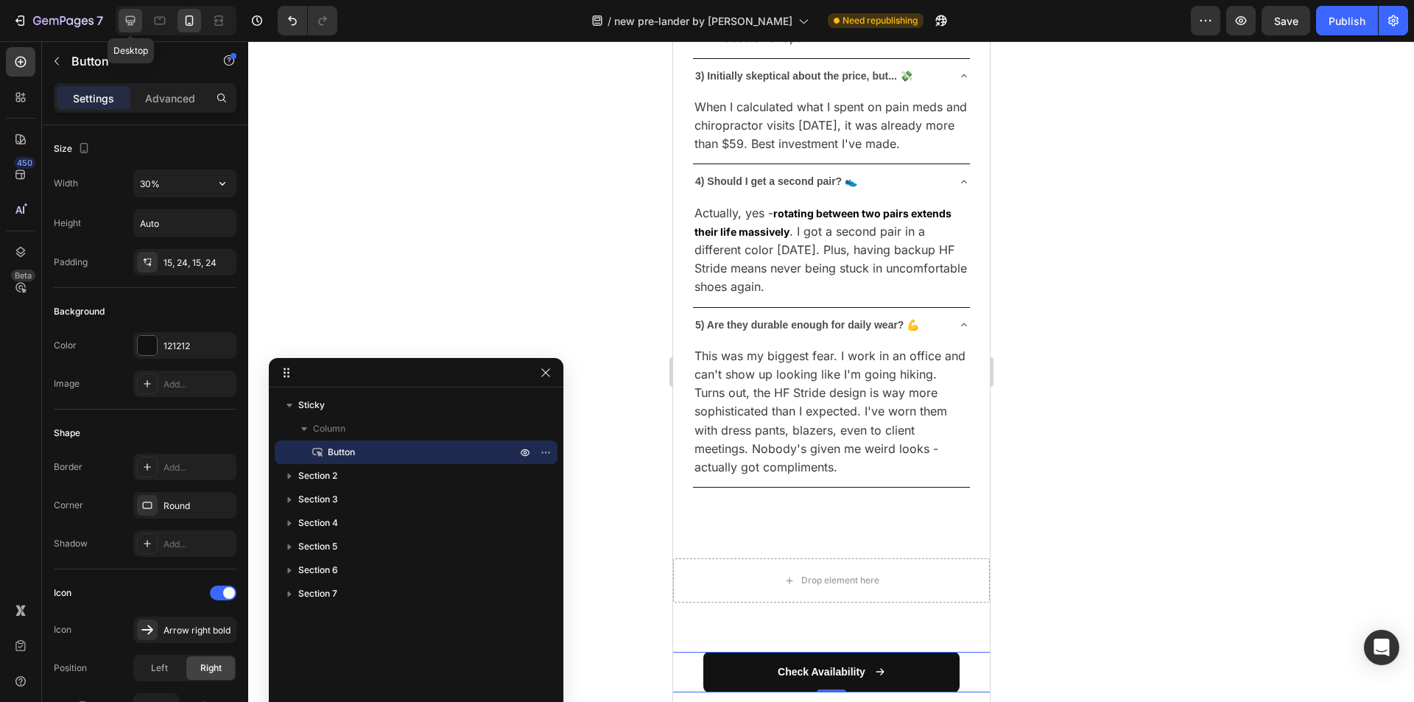
click at [139, 17] on div at bounding box center [131, 21] width 24 height 24
type input "100%"
type input "8"
type input "32"
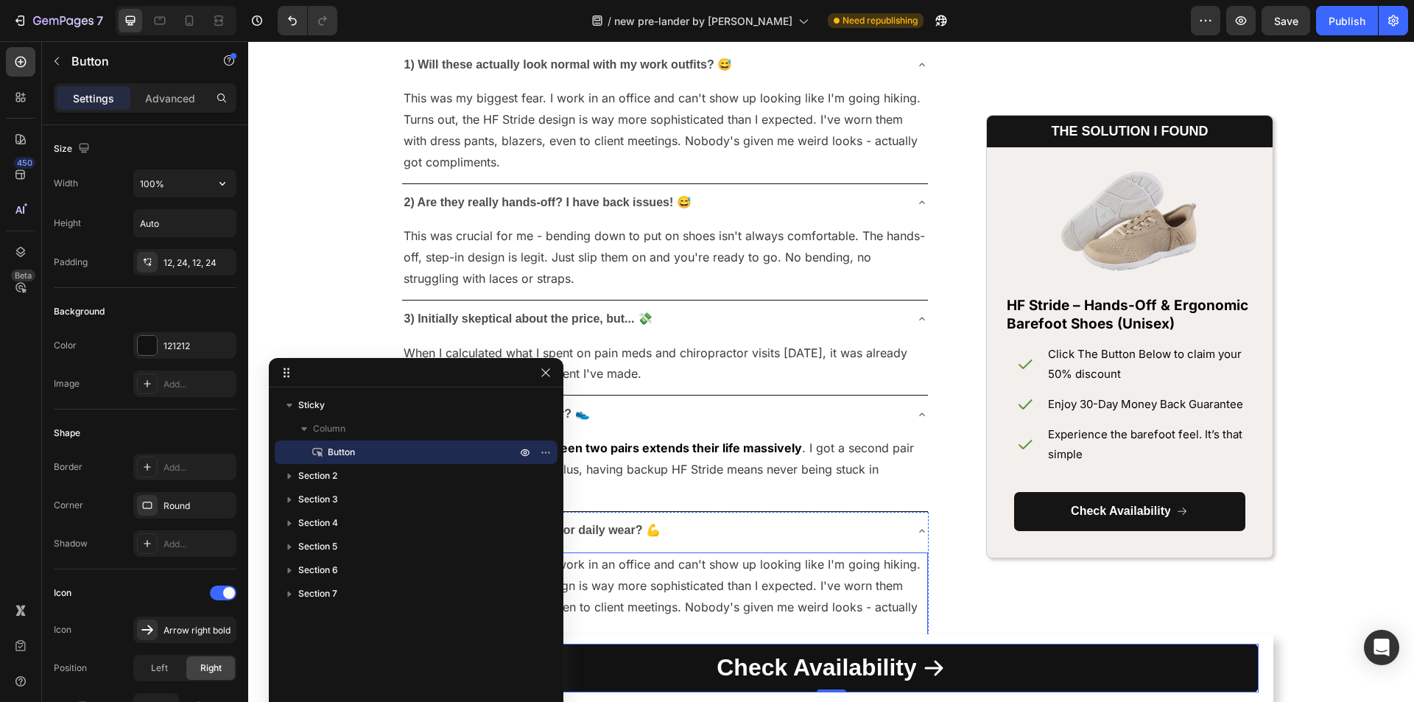
scroll to position [6923, 0]
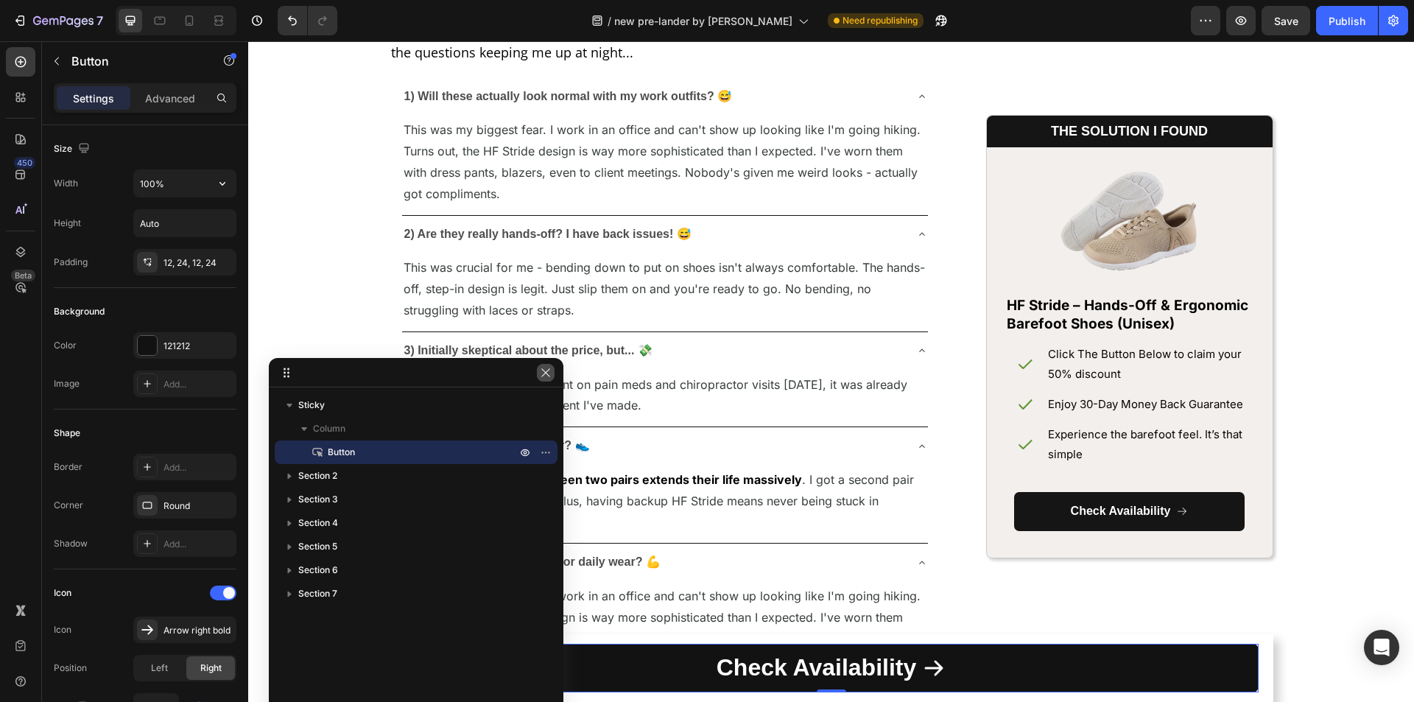
click at [543, 372] on icon "button" at bounding box center [546, 373] width 12 height 12
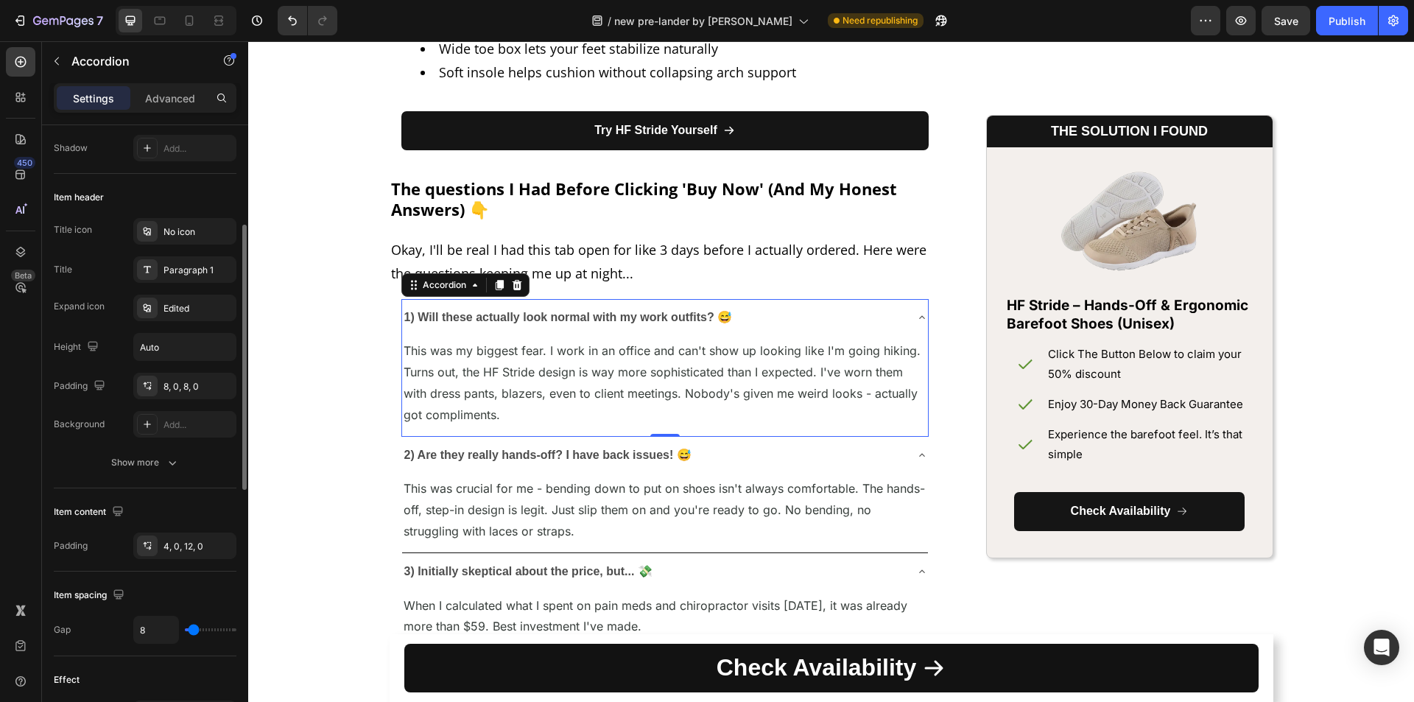
scroll to position [0, 0]
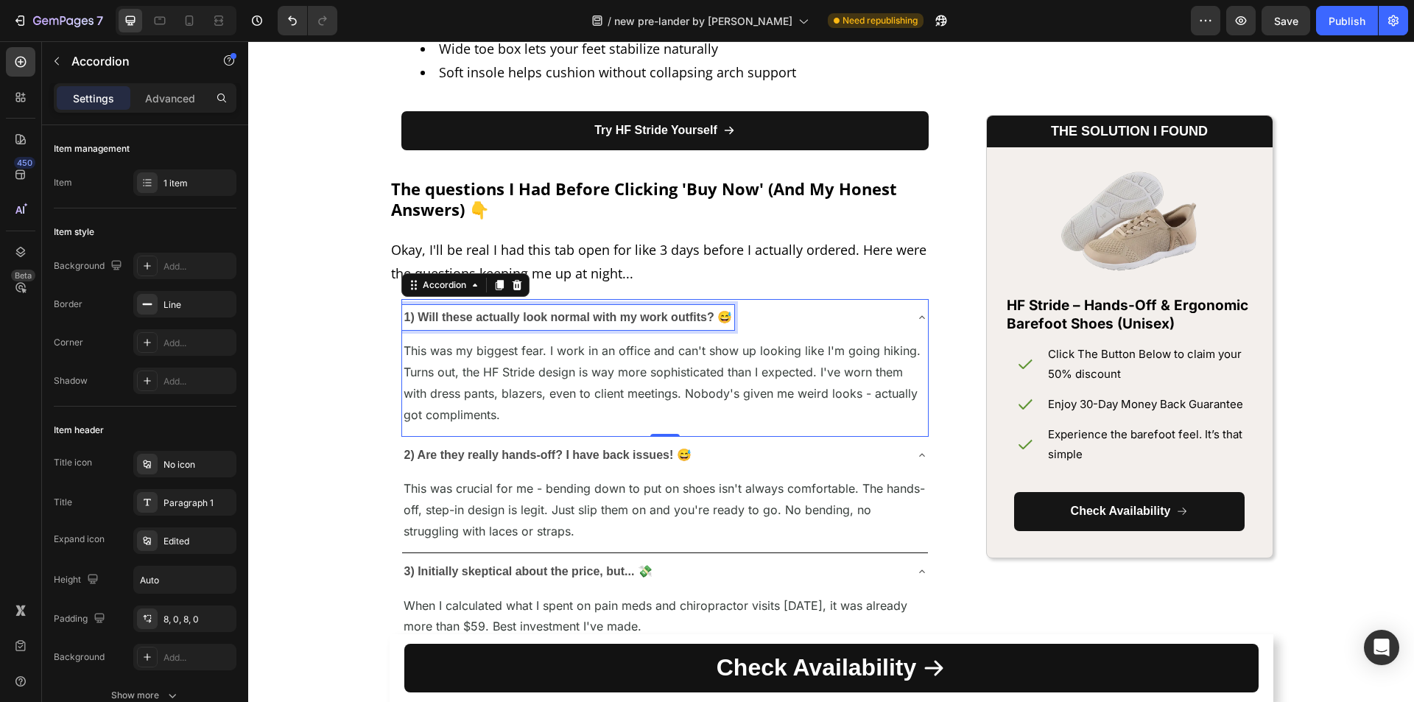
click at [627, 320] on strong "1) Will these actually look normal with my work outfits? 😅" at bounding box center [568, 317] width 328 height 13
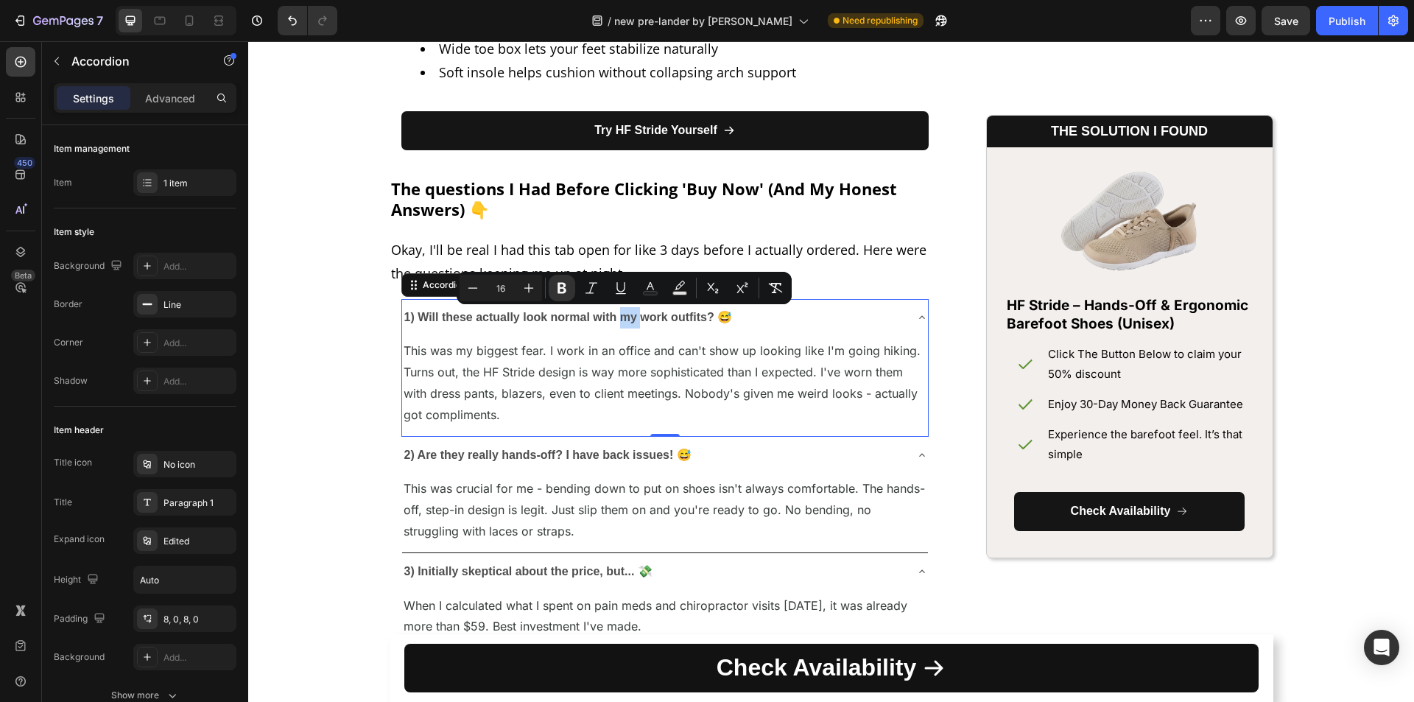
click at [829, 310] on div "1) Will these actually look normal with my work outfits? 😅" at bounding box center [653, 318] width 502 height 26
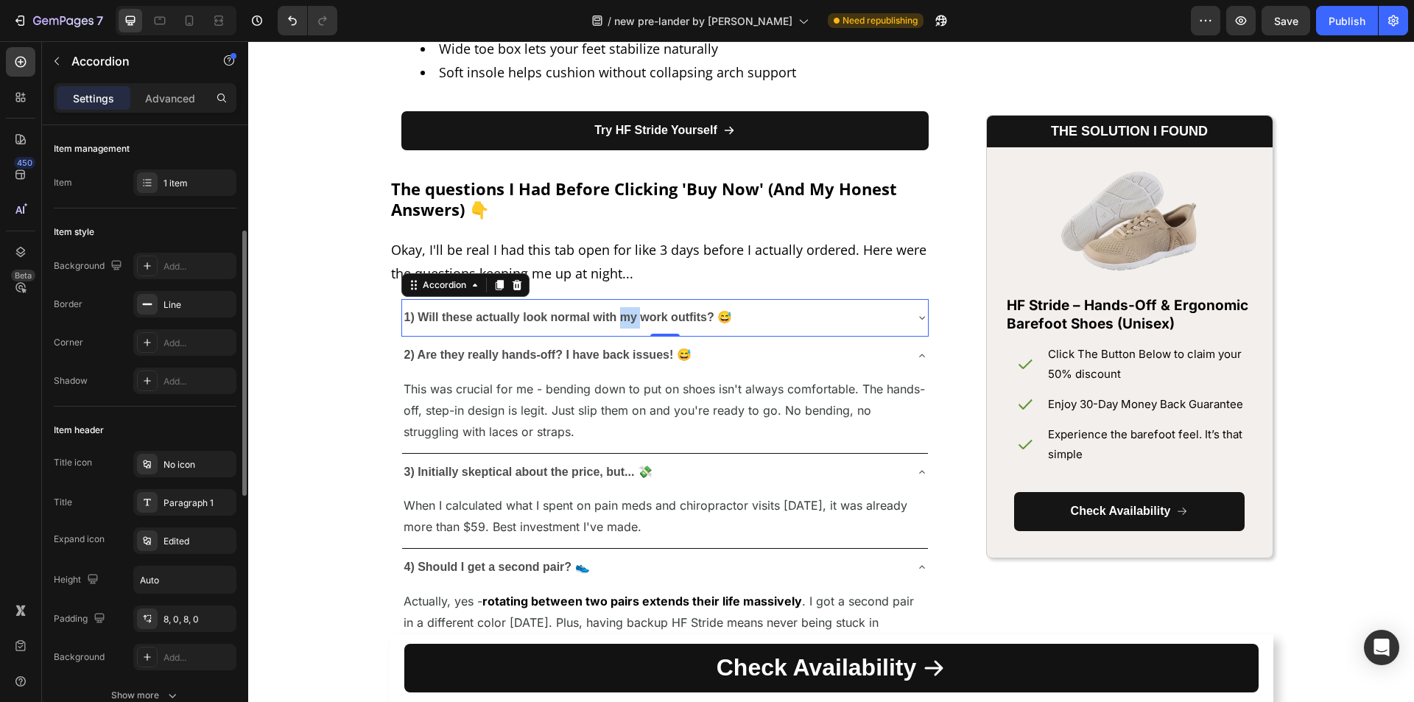
scroll to position [74, 0]
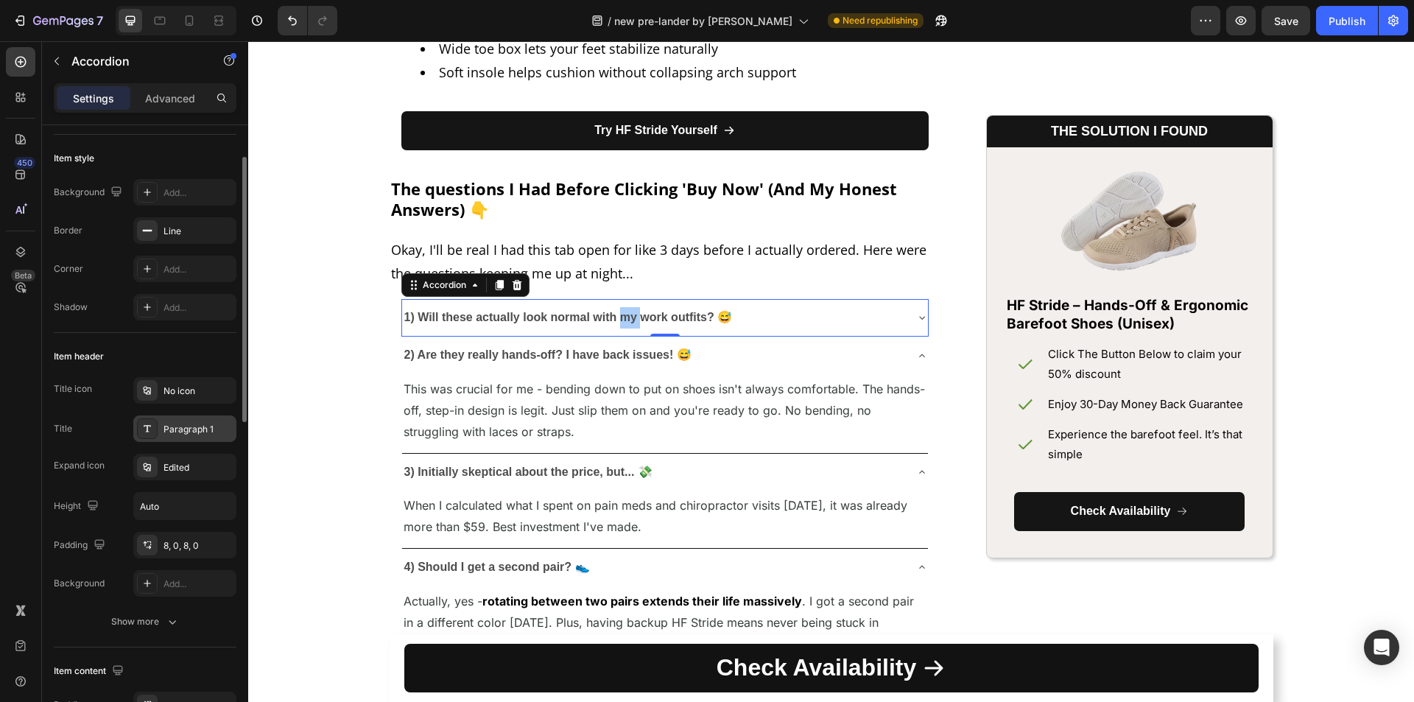
click at [178, 420] on div "Paragraph 1" at bounding box center [184, 428] width 103 height 27
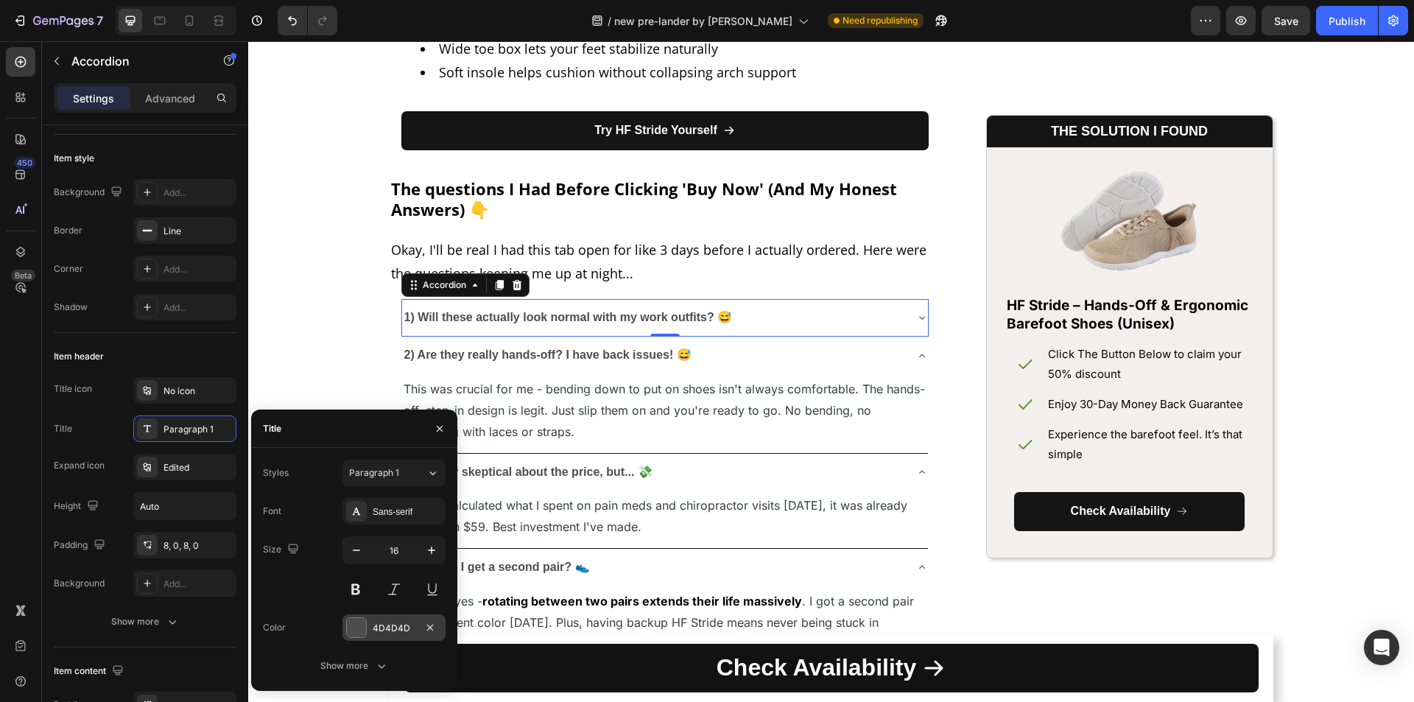
click at [357, 625] on div at bounding box center [356, 627] width 19 height 19
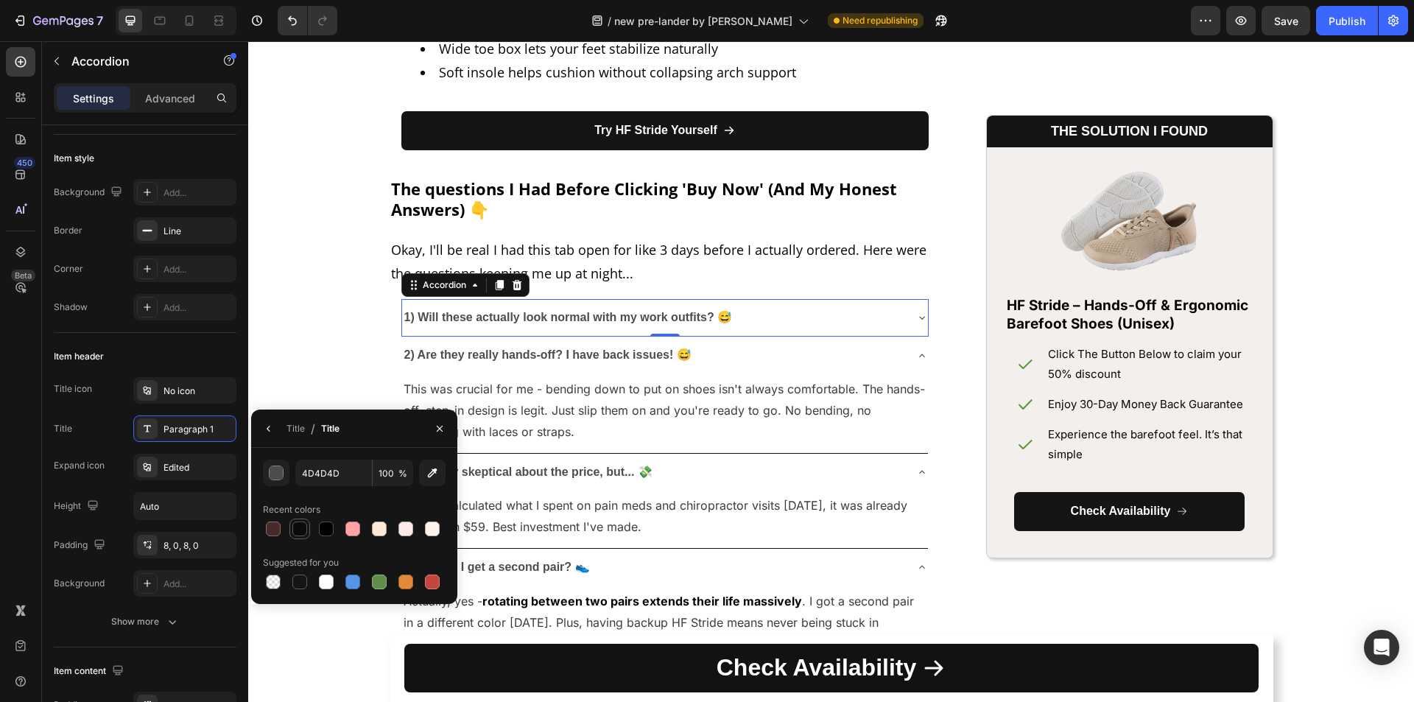
click at [299, 535] on div at bounding box center [299, 528] width 15 height 15
type input "0C0B0B"
click at [855, 354] on div "2) Are they really hands-off? I have back issues! 😅" at bounding box center [653, 355] width 502 height 26
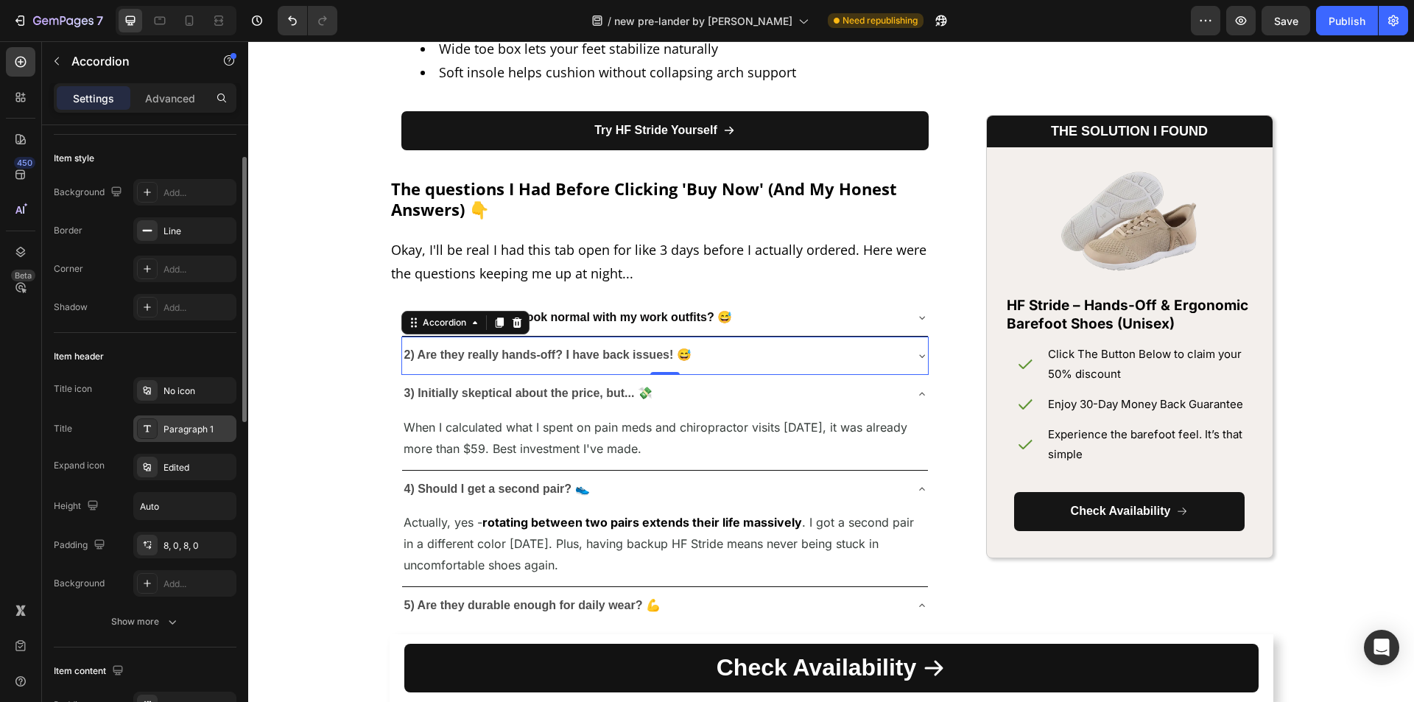
click at [146, 429] on icon at bounding box center [147, 429] width 12 height 12
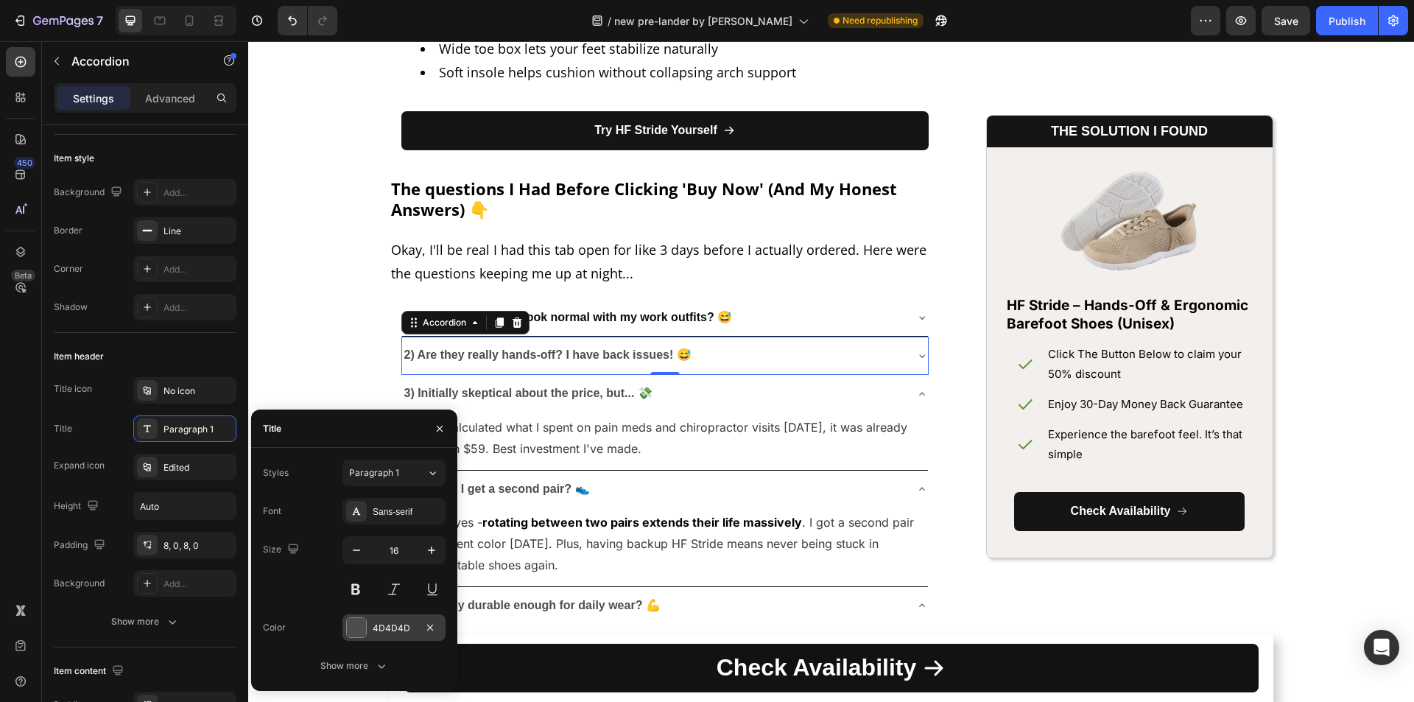
click at [356, 618] on div at bounding box center [356, 627] width 19 height 19
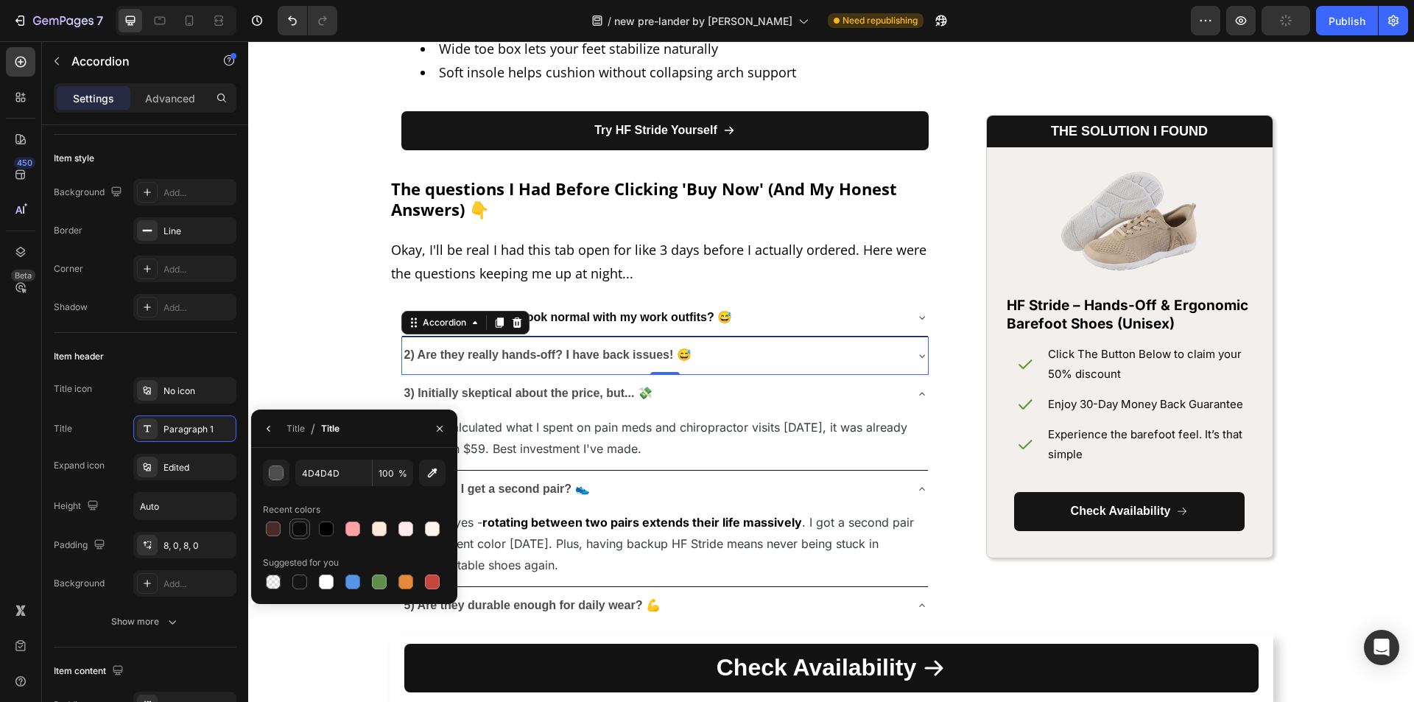
click at [302, 523] on div at bounding box center [299, 528] width 15 height 15
type input "0C0B0B"
click at [551, 400] on p "3) Initially skeptical about the price, but... 💸" at bounding box center [528, 393] width 248 height 21
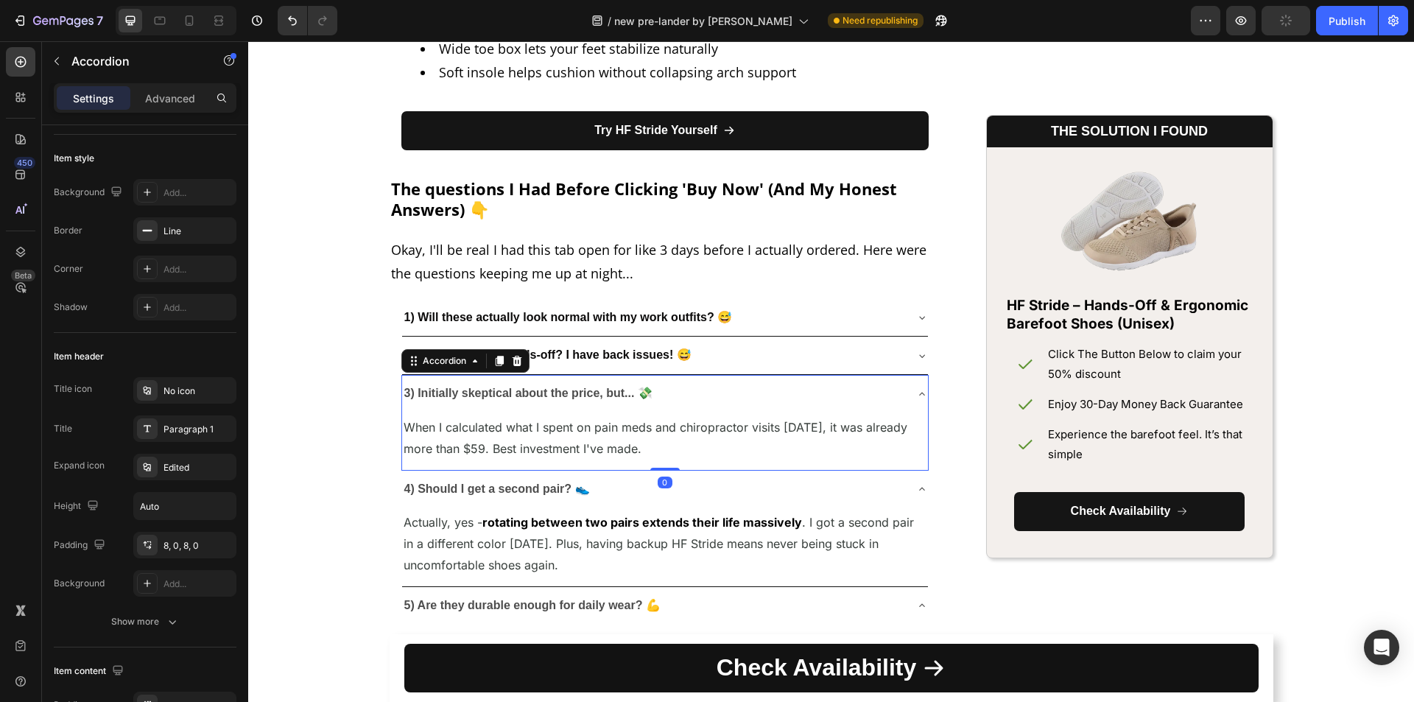
click at [686, 405] on div "3) Initially skeptical about the price, but... 💸" at bounding box center [653, 394] width 502 height 26
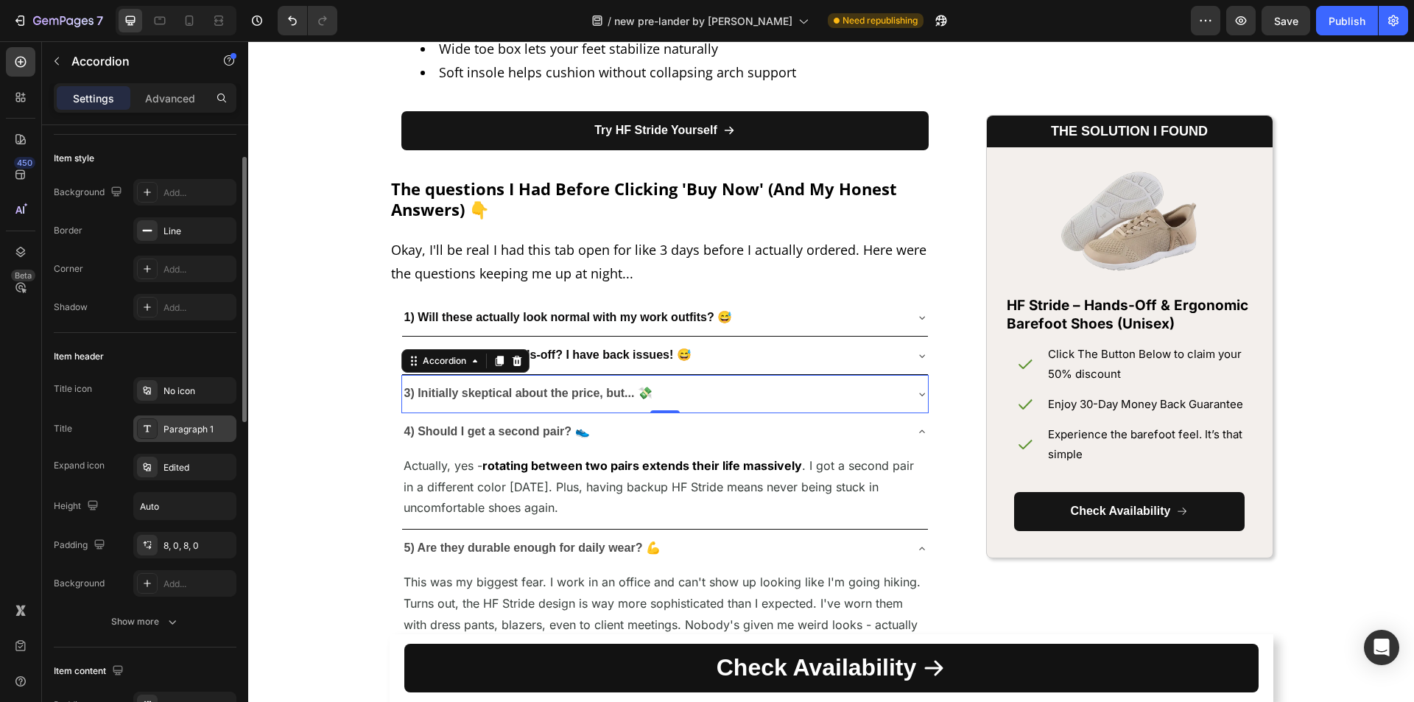
click at [191, 429] on div "Paragraph 1" at bounding box center [198, 429] width 69 height 13
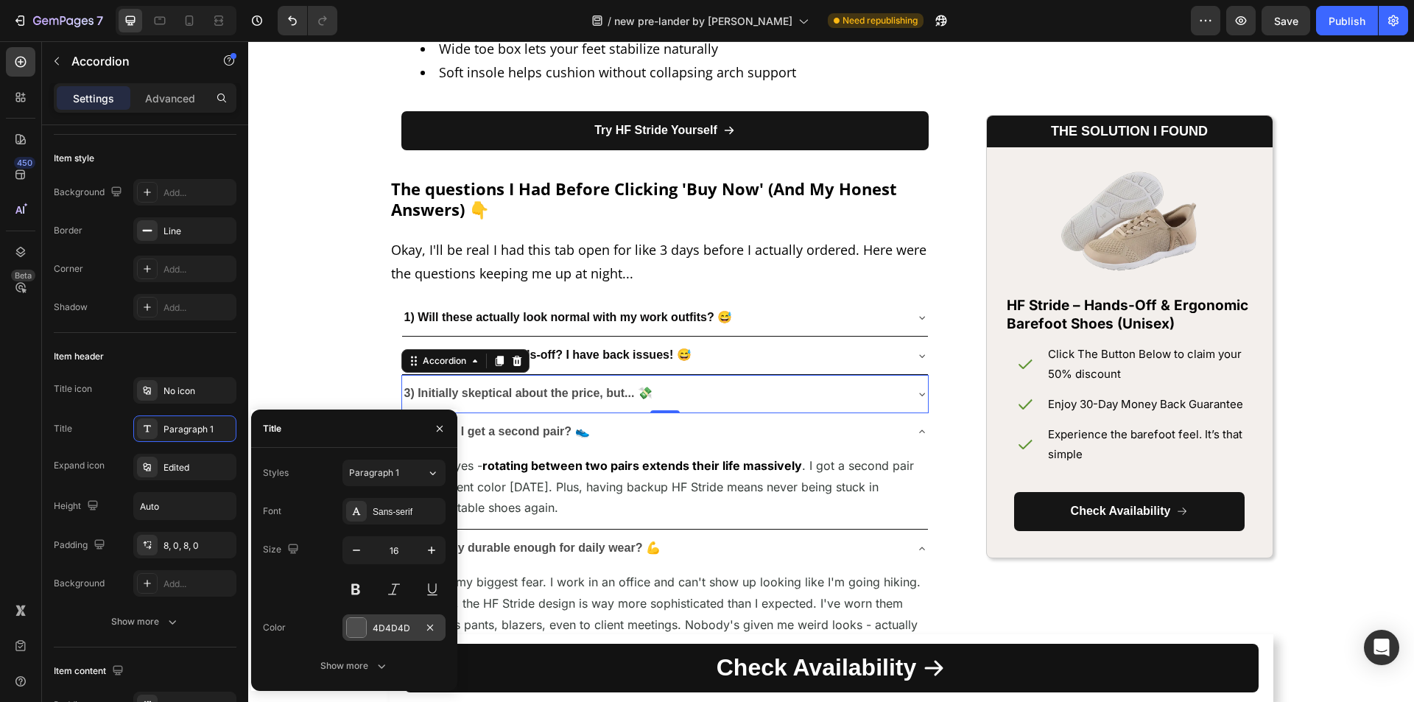
click at [349, 625] on div at bounding box center [356, 627] width 19 height 19
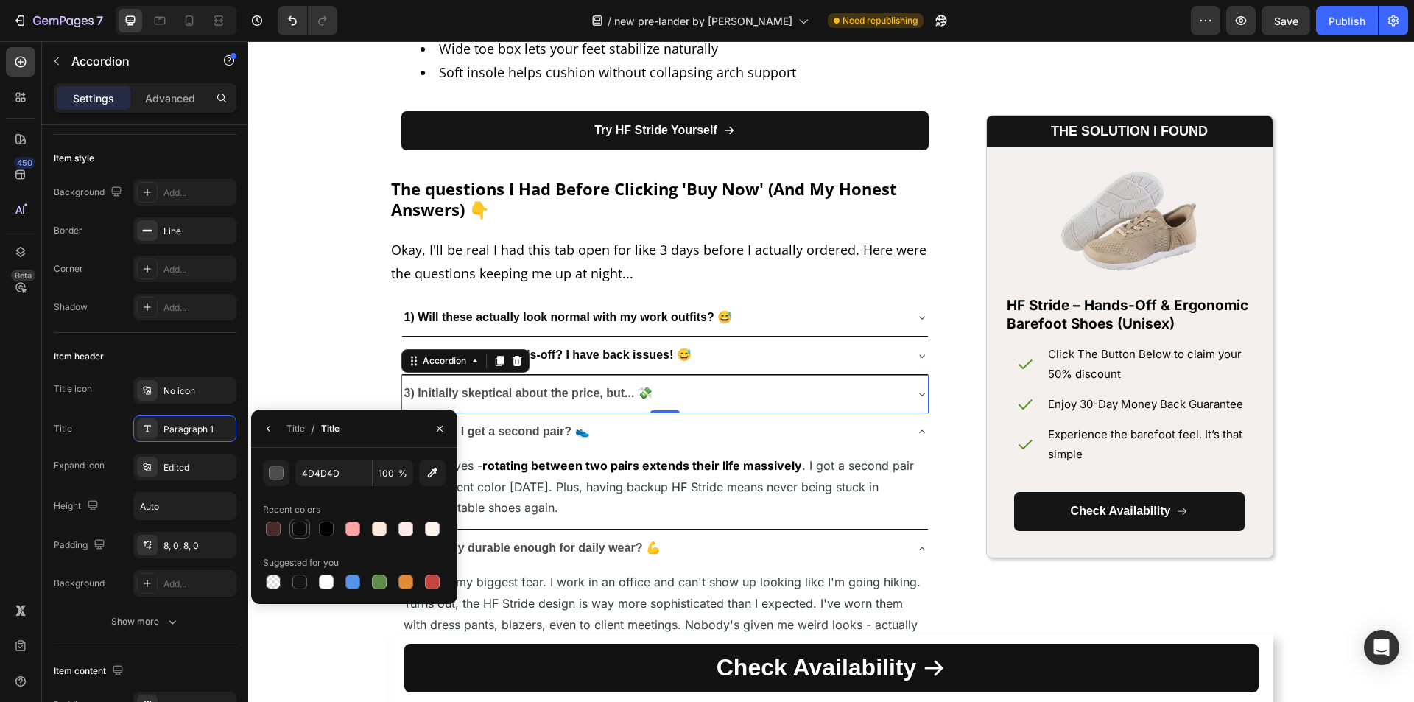
click at [306, 530] on div at bounding box center [299, 528] width 15 height 15
type input "0C0B0B"
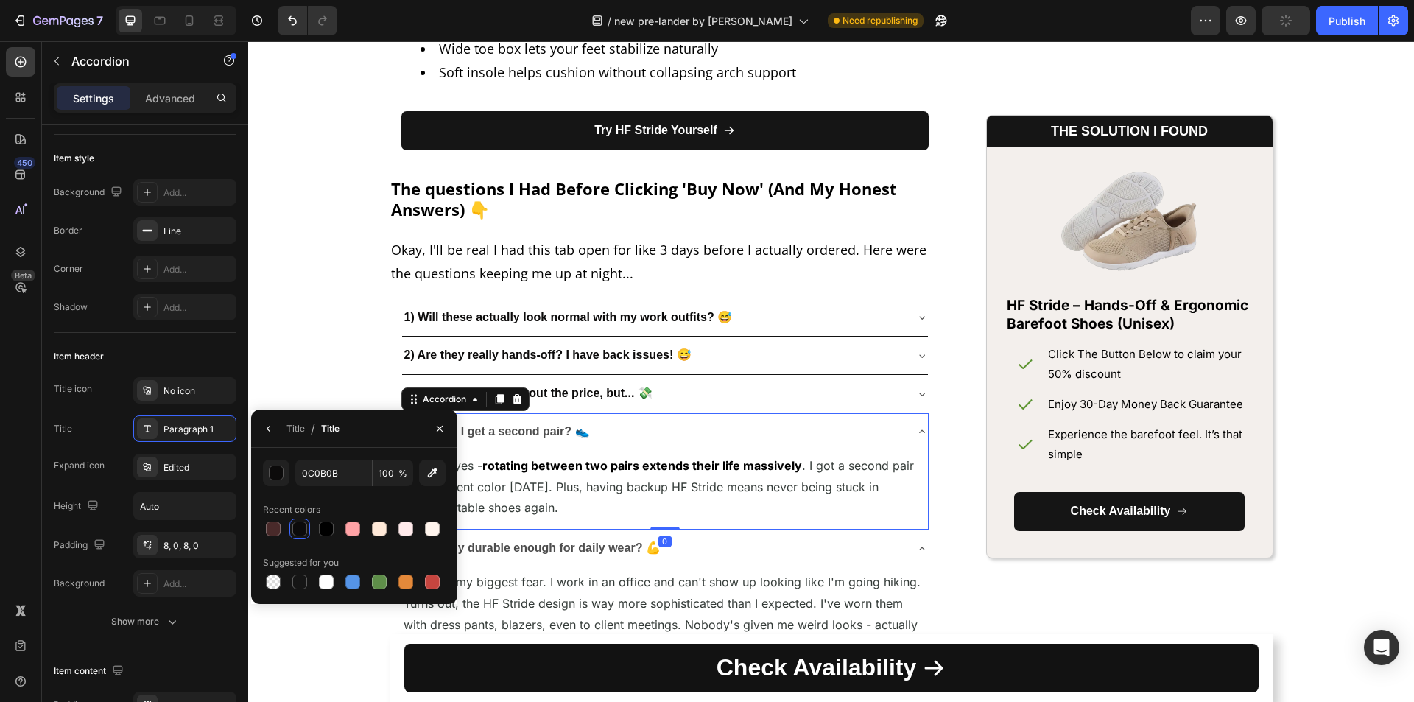
click at [916, 430] on icon at bounding box center [922, 432] width 12 height 12
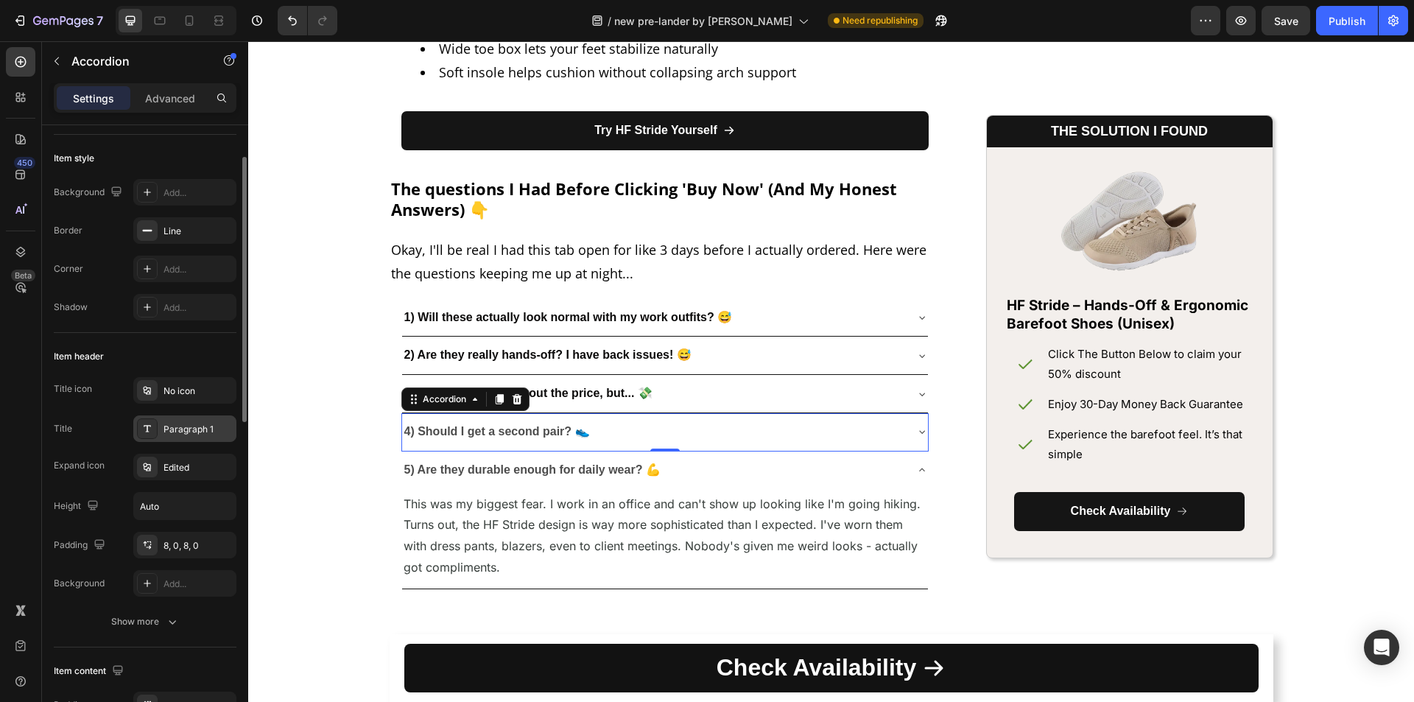
click at [178, 418] on div "Paragraph 1" at bounding box center [184, 428] width 103 height 27
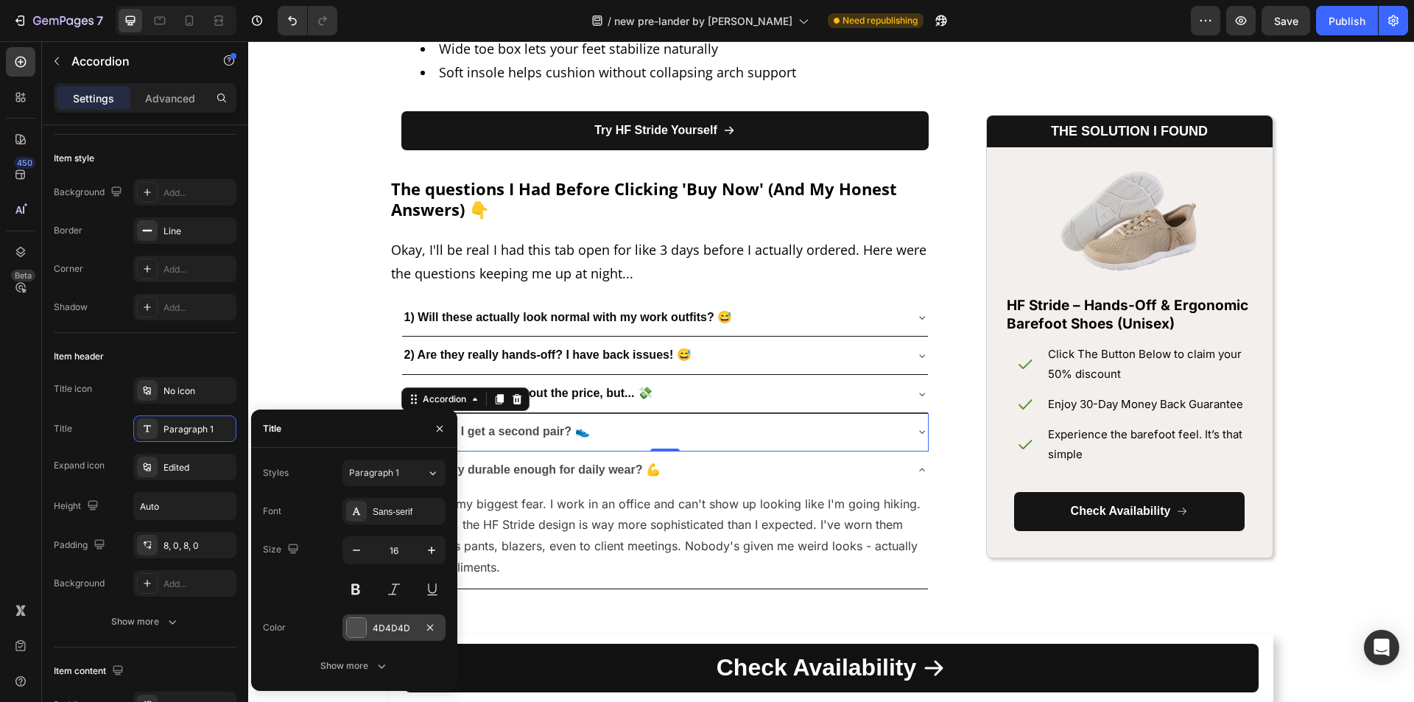
click at [354, 628] on div at bounding box center [356, 627] width 19 height 19
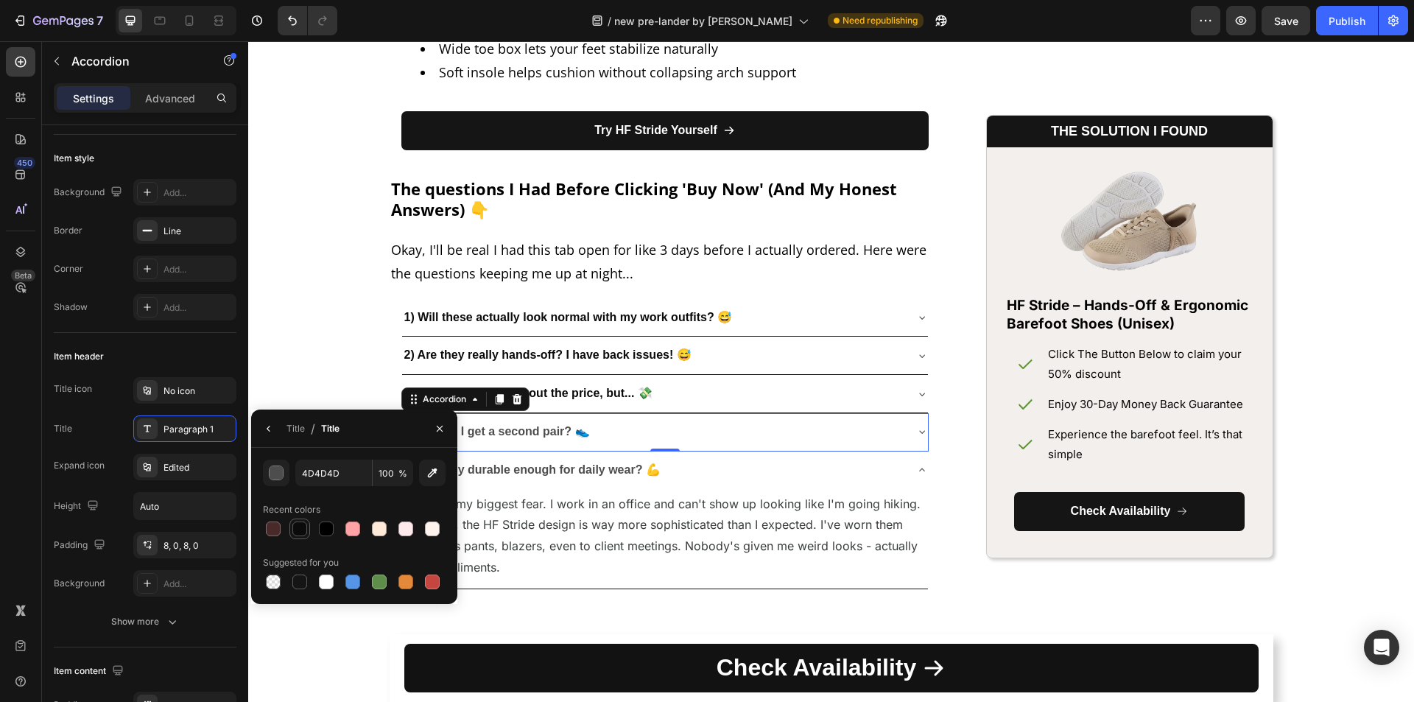
click at [309, 528] on div at bounding box center [299, 529] width 21 height 21
click at [331, 526] on div at bounding box center [326, 528] width 15 height 15
type input "000000"
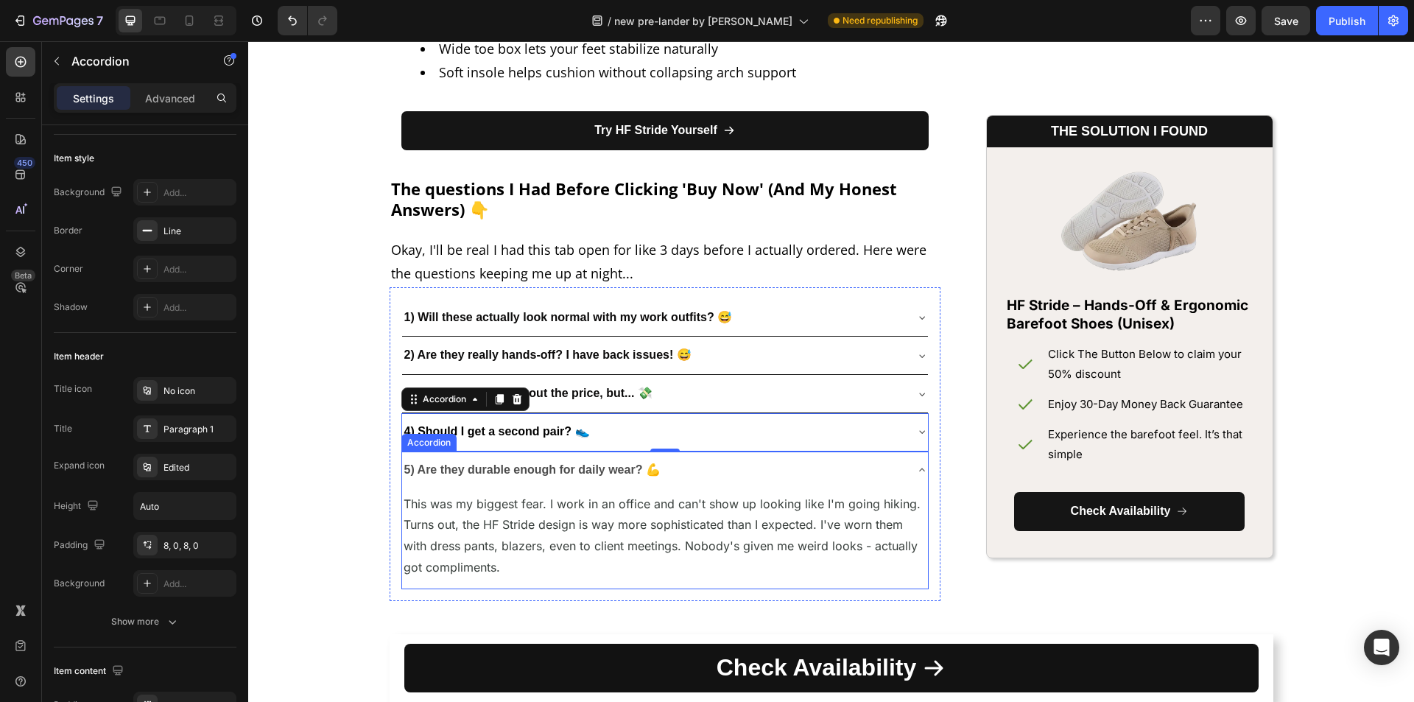
click at [898, 481] on div "5) Are they durable enough for daily wear? 💪" at bounding box center [653, 470] width 502 height 26
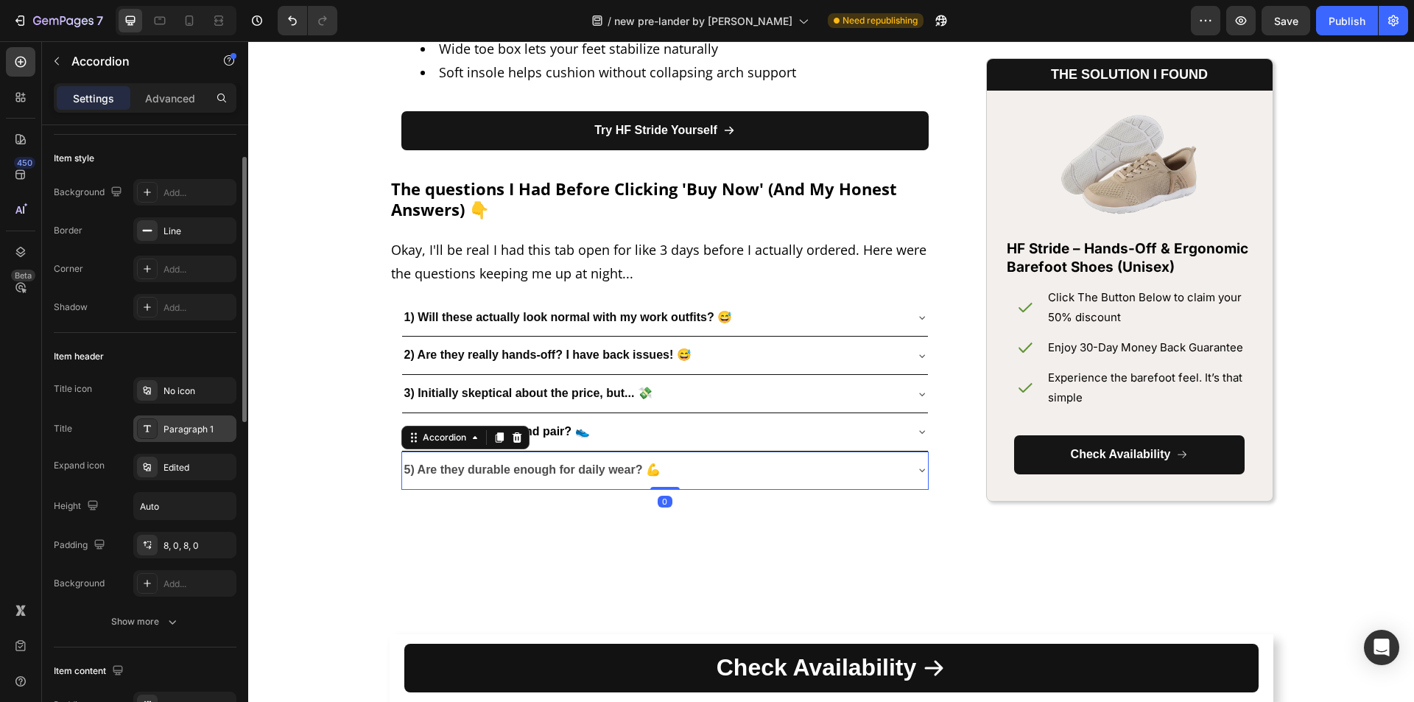
click at [197, 435] on div "Paragraph 1" at bounding box center [198, 429] width 69 height 13
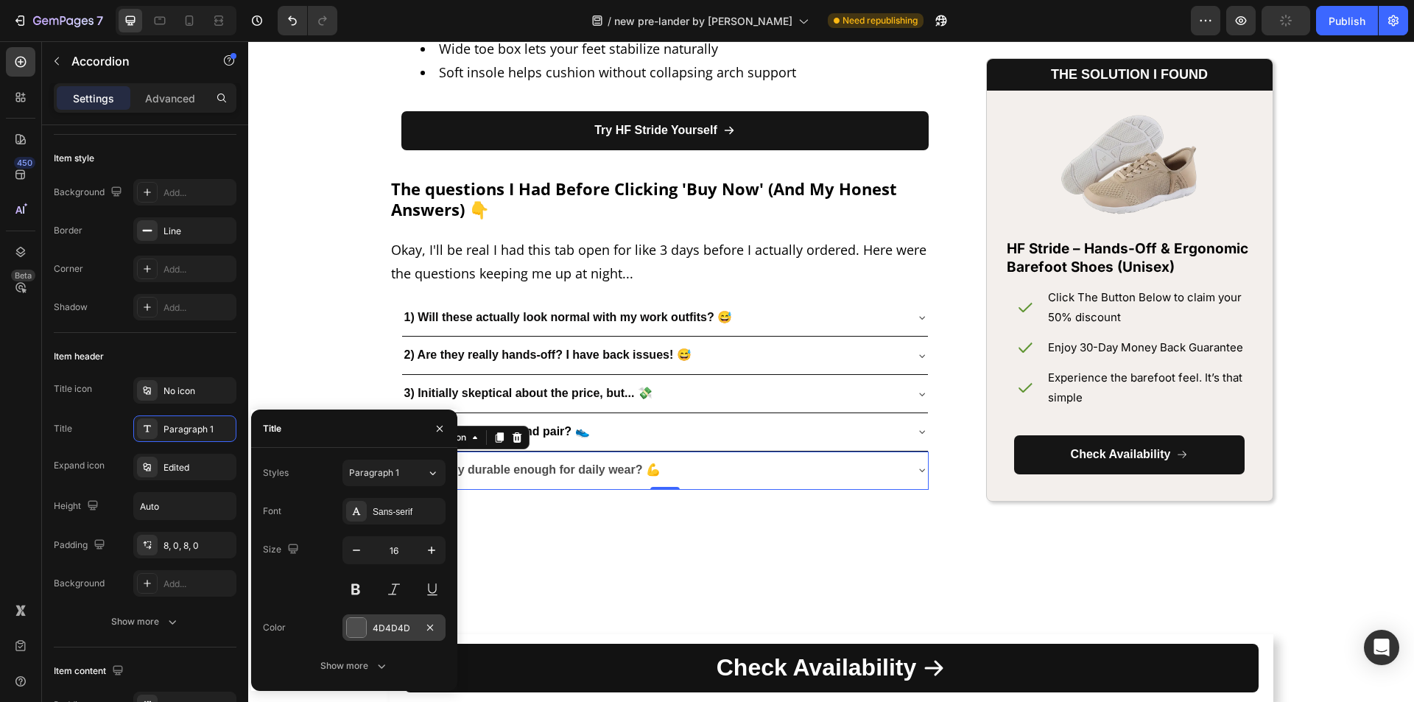
click at [381, 625] on div "4D4D4D" at bounding box center [394, 628] width 43 height 13
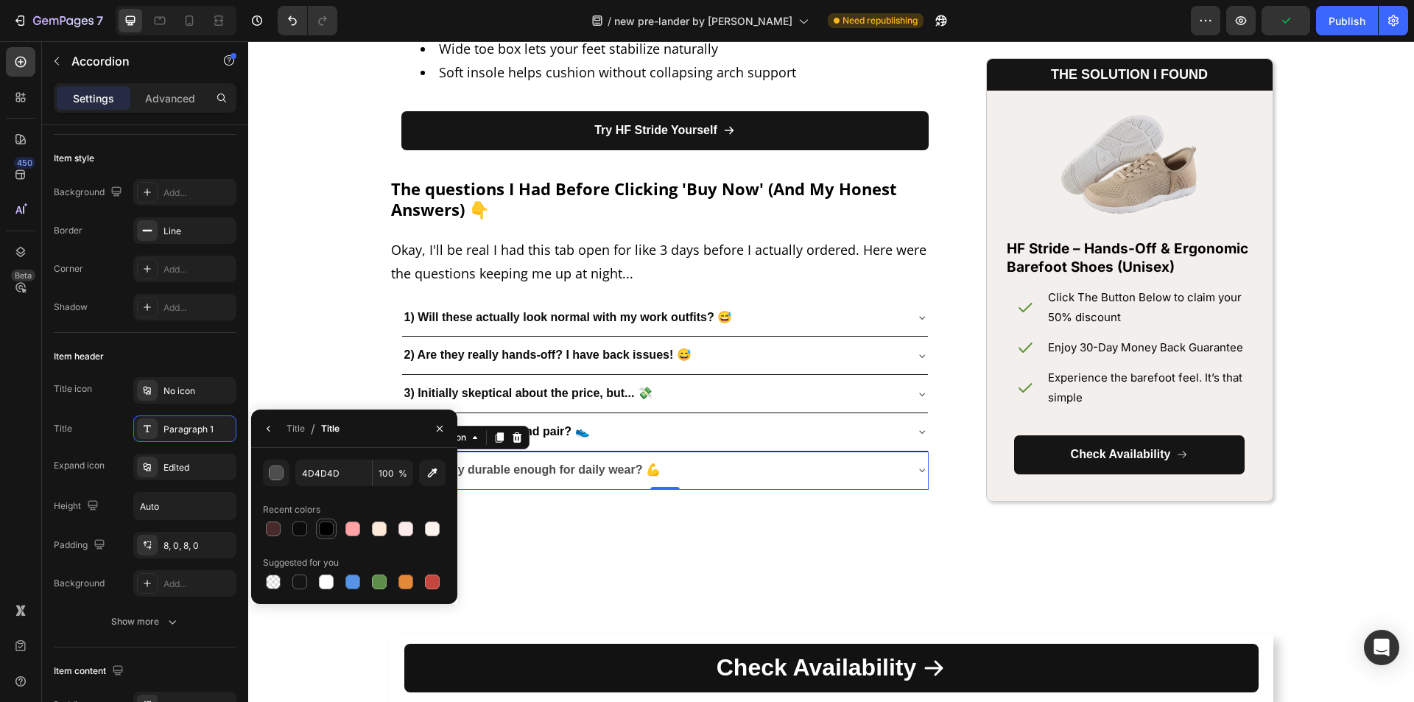
click at [330, 520] on div at bounding box center [326, 529] width 18 height 18
type input "000000"
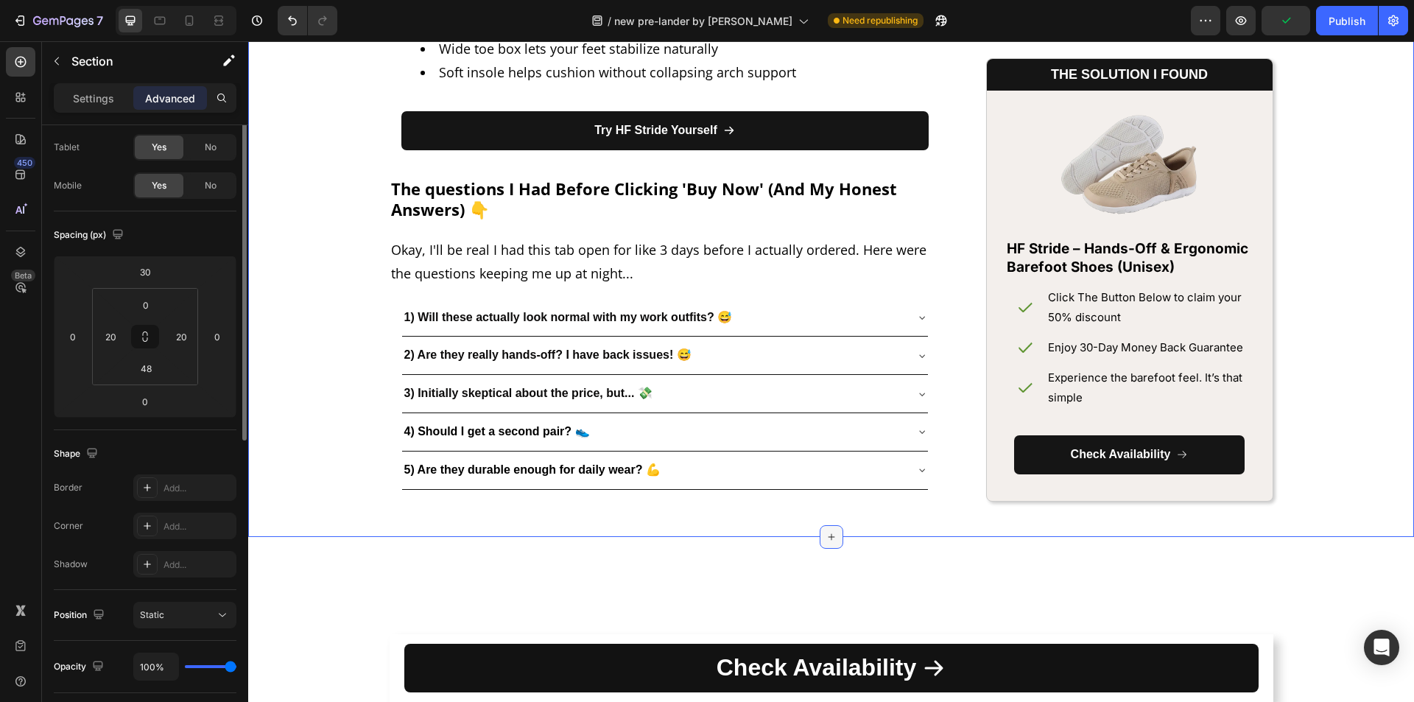
scroll to position [0, 0]
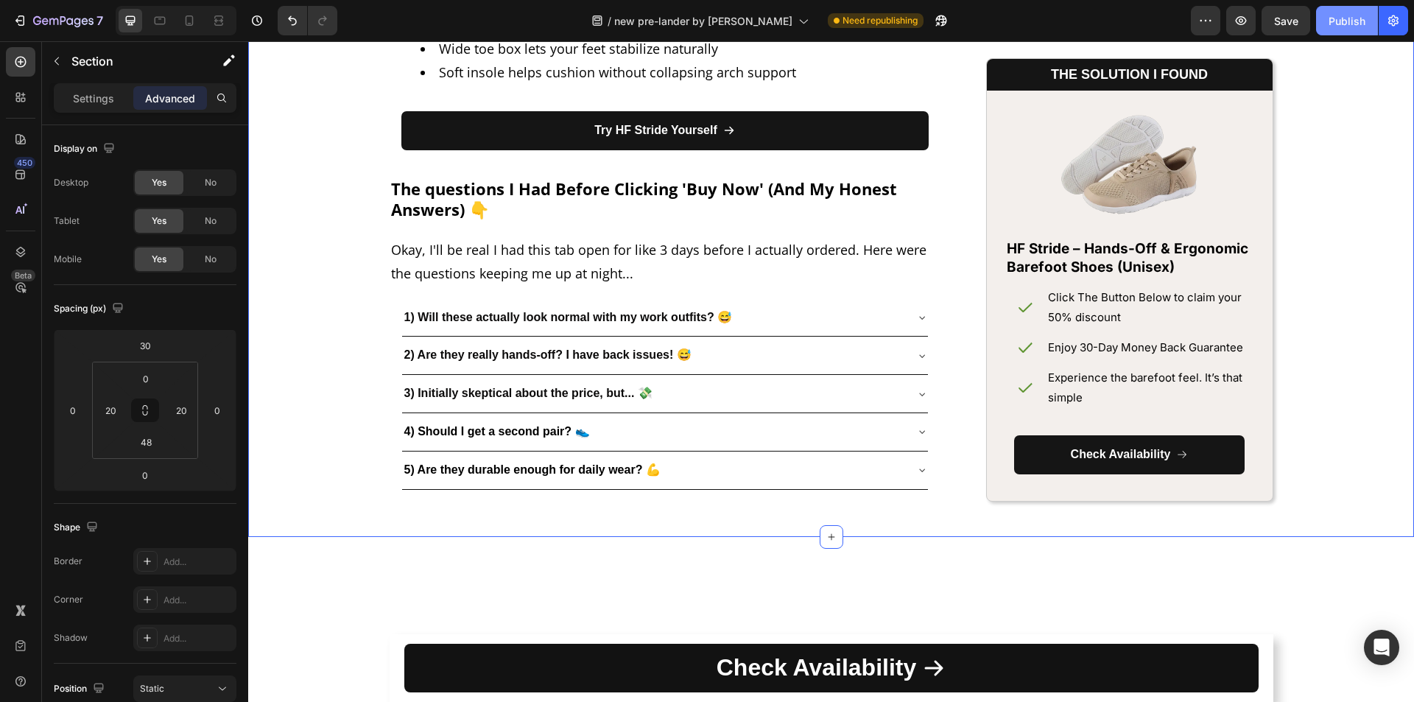
click at [1334, 20] on div "Publish" at bounding box center [1347, 20] width 37 height 15
click at [934, 14] on icon "button" at bounding box center [941, 20] width 15 height 15
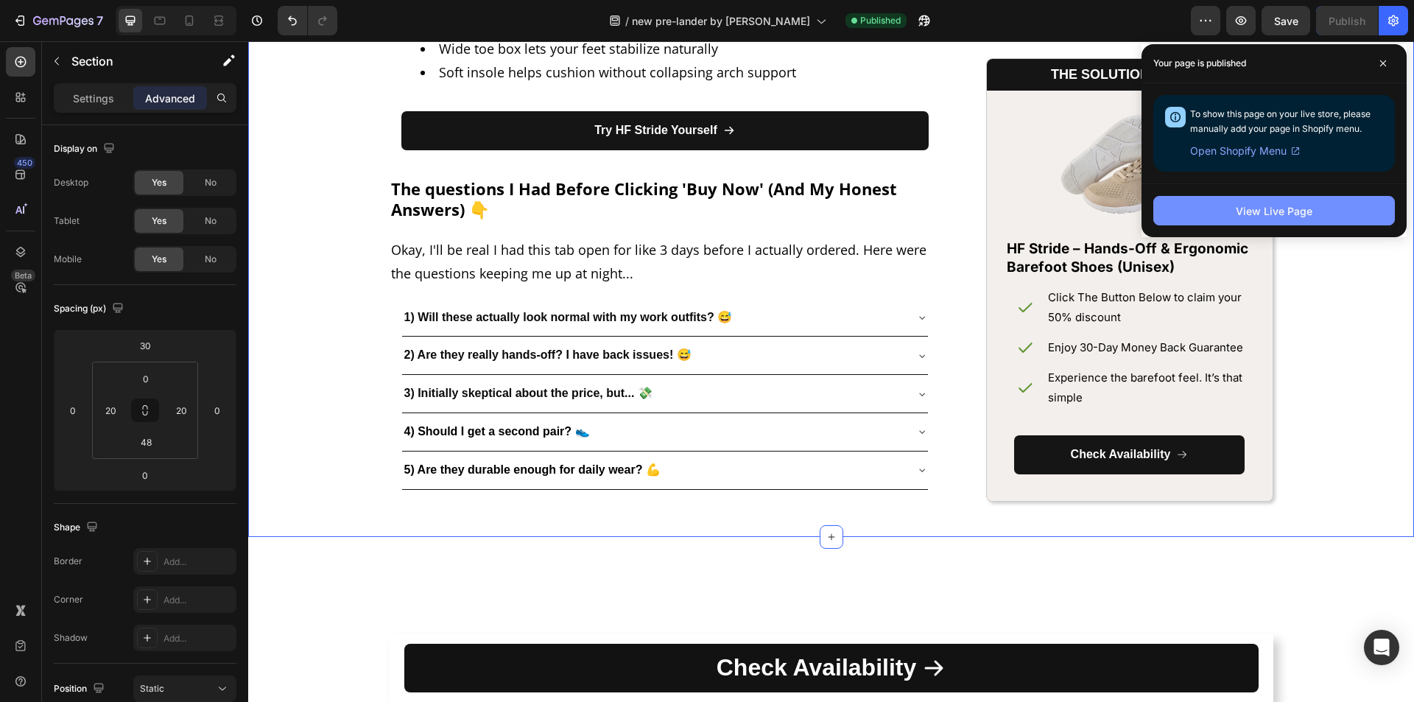
click at [1206, 221] on button "View Live Page" at bounding box center [1274, 210] width 242 height 29
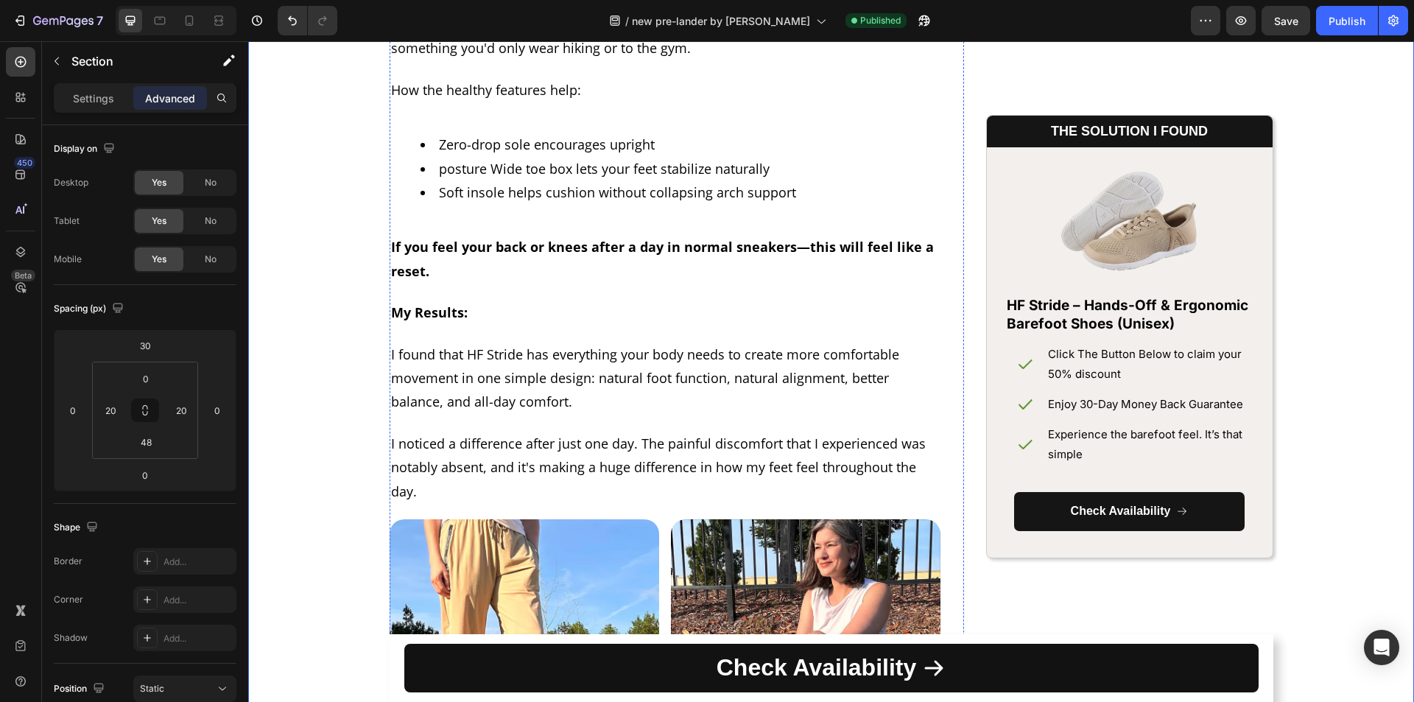
scroll to position [4639, 0]
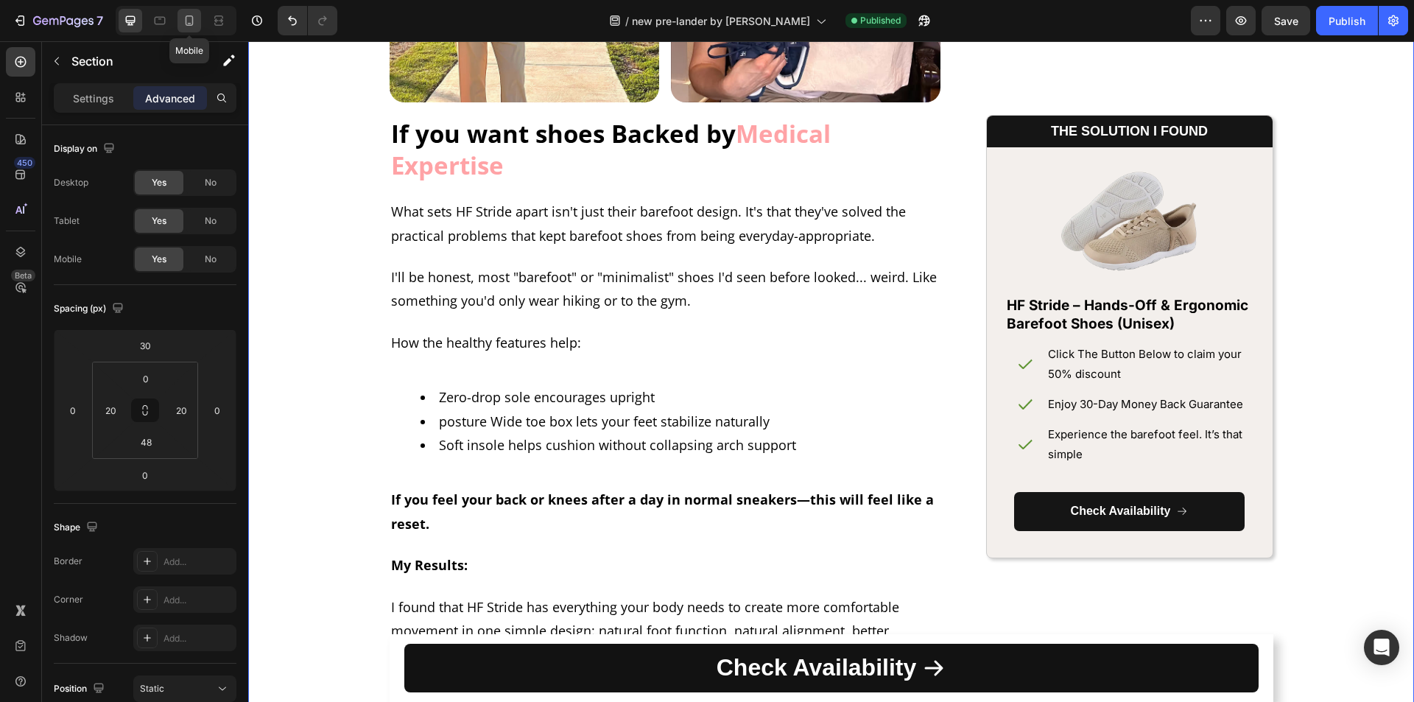
click at [190, 16] on icon at bounding box center [190, 20] width 8 height 10
type input "0"
type input "10"
type input "Auto"
type input "10"
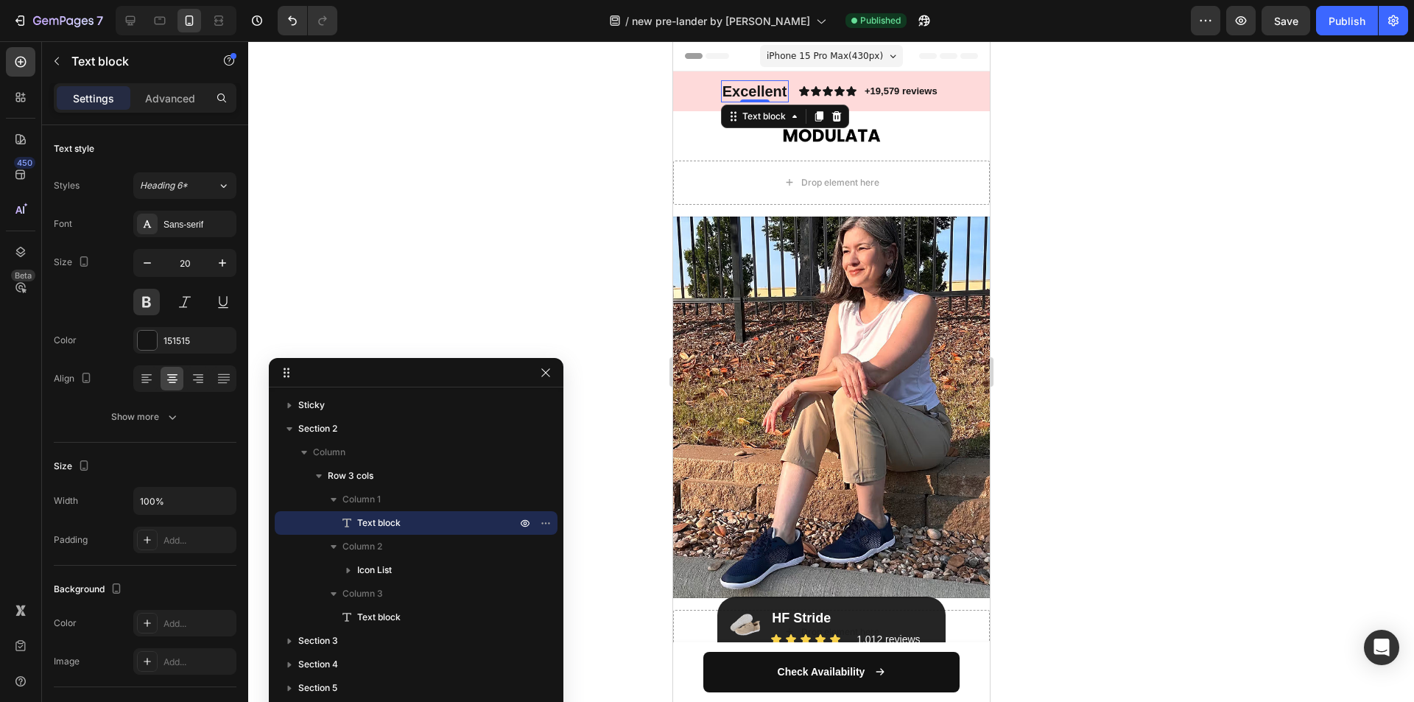
click at [740, 91] on p "Excellent" at bounding box center [754, 91] width 65 height 19
click at [164, 97] on p "Advanced" at bounding box center [170, 98] width 50 height 15
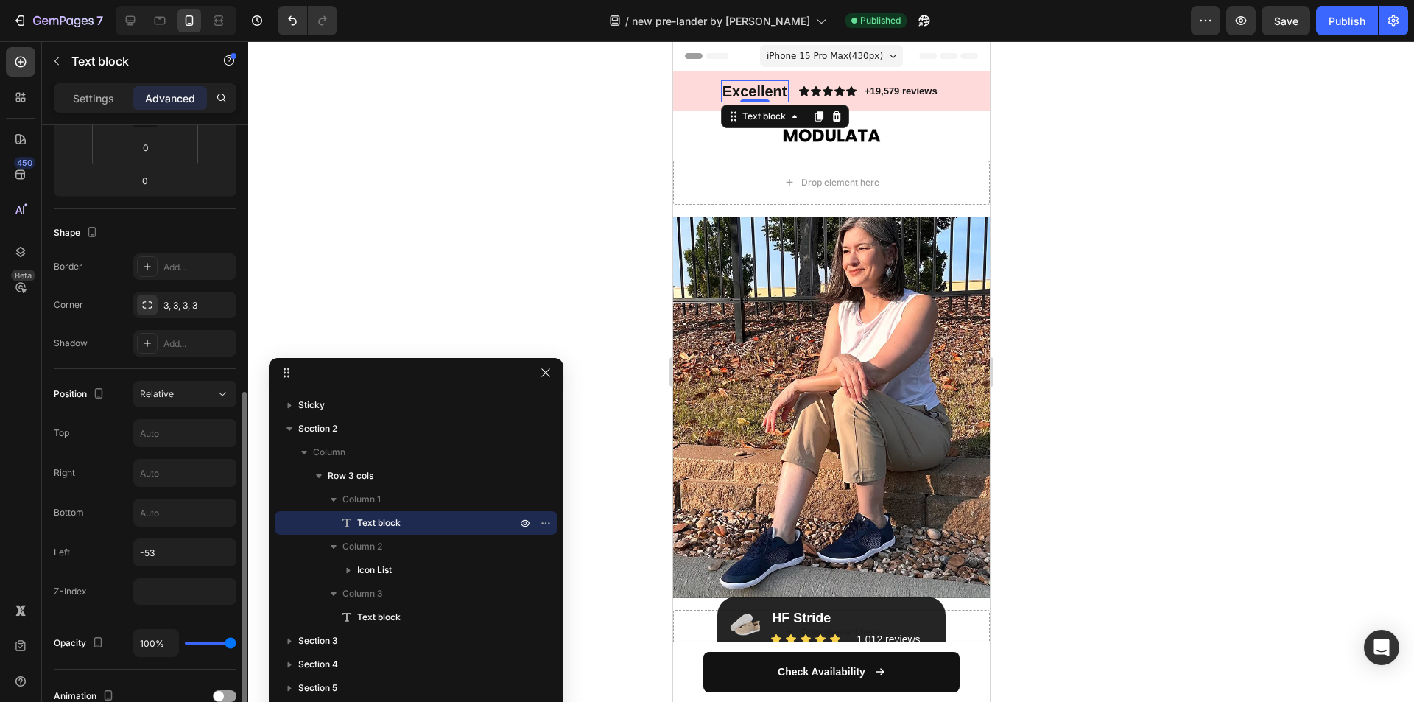
scroll to position [368, 0]
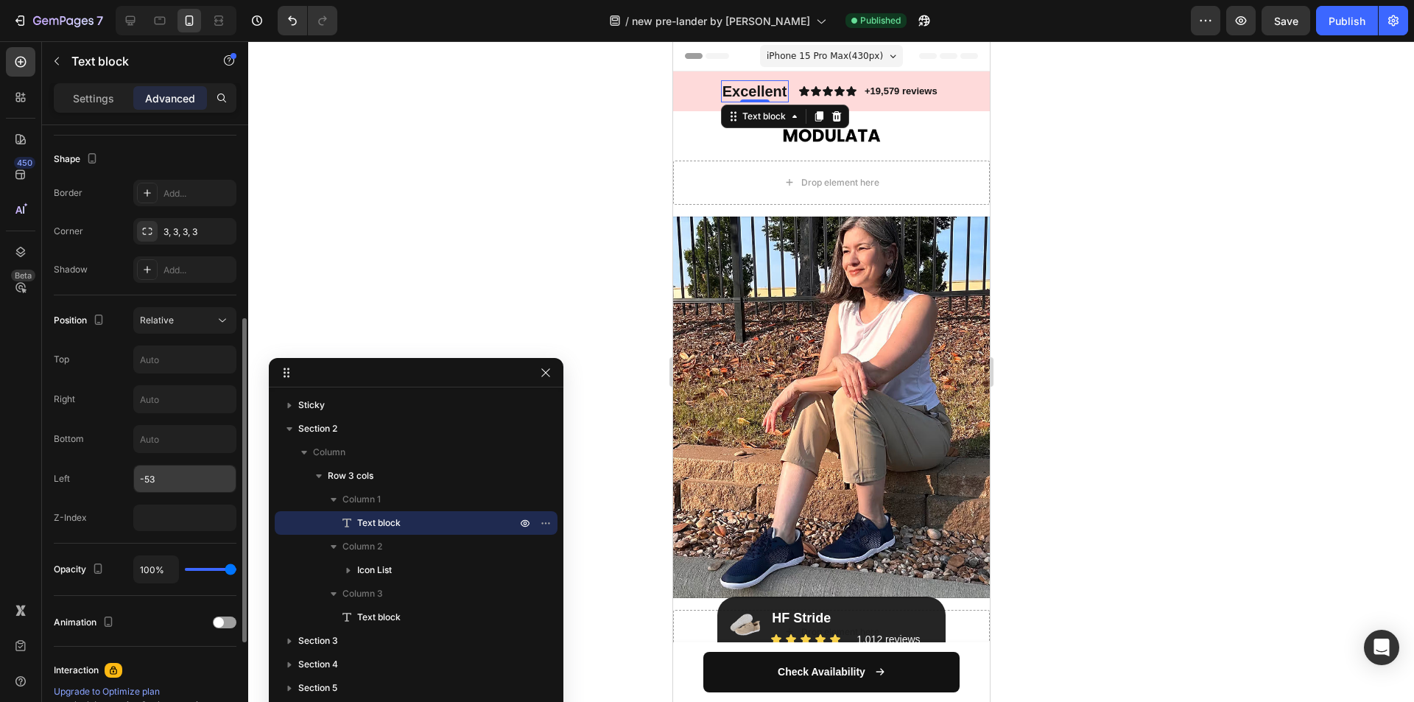
click at [164, 487] on input "-53" at bounding box center [185, 478] width 102 height 27
type input "-67"
click at [823, 90] on icon at bounding box center [827, 91] width 10 height 10
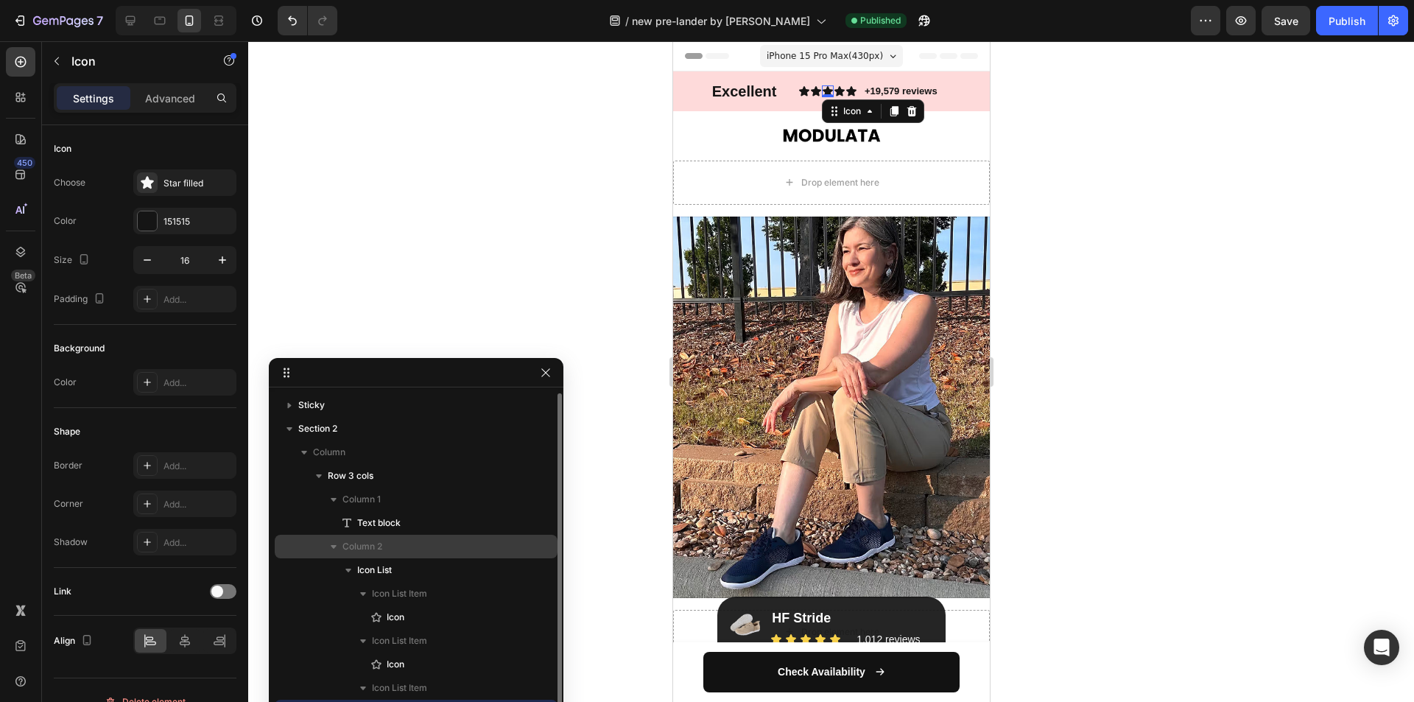
scroll to position [133, 0]
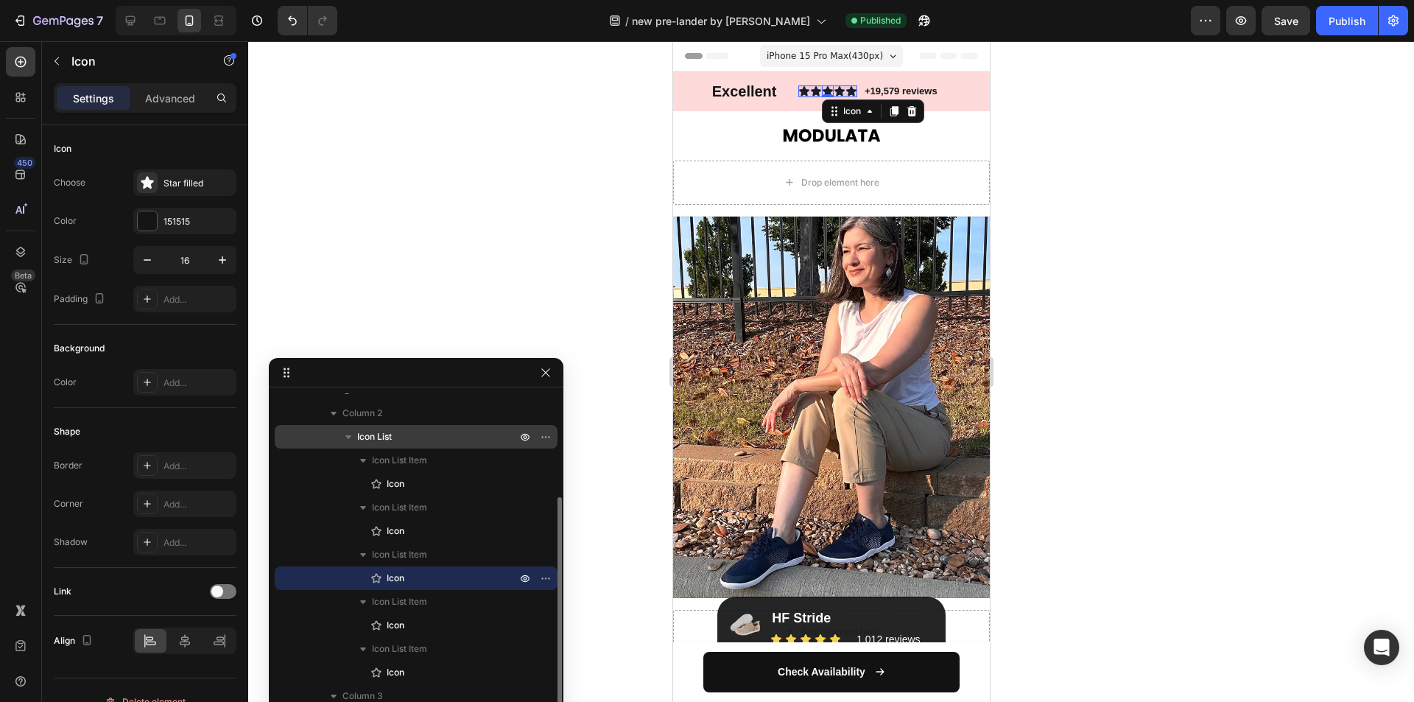
click at [384, 436] on span "Icon List" at bounding box center [374, 436] width 35 height 15
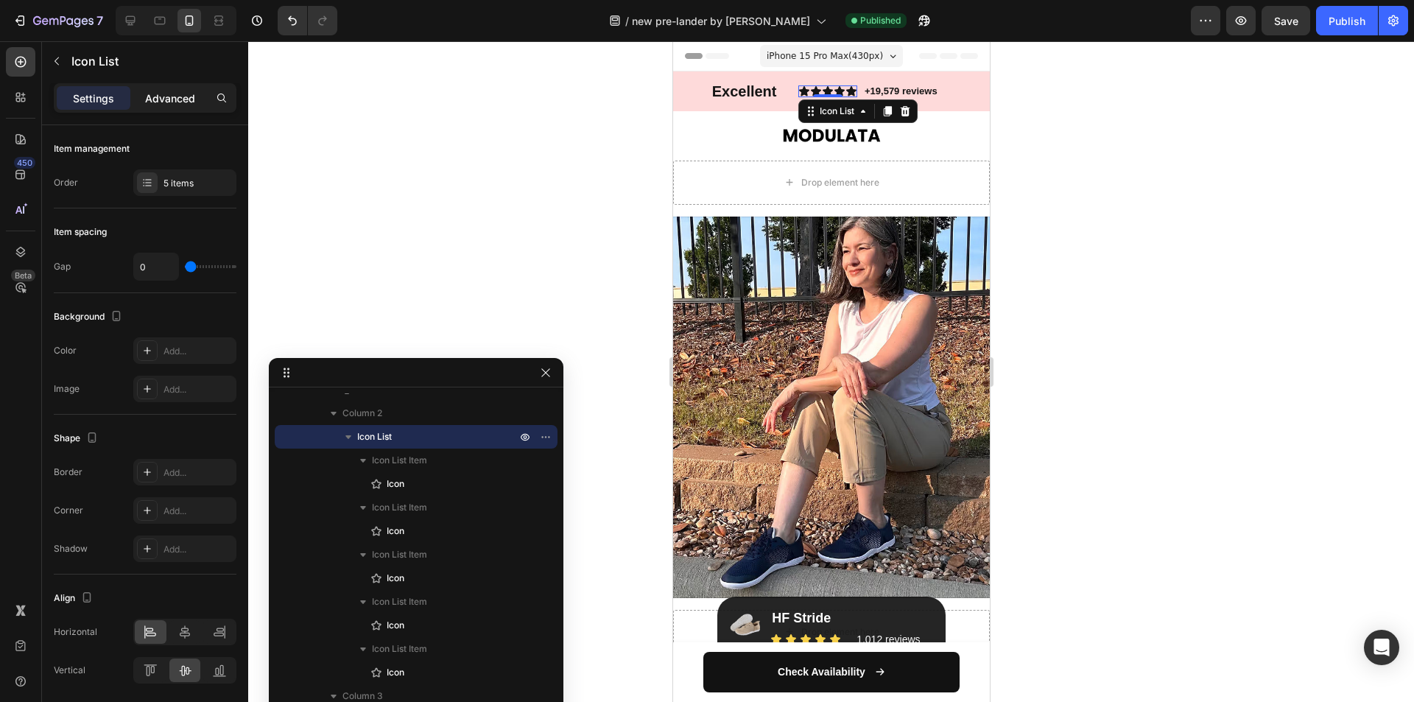
click at [182, 99] on p "Advanced" at bounding box center [170, 98] width 50 height 15
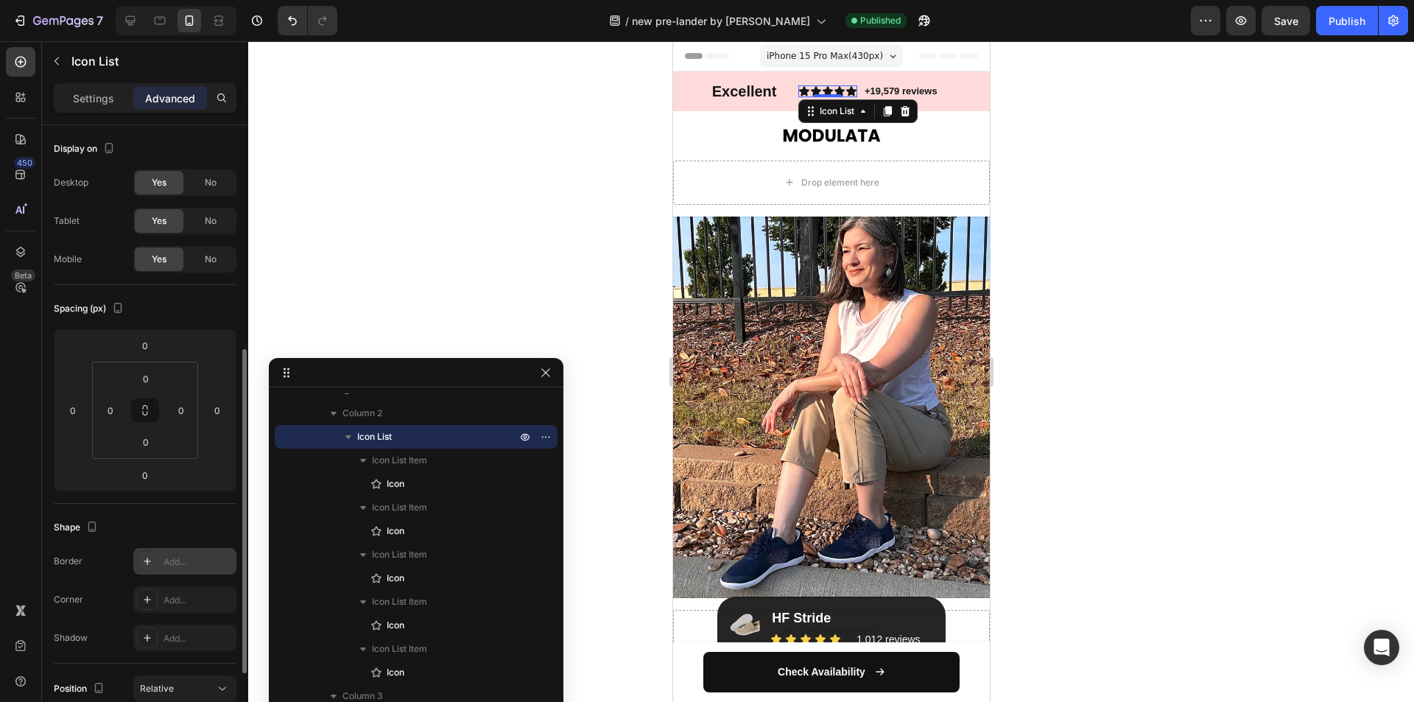
scroll to position [295, 0]
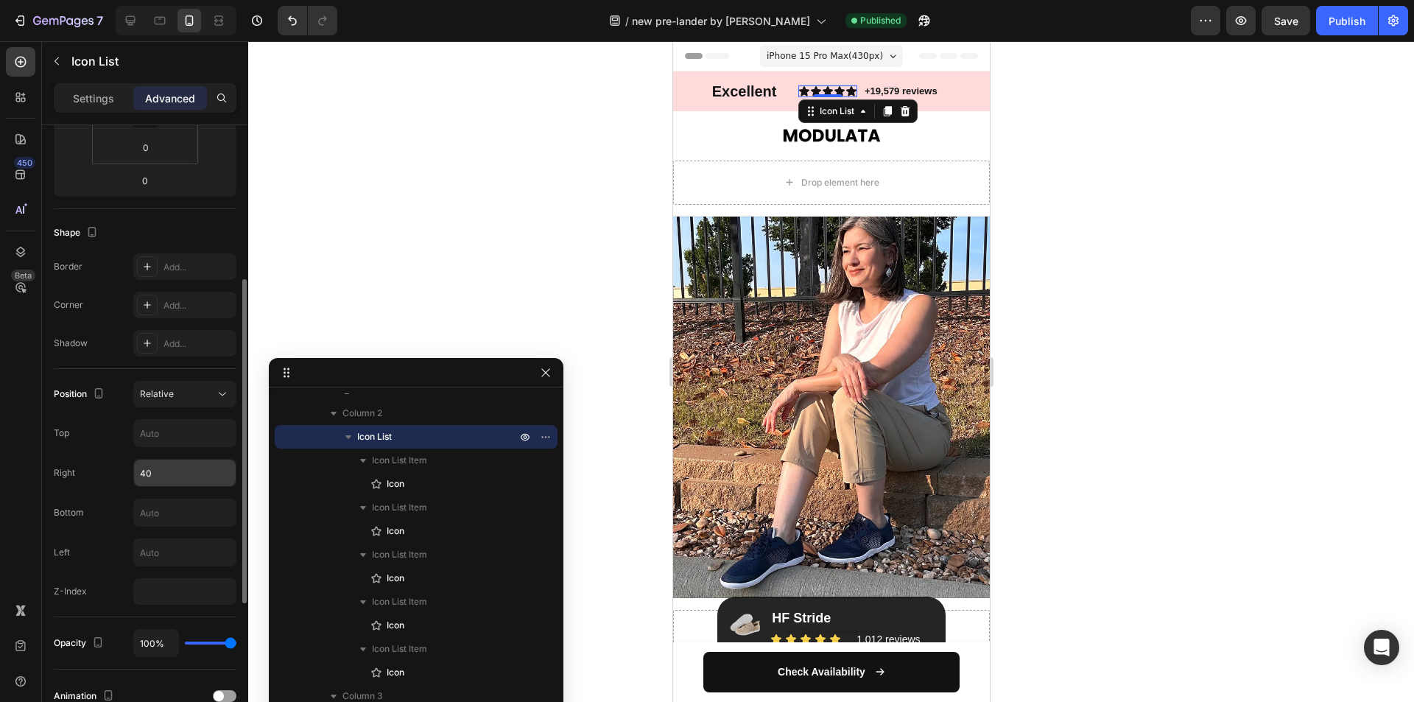
click at [167, 475] on input "40" at bounding box center [185, 473] width 102 height 27
type input "52"
click at [930, 88] on p "+19,579 reviews" at bounding box center [900, 91] width 73 height 13
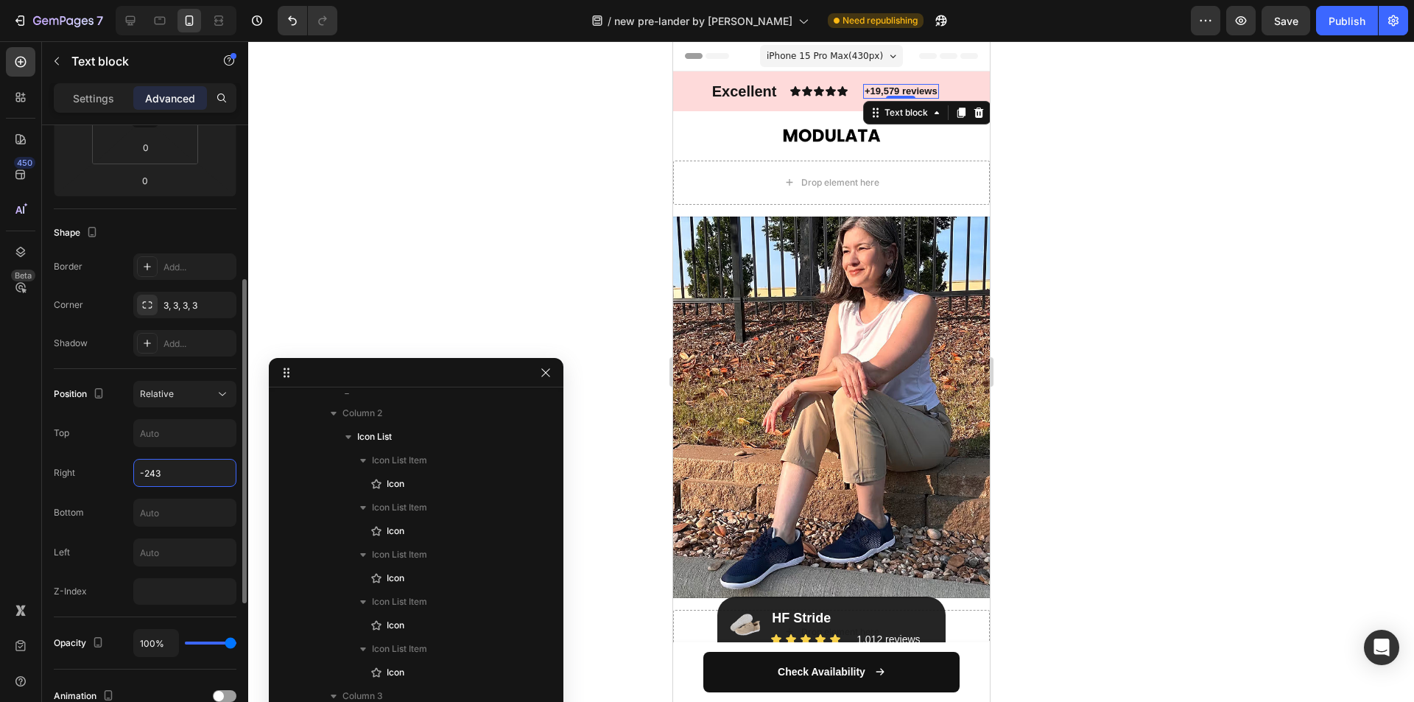
click at [175, 471] on input "-243" at bounding box center [185, 473] width 102 height 27
type input "-235"
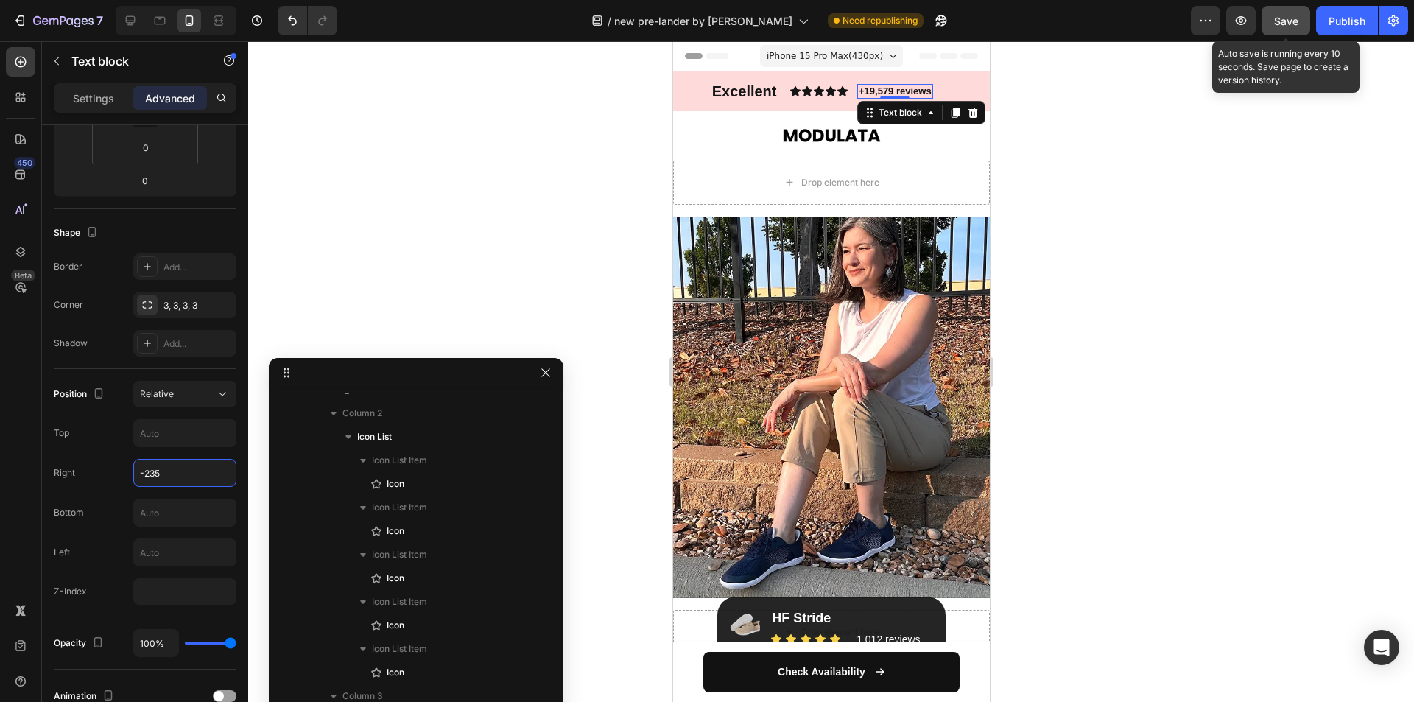
click at [1285, 24] on span "Save" at bounding box center [1286, 21] width 24 height 13
